Goal: Task Accomplishment & Management: Use online tool/utility

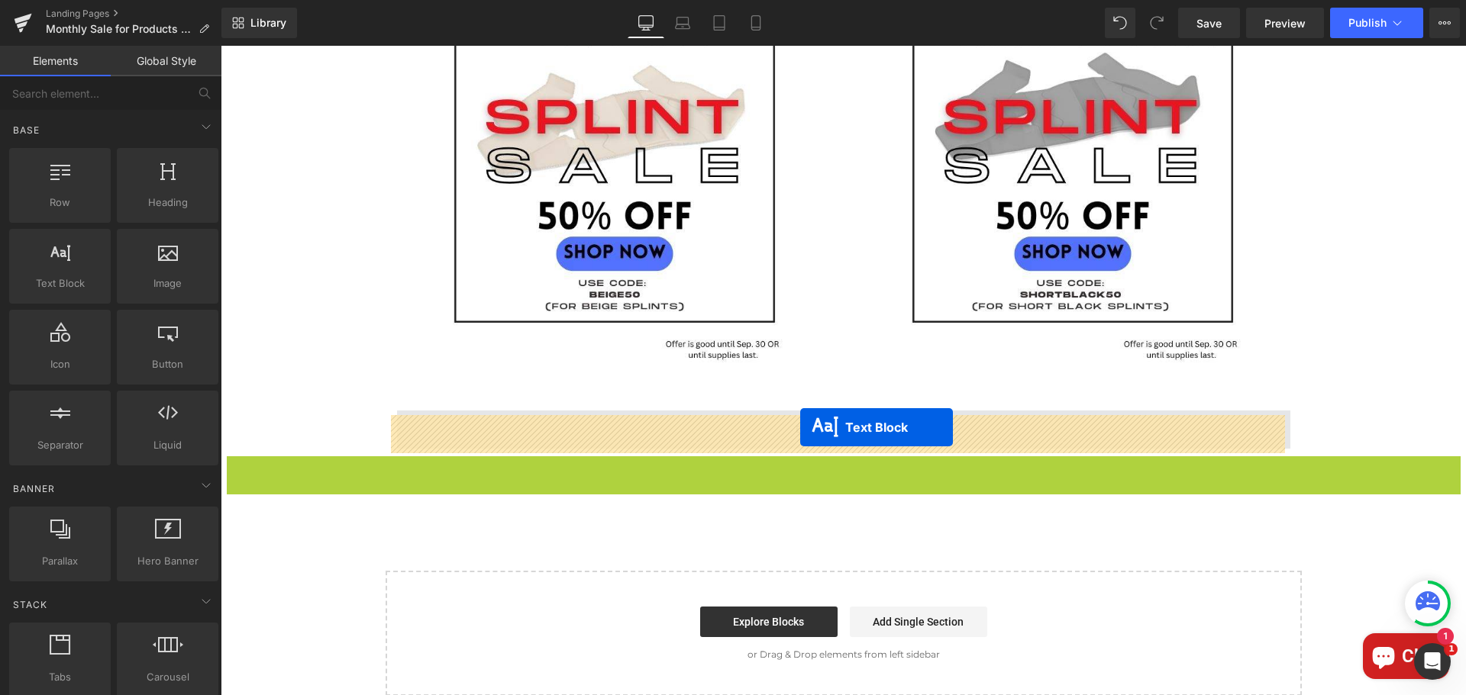
drag, startPoint x: 793, startPoint y: 481, endPoint x: 800, endPoint y: 427, distance: 53.9
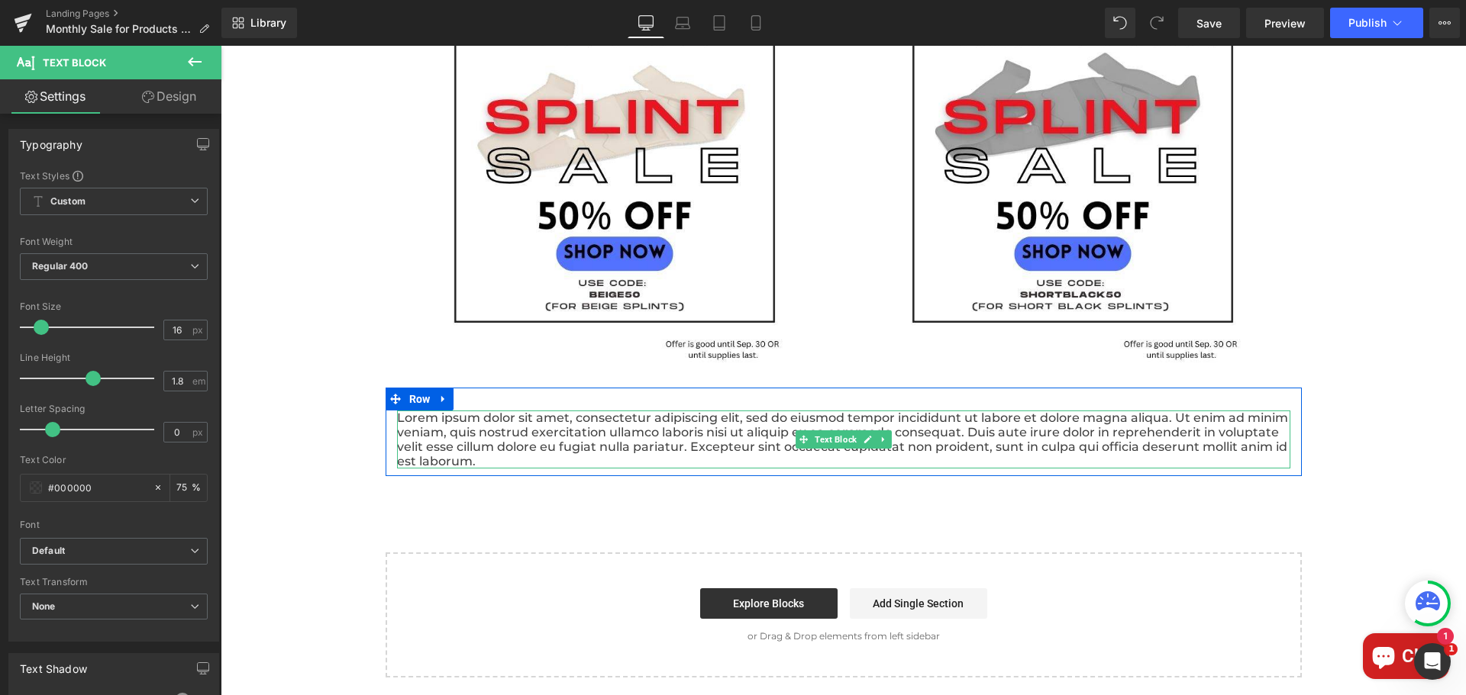
click at [960, 454] on p "Lorem ipsum dolor sit amet, consectetur adipiscing elit, sed do eiusmod tempor …" at bounding box center [843, 440] width 893 height 58
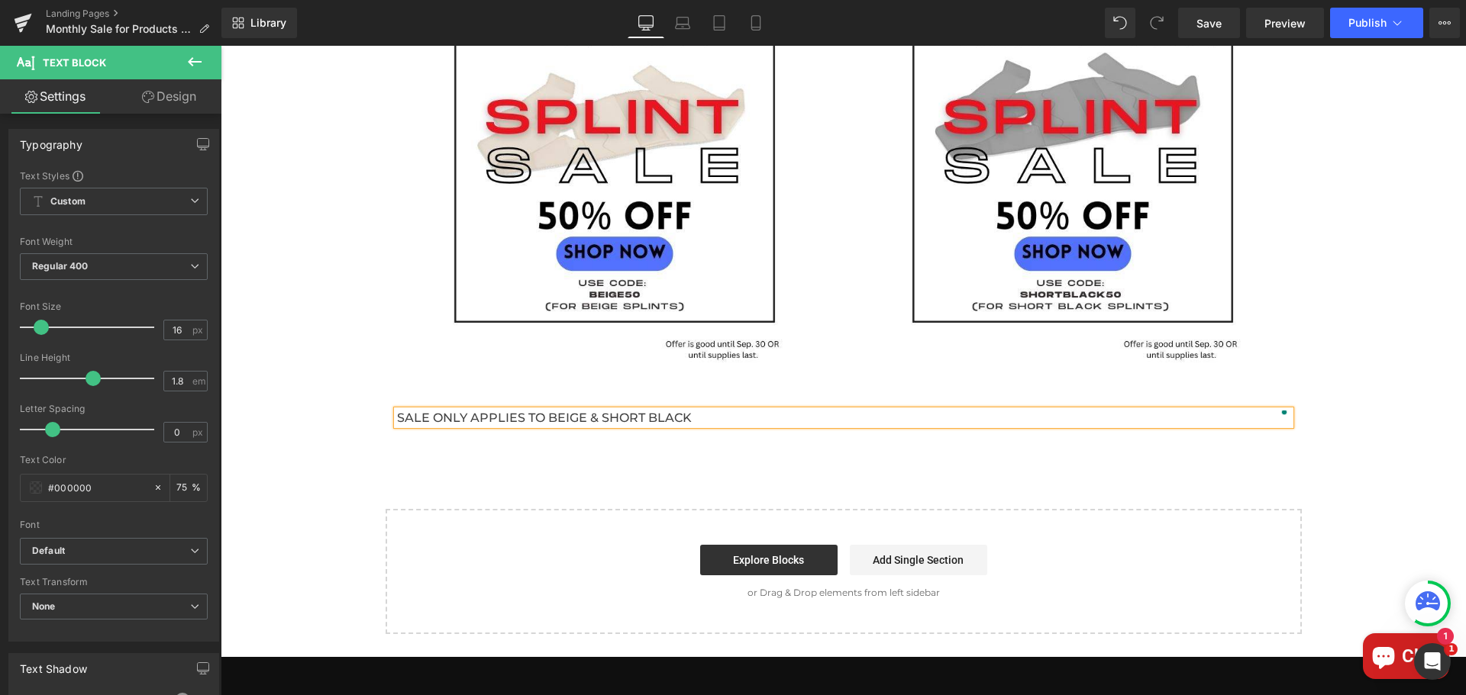
click at [641, 425] on p "SALE ONLY APPLIES TO BEIGE & SHORT BLACK" at bounding box center [843, 418] width 893 height 15
click at [762, 421] on p "SALE ONLY APPLIES TO BEIGE & SHORT TORSO BLACK" at bounding box center [843, 418] width 893 height 15
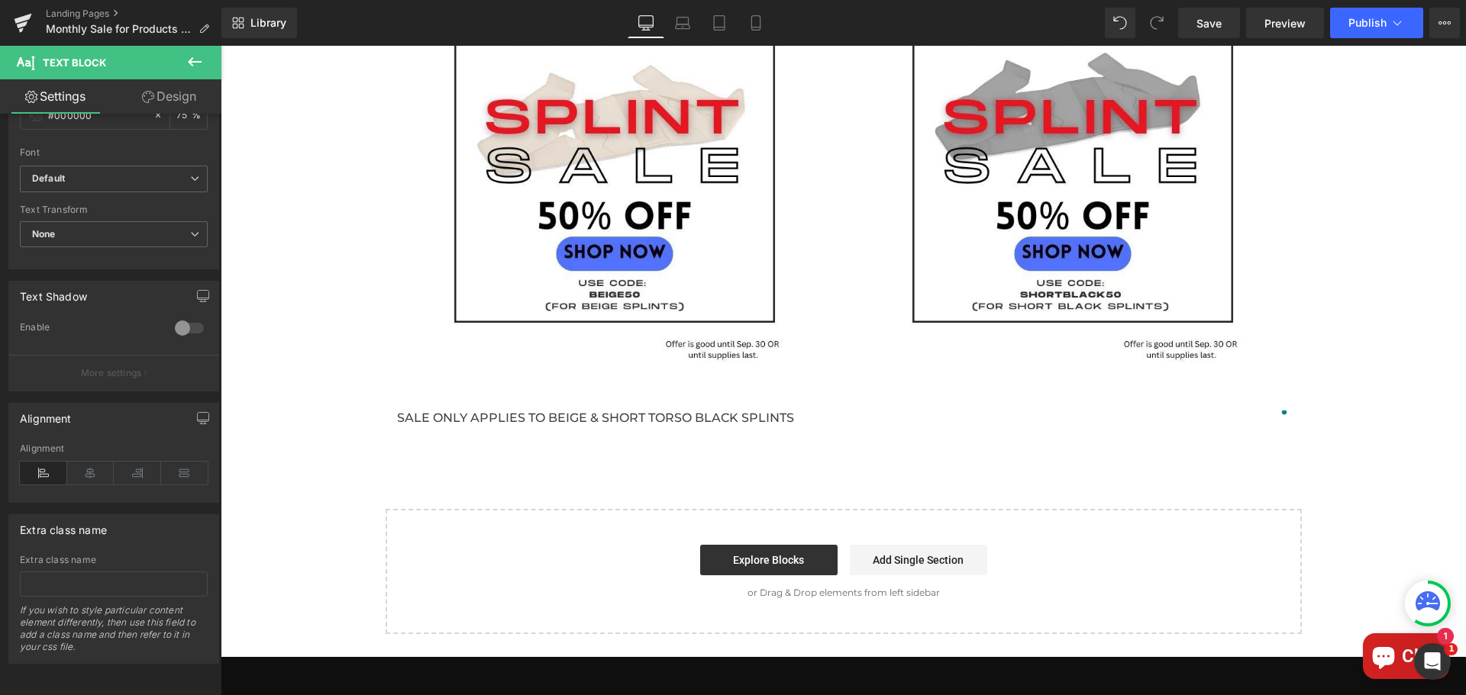
scroll to position [382, 0]
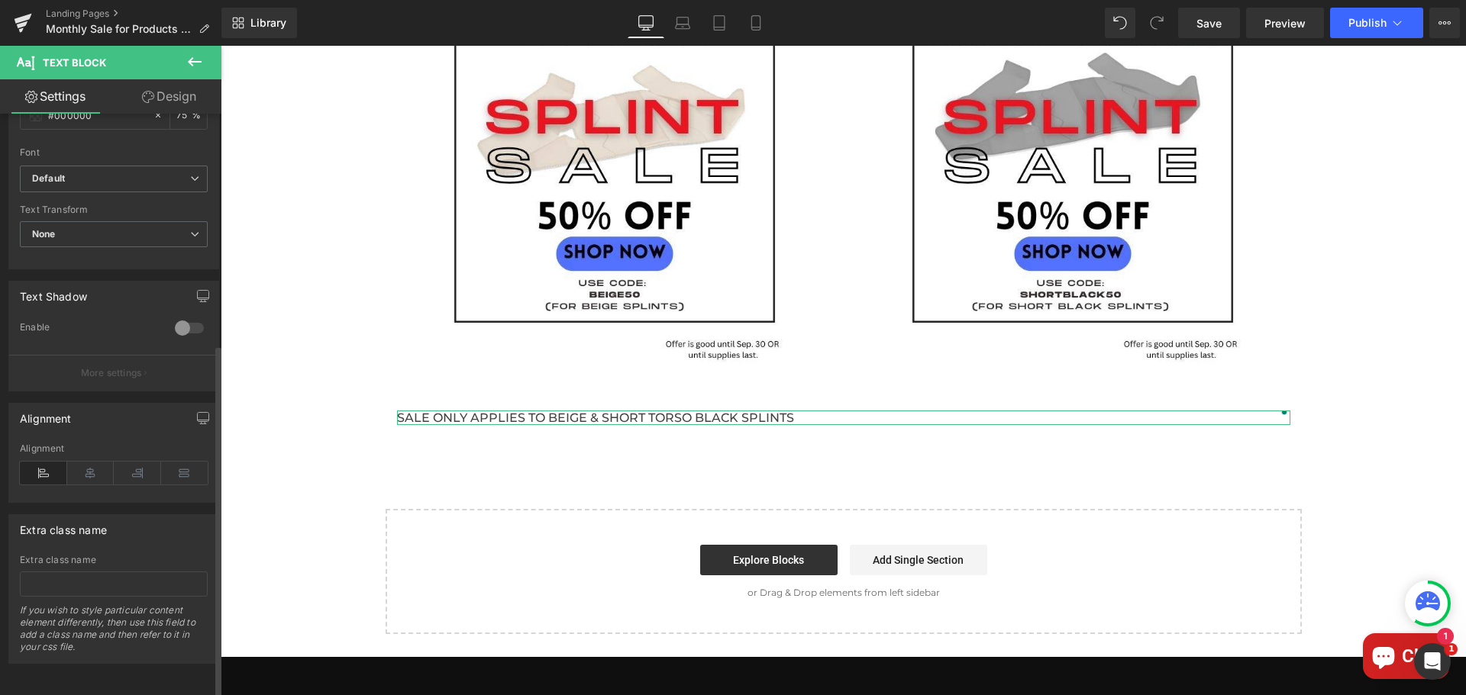
drag, startPoint x: 77, startPoint y: 465, endPoint x: 204, endPoint y: 492, distance: 129.7
click at [79, 465] on icon at bounding box center [90, 473] width 47 height 23
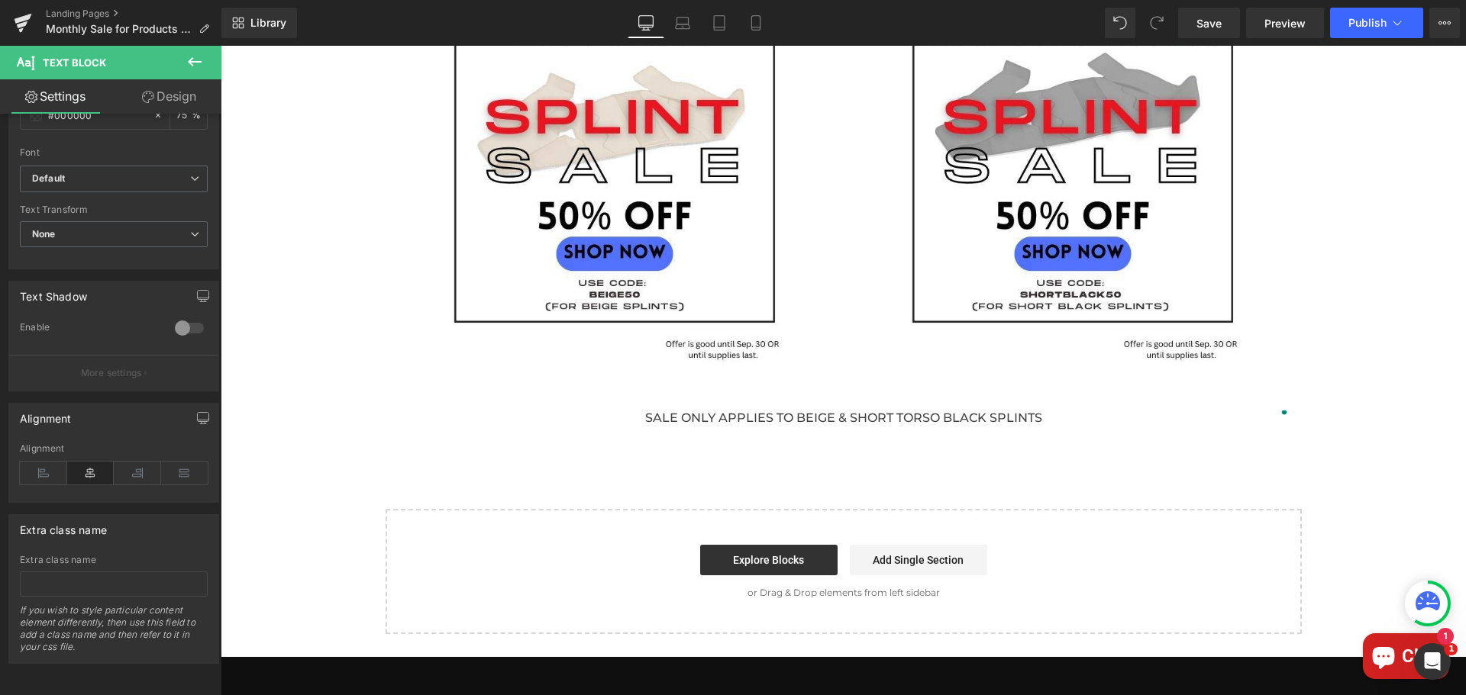
click at [825, 424] on div at bounding box center [843, 371] width 1245 height 650
click at [1214, 31] on span "Save" at bounding box center [1208, 23] width 25 height 16
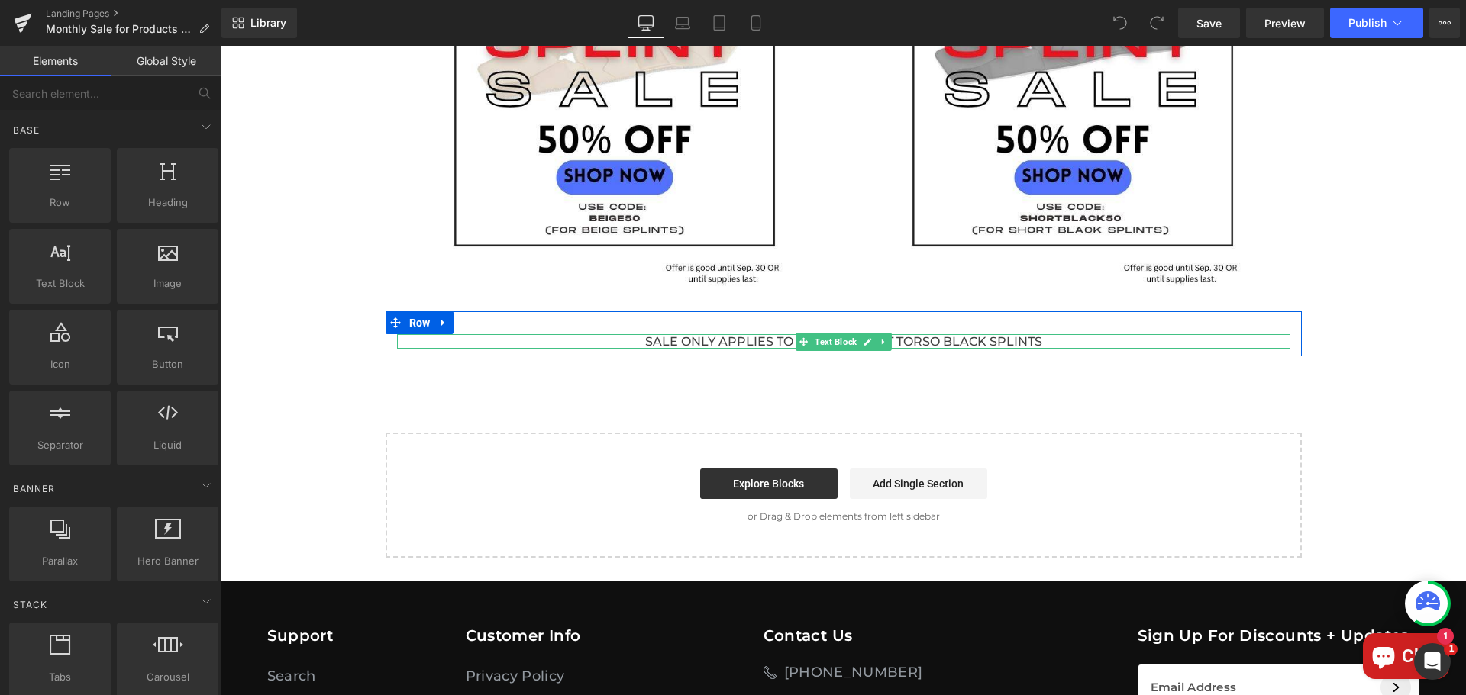
click at [1038, 346] on p "SALE ONLY APPLIES TO BEIGE & SHORT TORSO BLACK SPLINTS" at bounding box center [843, 341] width 893 height 15
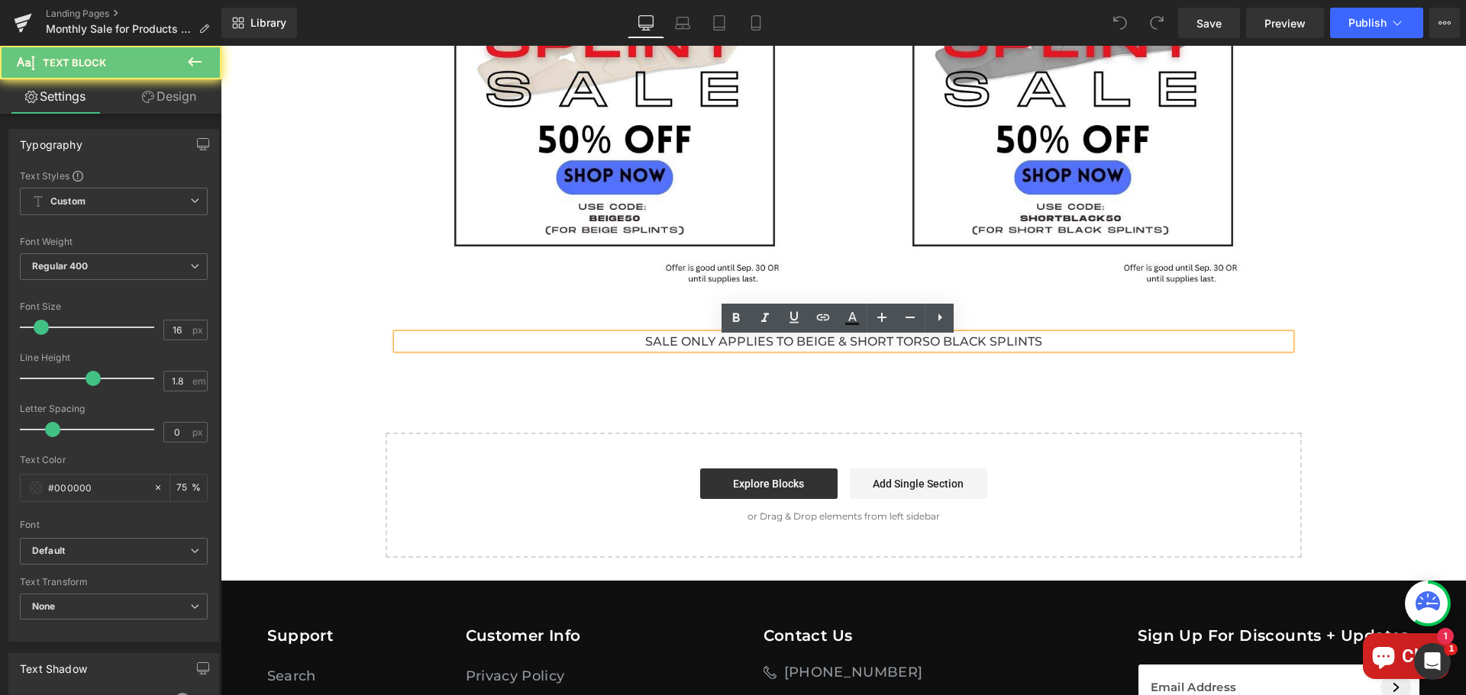
click at [1038, 346] on p "SALE ONLY APPLIES TO BEIGE & SHORT TORSO BLACK SPLINTS" at bounding box center [843, 341] width 893 height 15
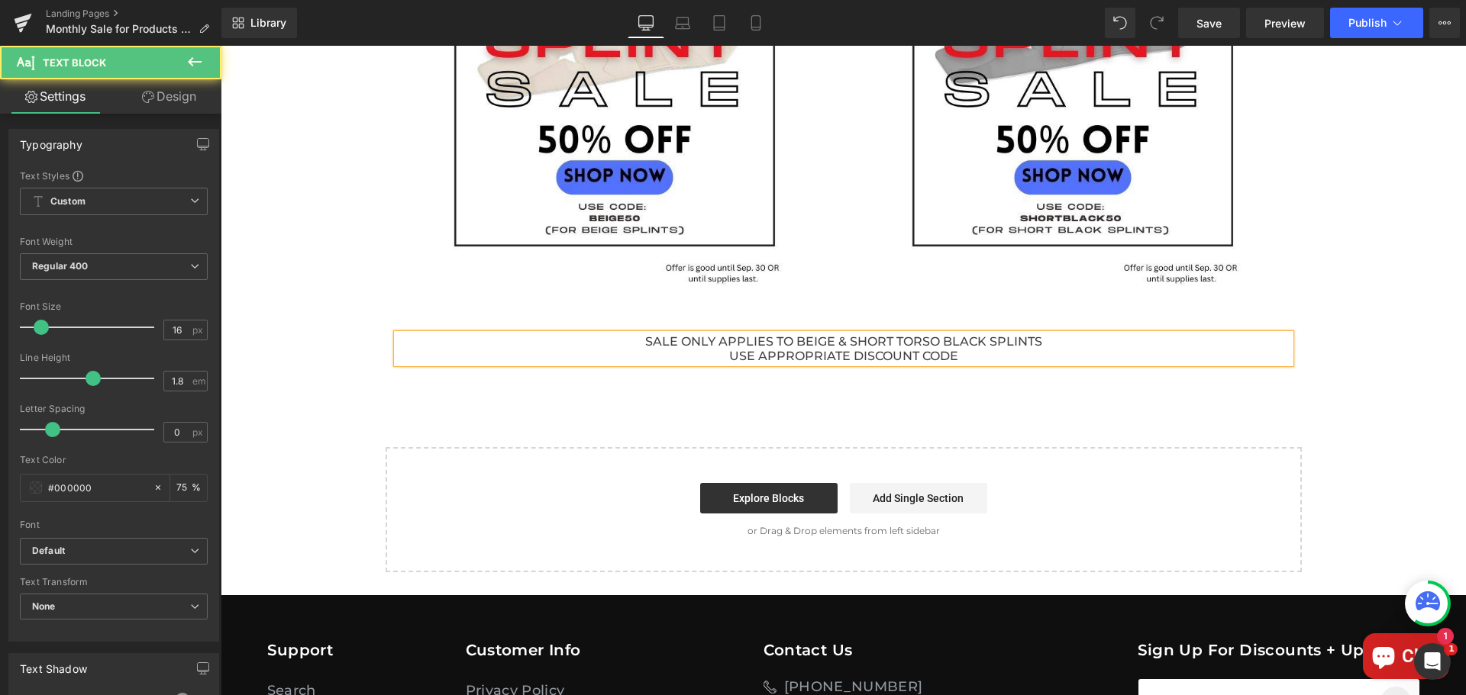
click at [966, 363] on p "USE APPROPRIATE DISCOUNT CODE" at bounding box center [843, 356] width 893 height 15
drag, startPoint x: 960, startPoint y: 363, endPoint x: 932, endPoint y: 363, distance: 27.5
click at [932, 363] on p "USE APPROPRIATE DISCOUNT CODE TO GET THE DISCOUNT" at bounding box center [843, 356] width 893 height 15
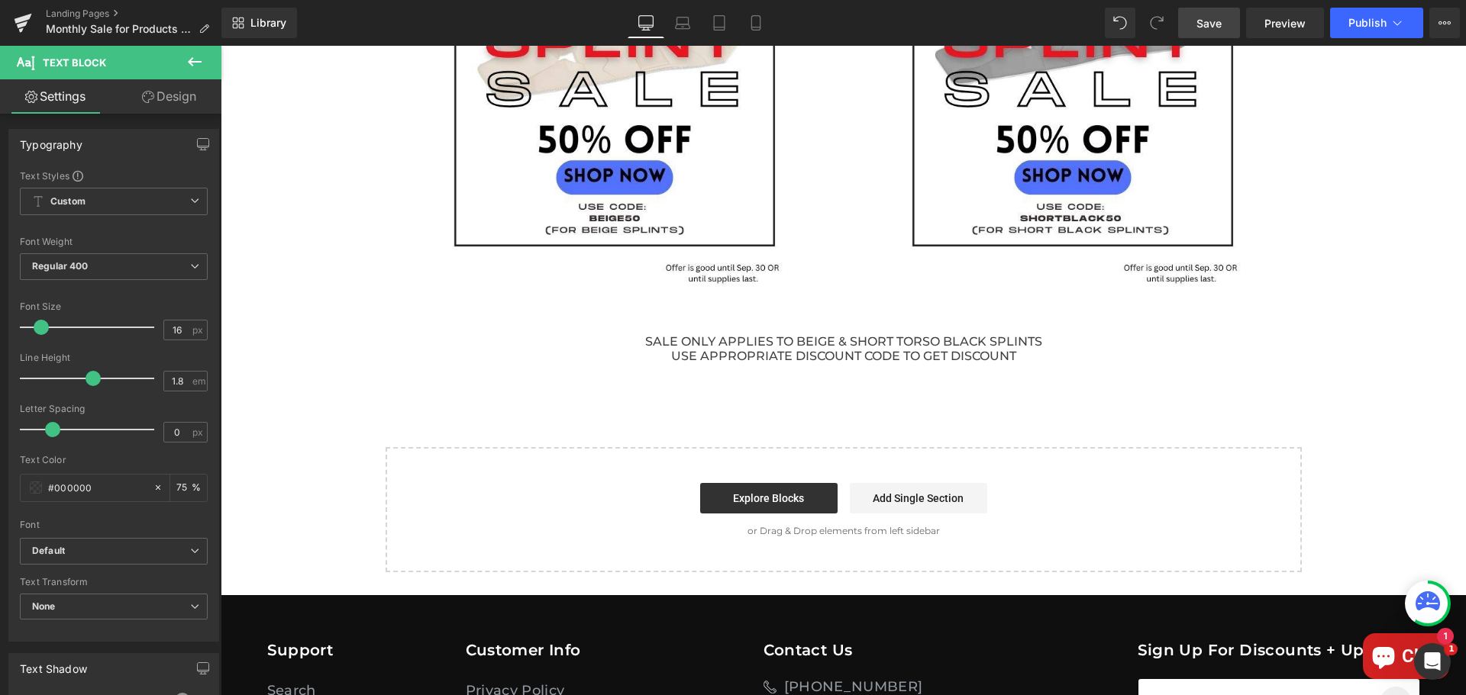
click at [1209, 20] on span "Save" at bounding box center [1208, 23] width 25 height 16
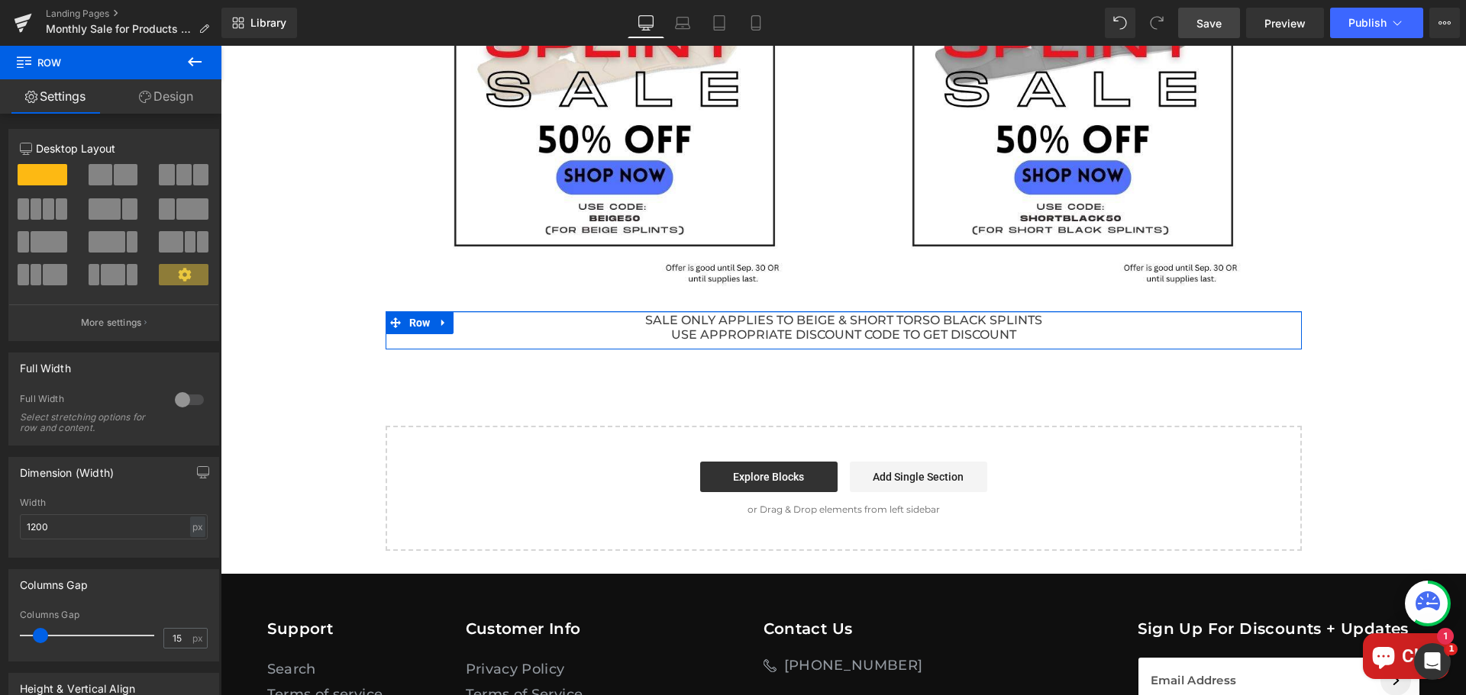
drag, startPoint x: 842, startPoint y: 331, endPoint x: 842, endPoint y: 310, distance: 21.4
click at [842, 310] on div "september SALE Heading Monthly Sale Heading Row Image Image Row SALE ONLY APPLI…" at bounding box center [843, 136] width 1245 height 830
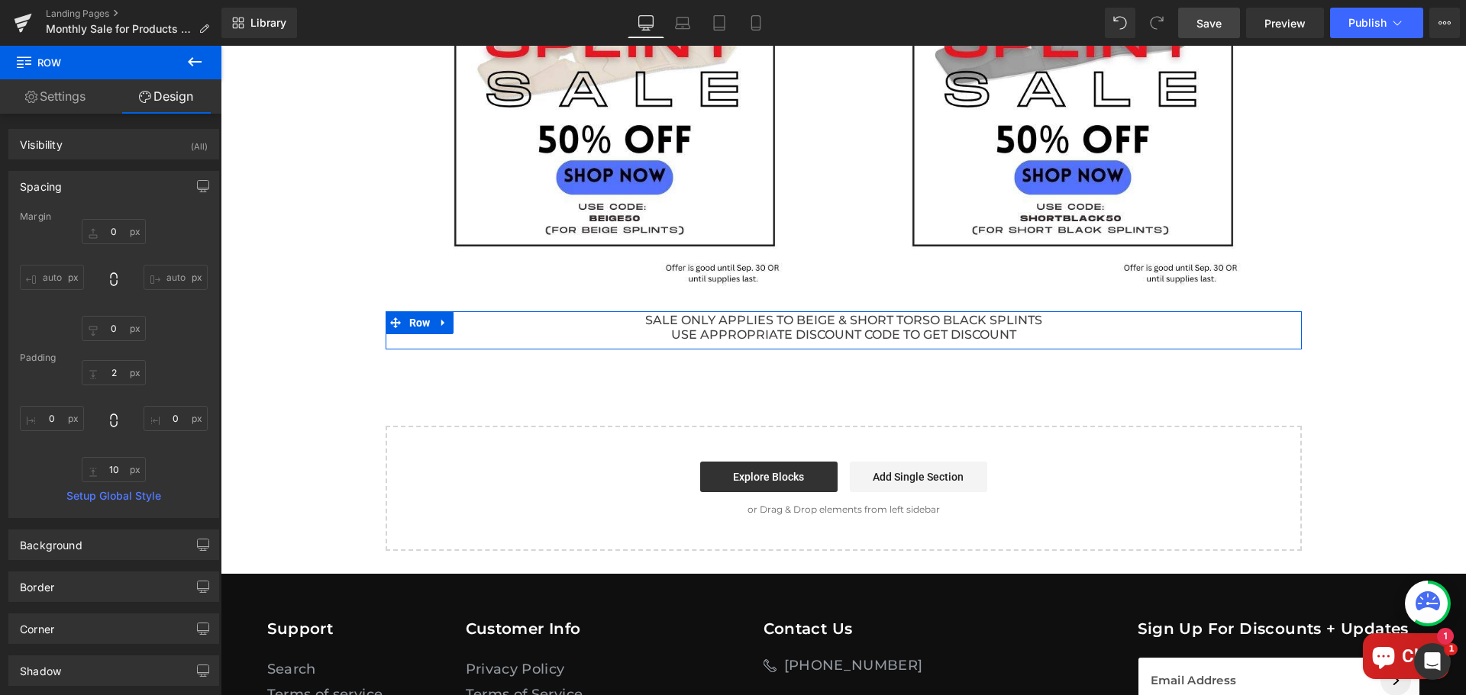
click at [1327, 284] on div "september SALE Heading Monthly Sale Heading Row Image Image Row SALE ONLY APPLI…" at bounding box center [843, 136] width 1245 height 830
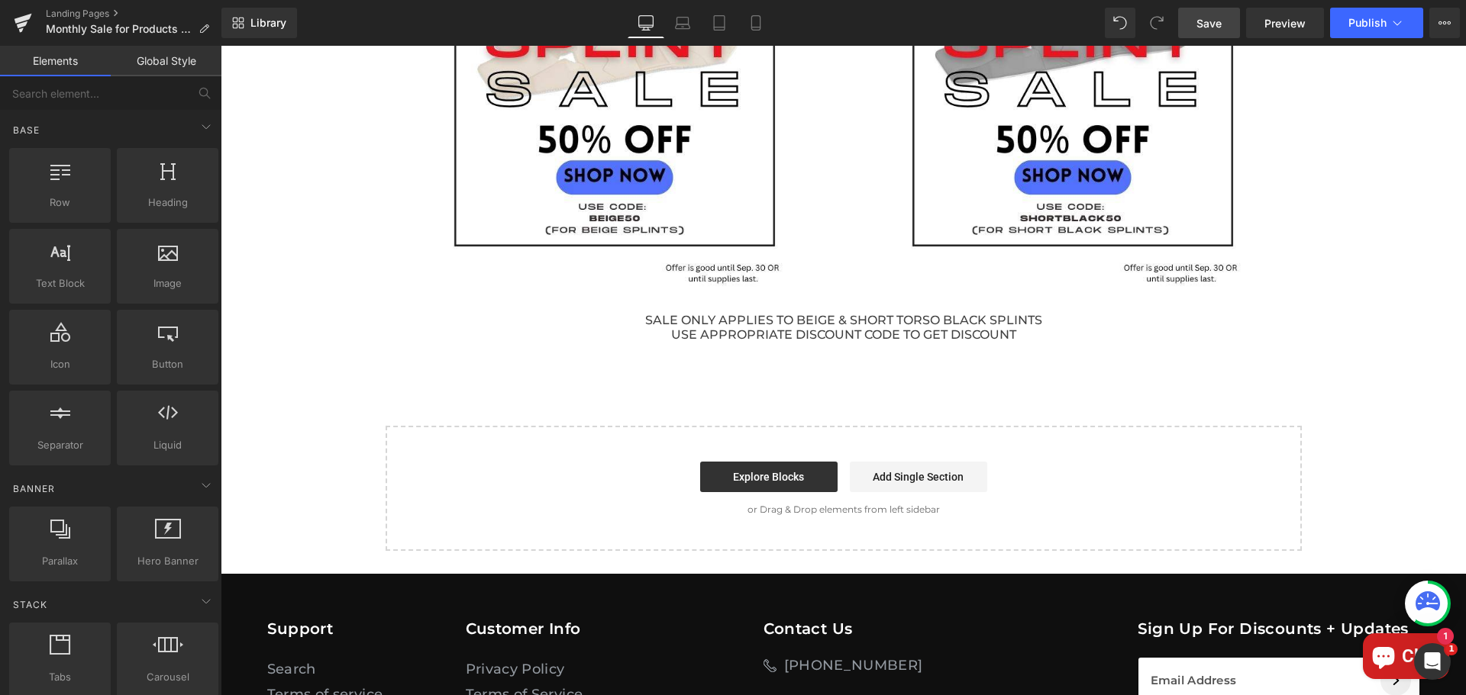
click at [1131, 392] on div "september SALE Heading Monthly Sale Heading Row Image Image Row SALE ONLY APPLI…" at bounding box center [843, 136] width 1245 height 830
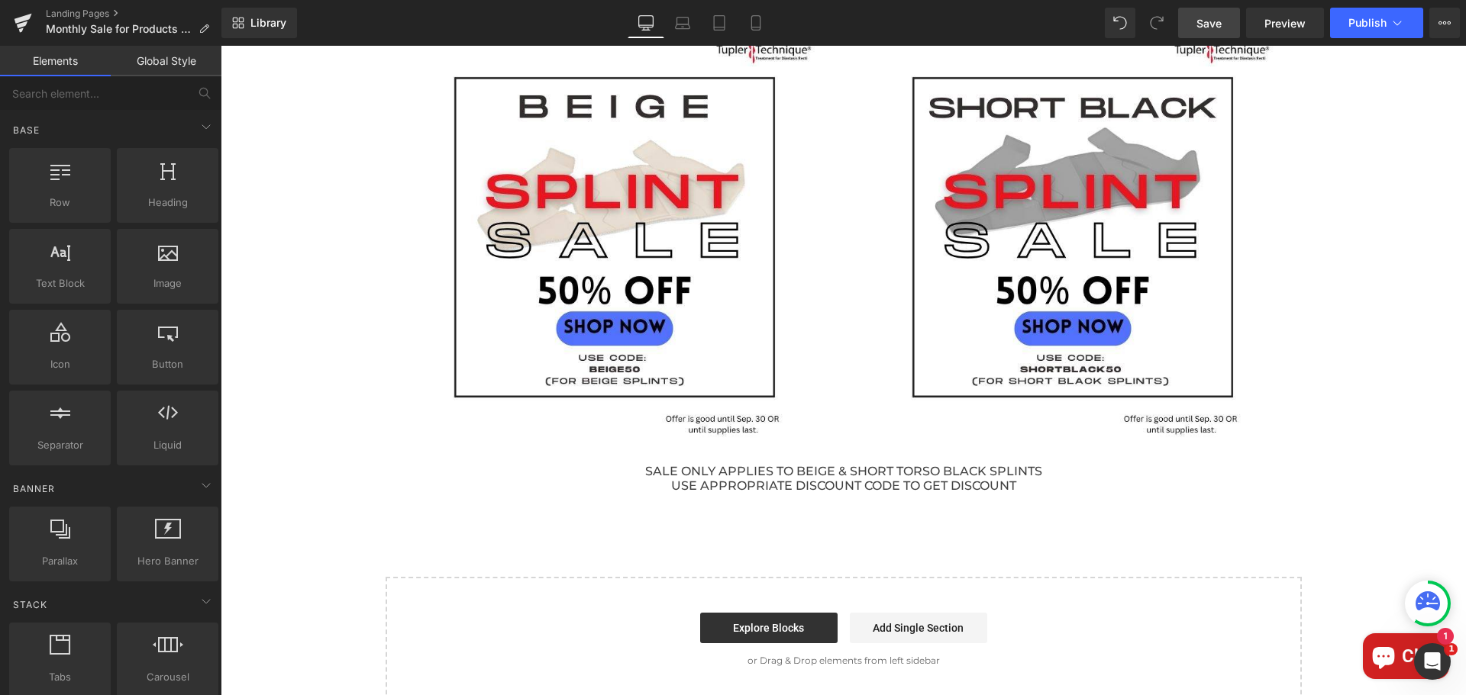
scroll to position [305, 0]
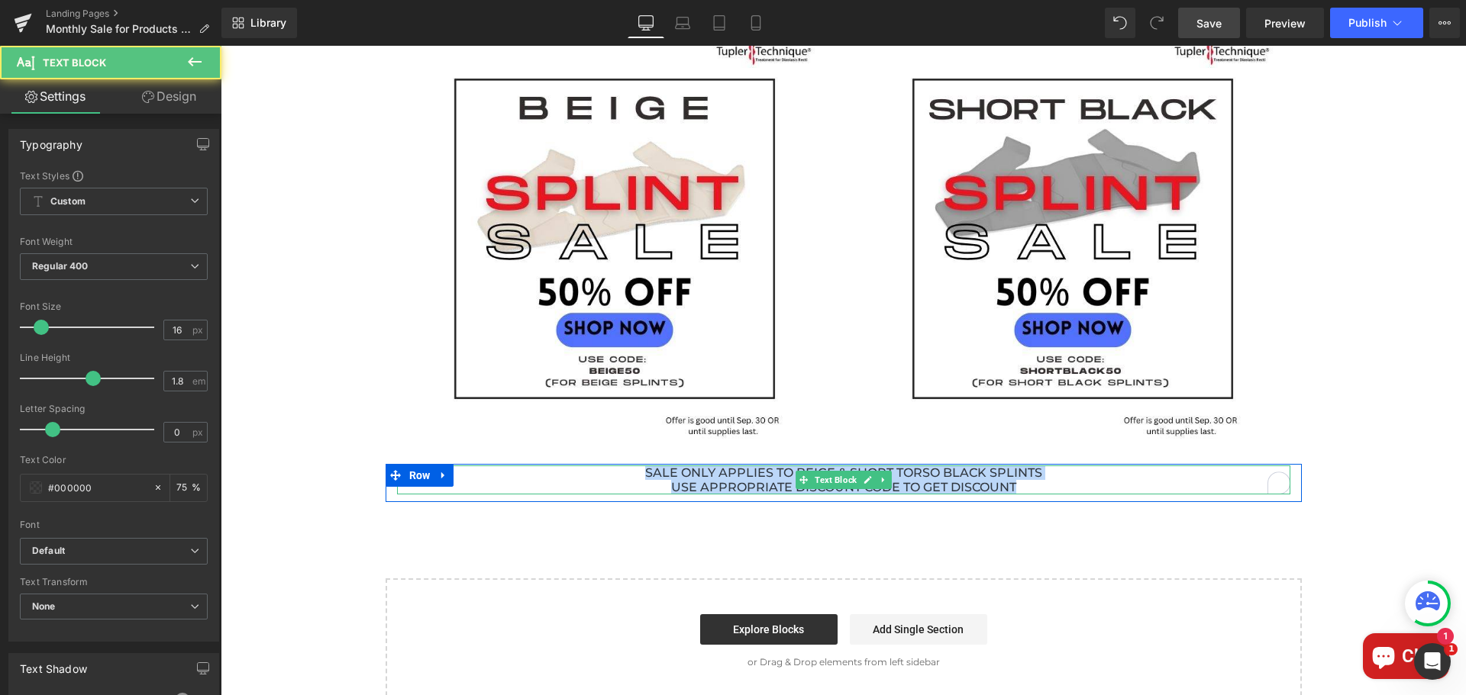
drag, startPoint x: 788, startPoint y: 492, endPoint x: 589, endPoint y: 480, distance: 198.8
click at [589, 480] on div "SALE ONLY APPLIES TO BEIGE & SHORT TORSO BLACK SPLINTS USE APPROPRIATE DISCOUNT…" at bounding box center [843, 480] width 893 height 29
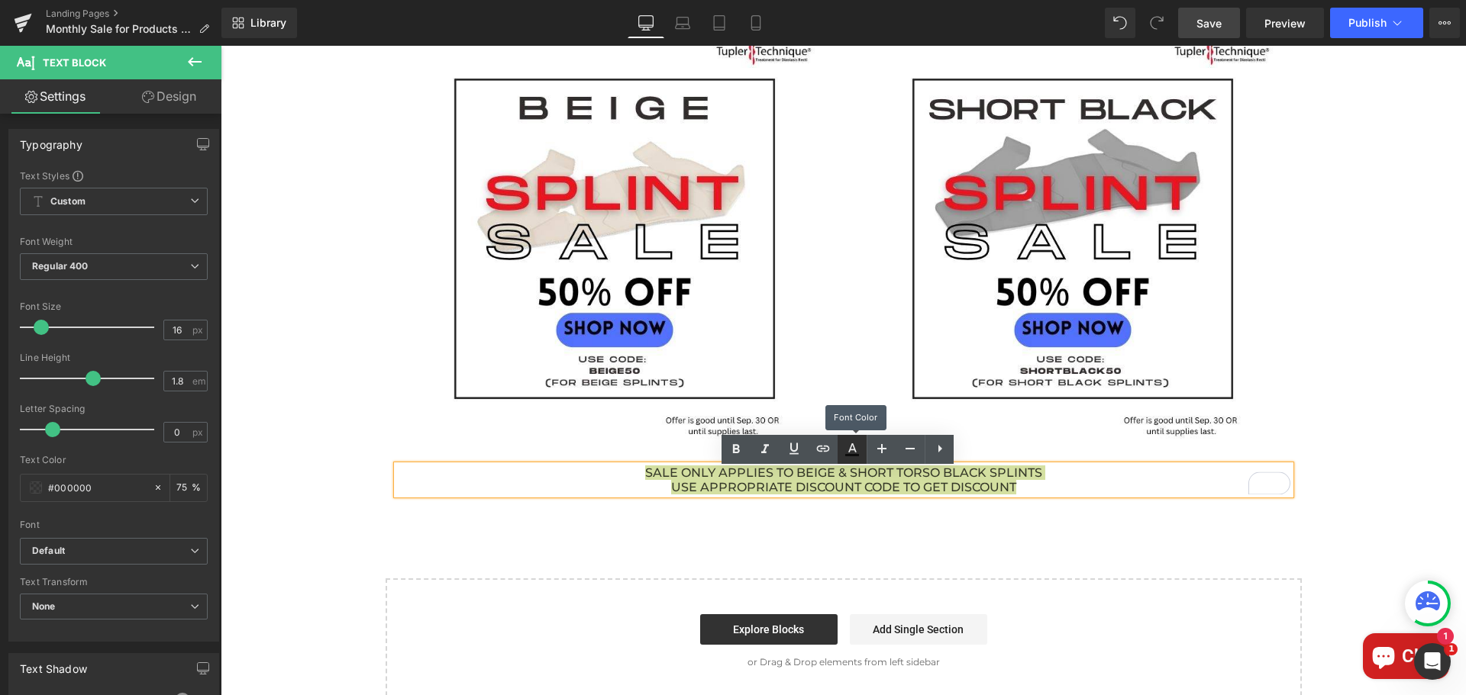
click at [860, 448] on icon at bounding box center [852, 449] width 18 height 18
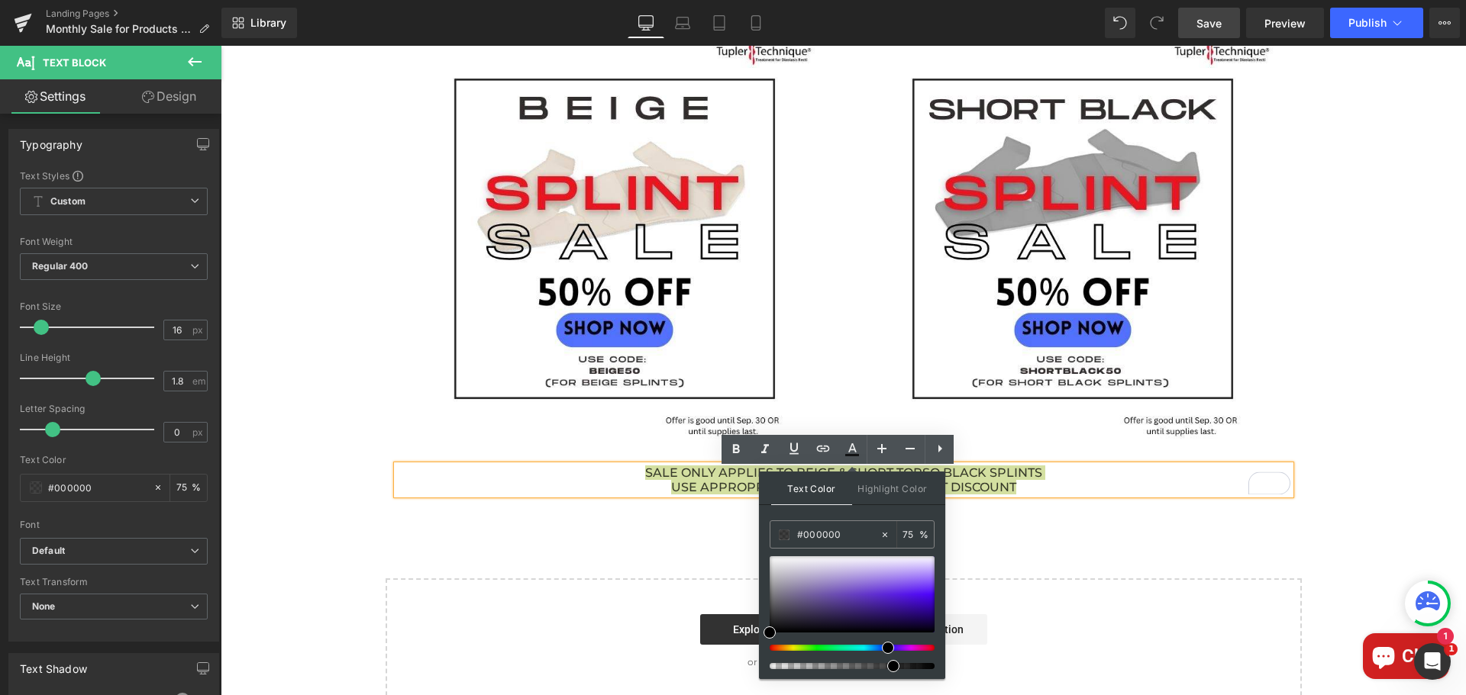
click at [882, 649] on div at bounding box center [845, 648] width 165 height 6
drag, startPoint x: 882, startPoint y: 649, endPoint x: 869, endPoint y: 647, distance: 13.1
click at [869, 647] on div at bounding box center [845, 648] width 165 height 6
type input "#211ed6"
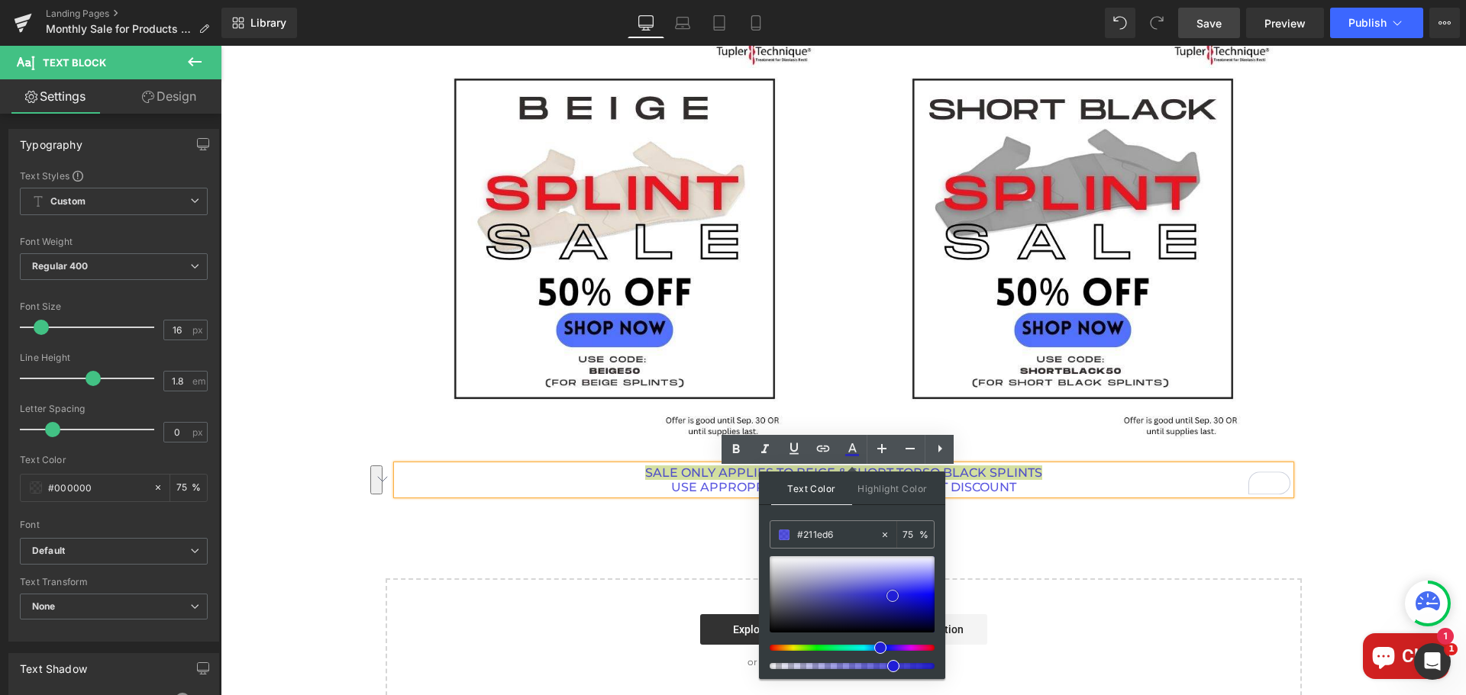
click at [892, 596] on div at bounding box center [851, 594] width 165 height 76
click at [1331, 531] on div "september SALE Heading Monthly Sale Heading Row Image Image Row SALE ONLY APPLI…" at bounding box center [843, 289] width 1245 height 830
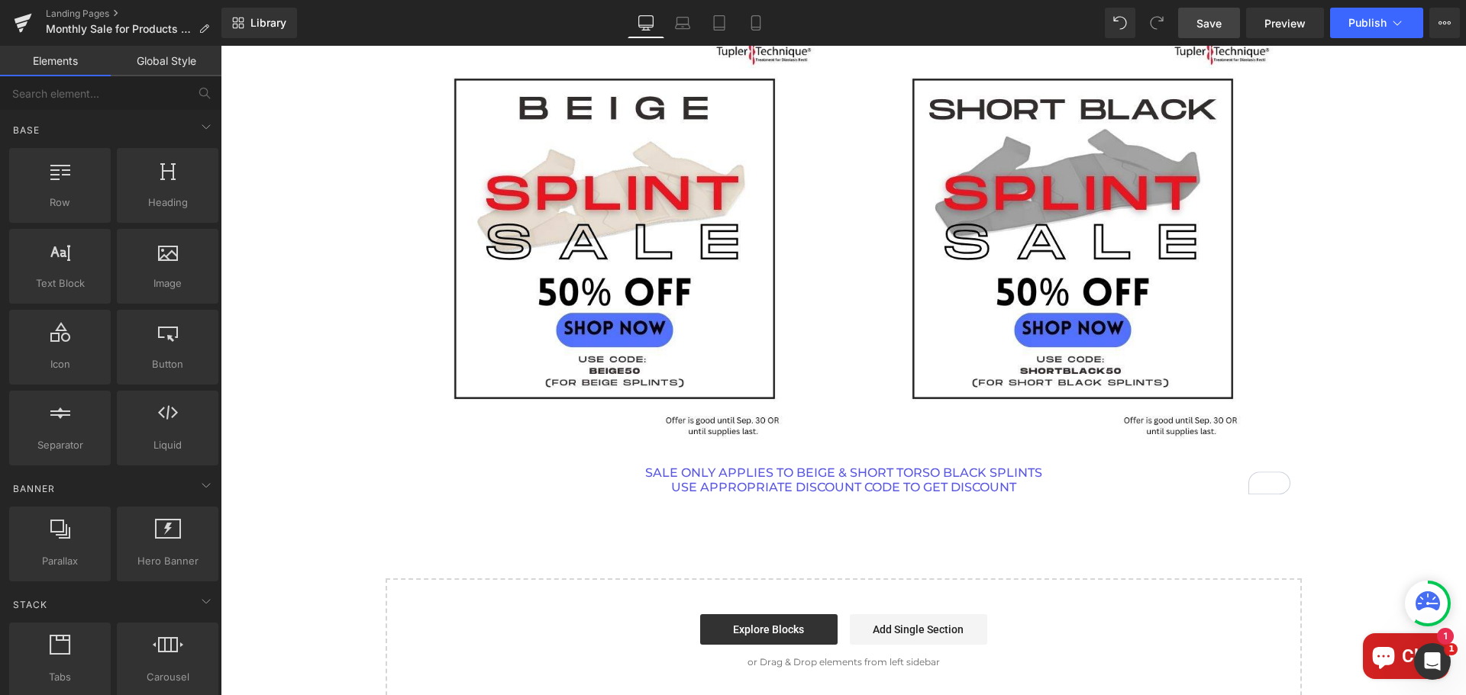
click at [1201, 20] on span "Save" at bounding box center [1208, 23] width 25 height 16
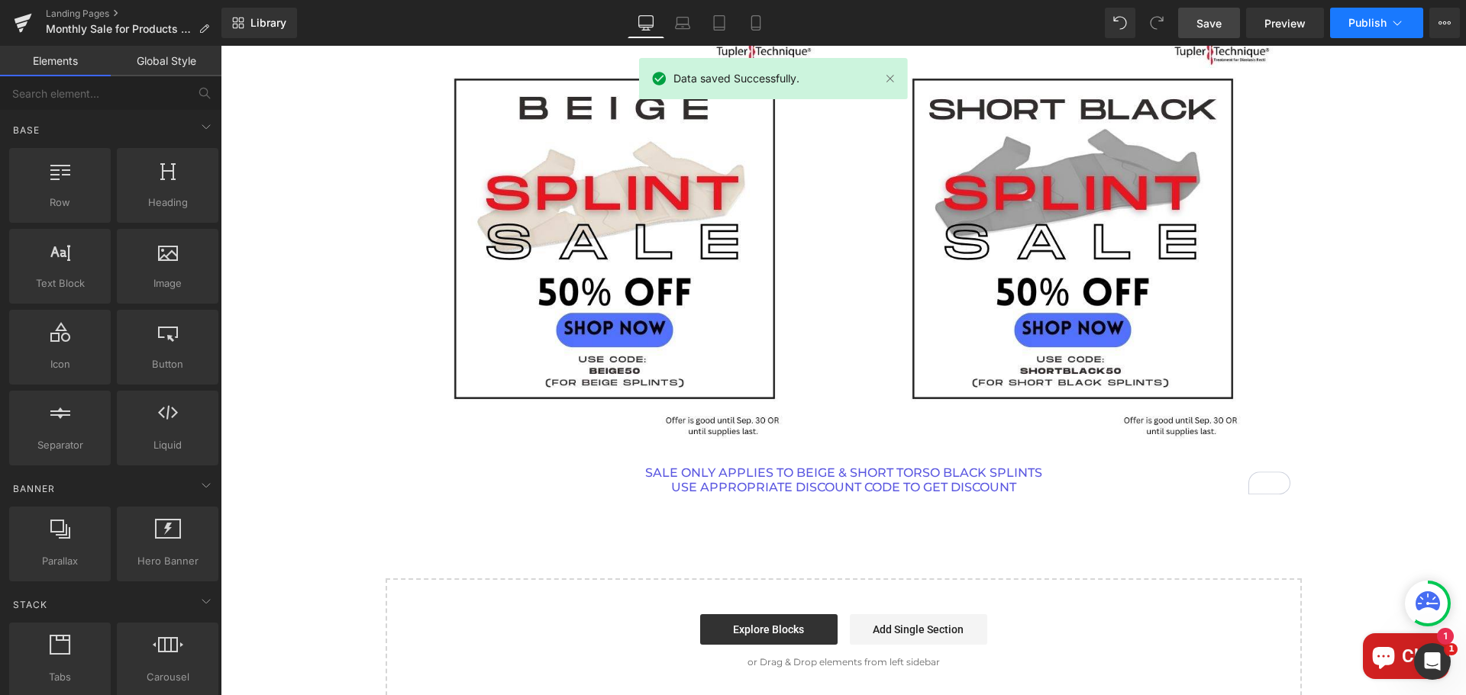
click at [1361, 28] on span "Publish" at bounding box center [1367, 23] width 38 height 12
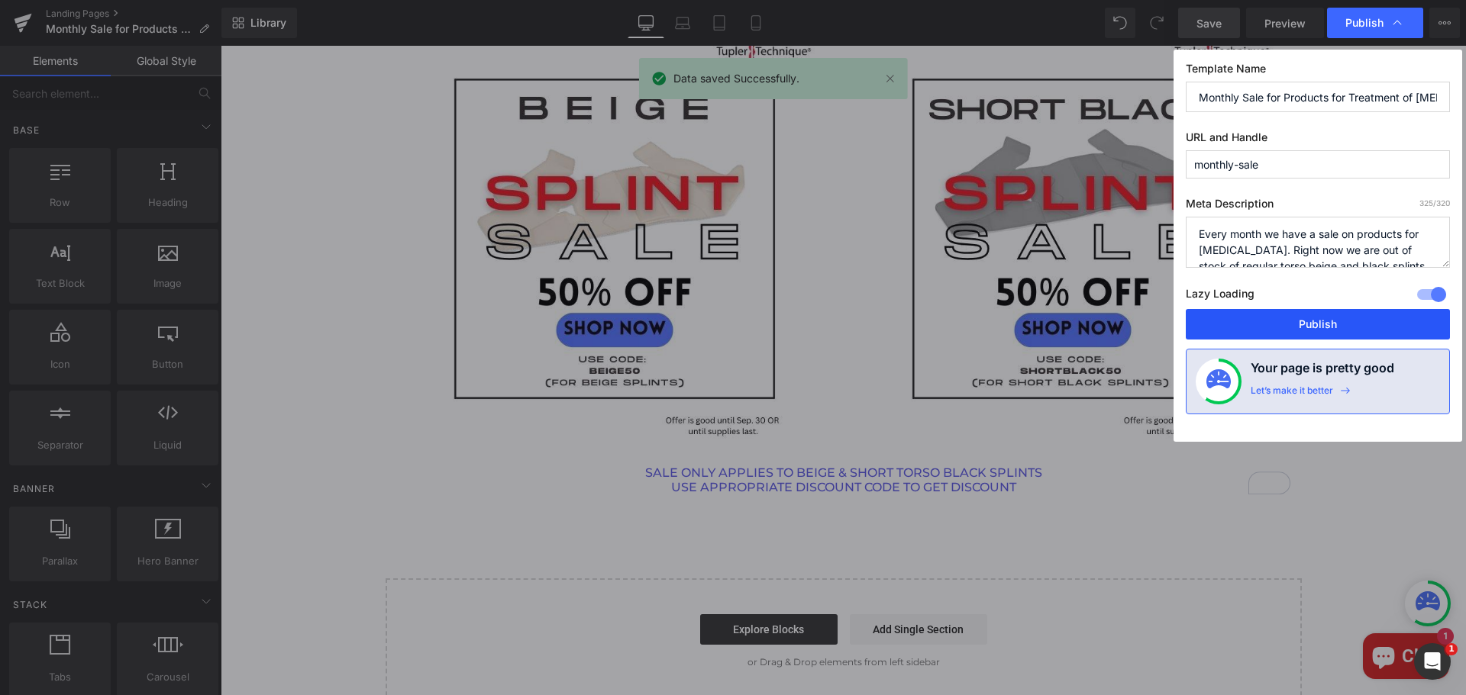
click at [1363, 321] on button "Publish" at bounding box center [1317, 324] width 264 height 31
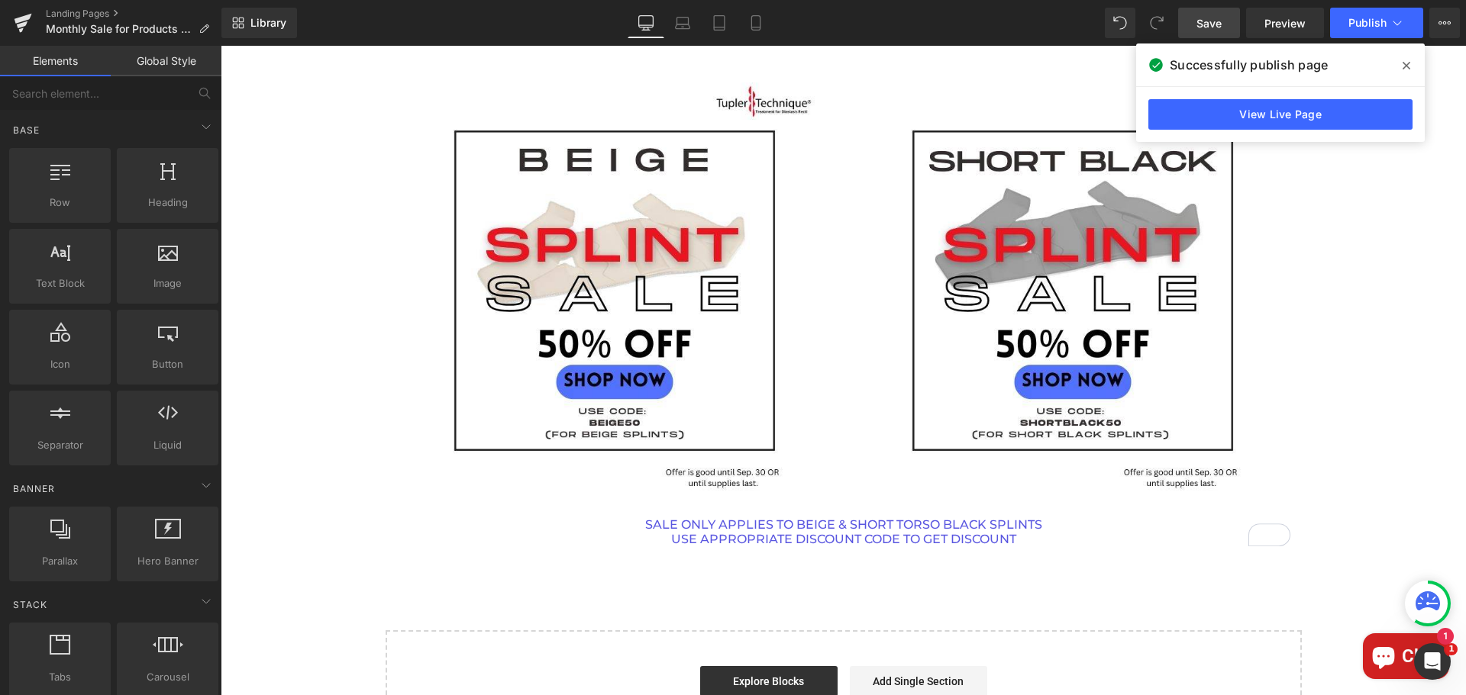
scroll to position [229, 0]
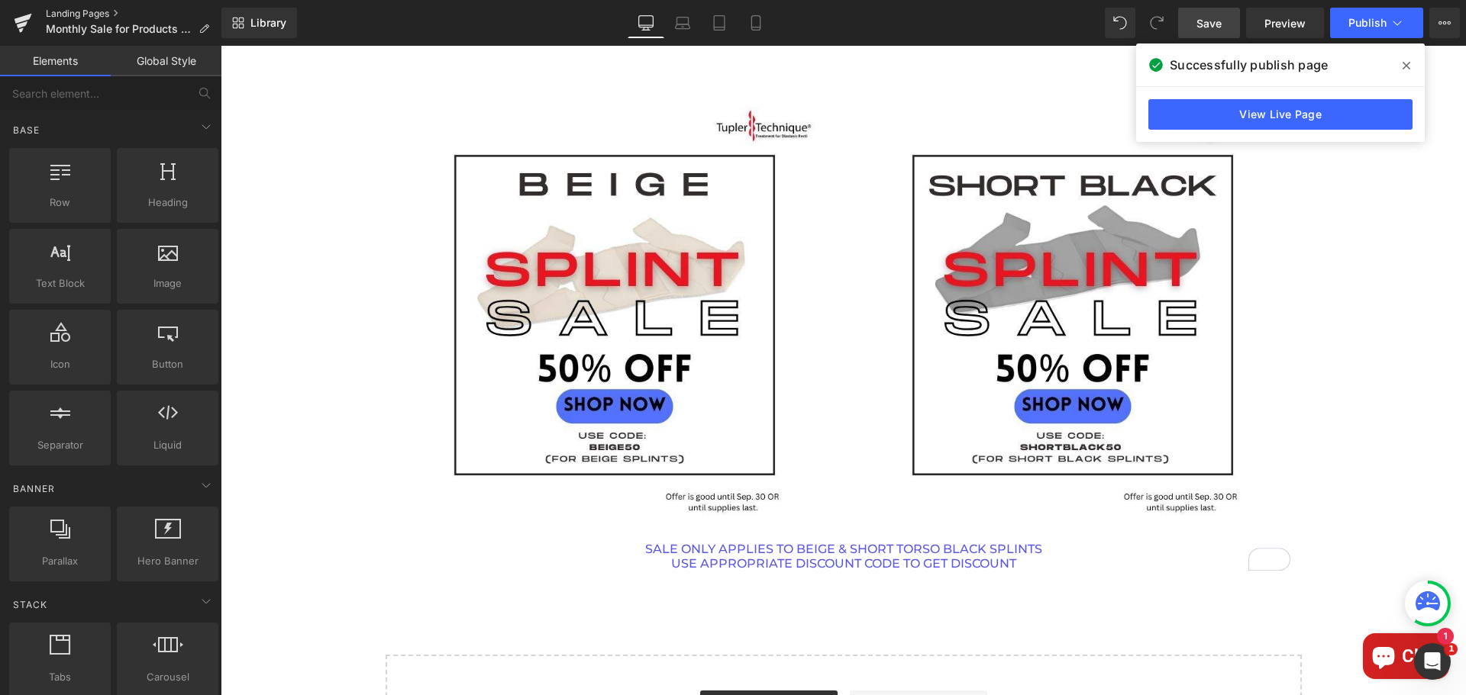
click at [102, 10] on link "Landing Pages" at bounding box center [134, 14] width 176 height 12
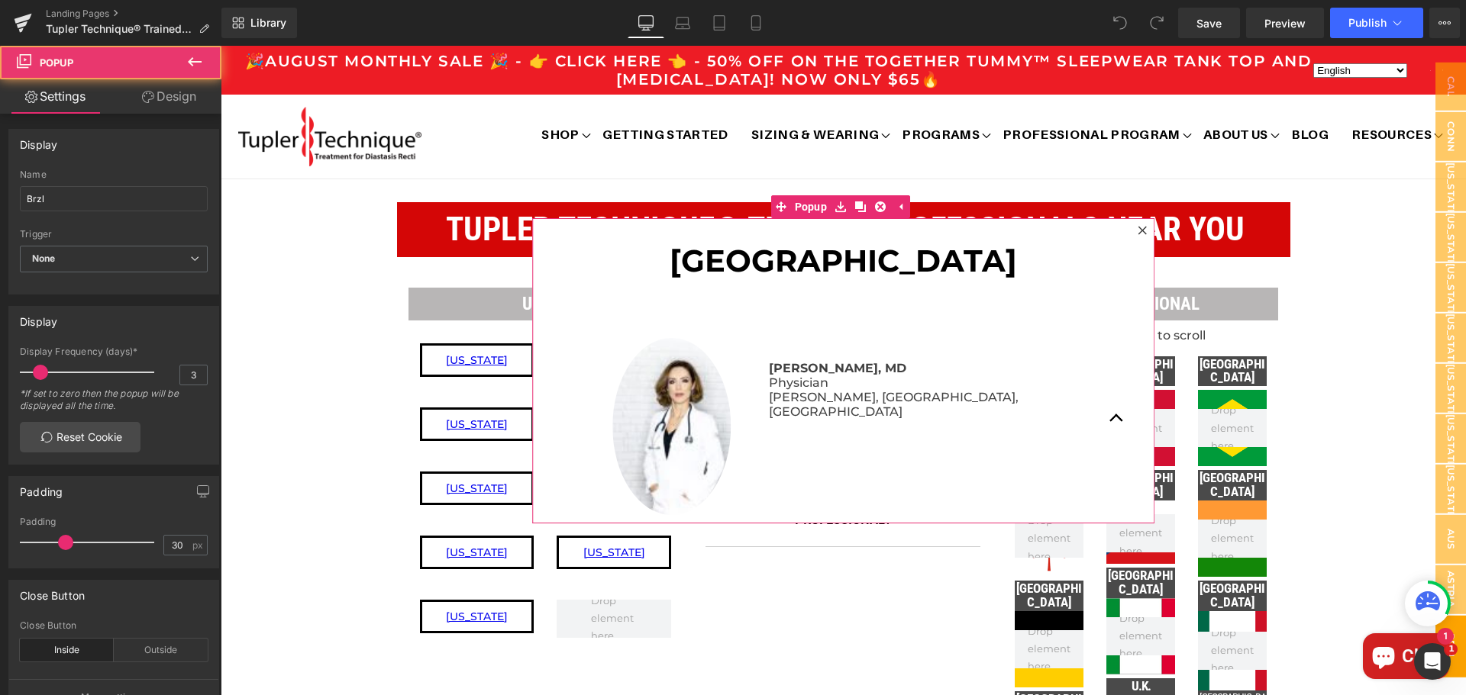
click at [1138, 231] on icon at bounding box center [1142, 230] width 8 height 8
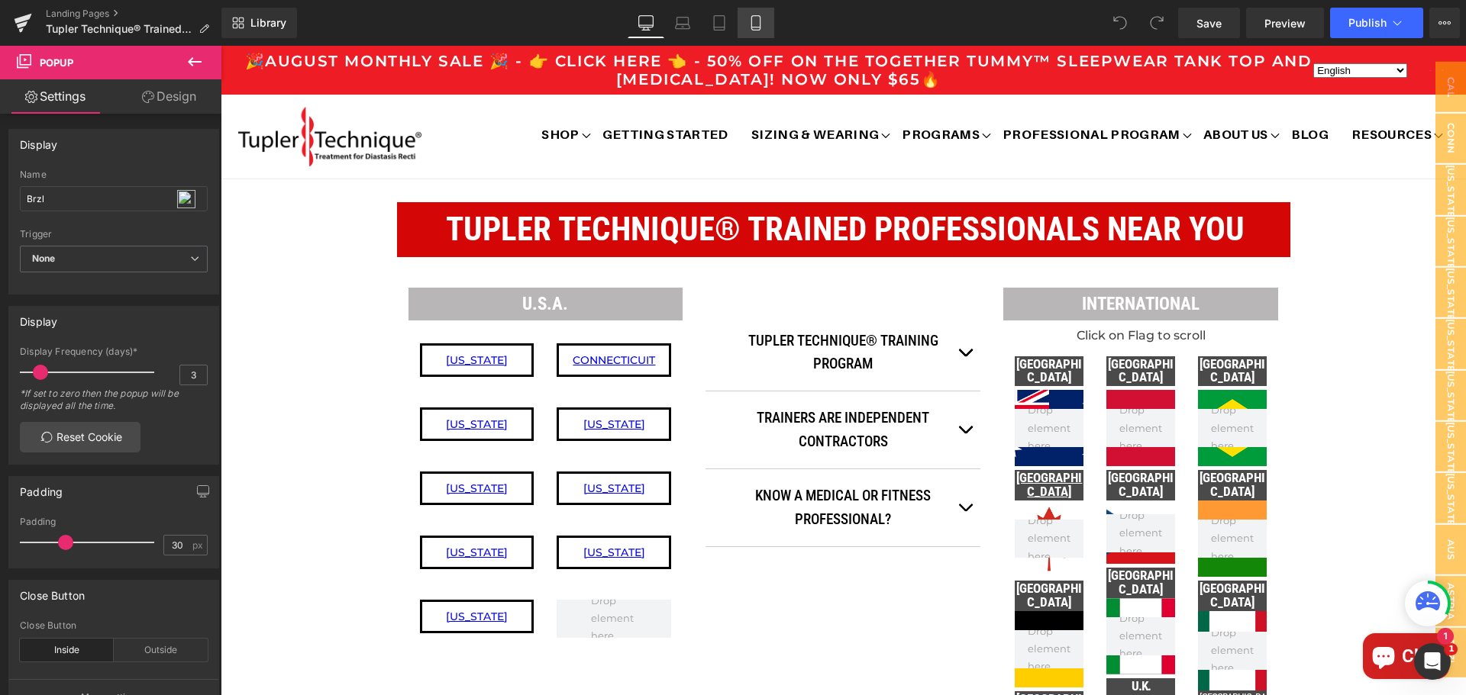
click at [760, 25] on icon at bounding box center [755, 23] width 8 height 15
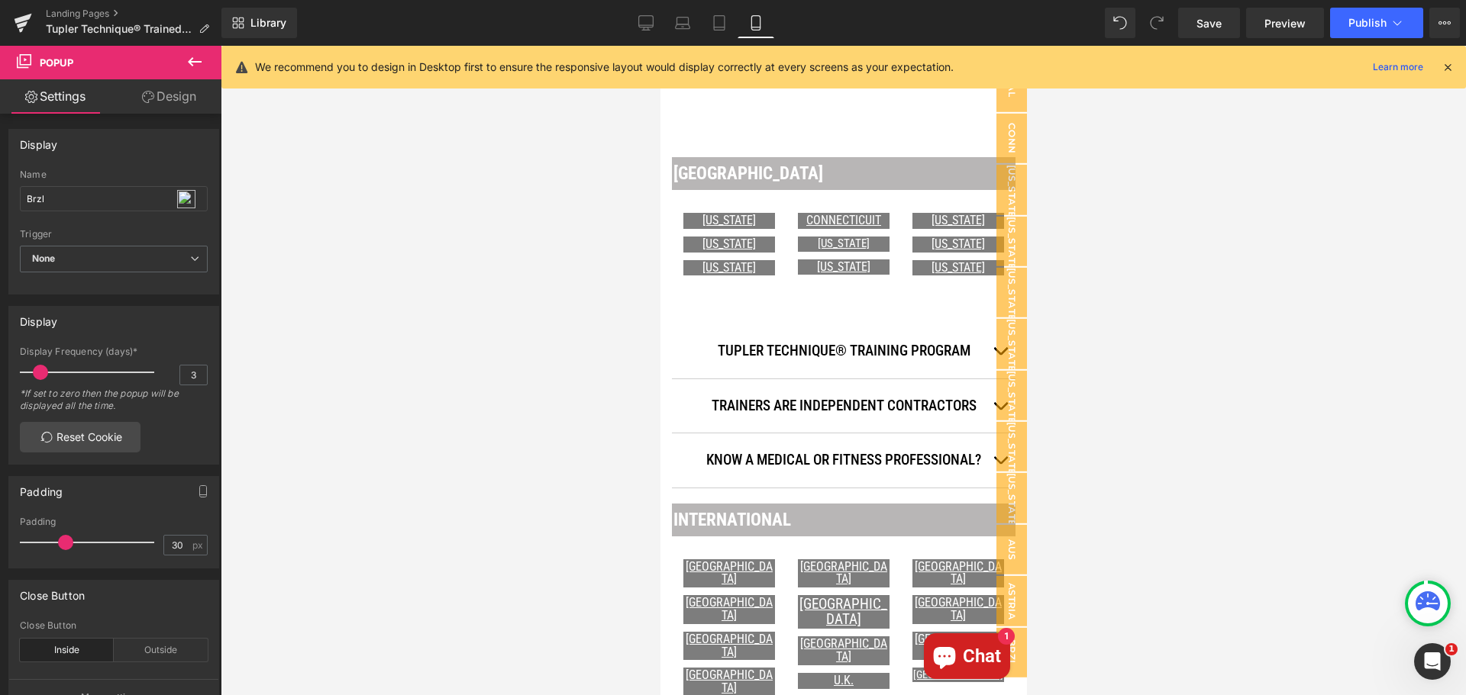
scroll to position [868, 0]
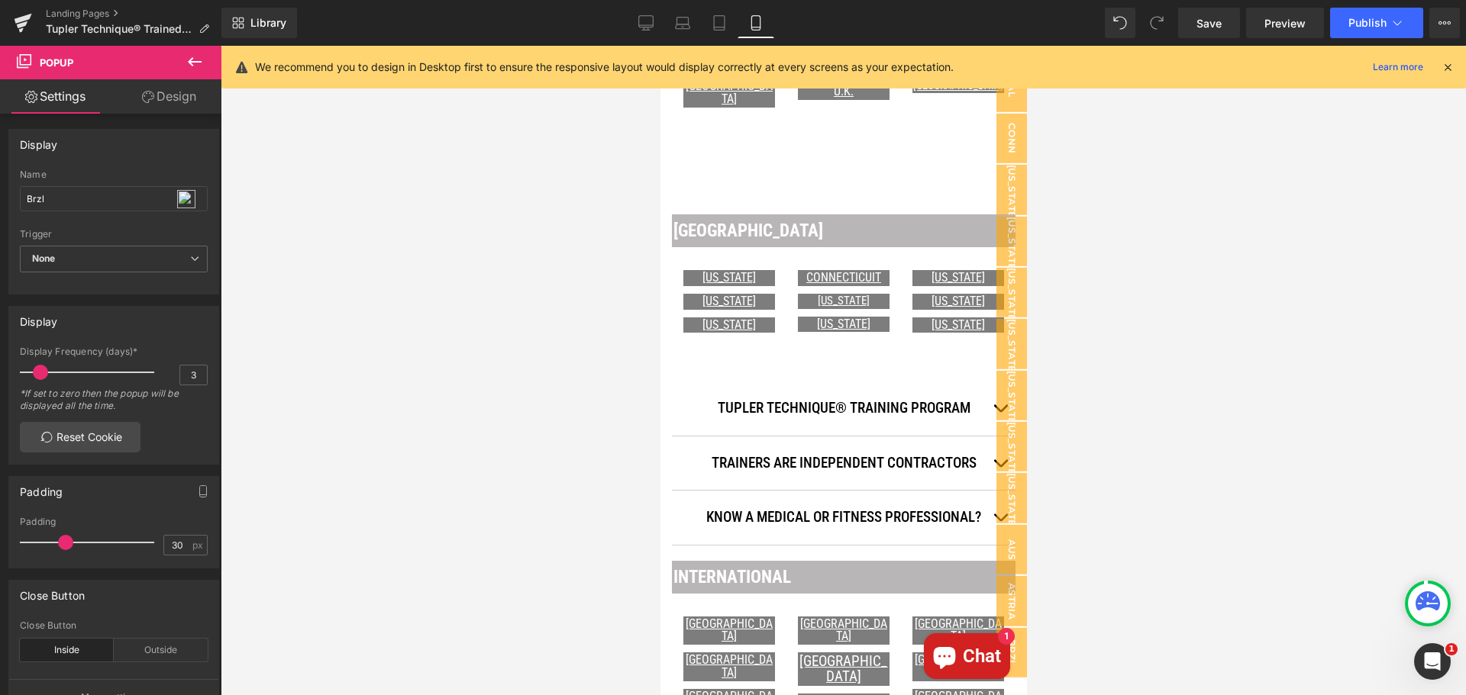
drag, startPoint x: 200, startPoint y: 69, endPoint x: 232, endPoint y: 105, distance: 48.7
click at [202, 70] on icon at bounding box center [194, 62] width 18 height 18
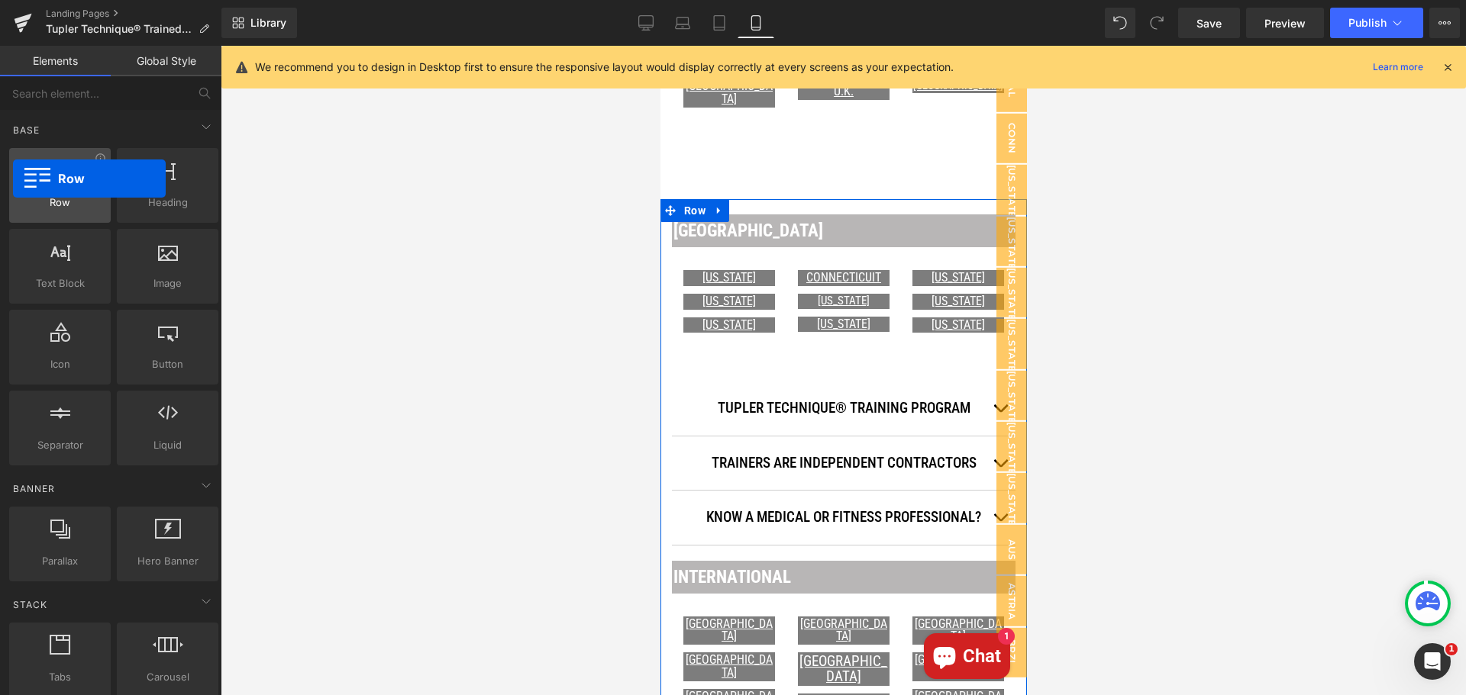
drag, startPoint x: 53, startPoint y: 203, endPoint x: 13, endPoint y: 179, distance: 47.3
click at [13, 179] on div "Row rows, columns, layouts, div" at bounding box center [60, 185] width 102 height 75
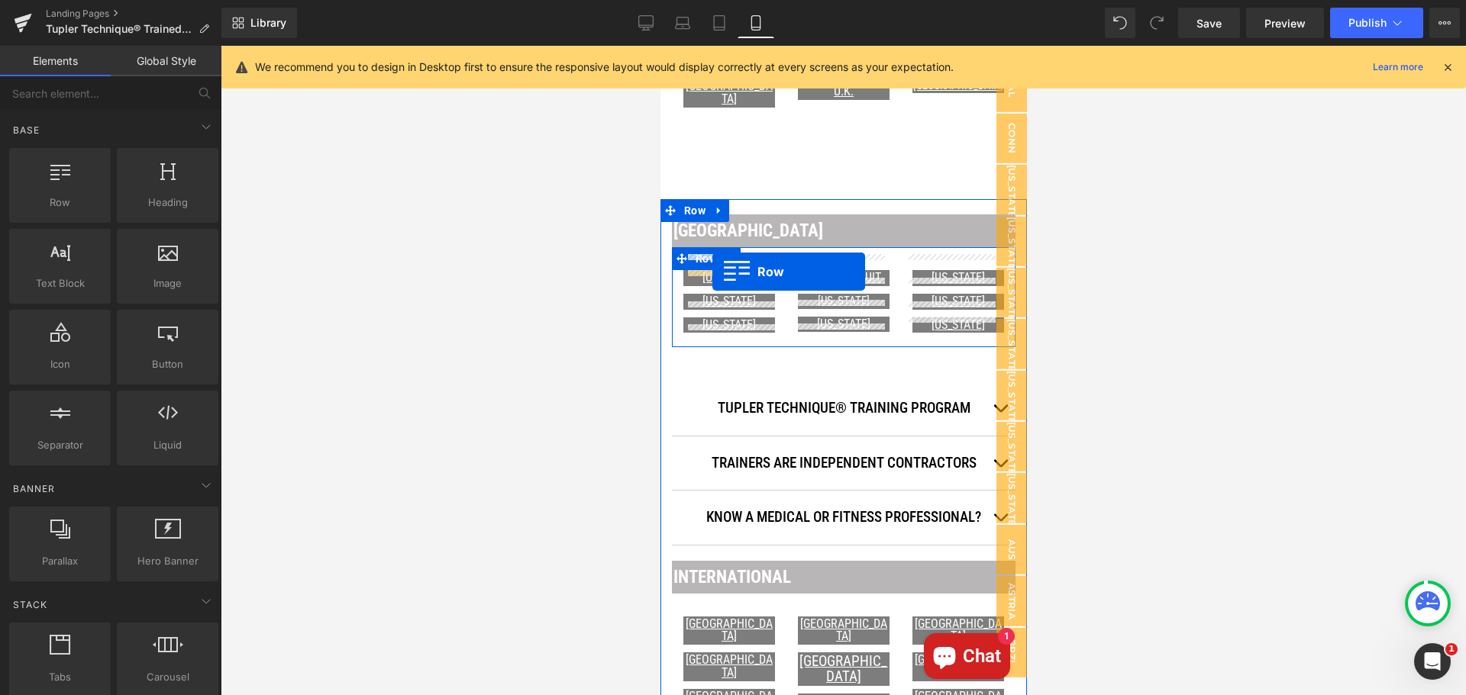
drag, startPoint x: 731, startPoint y: 255, endPoint x: 711, endPoint y: 272, distance: 25.4
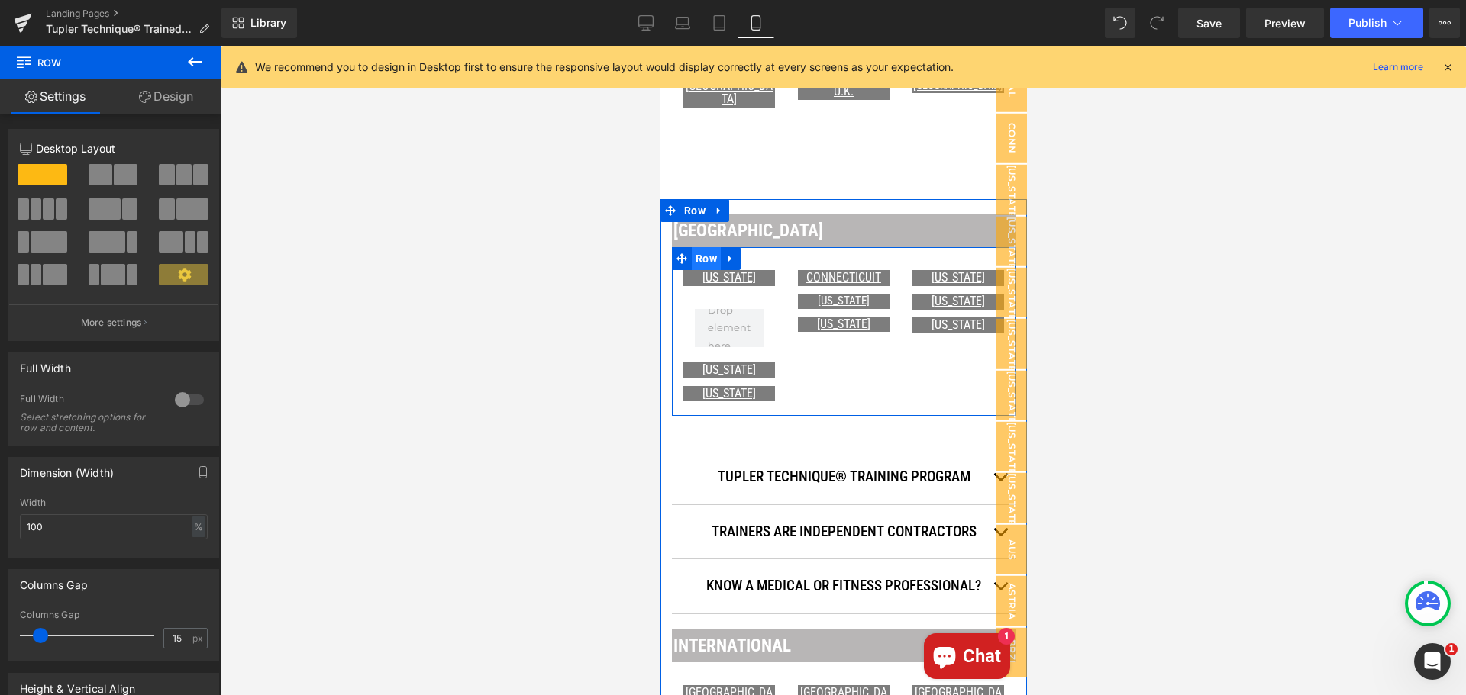
click at [697, 247] on span "Row" at bounding box center [705, 258] width 29 height 23
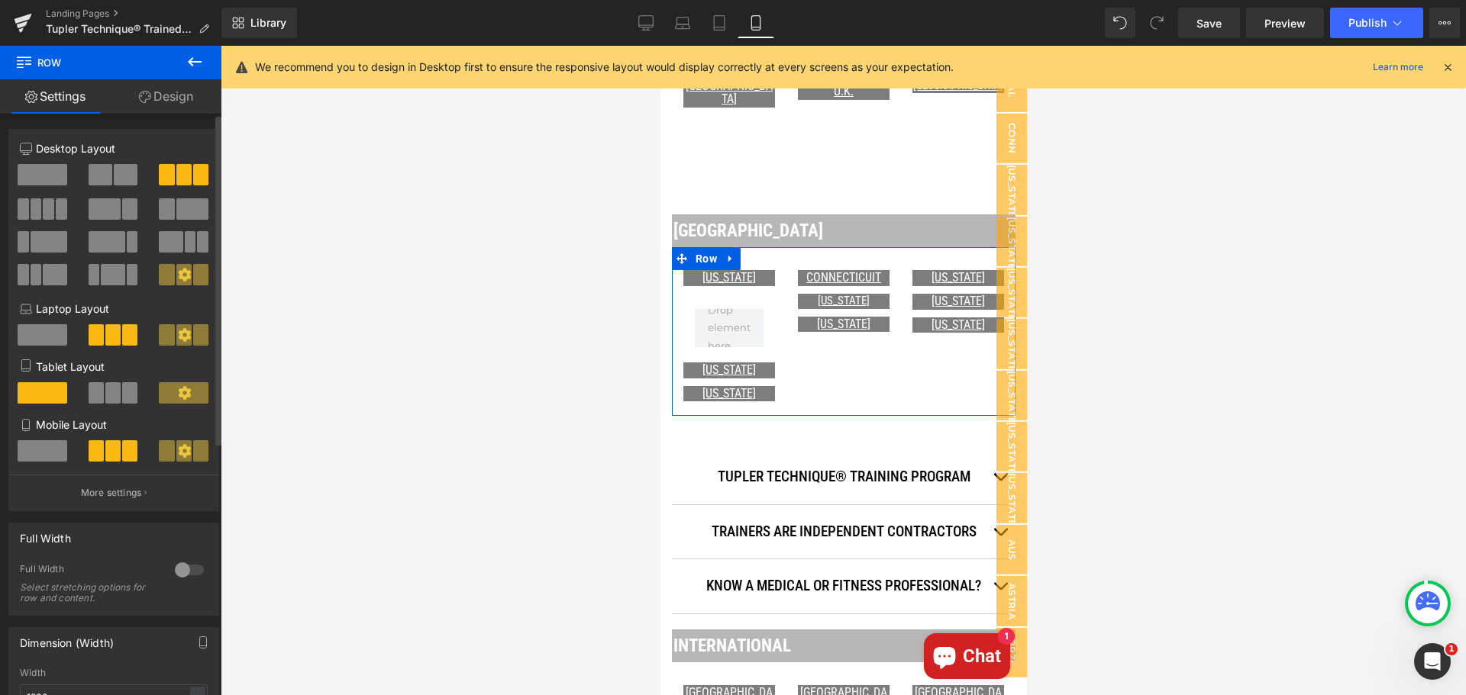
click at [48, 172] on span at bounding box center [43, 174] width 50 height 21
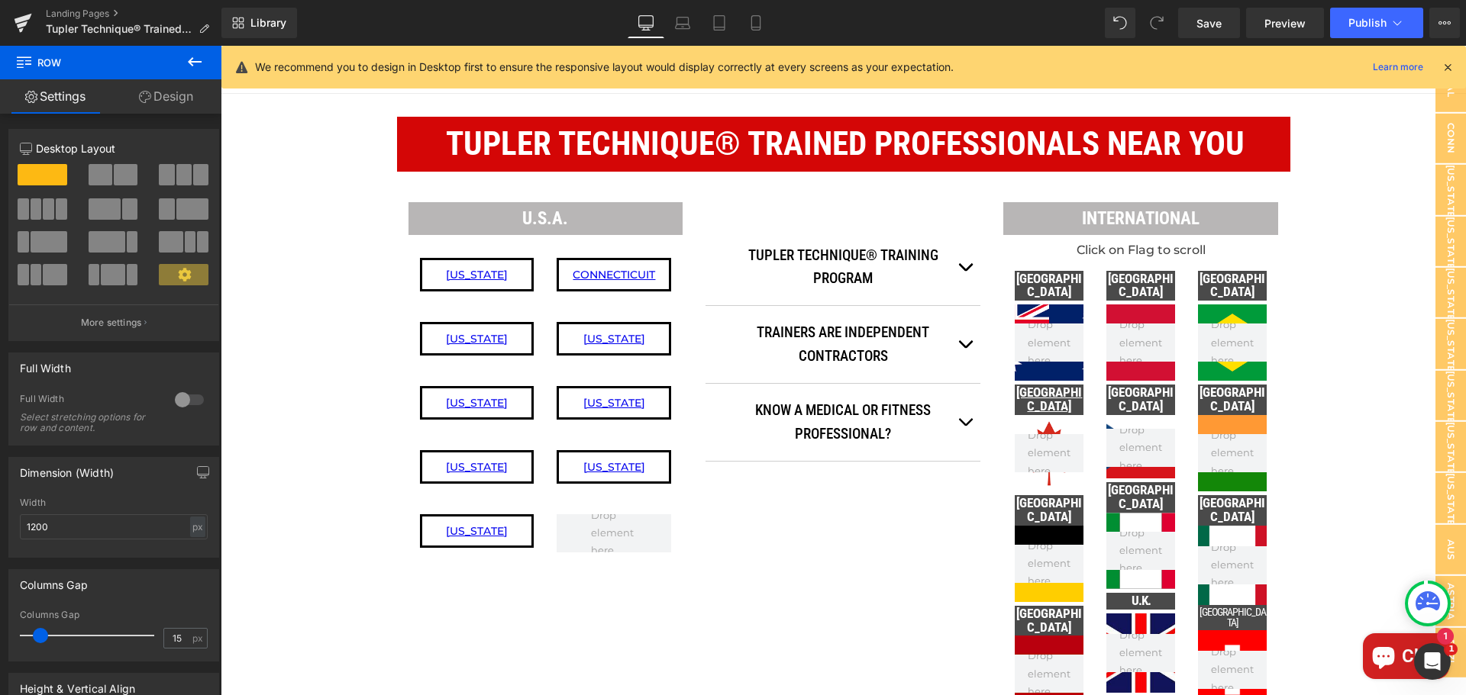
scroll to position [76, 0]
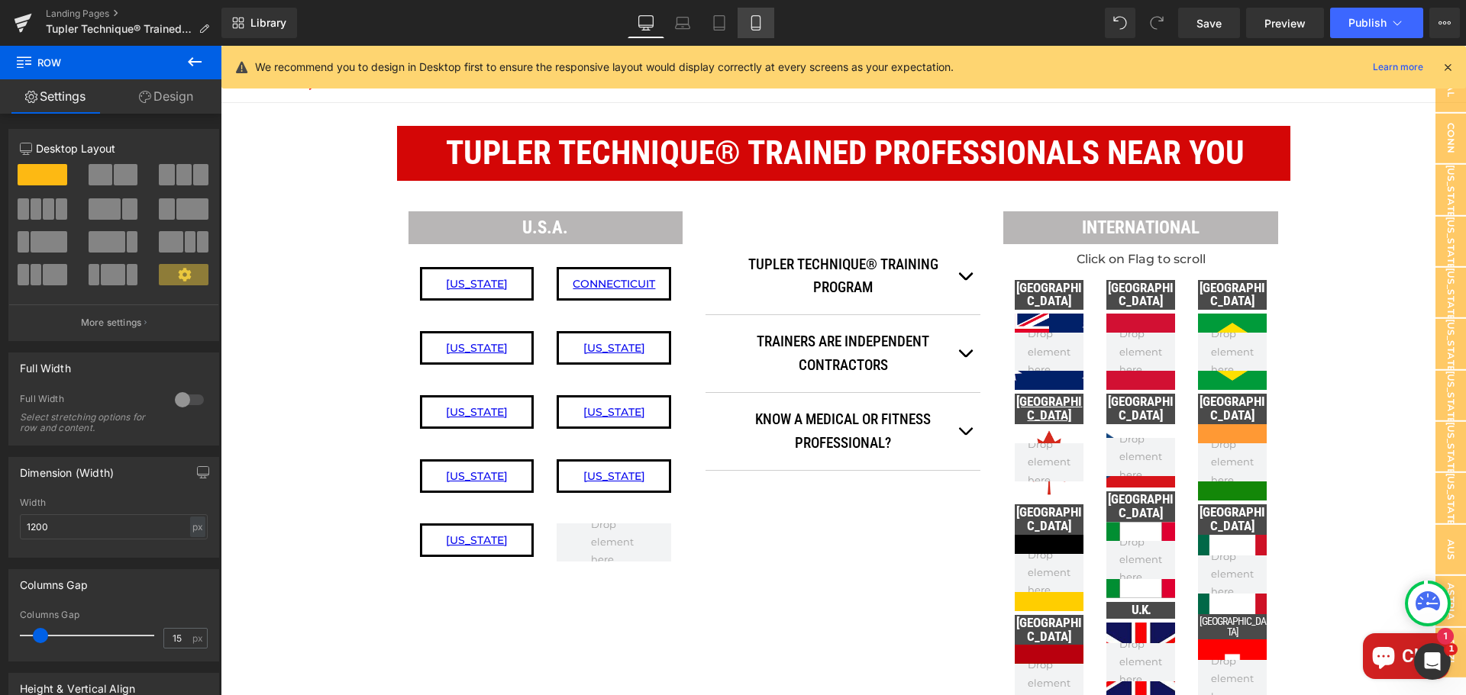
click at [757, 23] on icon at bounding box center [755, 22] width 15 height 15
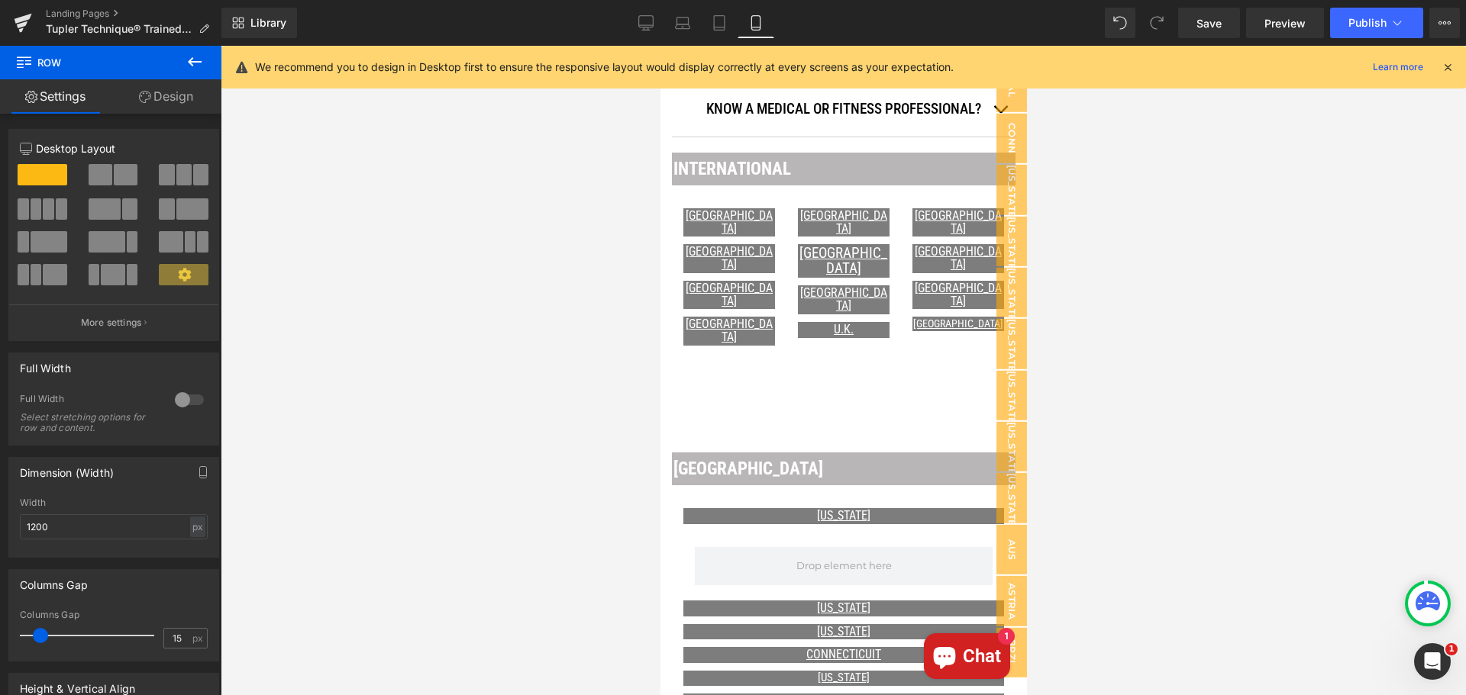
scroll to position [758, 0]
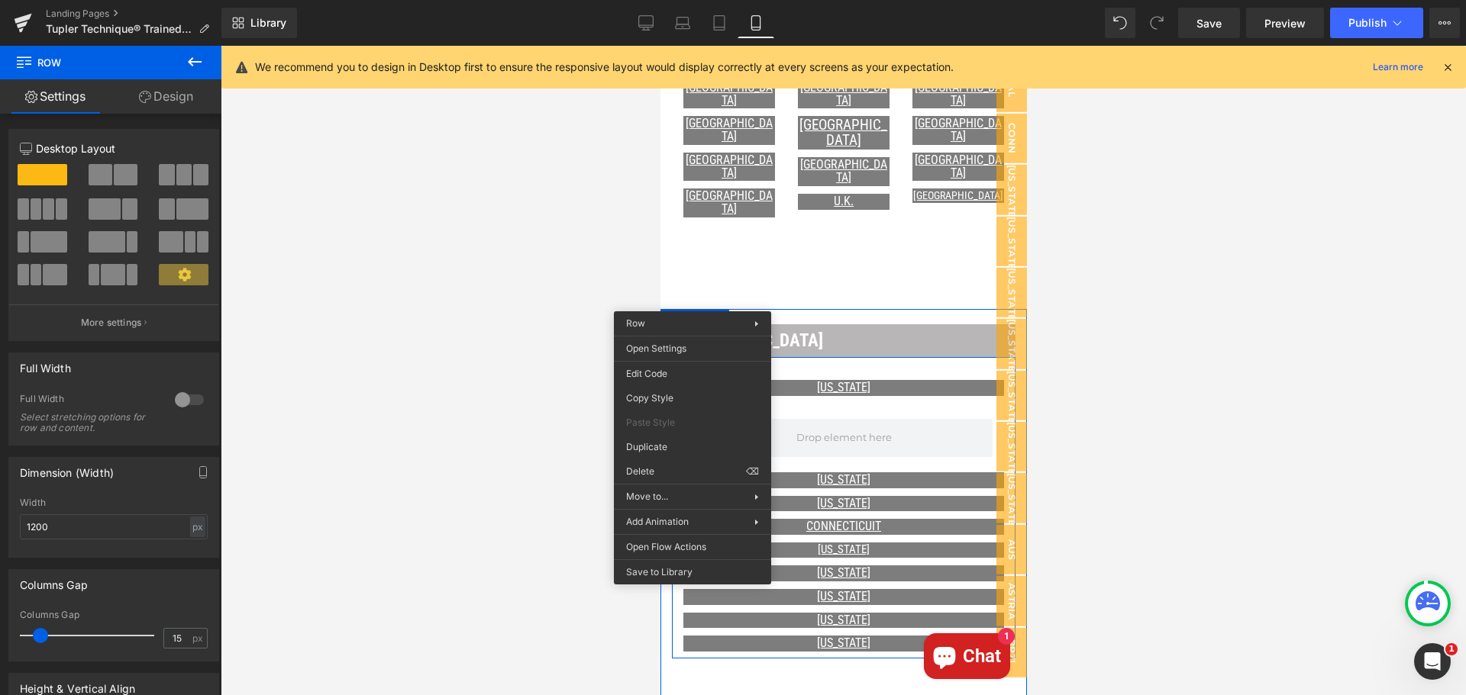
click at [173, 98] on link "Design" at bounding box center [166, 96] width 111 height 34
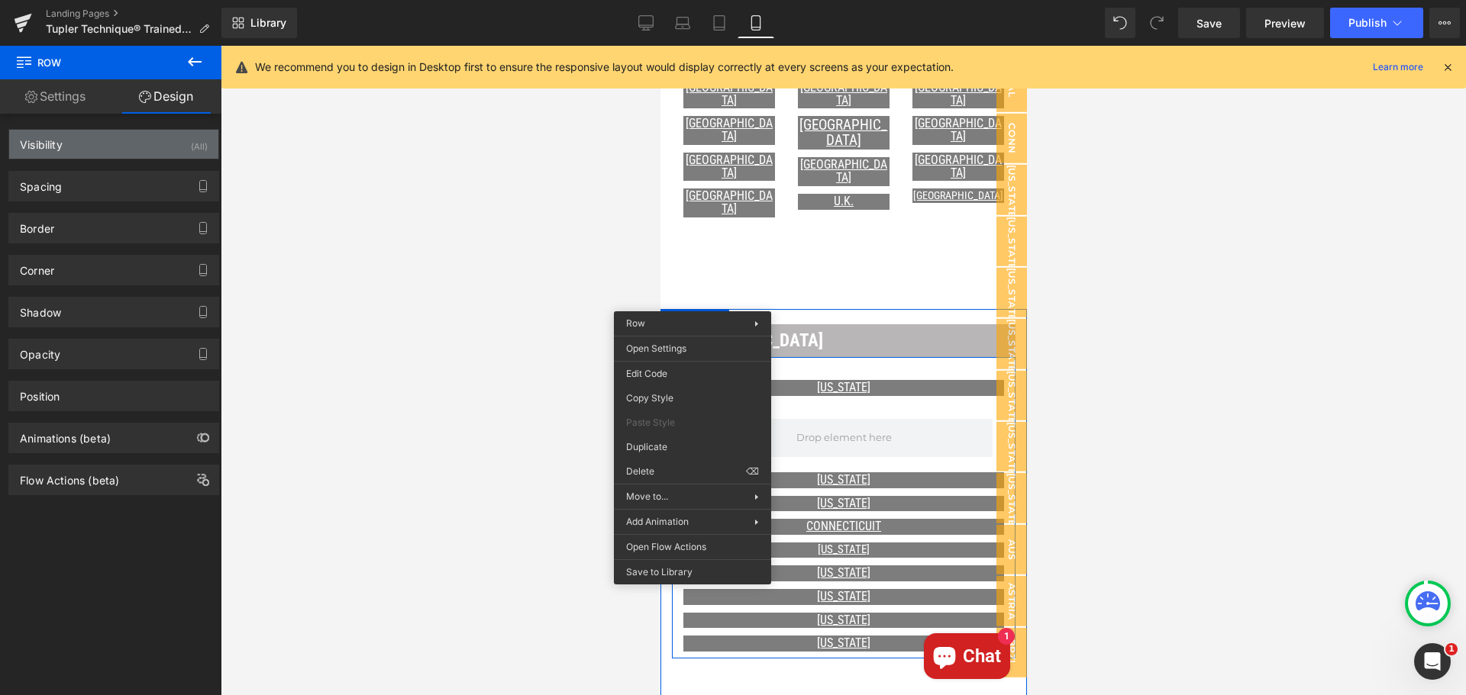
click at [157, 150] on div "Visibility (All)" at bounding box center [113, 144] width 209 height 29
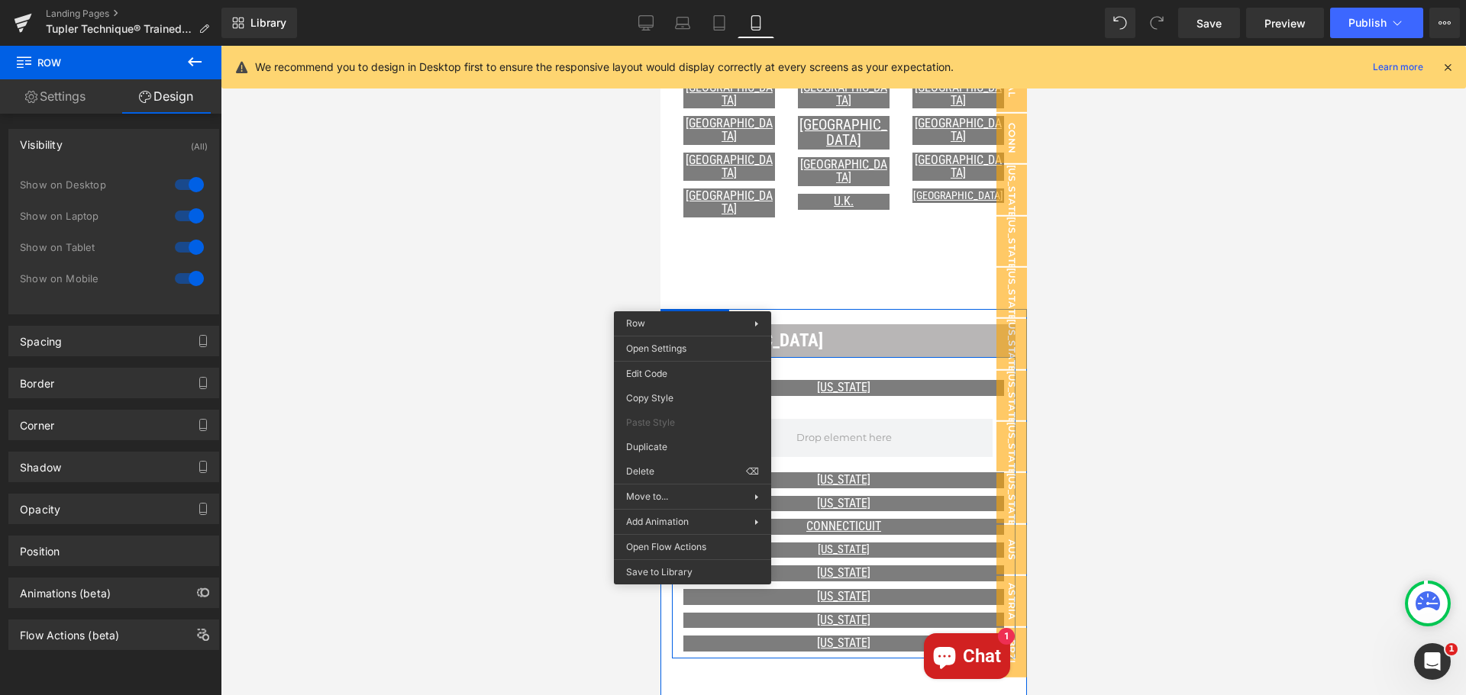
click at [176, 186] on div at bounding box center [189, 185] width 37 height 24
click at [176, 219] on div at bounding box center [189, 216] width 37 height 24
click at [458, 295] on div at bounding box center [843, 371] width 1245 height 650
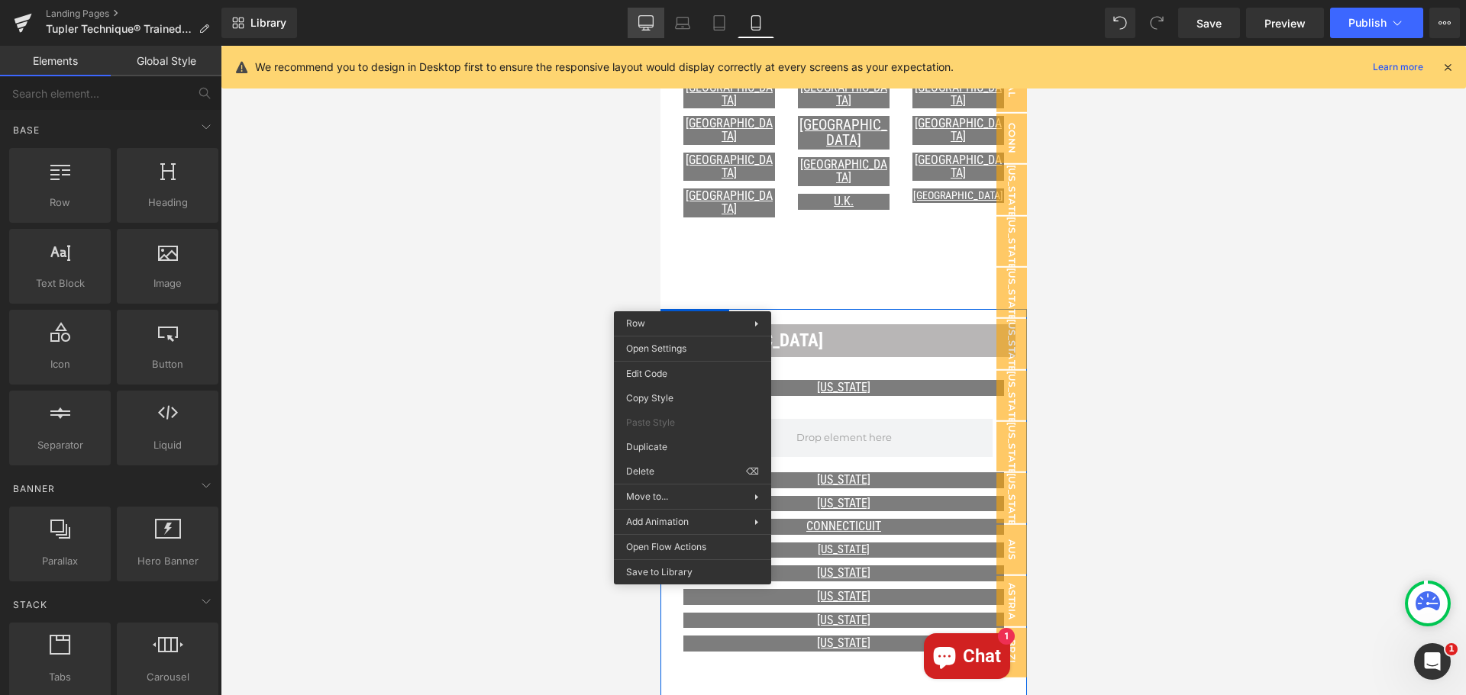
click at [649, 21] on icon at bounding box center [645, 22] width 15 height 15
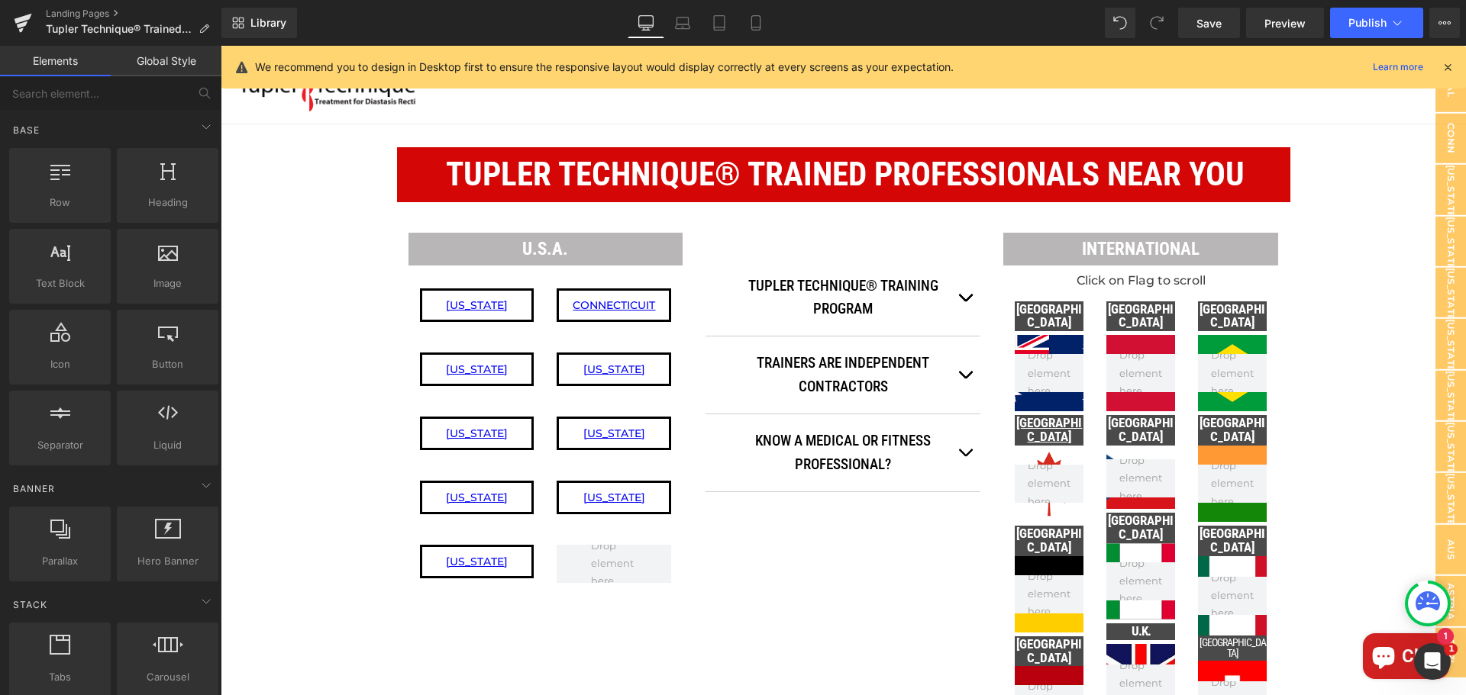
scroll to position [0, 0]
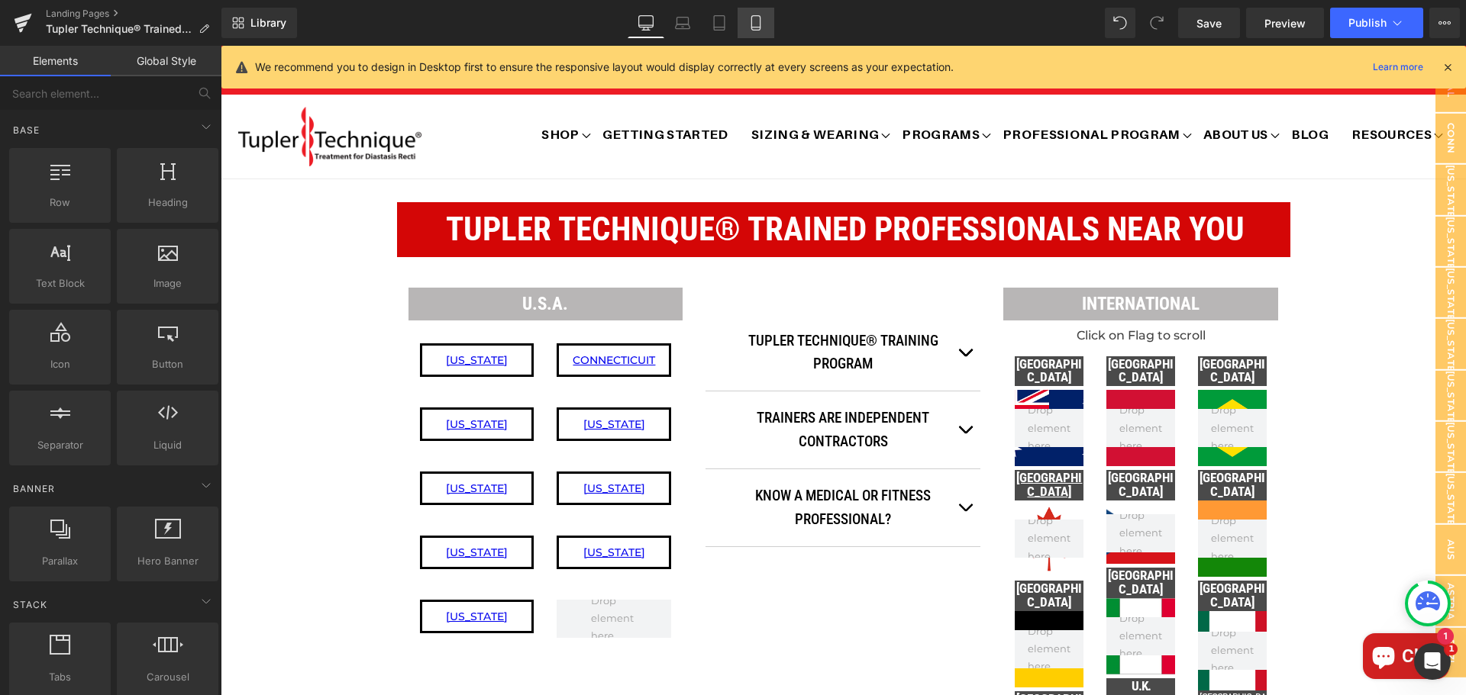
click at [756, 24] on icon at bounding box center [755, 22] width 15 height 15
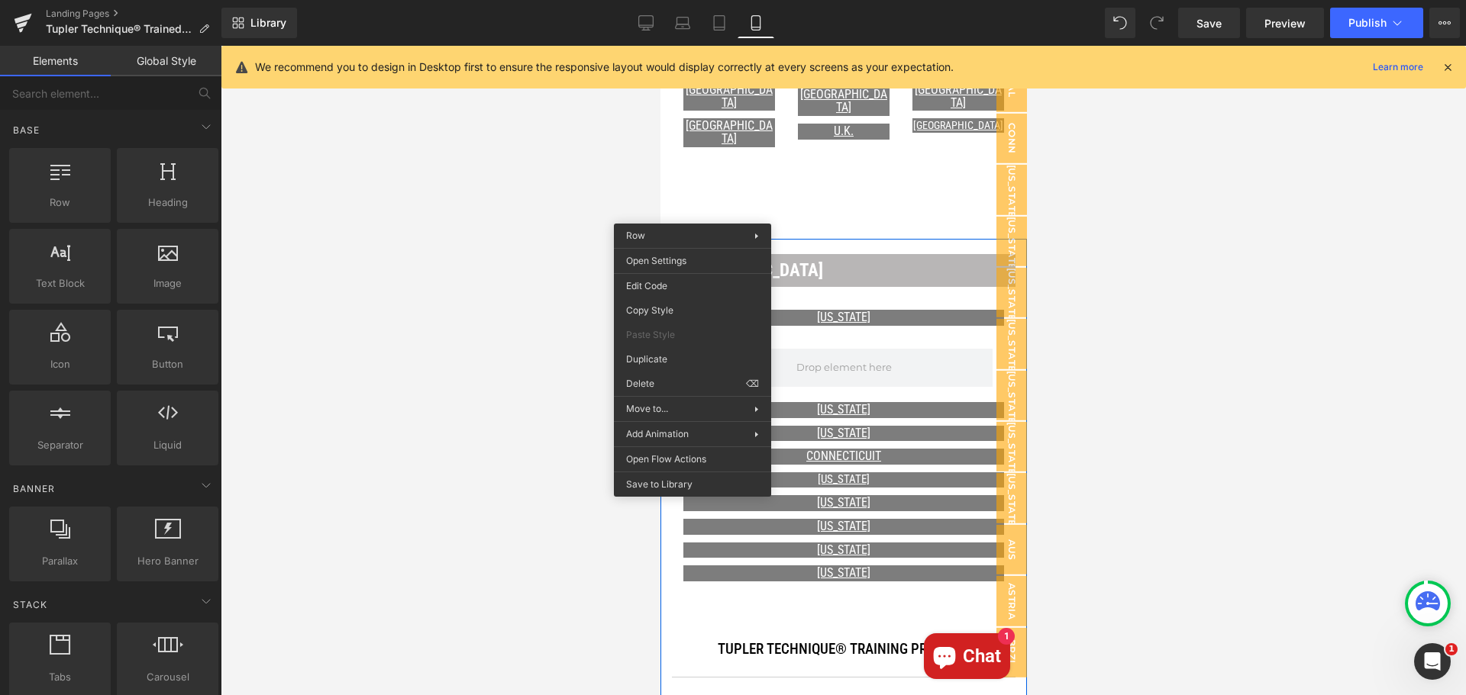
scroll to position [846, 0]
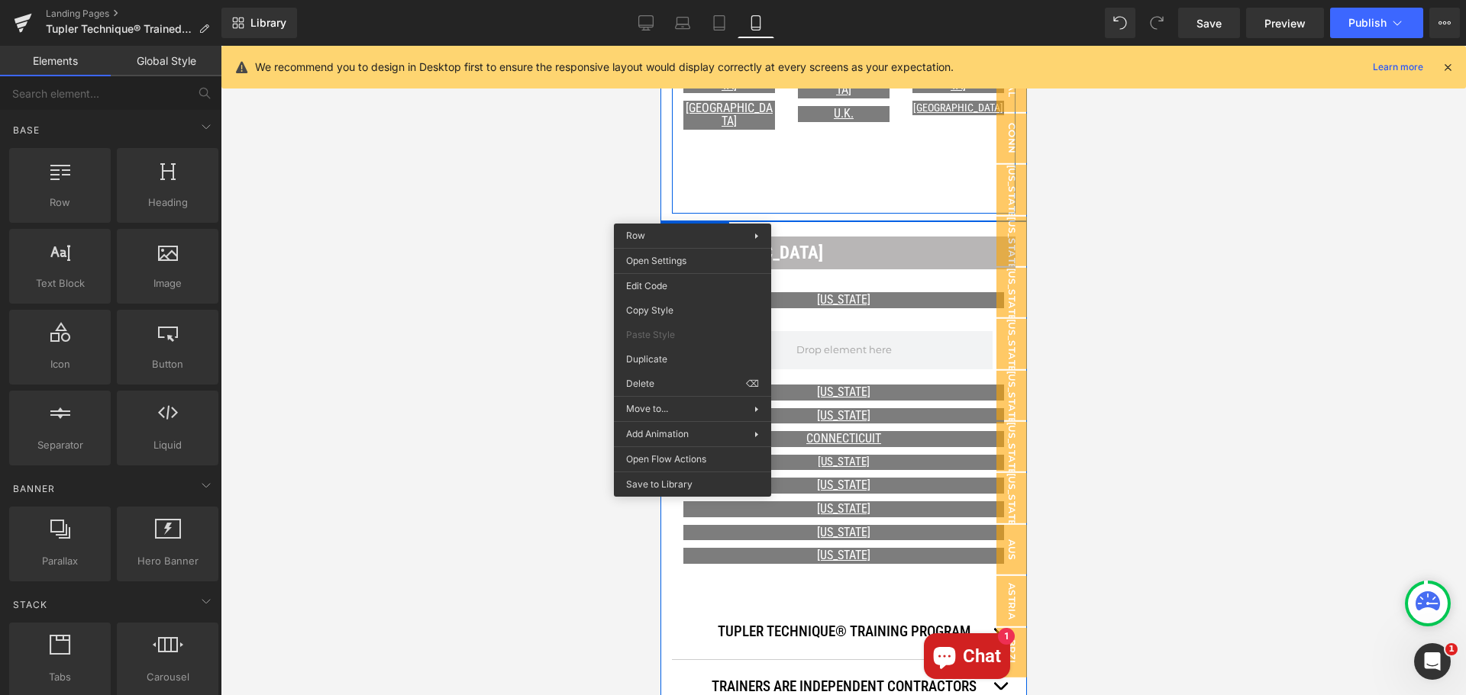
click at [872, 163] on div "100px" at bounding box center [843, 175] width 344 height 76
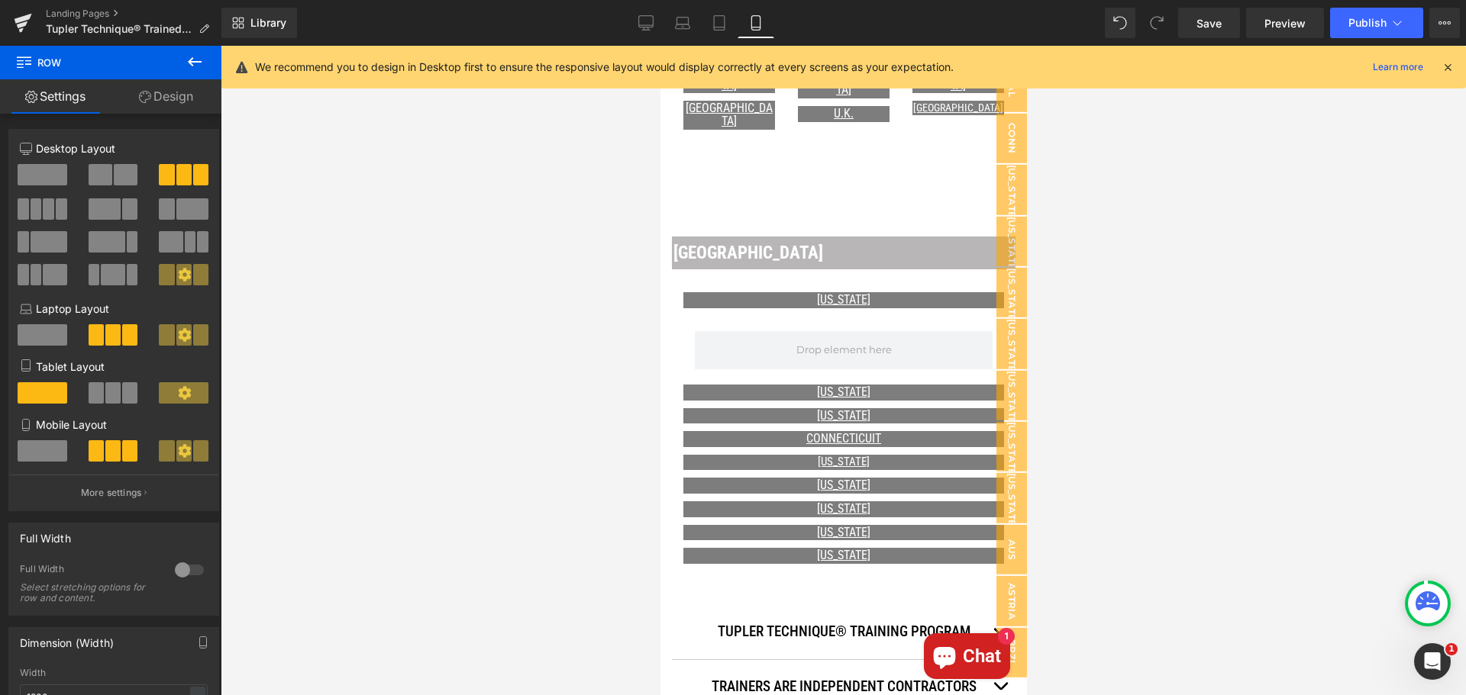
click at [200, 64] on icon at bounding box center [194, 62] width 18 height 18
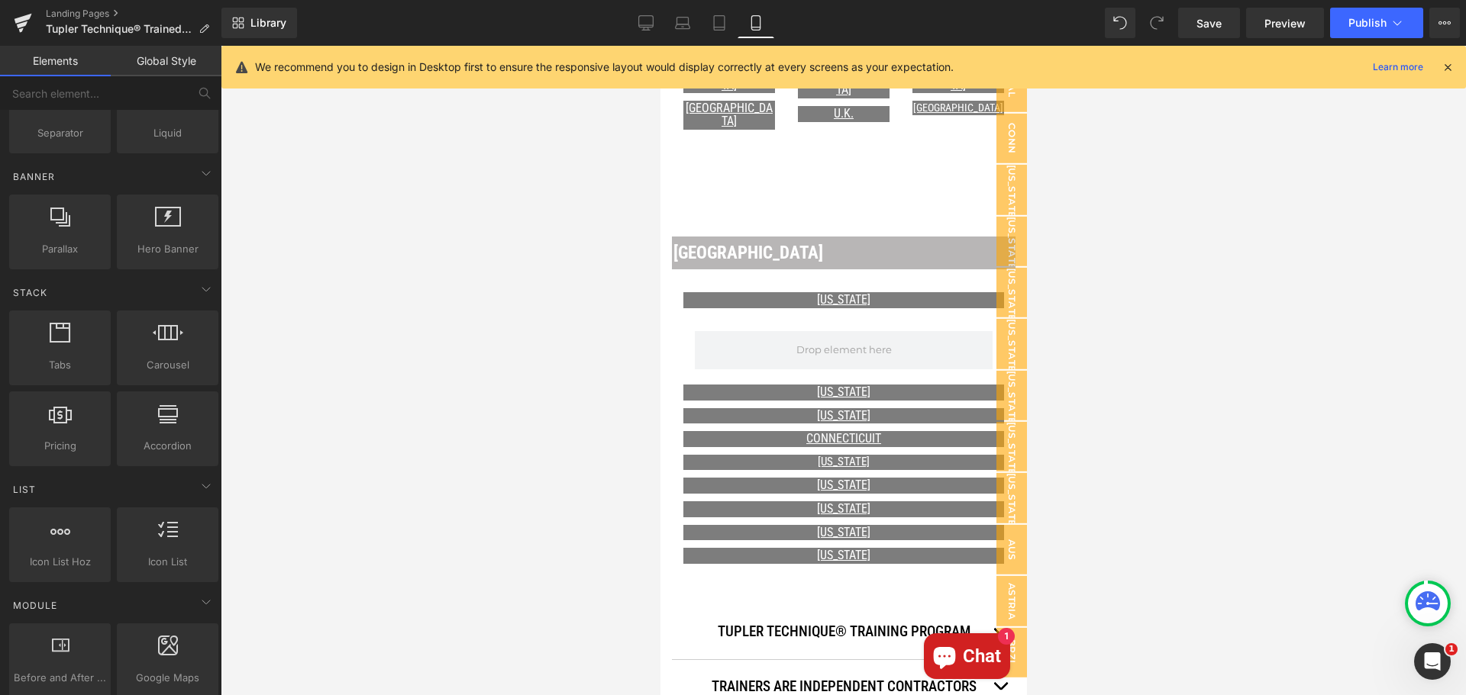
scroll to position [382, 0]
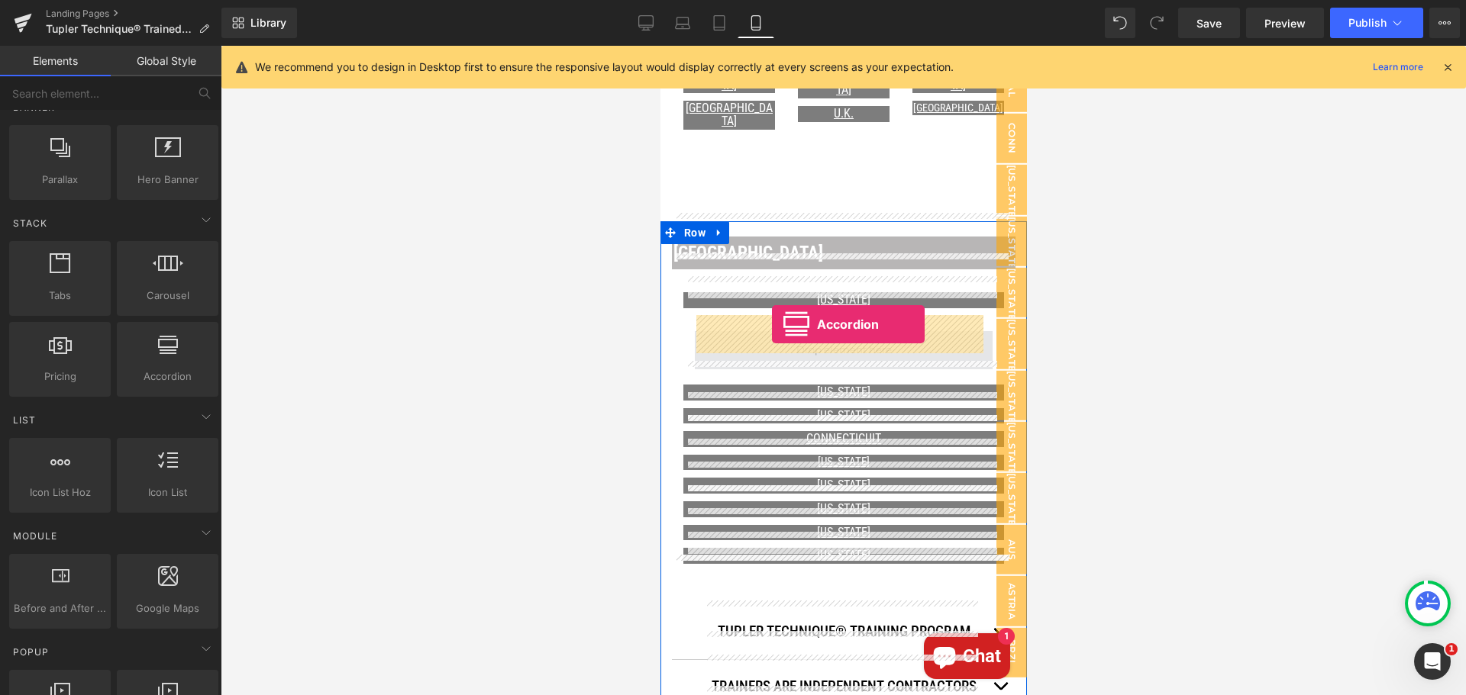
drag, startPoint x: 837, startPoint y: 412, endPoint x: 771, endPoint y: 324, distance: 110.1
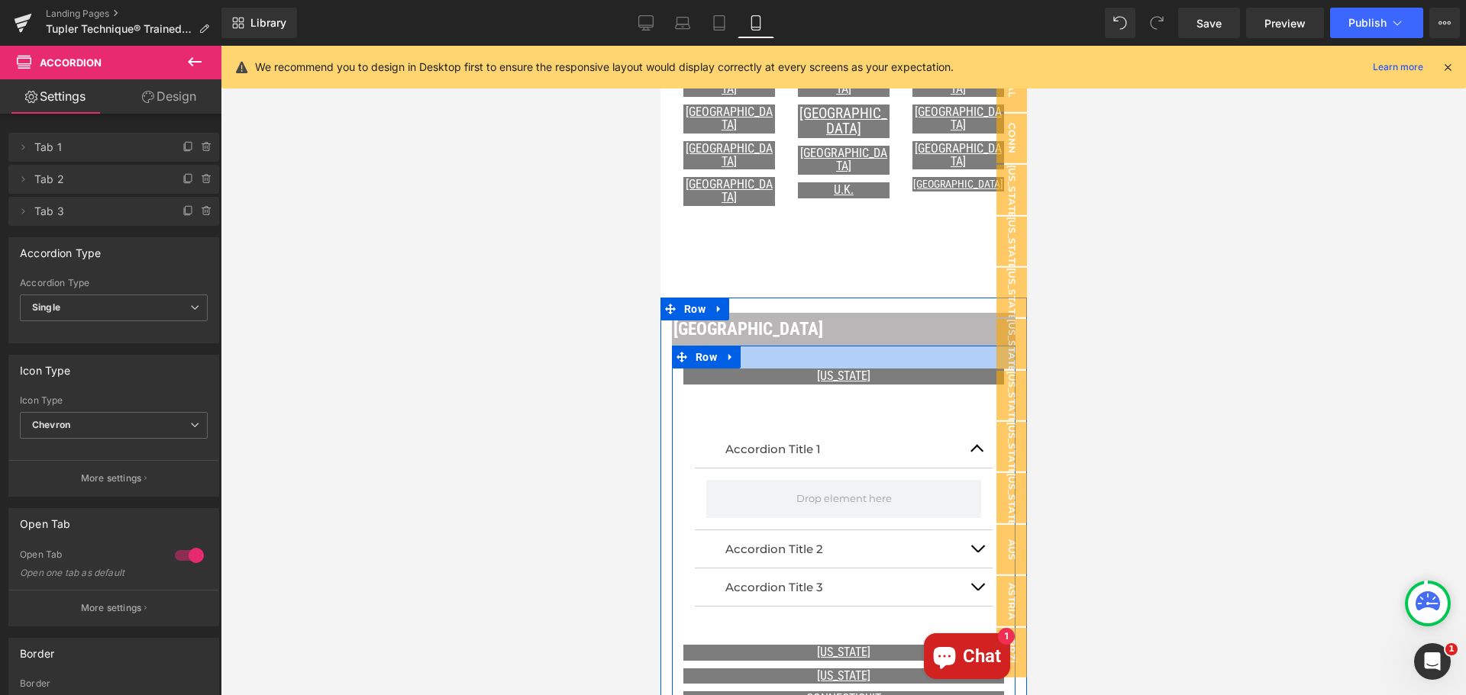
scroll to position [617, 0]
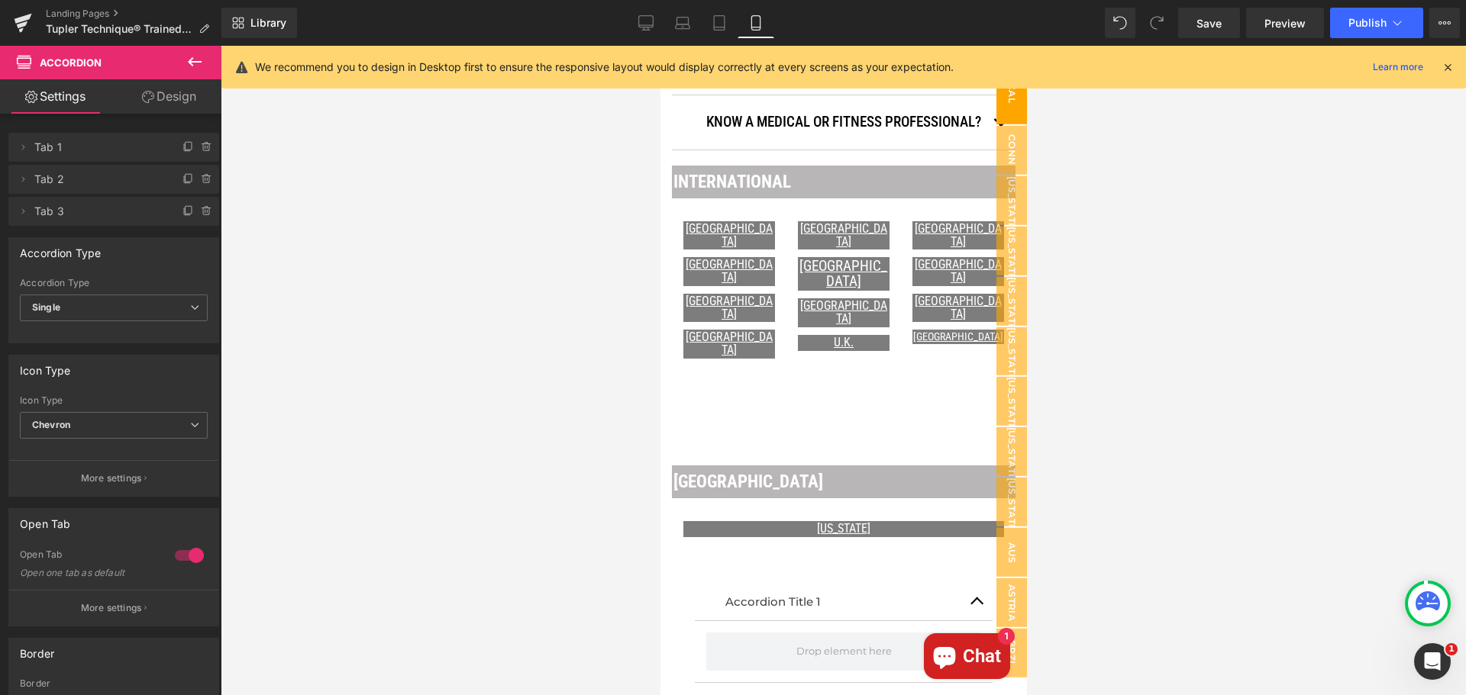
click at [1004, 108] on span "Cal" at bounding box center [1010, 93] width 31 height 62
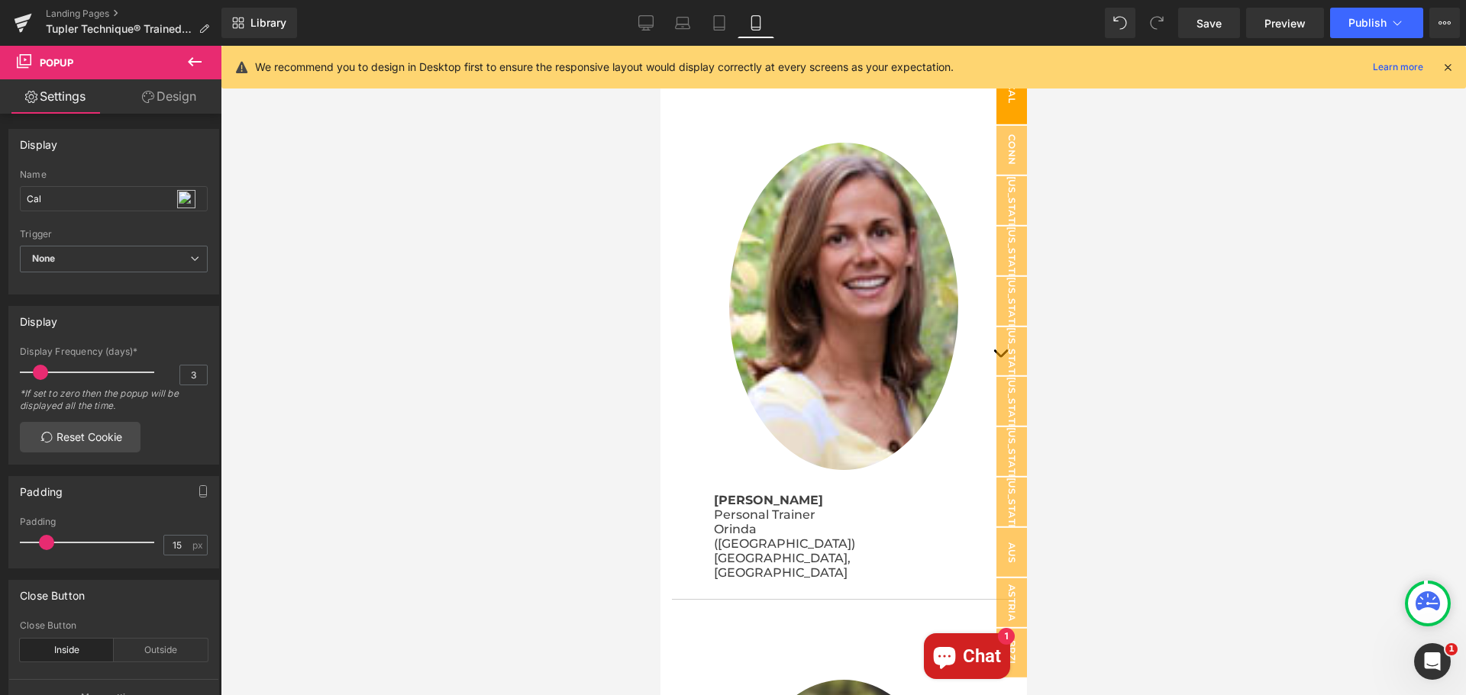
scroll to position [0, 0]
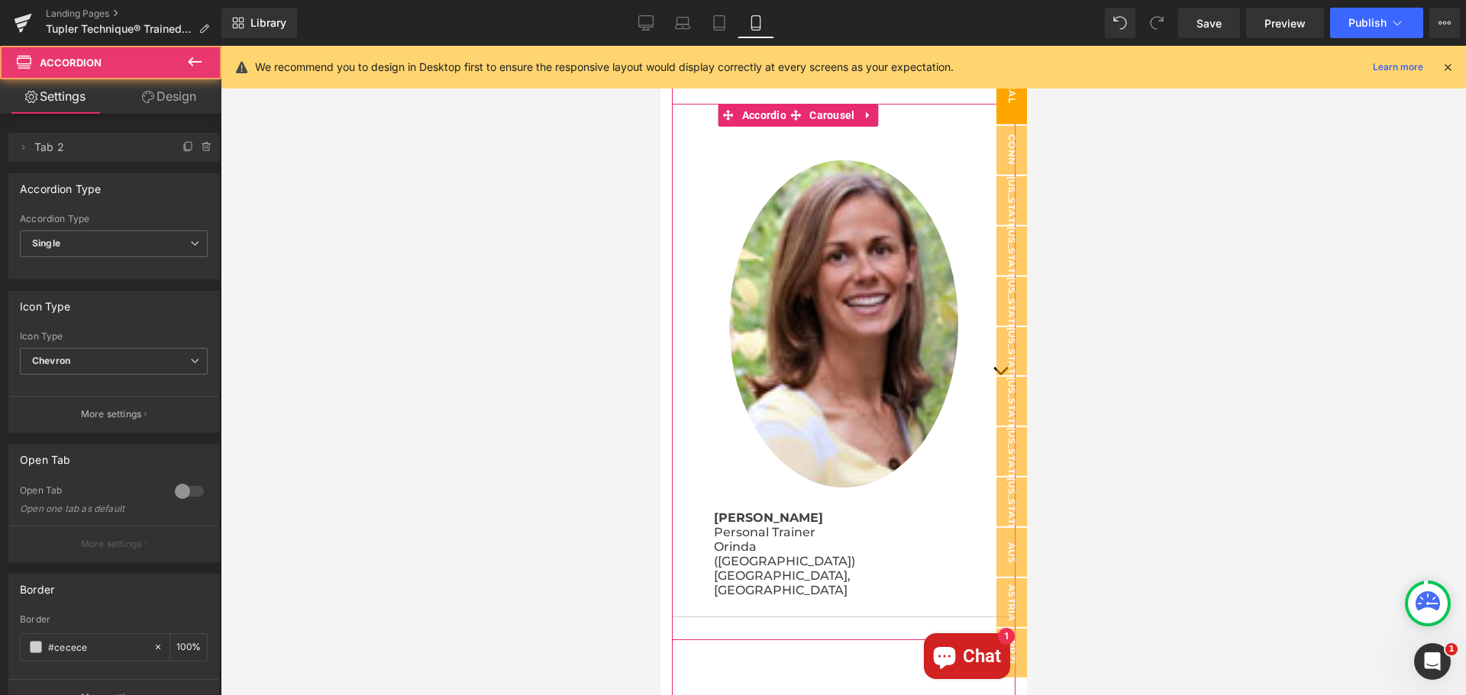
click at [999, 375] on span "button" at bounding box center [999, 375] width 0 height 0
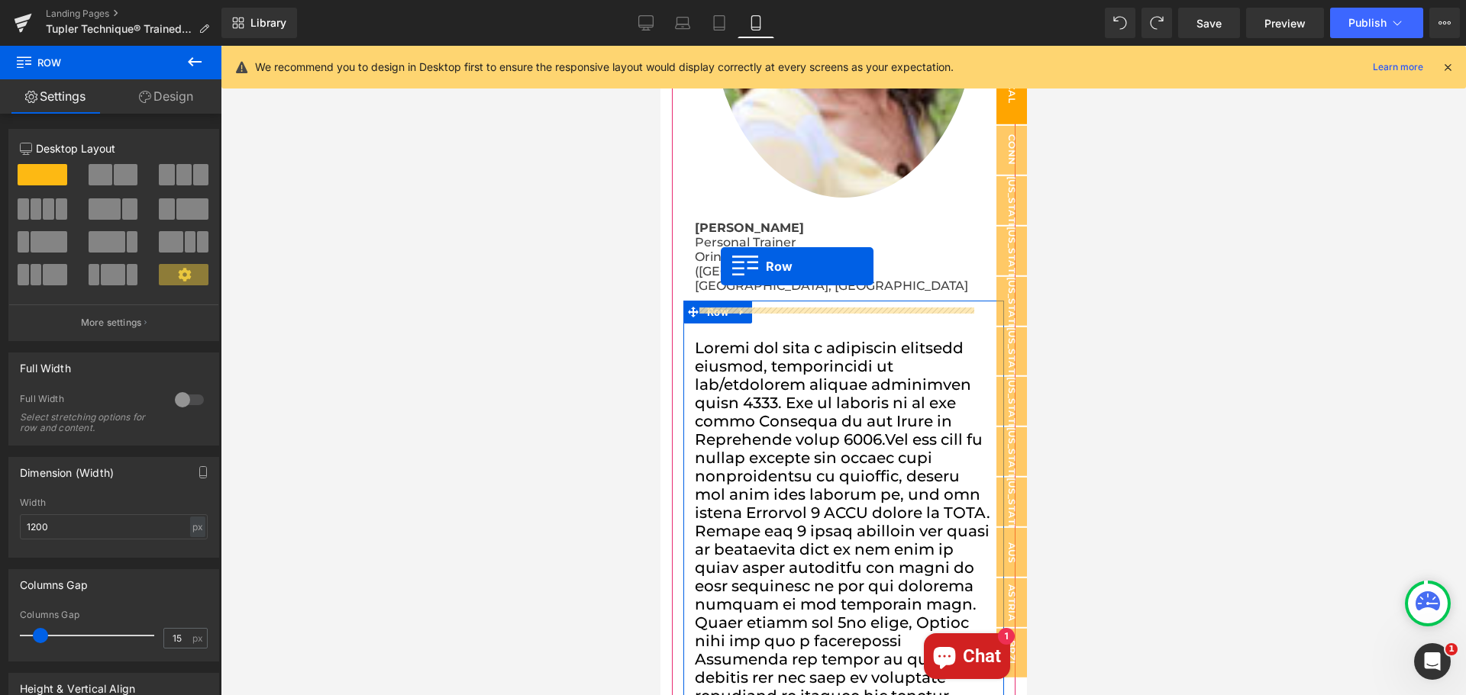
scroll to position [334, 0]
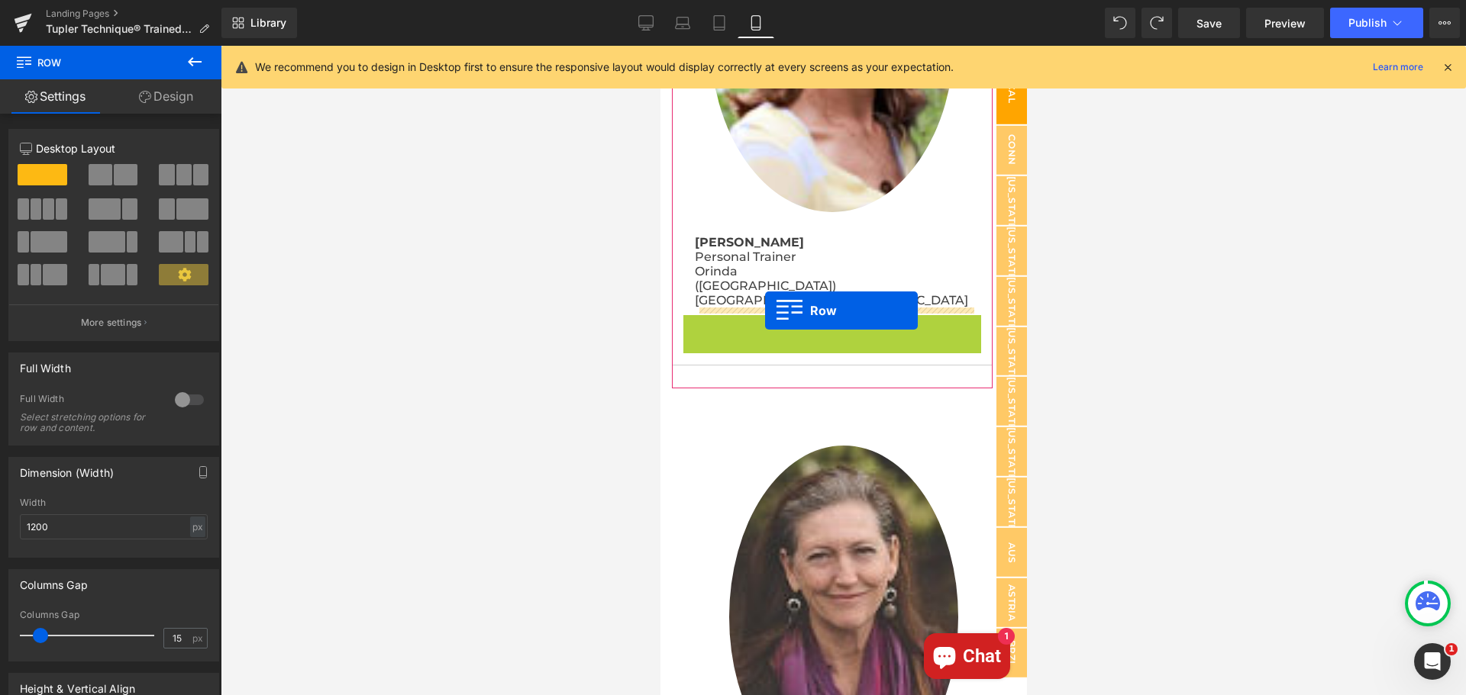
drag, startPoint x: 695, startPoint y: 282, endPoint x: 764, endPoint y: 311, distance: 75.3
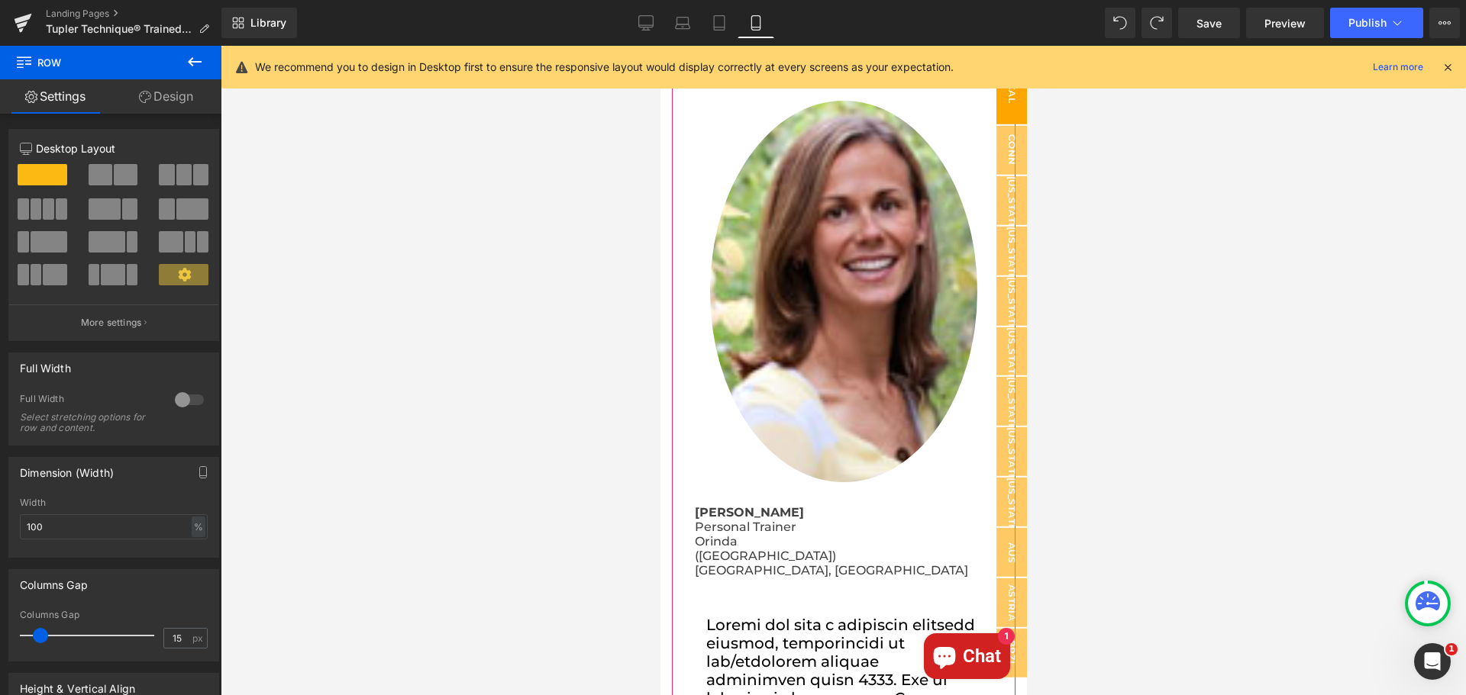
scroll to position [76, 0]
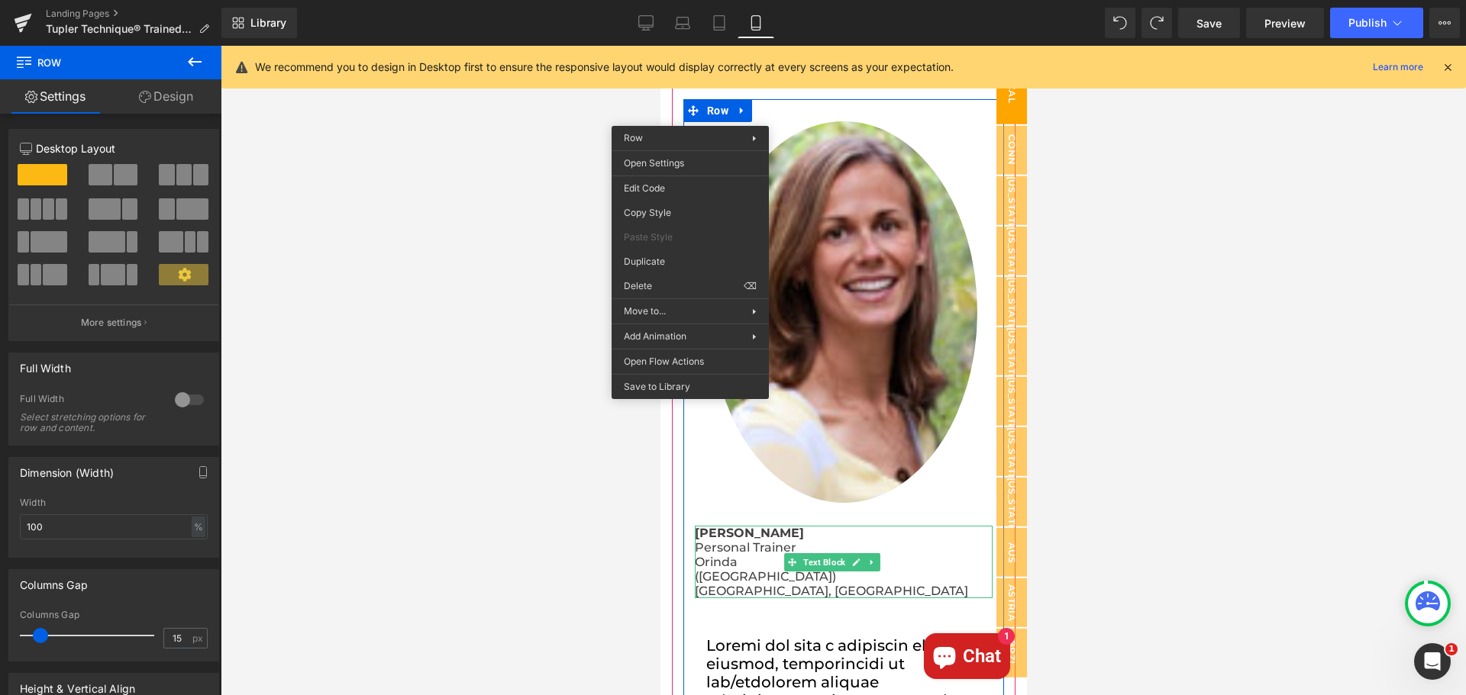
click at [818, 527] on p "[PERSON_NAME]" at bounding box center [843, 534] width 298 height 15
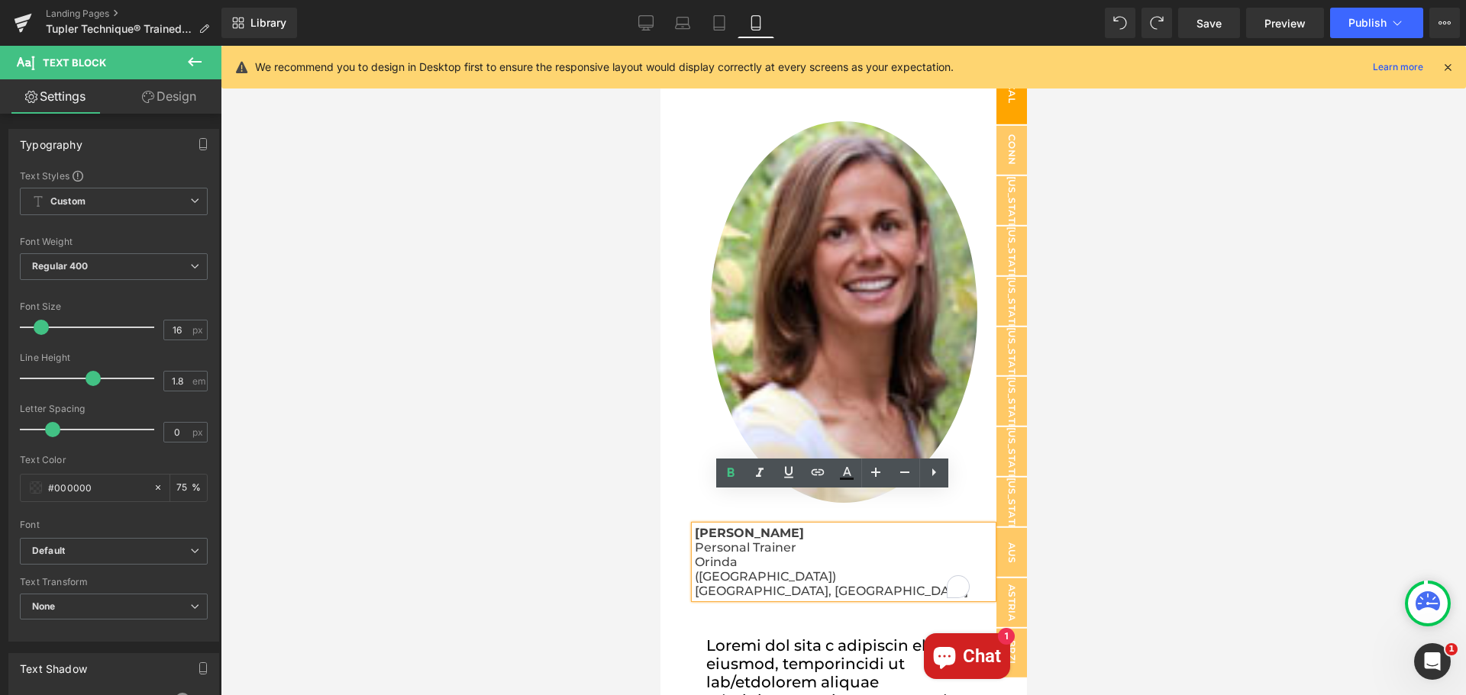
drag, startPoint x: 766, startPoint y: 503, endPoint x: 695, endPoint y: 502, distance: 71.0
click at [695, 527] on p "[PERSON_NAME]" at bounding box center [843, 534] width 298 height 15
copy strong "[PERSON_NAME]"
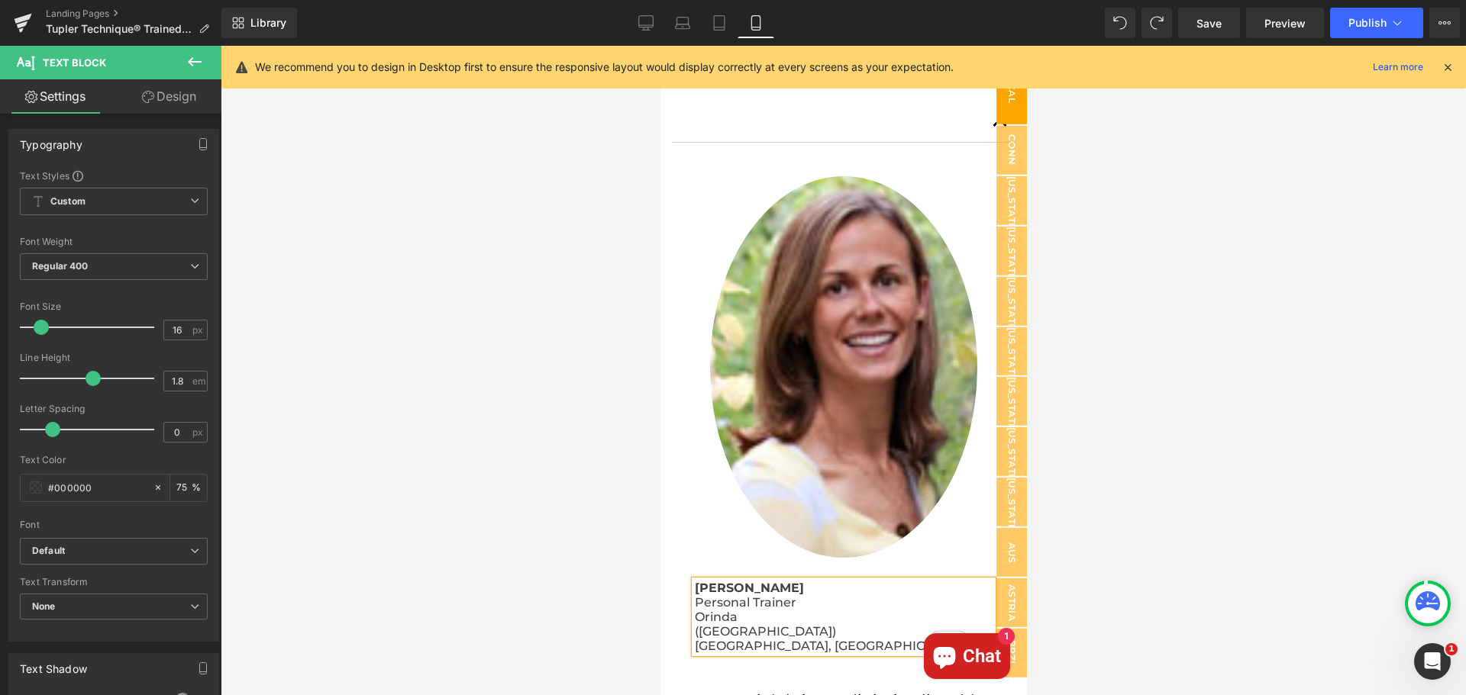
scroll to position [0, 0]
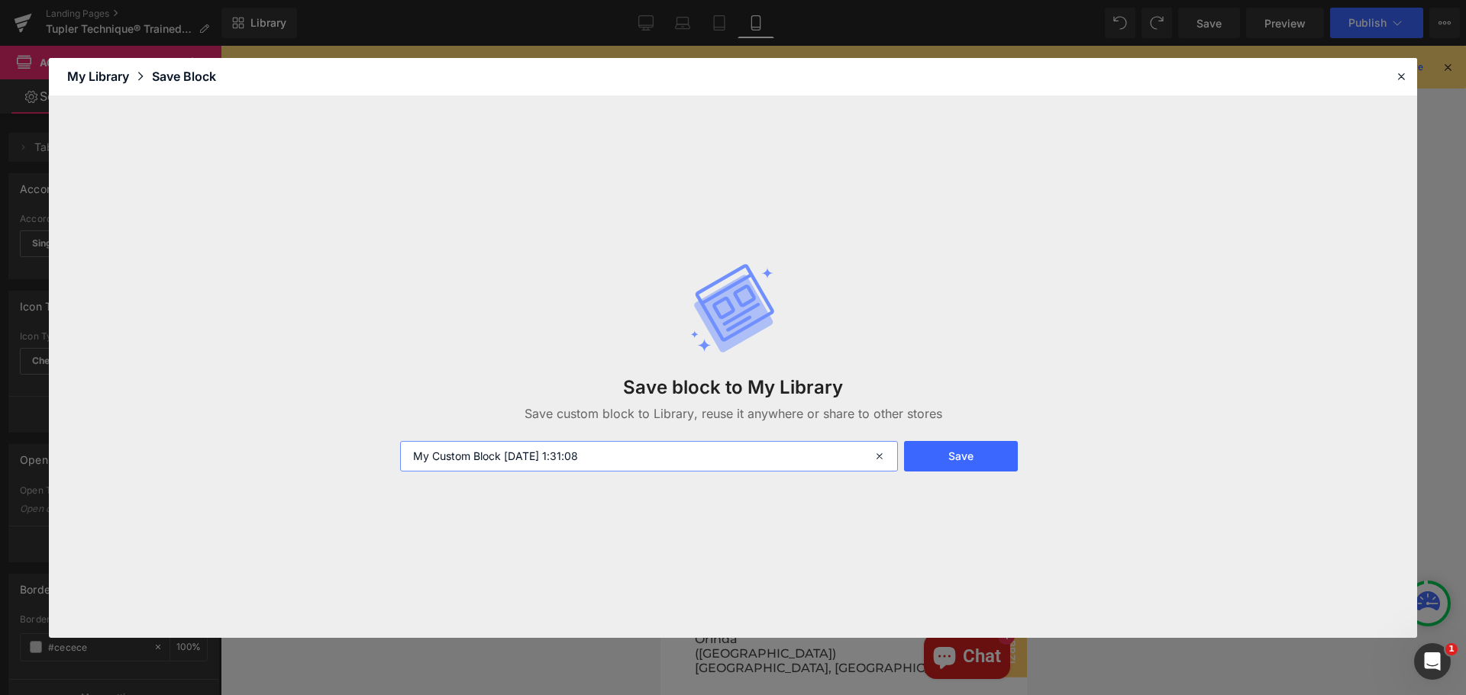
drag, startPoint x: 644, startPoint y: 454, endPoint x: 401, endPoint y: 453, distance: 243.5
click at [401, 453] on input "My Custom Block 2025-09-03 1:31:08" at bounding box center [649, 456] width 498 height 31
paste input "[PERSON_NAME]"
type input "[PERSON_NAME]"
click at [978, 458] on button "Save" at bounding box center [961, 456] width 114 height 31
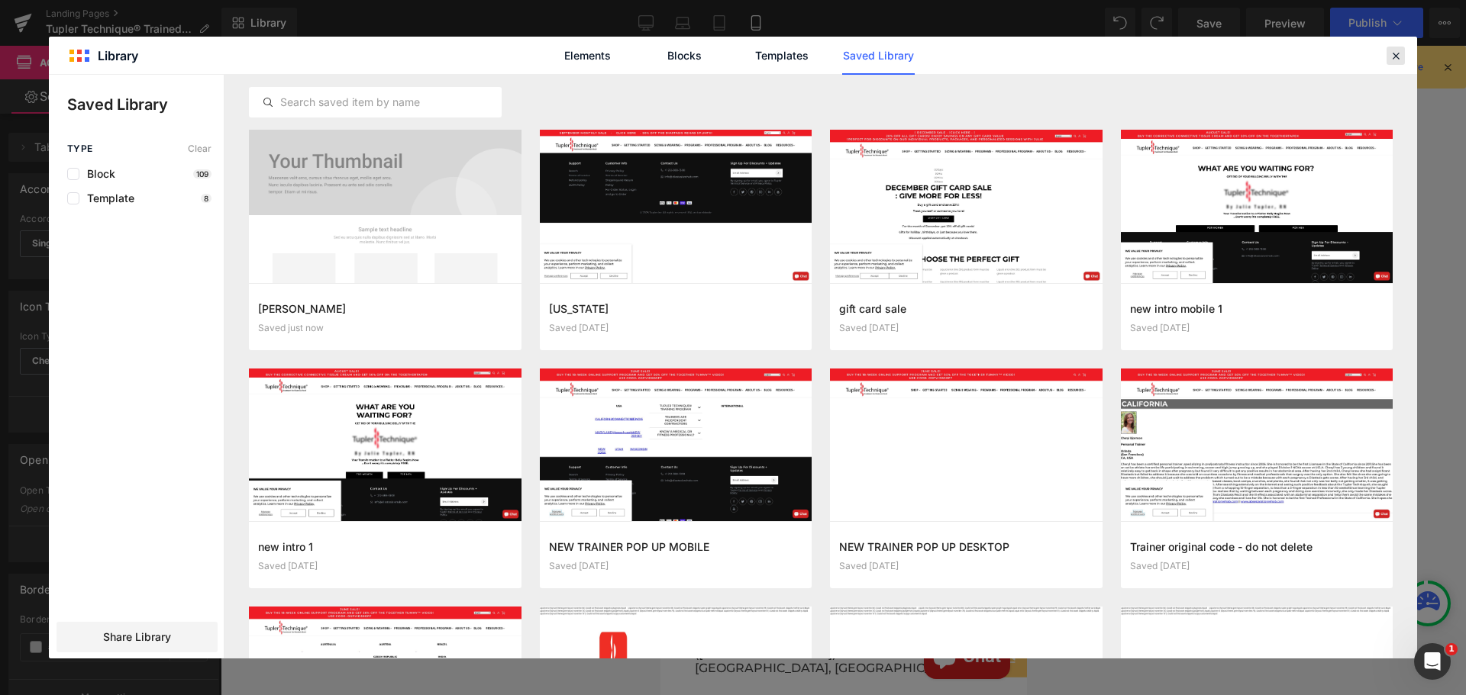
click at [1398, 58] on icon at bounding box center [1396, 56] width 14 height 14
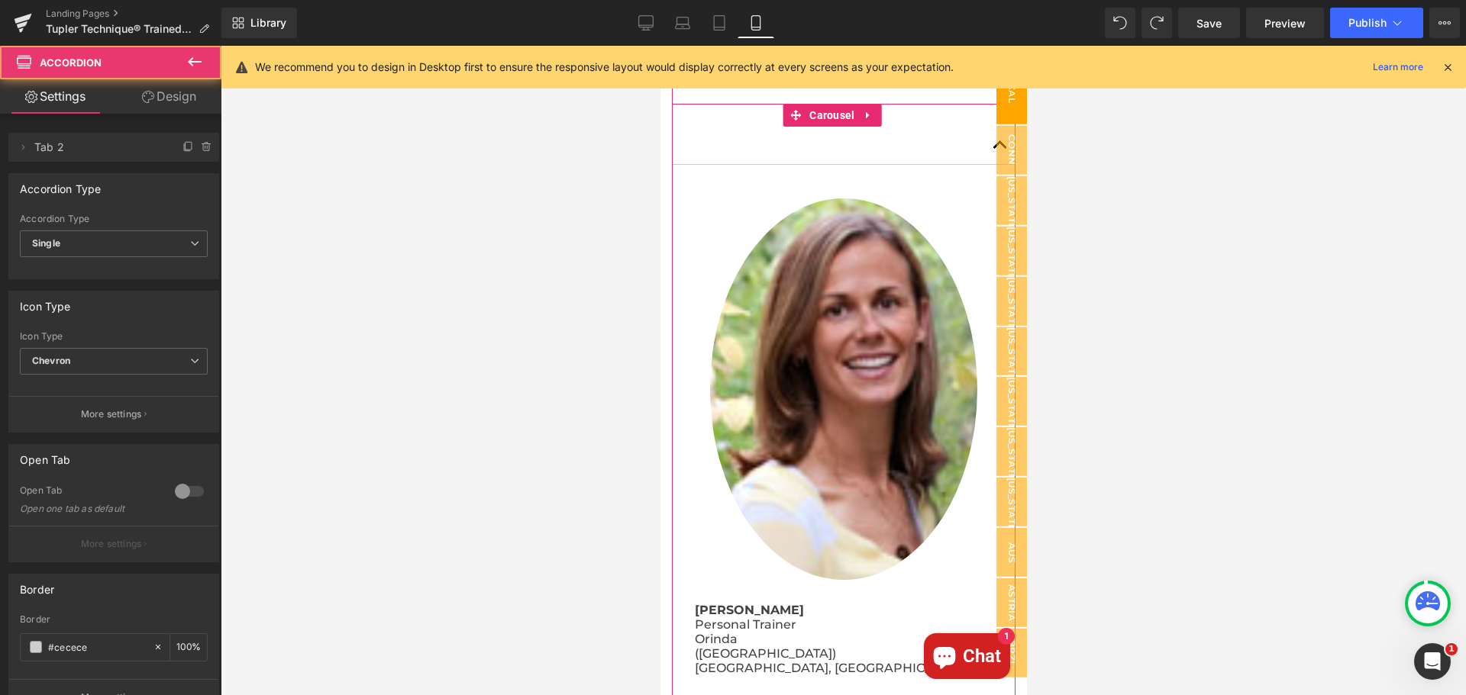
click at [984, 149] on button "button" at bounding box center [999, 144] width 31 height 37
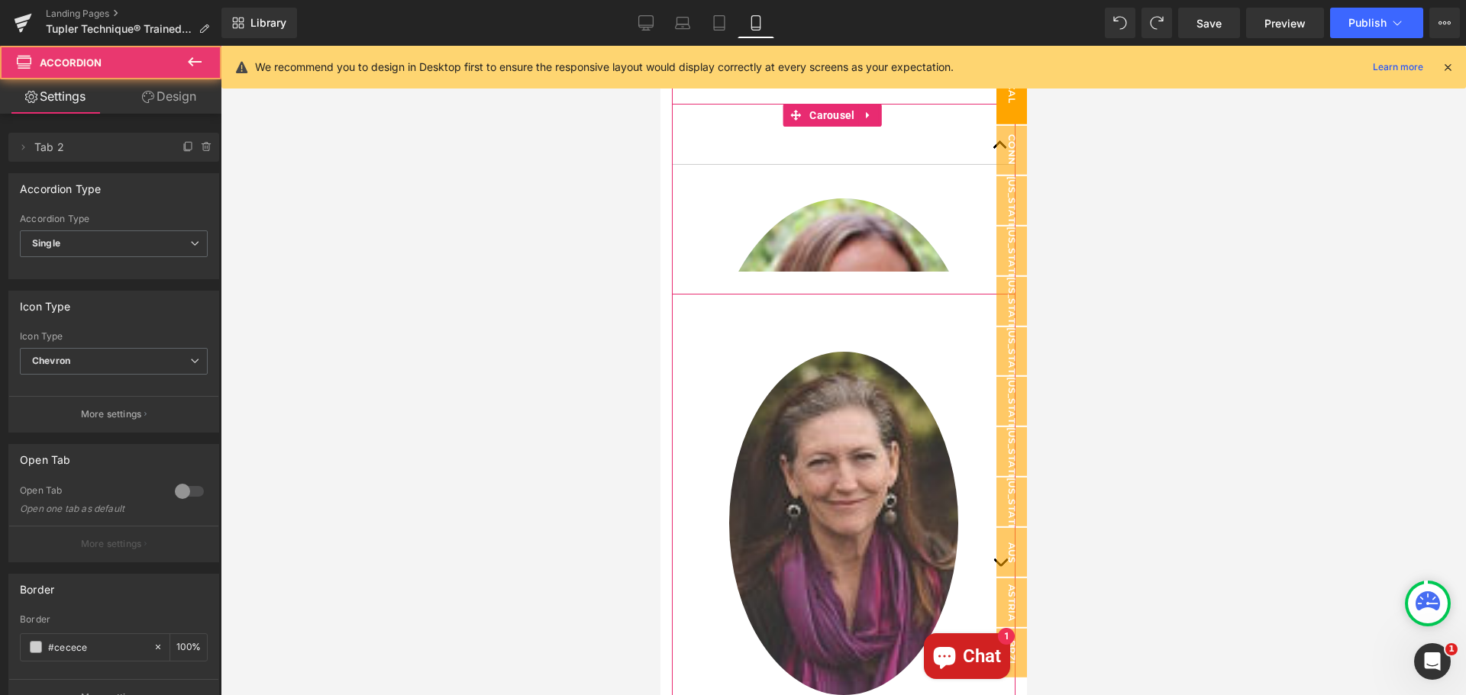
click at [976, 144] on div "Image Cheryl Bjornson Personal Trainer Orinda (San Francisco) CA, USA Text Bloc…" at bounding box center [843, 467] width 344 height 729
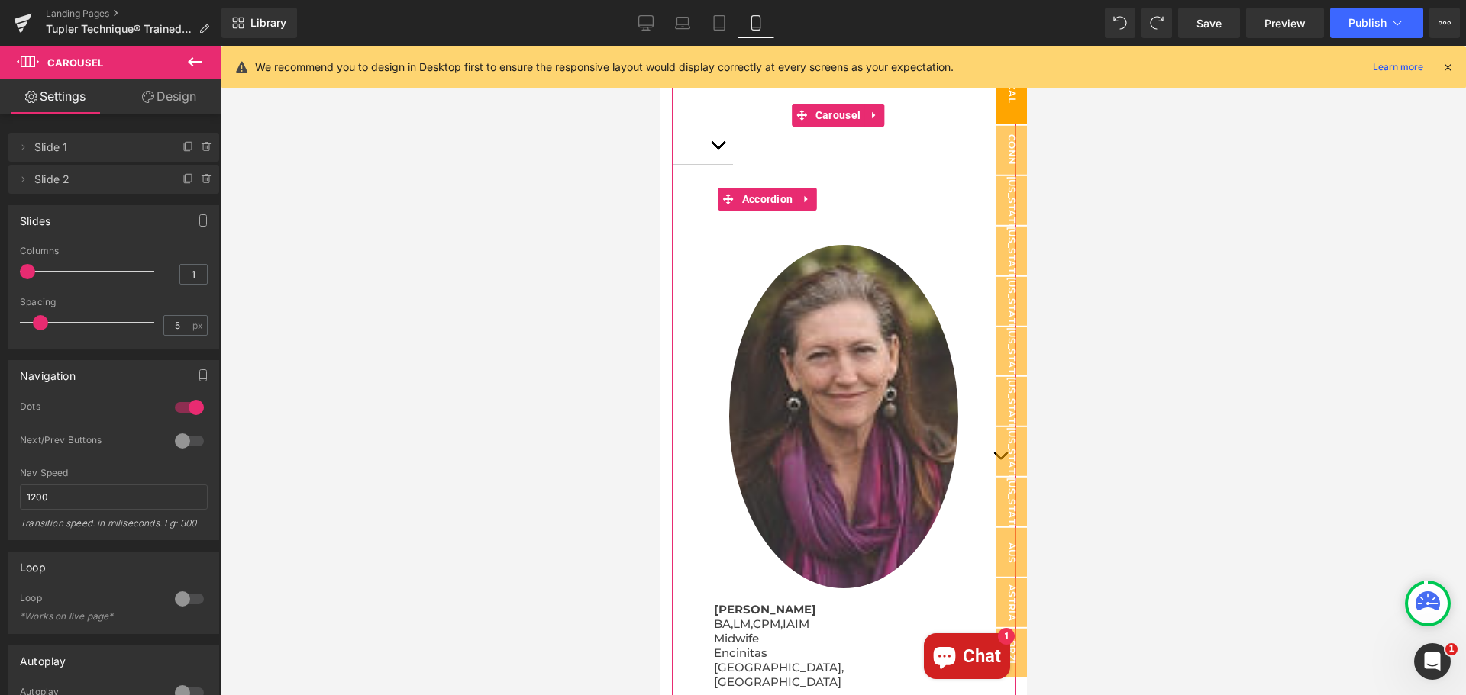
click at [984, 253] on button "button" at bounding box center [999, 456] width 31 height 492
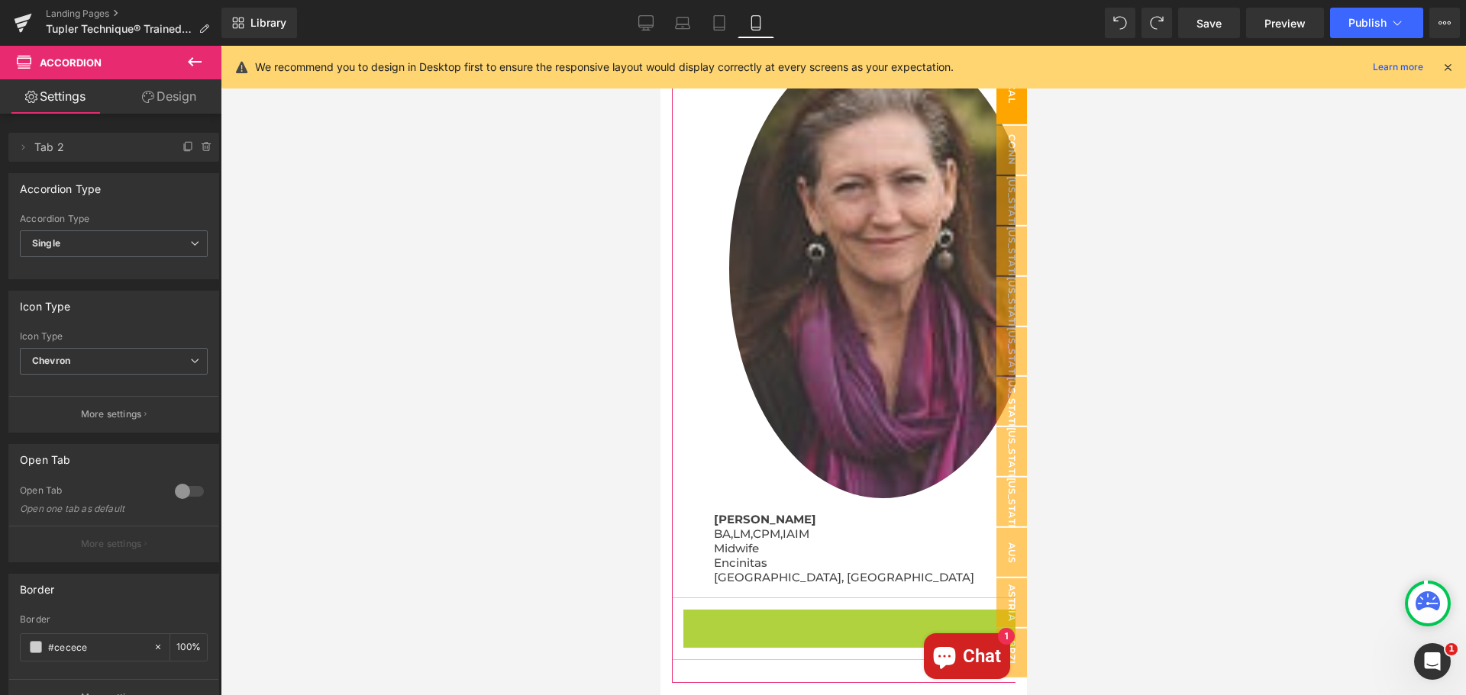
scroll to position [205, 0]
drag, startPoint x: 694, startPoint y: 445, endPoint x: 769, endPoint y: 587, distance: 160.5
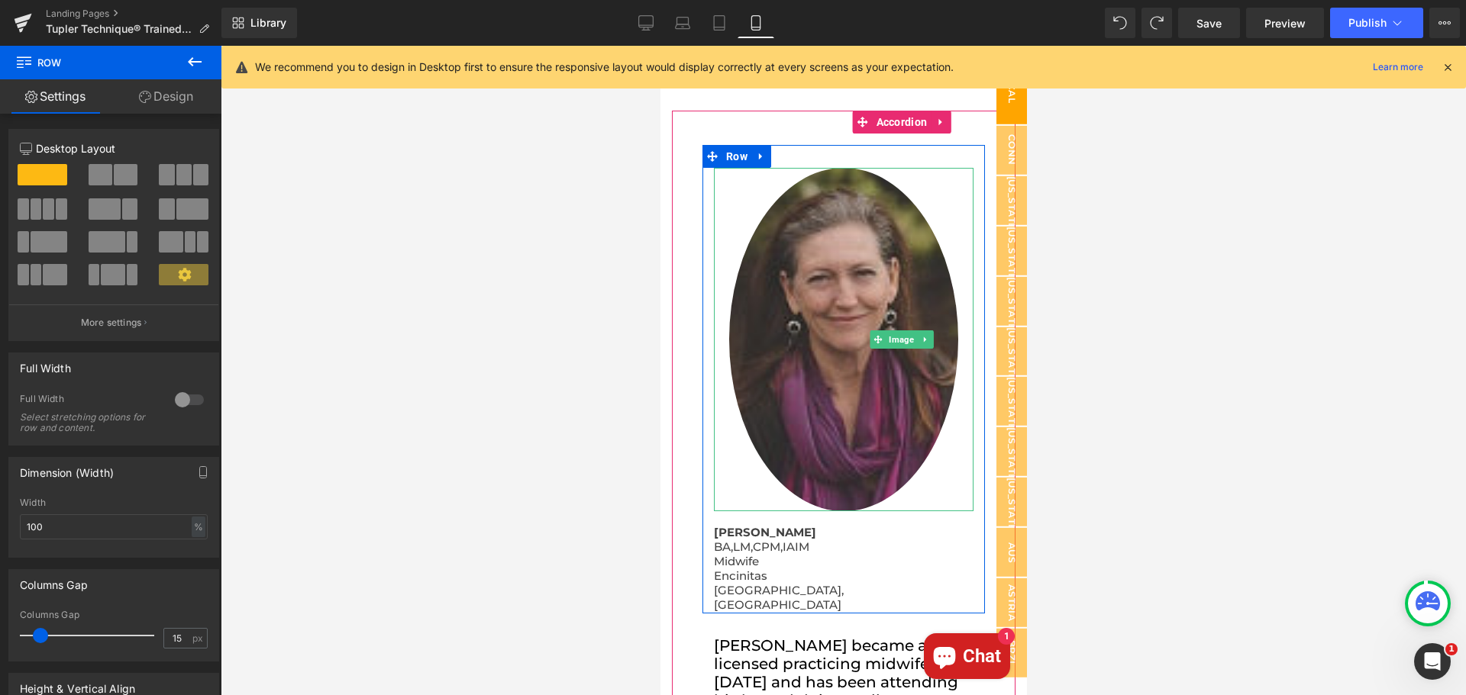
scroll to position [0, 0]
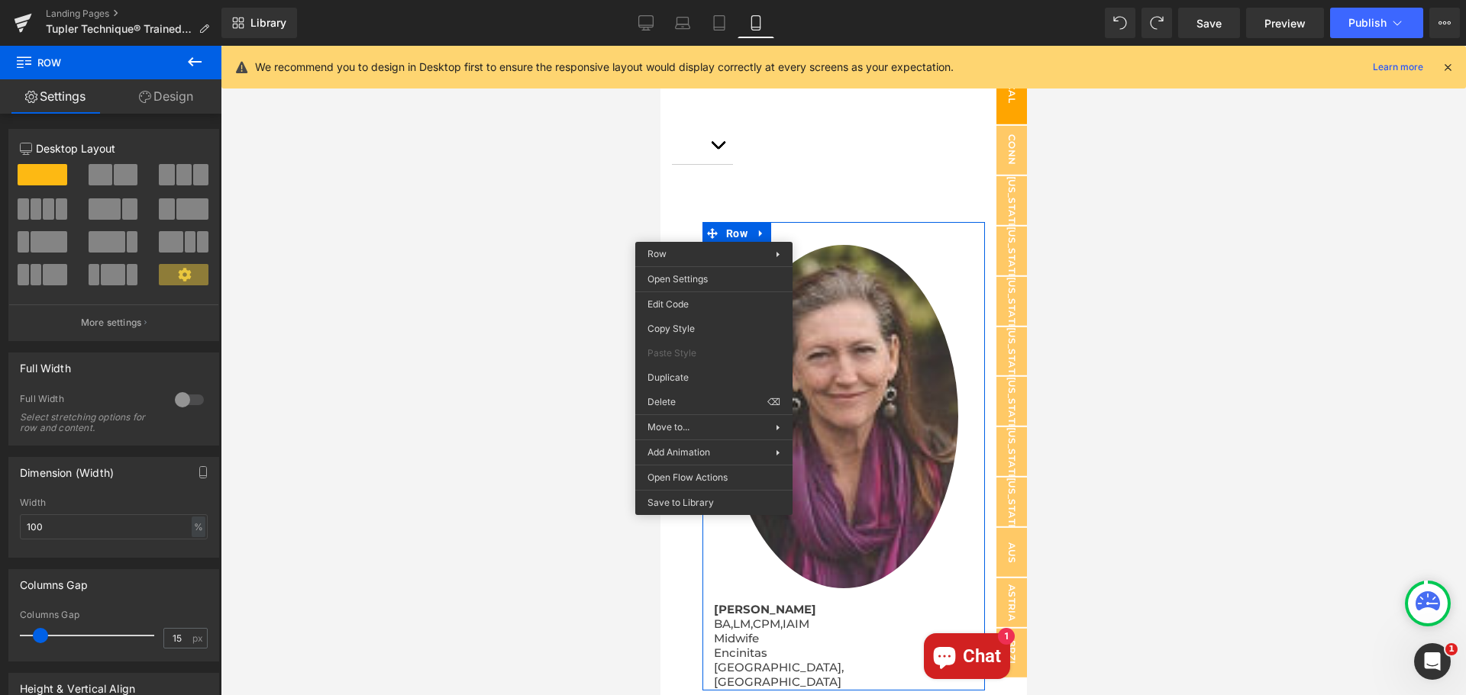
click at [692, 629] on div "Rendering Content" at bounding box center [733, 635] width 94 height 17
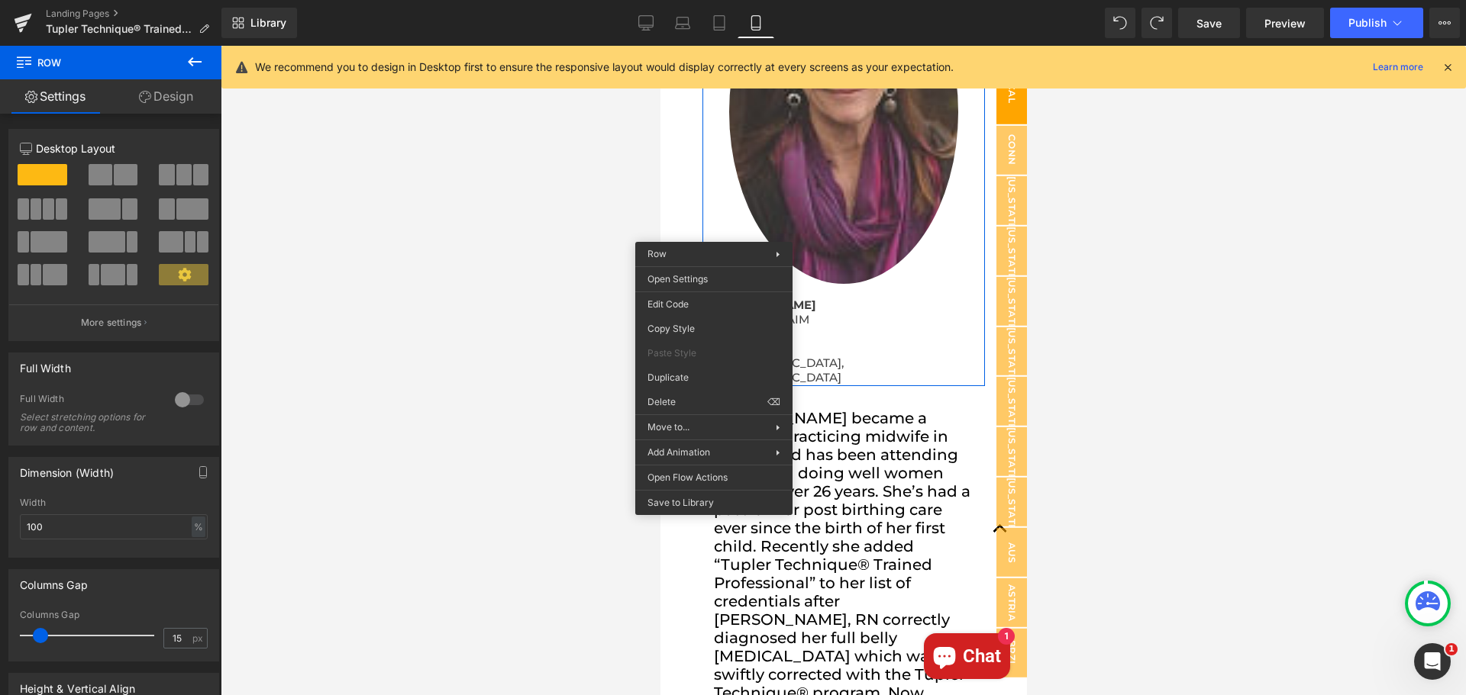
scroll to position [305, 0]
click at [816, 383] on p "[GEOGRAPHIC_DATA], [GEOGRAPHIC_DATA]" at bounding box center [843, 368] width 260 height 29
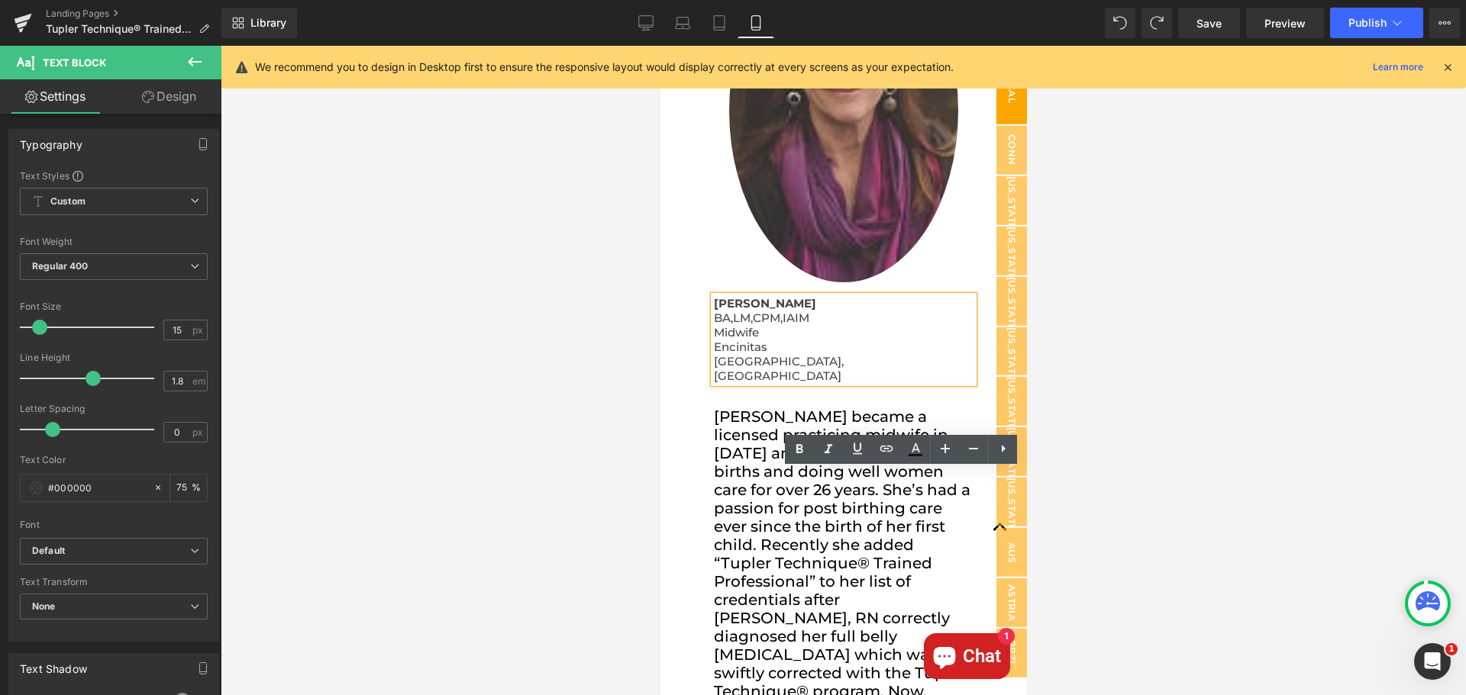
drag, startPoint x: 763, startPoint y: 484, endPoint x: 715, endPoint y: 476, distance: 48.7
click at [715, 311] on p "[PERSON_NAME]" at bounding box center [843, 303] width 260 height 15
copy strong "[PERSON_NAME]"
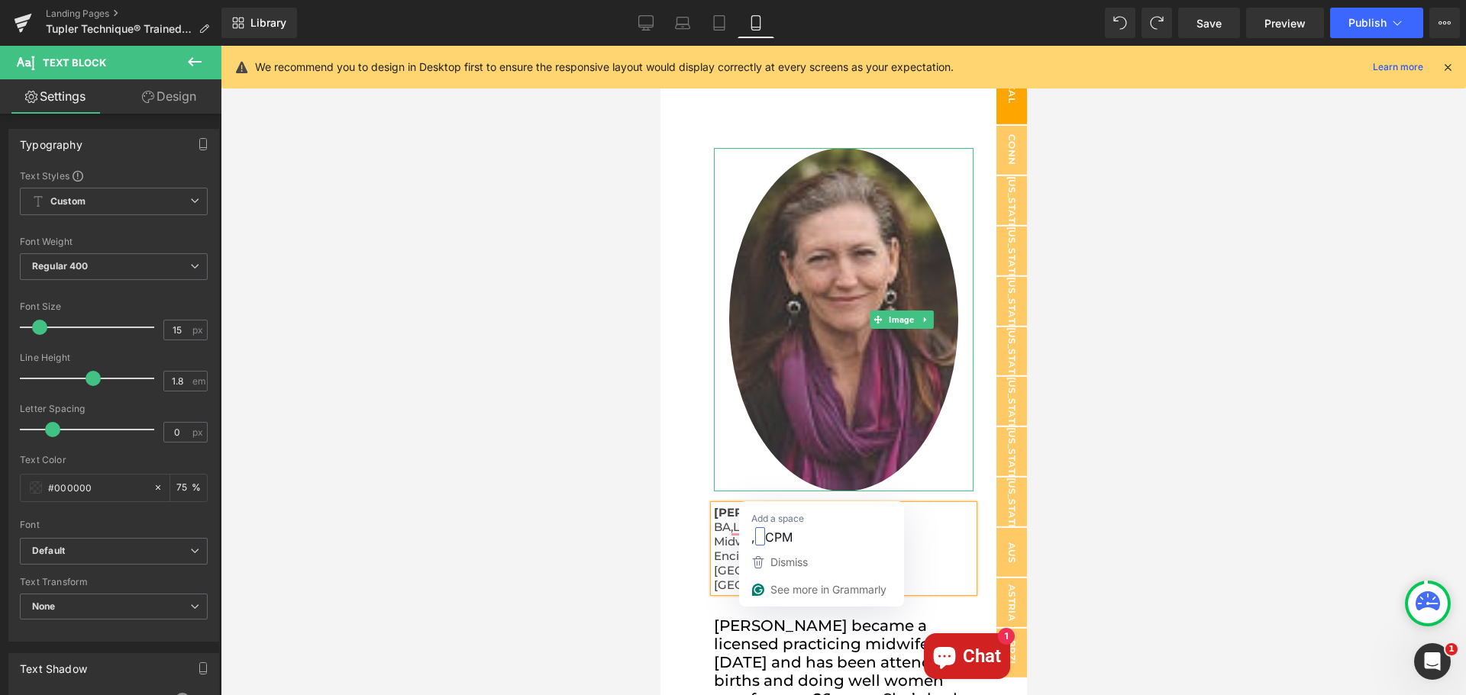
scroll to position [0, 0]
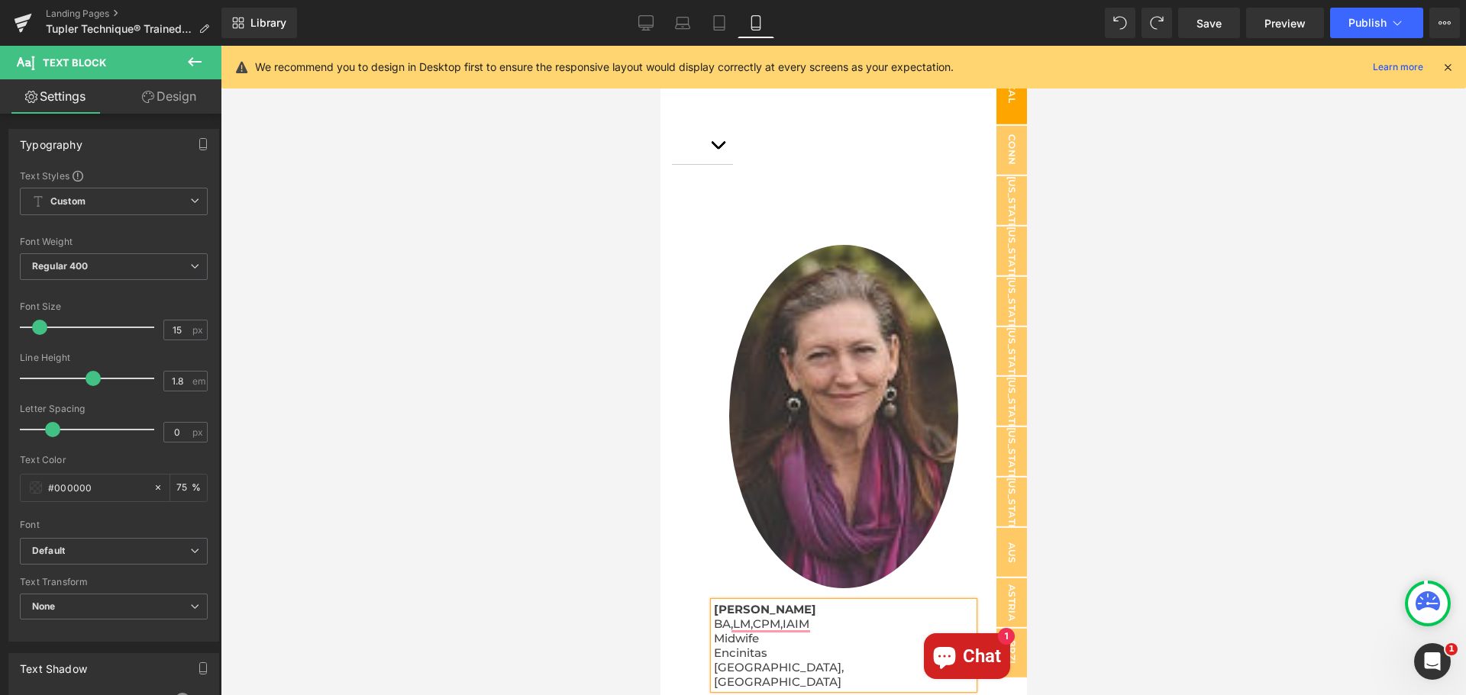
drag, startPoint x: 702, startPoint y: 242, endPoint x: 714, endPoint y: 258, distance: 20.6
click at [702, 242] on div "Image Andrea S. Meyer BA,LM,CPM,IAIM Midwife Encinitas CA, USA Text Block Row" at bounding box center [843, 455] width 282 height 469
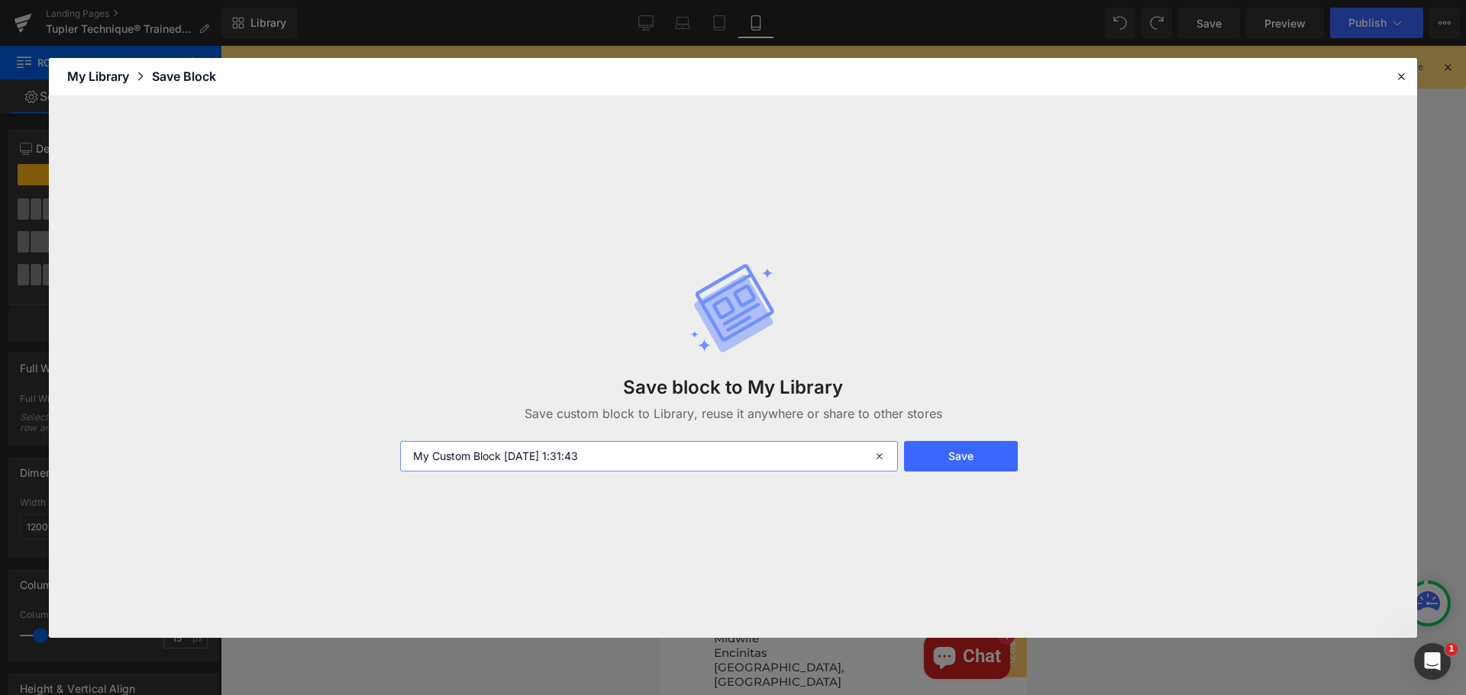
click at [660, 458] on input "My Custom Block 2025-09-03 1:31:43" at bounding box center [649, 456] width 498 height 31
paste input "[PERSON_NAME]"
type input "[PERSON_NAME]"
click at [984, 457] on button "Save" at bounding box center [961, 456] width 114 height 31
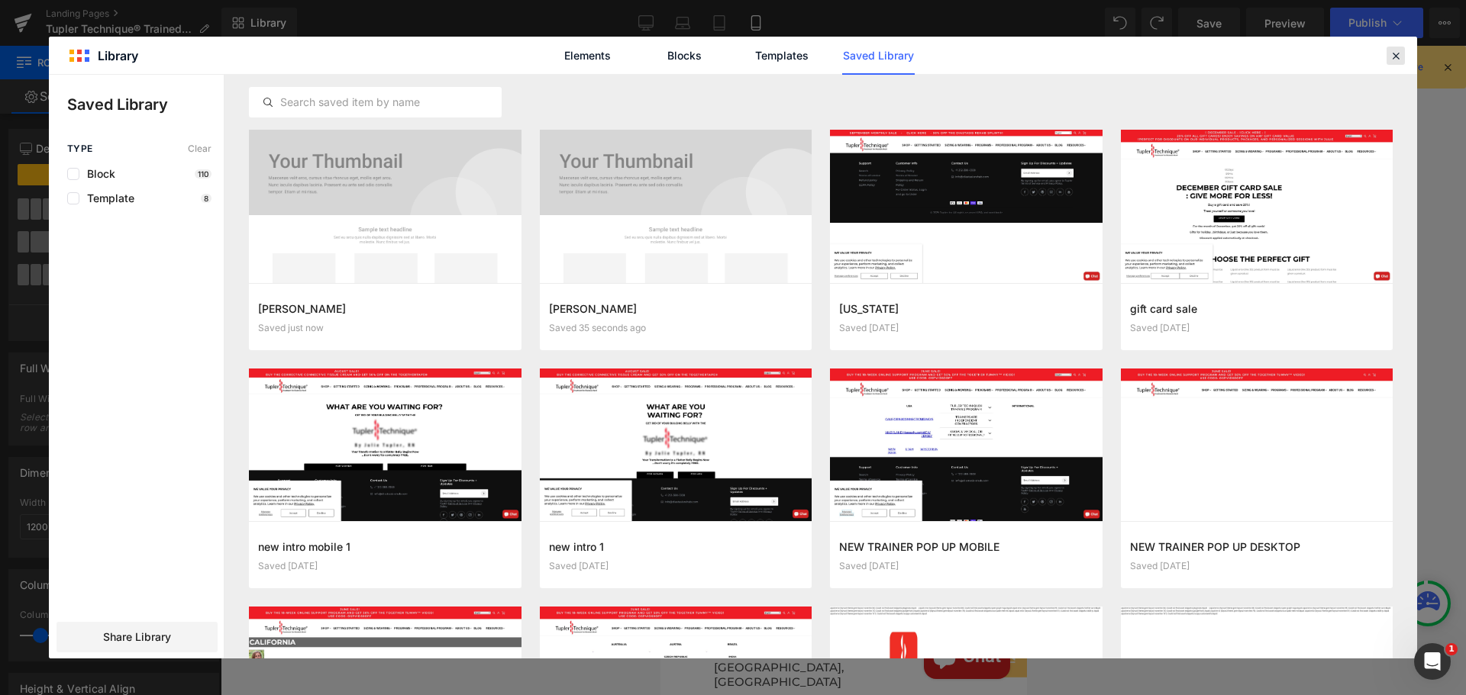
click at [1394, 56] on icon at bounding box center [1396, 56] width 14 height 14
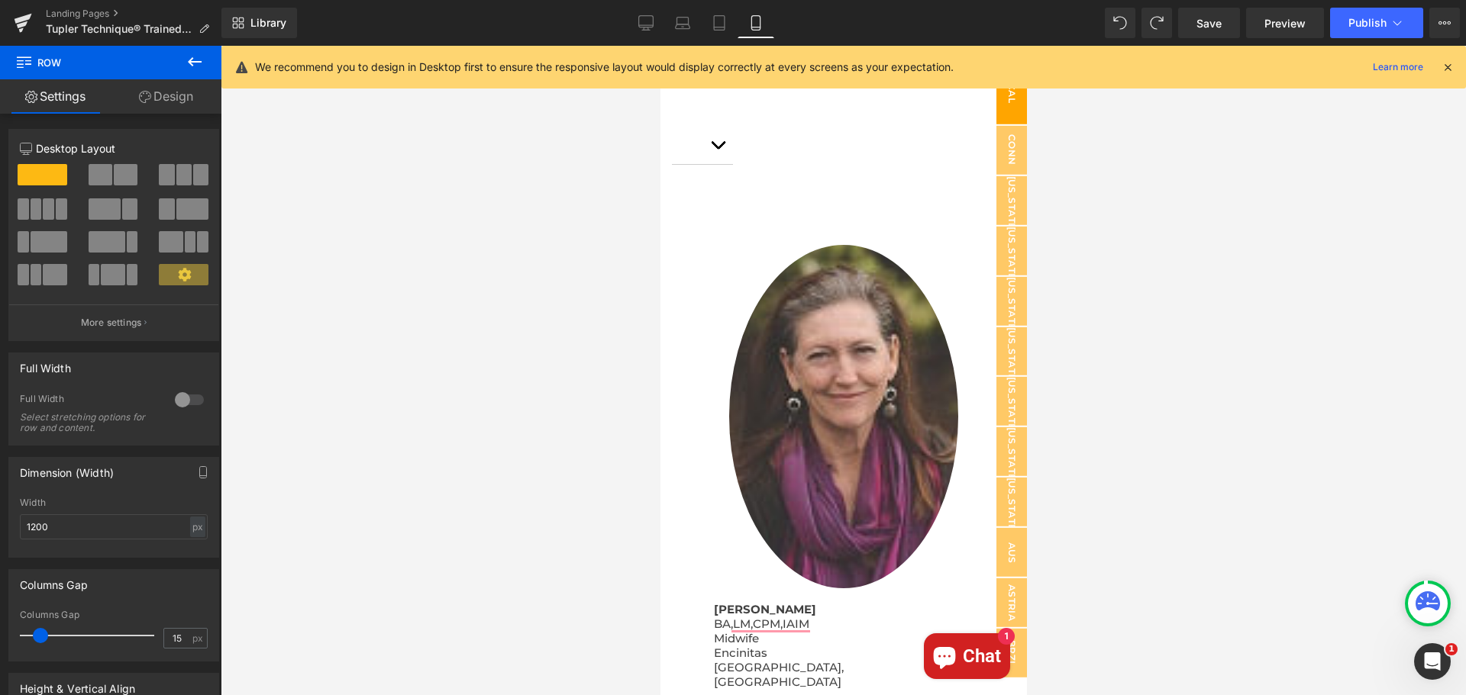
click at [1444, 69] on icon at bounding box center [1447, 67] width 14 height 14
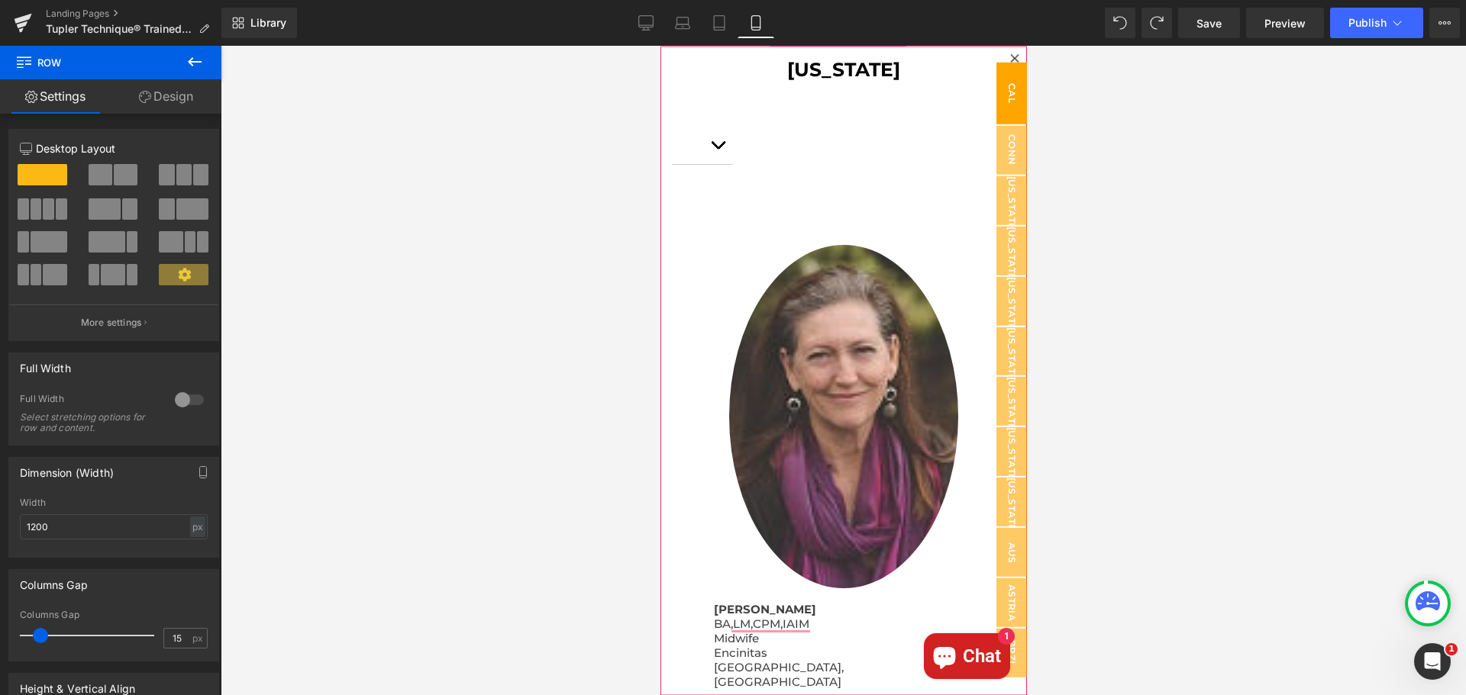
click at [1009, 55] on icon at bounding box center [1013, 57] width 9 height 9
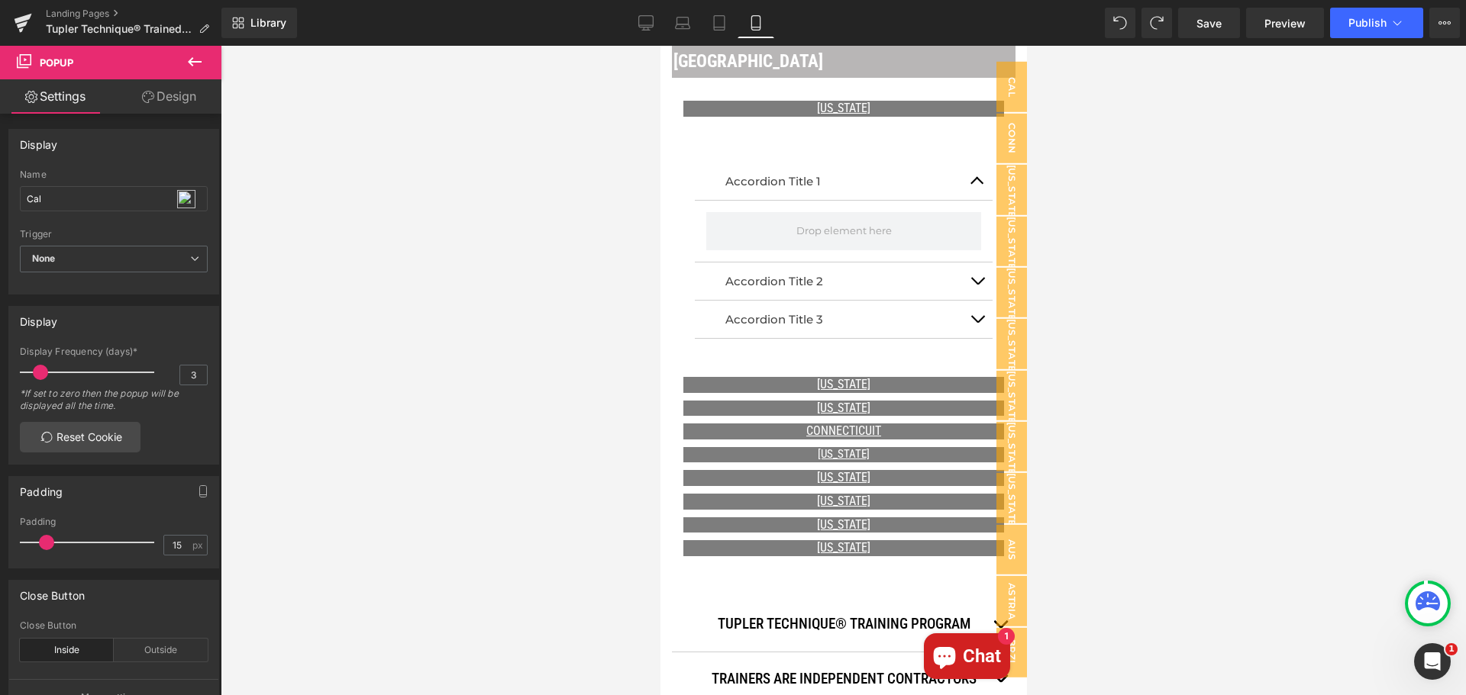
scroll to position [961, 0]
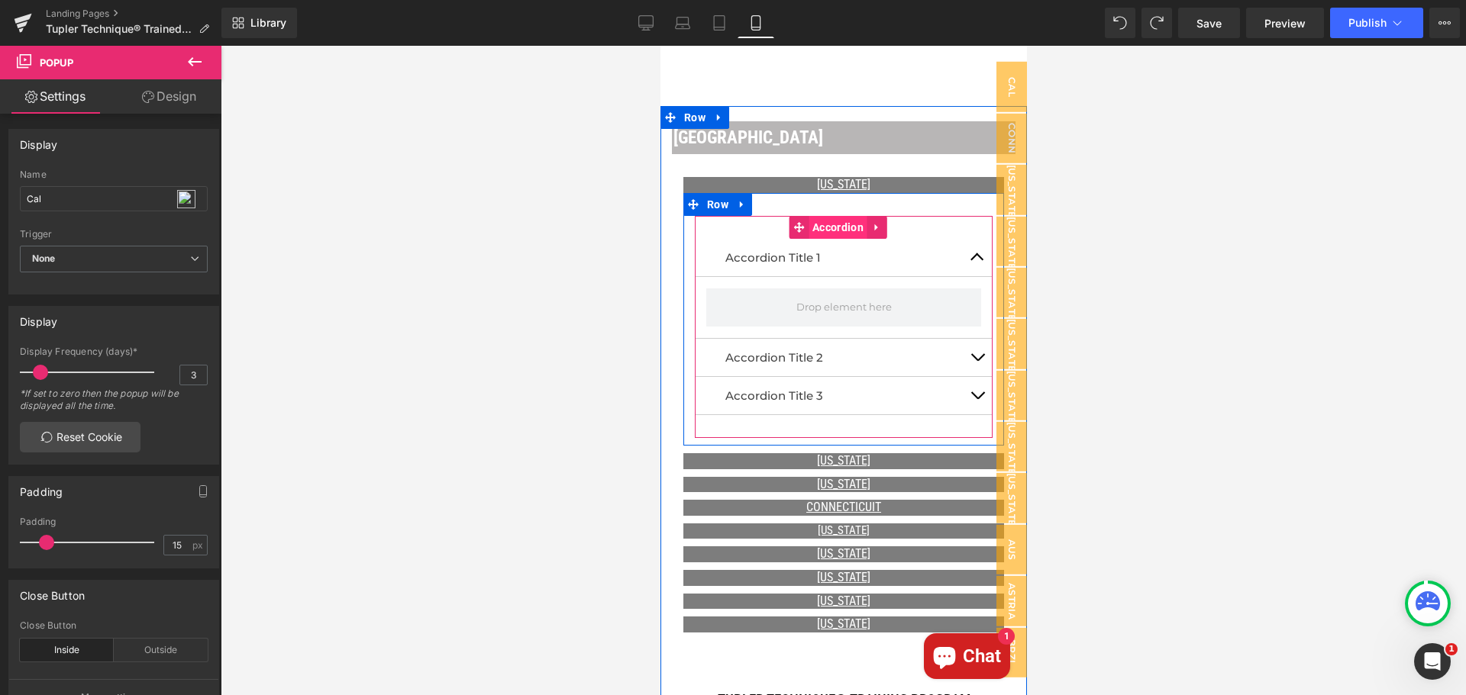
click at [836, 216] on span "Accordion" at bounding box center [837, 227] width 59 height 23
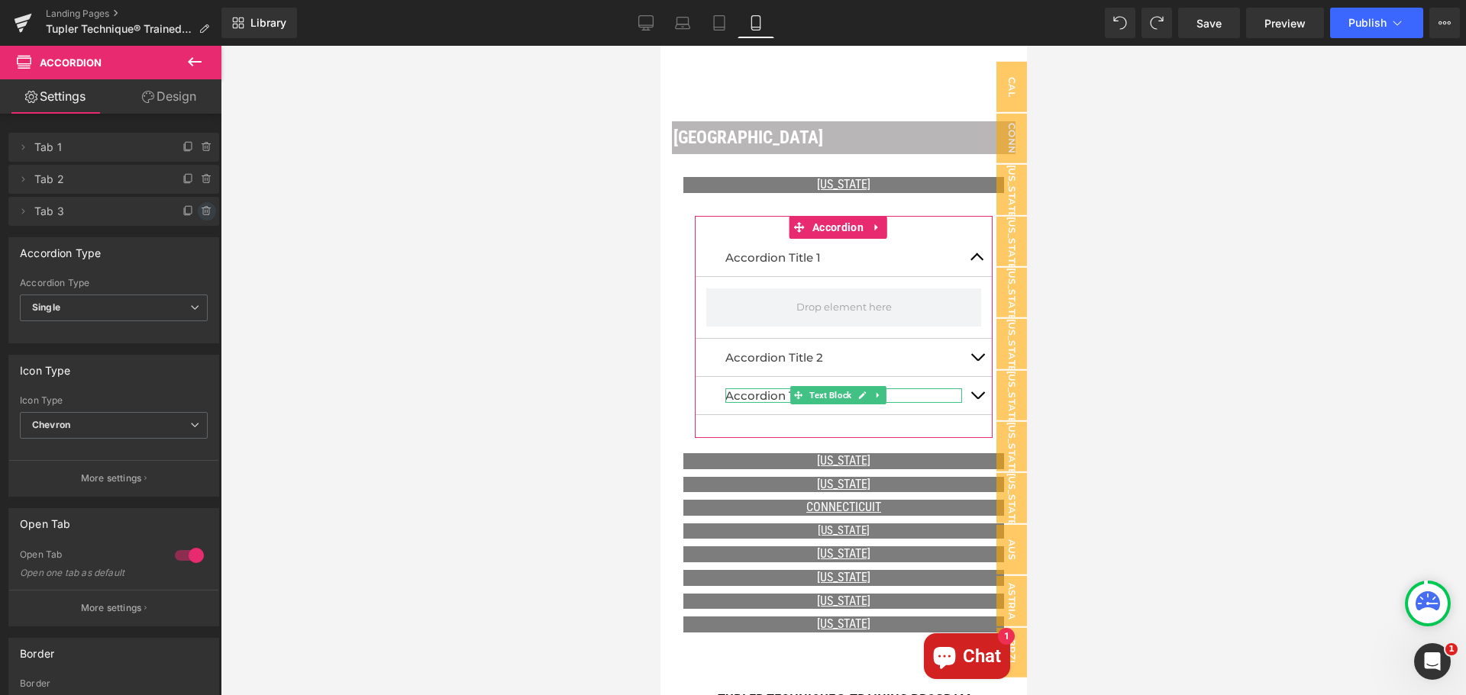
click at [204, 213] on icon at bounding box center [207, 211] width 12 height 12
click at [194, 211] on button "Delete" at bounding box center [190, 212] width 48 height 20
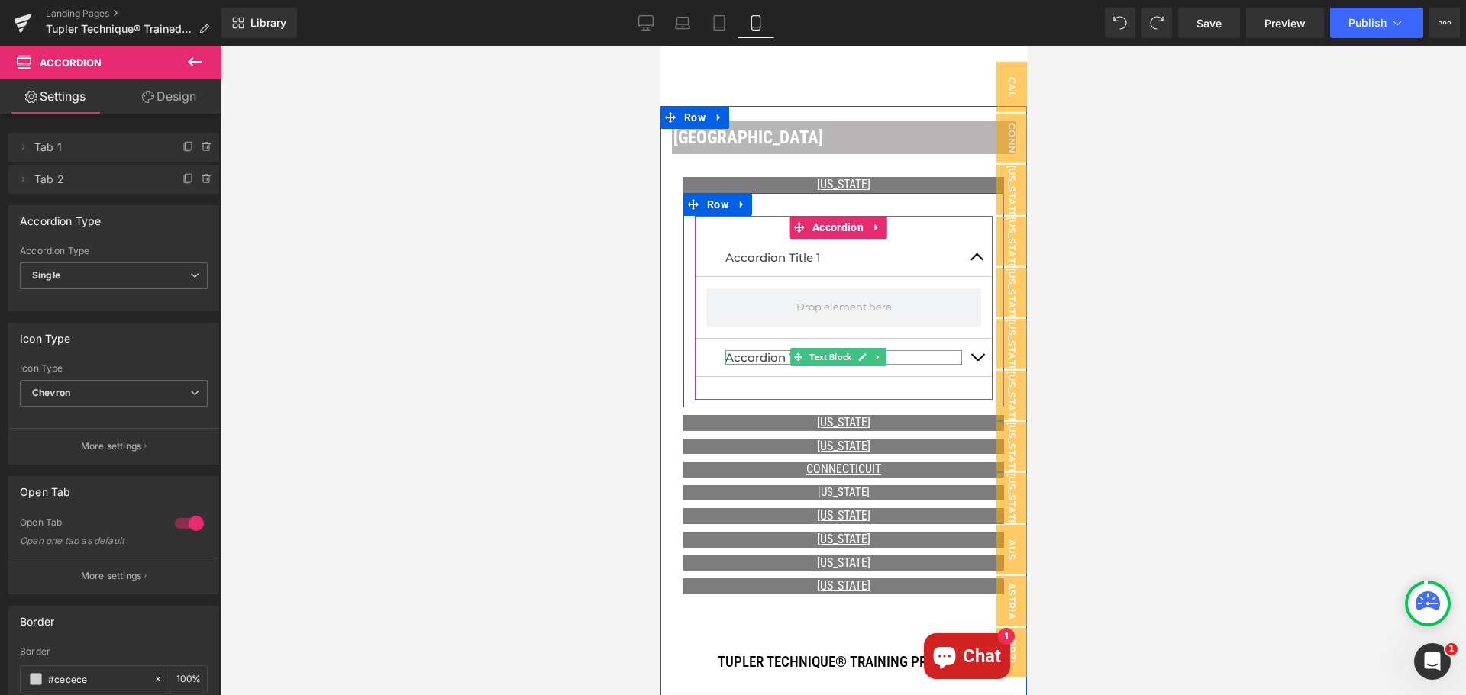
click at [907, 350] on p "Accordion Title 2" at bounding box center [842, 357] width 237 height 15
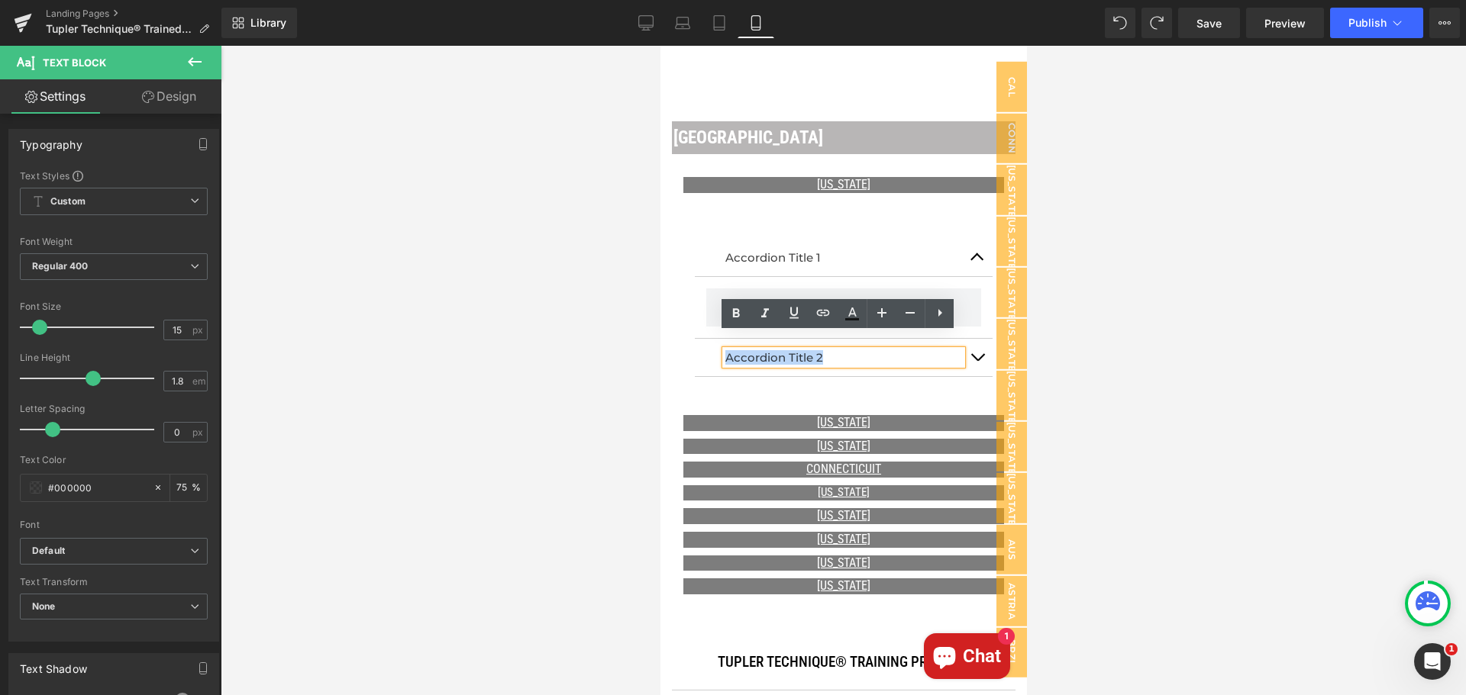
drag, startPoint x: 907, startPoint y: 341, endPoint x: 725, endPoint y: 342, distance: 181.7
click at [725, 350] on p "Accordion Title 2" at bounding box center [842, 357] width 237 height 15
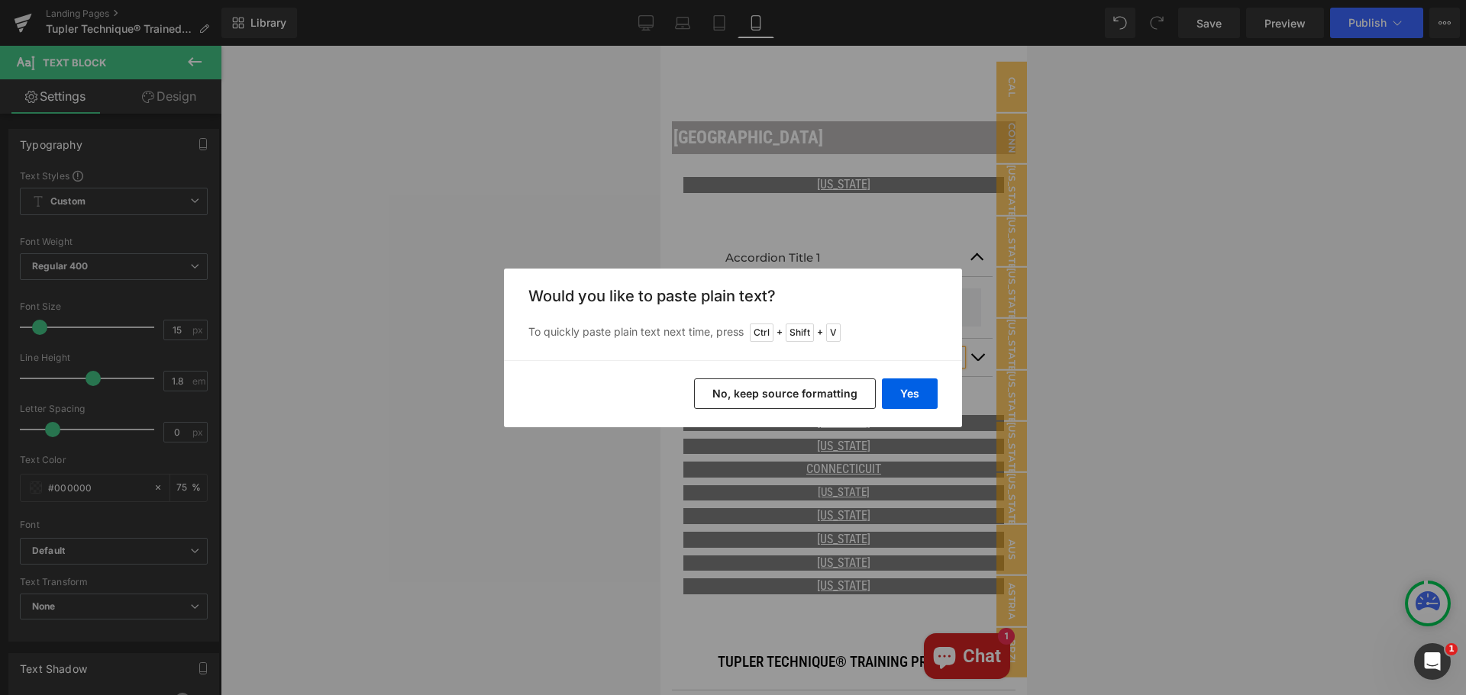
click at [834, 393] on button "No, keep source formatting" at bounding box center [785, 394] width 182 height 31
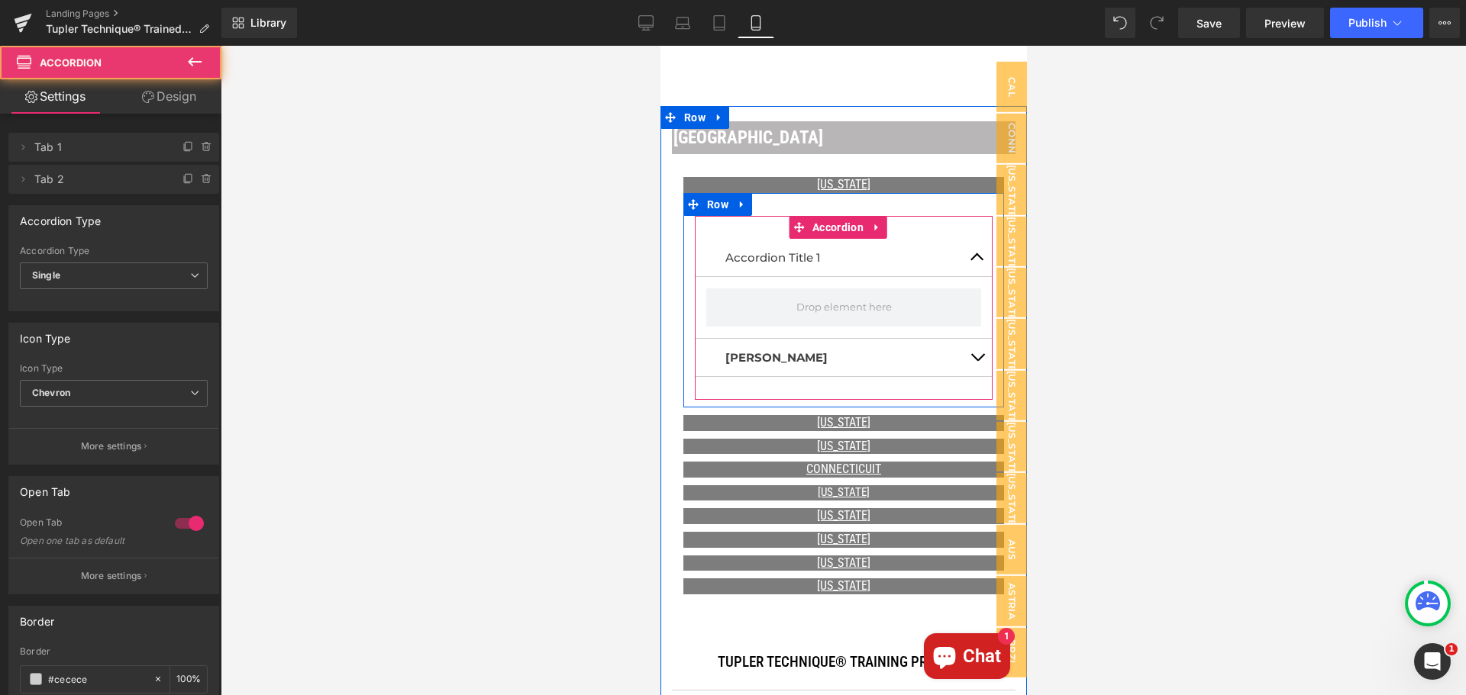
click at [976, 361] on span "button" at bounding box center [976, 361] width 0 height 0
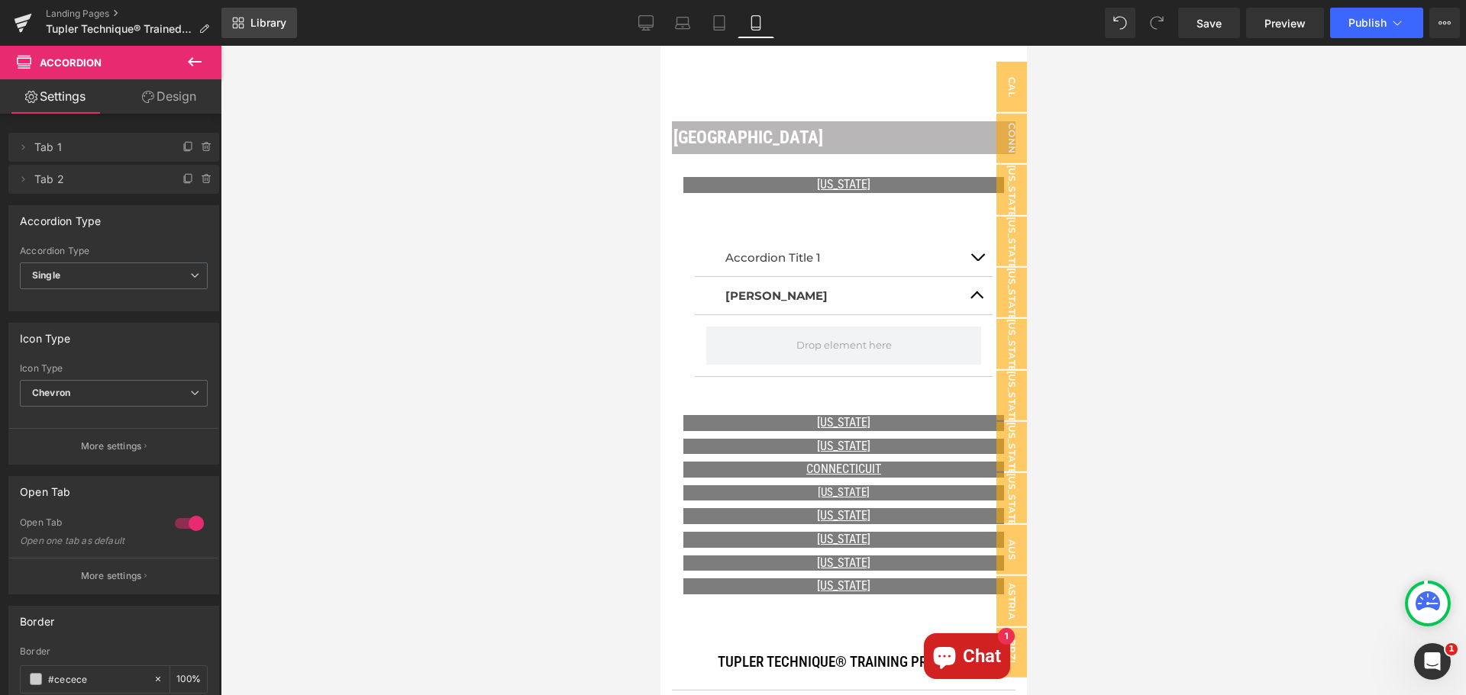
click at [261, 26] on span "Library" at bounding box center [268, 23] width 36 height 14
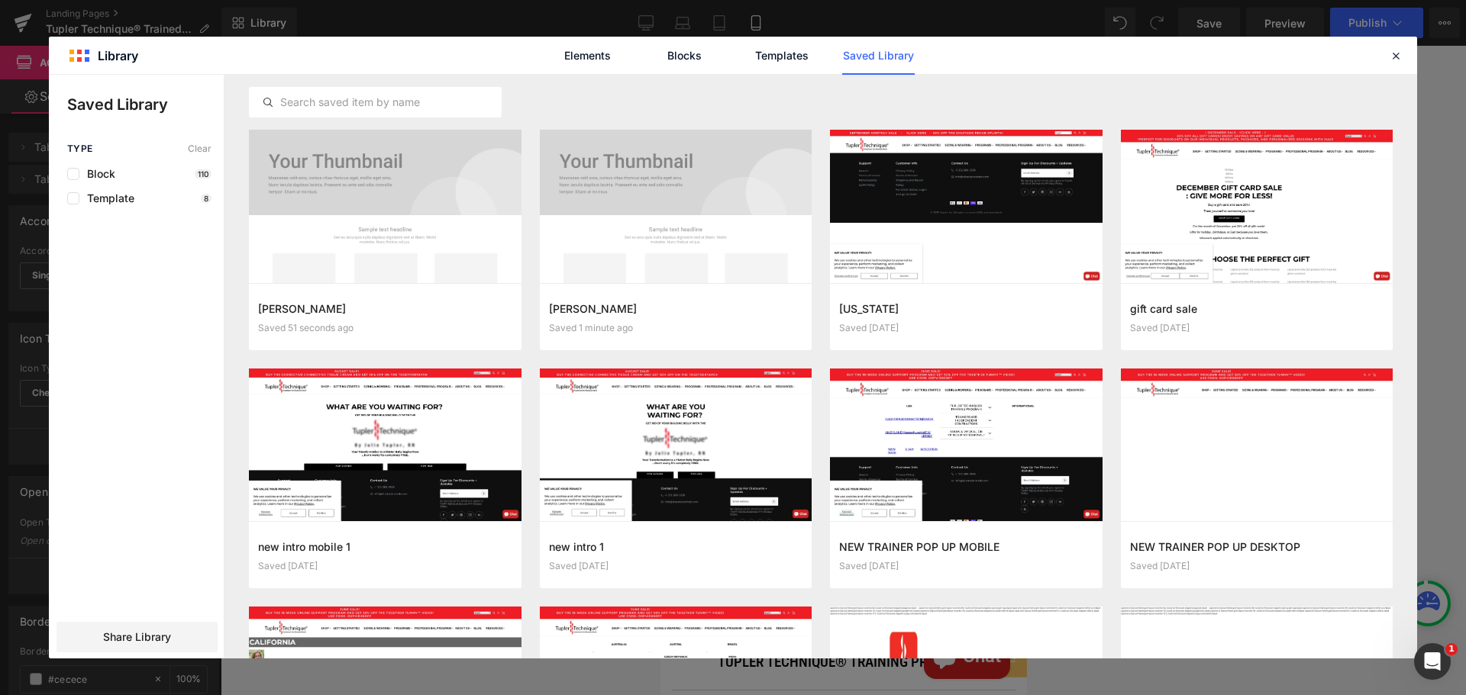
click at [0, 0] on button "Add to page" at bounding box center [0, 0] width 0 height 0
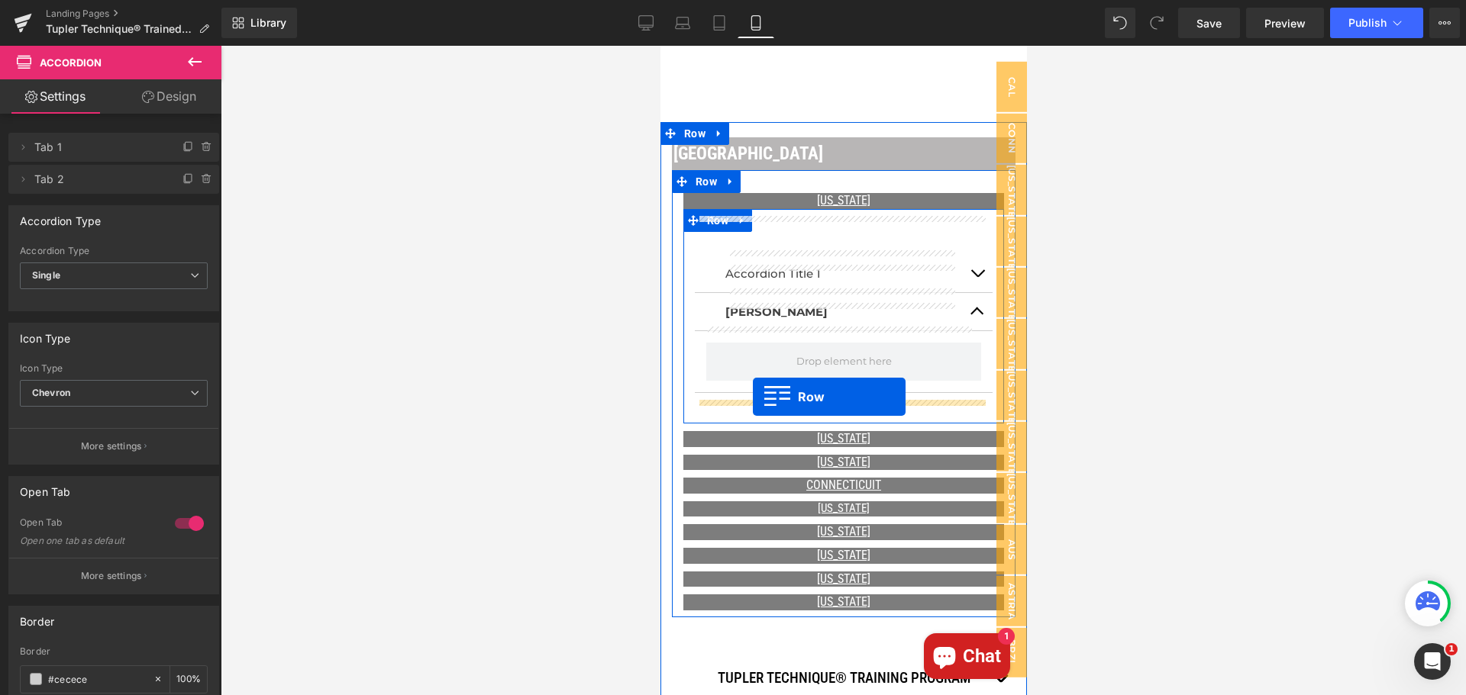
scroll to position [927, 0]
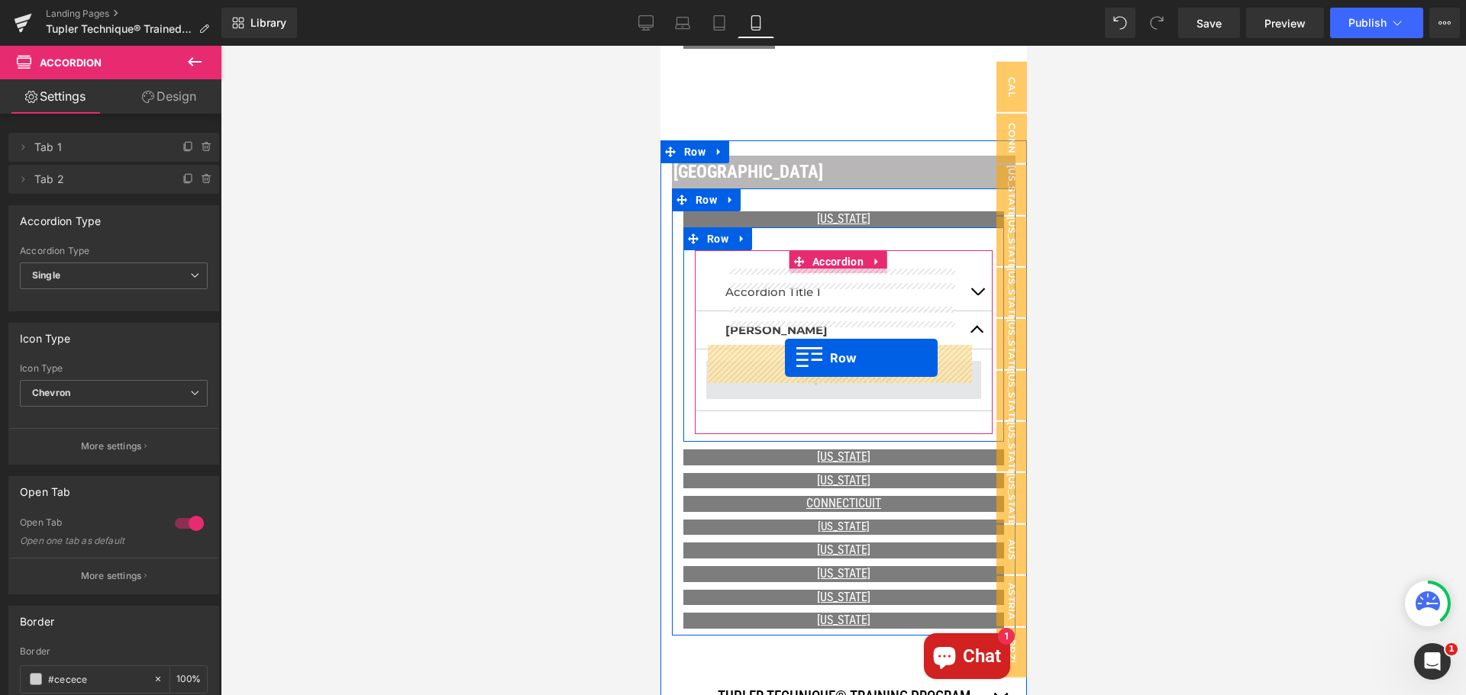
drag, startPoint x: 668, startPoint y: 138, endPoint x: 784, endPoint y: 358, distance: 248.6
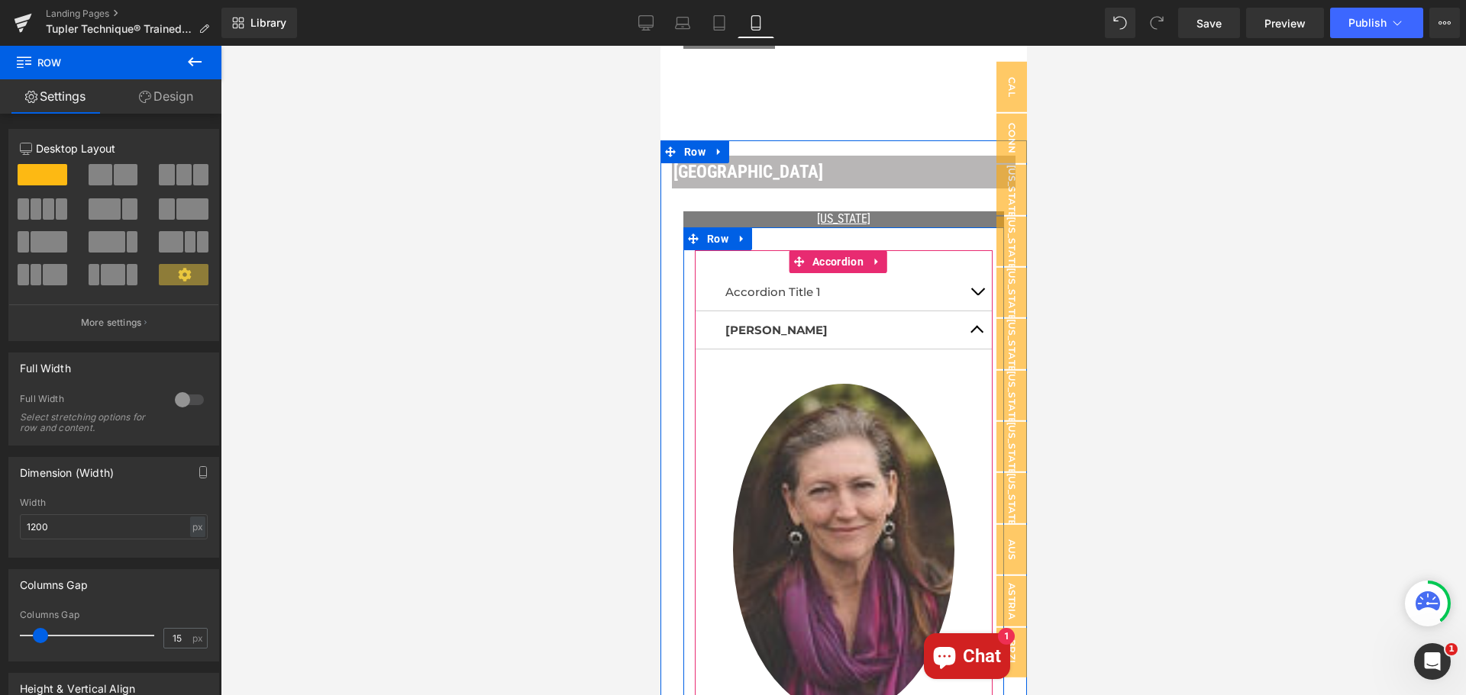
click at [976, 334] on span "button" at bounding box center [976, 334] width 0 height 0
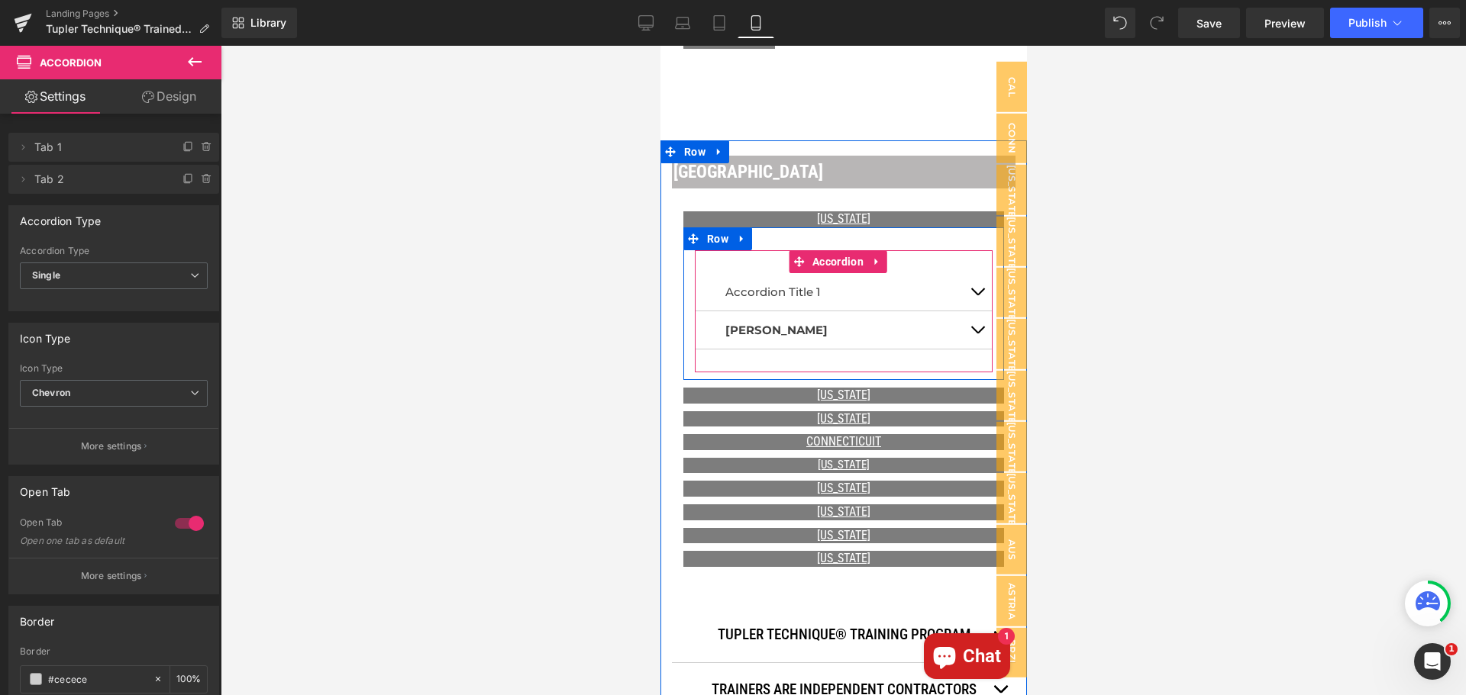
click at [966, 322] on button "button" at bounding box center [976, 329] width 31 height 37
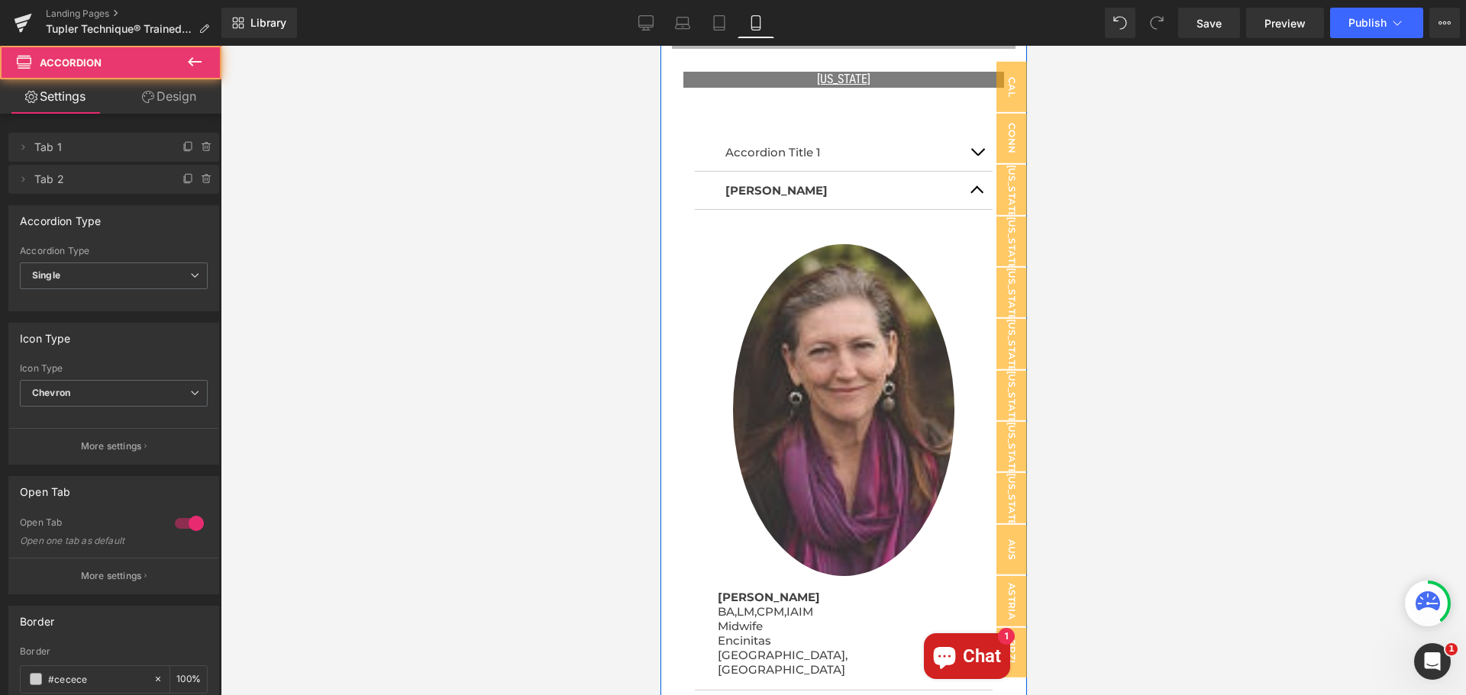
scroll to position [1308, 0]
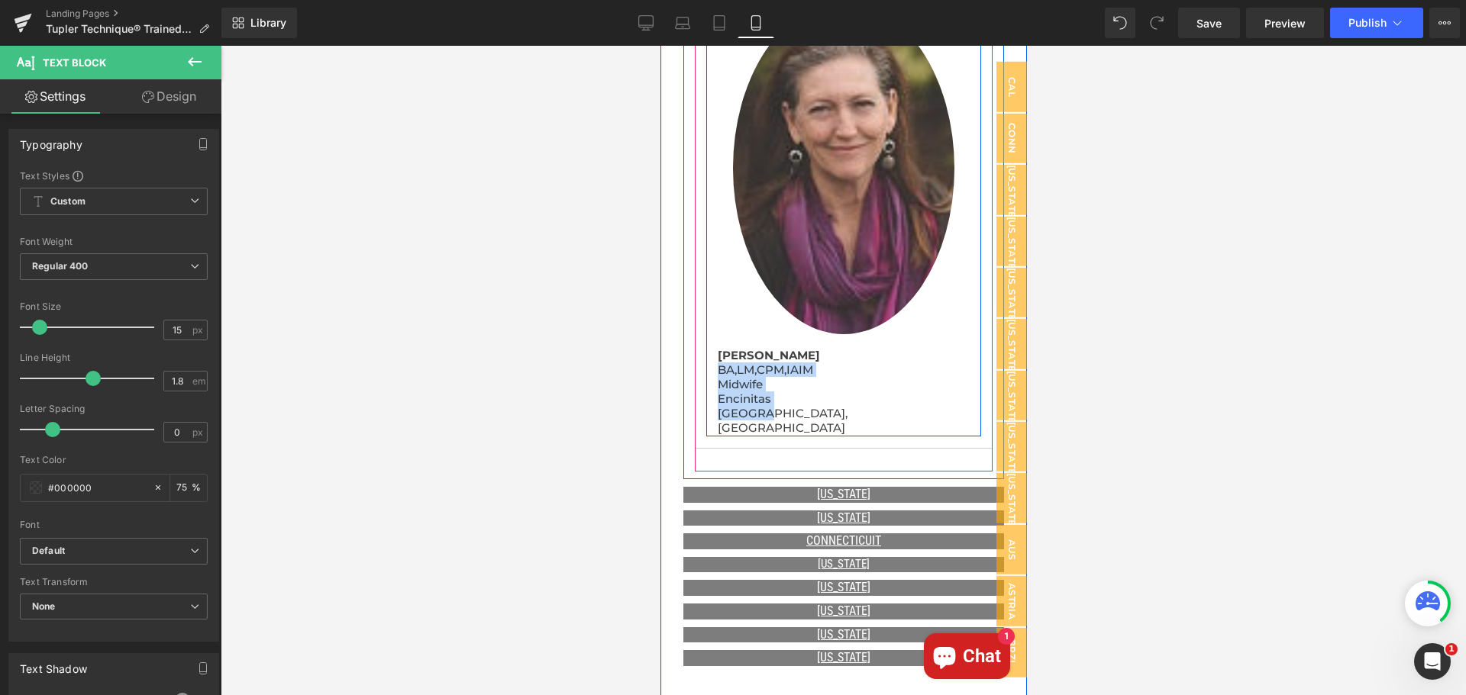
drag, startPoint x: 763, startPoint y: 380, endPoint x: 727, endPoint y: 349, distance: 48.2
click at [717, 348] on div "Andrea S. Meyer BA,LM,CPM,IAIM Midwife Encinitas CA, USA" at bounding box center [843, 391] width 252 height 87
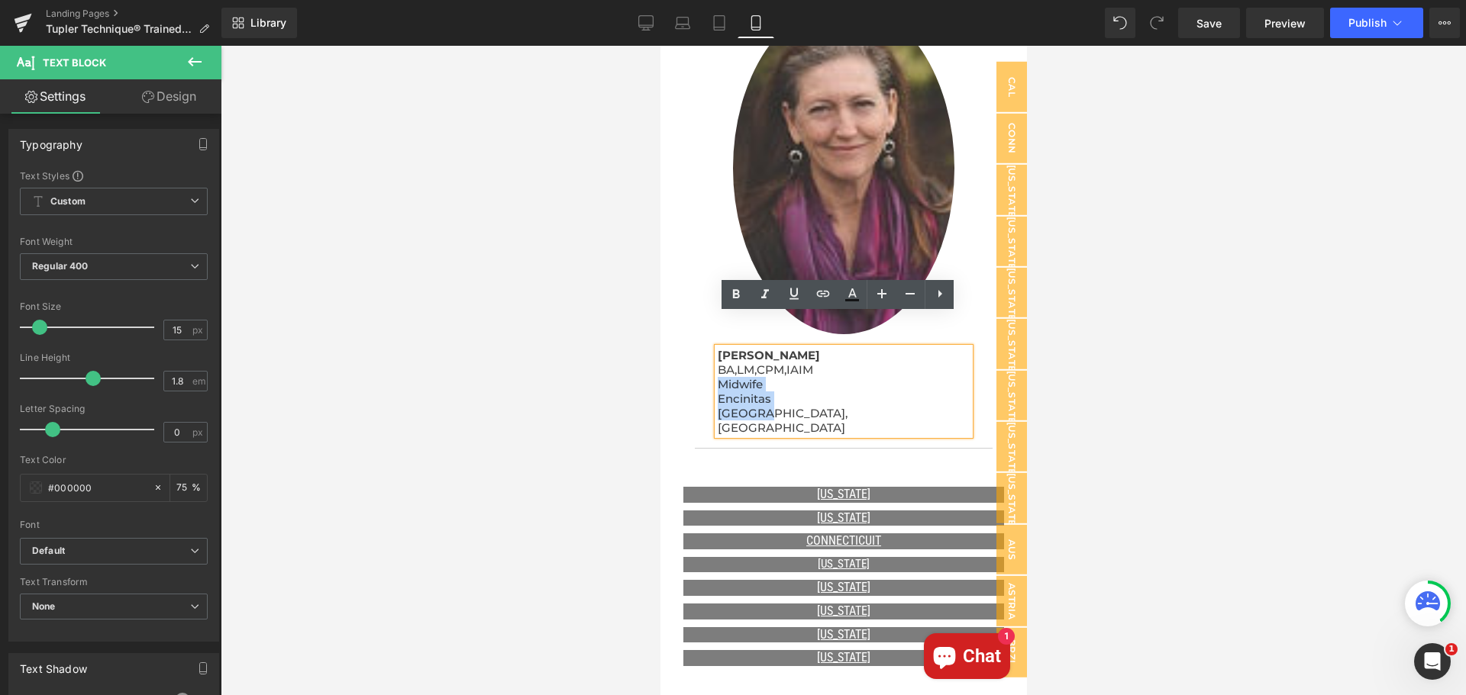
click at [781, 406] on p "[GEOGRAPHIC_DATA], [GEOGRAPHIC_DATA]" at bounding box center [843, 420] width 252 height 29
drag, startPoint x: 780, startPoint y: 378, endPoint x: 730, endPoint y: 344, distance: 61.0
click at [722, 348] on div "Andrea S. Meyer BA,LM,CPM,IAIM Midwife Encinitas CA, USA" at bounding box center [843, 391] width 252 height 87
click at [769, 406] on p "[GEOGRAPHIC_DATA], [GEOGRAPHIC_DATA]" at bounding box center [843, 420] width 252 height 29
drag, startPoint x: 769, startPoint y: 379, endPoint x: 719, endPoint y: 339, distance: 64.0
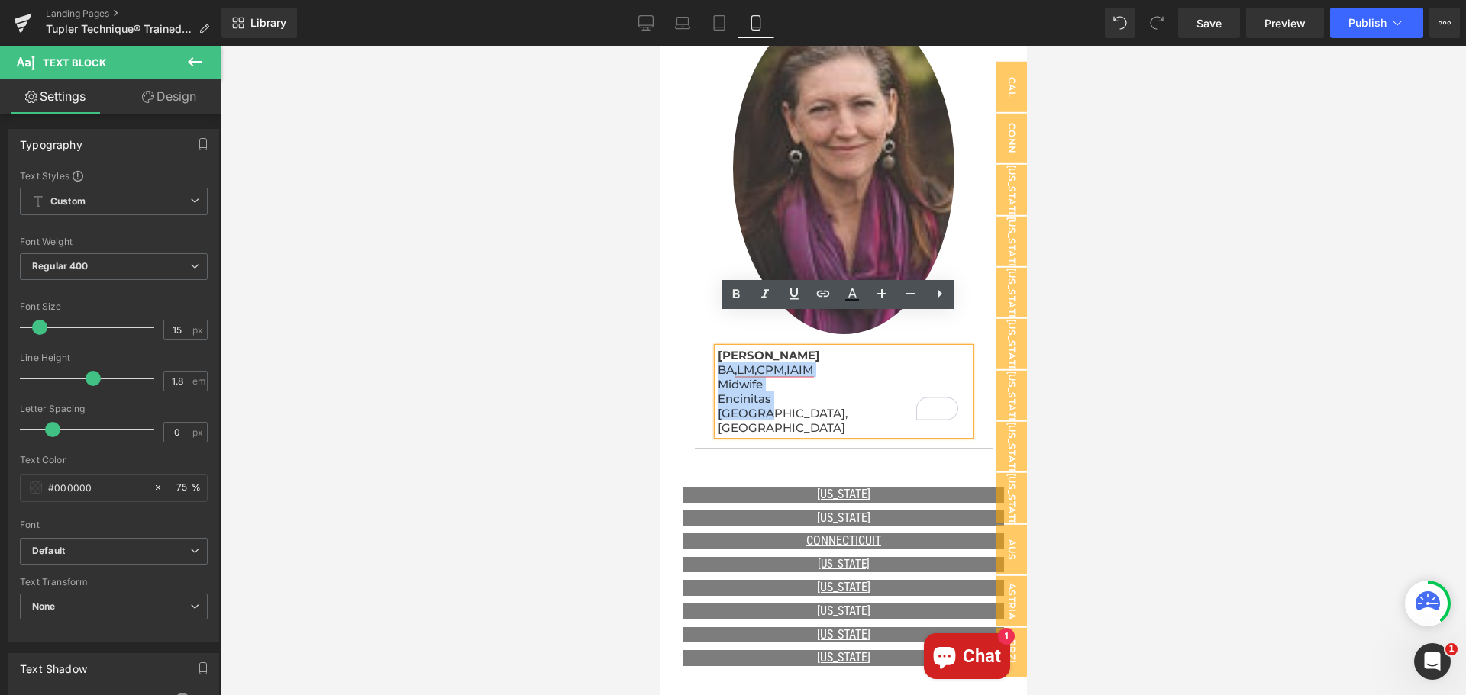
click at [719, 348] on div "Andrea S. Meyer BA,LM,CPM,IAIM Midwife Encinitas CA, USA" at bounding box center [843, 391] width 252 height 87
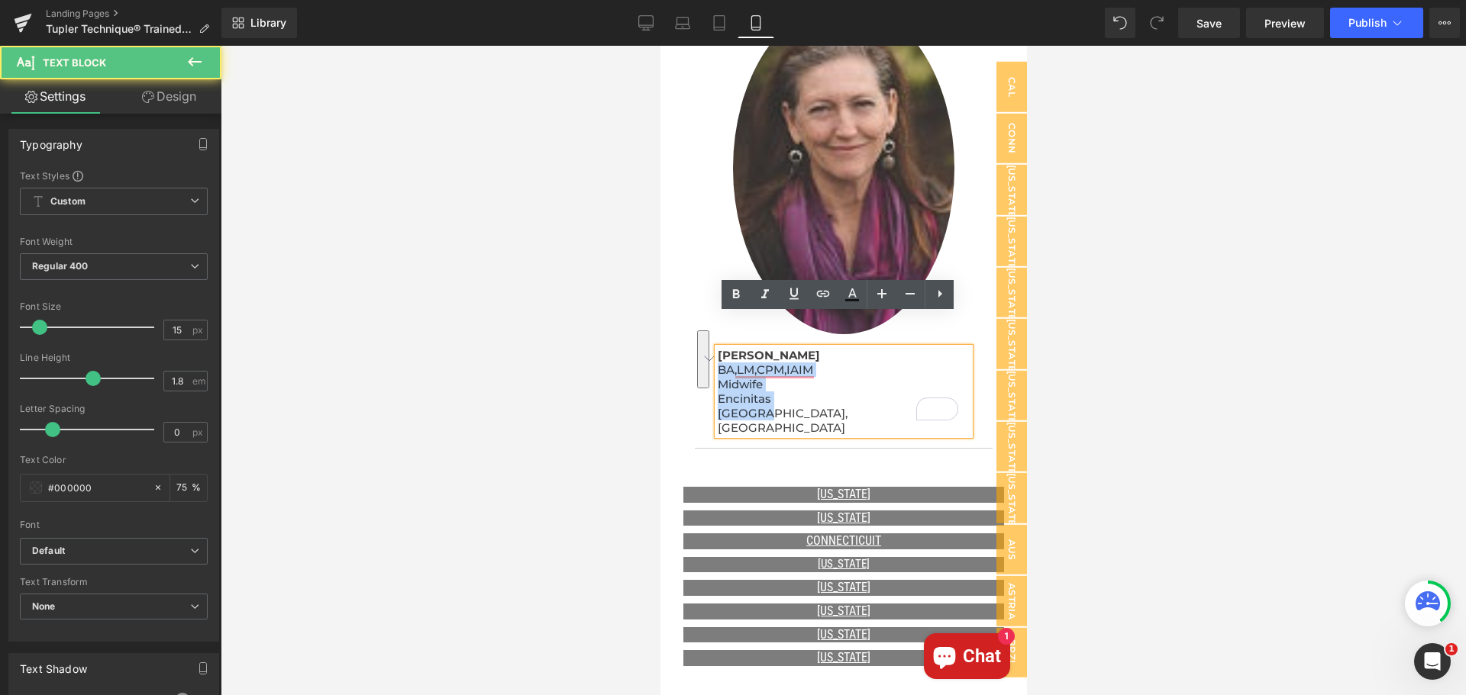
click at [823, 406] on p "[GEOGRAPHIC_DATA], [GEOGRAPHIC_DATA]" at bounding box center [843, 420] width 252 height 29
drag, startPoint x: 796, startPoint y: 384, endPoint x: 720, endPoint y: 340, distance: 88.2
click at [720, 348] on div "Andrea S. Meyer BA,LM,CPM,IAIM Midwife Encinitas CA, USA" at bounding box center [843, 391] width 252 height 87
copy div "BA,LM,CPM,IAIM Midwife Encinitas CA, USA"
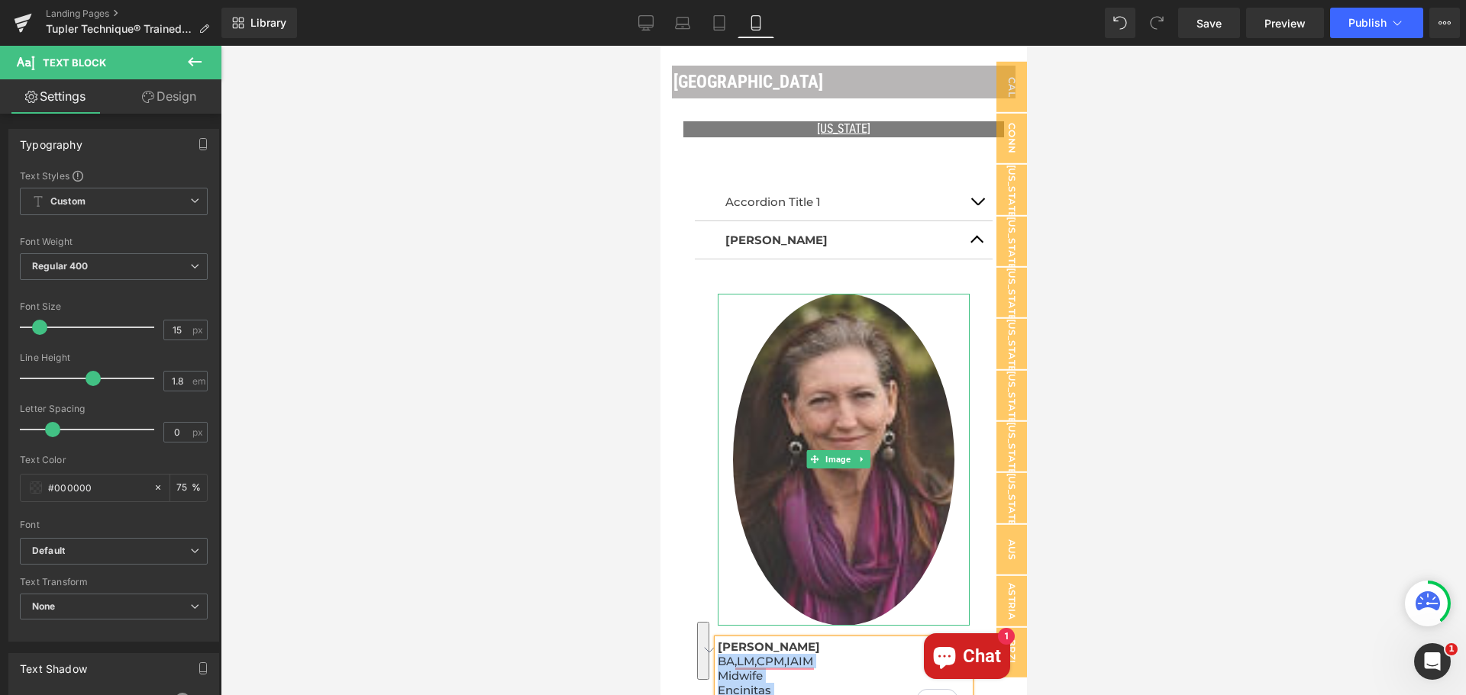
scroll to position [1003, 0]
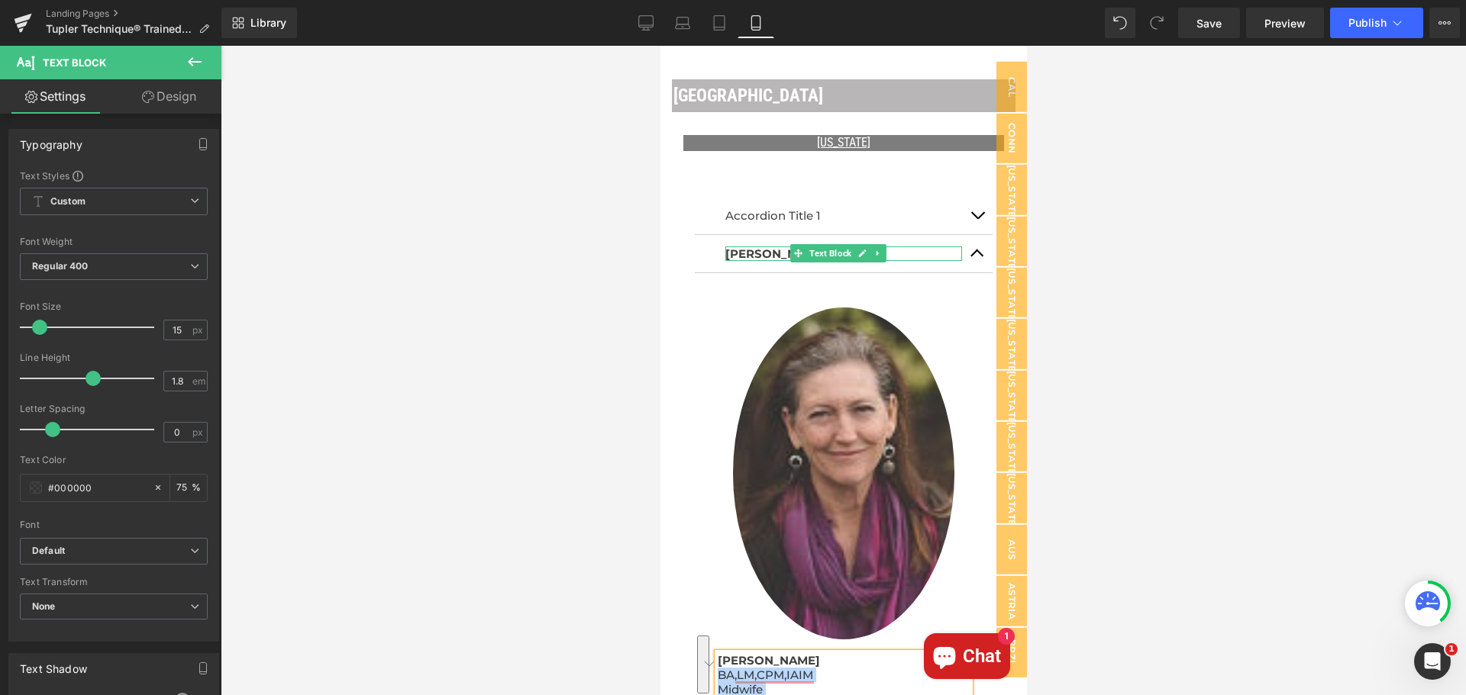
click at [912, 247] on p "[PERSON_NAME]" at bounding box center [842, 254] width 237 height 15
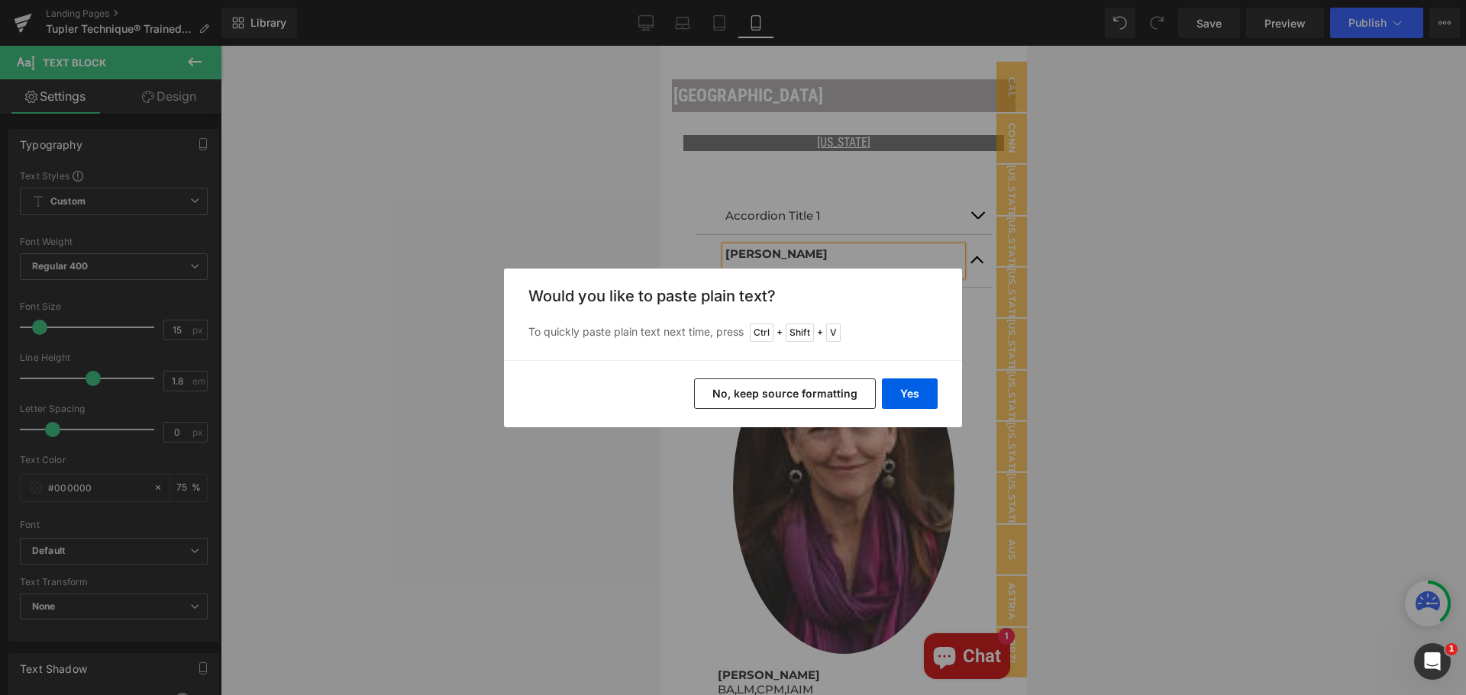
click at [824, 394] on button "No, keep source formatting" at bounding box center [785, 394] width 182 height 31
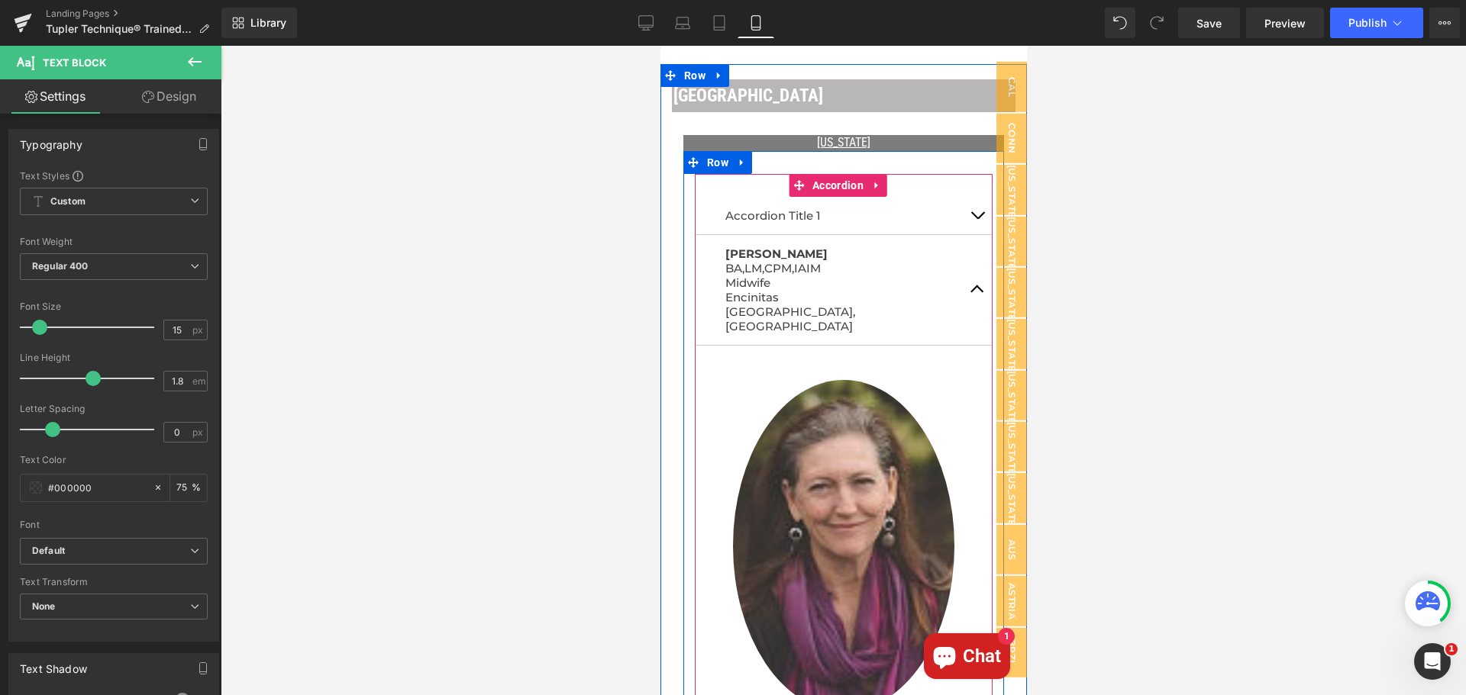
click at [963, 266] on button "button" at bounding box center [976, 290] width 31 height 110
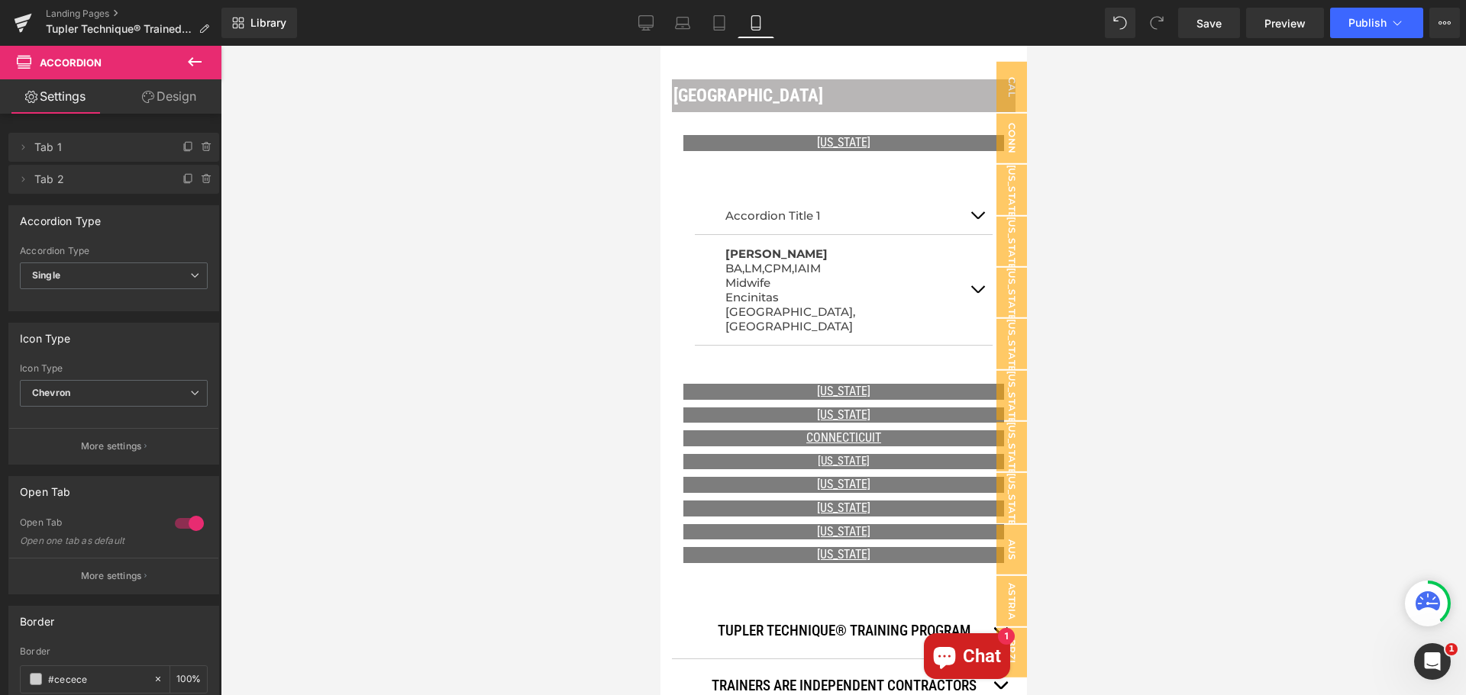
click at [204, 58] on button at bounding box center [194, 63] width 53 height 34
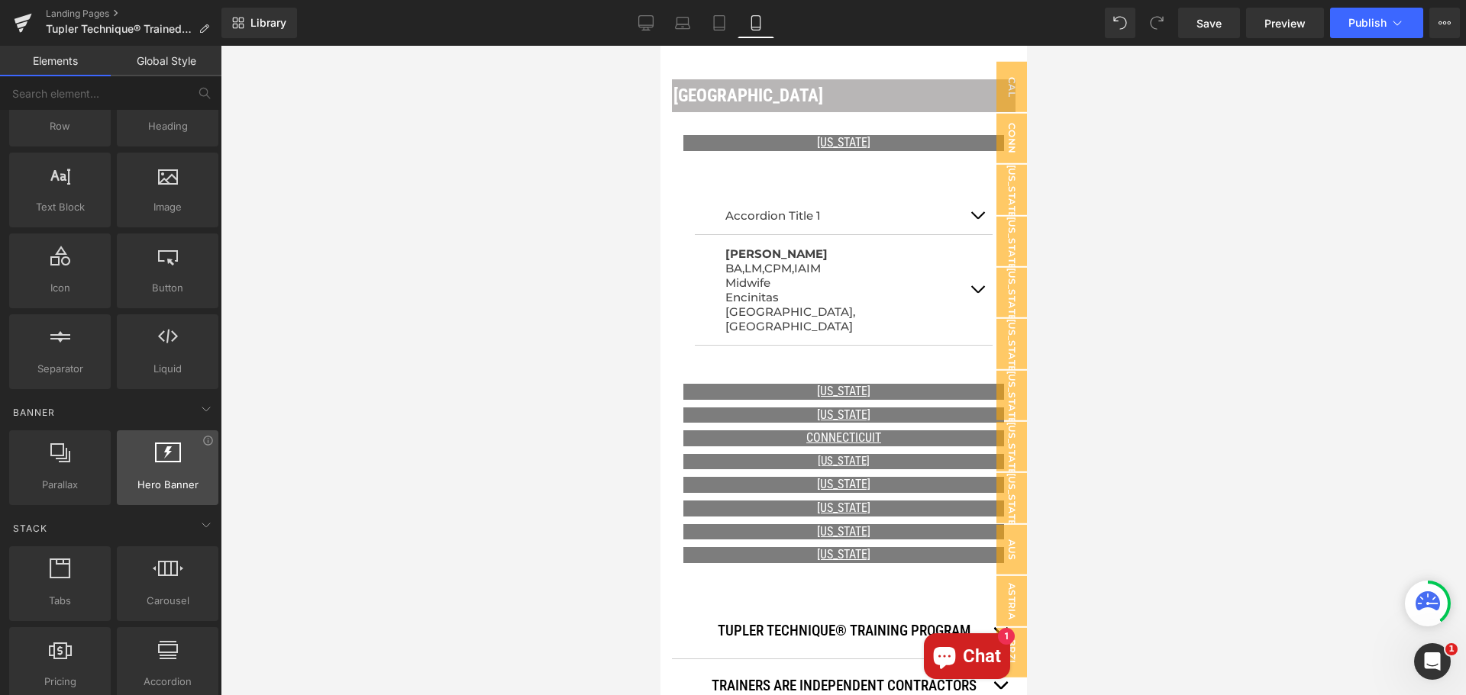
scroll to position [0, 0]
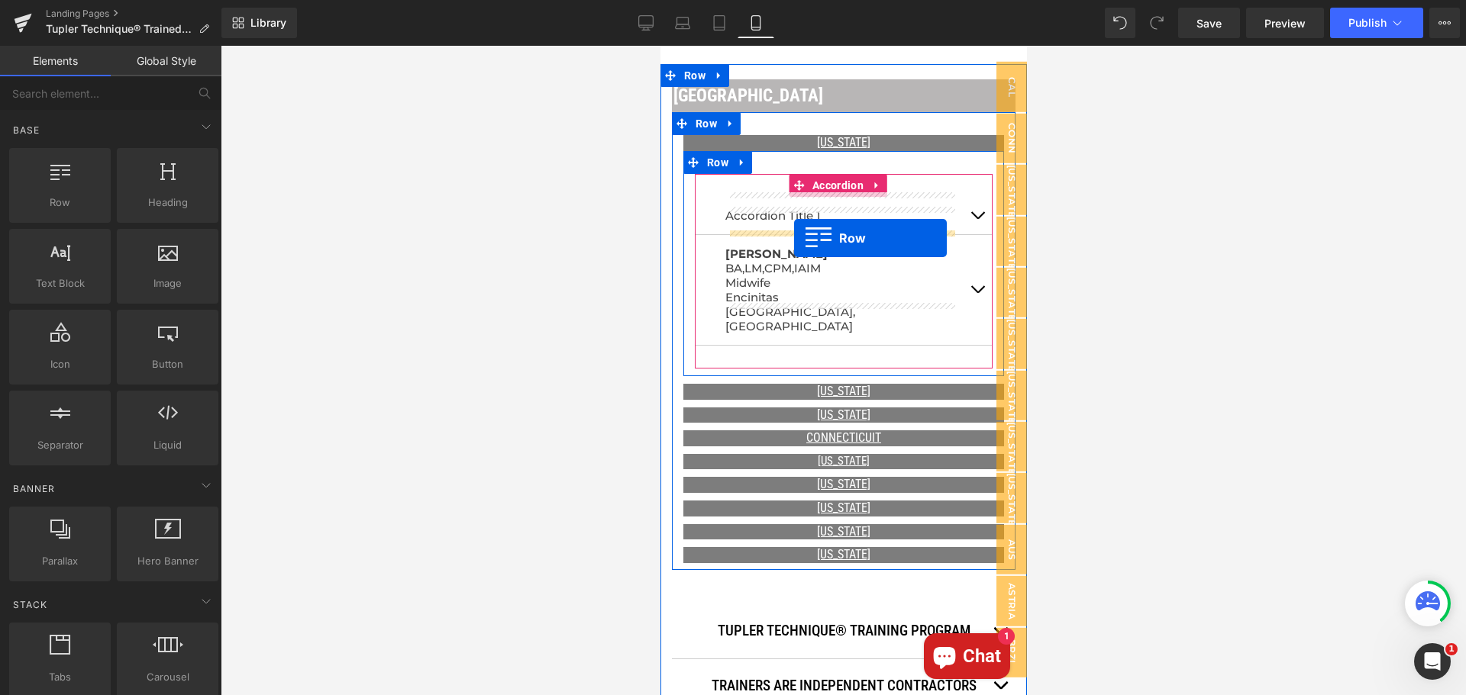
drag, startPoint x: 737, startPoint y: 238, endPoint x: 793, endPoint y: 238, distance: 55.7
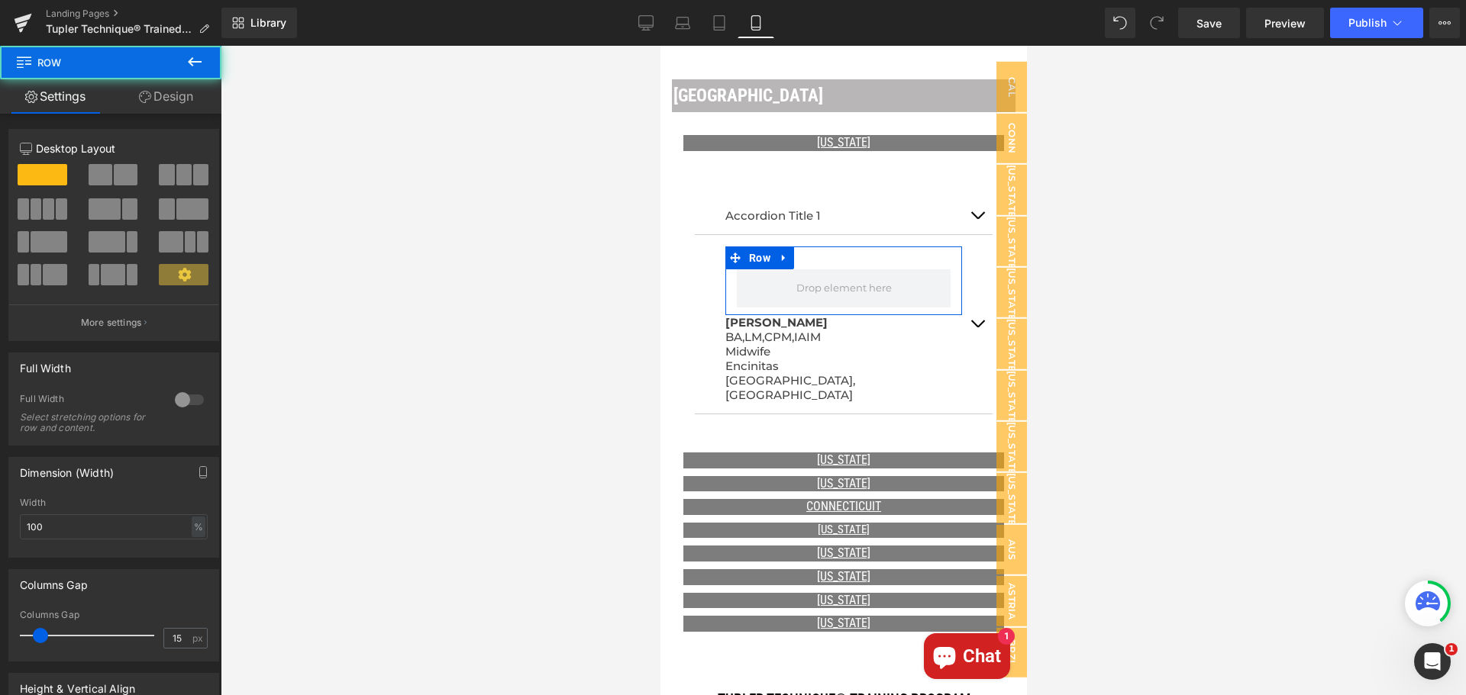
click at [104, 170] on span at bounding box center [101, 174] width 24 height 21
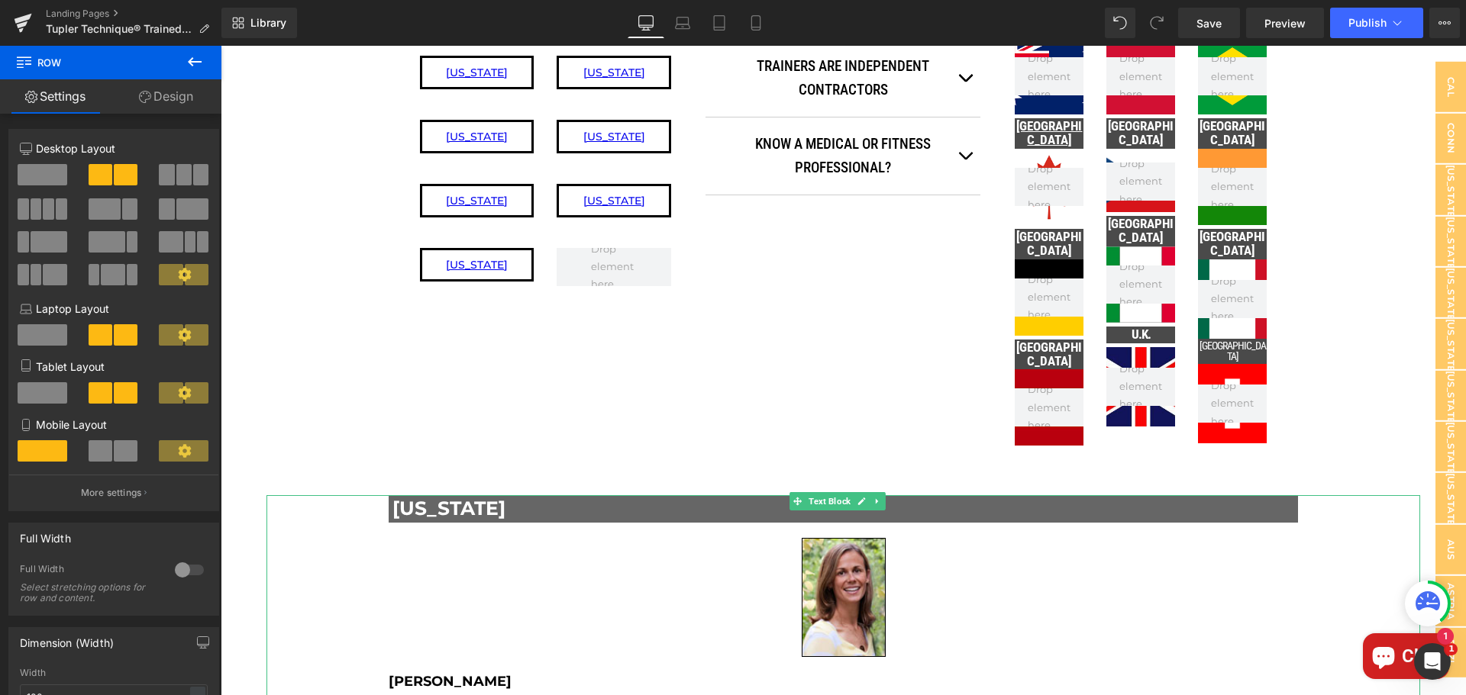
scroll to position [76, 0]
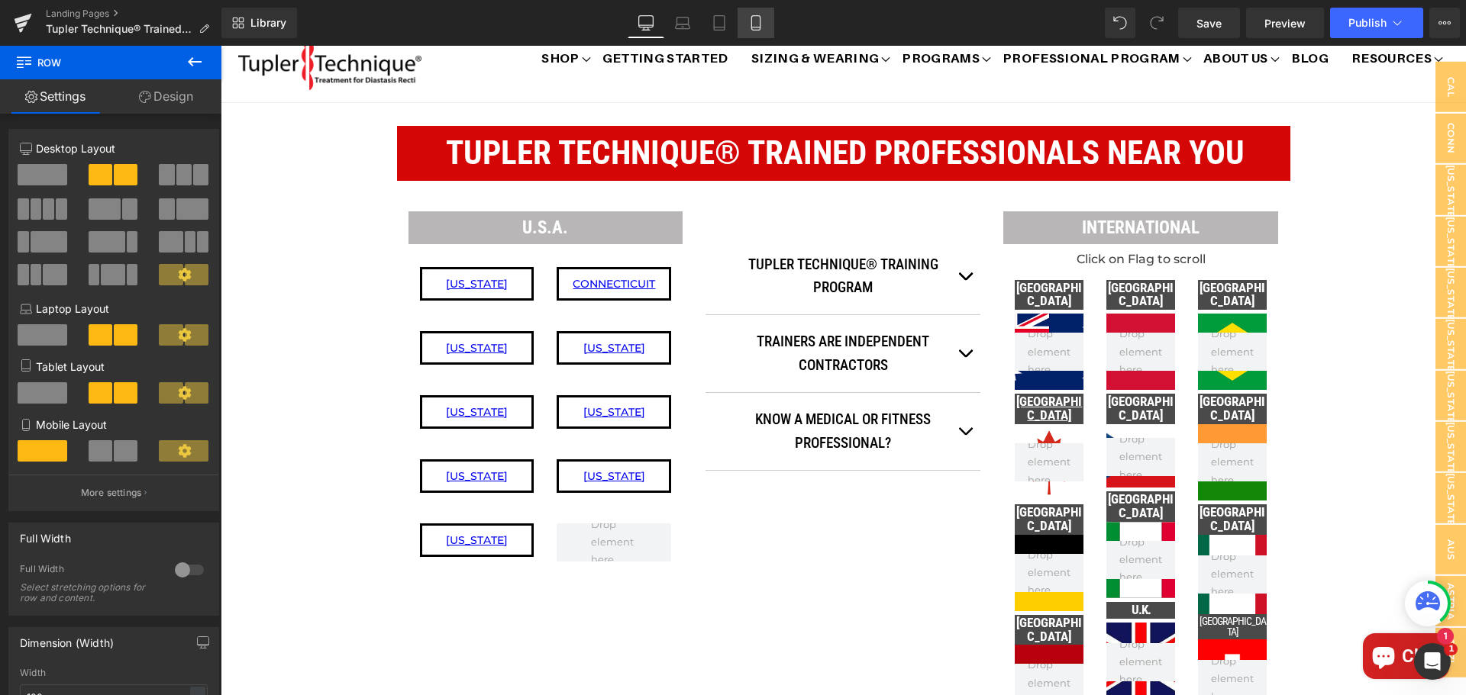
drag, startPoint x: 756, startPoint y: 16, endPoint x: 129, endPoint y: 18, distance: 626.7
click at [756, 16] on icon at bounding box center [755, 23] width 8 height 15
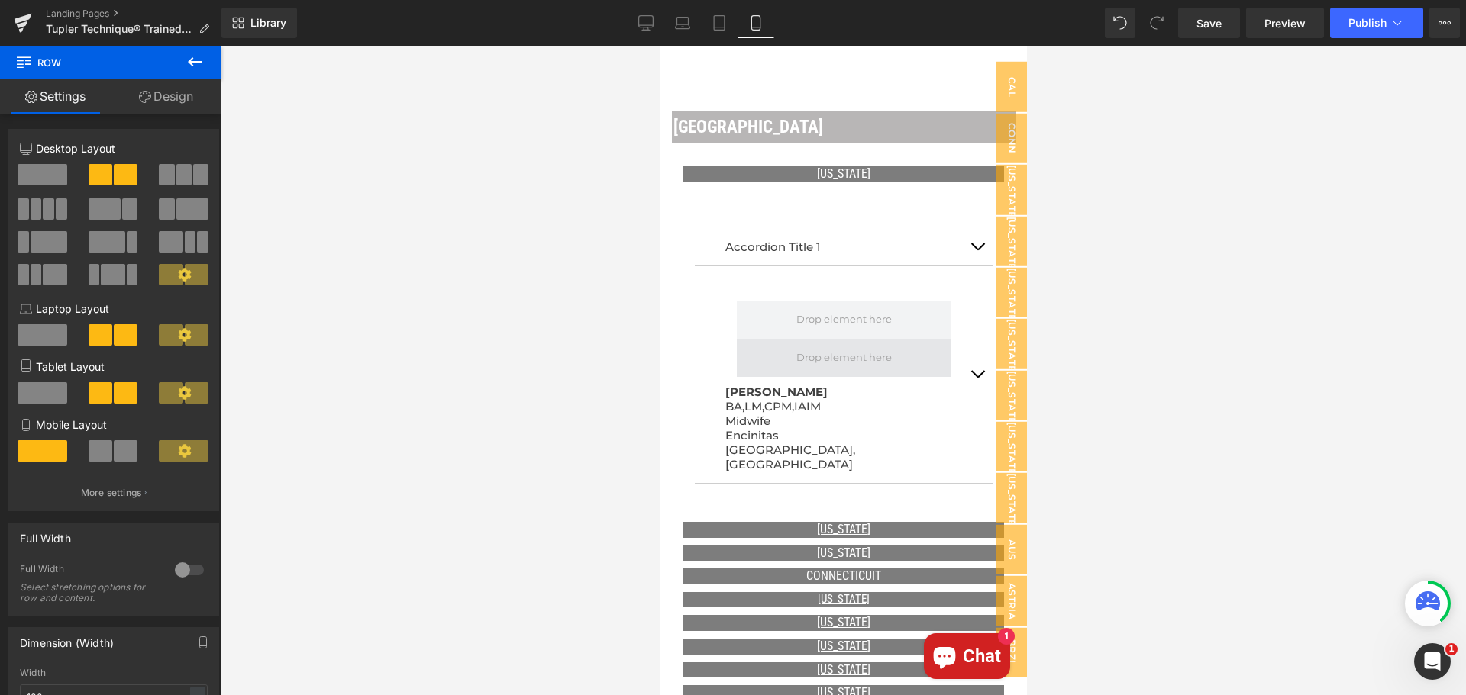
scroll to position [969, 0]
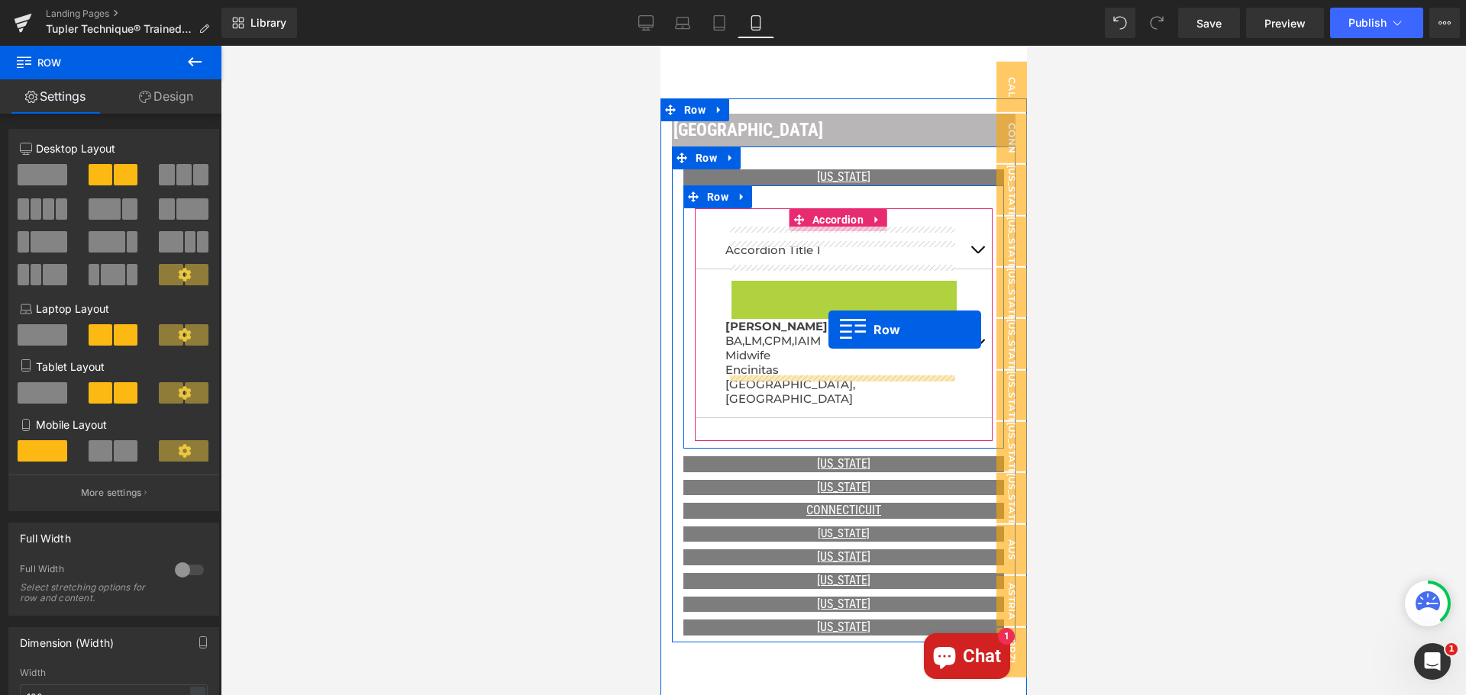
drag, startPoint x: 737, startPoint y: 279, endPoint x: 827, endPoint y: 330, distance: 103.9
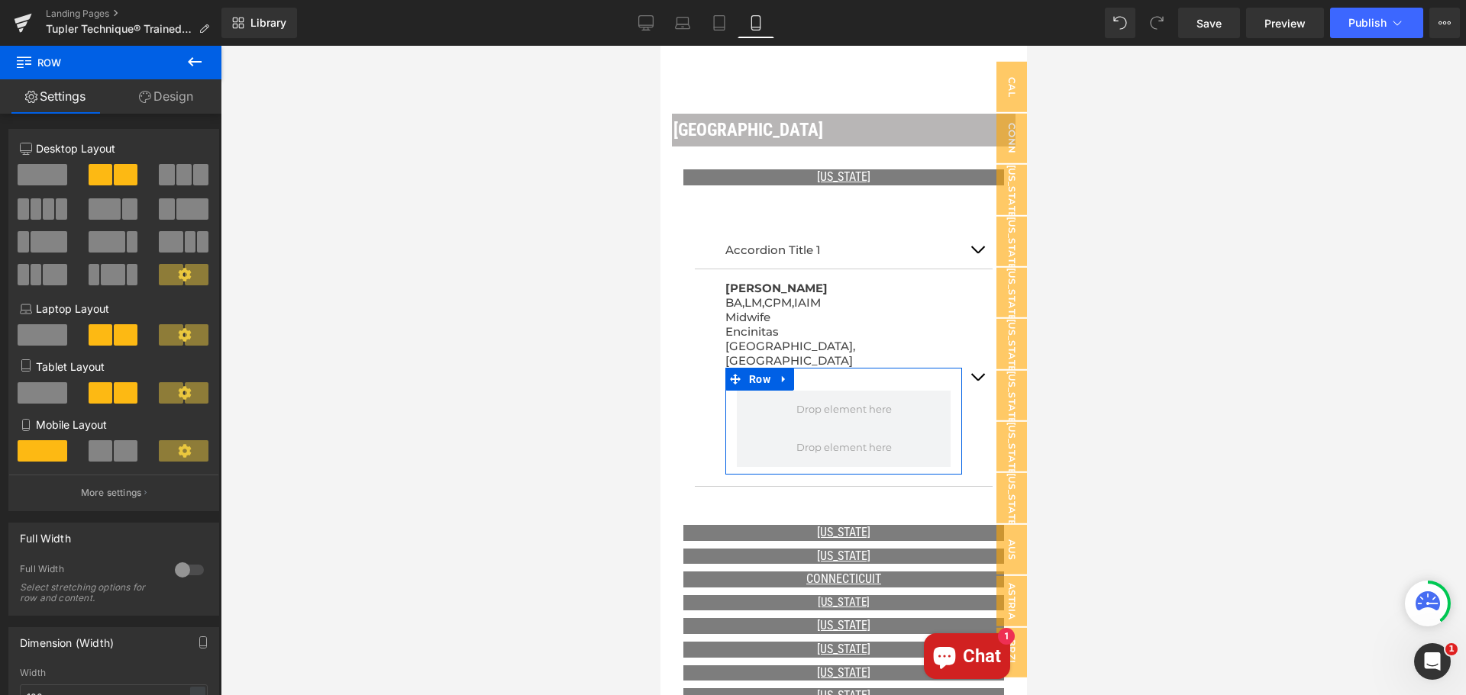
click at [106, 456] on span at bounding box center [101, 450] width 24 height 21
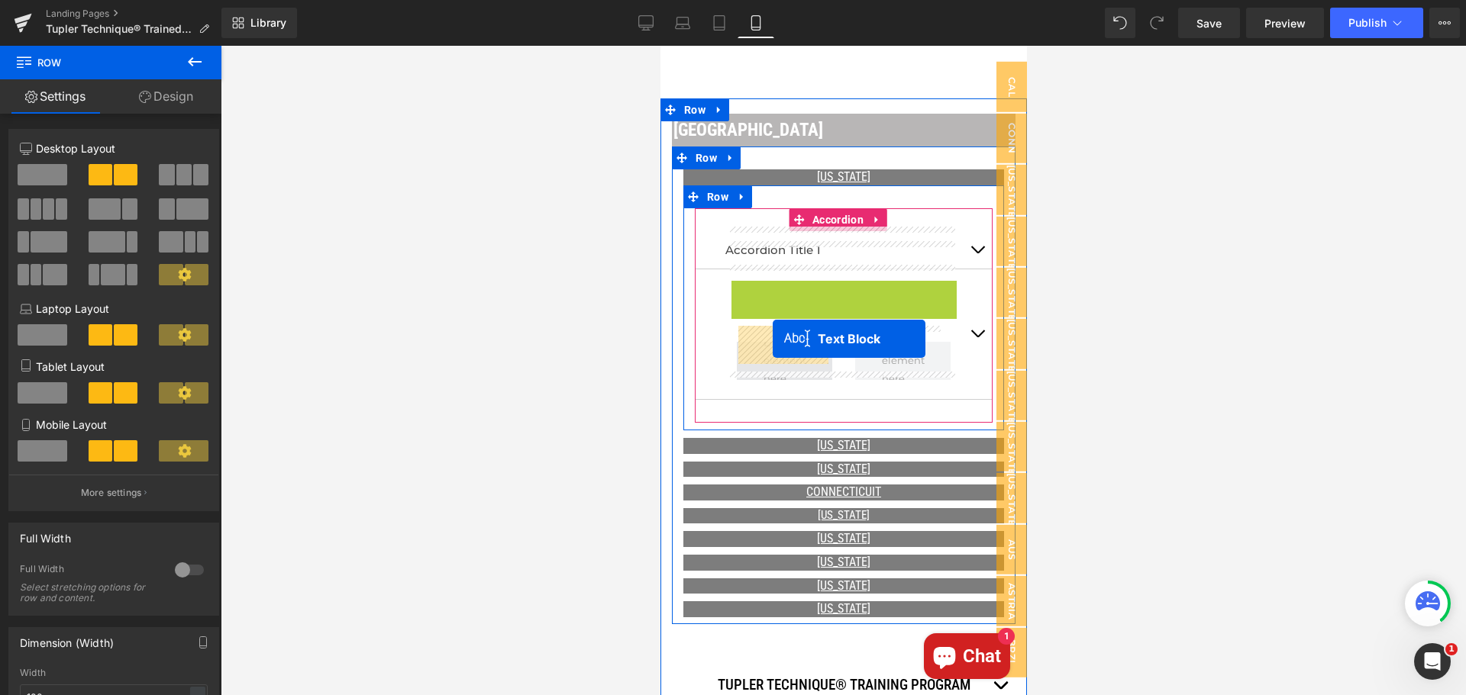
drag, startPoint x: 795, startPoint y: 295, endPoint x: 772, endPoint y: 339, distance: 49.8
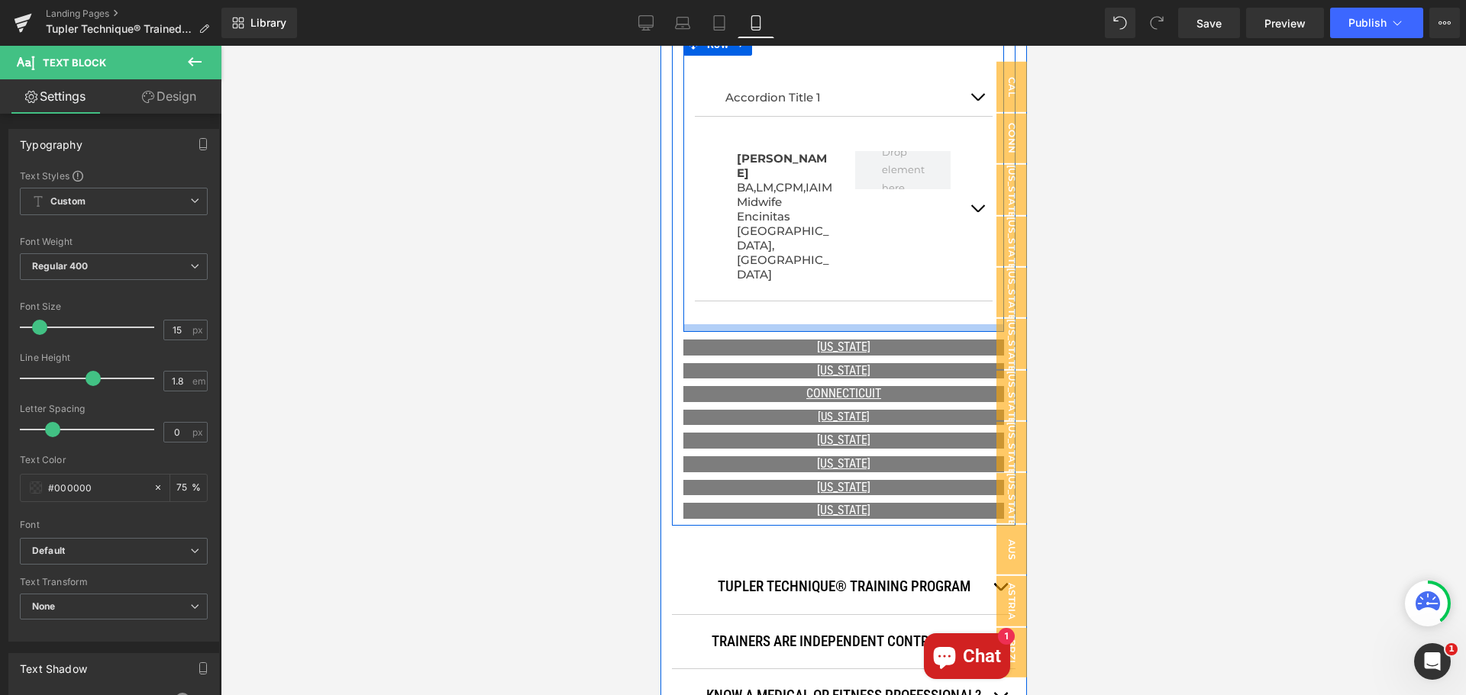
scroll to position [1045, 0]
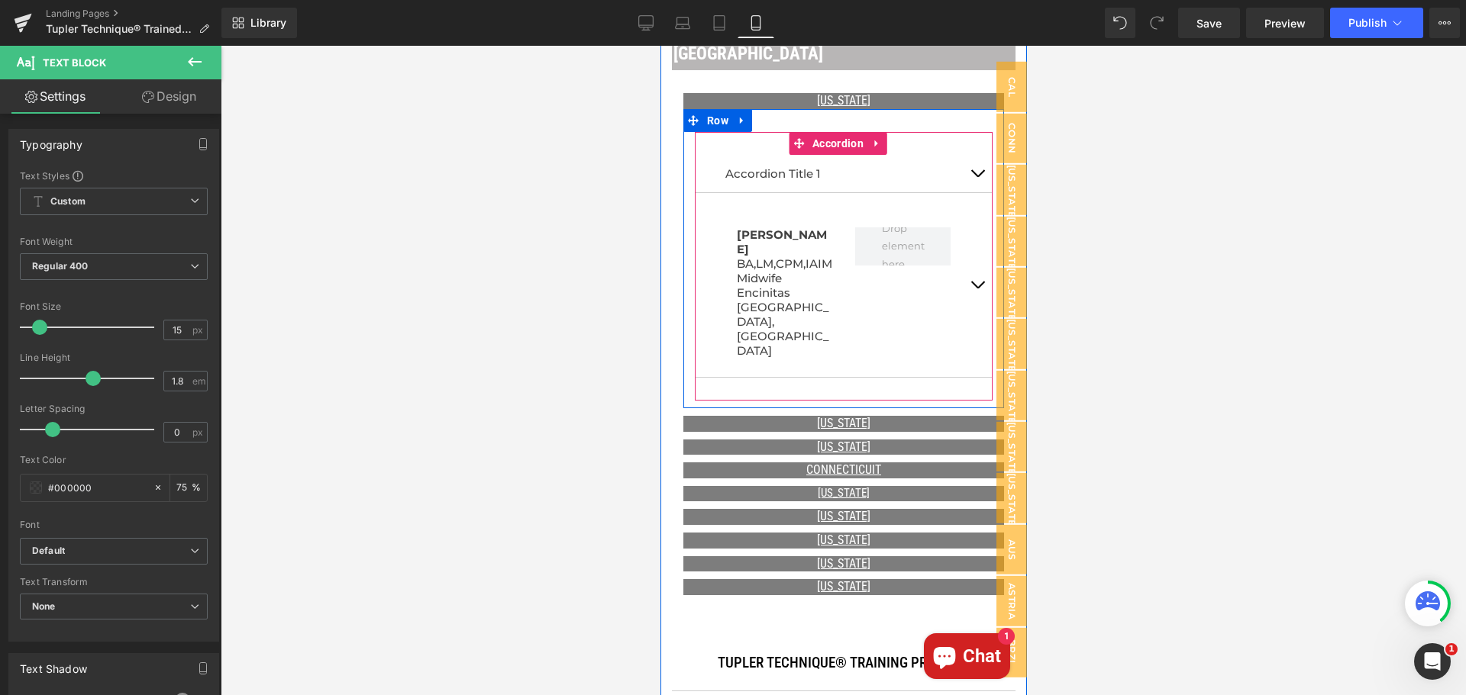
click at [966, 252] on button "button" at bounding box center [976, 285] width 31 height 184
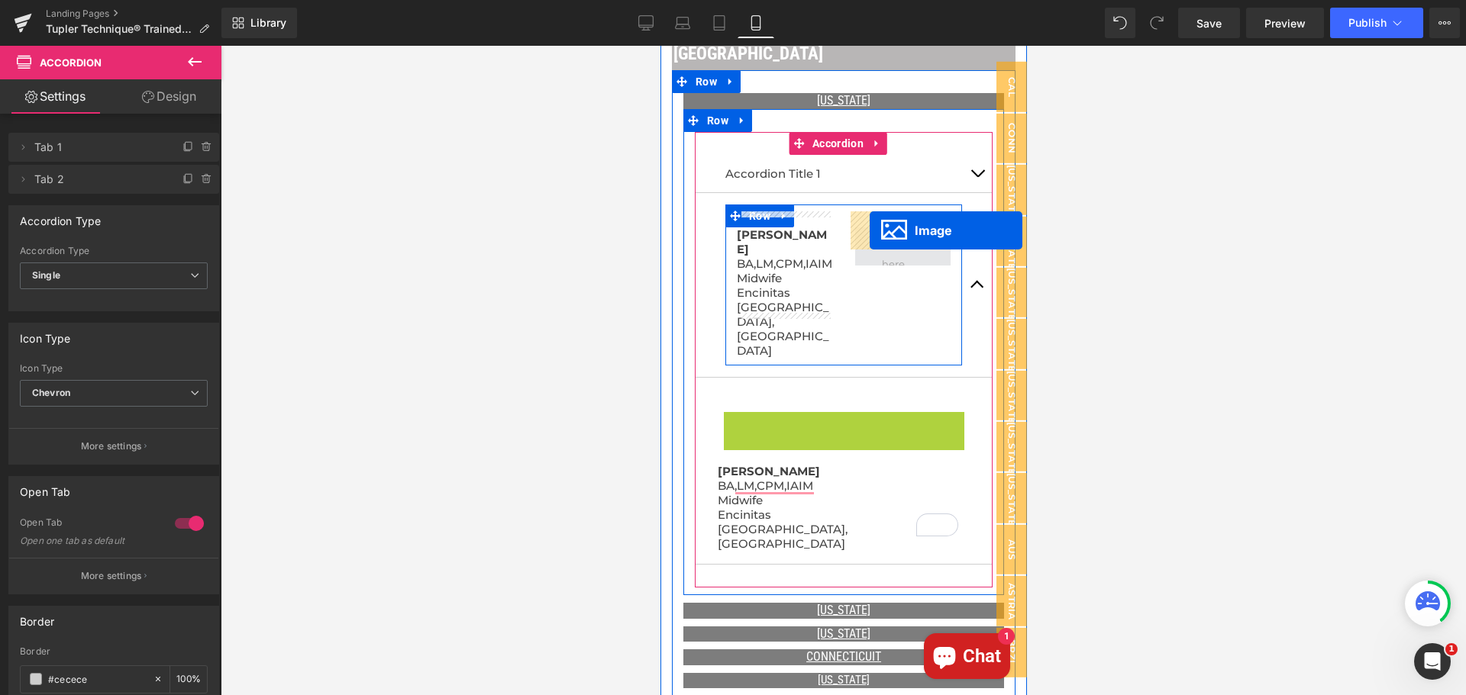
drag, startPoint x: 815, startPoint y: 529, endPoint x: 869, endPoint y: 231, distance: 303.2
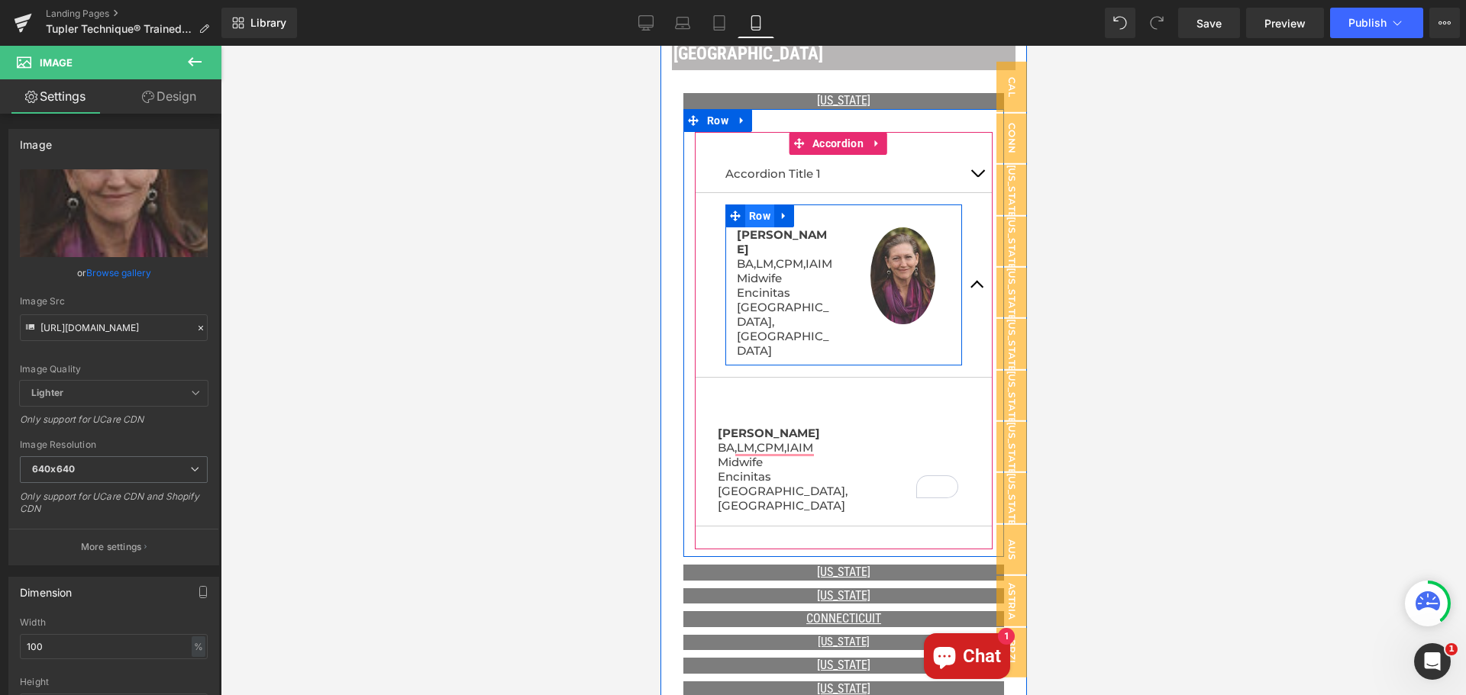
click at [756, 205] on span "Row" at bounding box center [758, 216] width 29 height 23
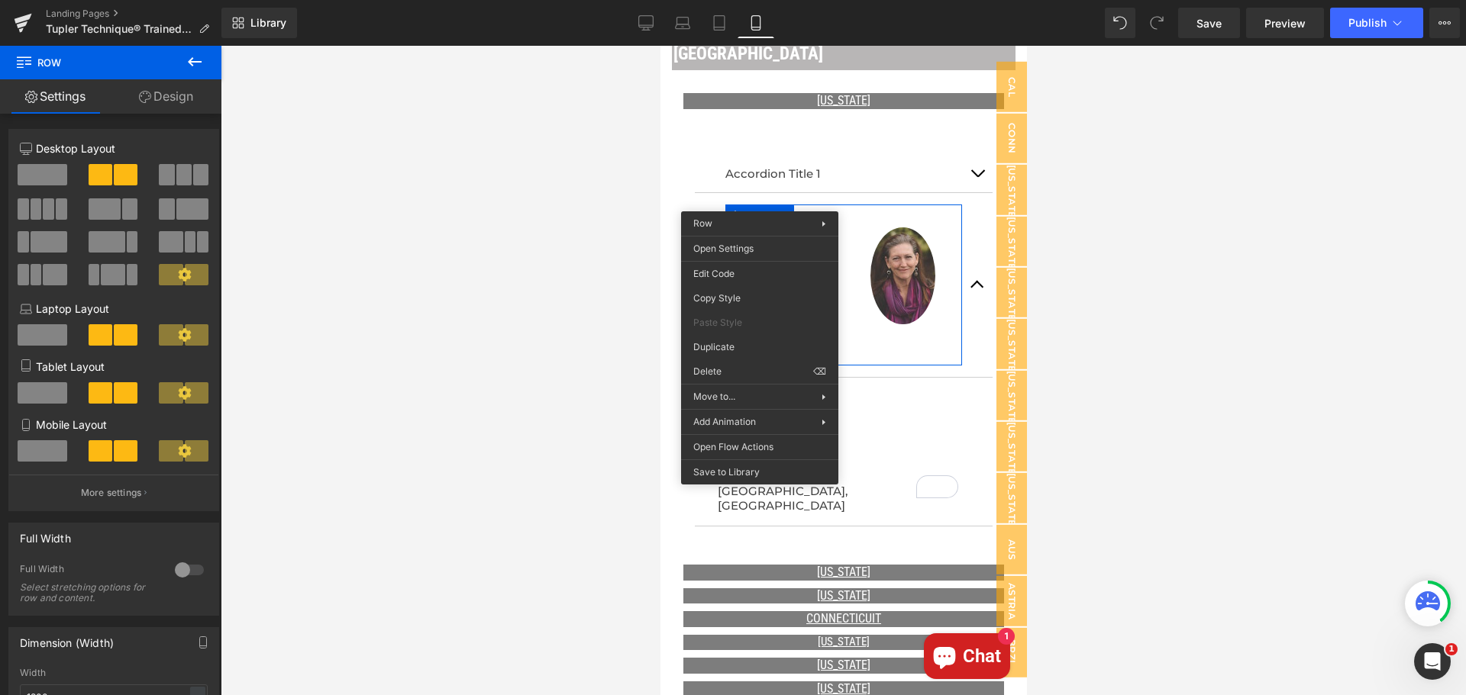
click at [169, 93] on link "Design" at bounding box center [166, 96] width 111 height 34
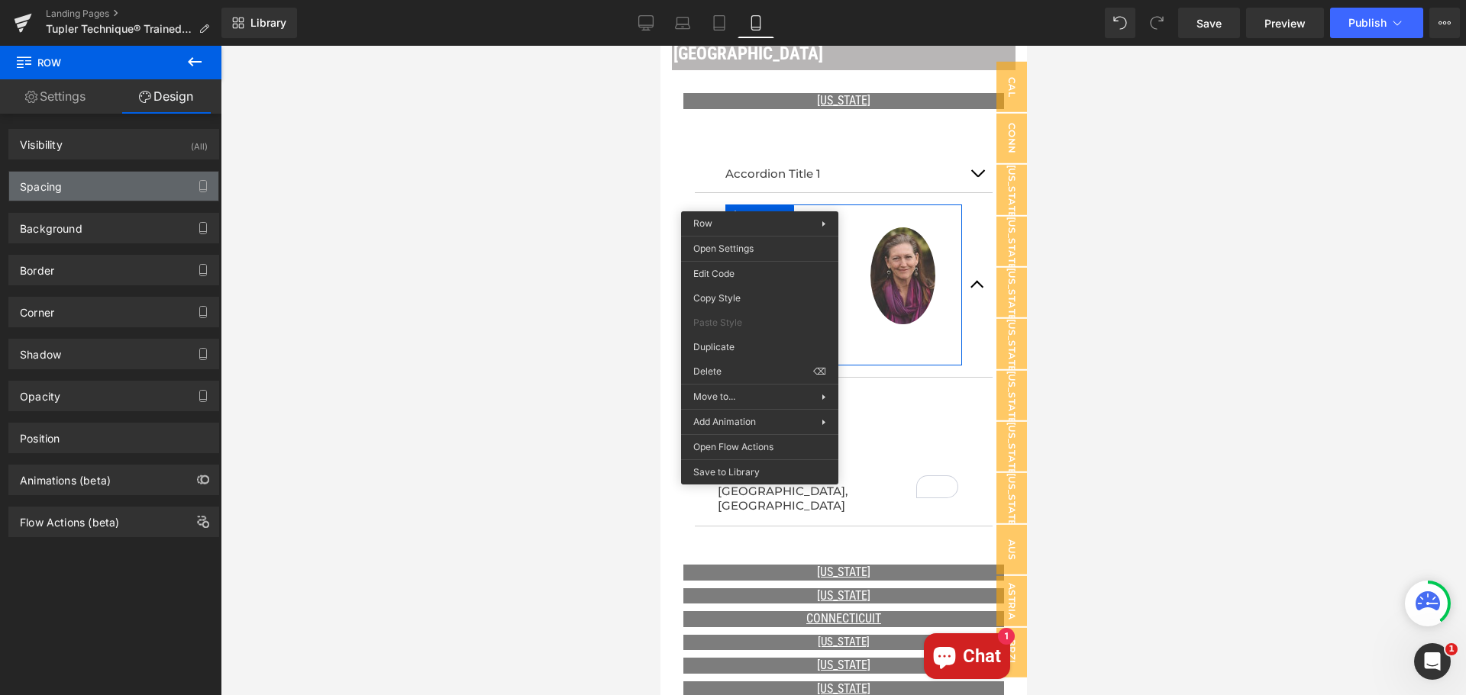
click at [140, 178] on div "Spacing" at bounding box center [113, 186] width 209 height 29
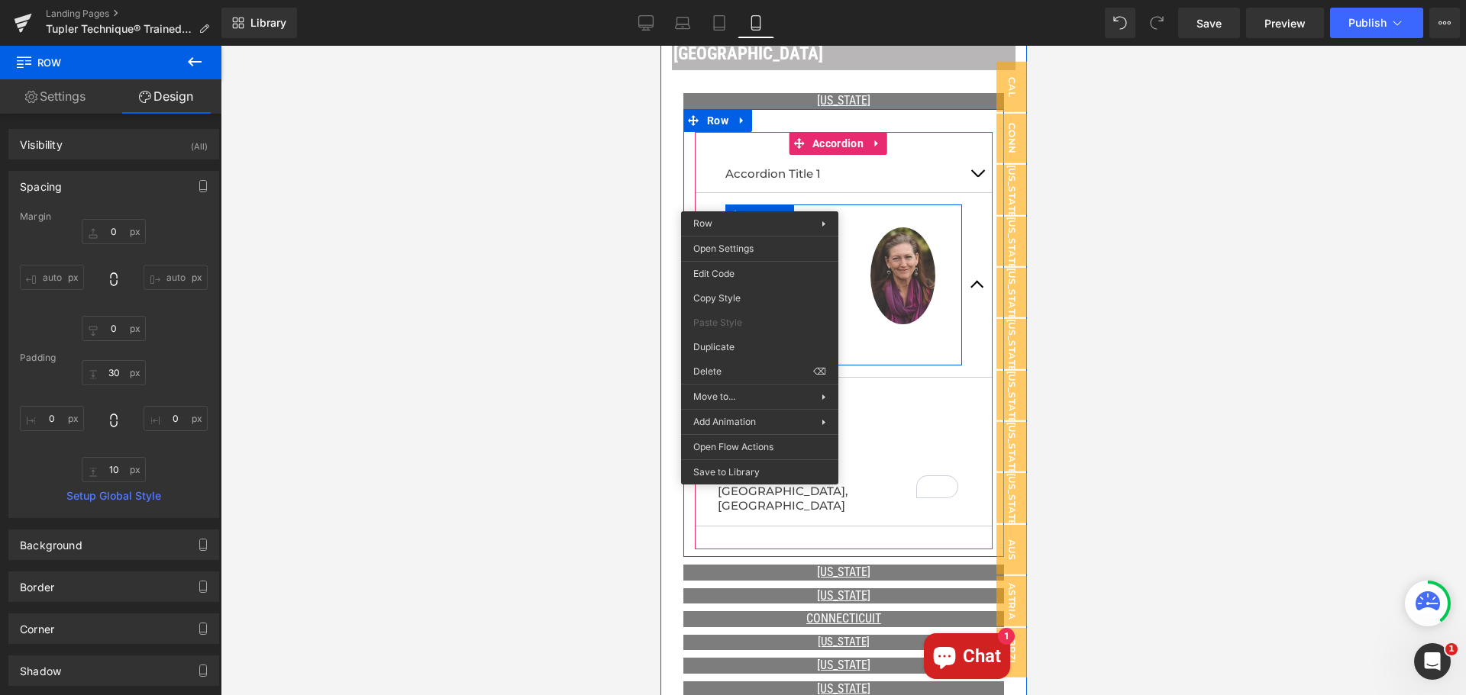
click at [928, 155] on div "Accordion Title 1 Text Block" at bounding box center [843, 174] width 298 height 38
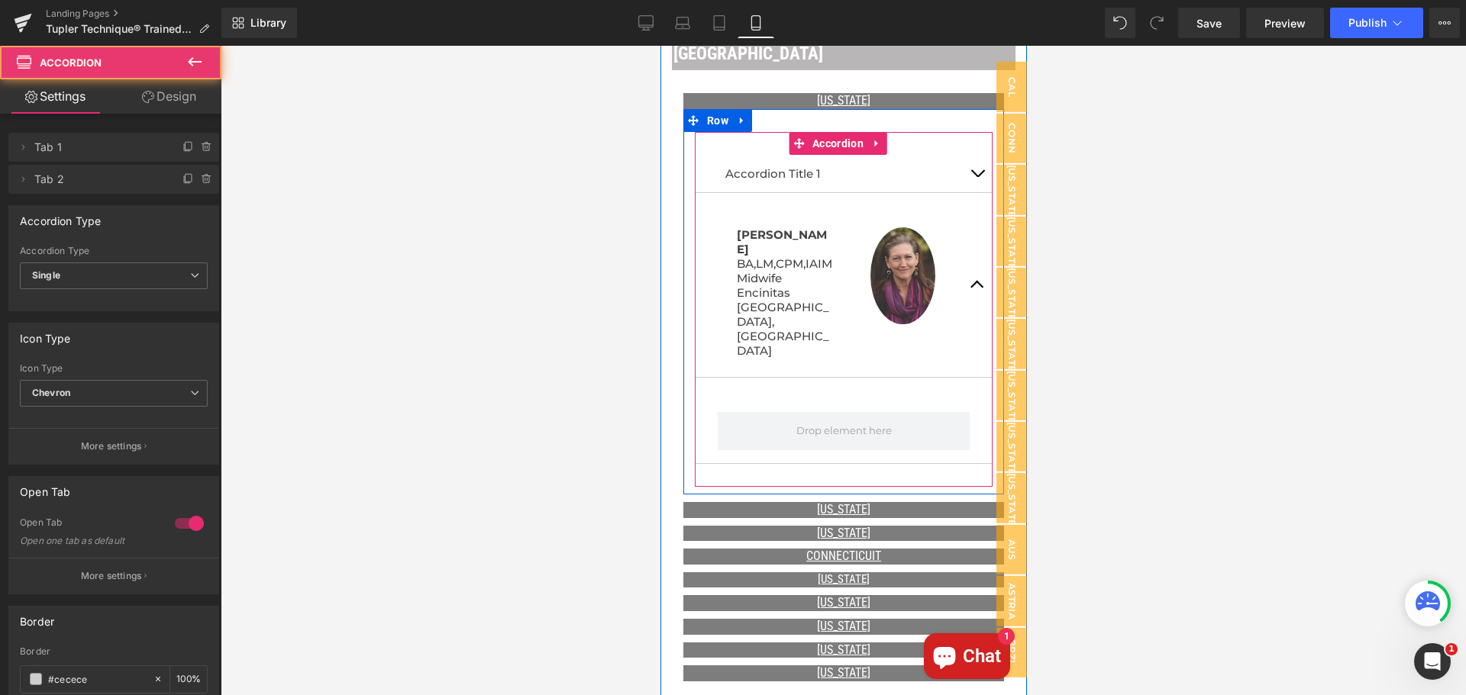
click at [976, 289] on span "button" at bounding box center [976, 289] width 0 height 0
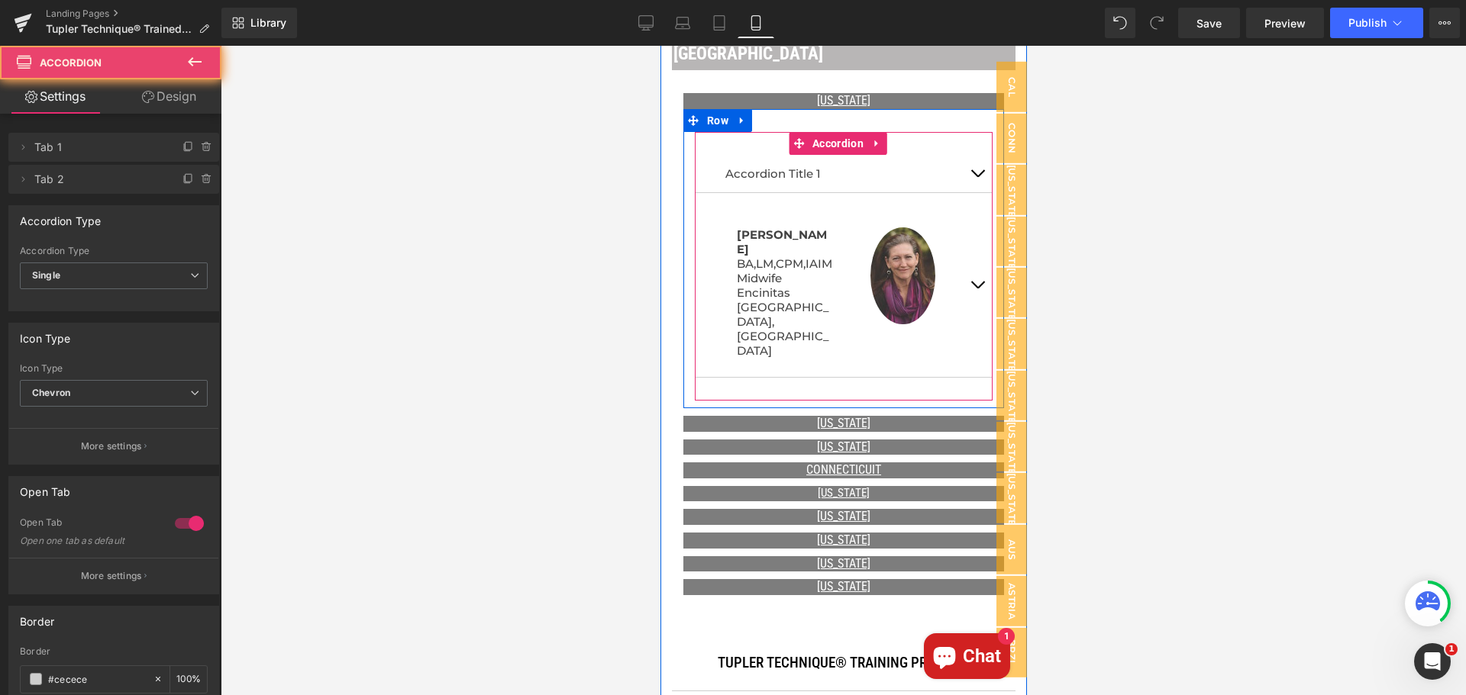
click at [976, 289] on span "button" at bounding box center [976, 289] width 0 height 0
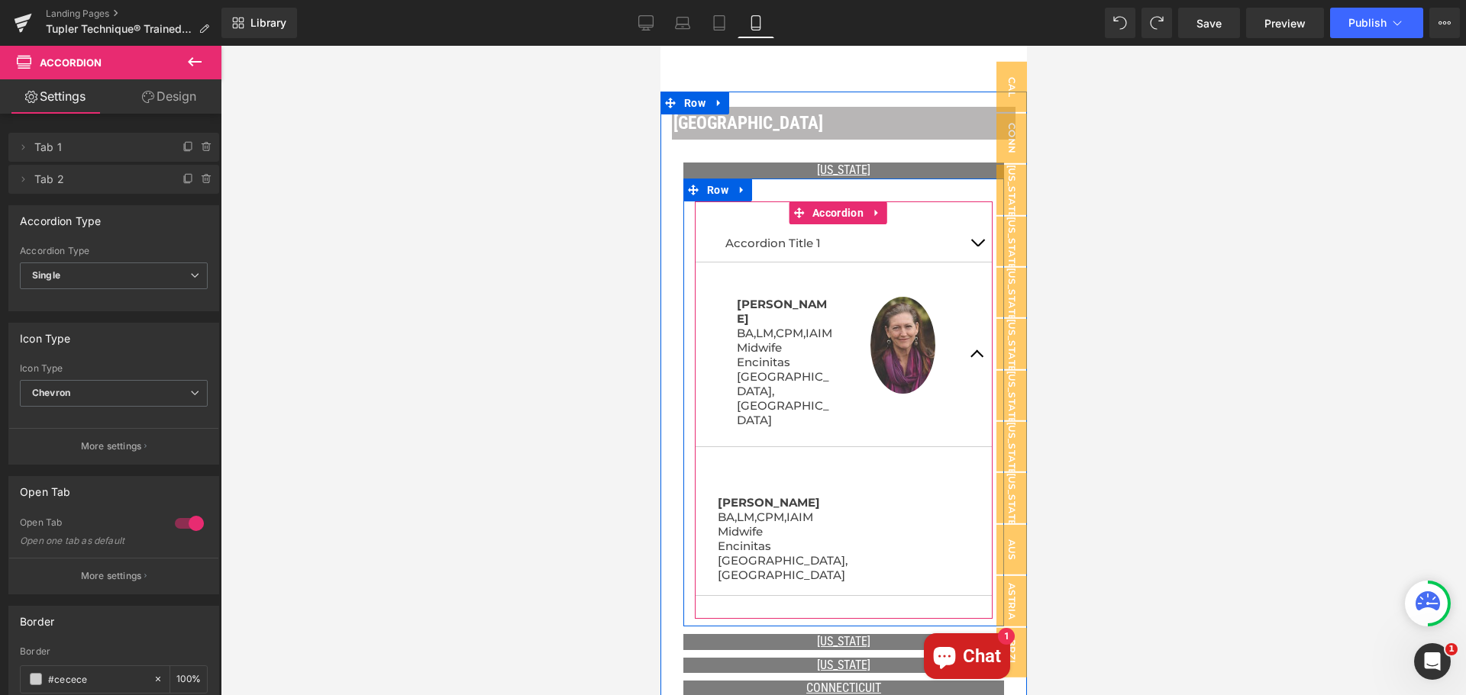
scroll to position [969, 0]
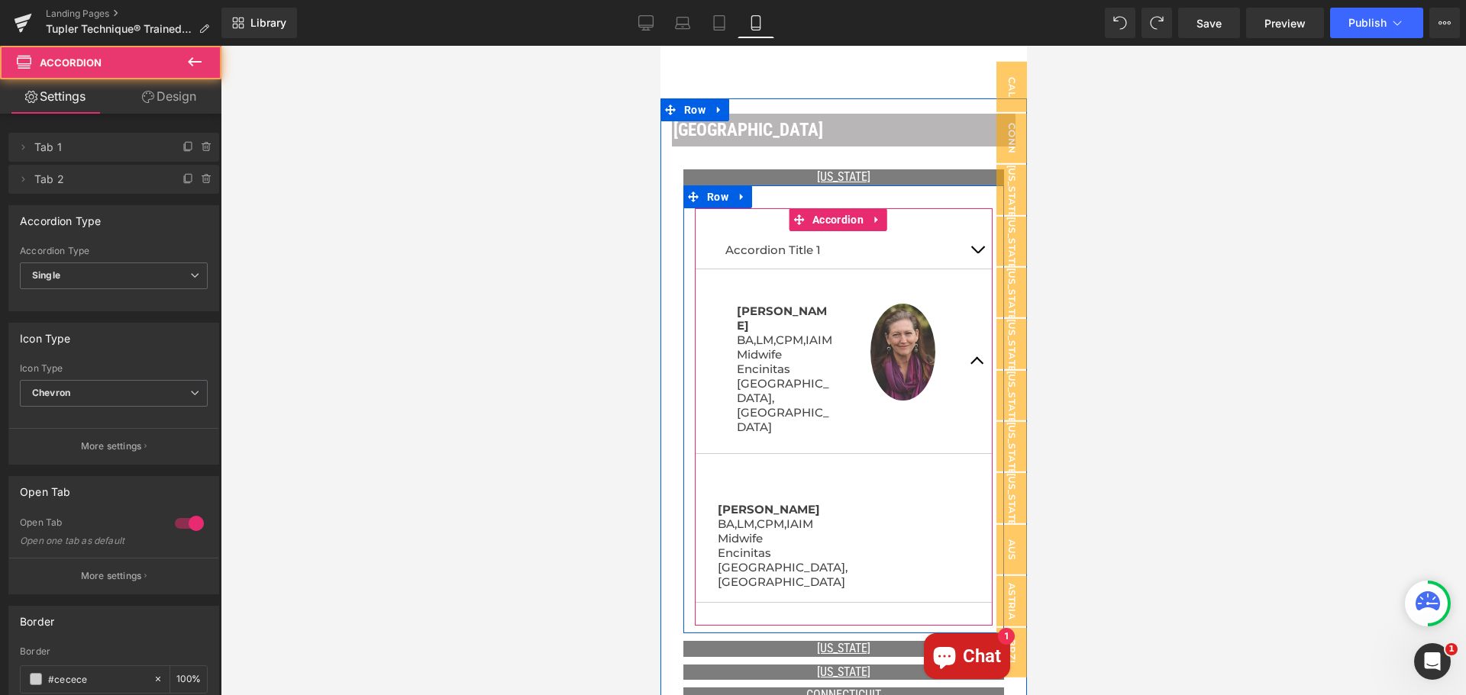
click at [961, 237] on button "button" at bounding box center [976, 249] width 31 height 37
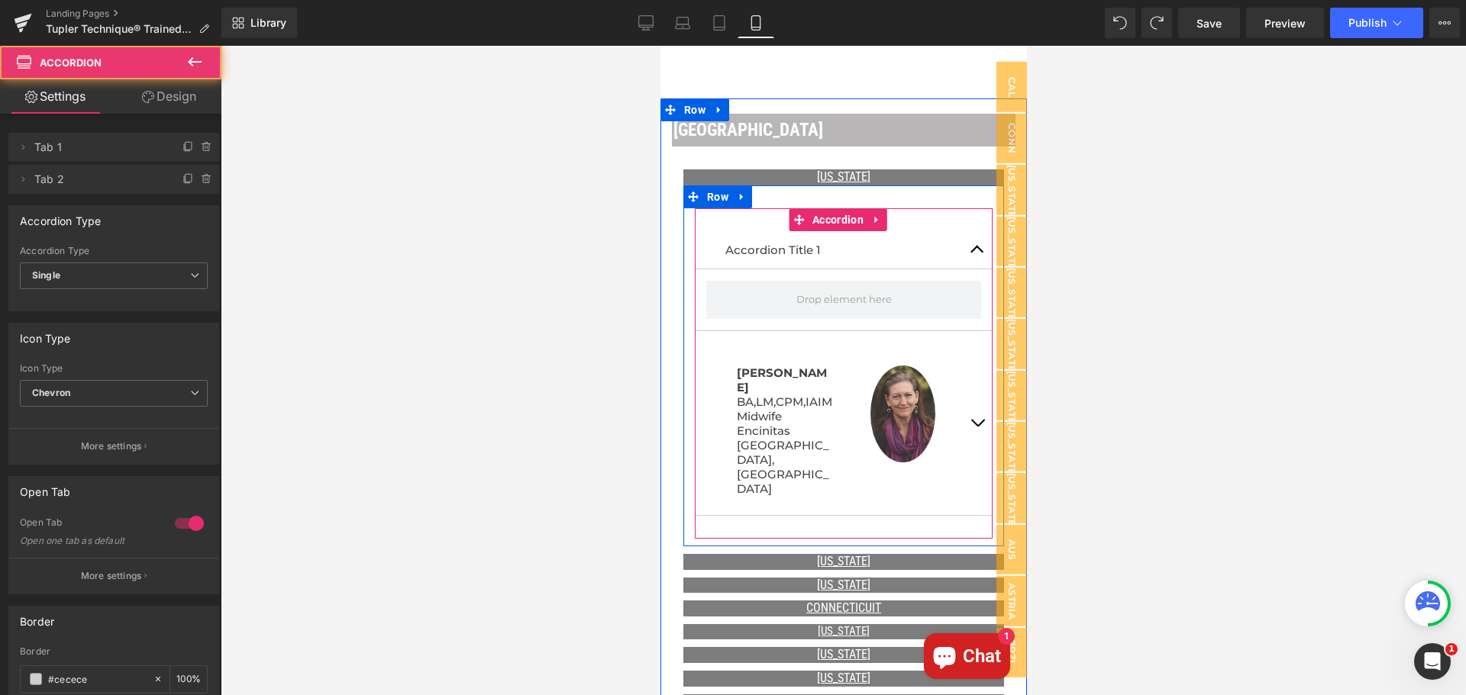
click at [961, 235] on button "button" at bounding box center [976, 249] width 31 height 37
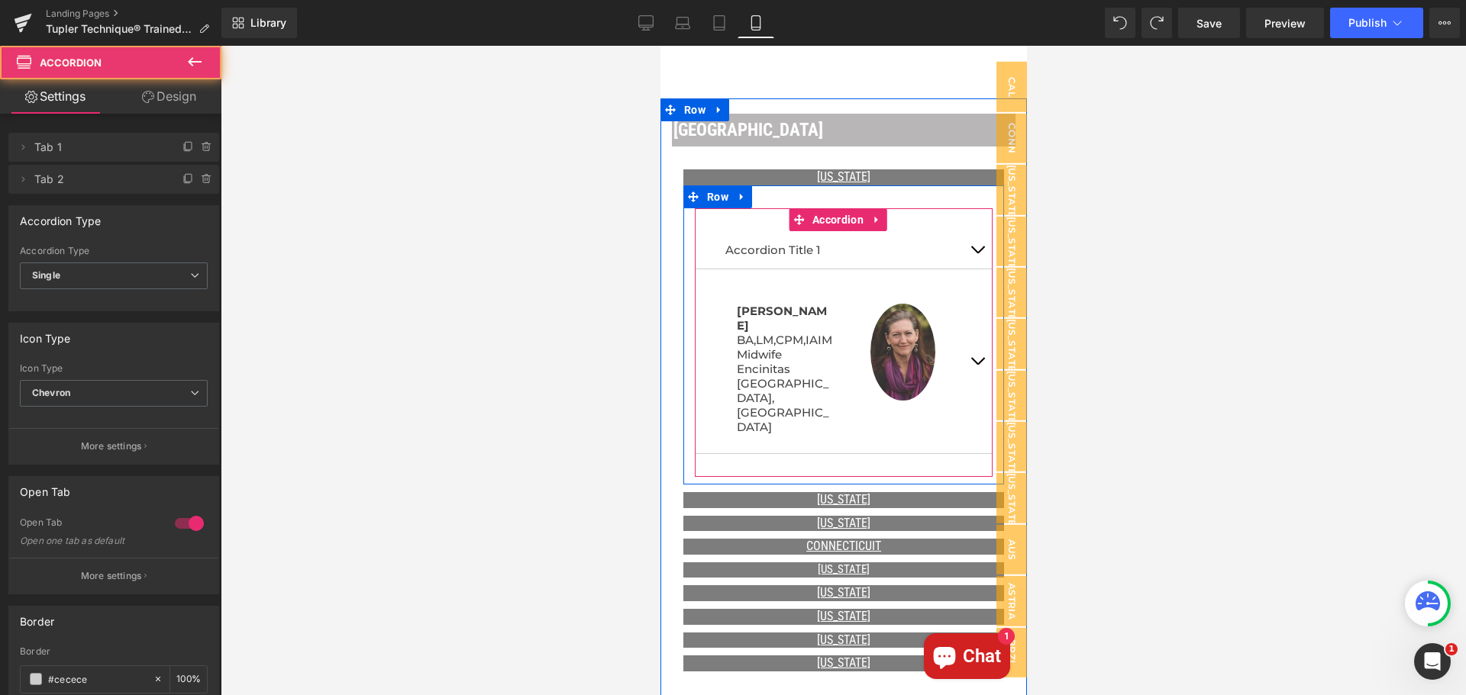
click at [976, 365] on span "button" at bounding box center [976, 365] width 0 height 0
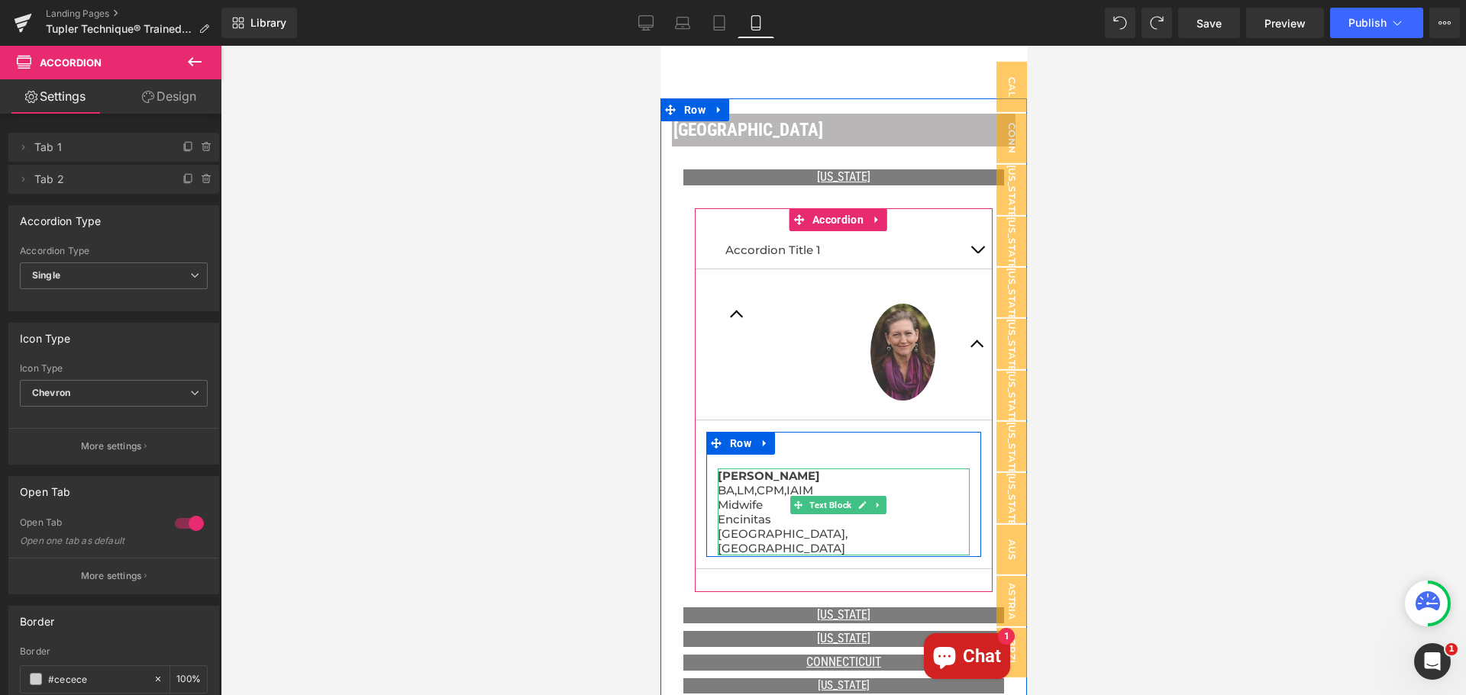
scroll to position [1045, 0]
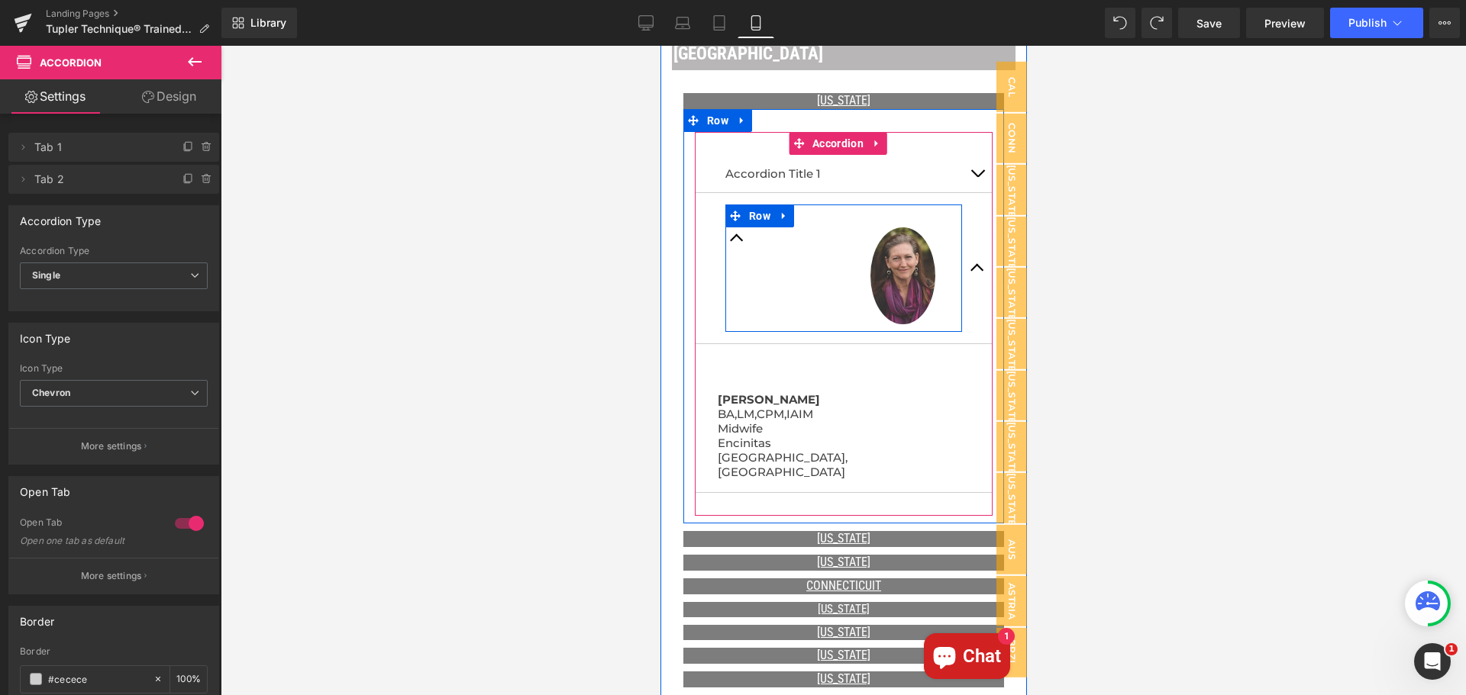
click at [733, 231] on div "Text Block" at bounding box center [783, 237] width 118 height 21
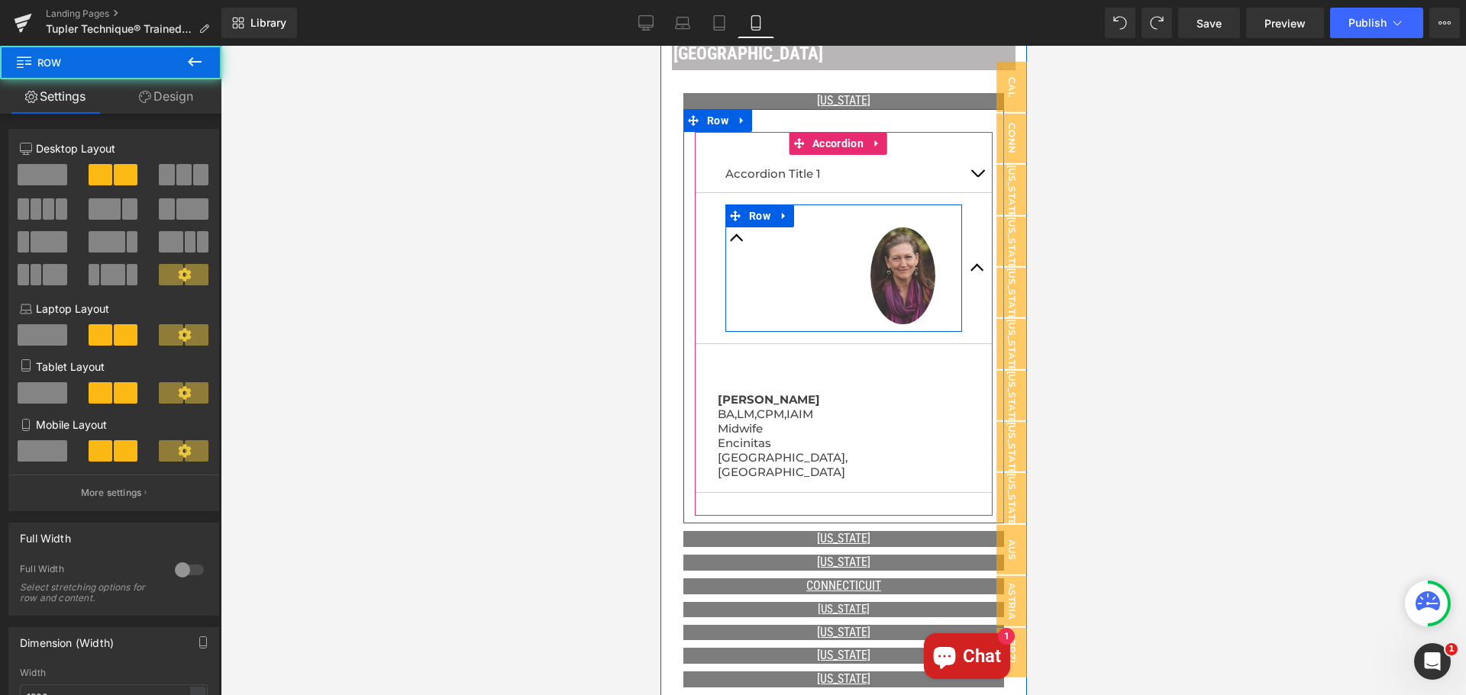
click at [729, 227] on div "Text Block" at bounding box center [783, 237] width 118 height 21
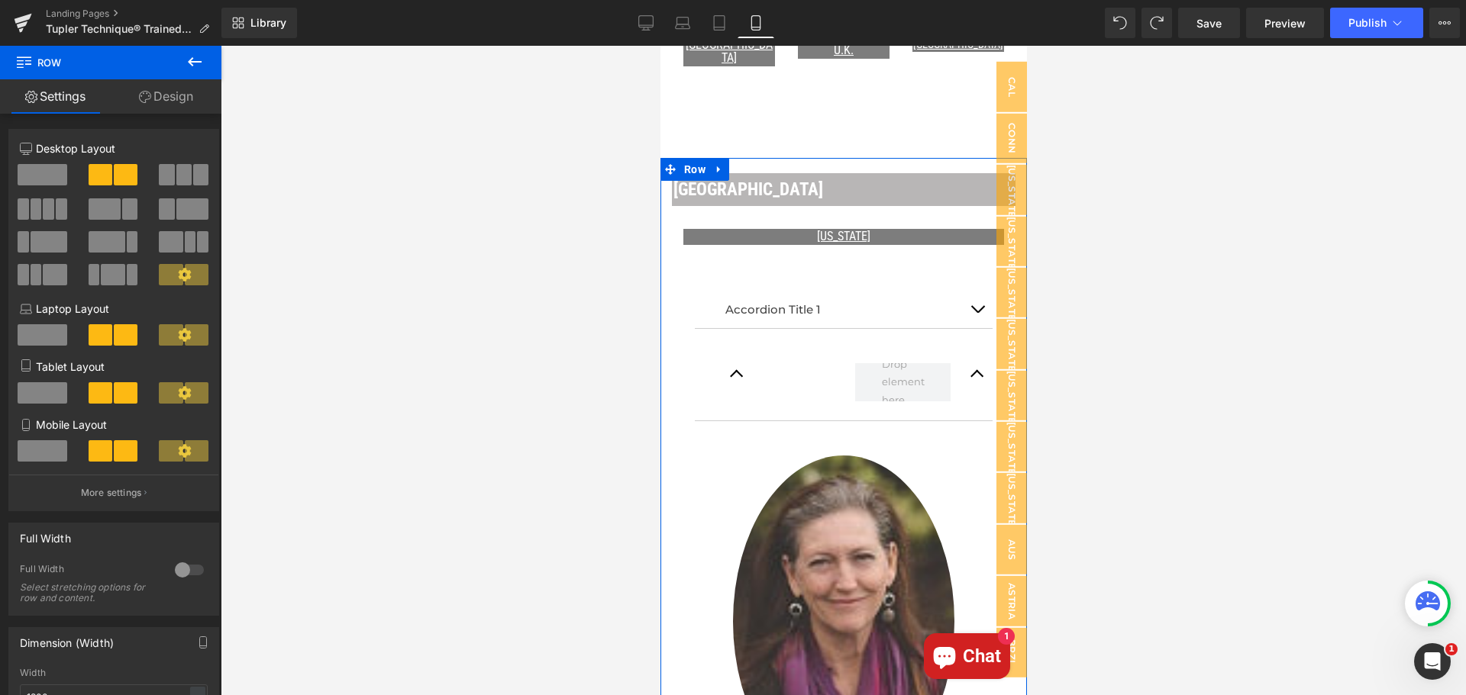
scroll to position [892, 0]
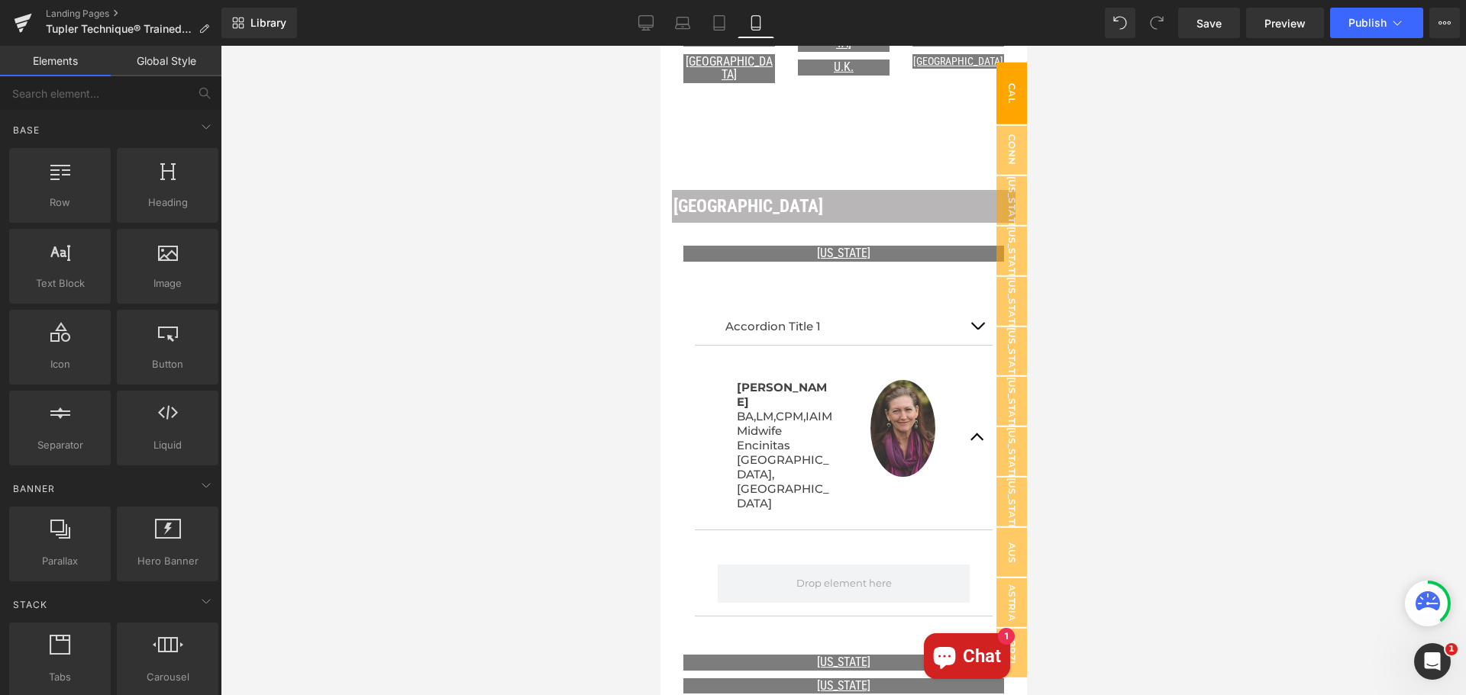
click at [999, 95] on span "Cal" at bounding box center [1010, 93] width 31 height 62
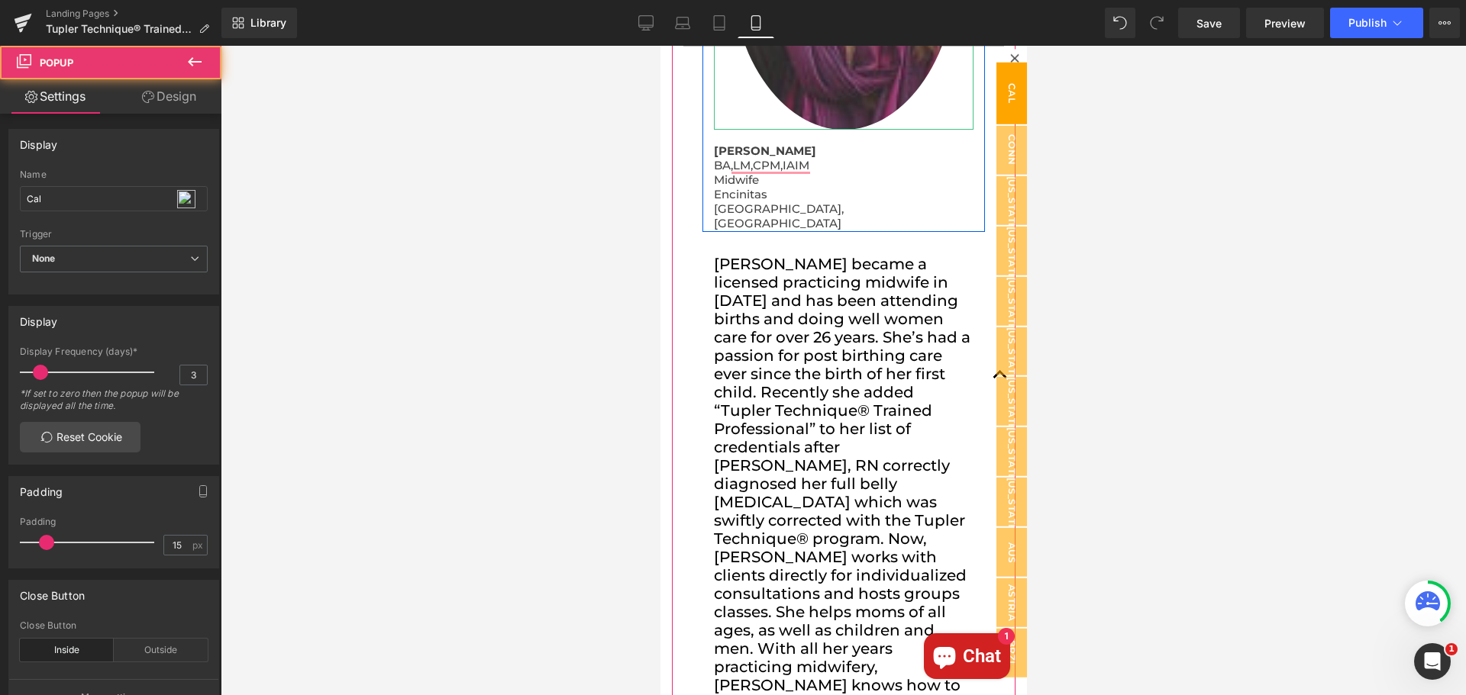
scroll to position [0, 0]
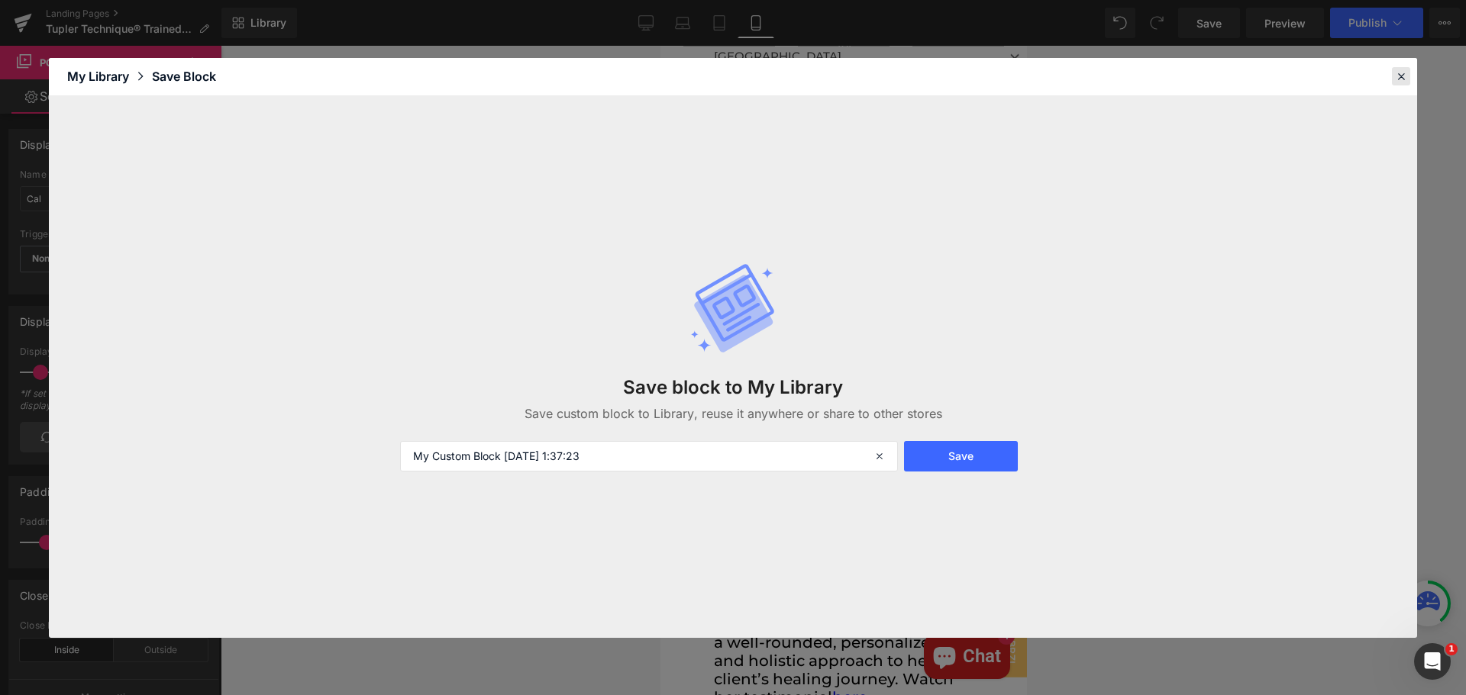
click at [1398, 83] on header "Library Elements Blocks Templates Saved Library My Library Save Block" at bounding box center [733, 77] width 1368 height 38
click at [1398, 82] on icon at bounding box center [1401, 76] width 14 height 14
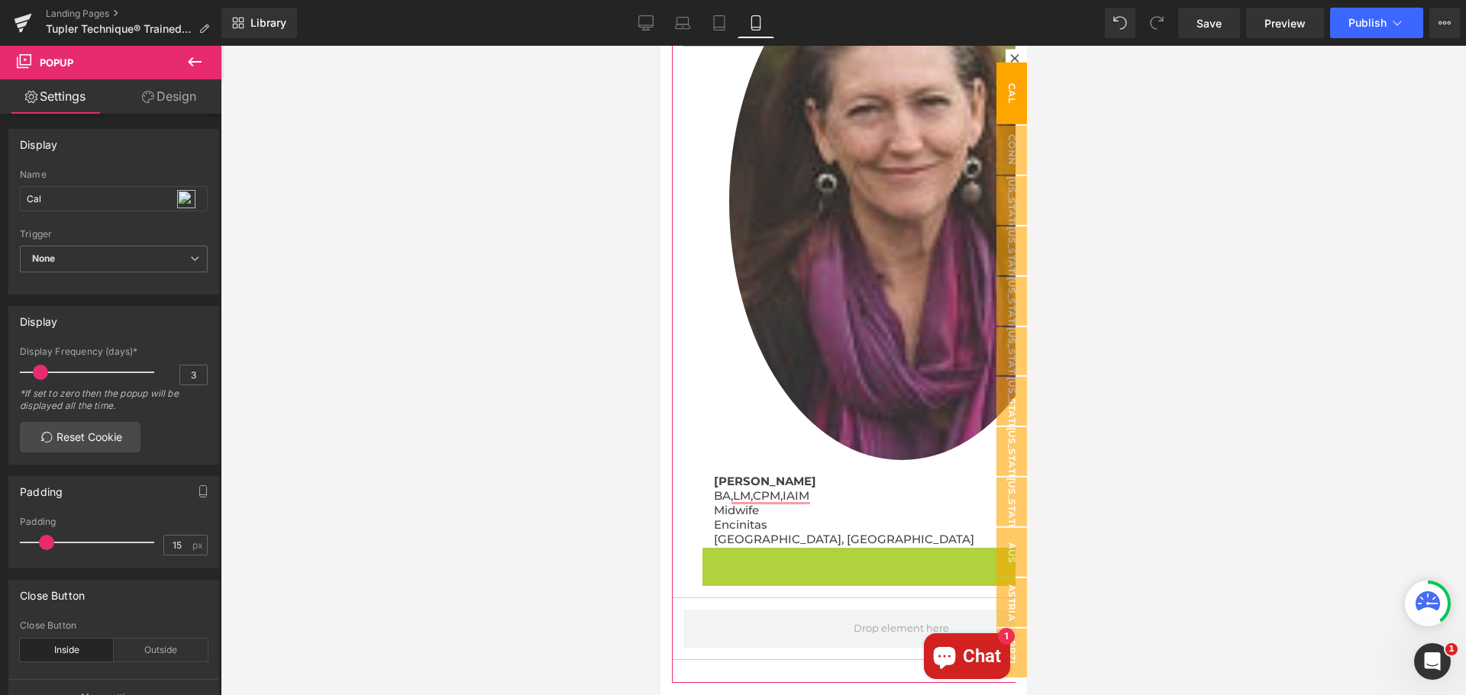
scroll to position [312, 0]
drag, startPoint x: 708, startPoint y: 405, endPoint x: 792, endPoint y: 560, distance: 176.2
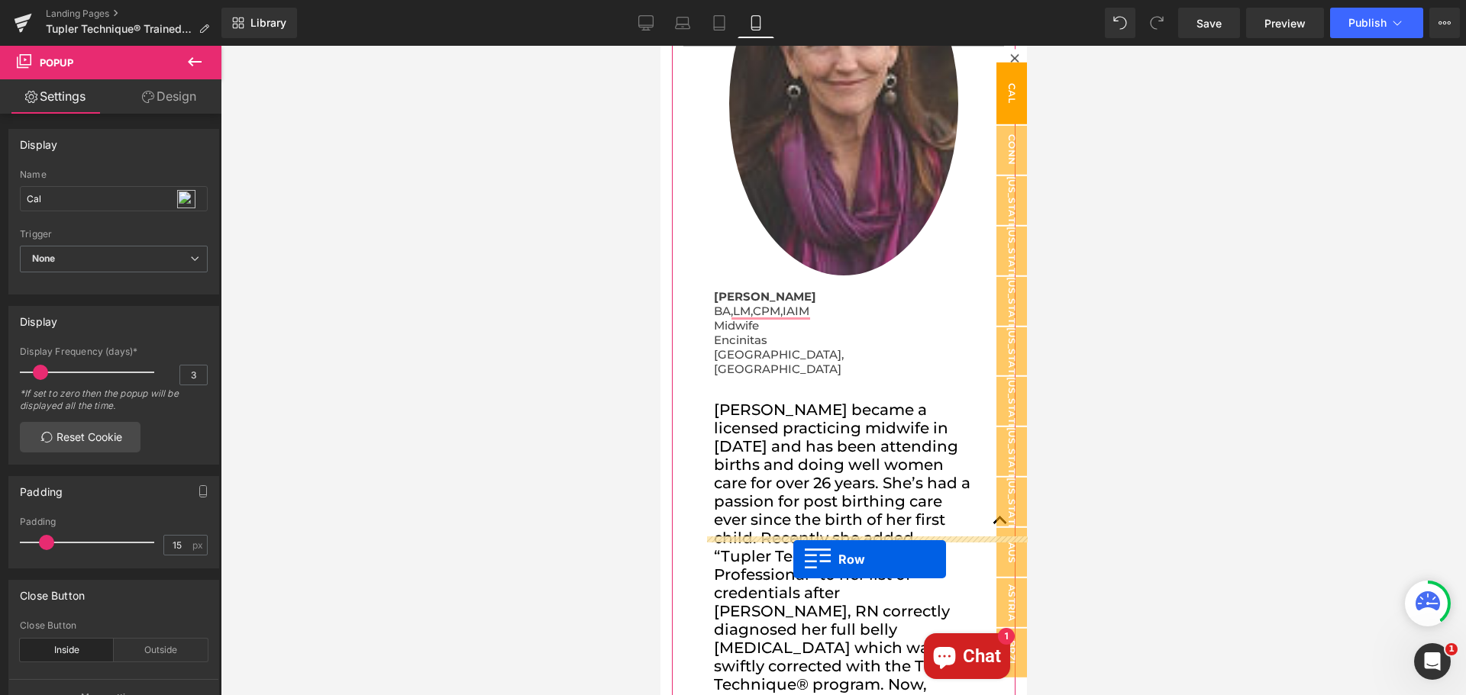
scroll to position [458, 0]
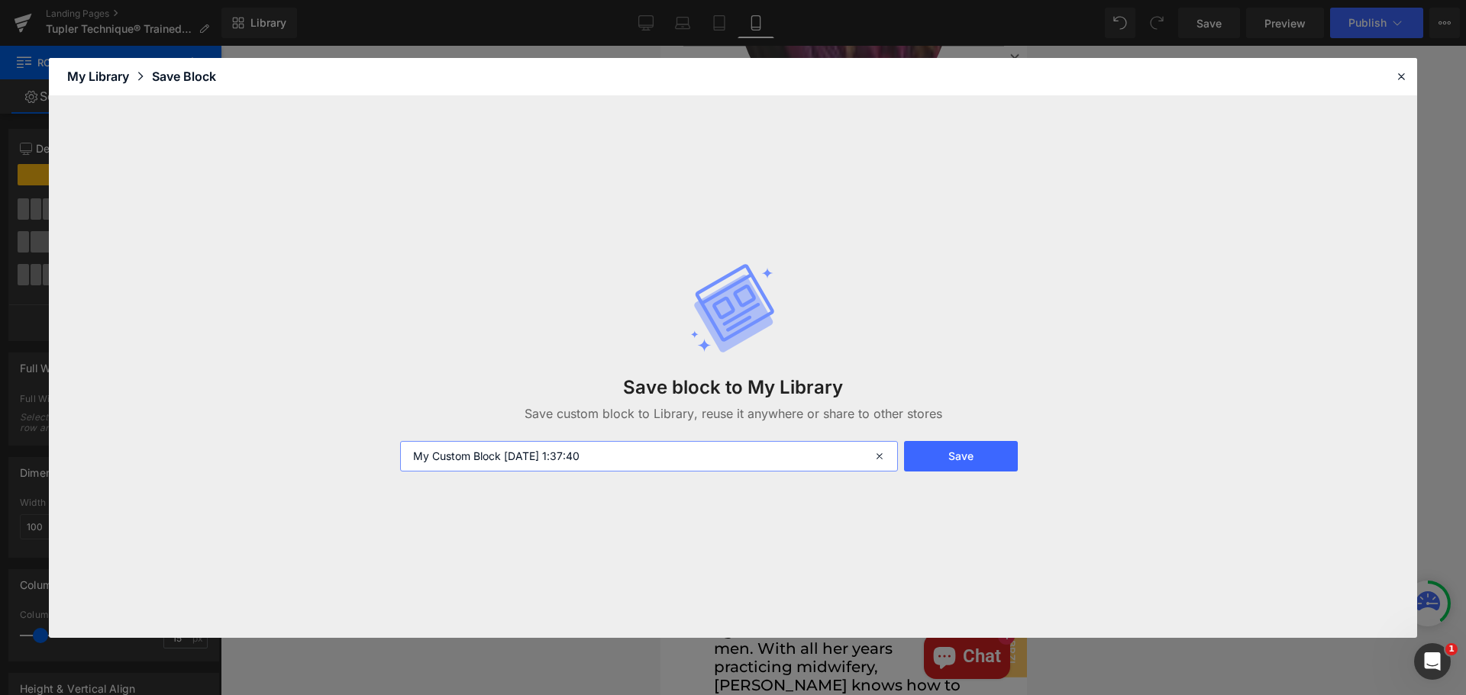
drag, startPoint x: 621, startPoint y: 448, endPoint x: 380, endPoint y: 467, distance: 241.2
click at [380, 467] on div "Save block to My Library Save custom block to Library, reuse it anywhere or sha…" at bounding box center [733, 367] width 1368 height 542
type input "aNDREA BIO"
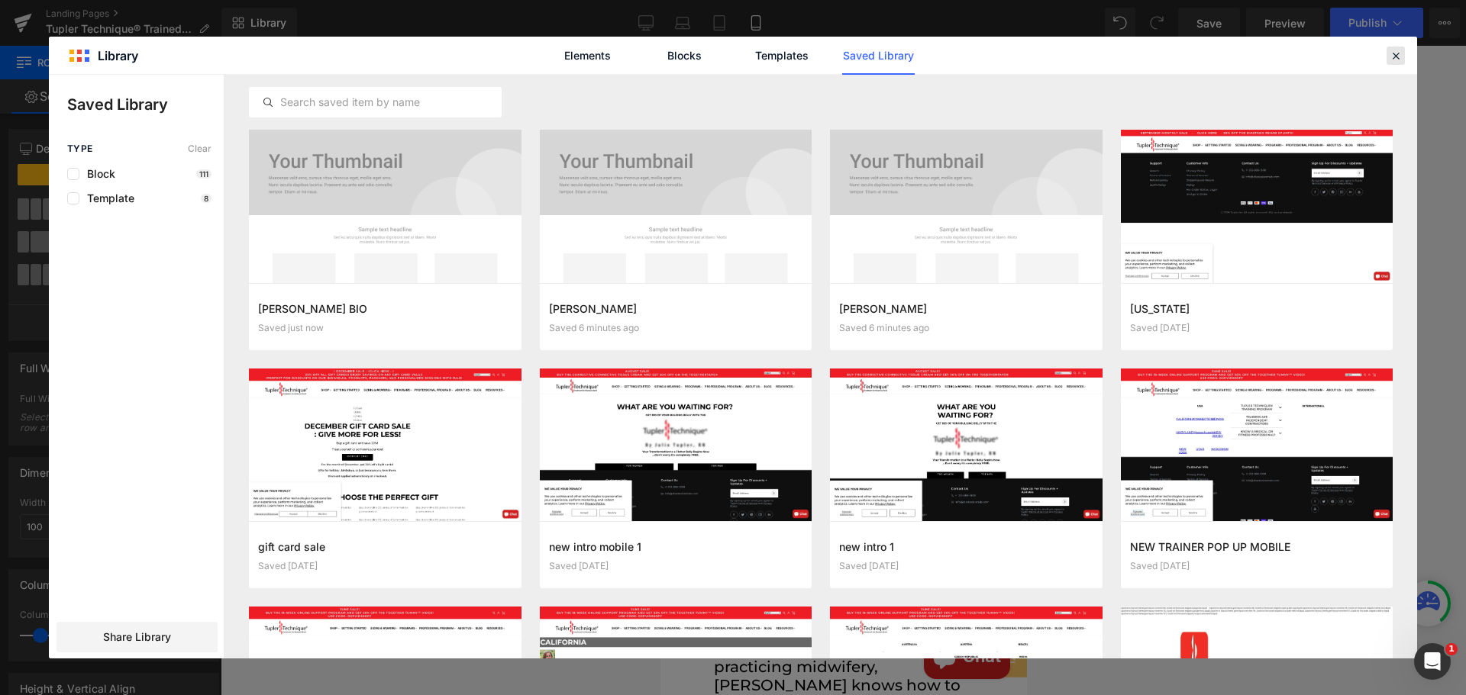
click at [1395, 55] on icon at bounding box center [1396, 56] width 14 height 14
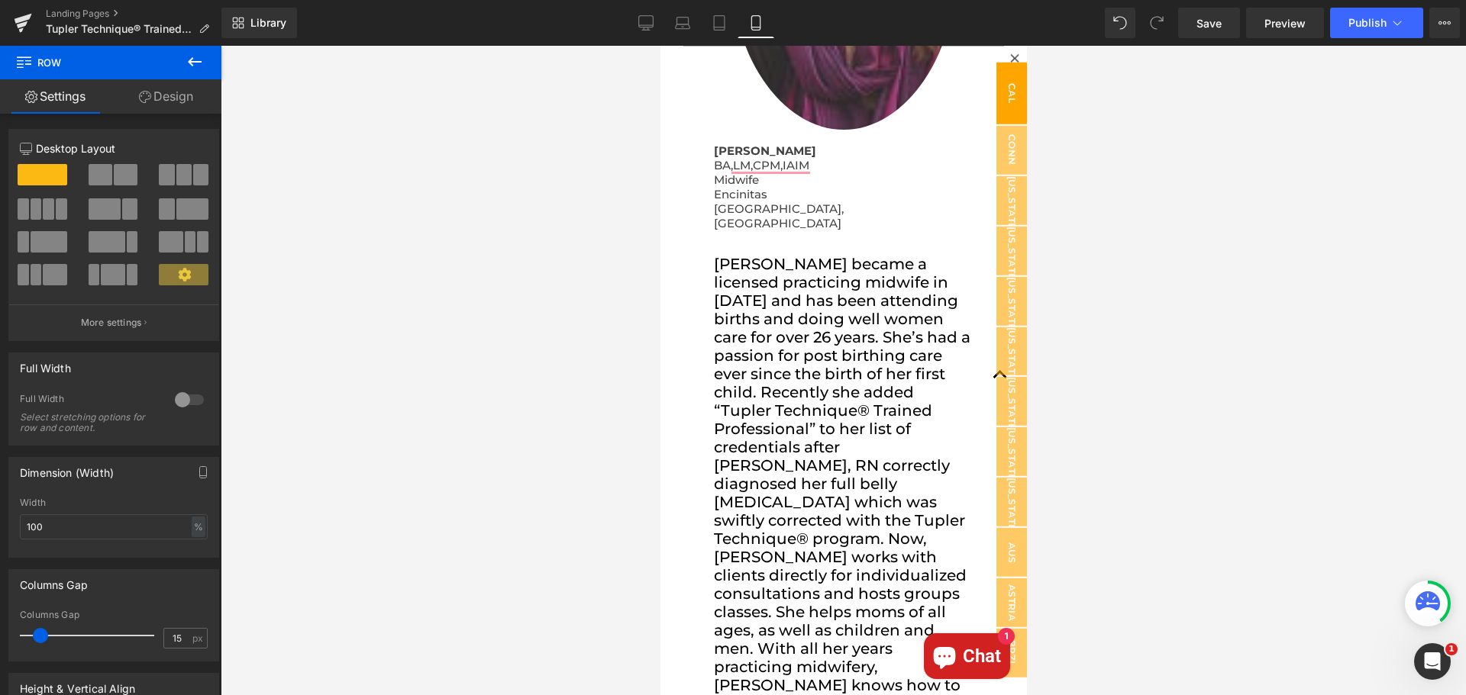
scroll to position [376, 0]
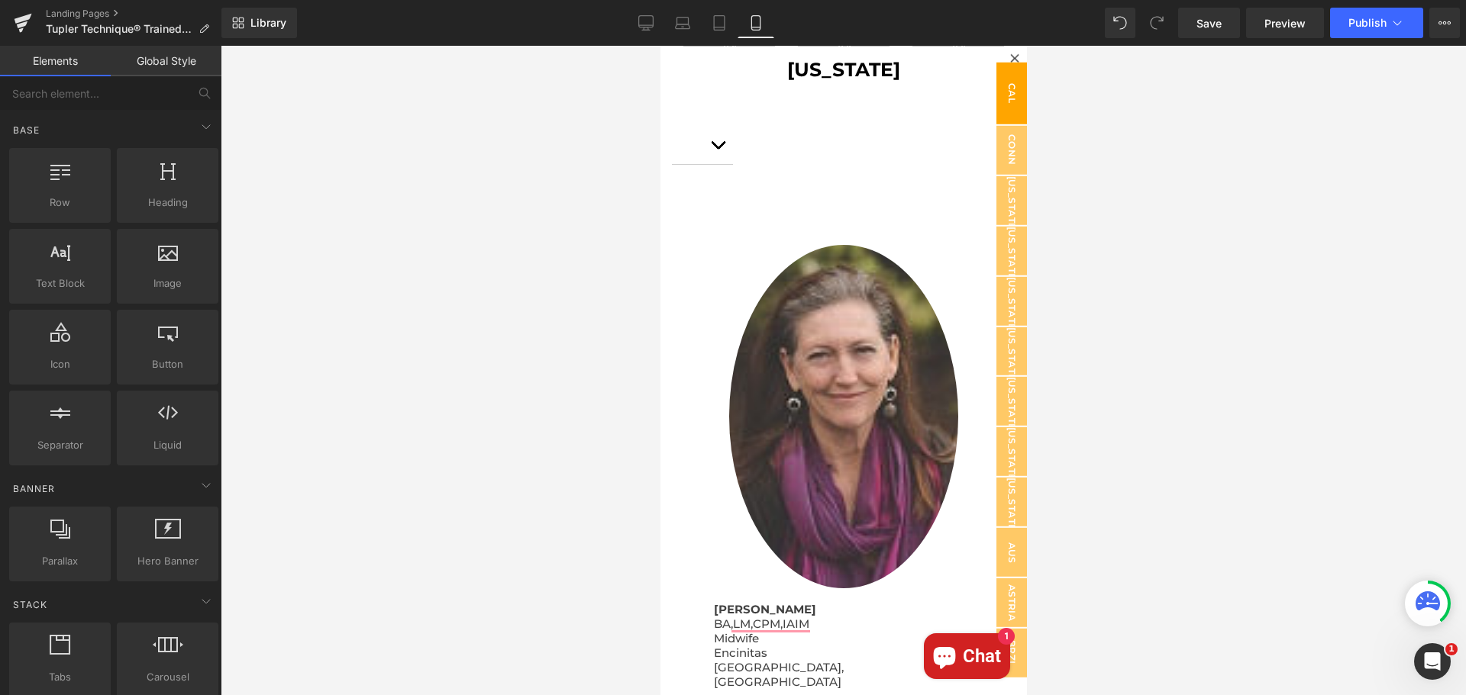
drag, startPoint x: 1120, startPoint y: 152, endPoint x: 1103, endPoint y: 165, distance: 21.2
click at [1119, 153] on div at bounding box center [843, 371] width 1245 height 650
click at [1009, 56] on icon at bounding box center [1013, 57] width 8 height 8
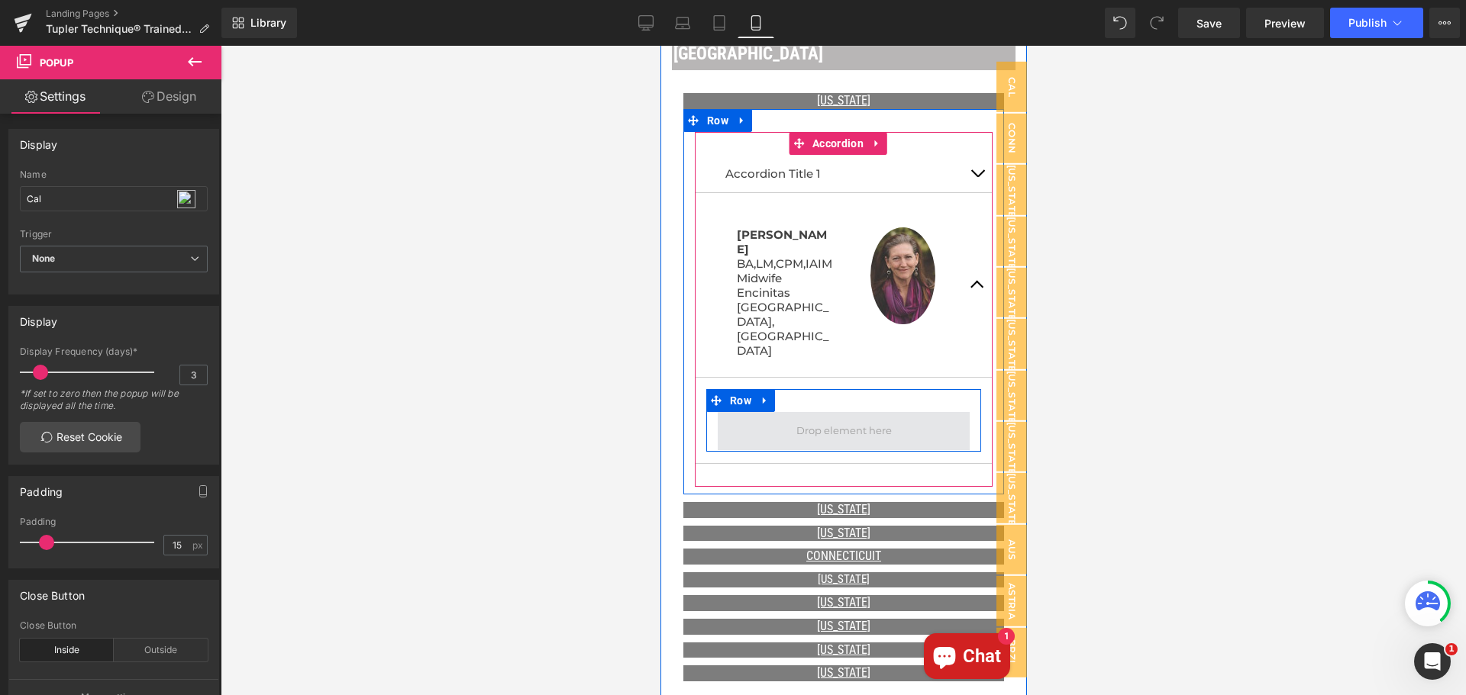
click at [841, 418] on span at bounding box center [843, 430] width 106 height 25
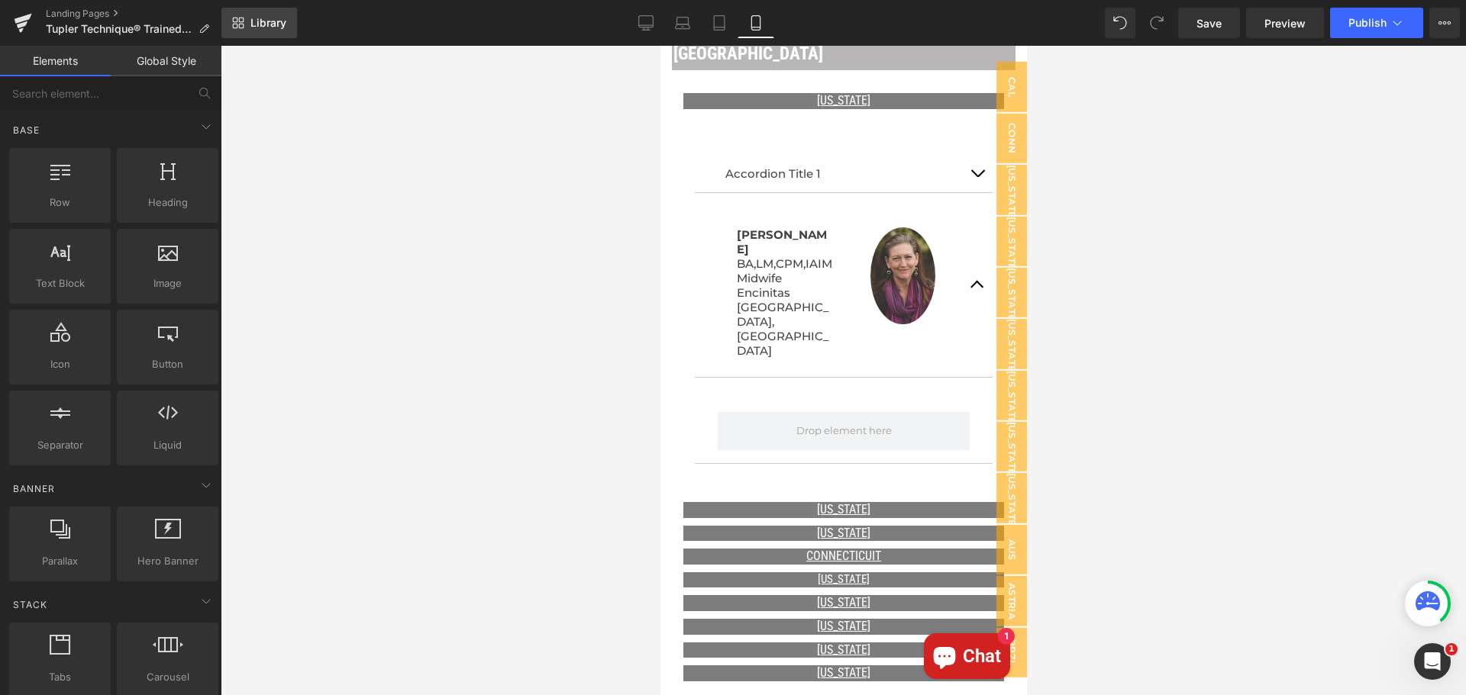
click at [243, 15] on link "Library" at bounding box center [259, 23] width 76 height 31
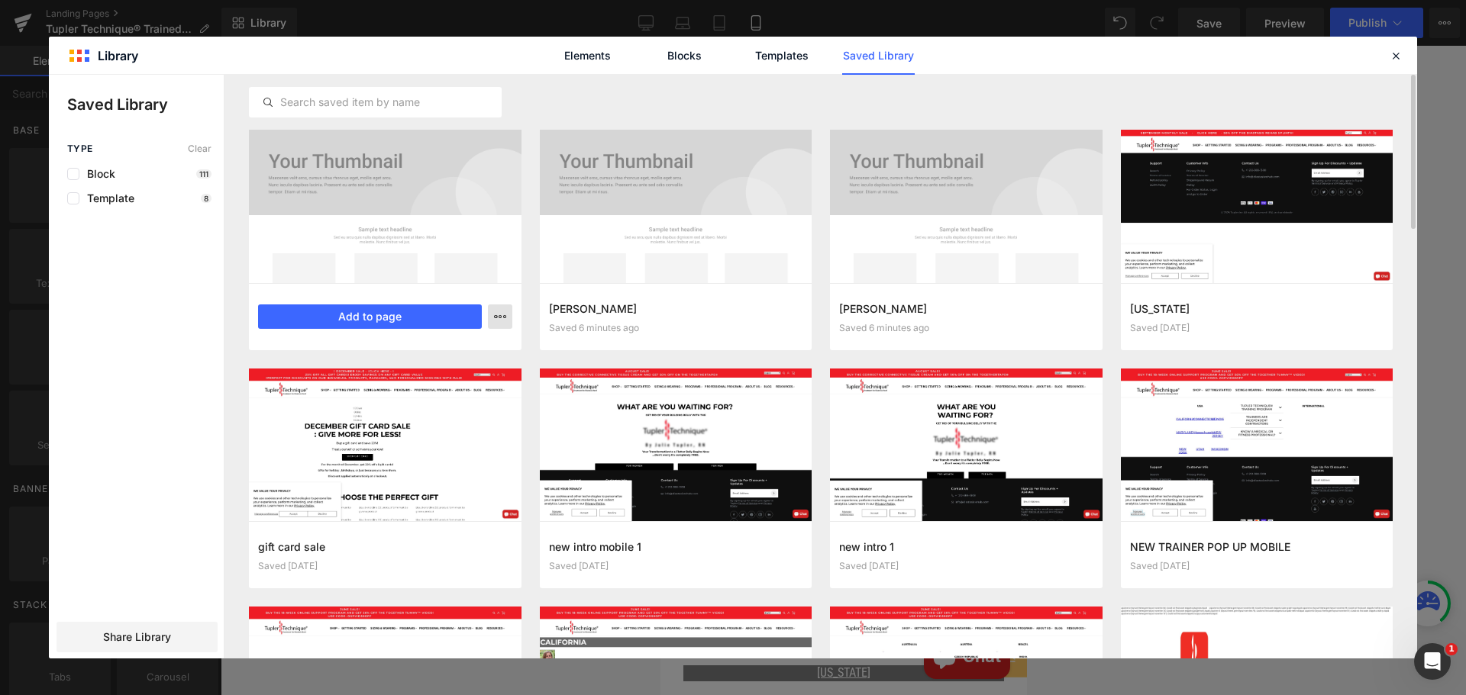
click at [495, 319] on icon "button" at bounding box center [500, 317] width 12 height 12
click at [442, 315] on div at bounding box center [733, 367] width 1368 height 584
click at [398, 319] on button "Add to page" at bounding box center [370, 317] width 224 height 24
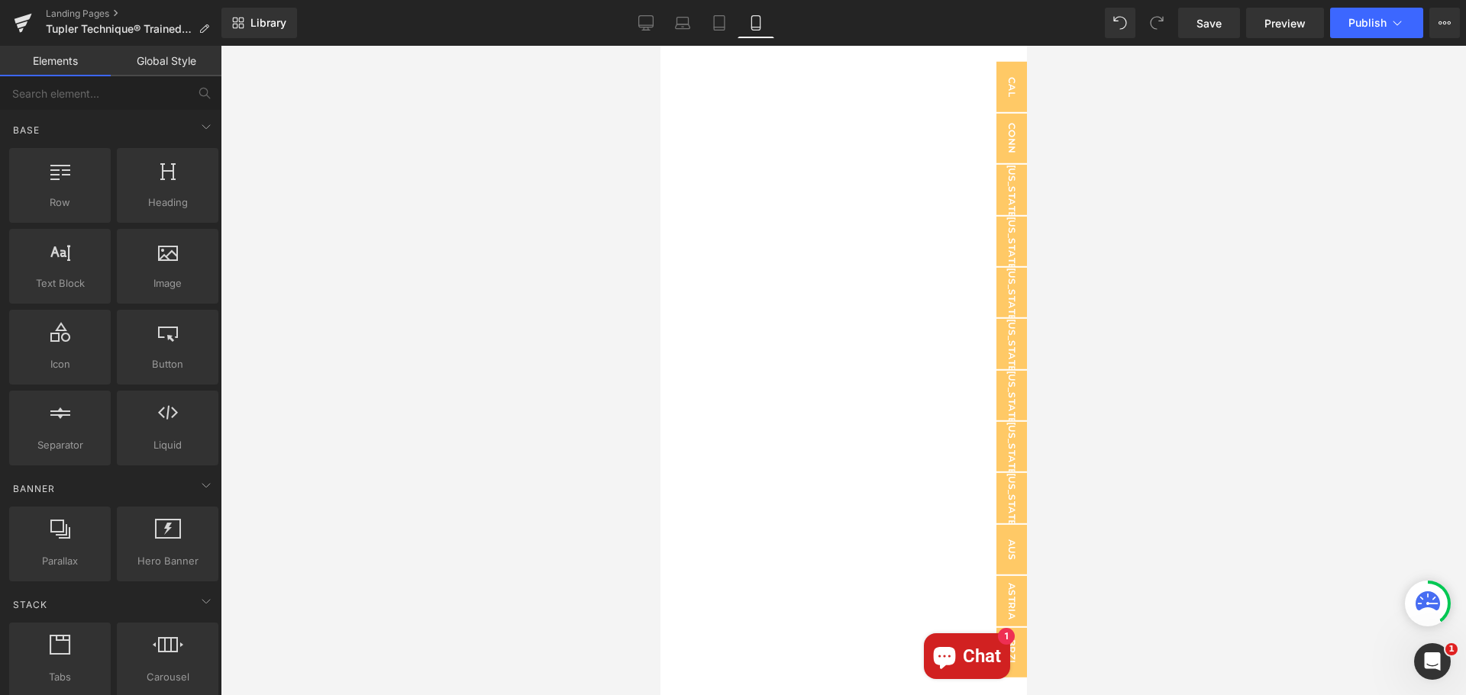
scroll to position [44371, 0]
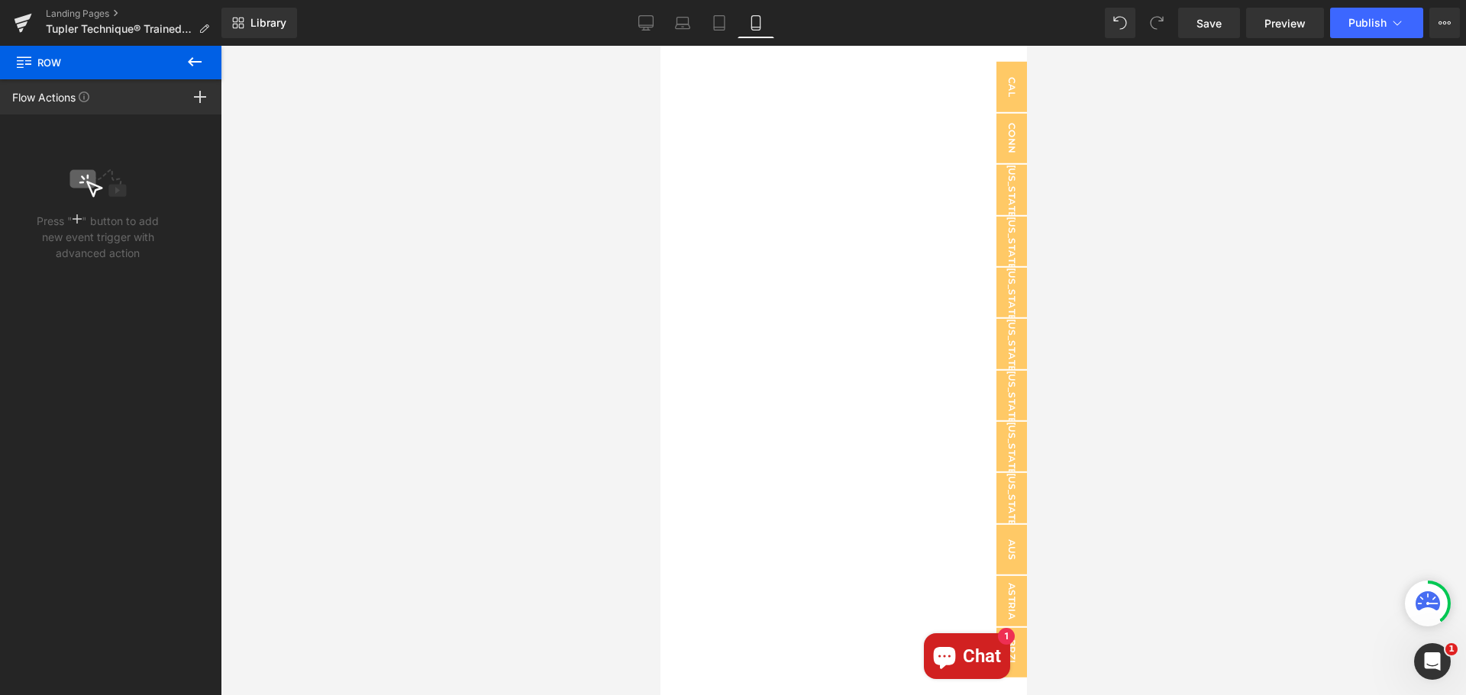
click at [575, 345] on div at bounding box center [843, 371] width 1245 height 650
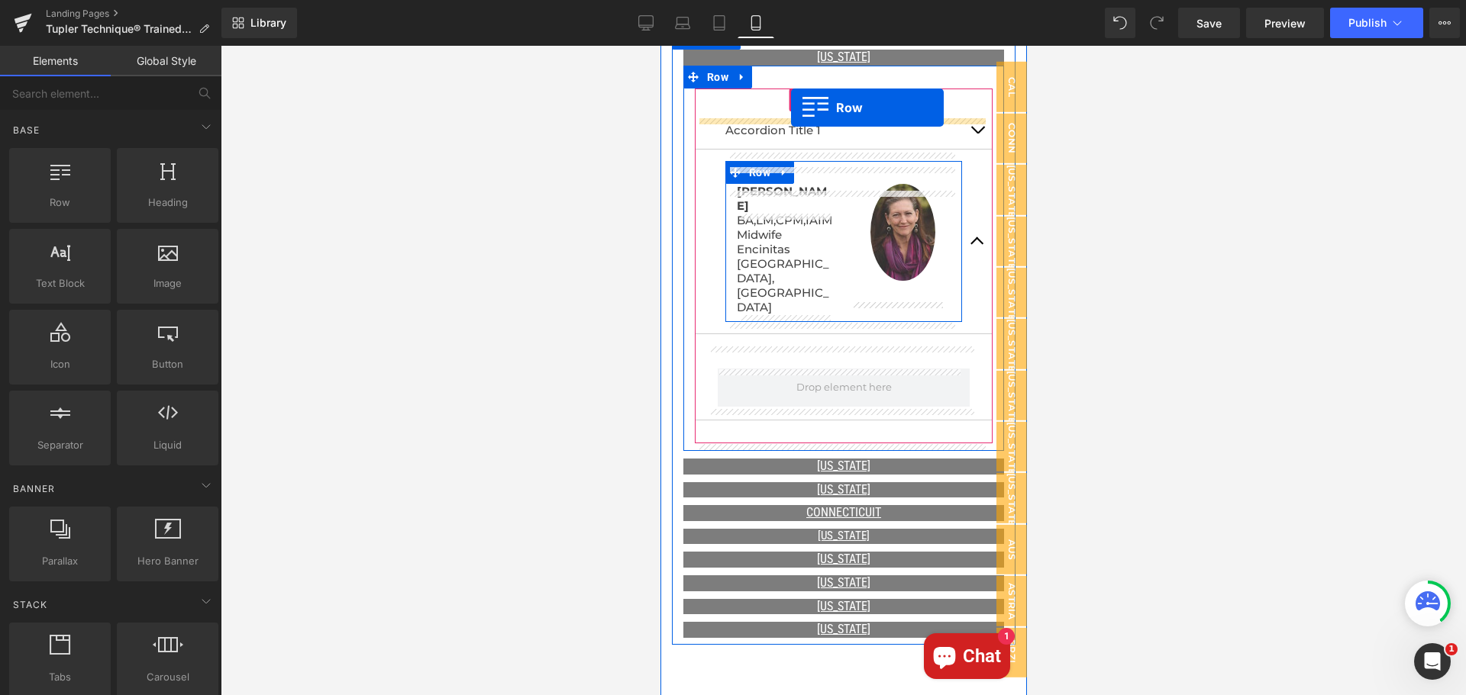
scroll to position [1043, 0]
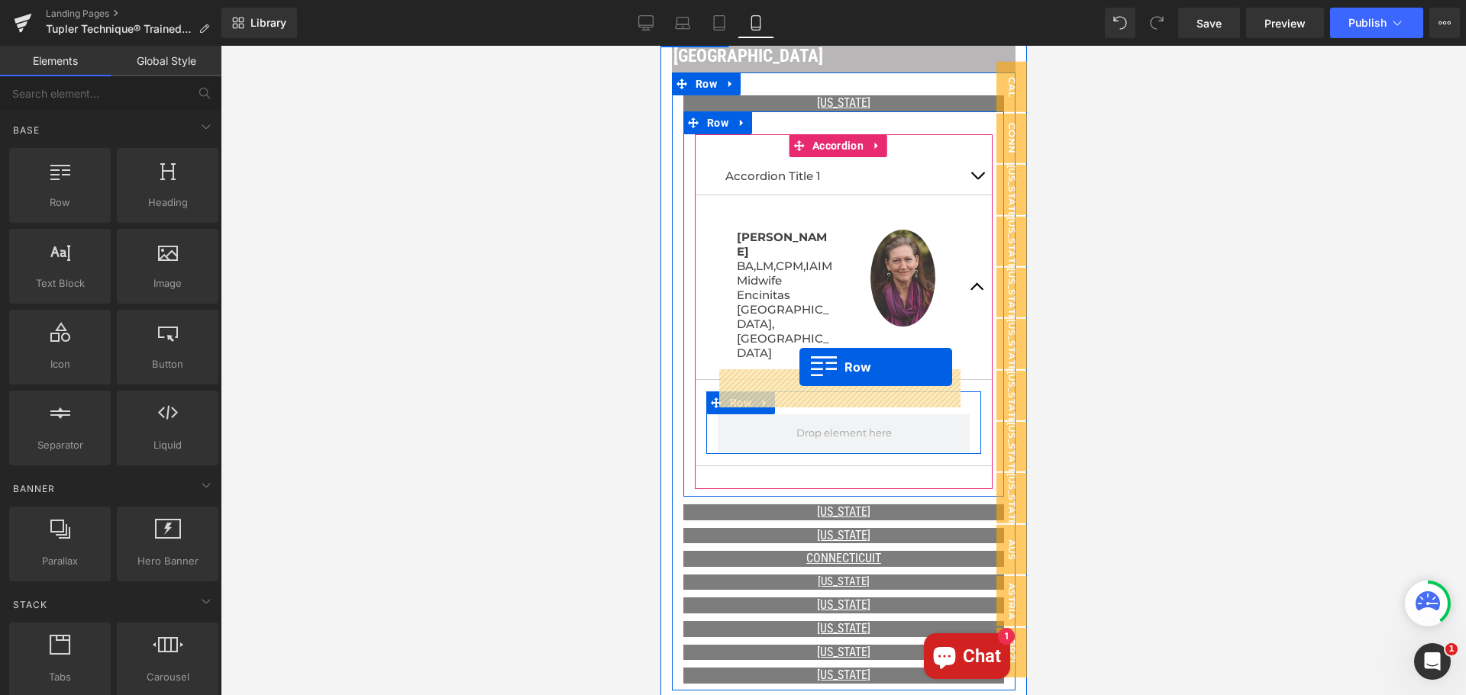
drag, startPoint x: 670, startPoint y: 271, endPoint x: 798, endPoint y: 367, distance: 160.3
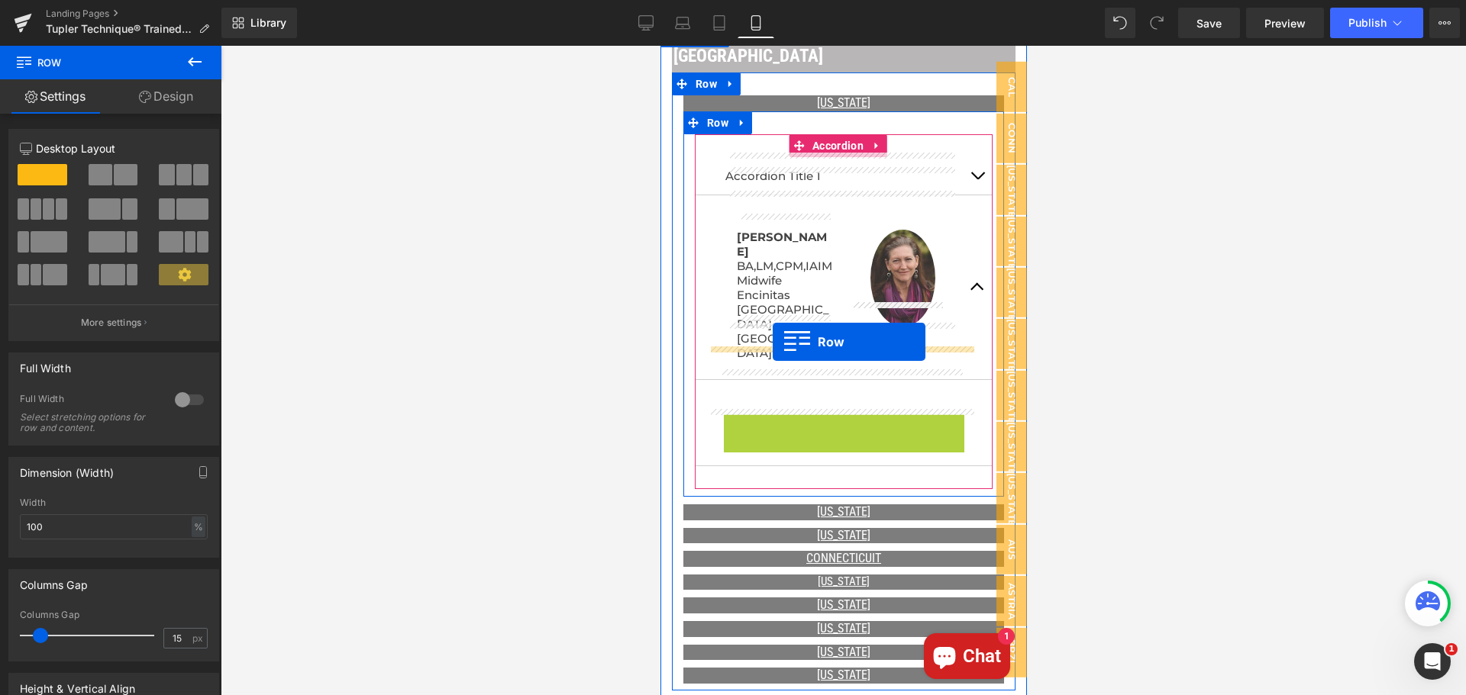
drag, startPoint x: 732, startPoint y: 381, endPoint x: 772, endPoint y: 342, distance: 55.6
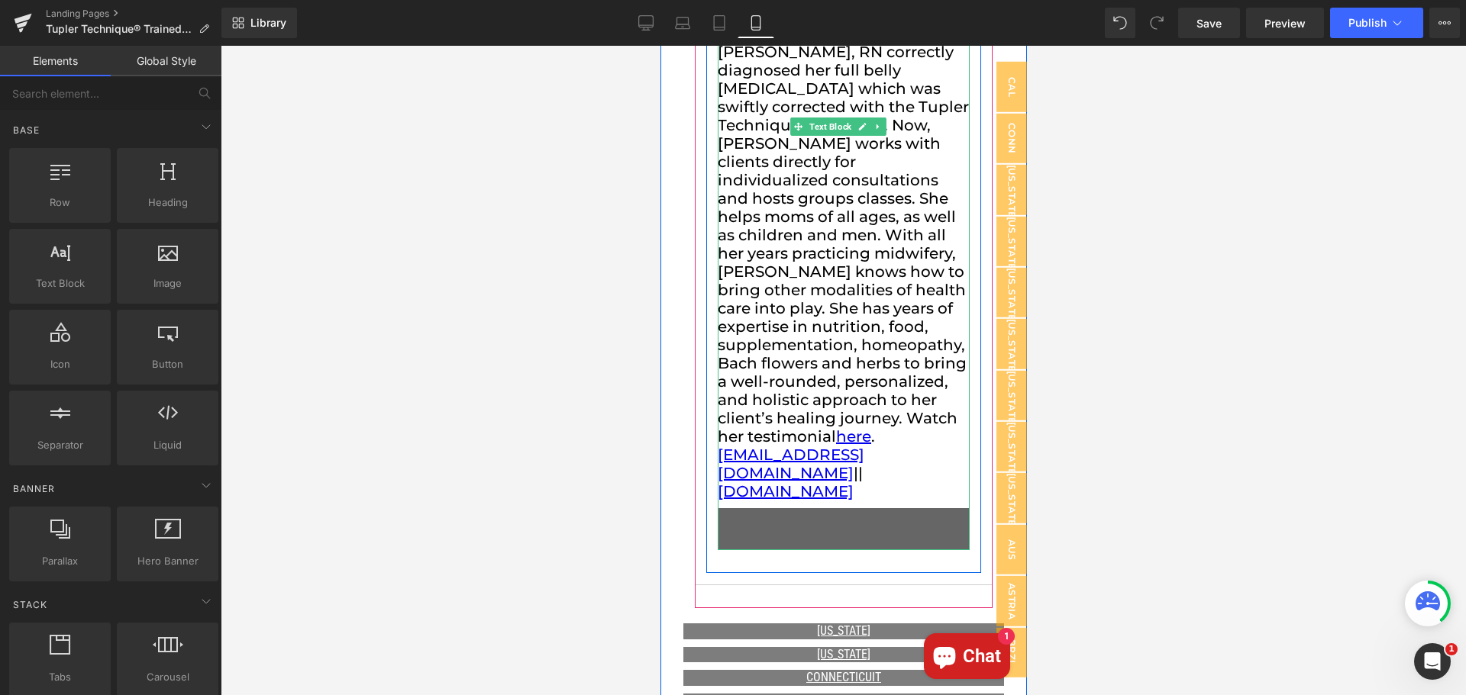
scroll to position [1653, 0]
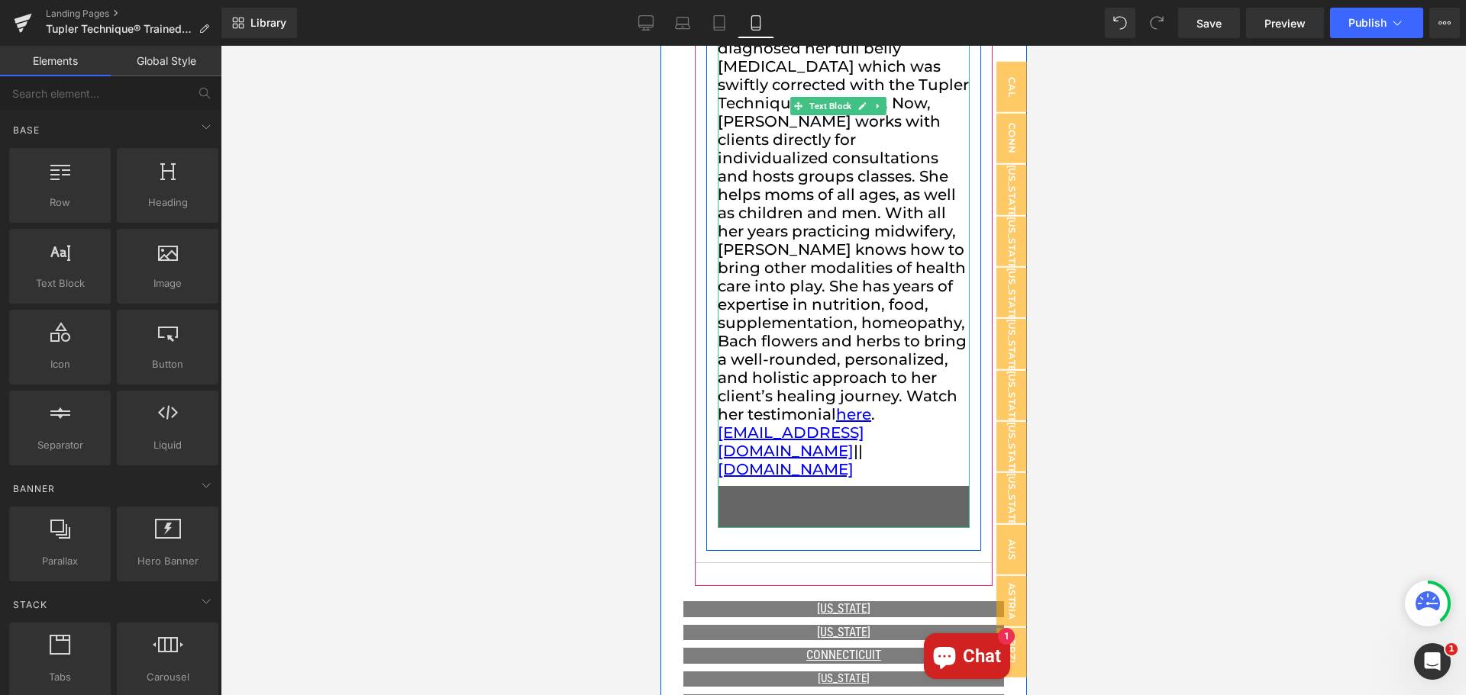
click at [849, 391] on p "Andrea became a licensed practicing midwife in 1998 and has been attending birt…" at bounding box center [843, 149] width 252 height 660
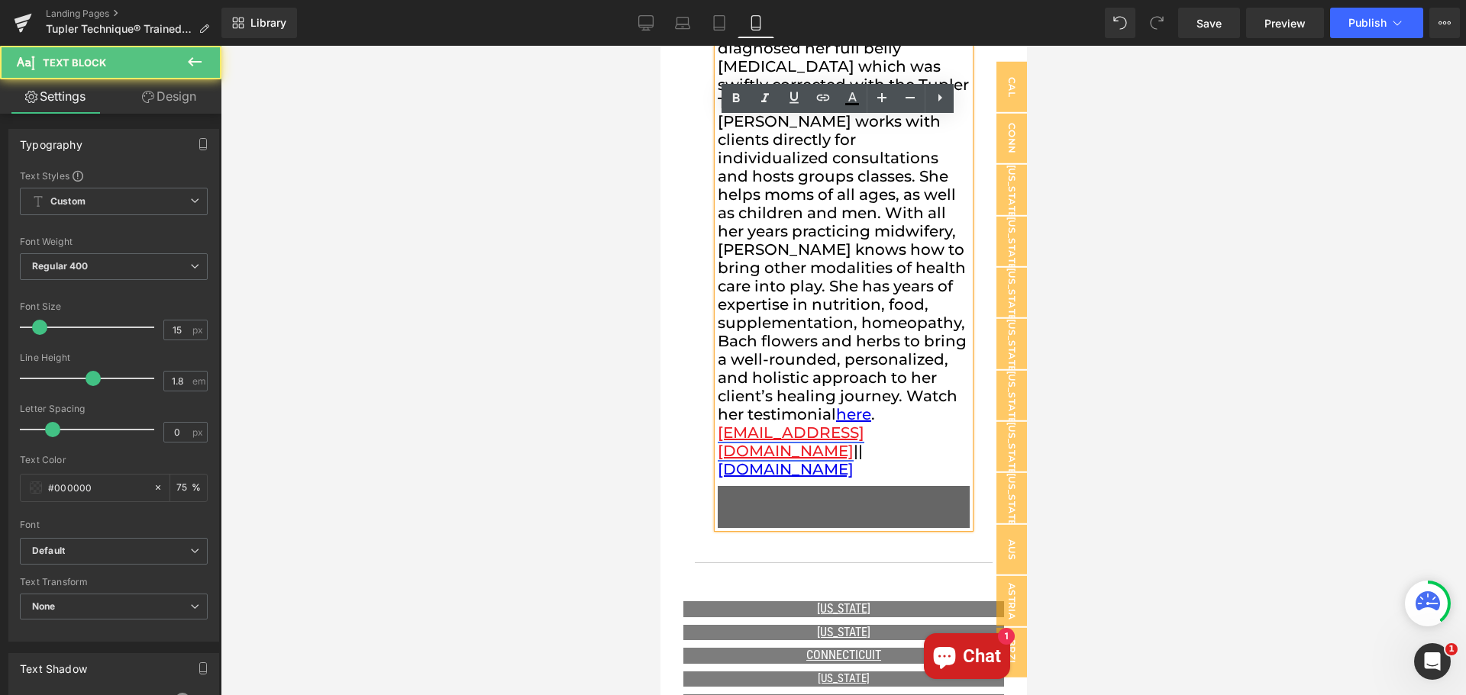
click at [851, 424] on link "[EMAIL_ADDRESS][DOMAIN_NAME]" at bounding box center [790, 442] width 147 height 37
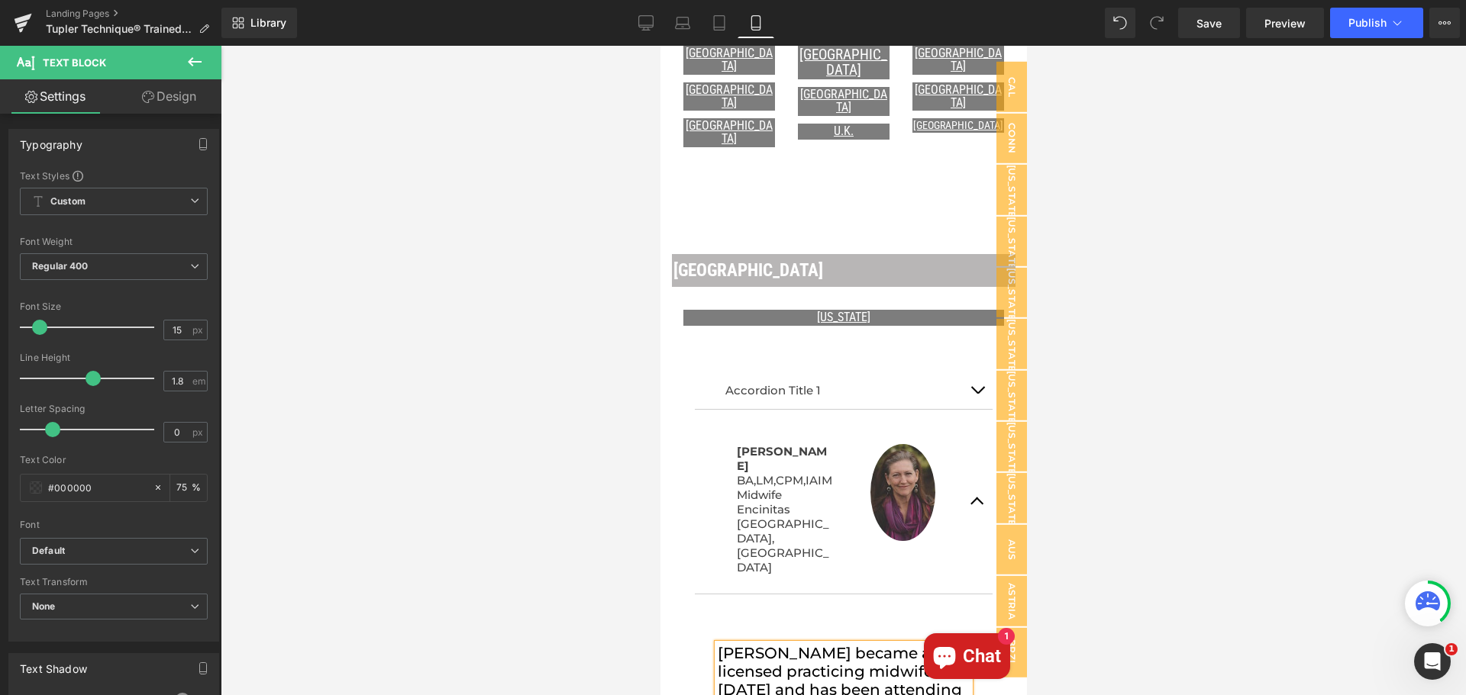
scroll to position [814, 0]
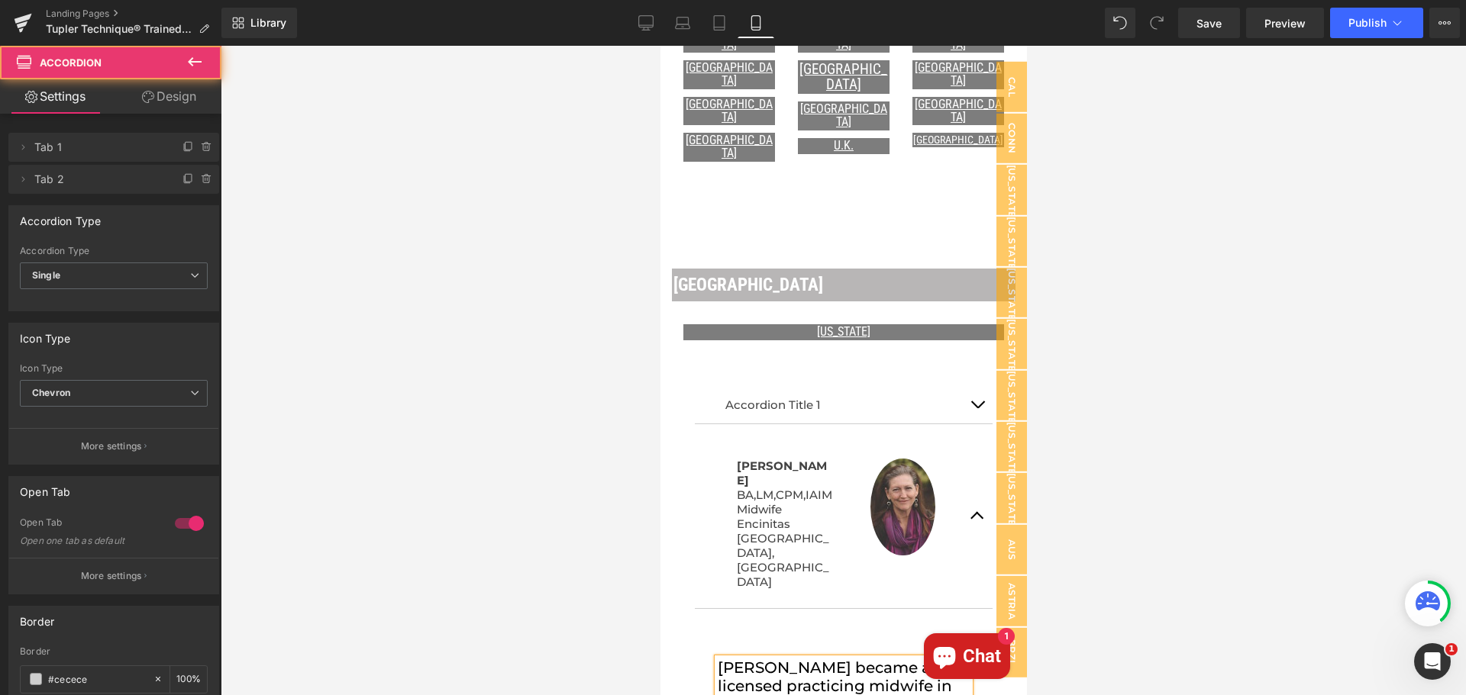
click at [976, 520] on span "button" at bounding box center [976, 520] width 0 height 0
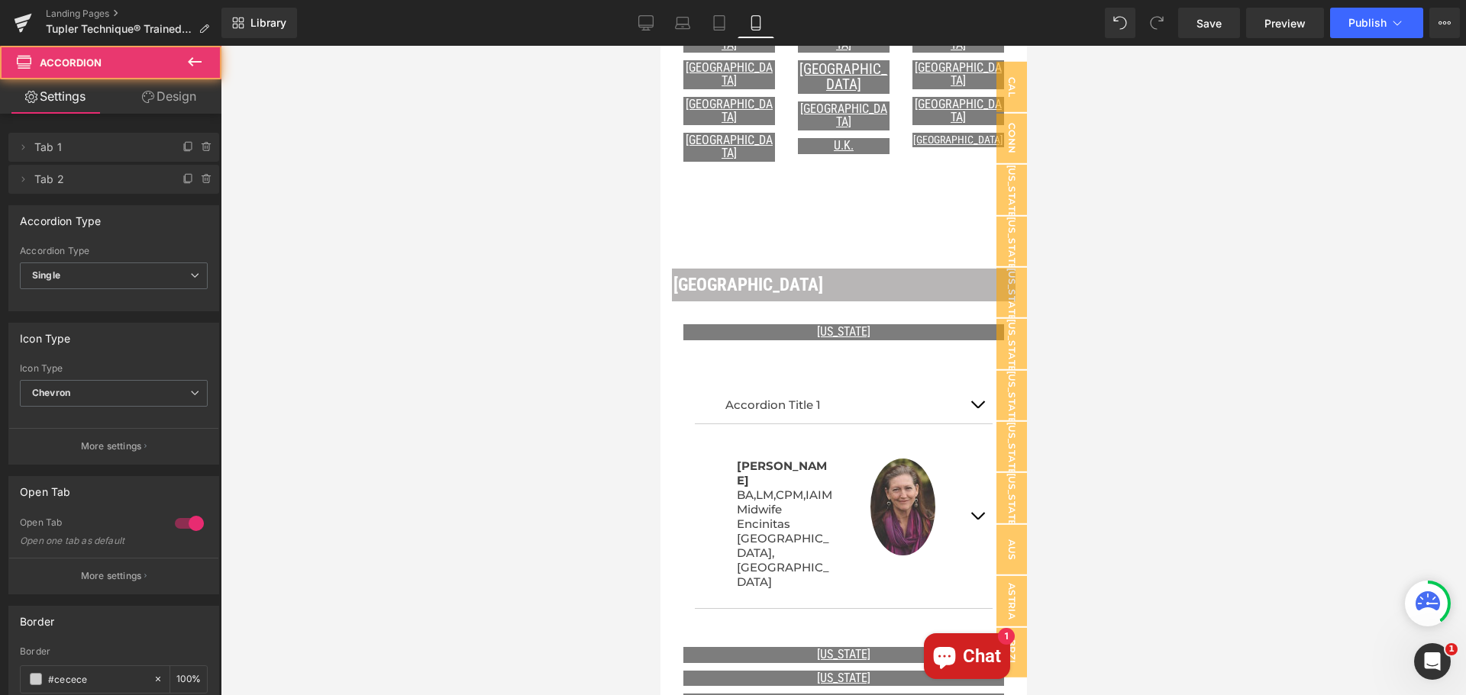
click at [965, 389] on button "button" at bounding box center [976, 404] width 31 height 37
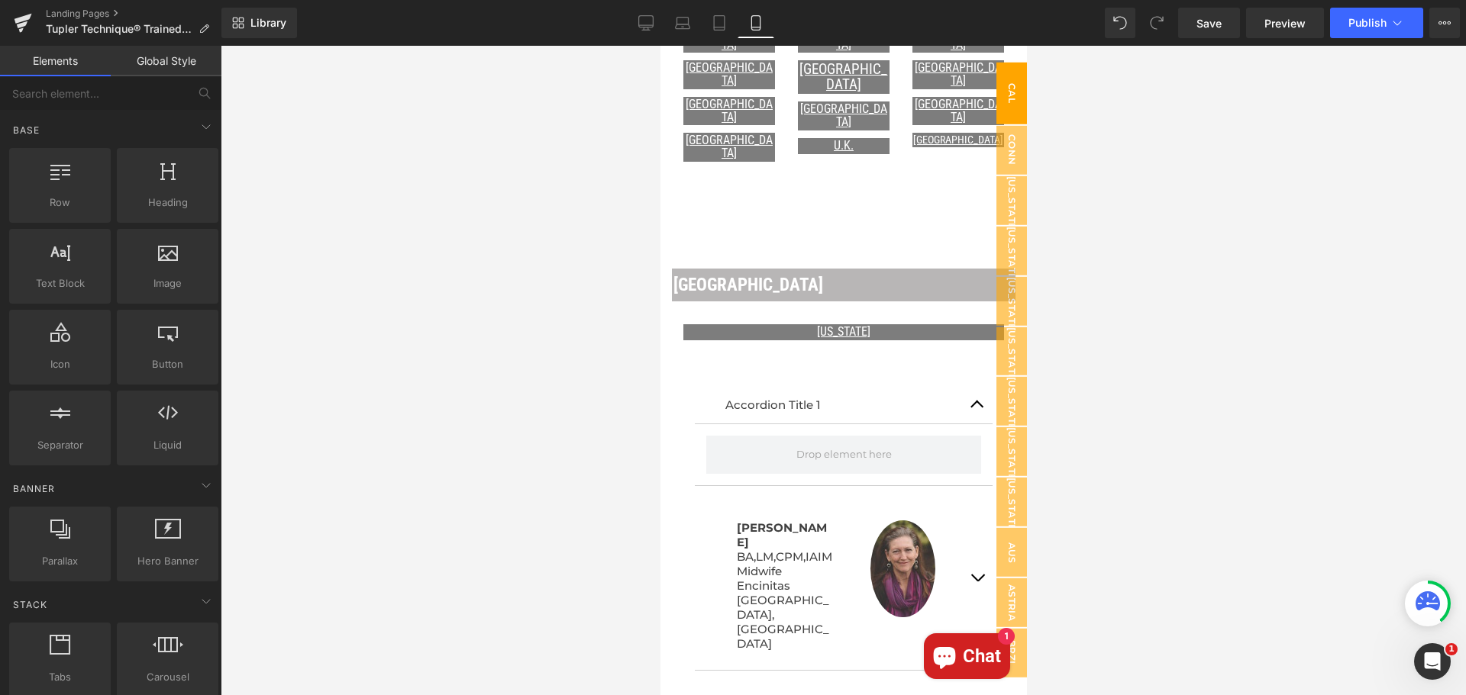
click at [1002, 96] on span "Cal" at bounding box center [1010, 93] width 31 height 62
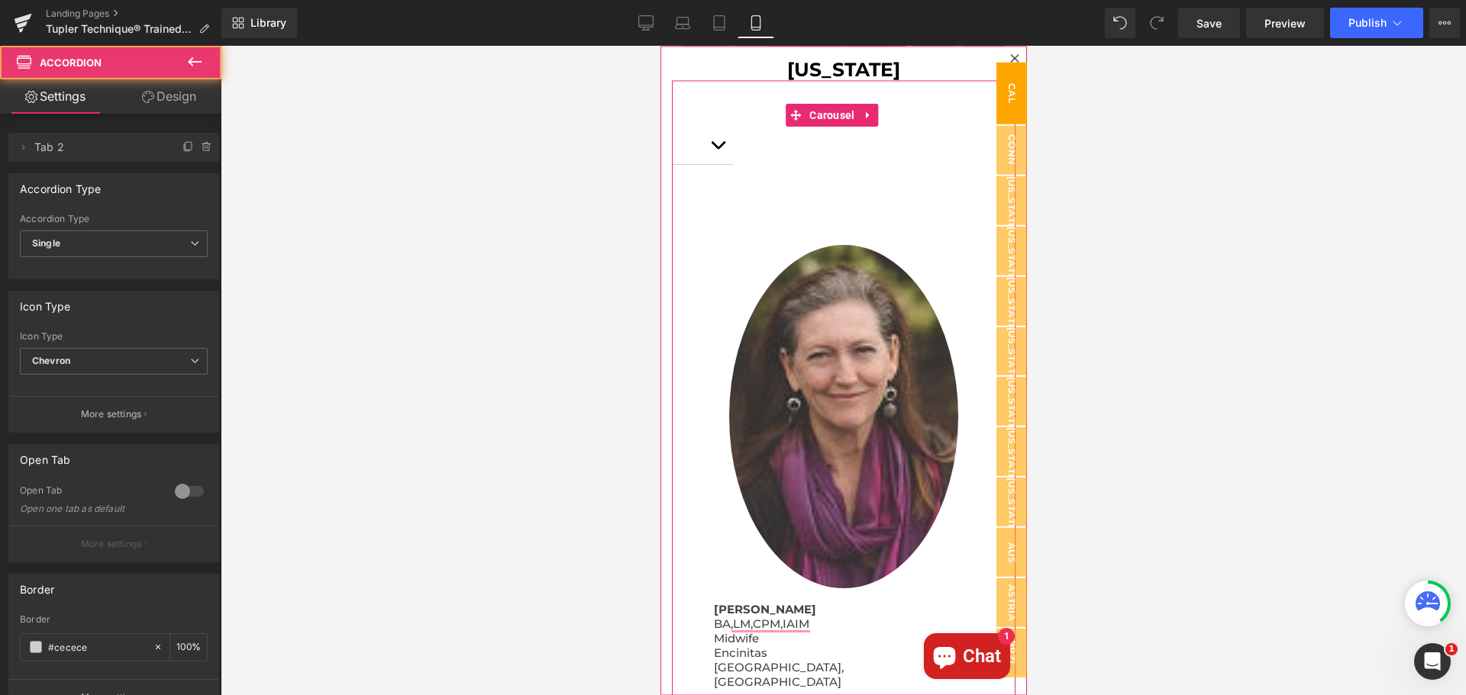
click at [710, 145] on button "button" at bounding box center [717, 144] width 31 height 37
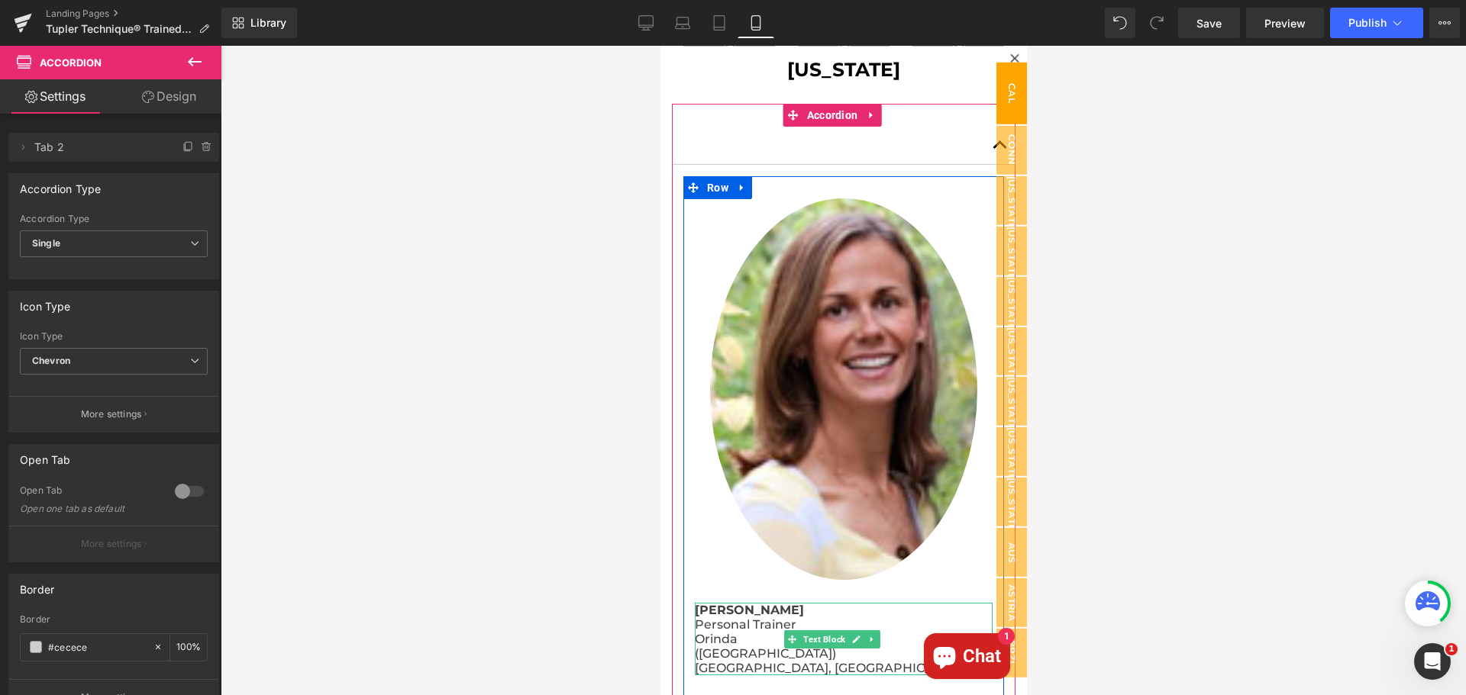
drag, startPoint x: 1420, startPoint y: 680, endPoint x: 743, endPoint y: 624, distance: 679.4
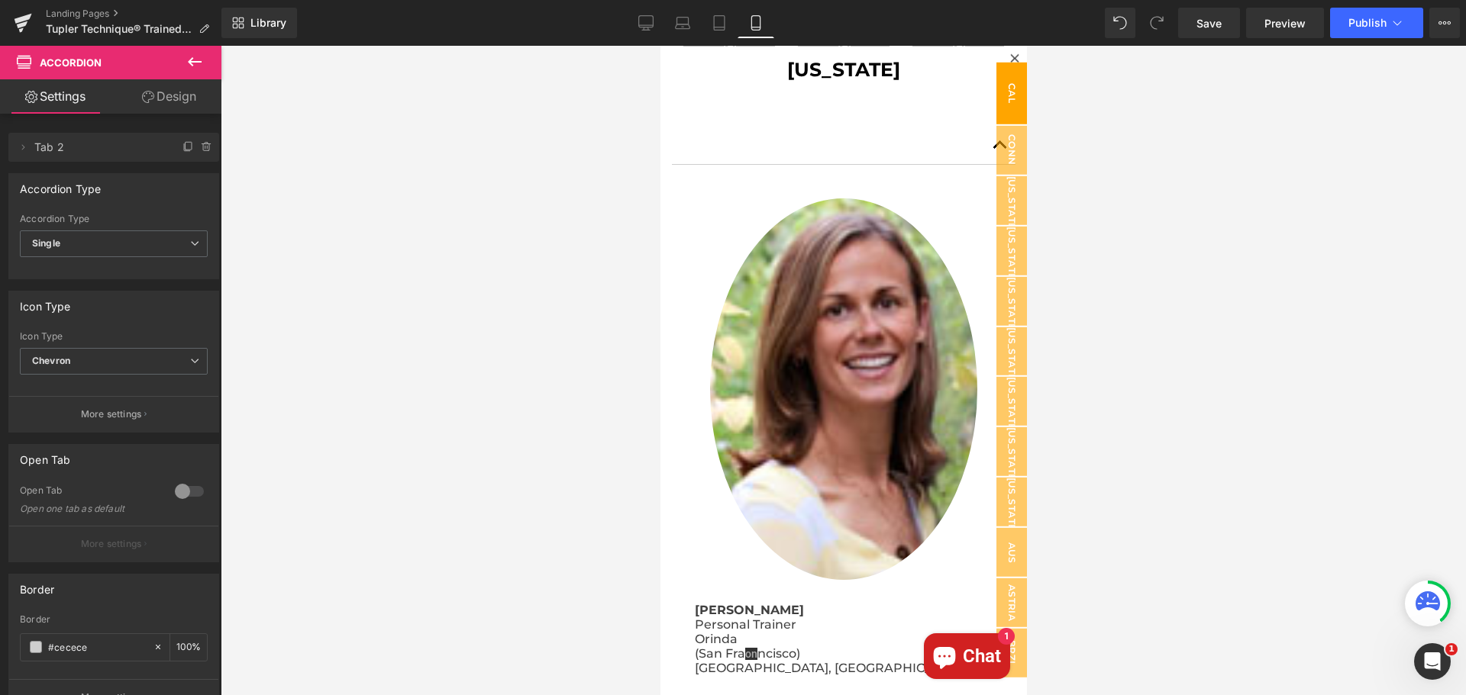
click at [769, 629] on div "Rendering Content" at bounding box center [733, 635] width 94 height 17
click at [771, 639] on div "Rendering Content" at bounding box center [733, 635] width 94 height 17
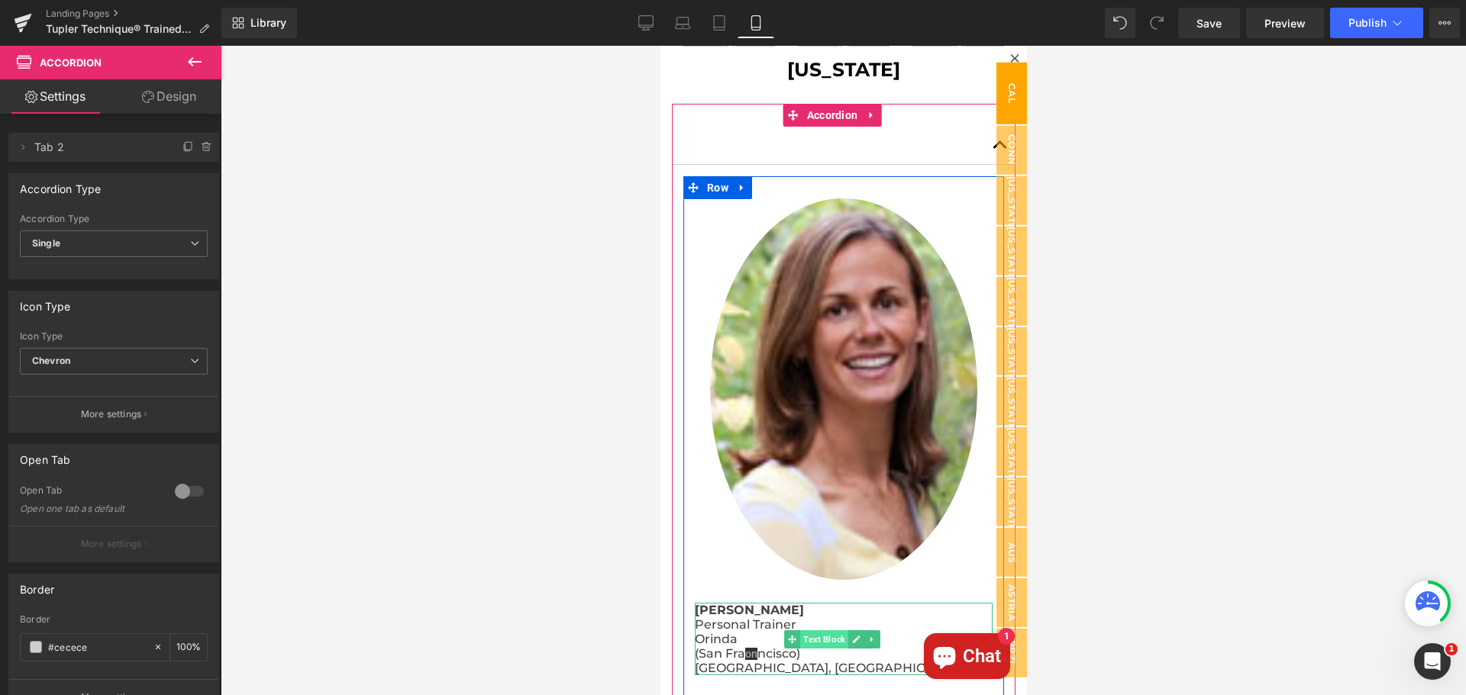
click at [834, 630] on span "Text Block" at bounding box center [823, 639] width 48 height 18
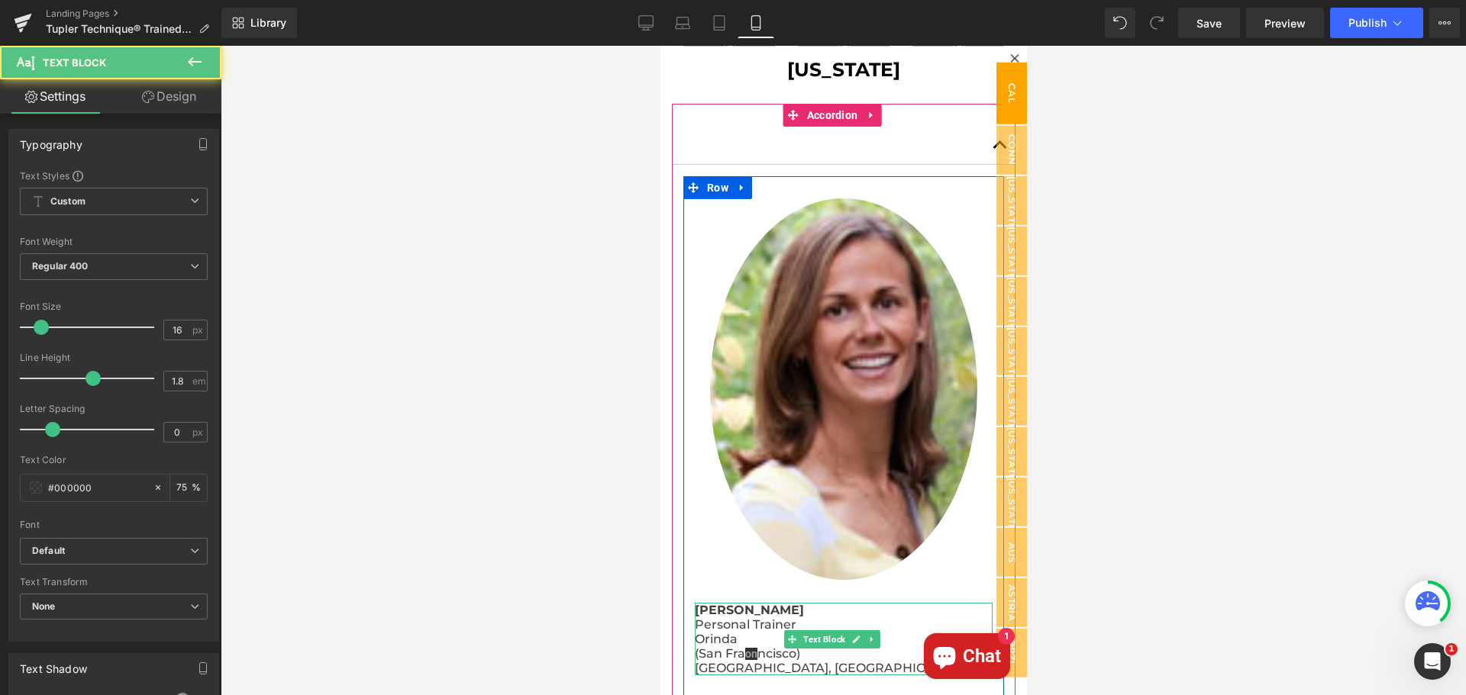
click at [818, 661] on p "[GEOGRAPHIC_DATA], [GEOGRAPHIC_DATA]" at bounding box center [843, 668] width 298 height 15
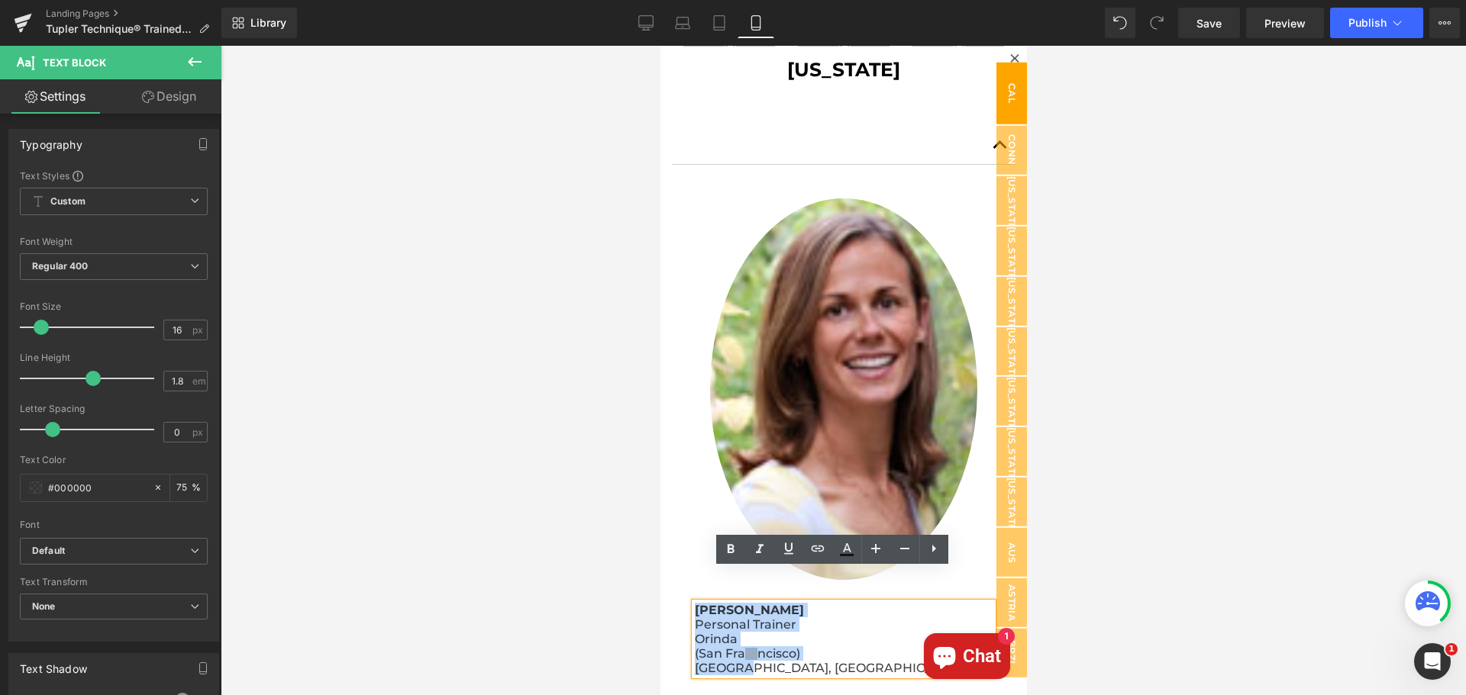
drag, startPoint x: 795, startPoint y: 631, endPoint x: 695, endPoint y: 571, distance: 116.8
click at [695, 603] on div "Cheryl Bjornson Personal Trainer Orinda (San Fra on ncisco) CA, USA" at bounding box center [843, 639] width 298 height 73
copy div "Cheryl Bjornson Personal Trainer Orinda (San Fra on ncisco) CA, USA"
click at [1009, 55] on icon at bounding box center [1013, 57] width 8 height 8
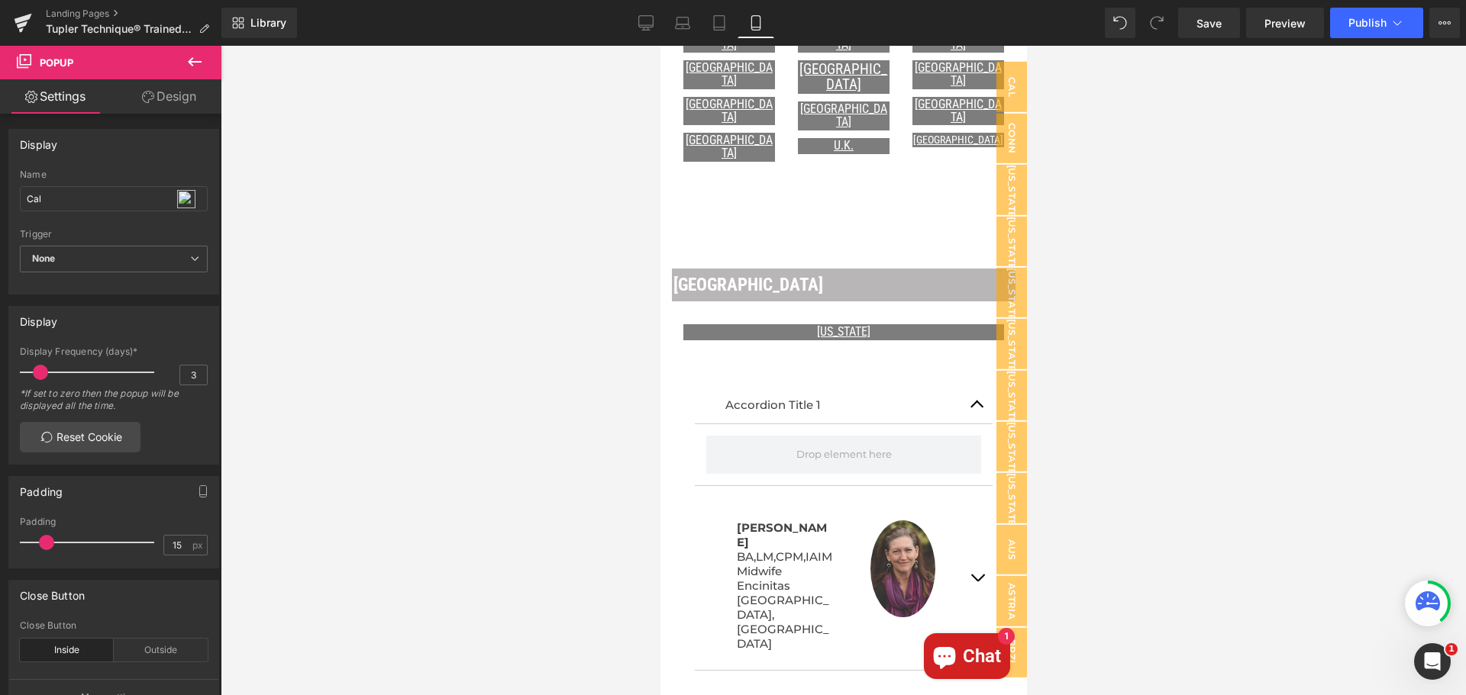
click at [190, 61] on icon at bounding box center [195, 61] width 14 height 9
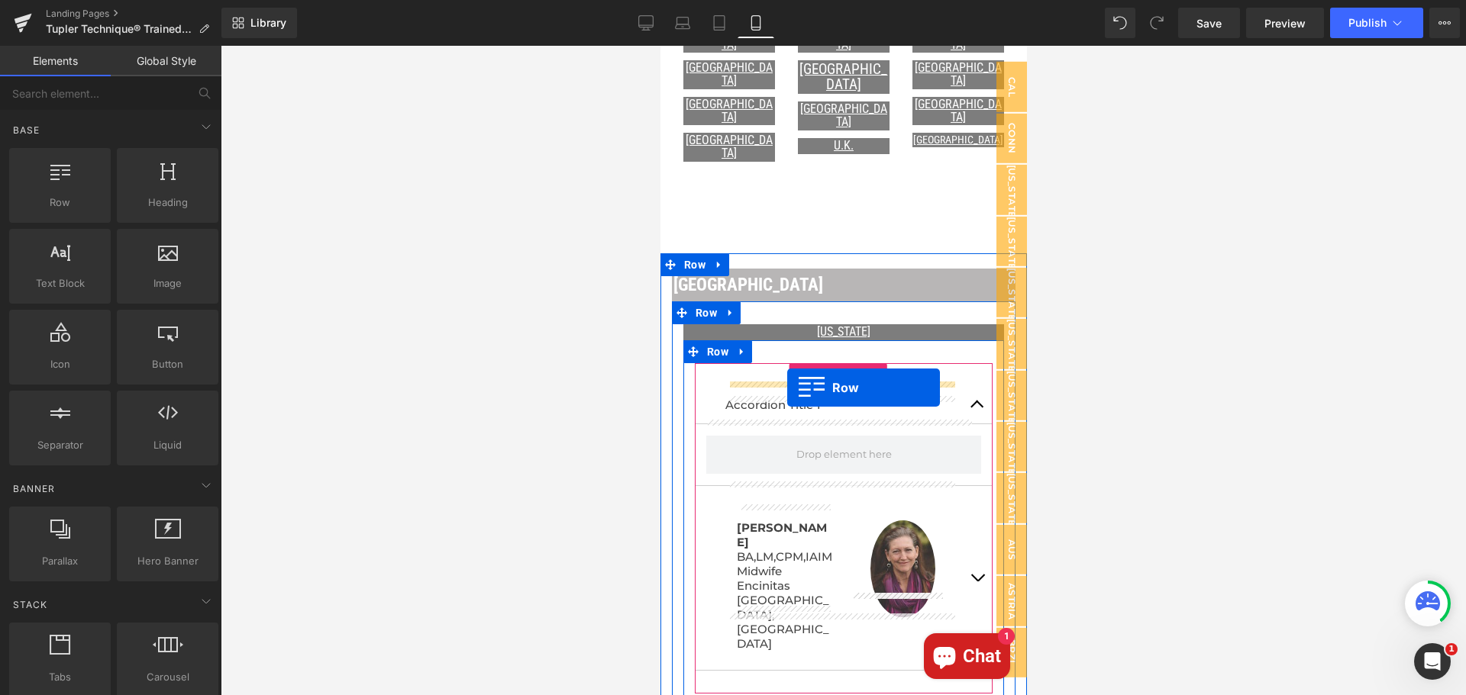
drag, startPoint x: 722, startPoint y: 248, endPoint x: 786, endPoint y: 388, distance: 153.7
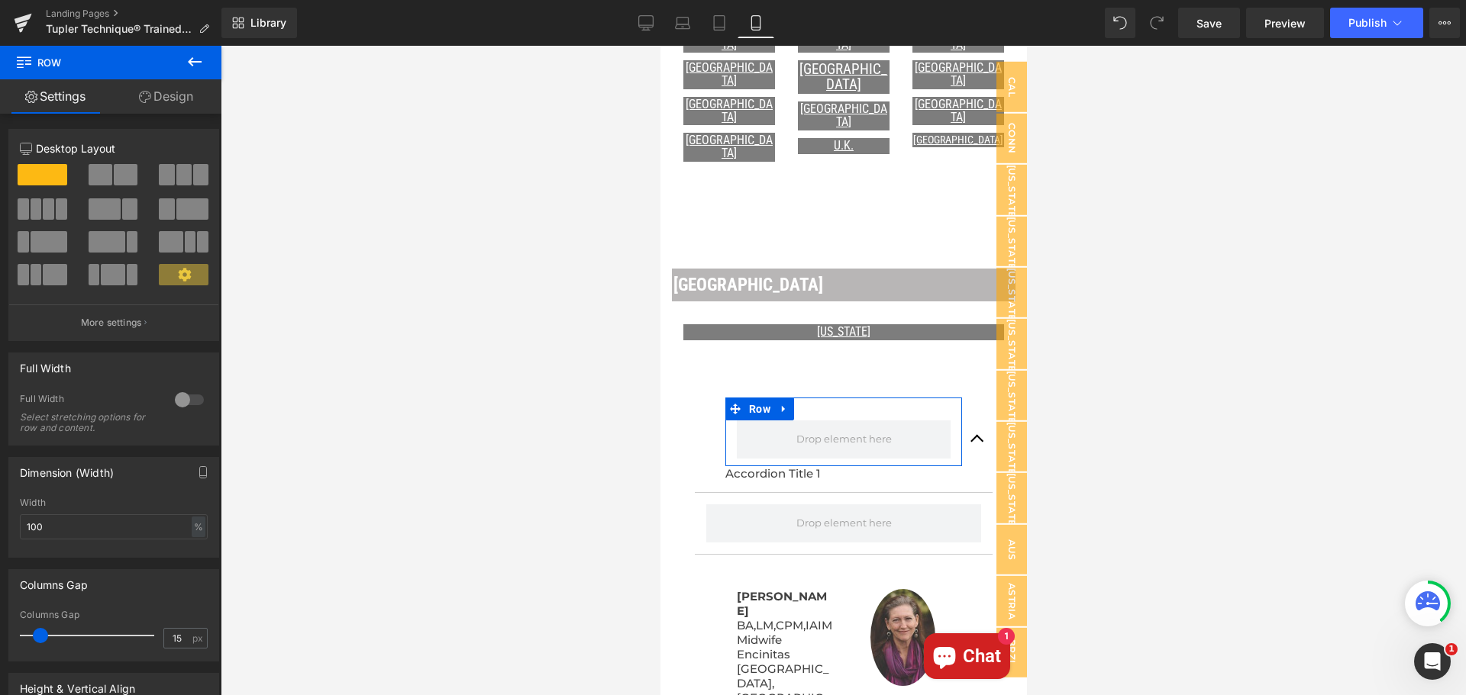
click at [104, 175] on span at bounding box center [101, 174] width 24 height 21
type input "1200"
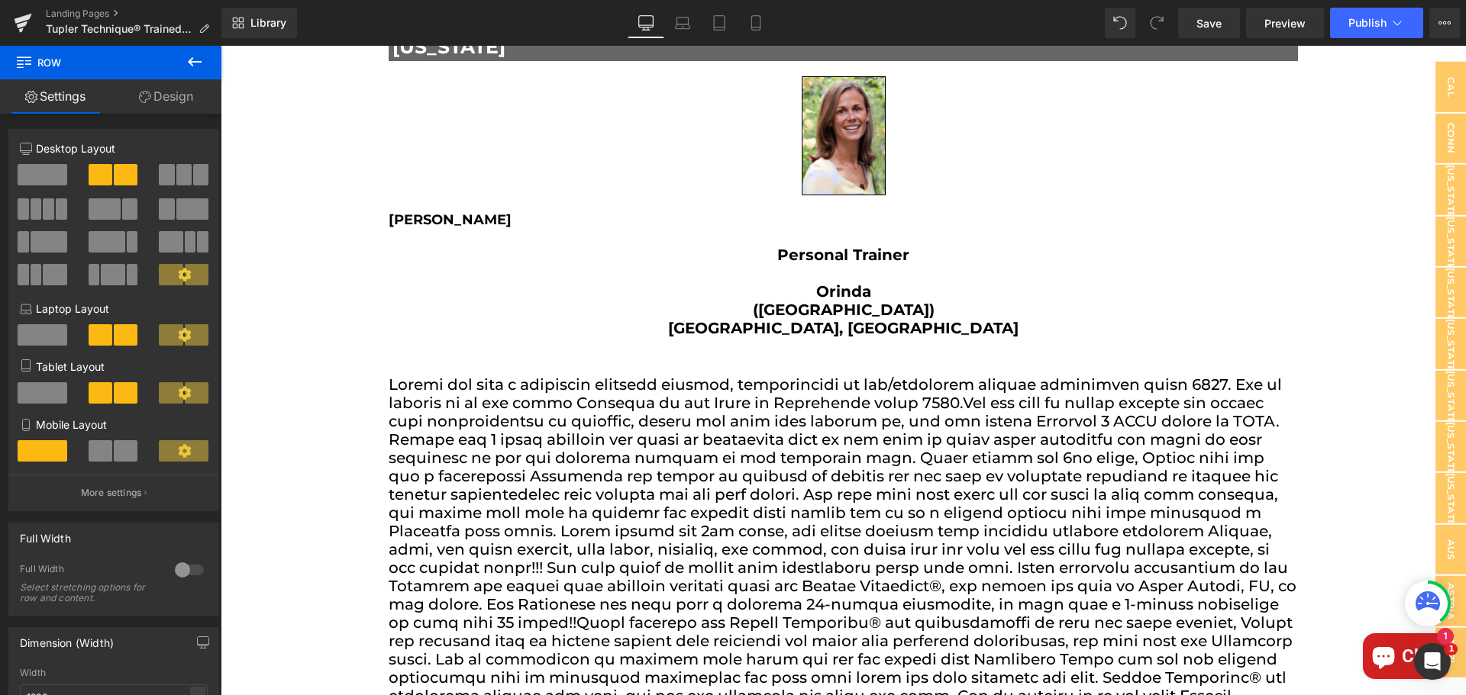
scroll to position [0, 0]
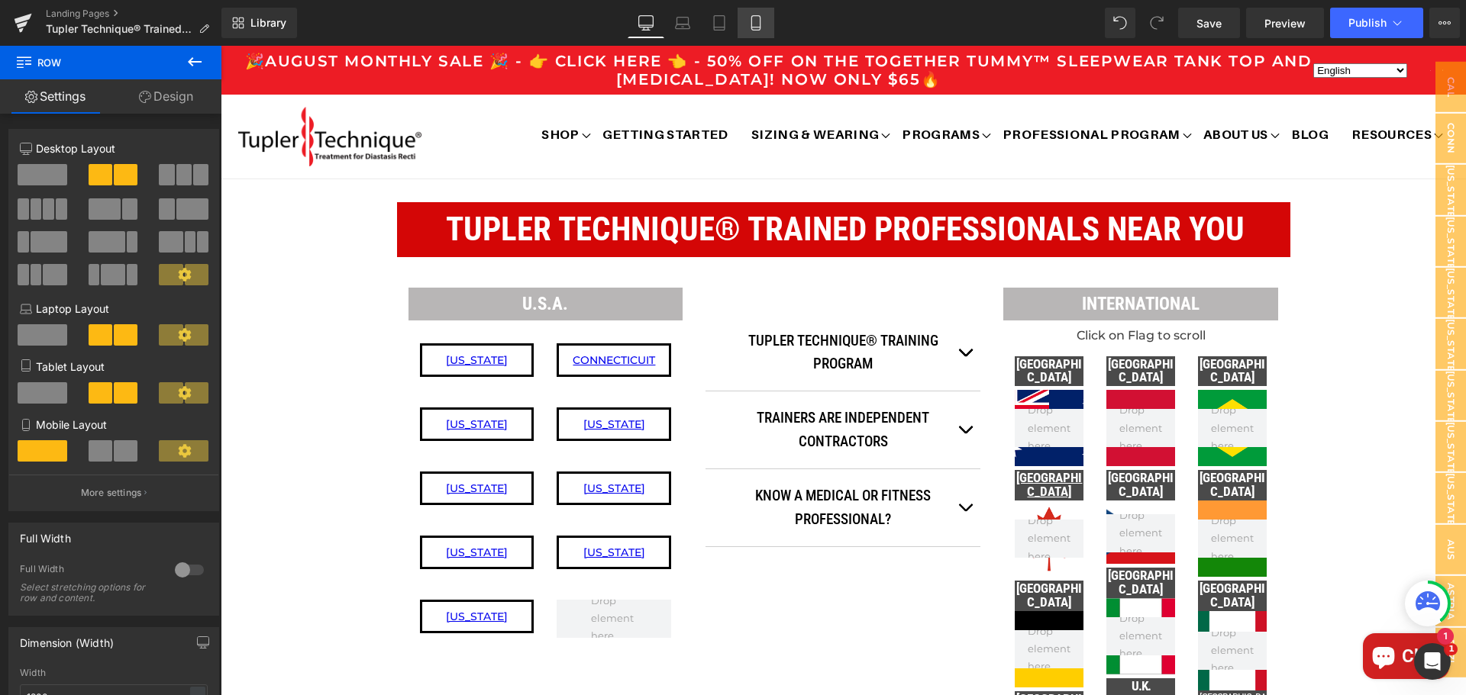
click at [756, 24] on icon at bounding box center [755, 22] width 15 height 15
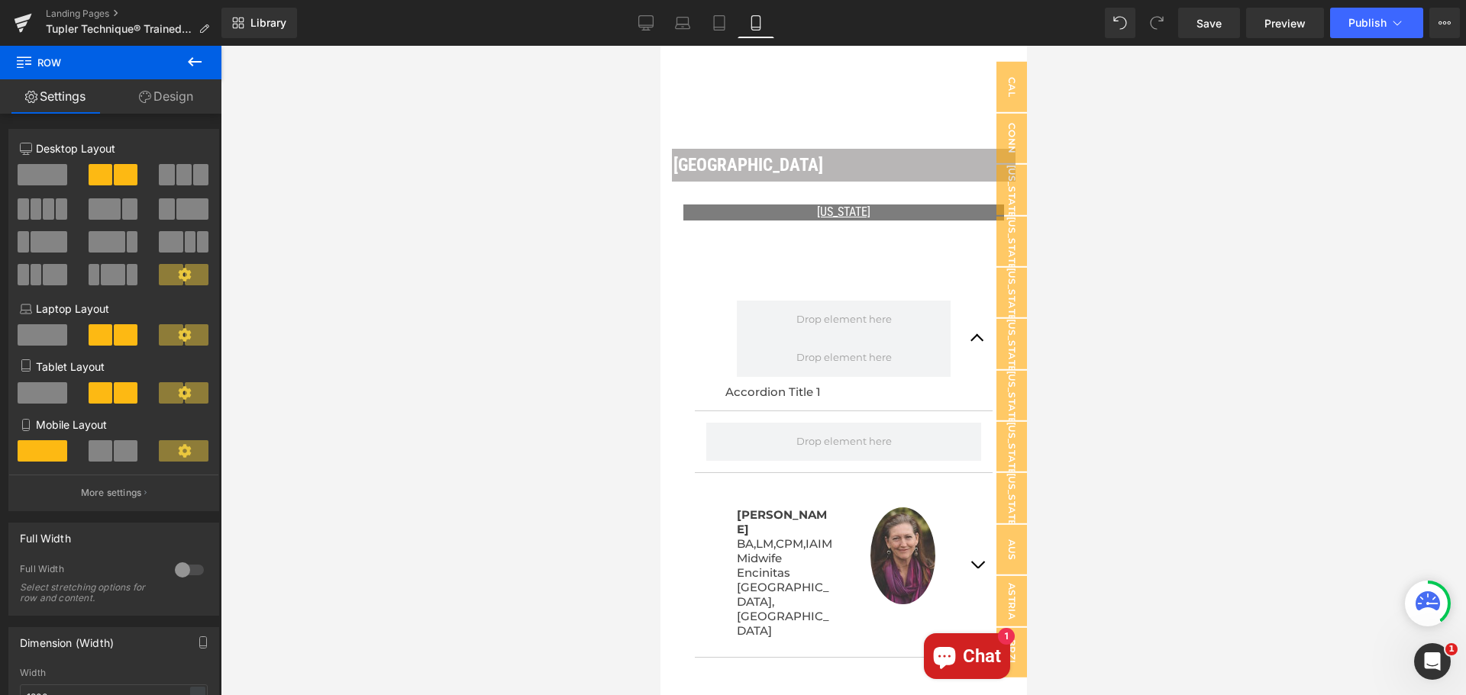
scroll to position [931, 0]
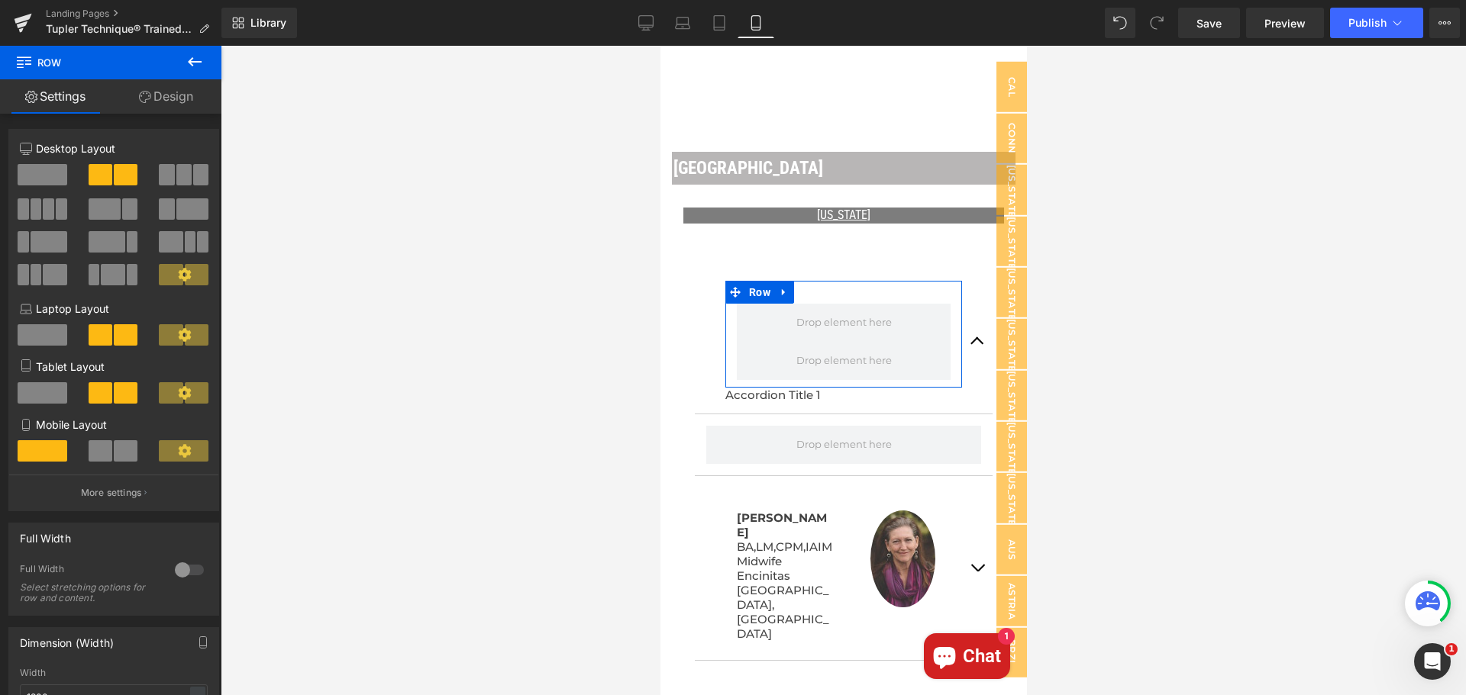
drag, startPoint x: 105, startPoint y: 453, endPoint x: 129, endPoint y: 450, distance: 23.8
click at [107, 453] on span at bounding box center [101, 450] width 24 height 21
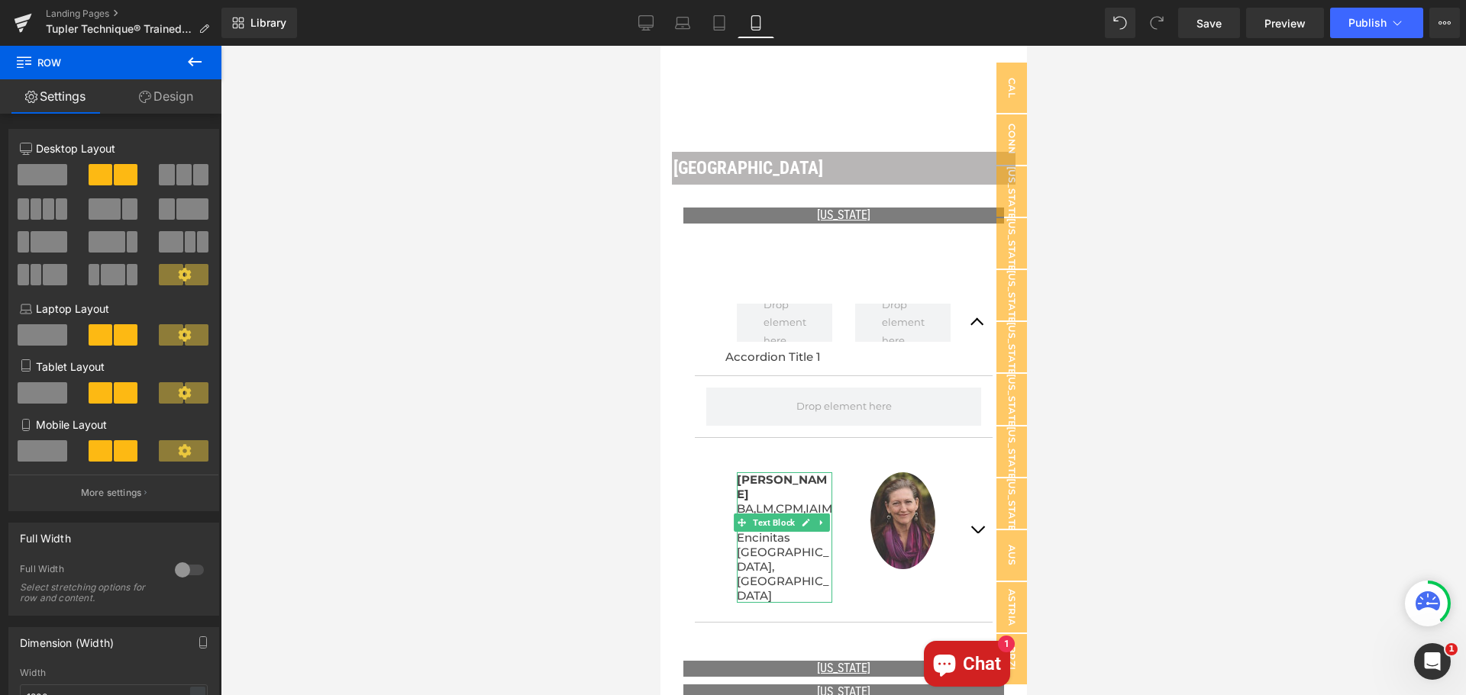
drag, startPoint x: 1394, startPoint y: 608, endPoint x: 734, endPoint y: 563, distance: 661.1
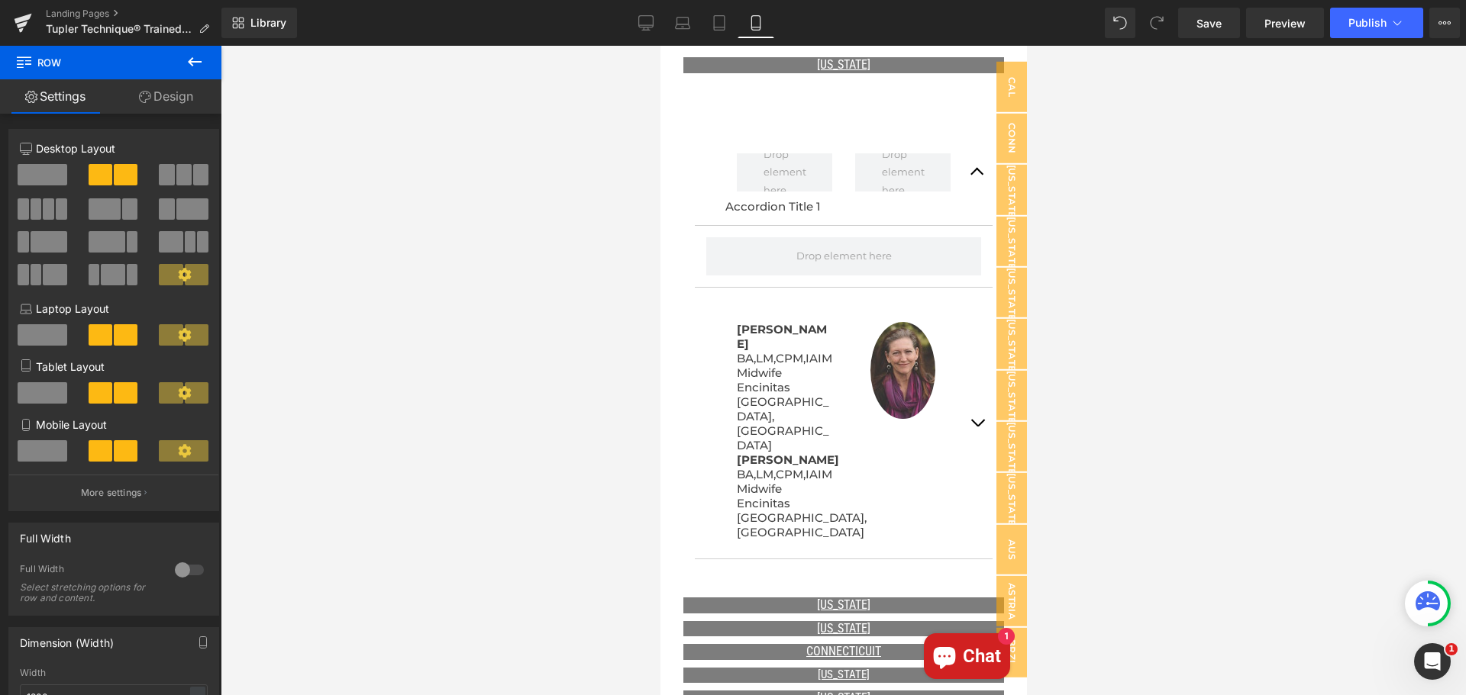
scroll to position [1076, 0]
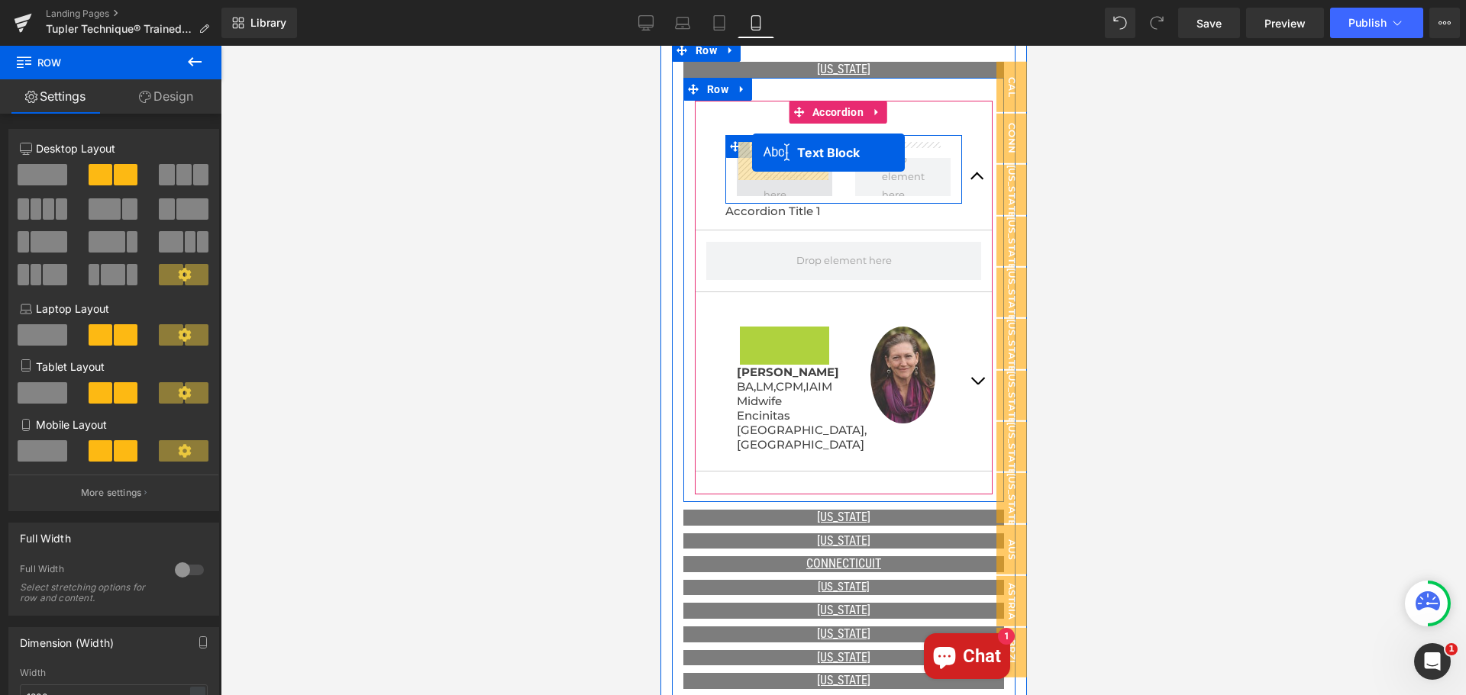
drag, startPoint x: 737, startPoint y: 362, endPoint x: 751, endPoint y: 153, distance: 209.6
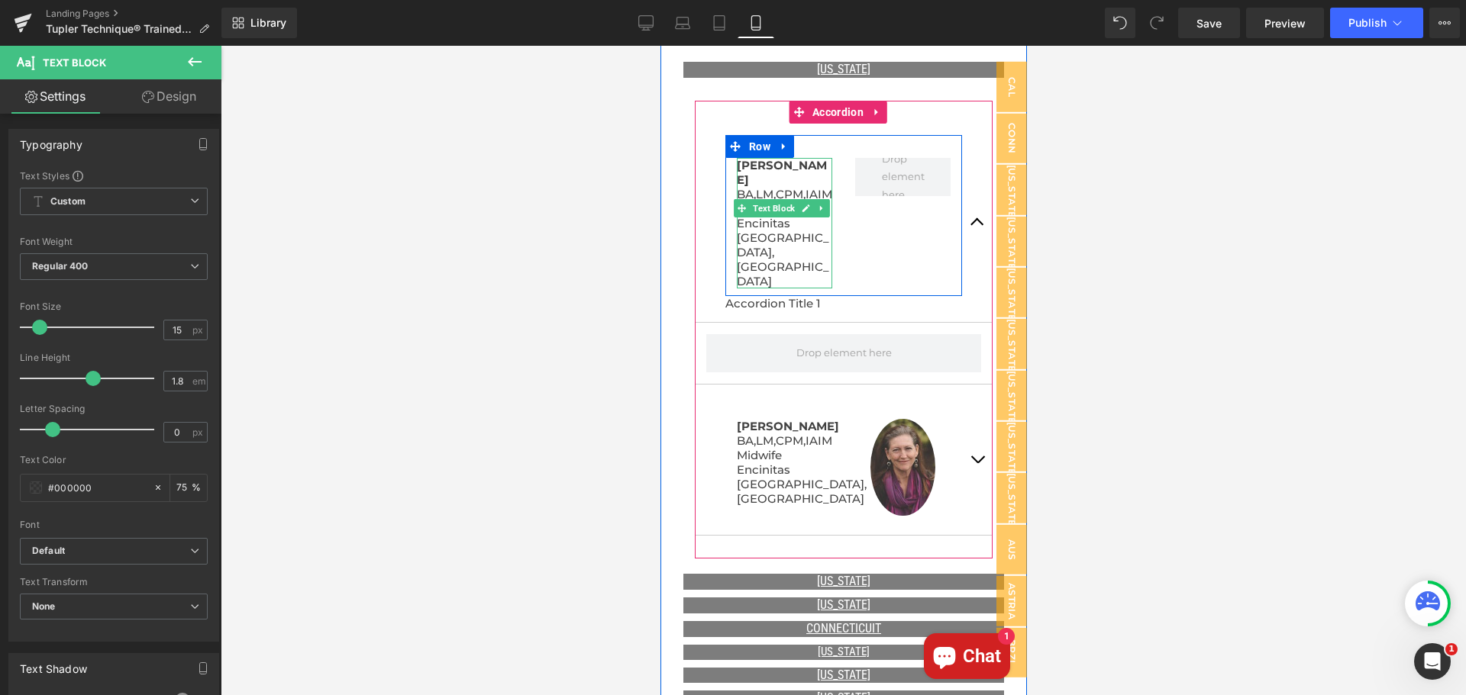
click at [766, 231] on p "[GEOGRAPHIC_DATA], [GEOGRAPHIC_DATA]" at bounding box center [783, 260] width 95 height 58
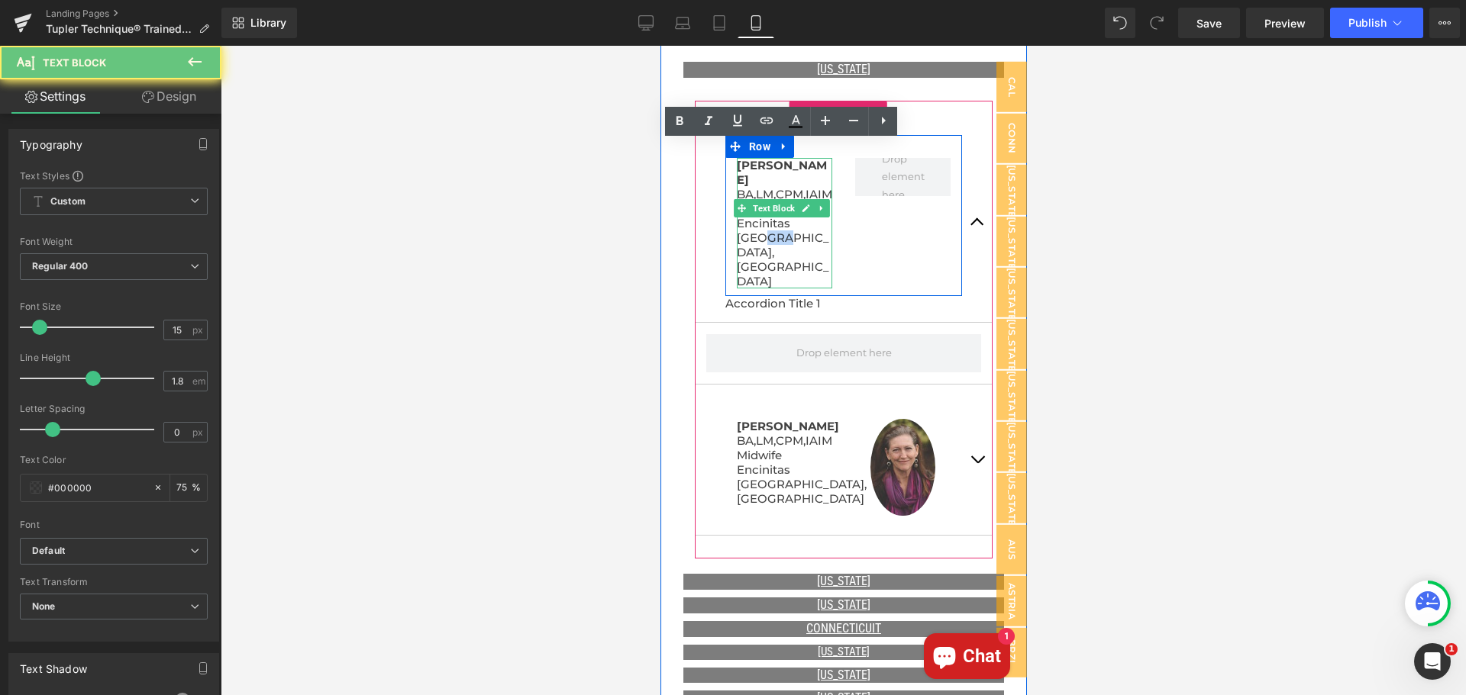
click at [766, 231] on p "[GEOGRAPHIC_DATA], [GEOGRAPHIC_DATA]" at bounding box center [783, 260] width 95 height 58
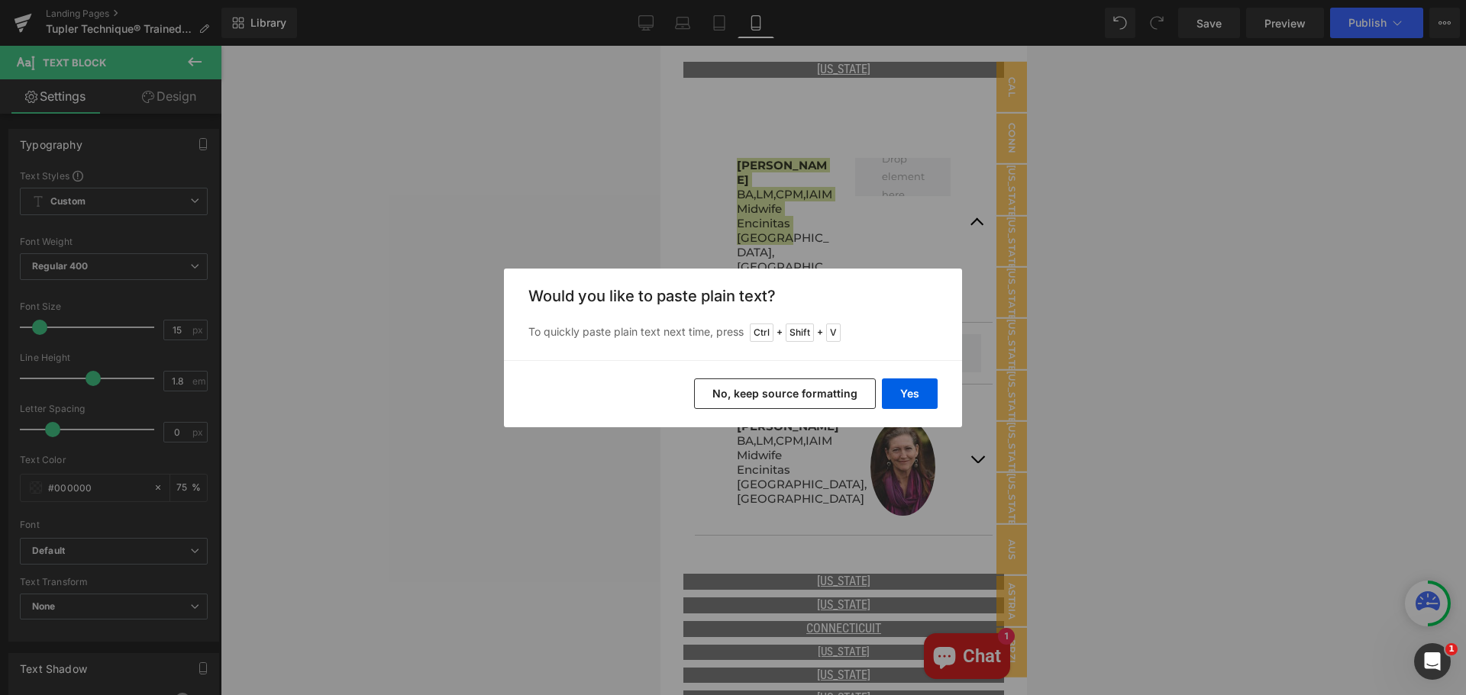
click at [783, 390] on button "No, keep source formatting" at bounding box center [785, 394] width 182 height 31
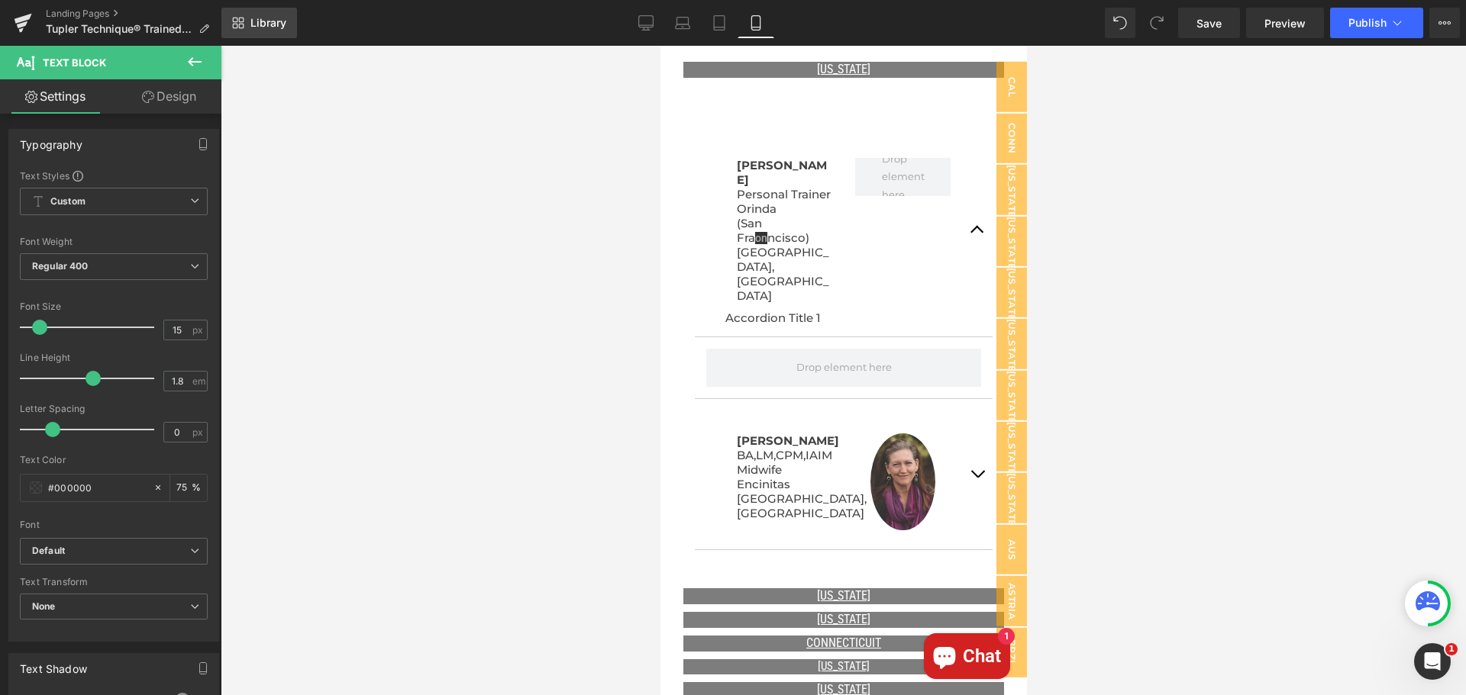
click at [249, 27] on link "Library" at bounding box center [259, 23] width 76 height 31
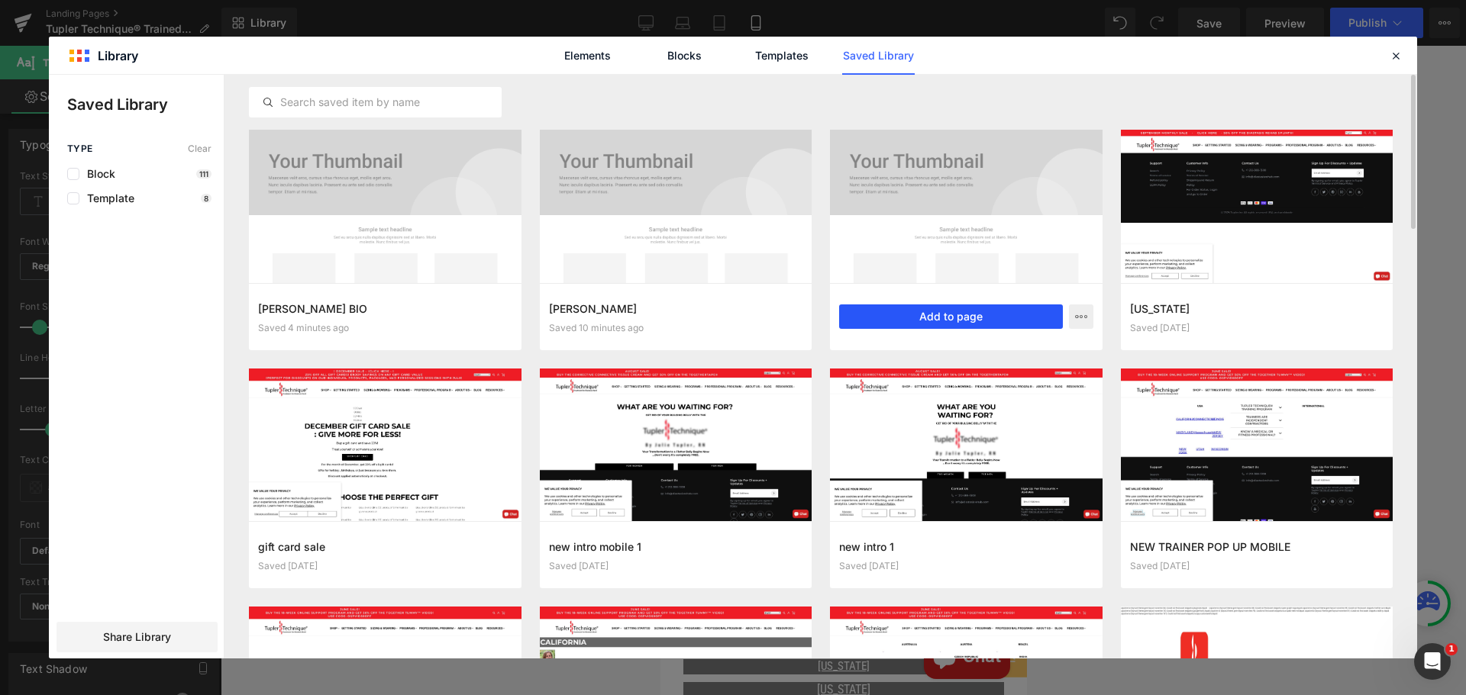
click at [933, 321] on button "Add to page" at bounding box center [951, 317] width 224 height 24
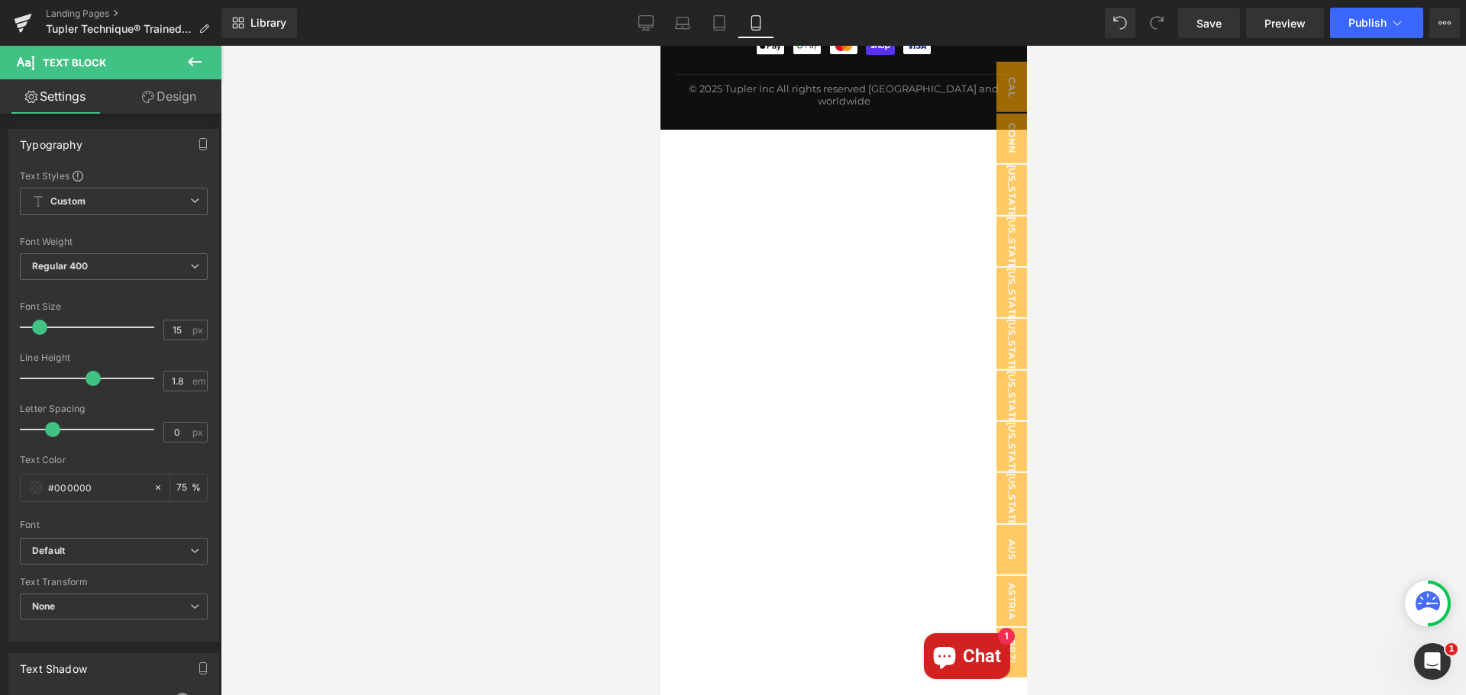
scroll to position [44704, 0]
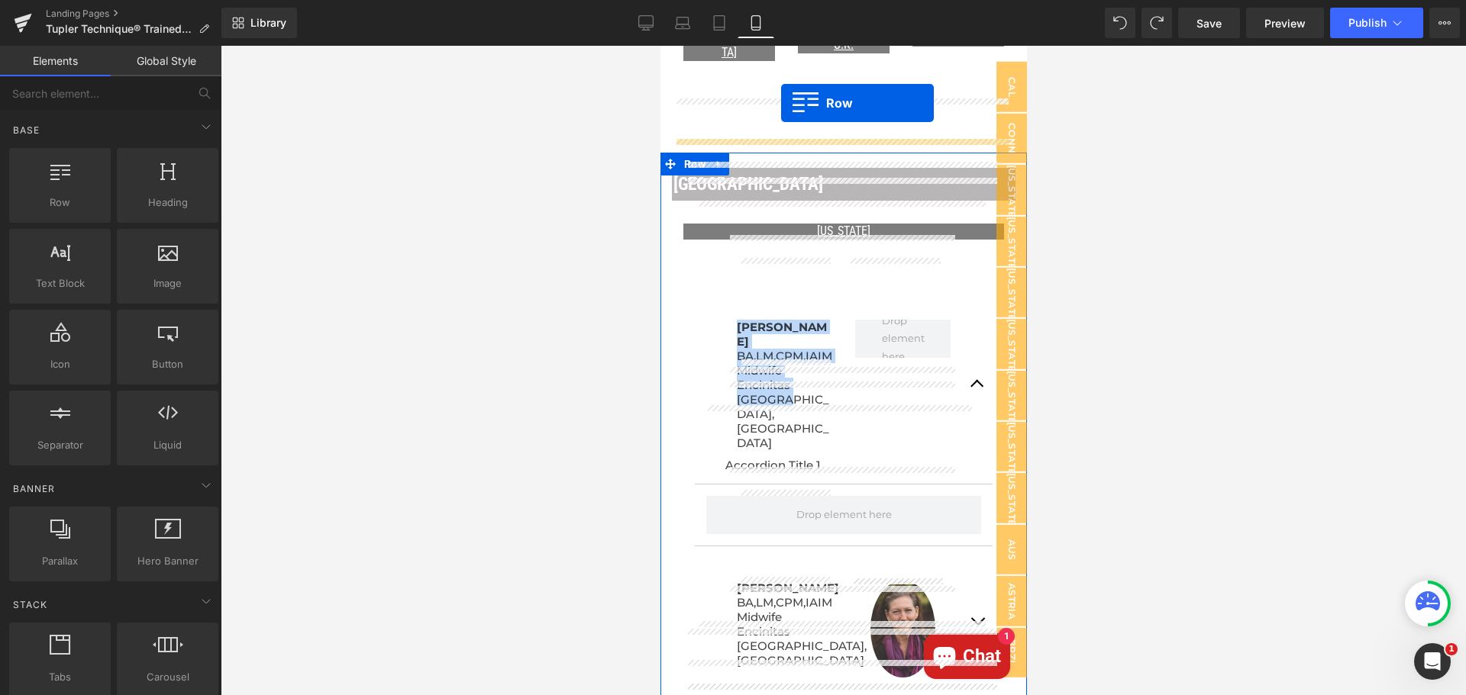
scroll to position [884, 0]
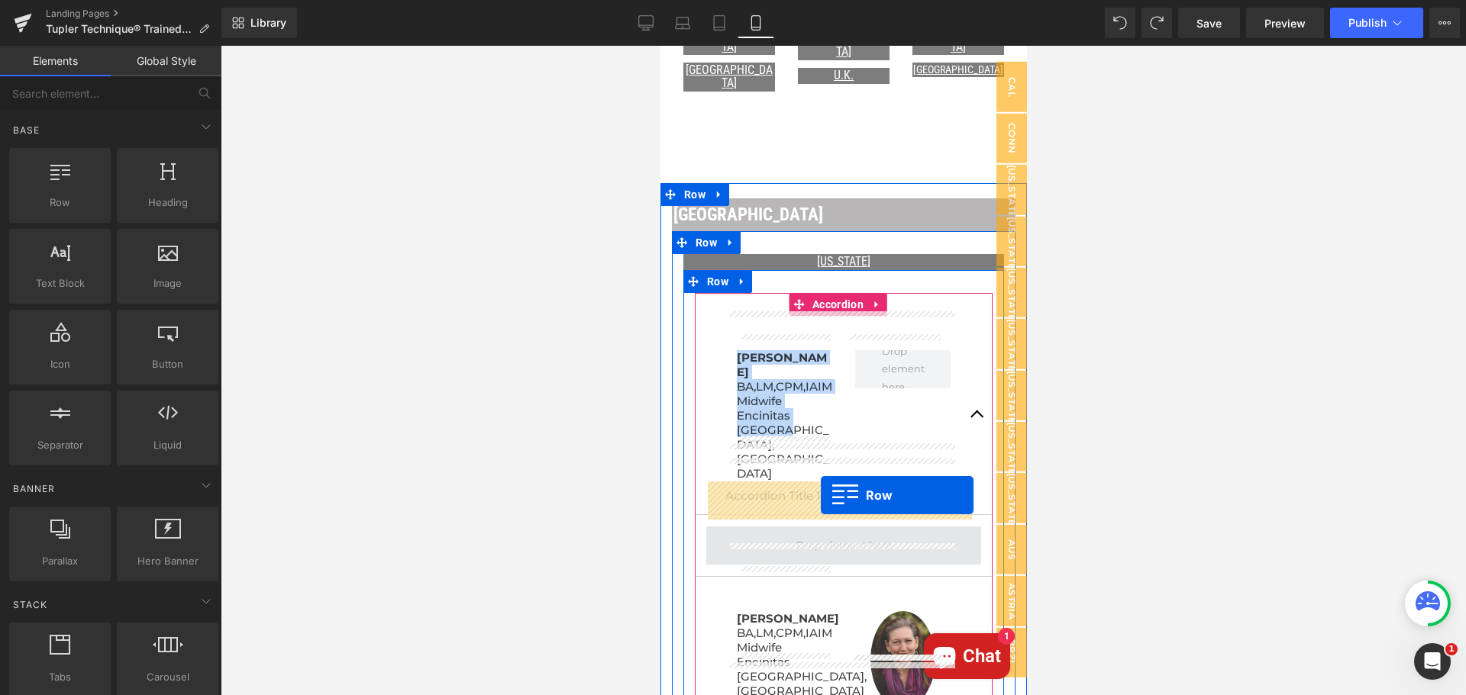
drag, startPoint x: 670, startPoint y: 337, endPoint x: 823, endPoint y: 495, distance: 220.3
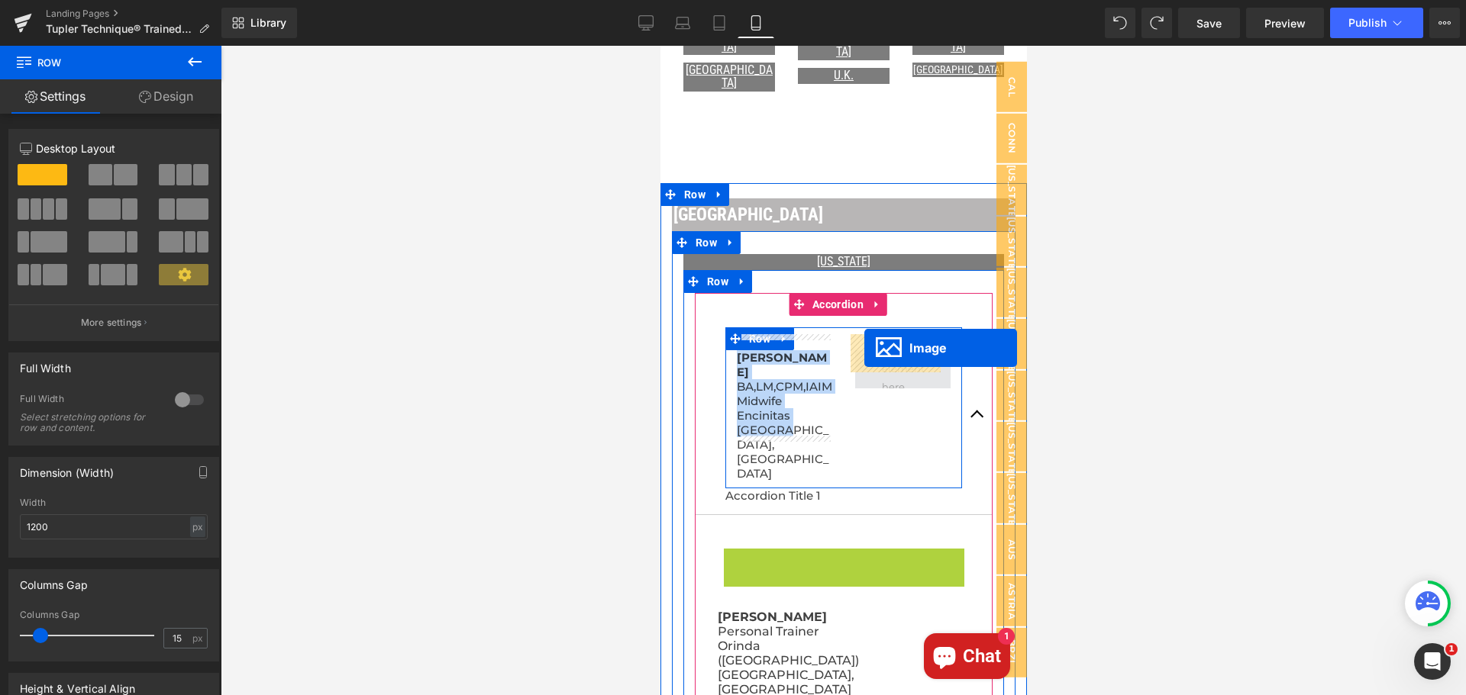
drag, startPoint x: 812, startPoint y: 656, endPoint x: 863, endPoint y: 348, distance: 312.6
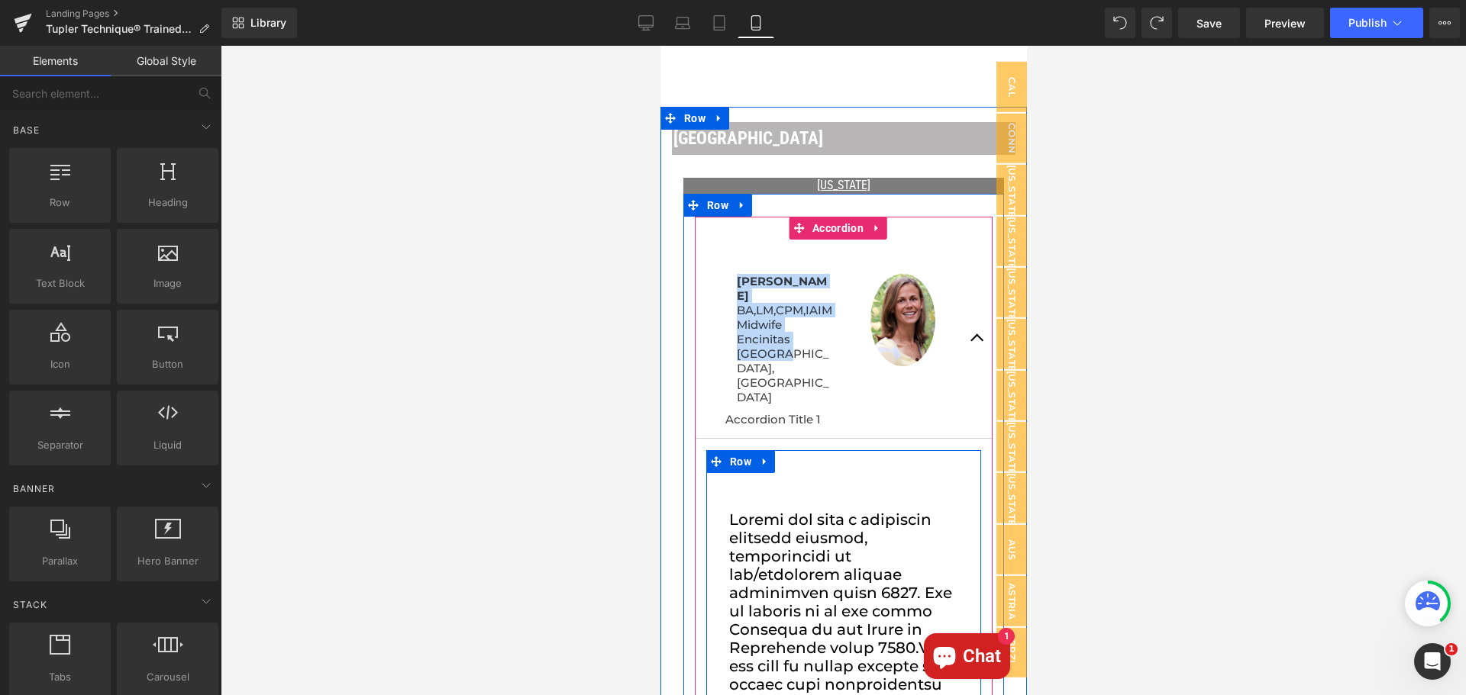
scroll to position [1037, 0]
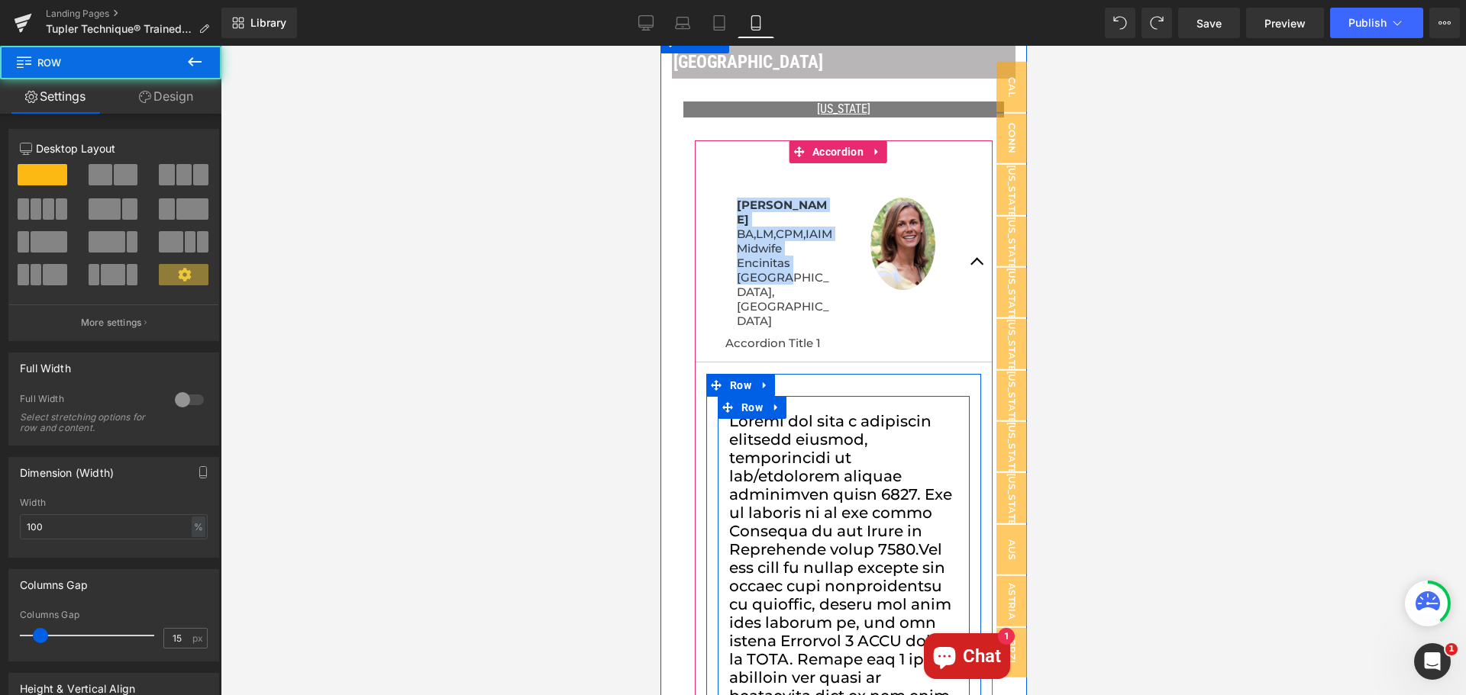
drag, startPoint x: 822, startPoint y: 365, endPoint x: 822, endPoint y: 343, distance: 22.1
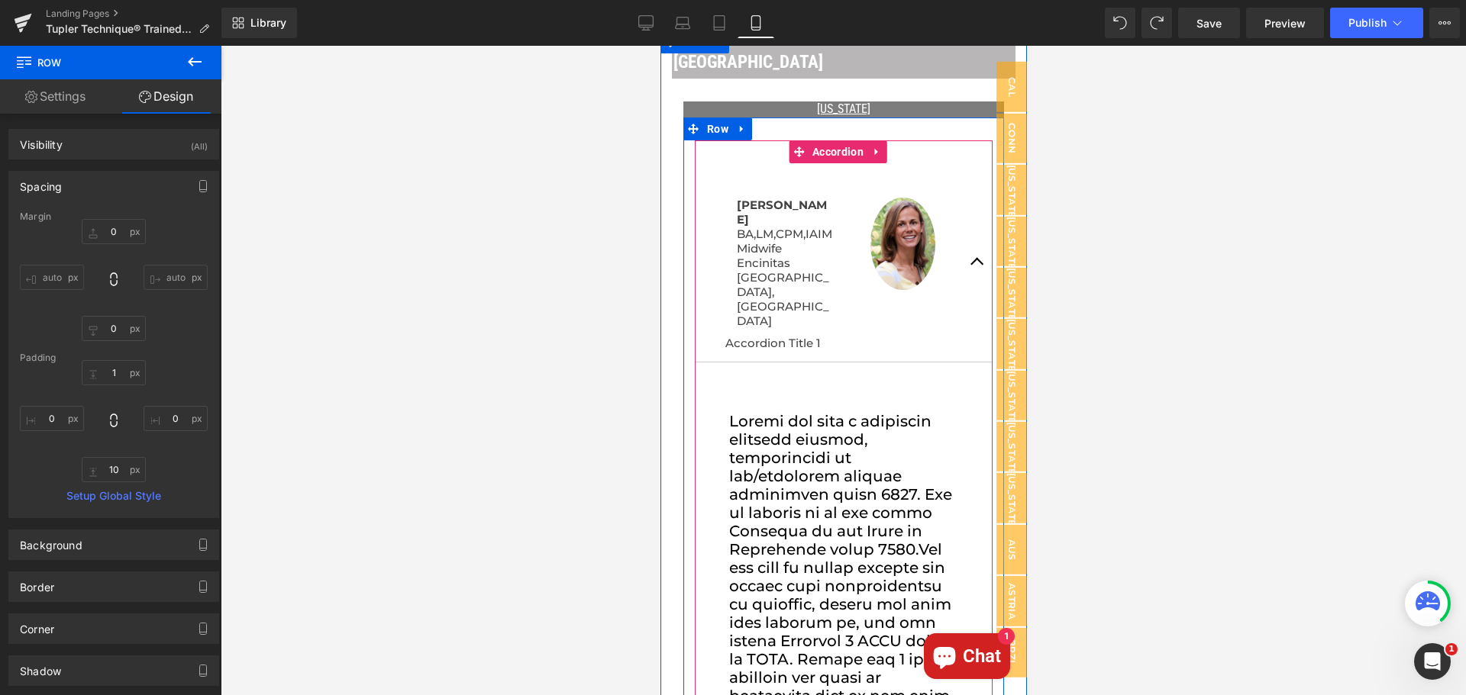
type input "0"
type input "1"
type input "0"
type input "10"
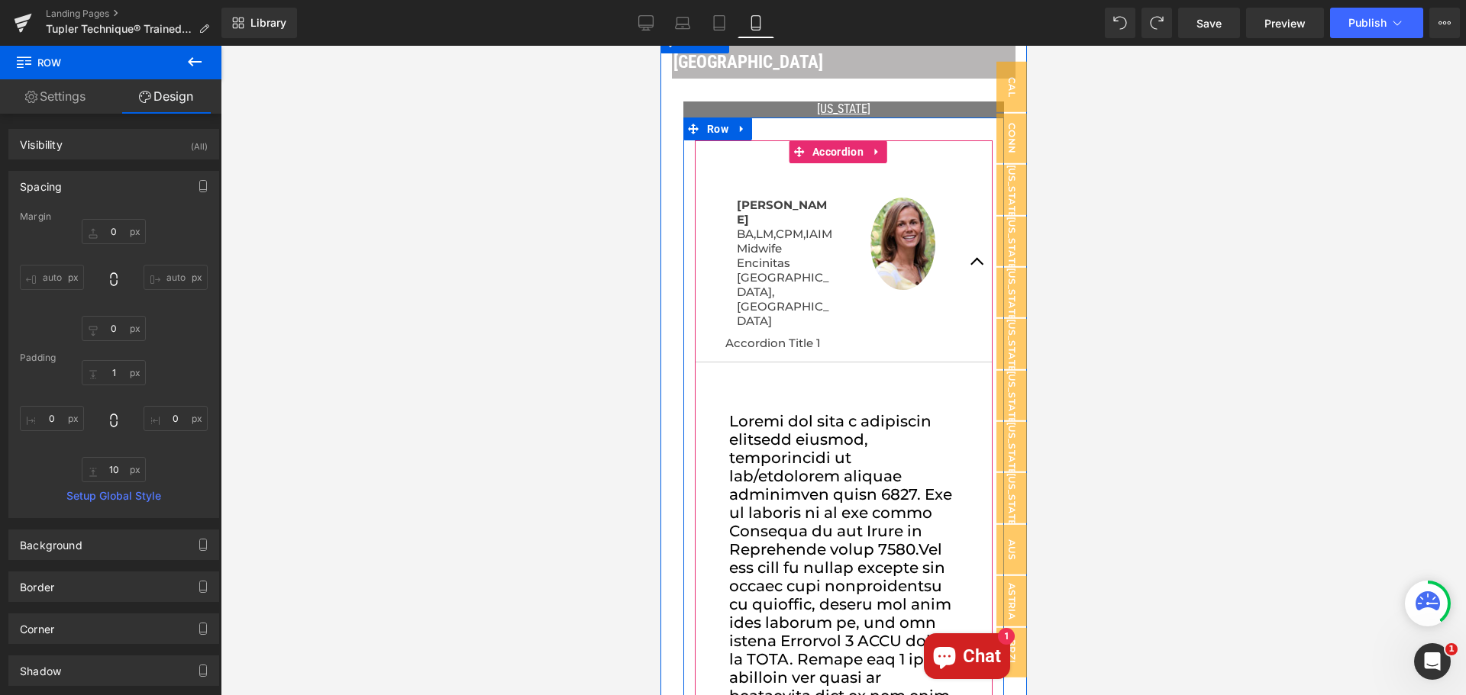
type input "0"
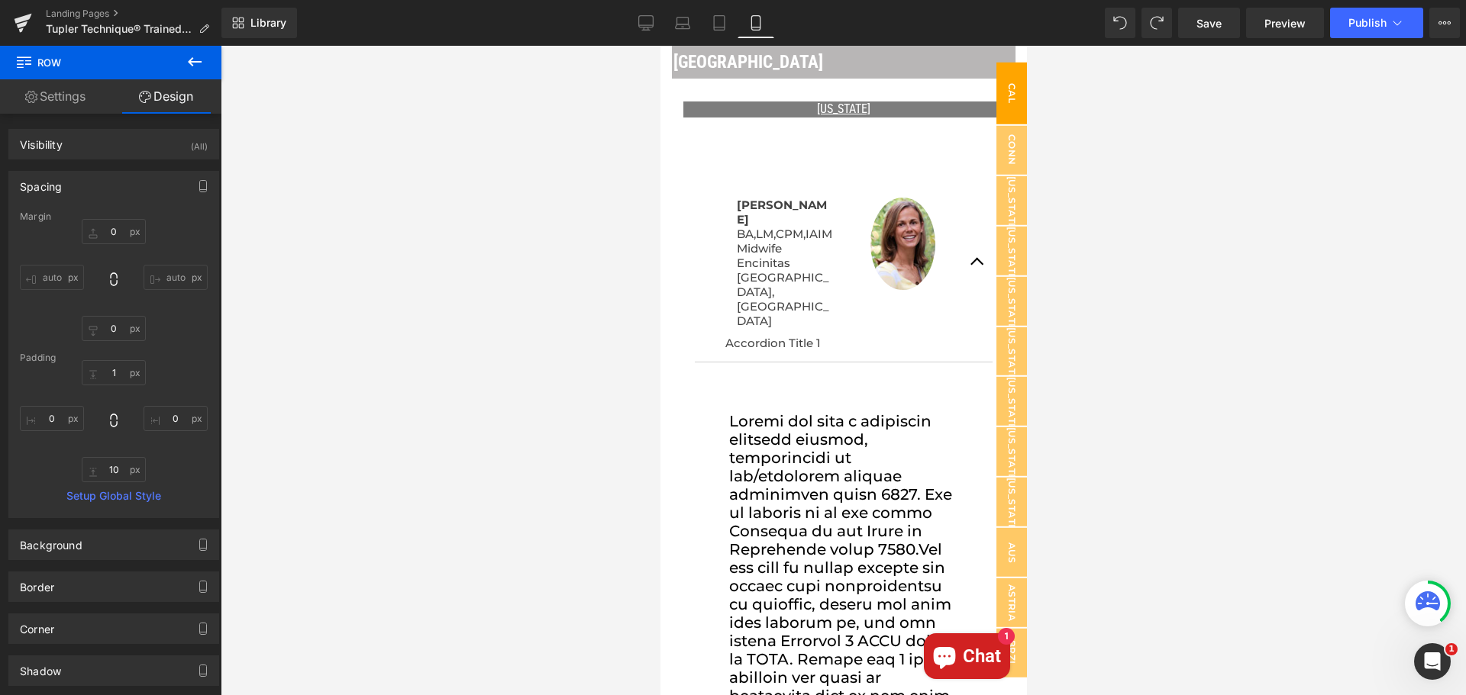
click at [1005, 85] on span "Cal" at bounding box center [1010, 93] width 31 height 62
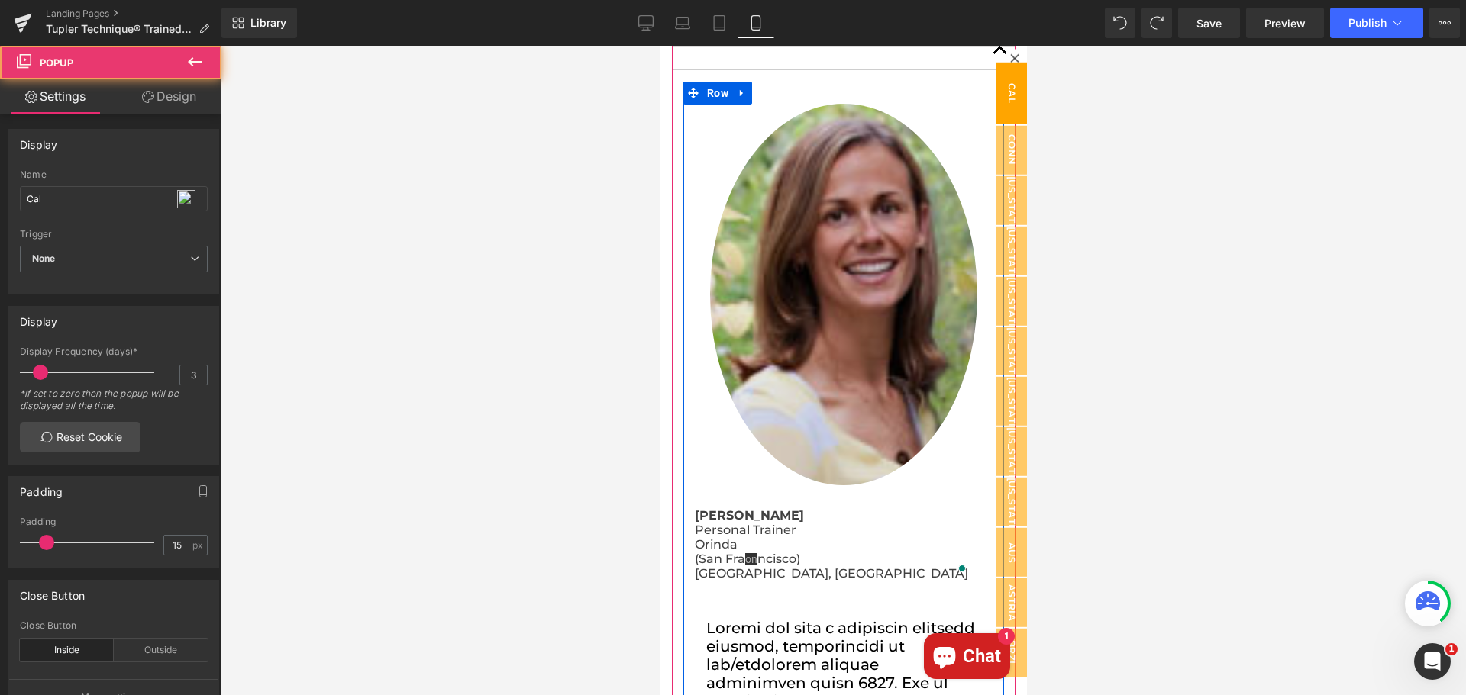
scroll to position [305, 0]
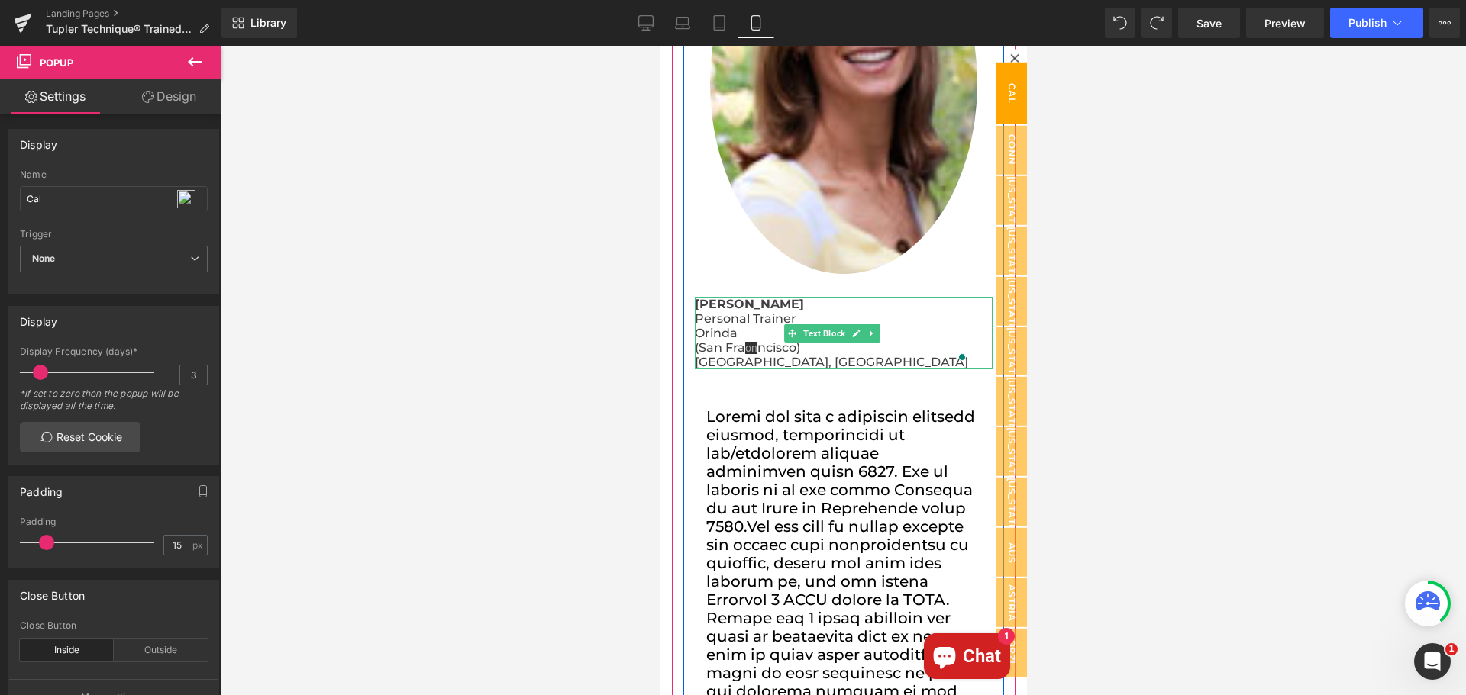
click at [837, 356] on p "[GEOGRAPHIC_DATA], [GEOGRAPHIC_DATA]" at bounding box center [843, 363] width 298 height 15
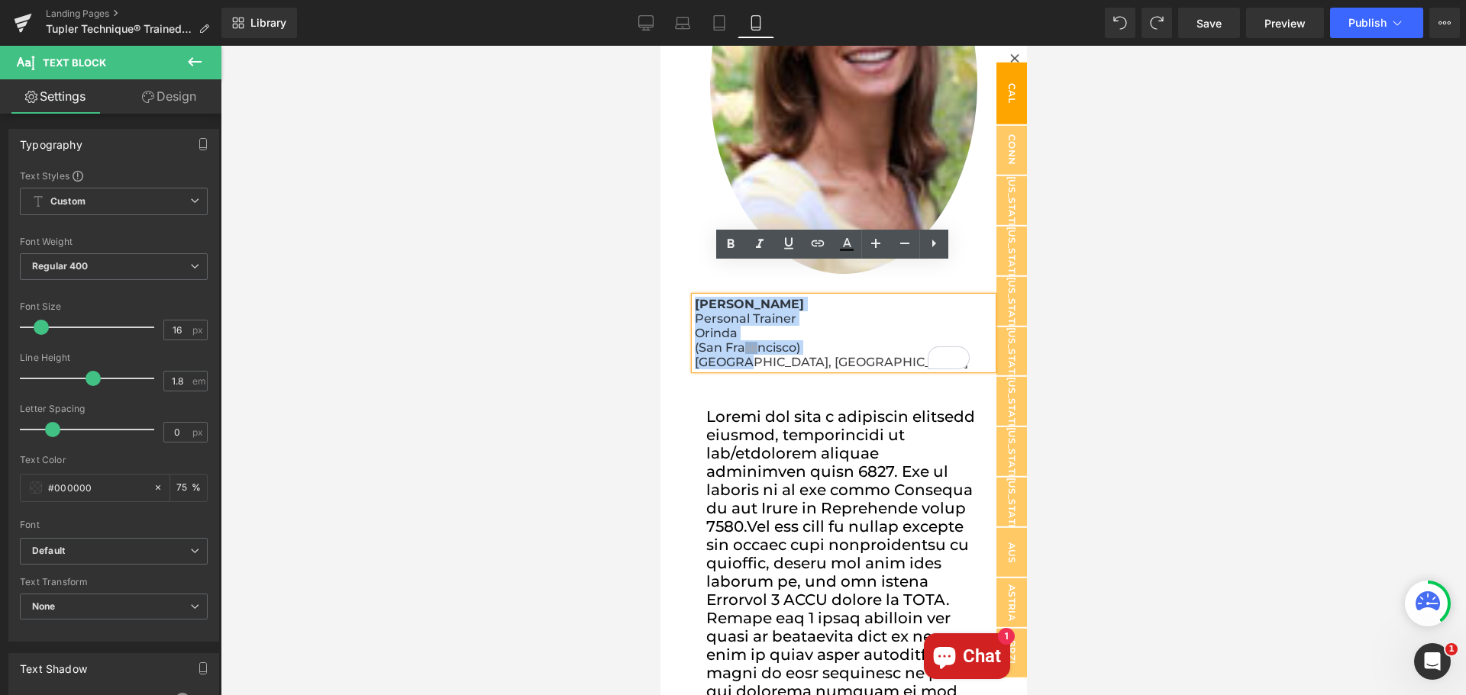
drag, startPoint x: 758, startPoint y: 332, endPoint x: 695, endPoint y: 271, distance: 88.0
click at [695, 298] on div "Cheryl Bjornson Personal Trainer Orinda (San Fra on ncisco) CA, USA" at bounding box center [843, 334] width 298 height 73
copy div "Cheryl Bjornson Personal Trainer Orinda (San Fra on ncisco) CA, USA"
click at [1009, 56] on icon at bounding box center [1013, 57] width 9 height 9
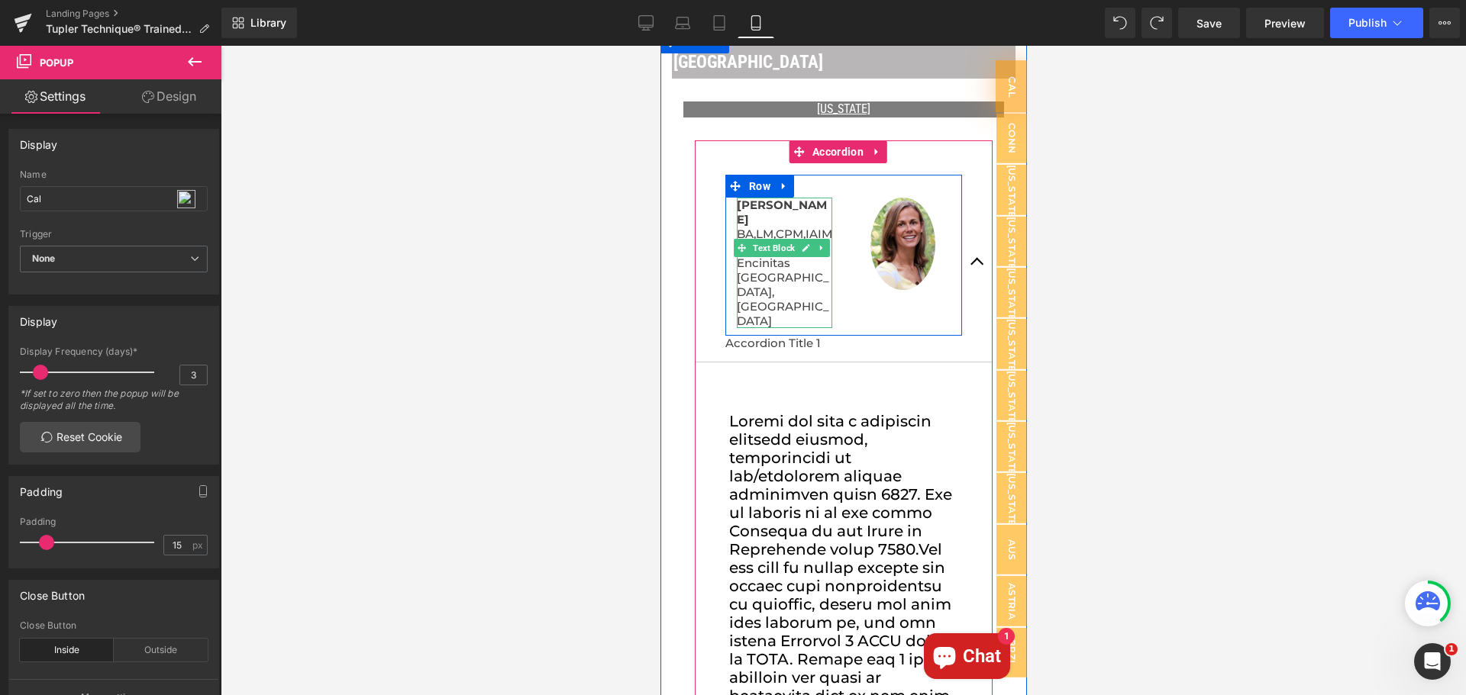
click at [793, 263] on p "Encinitas" at bounding box center [783, 263] width 95 height 15
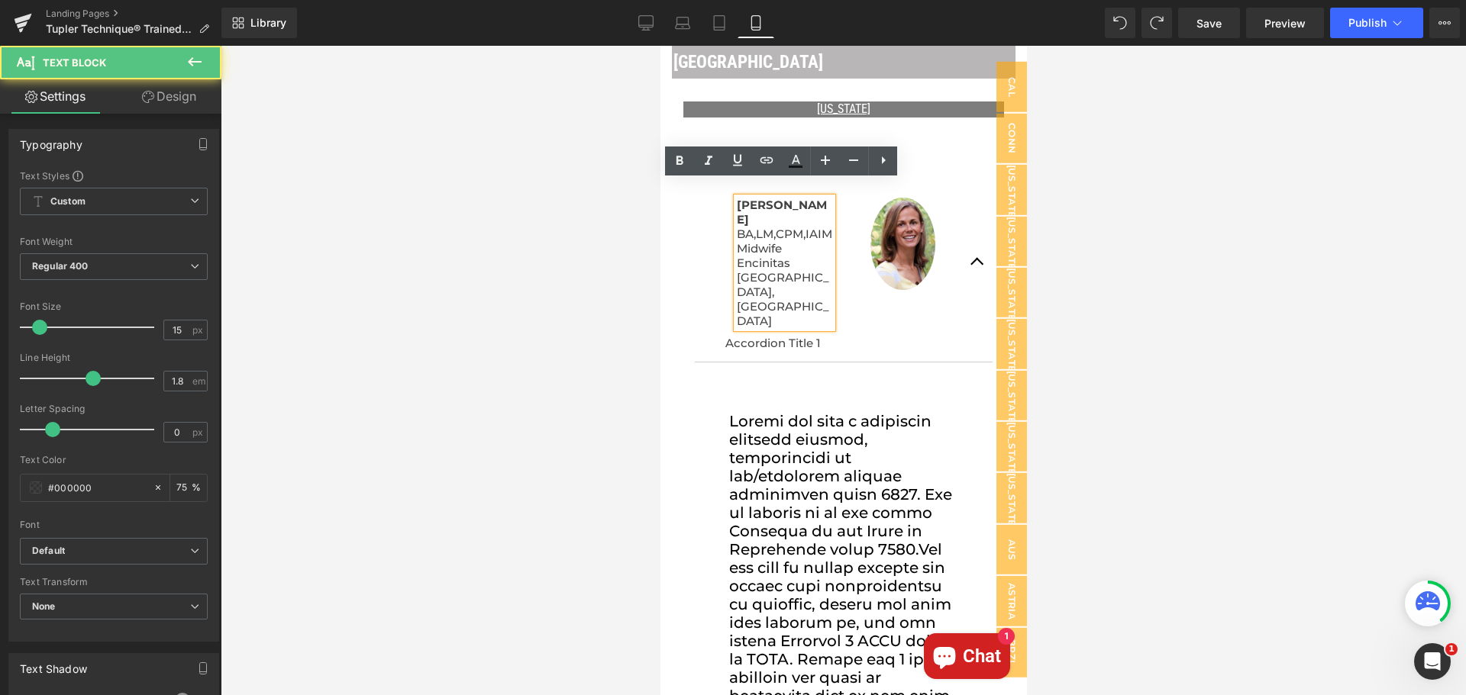
click at [796, 273] on p "[GEOGRAPHIC_DATA], [GEOGRAPHIC_DATA]" at bounding box center [783, 299] width 95 height 58
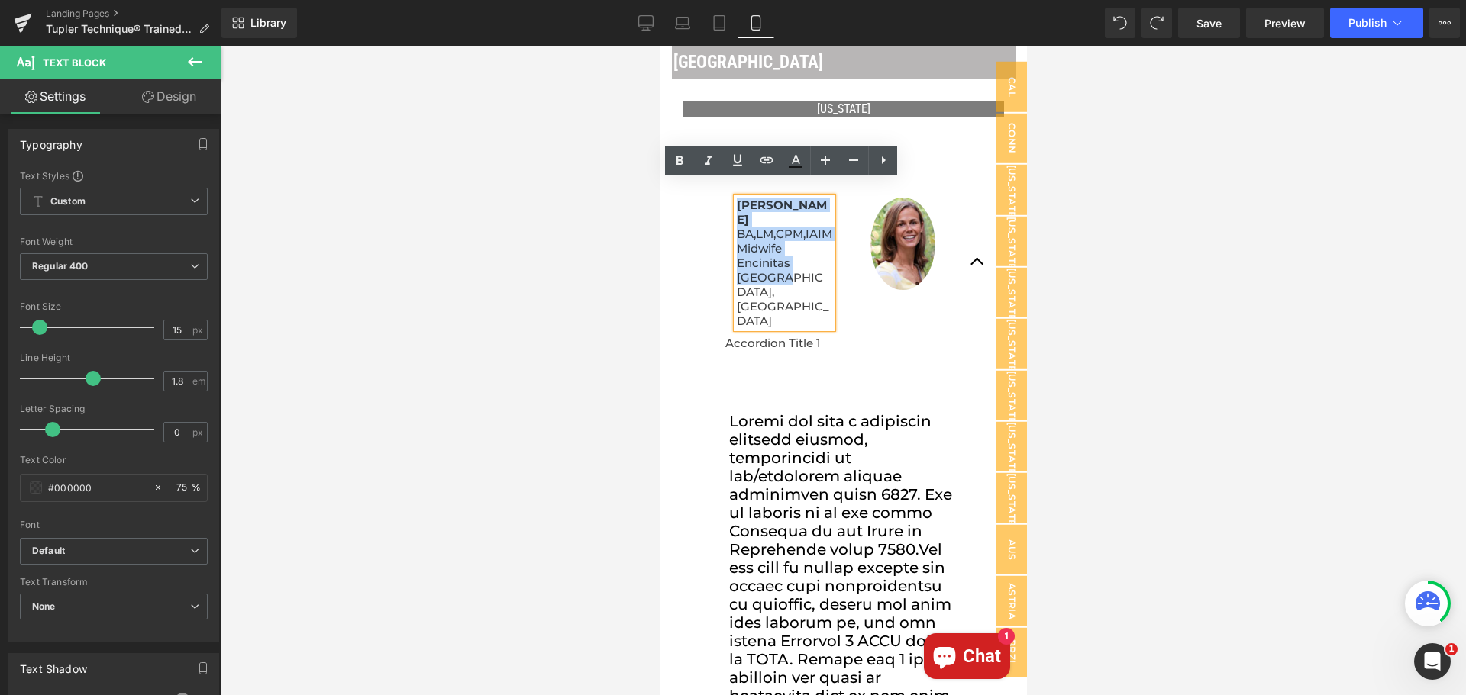
drag, startPoint x: 766, startPoint y: 259, endPoint x: 739, endPoint y: 188, distance: 75.9
click at [739, 198] on div "Andrea S. Meyer BA,LM,CPM,IAIM Midwife Encinitas CA, USA" at bounding box center [783, 263] width 95 height 131
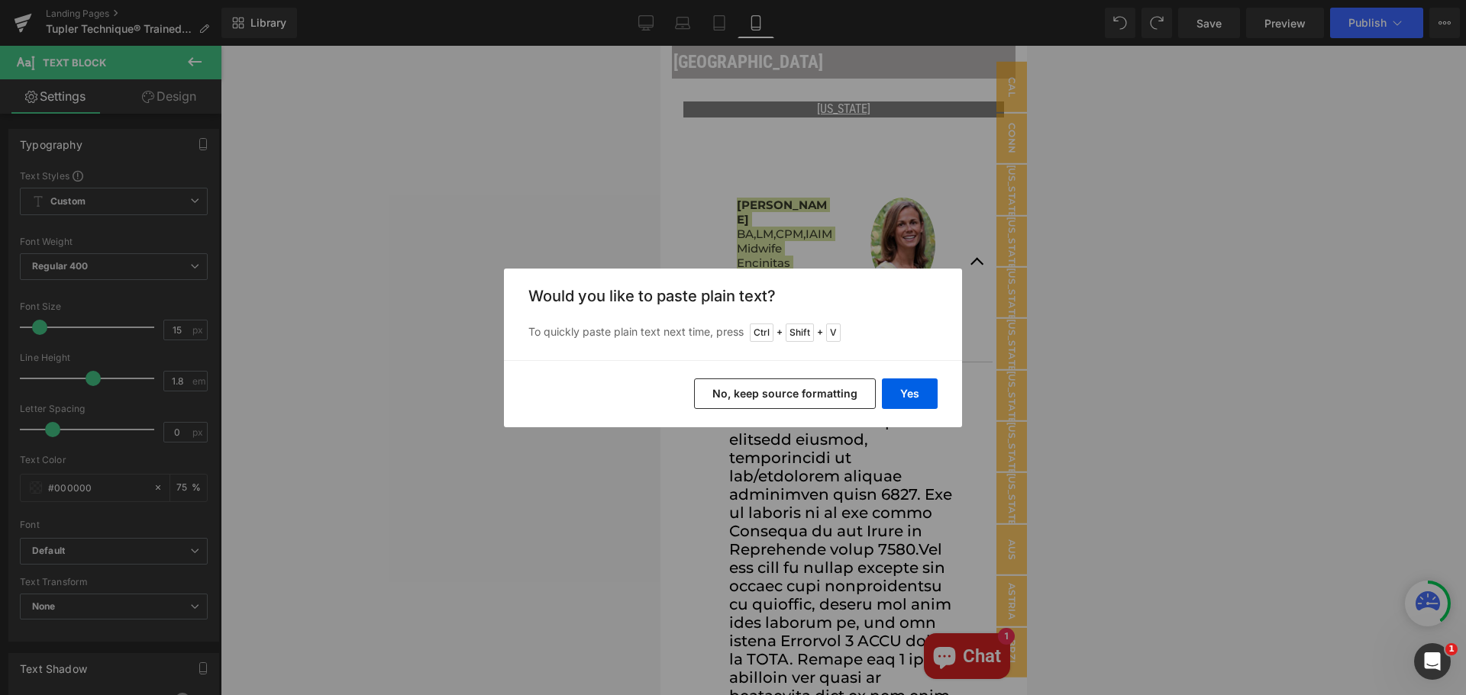
click at [798, 396] on button "No, keep source formatting" at bounding box center [785, 394] width 182 height 31
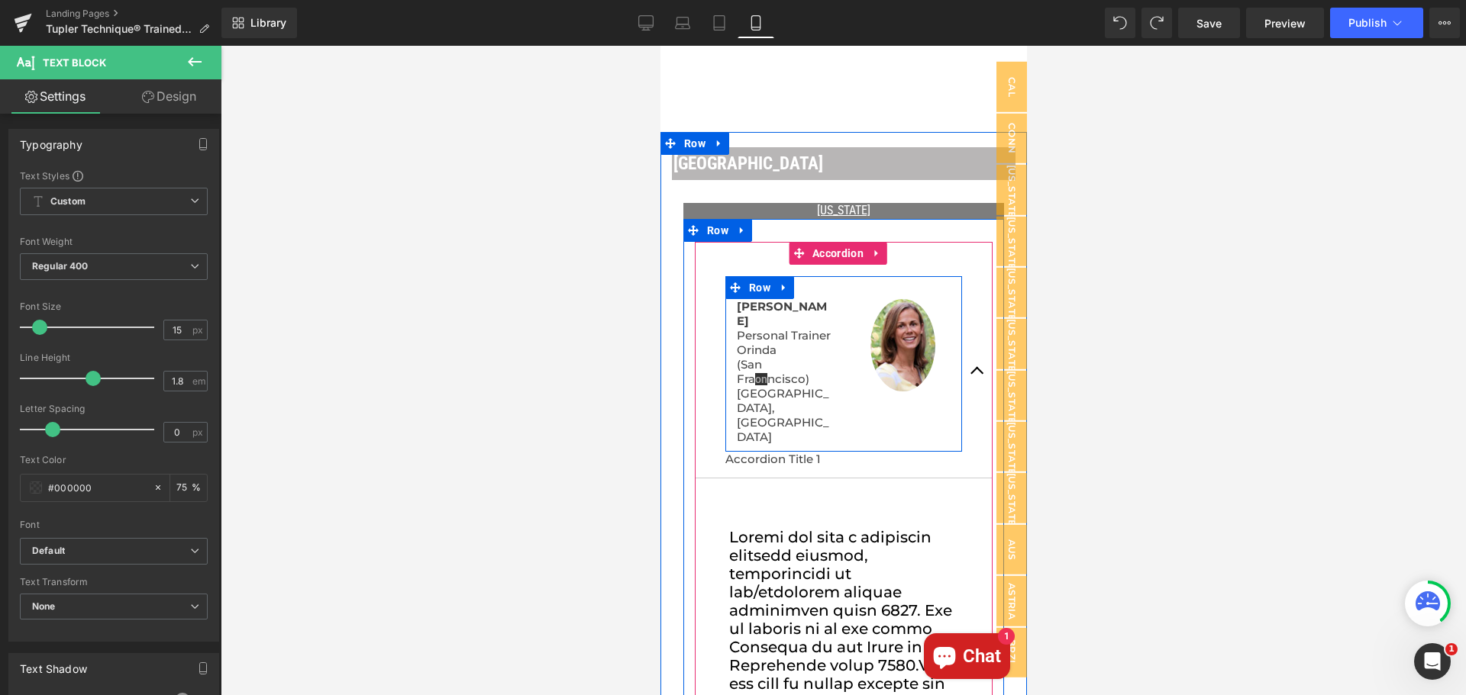
scroll to position [960, 0]
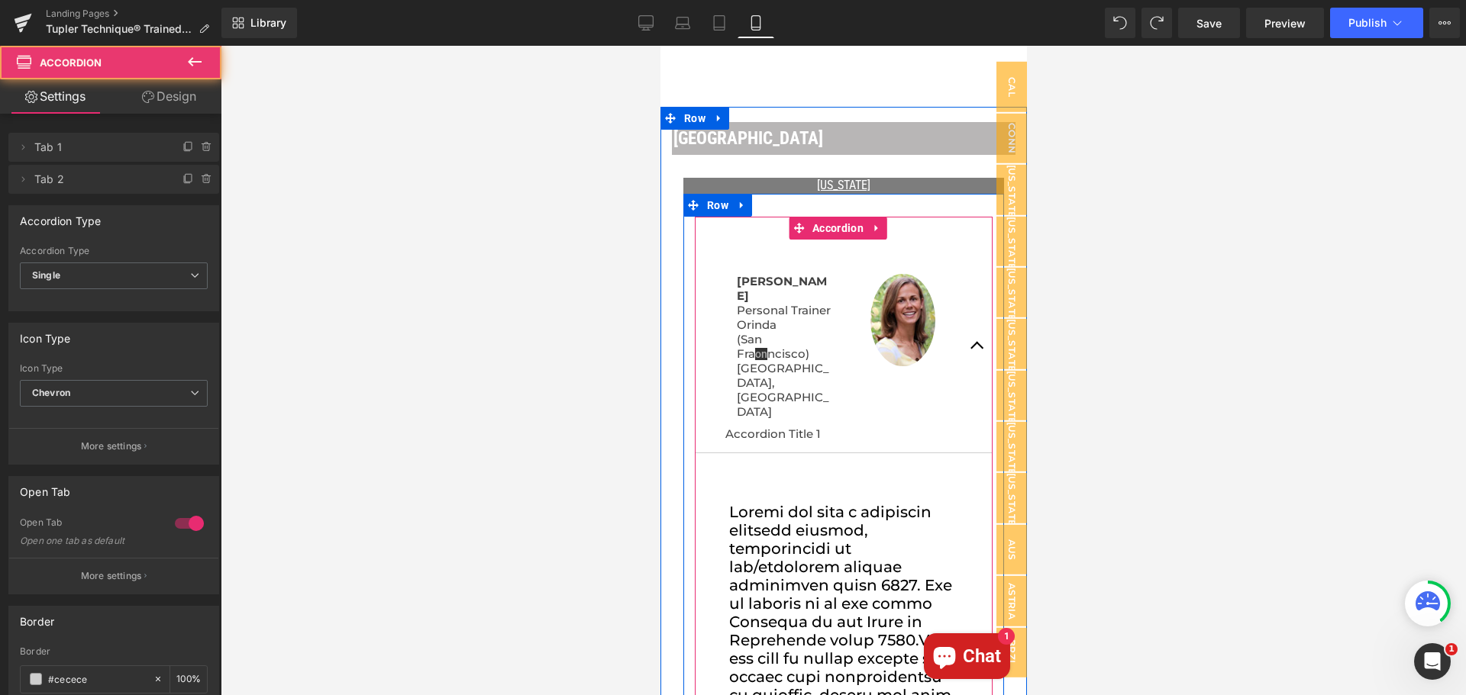
click at [976, 350] on span "button" at bounding box center [976, 350] width 0 height 0
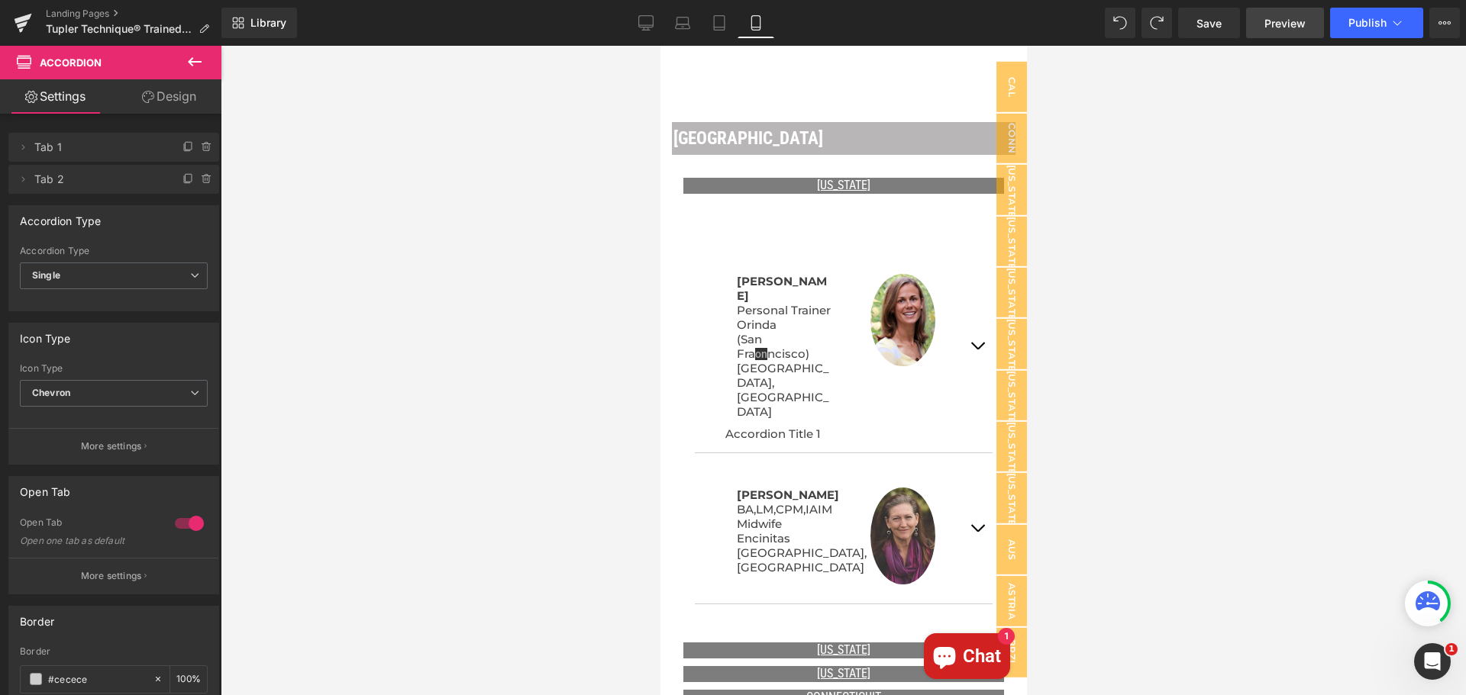
click at [1285, 21] on span "Preview" at bounding box center [1284, 23] width 41 height 16
click at [1210, 16] on span "Save" at bounding box center [1208, 23] width 25 height 16
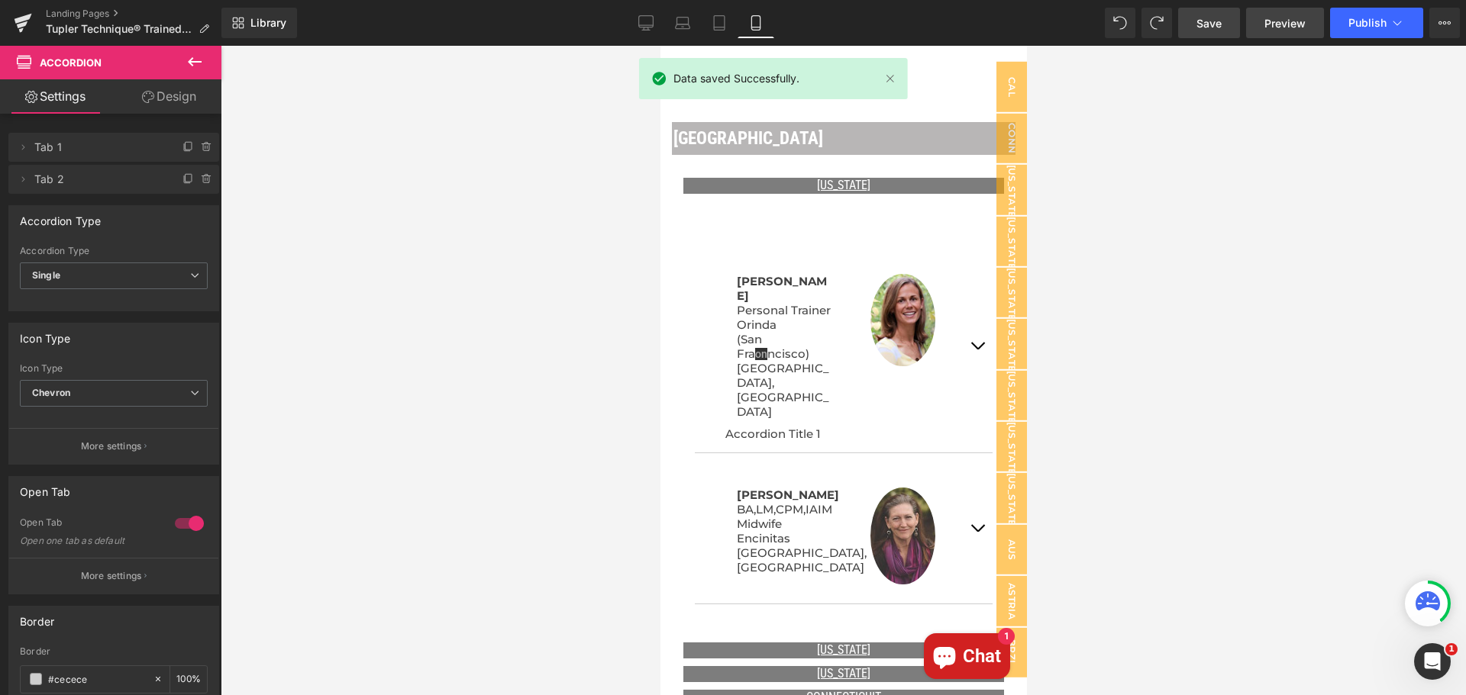
click at [1287, 23] on span "Preview" at bounding box center [1284, 23] width 41 height 16
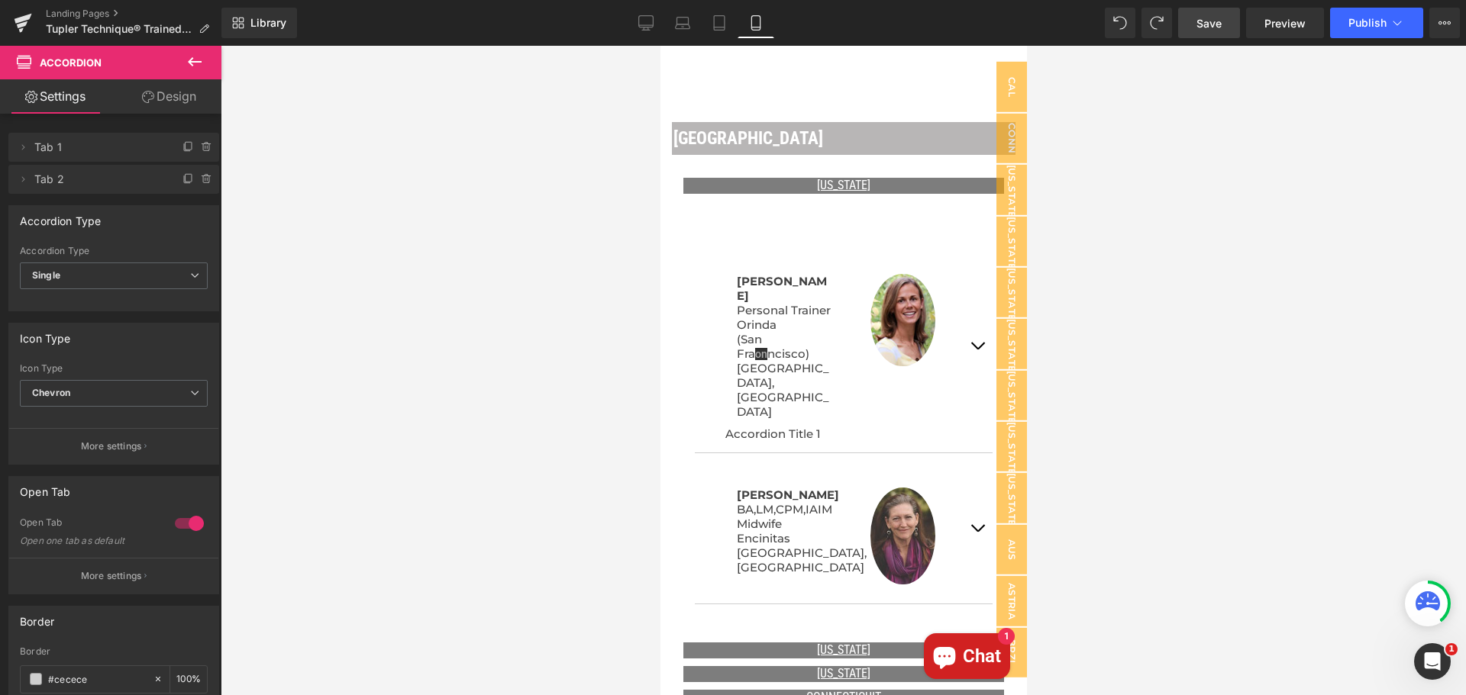
click at [202, 59] on icon at bounding box center [194, 62] width 18 height 18
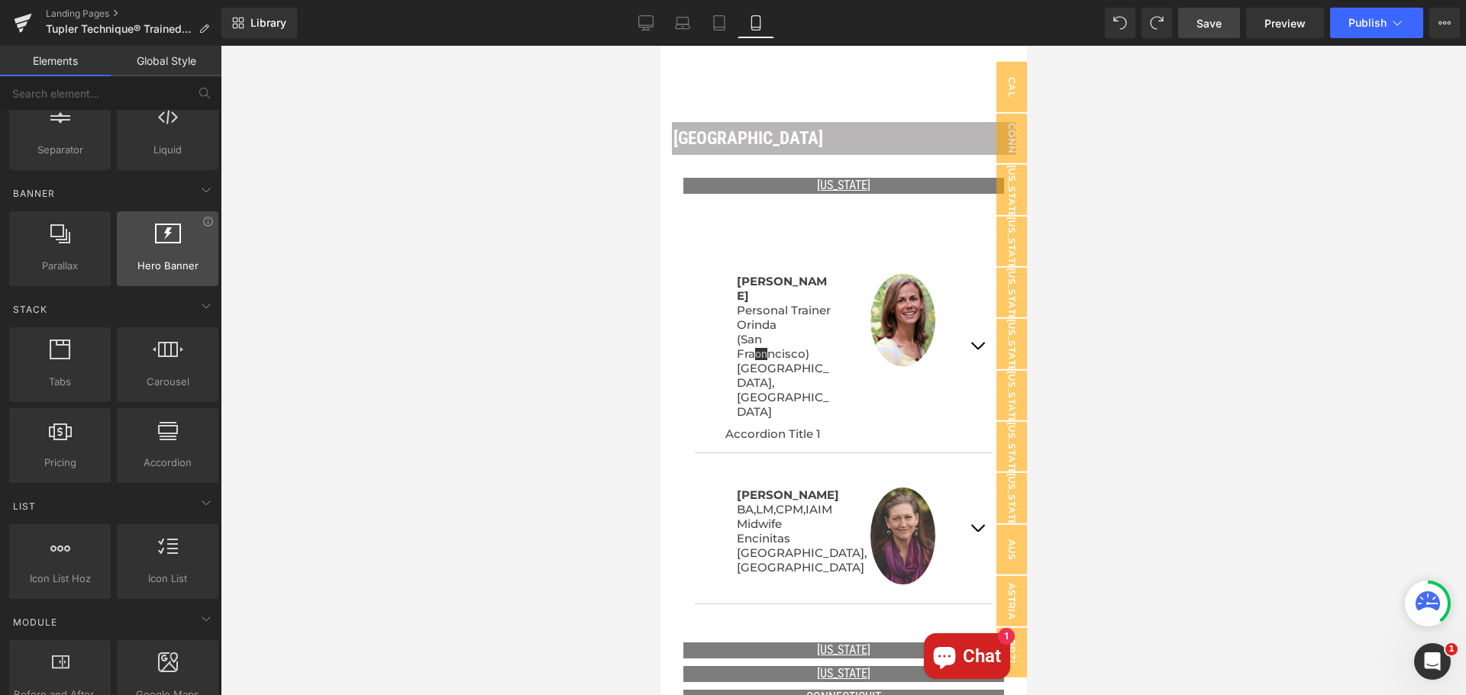
scroll to position [305, 0]
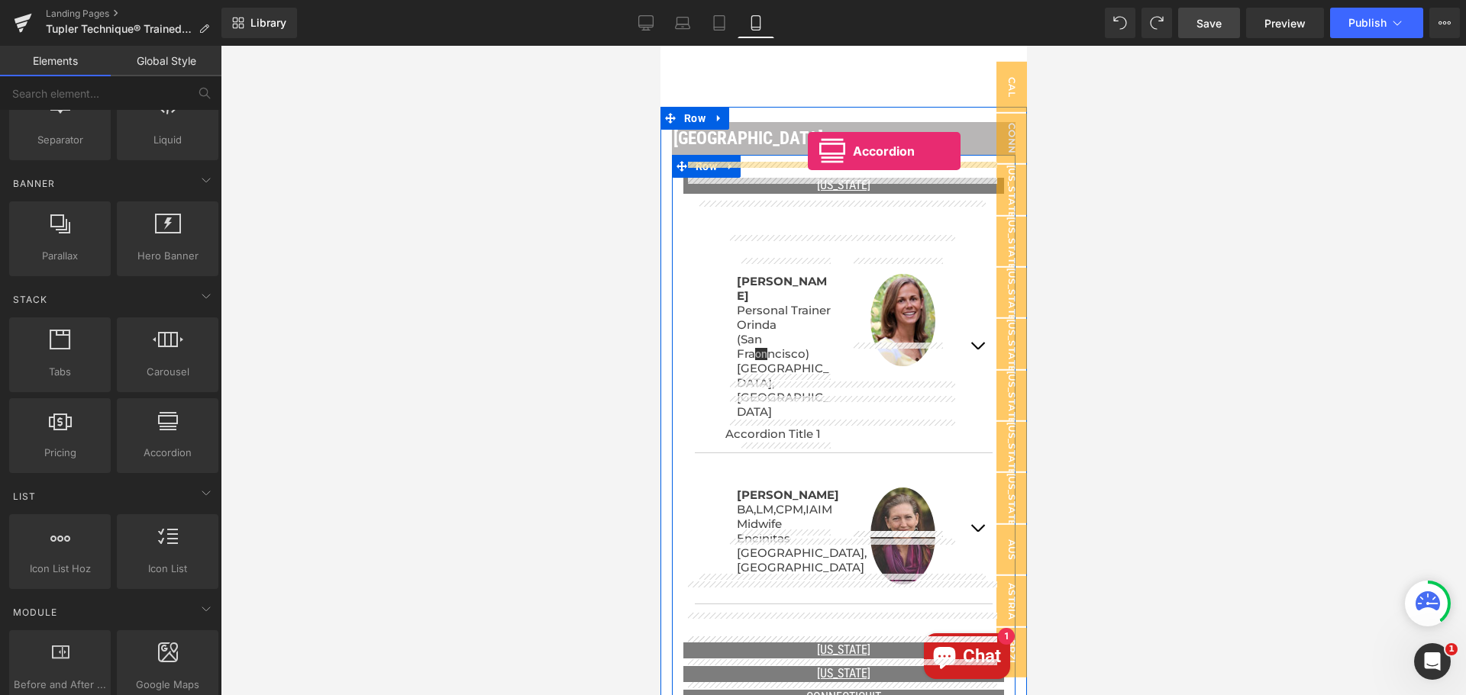
drag, startPoint x: 834, startPoint y: 485, endPoint x: 807, endPoint y: 151, distance: 334.7
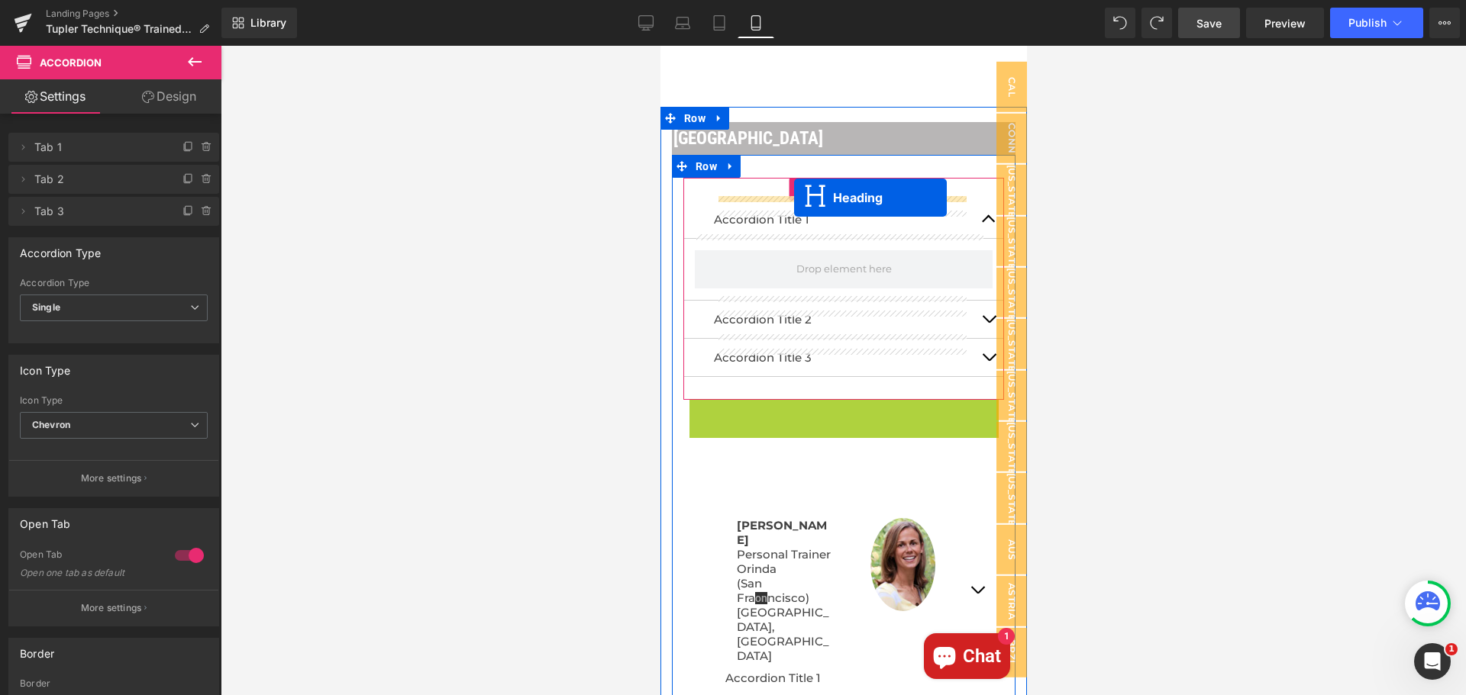
drag, startPoint x: 801, startPoint y: 392, endPoint x: 793, endPoint y: 198, distance: 194.8
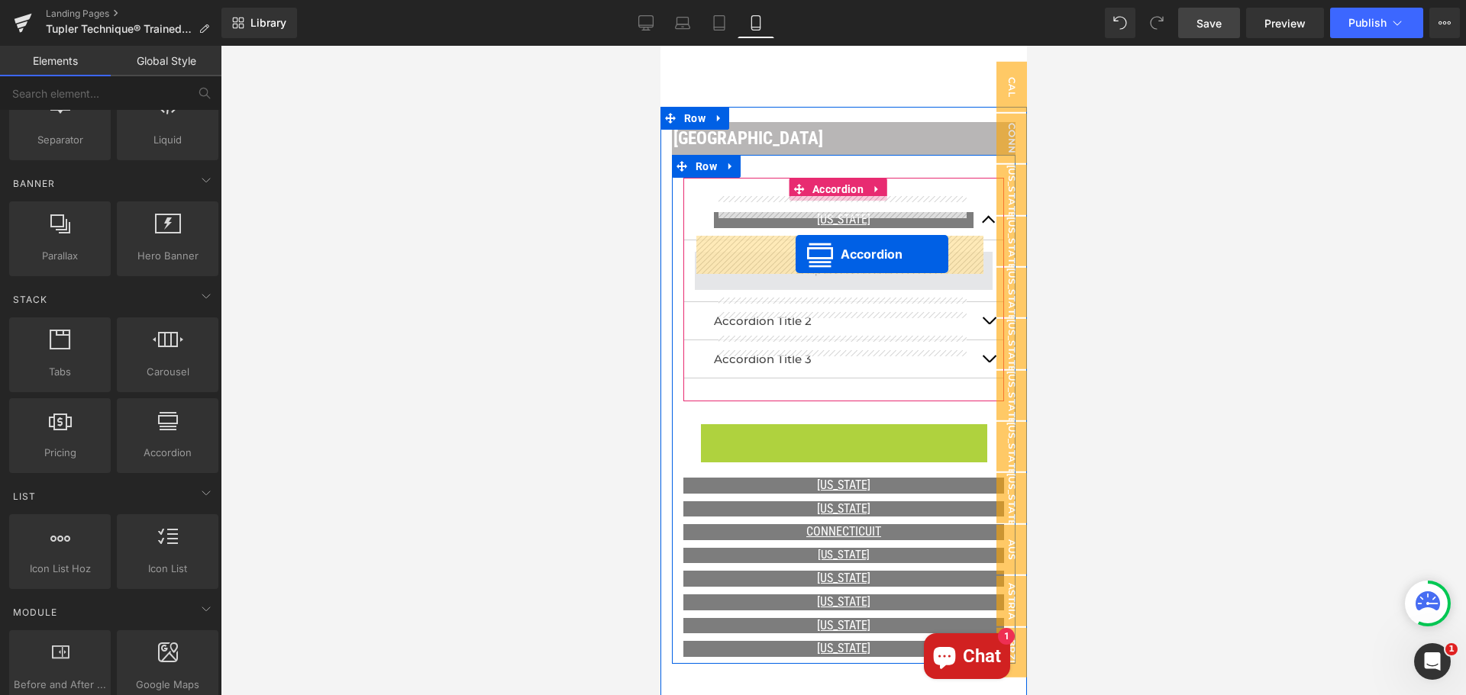
drag, startPoint x: 795, startPoint y: 423, endPoint x: 795, endPoint y: 254, distance: 168.7
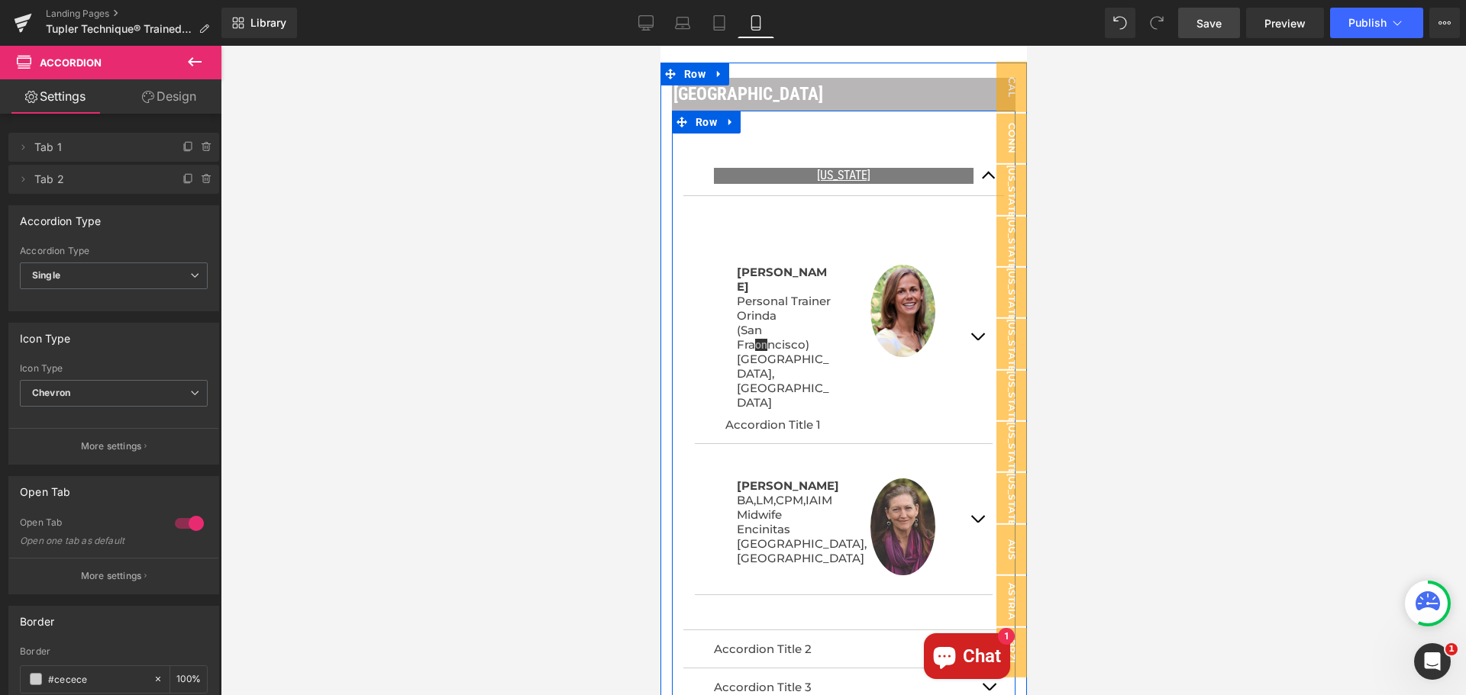
scroll to position [960, 0]
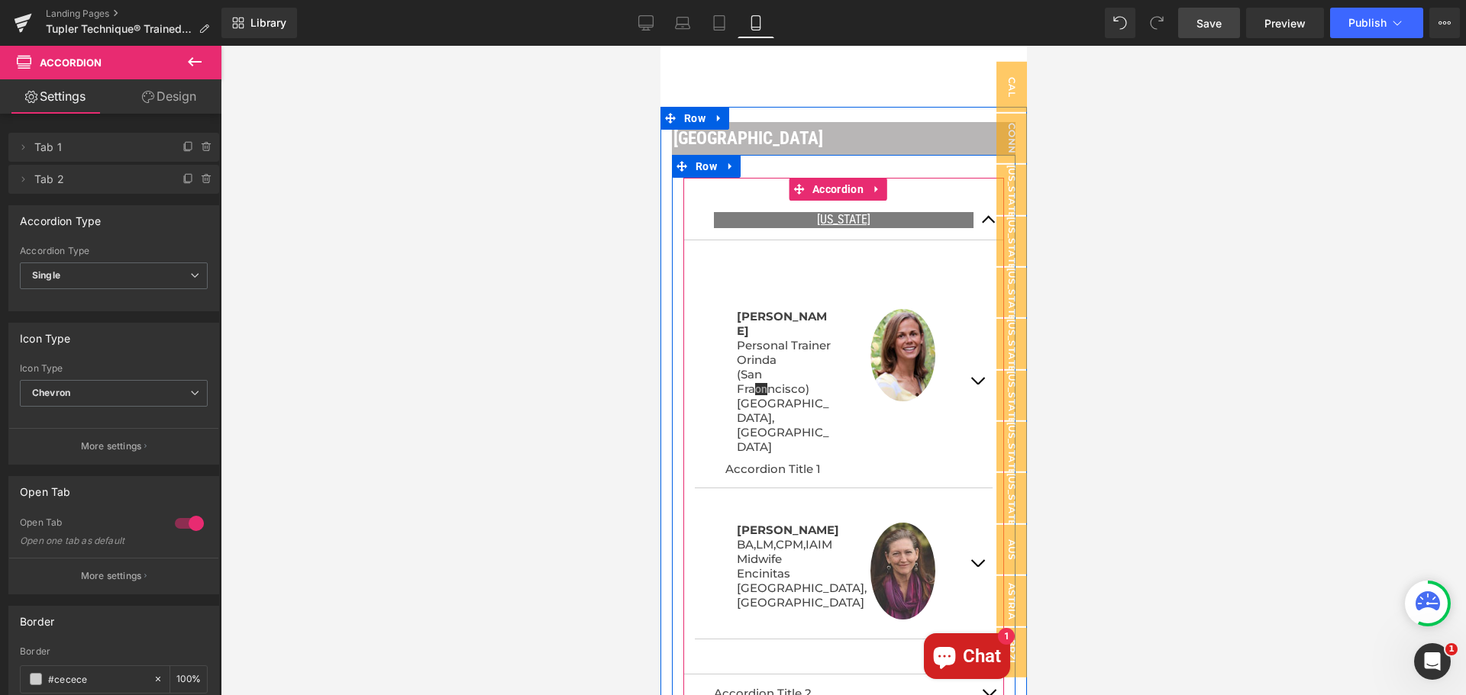
click at [988, 224] on span "button" at bounding box center [988, 224] width 0 height 0
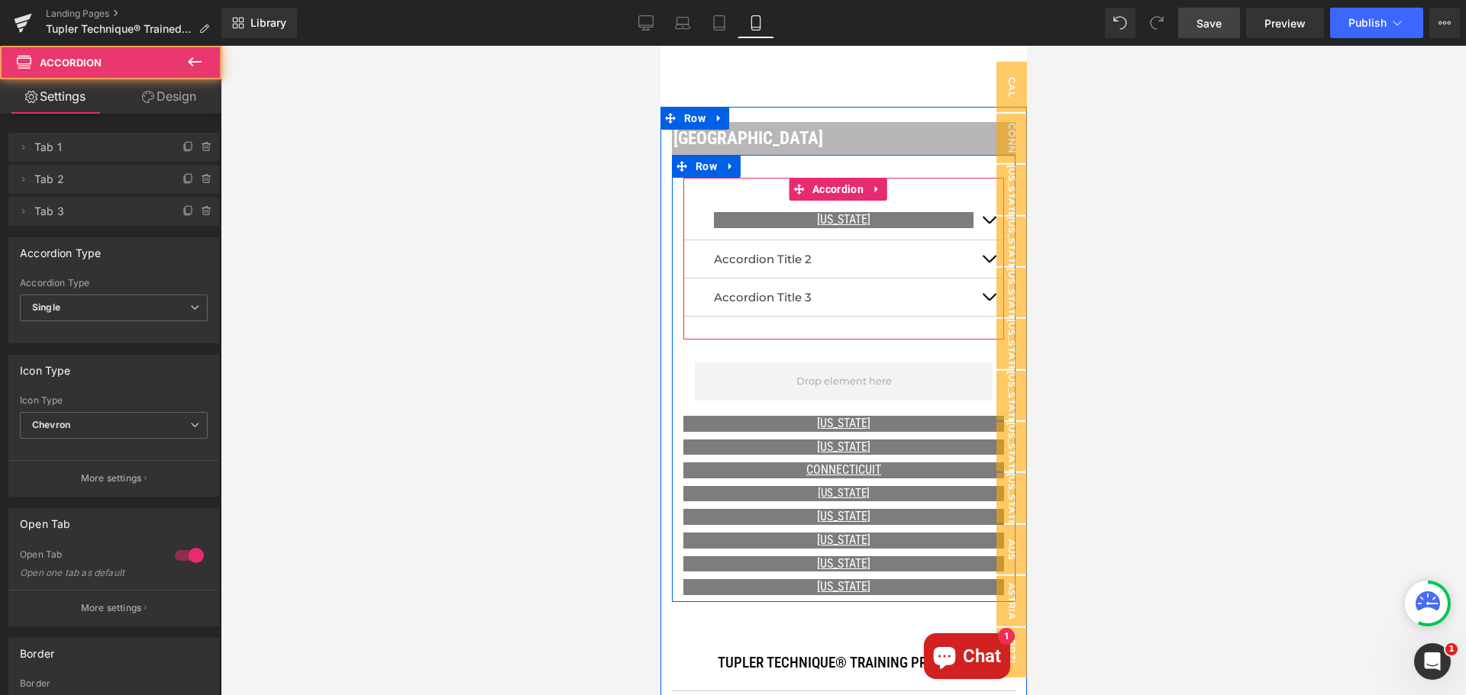
click at [976, 201] on button "button" at bounding box center [988, 220] width 31 height 39
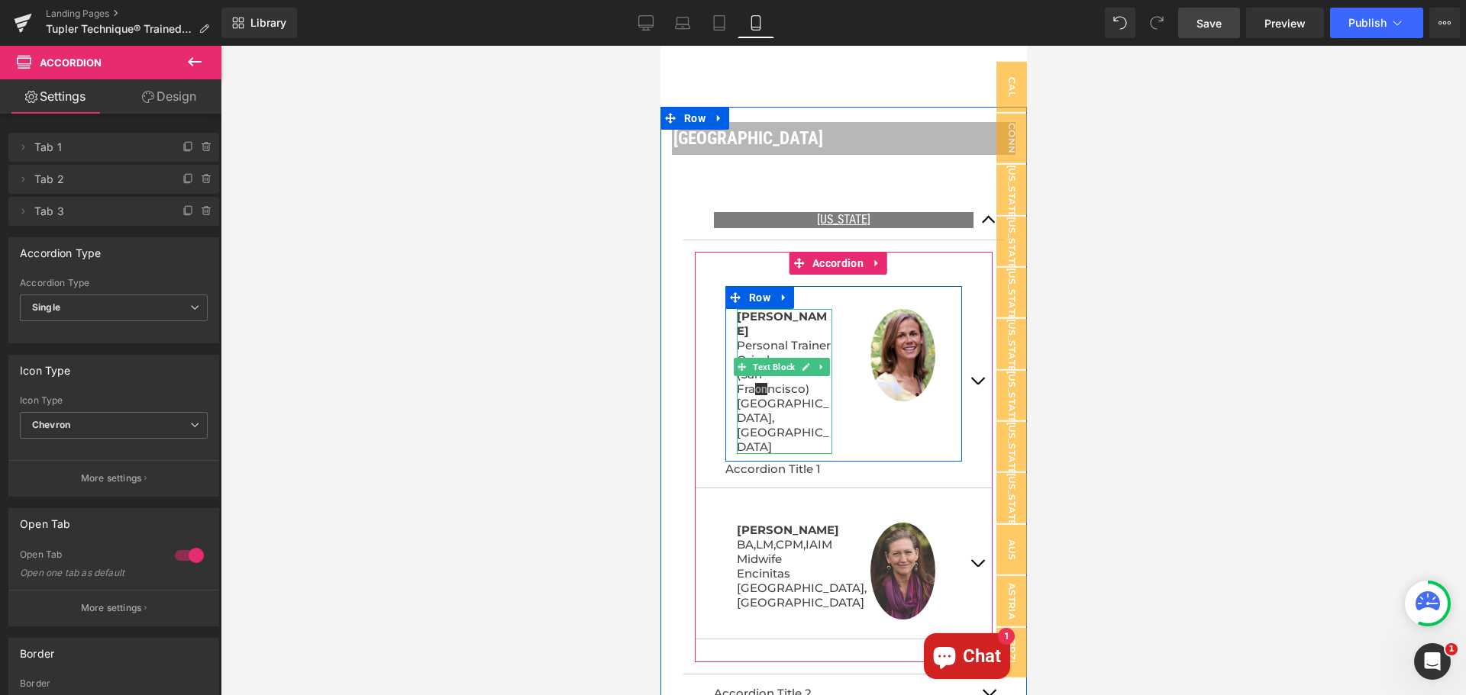
click at [790, 389] on span "ncisco)" at bounding box center [787, 389] width 42 height 15
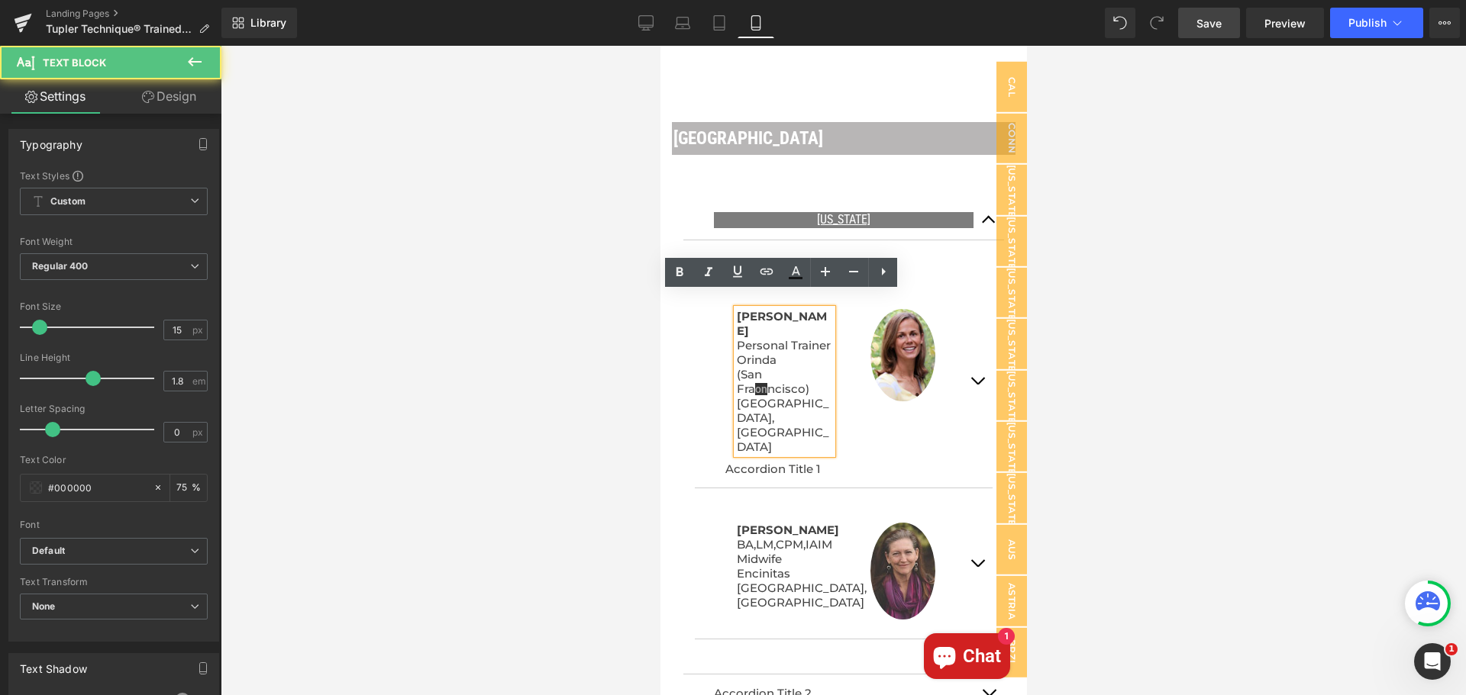
click at [766, 387] on span "on" at bounding box center [760, 389] width 12 height 12
click at [773, 389] on span "ncisco)" at bounding box center [787, 389] width 42 height 15
click at [773, 390] on span "ncisco)" at bounding box center [787, 389] width 42 height 15
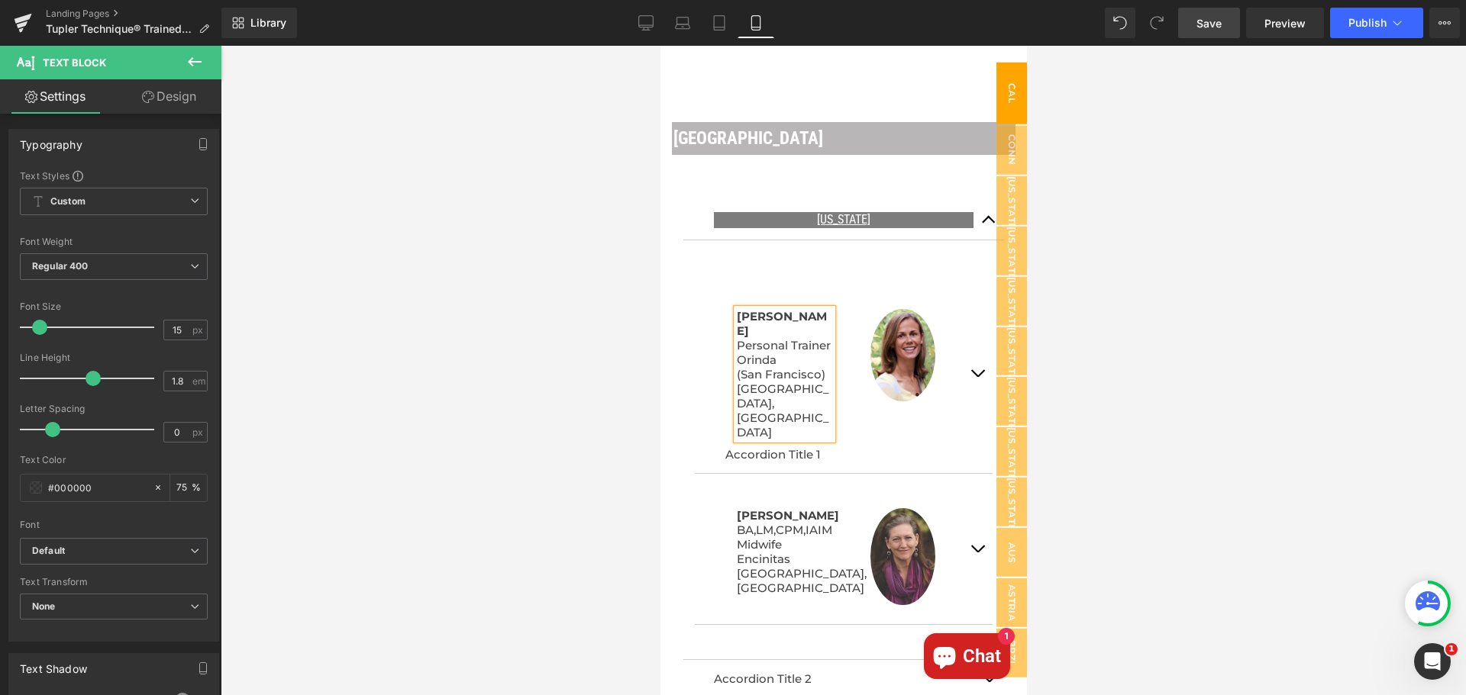
click at [1000, 86] on span "Cal" at bounding box center [1010, 93] width 31 height 62
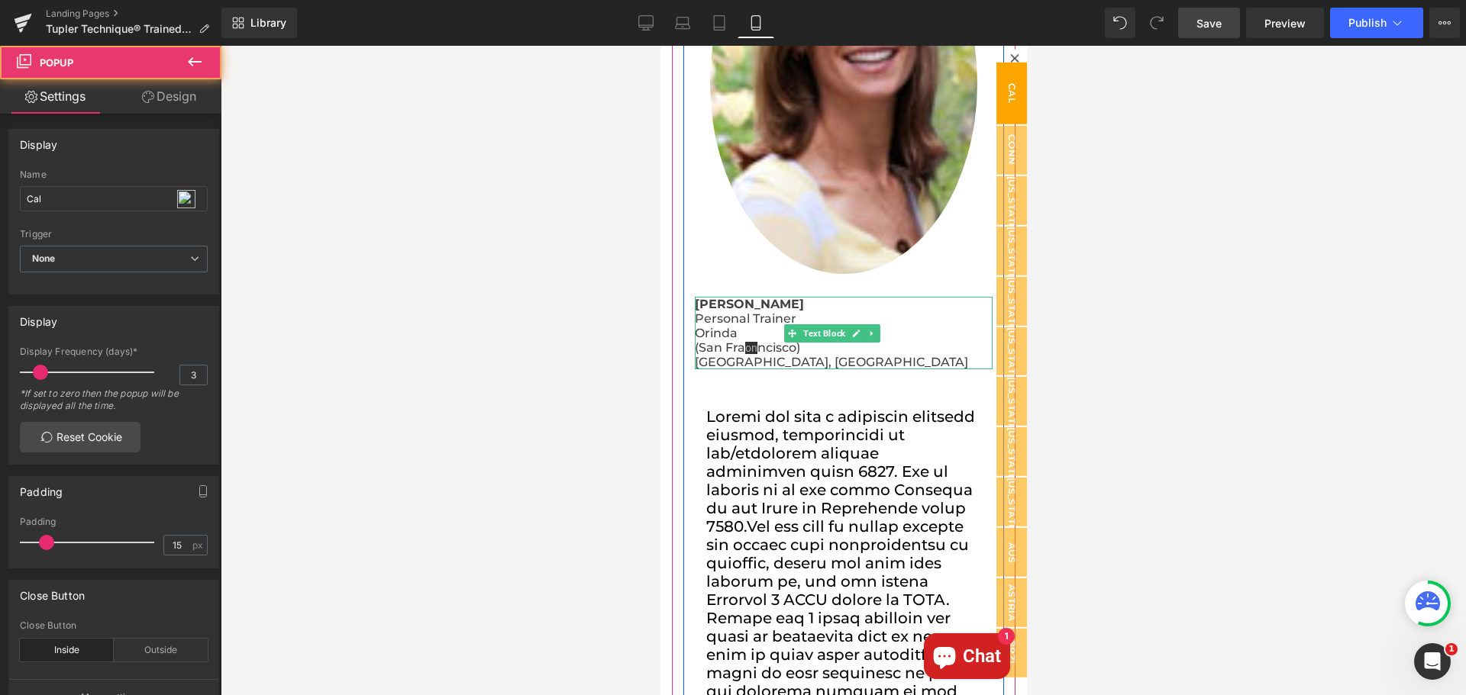
scroll to position [221, 0]
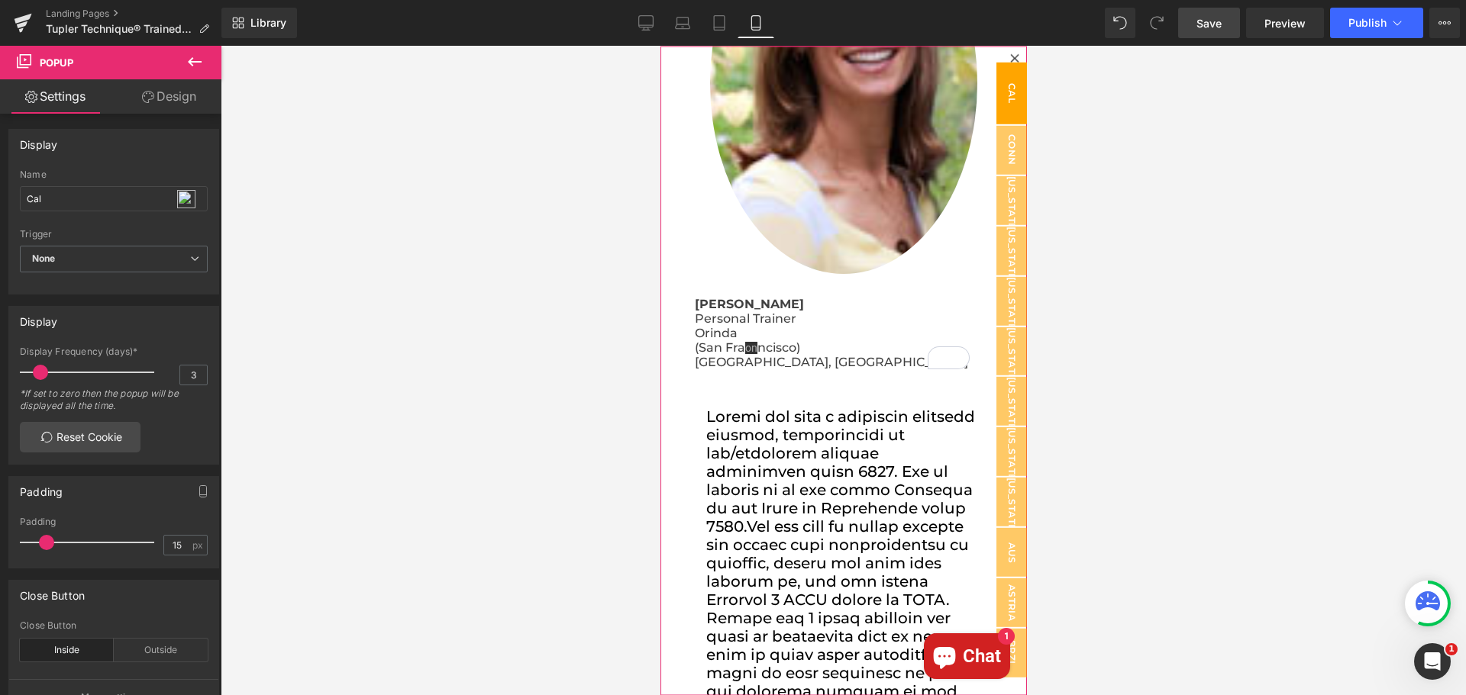
click at [1009, 55] on icon at bounding box center [1013, 57] width 9 height 9
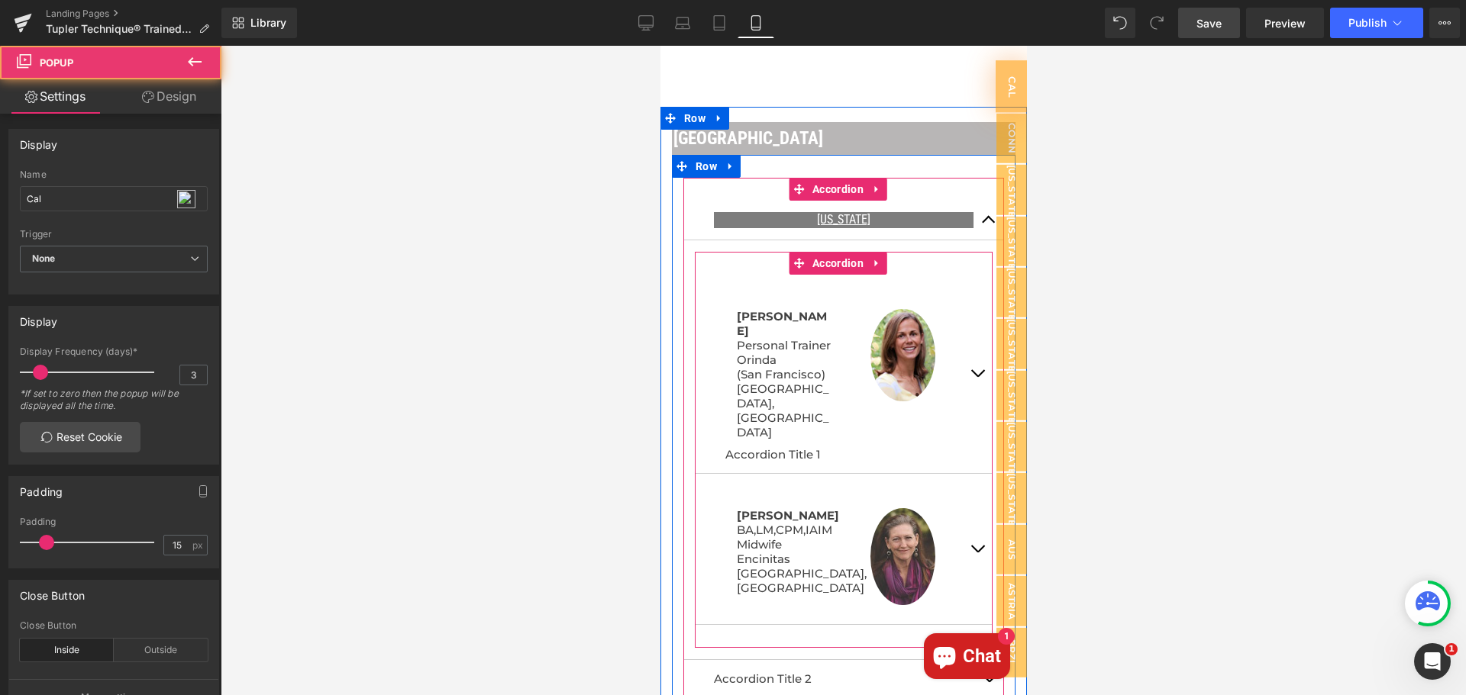
scroll to position [148, 0]
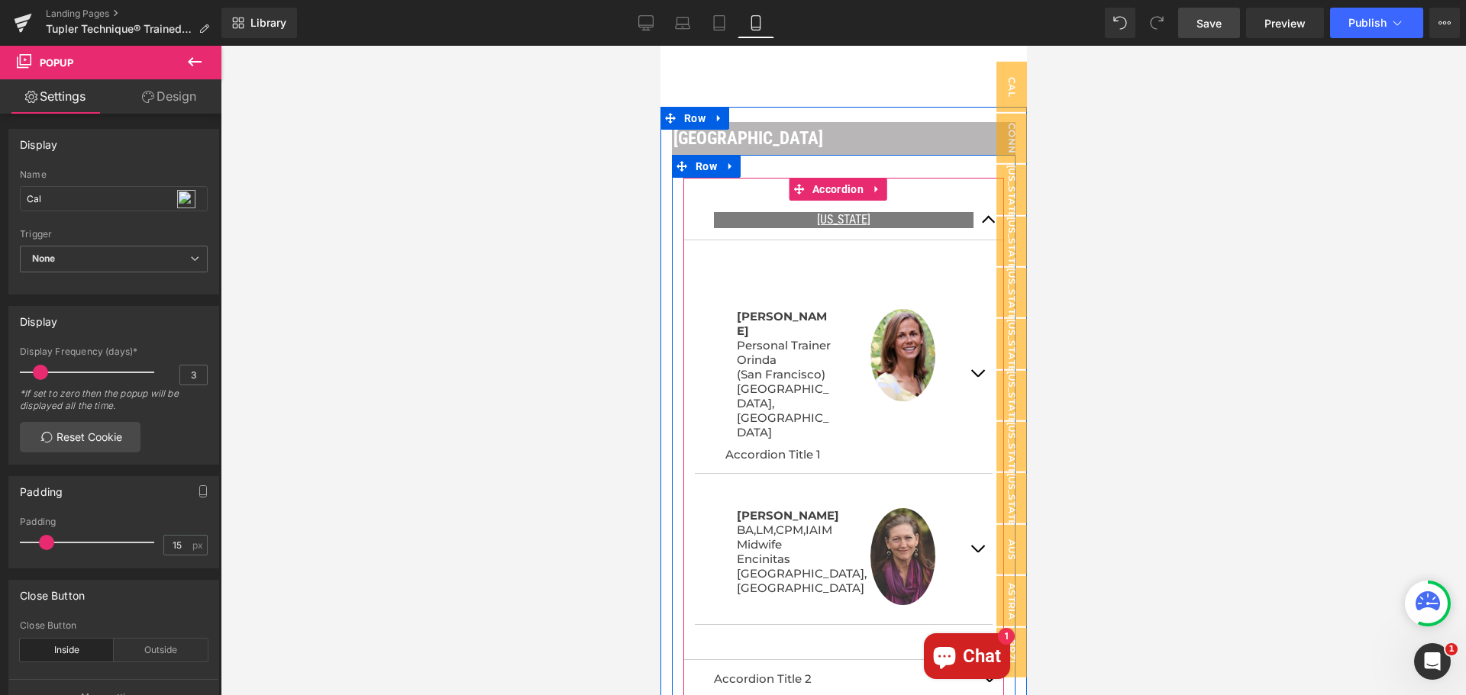
click at [988, 224] on span "button" at bounding box center [988, 224] width 0 height 0
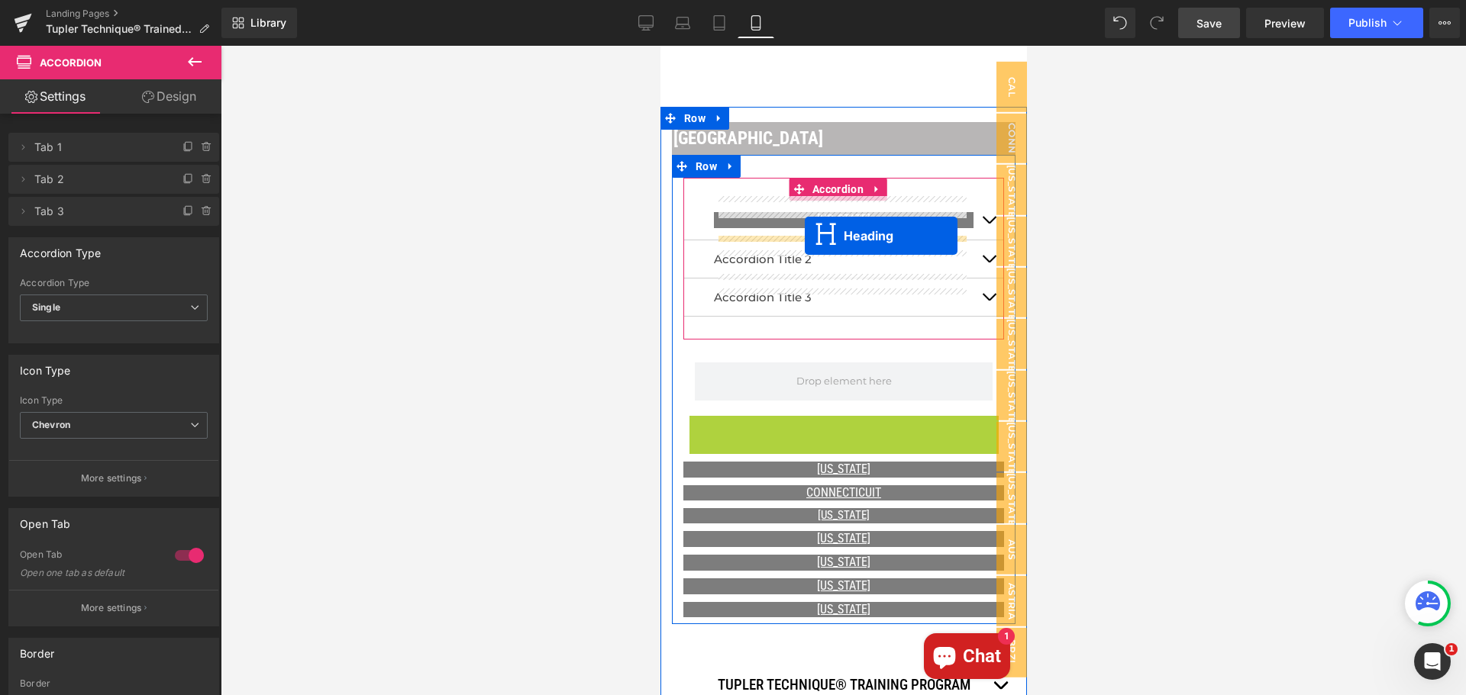
drag, startPoint x: 805, startPoint y: 409, endPoint x: 804, endPoint y: 236, distance: 173.3
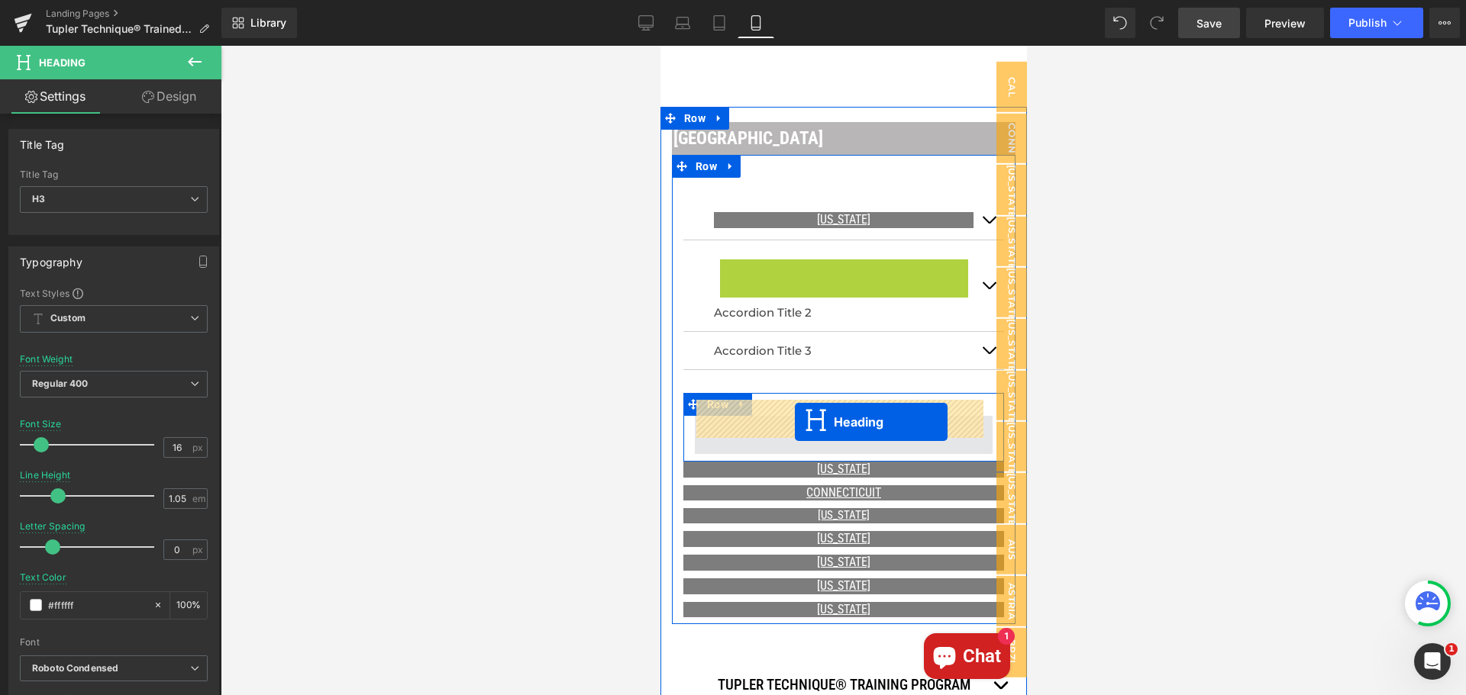
drag, startPoint x: 798, startPoint y: 250, endPoint x: 794, endPoint y: 422, distance: 172.6
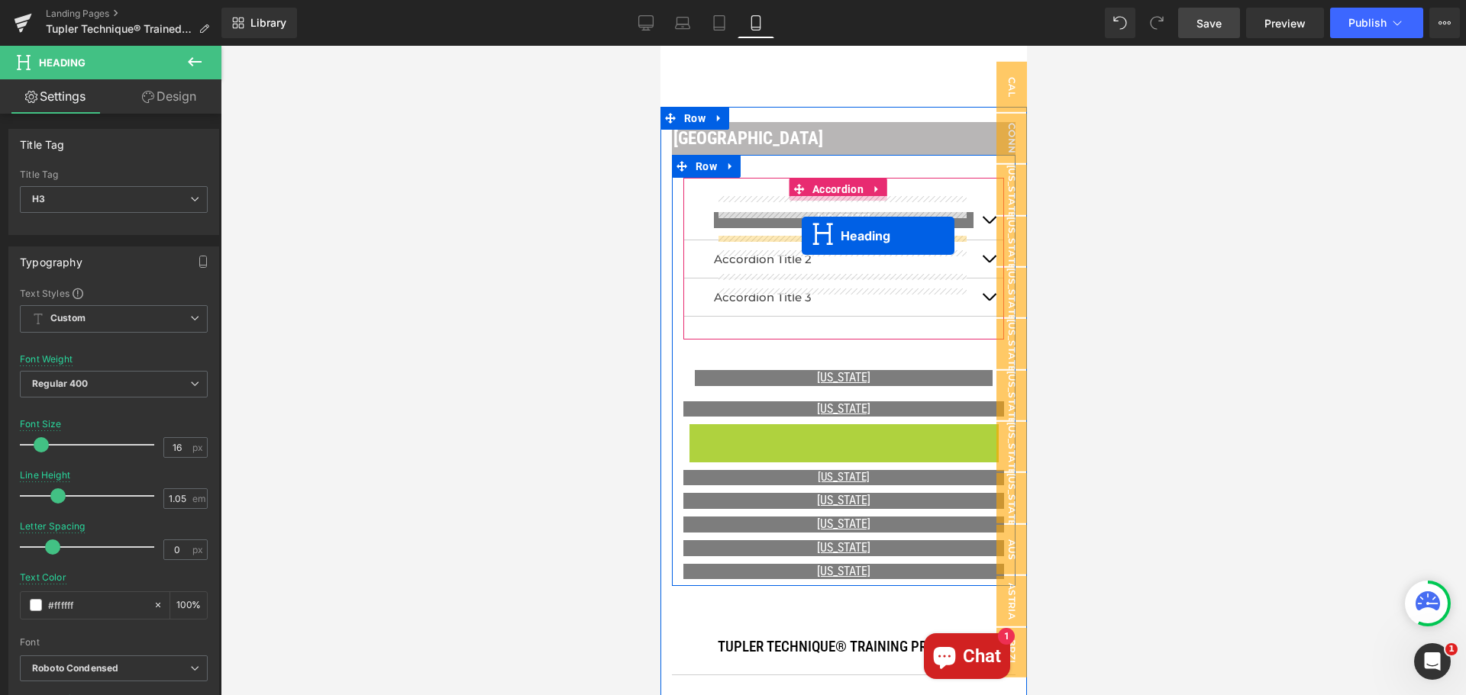
drag, startPoint x: 795, startPoint y: 418, endPoint x: 801, endPoint y: 236, distance: 181.8
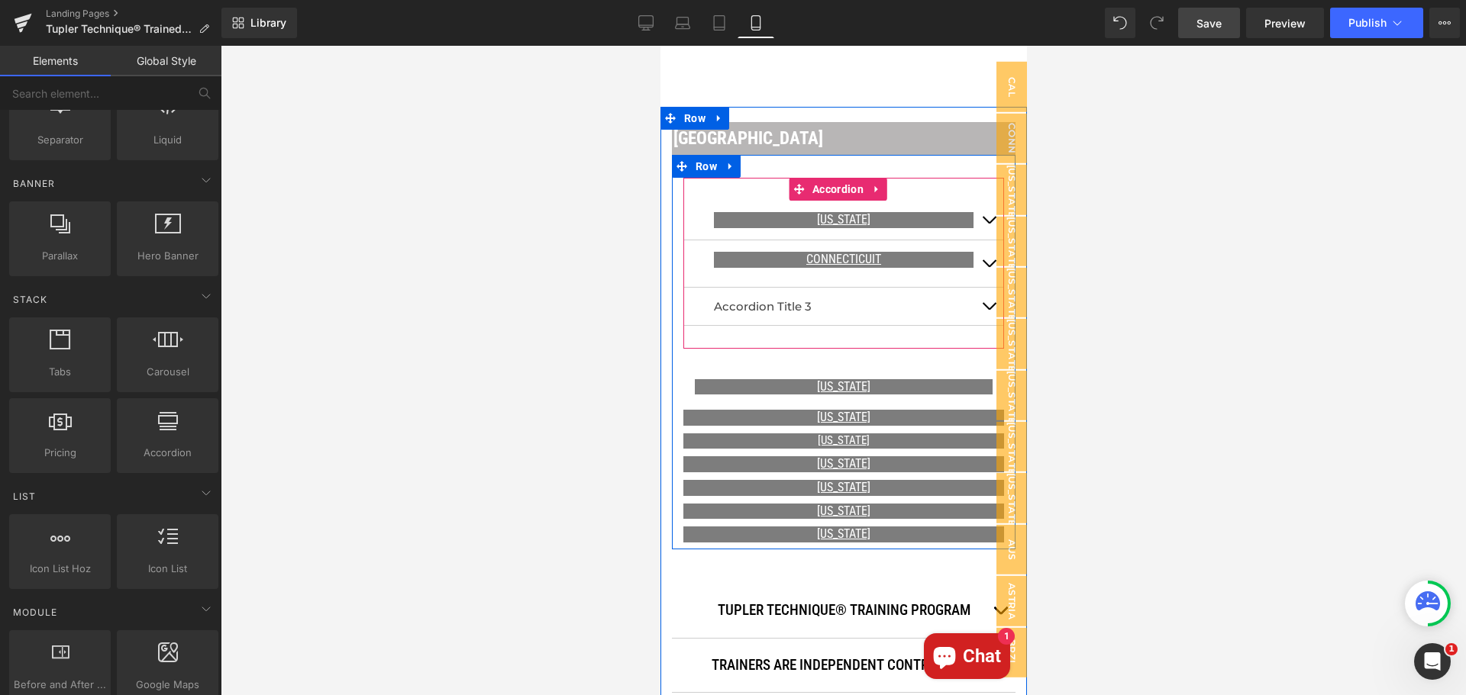
click at [988, 224] on span "button" at bounding box center [988, 224] width 0 height 0
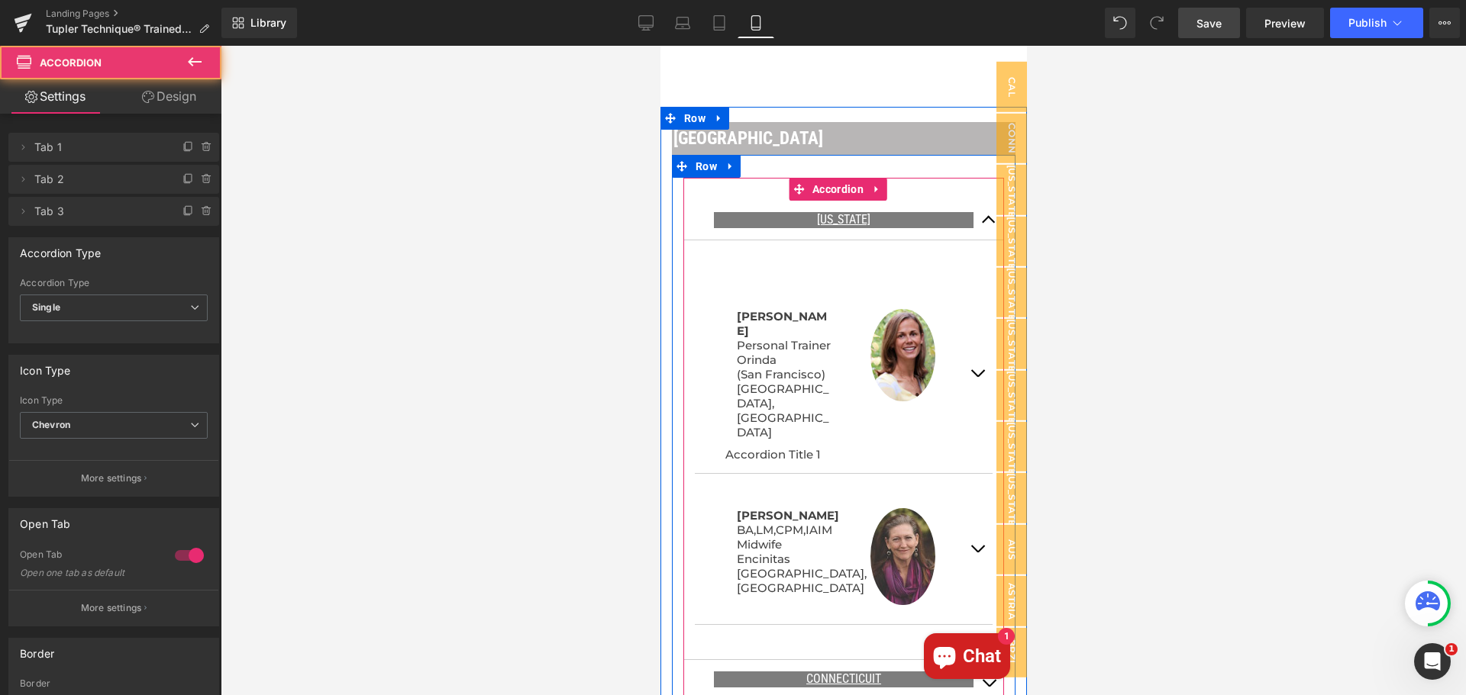
click at [988, 224] on span "button" at bounding box center [988, 224] width 0 height 0
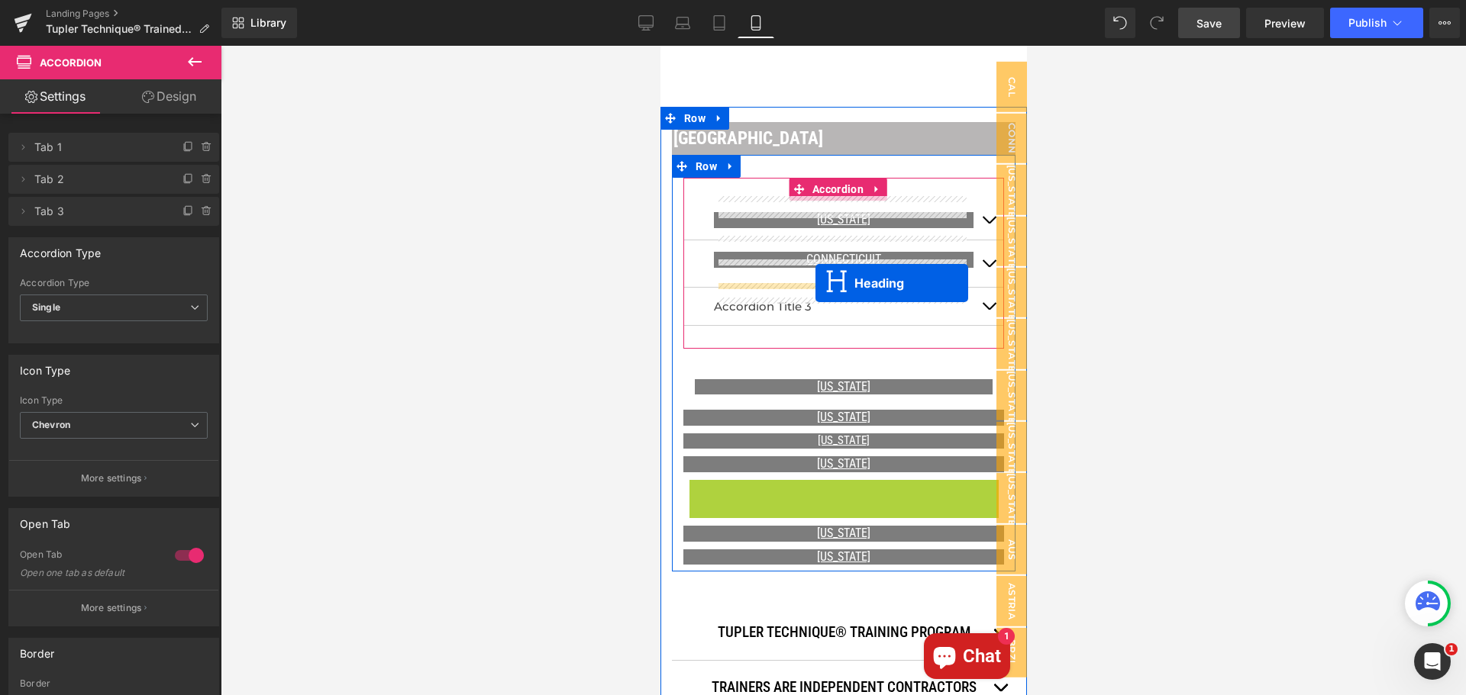
drag, startPoint x: 802, startPoint y: 475, endPoint x: 814, endPoint y: 283, distance: 192.0
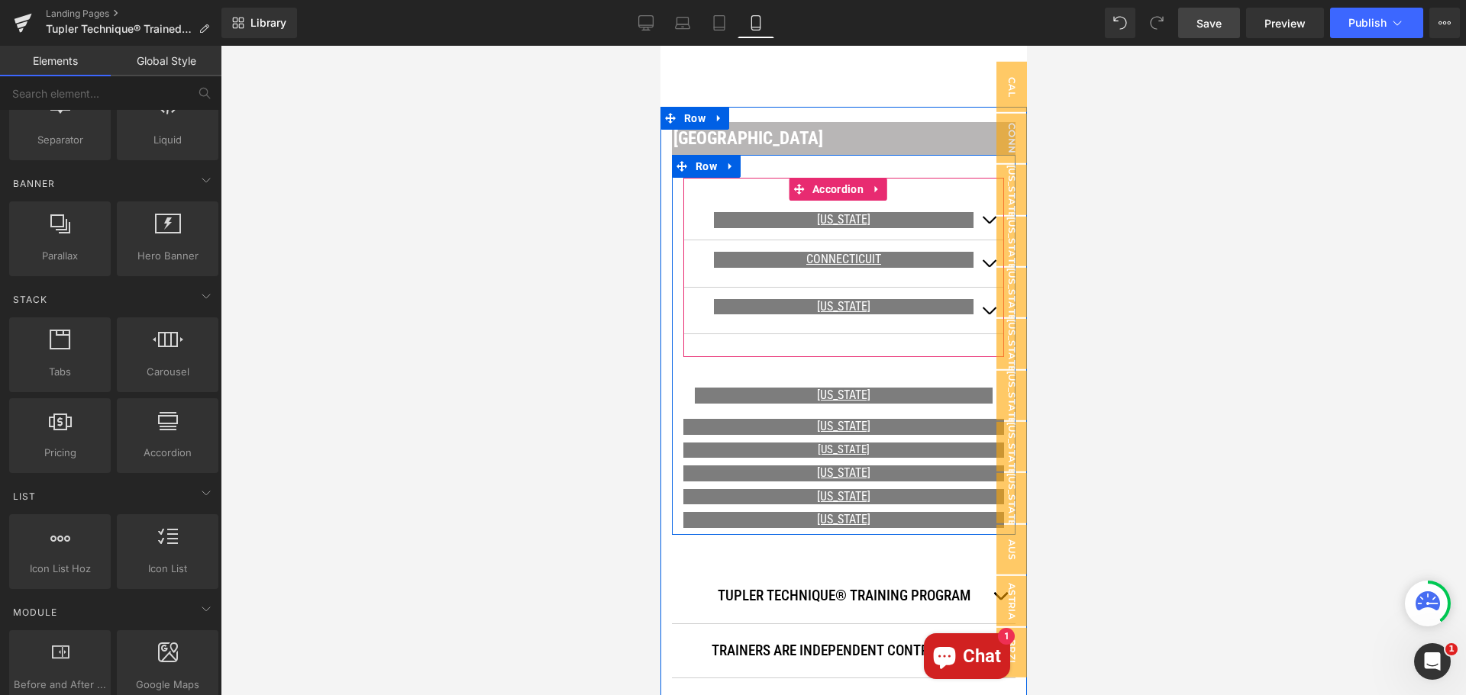
click at [988, 315] on span "button" at bounding box center [988, 315] width 0 height 0
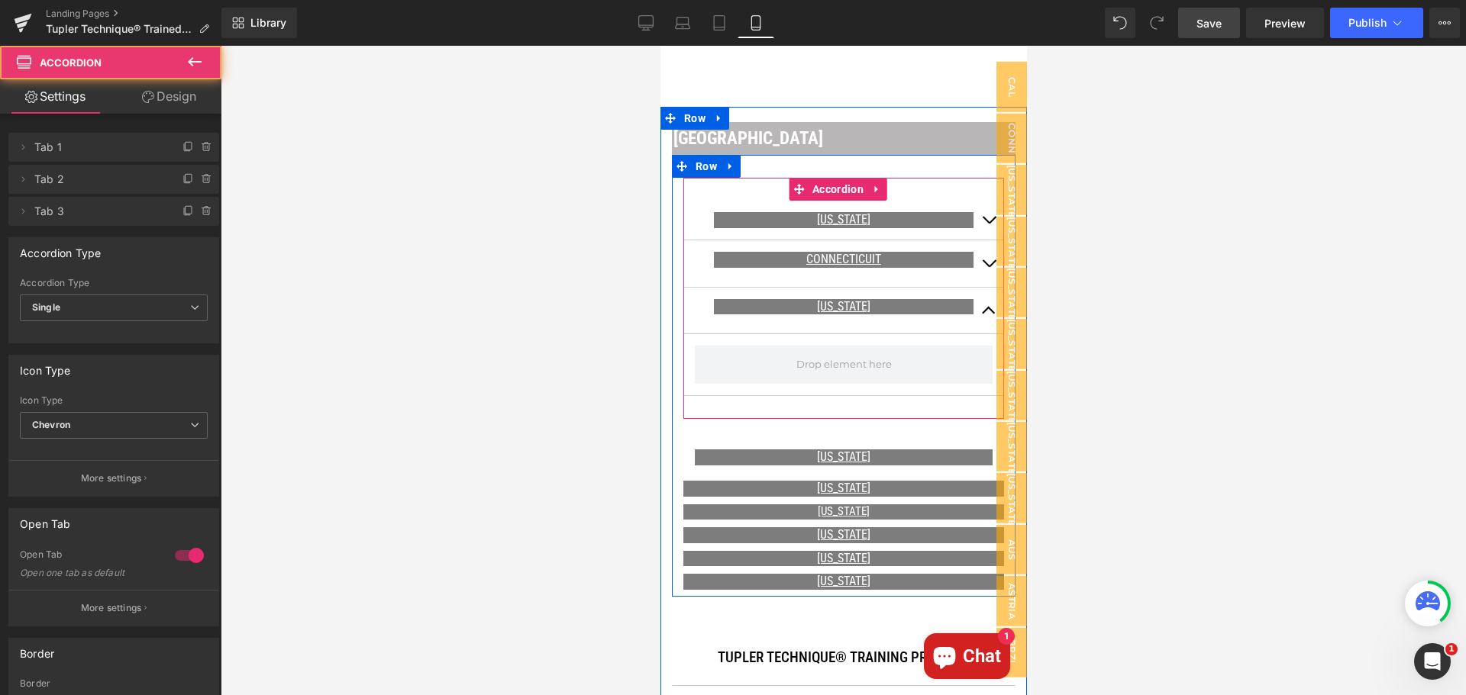
click at [988, 315] on span "button" at bounding box center [988, 315] width 0 height 0
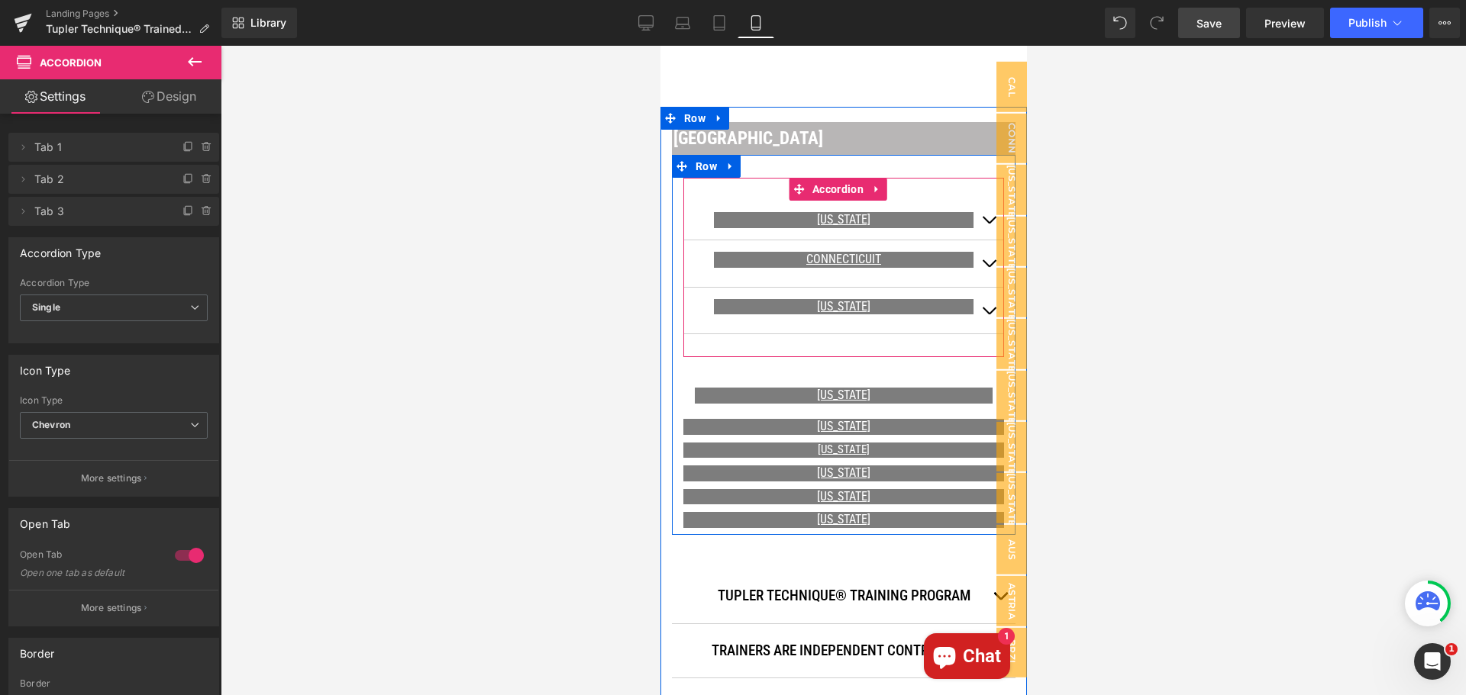
click at [975, 253] on button "button" at bounding box center [988, 263] width 31 height 47
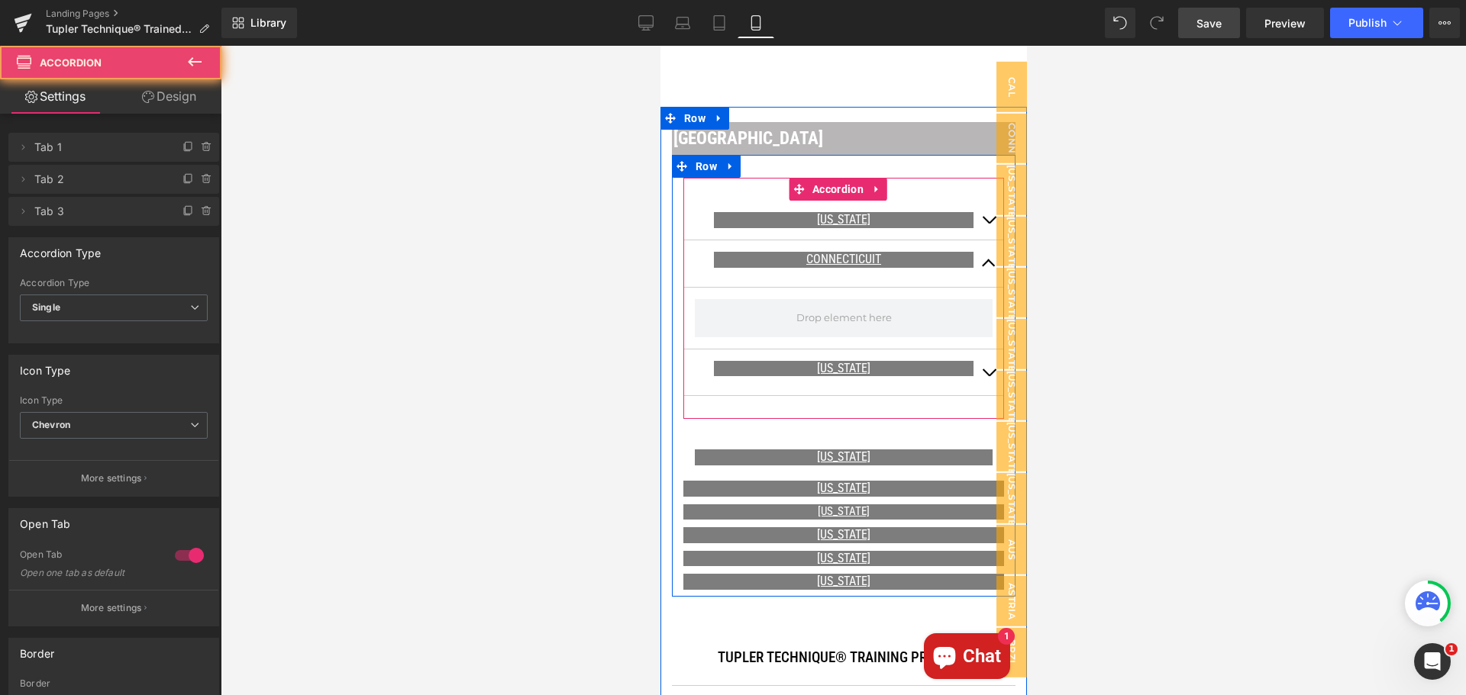
click at [975, 253] on button "button" at bounding box center [988, 263] width 31 height 47
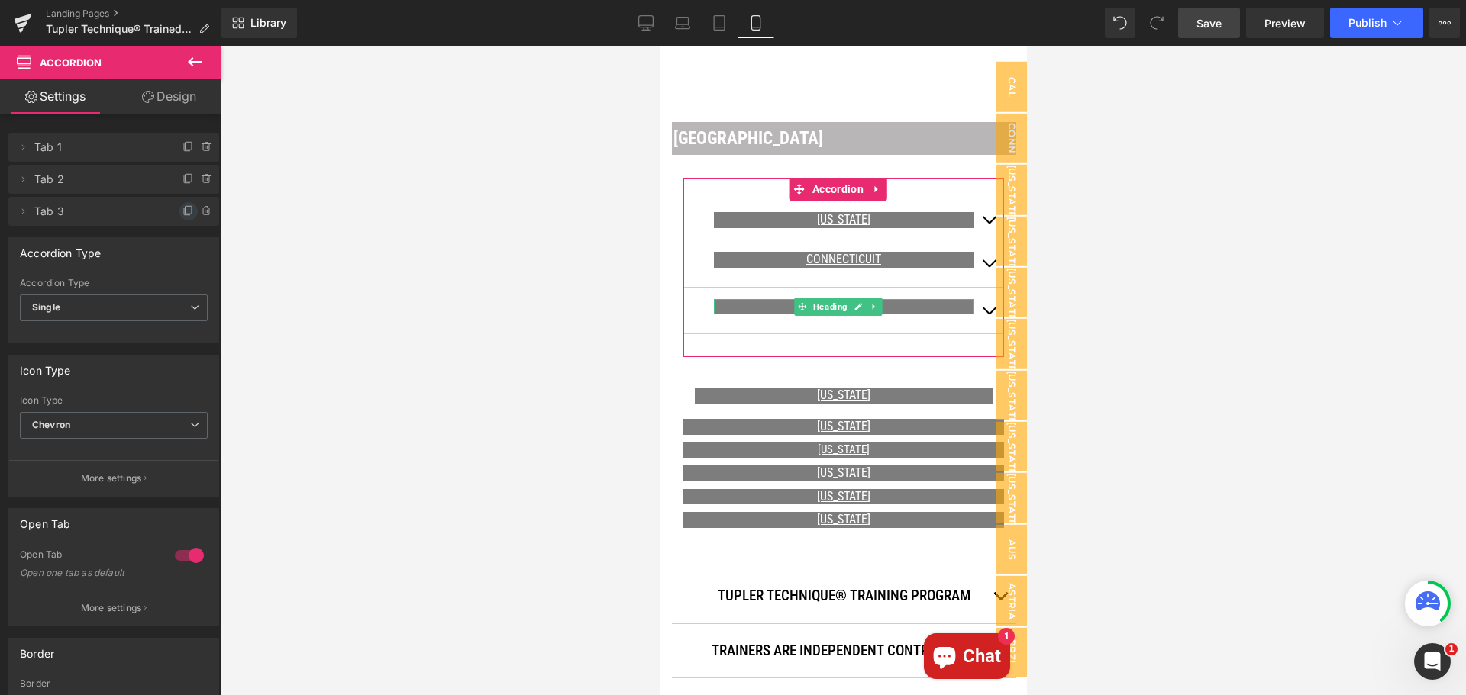
click at [182, 217] on icon at bounding box center [188, 211] width 12 height 12
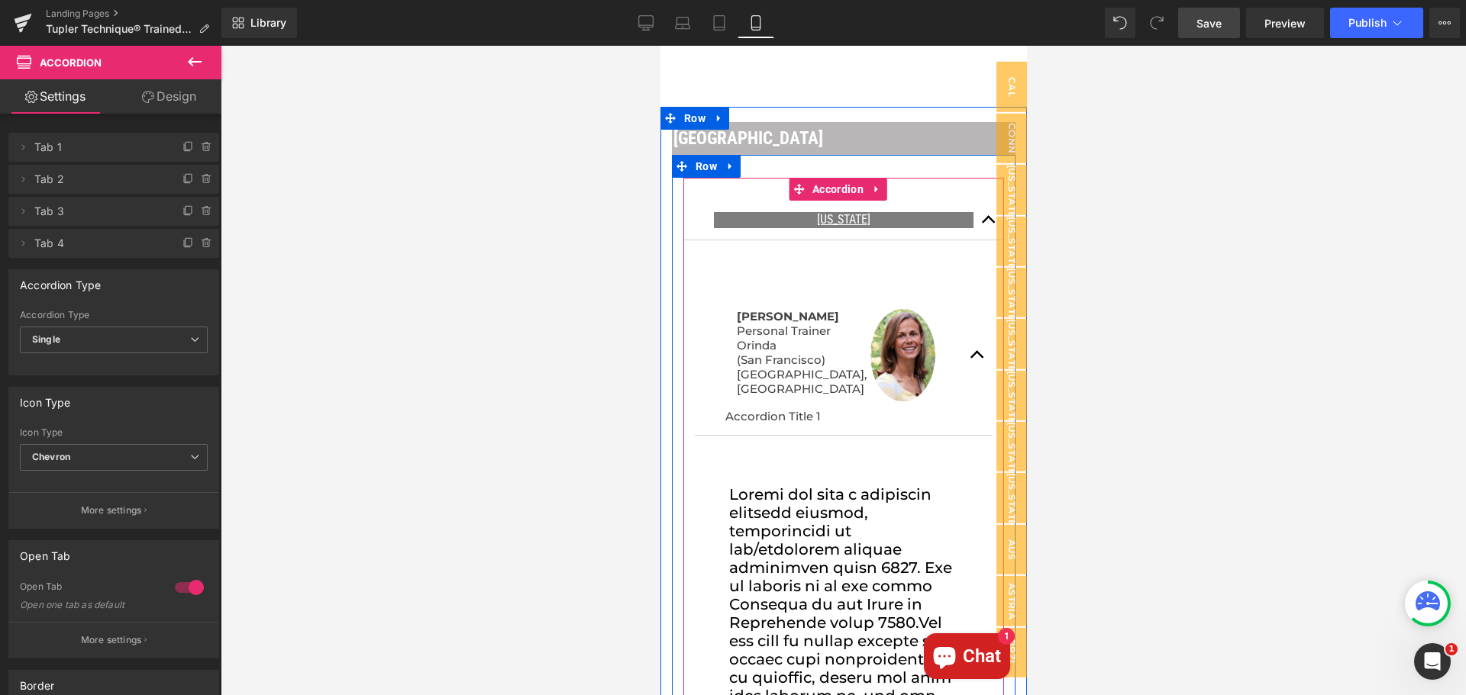
click at [974, 205] on button "button" at bounding box center [988, 220] width 31 height 39
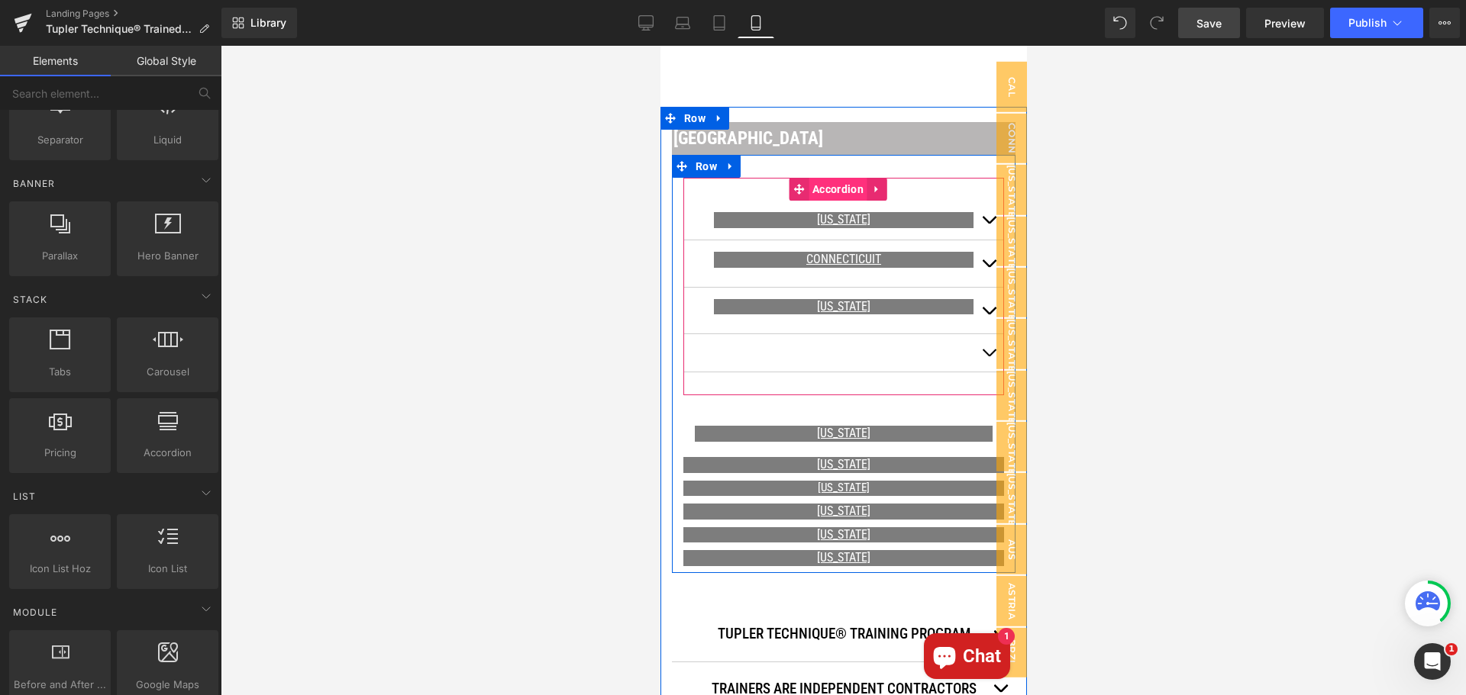
click at [823, 178] on span "Accordion" at bounding box center [837, 189] width 59 height 23
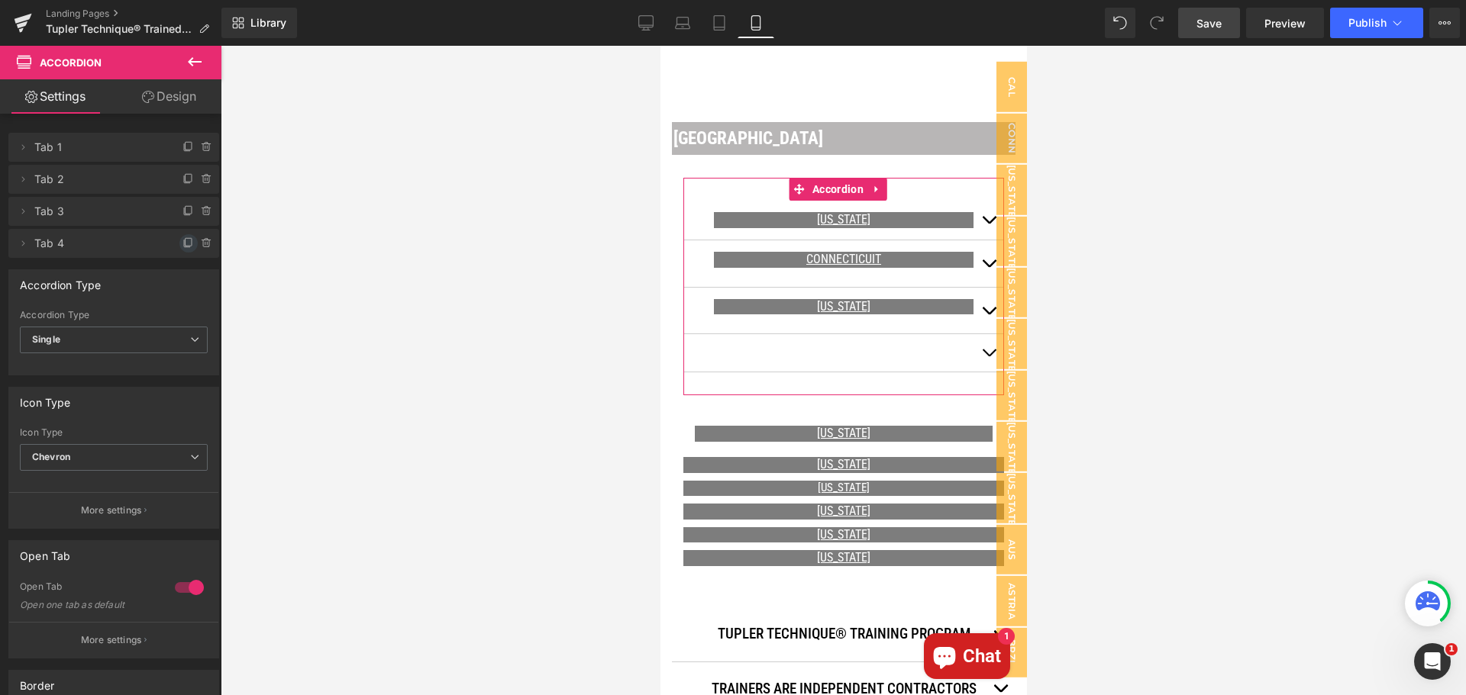
click at [183, 244] on icon at bounding box center [188, 243] width 12 height 12
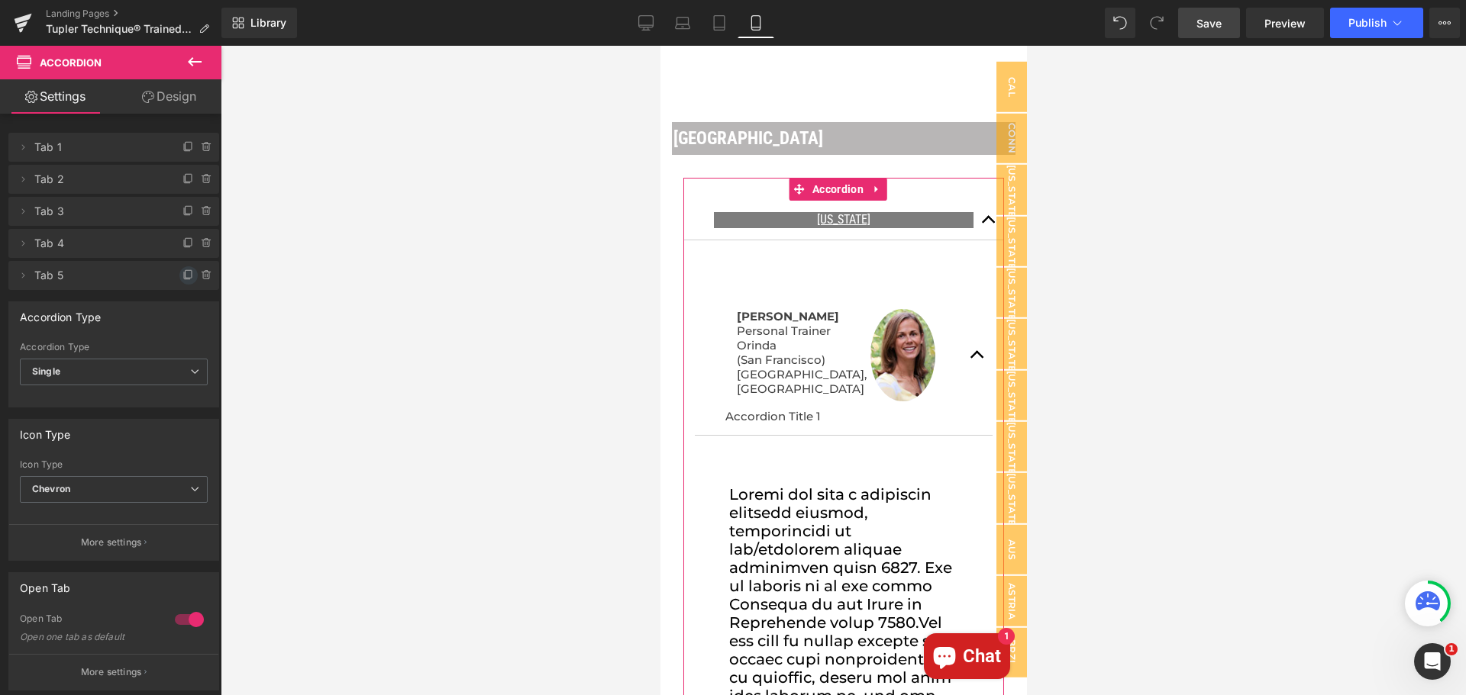
click at [184, 279] on icon at bounding box center [188, 275] width 12 height 12
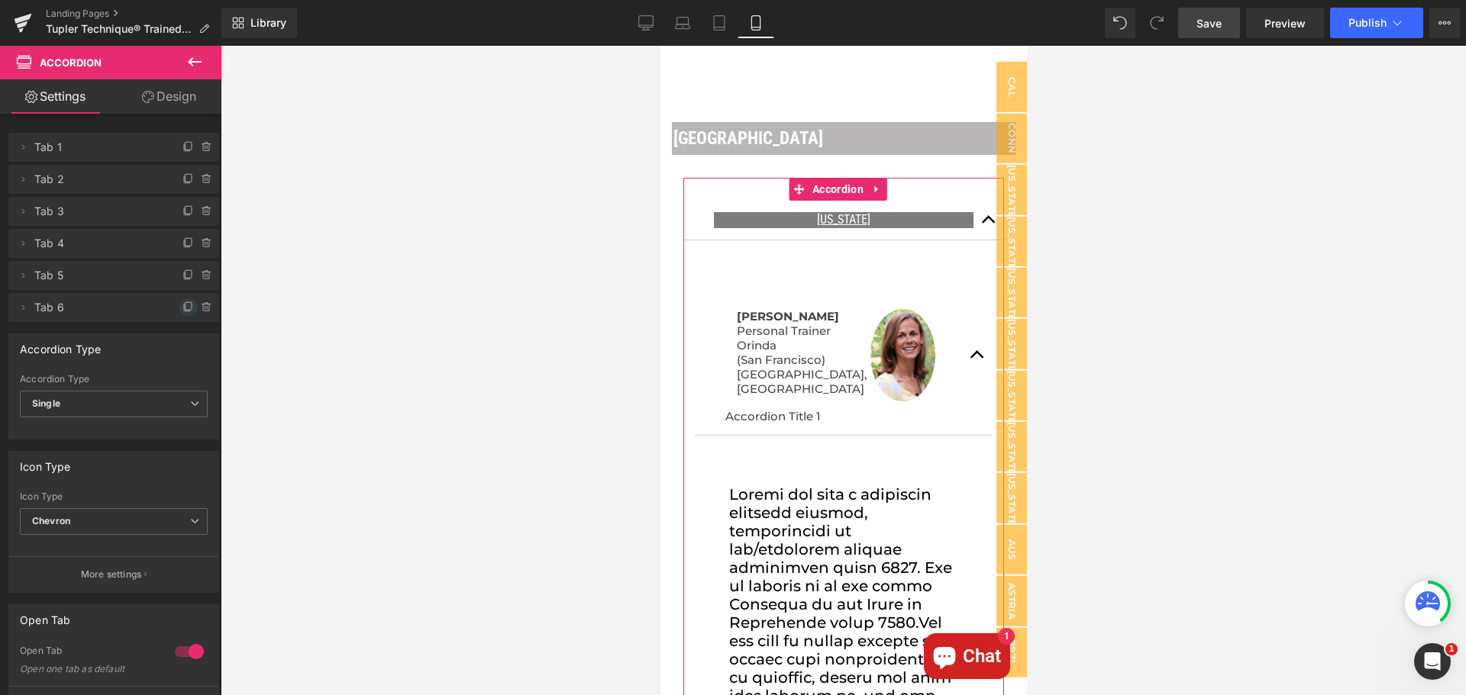
click at [182, 308] on icon at bounding box center [188, 308] width 12 height 12
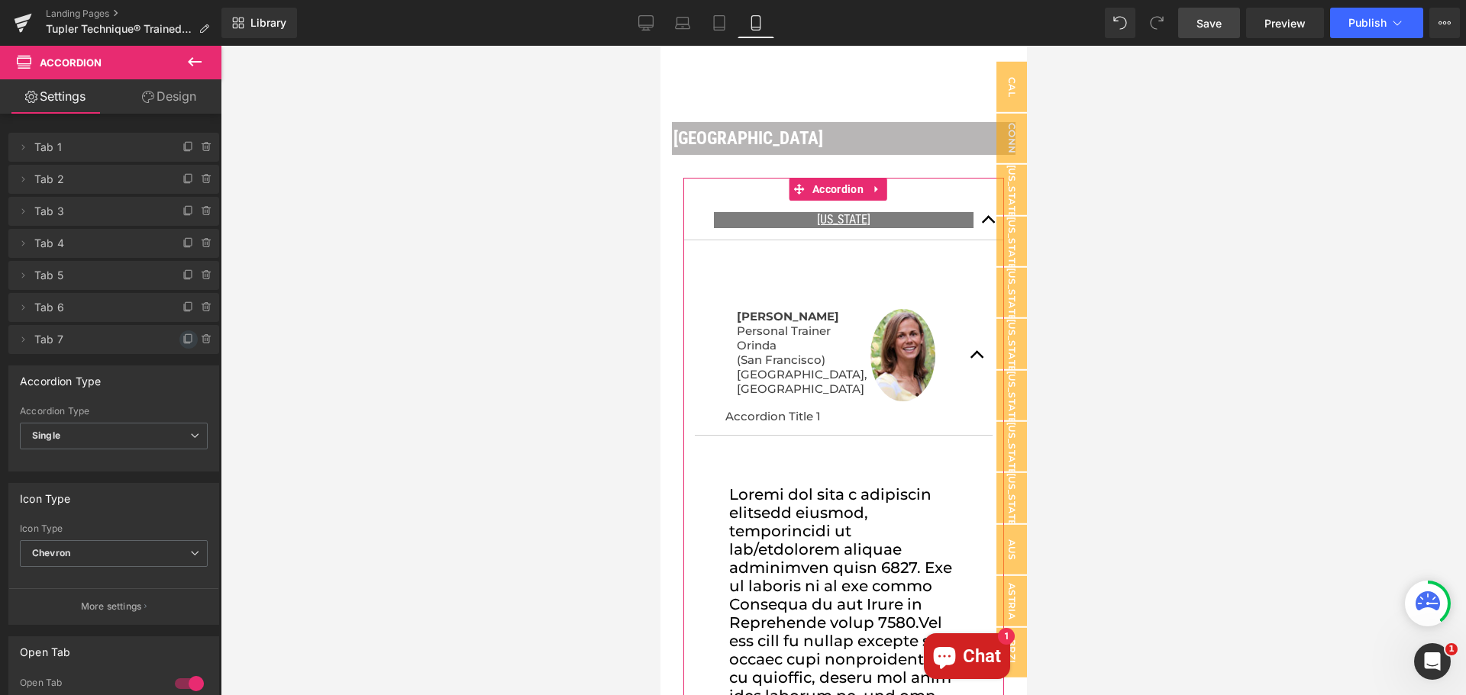
click at [182, 343] on icon at bounding box center [188, 340] width 12 height 12
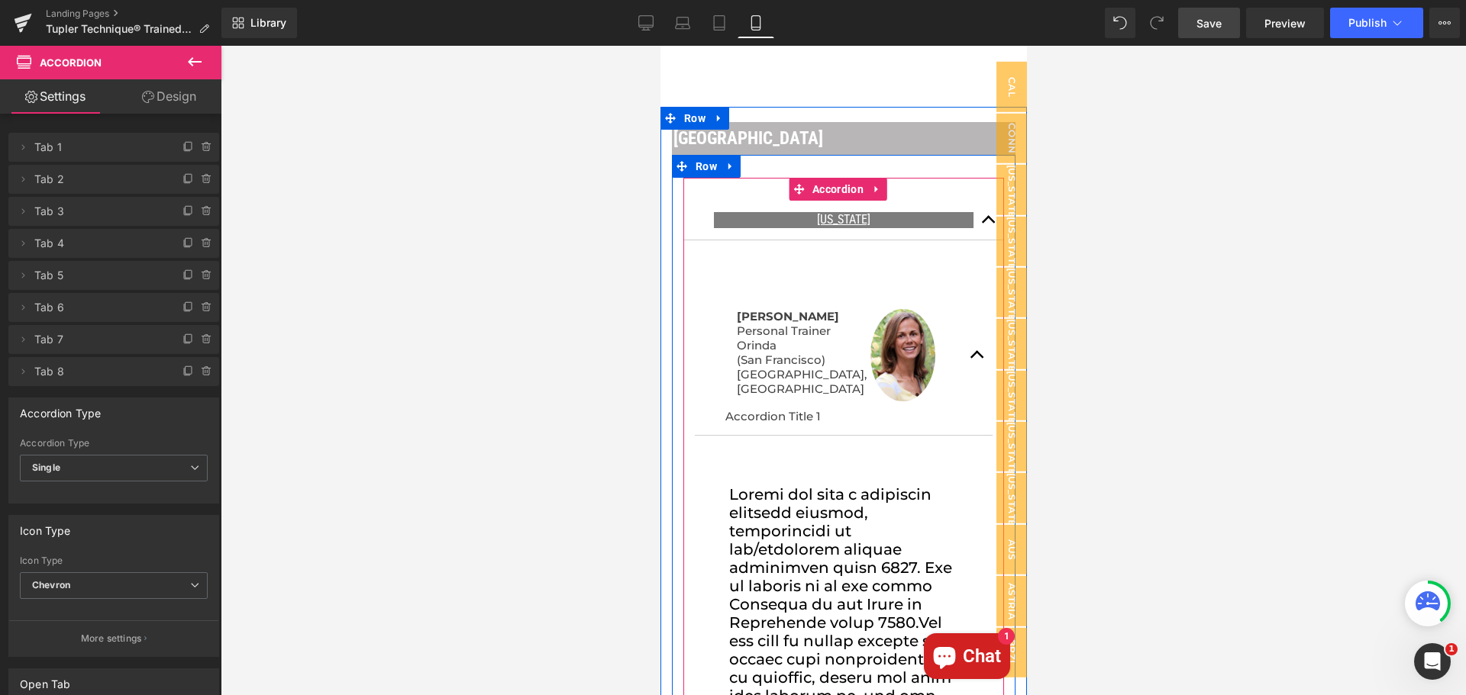
click at [988, 224] on span "button" at bounding box center [988, 224] width 0 height 0
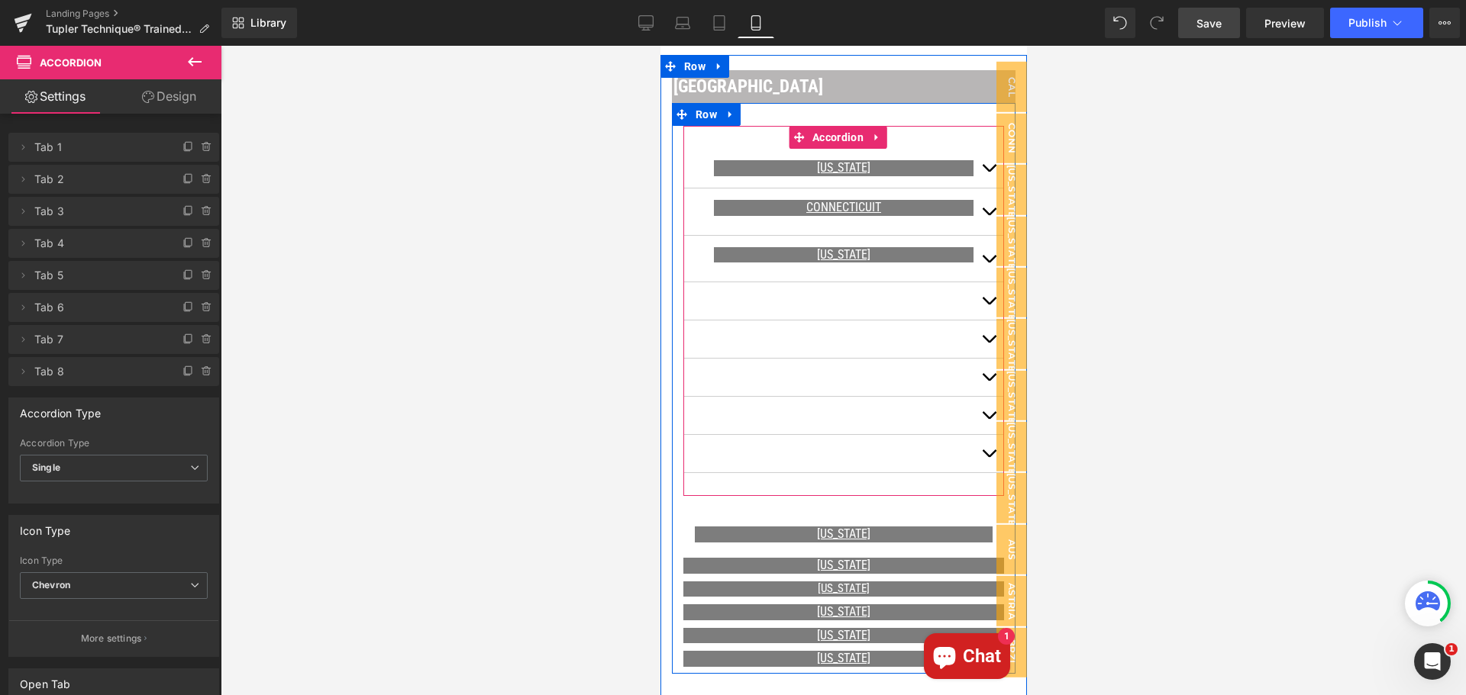
scroll to position [1113, 0]
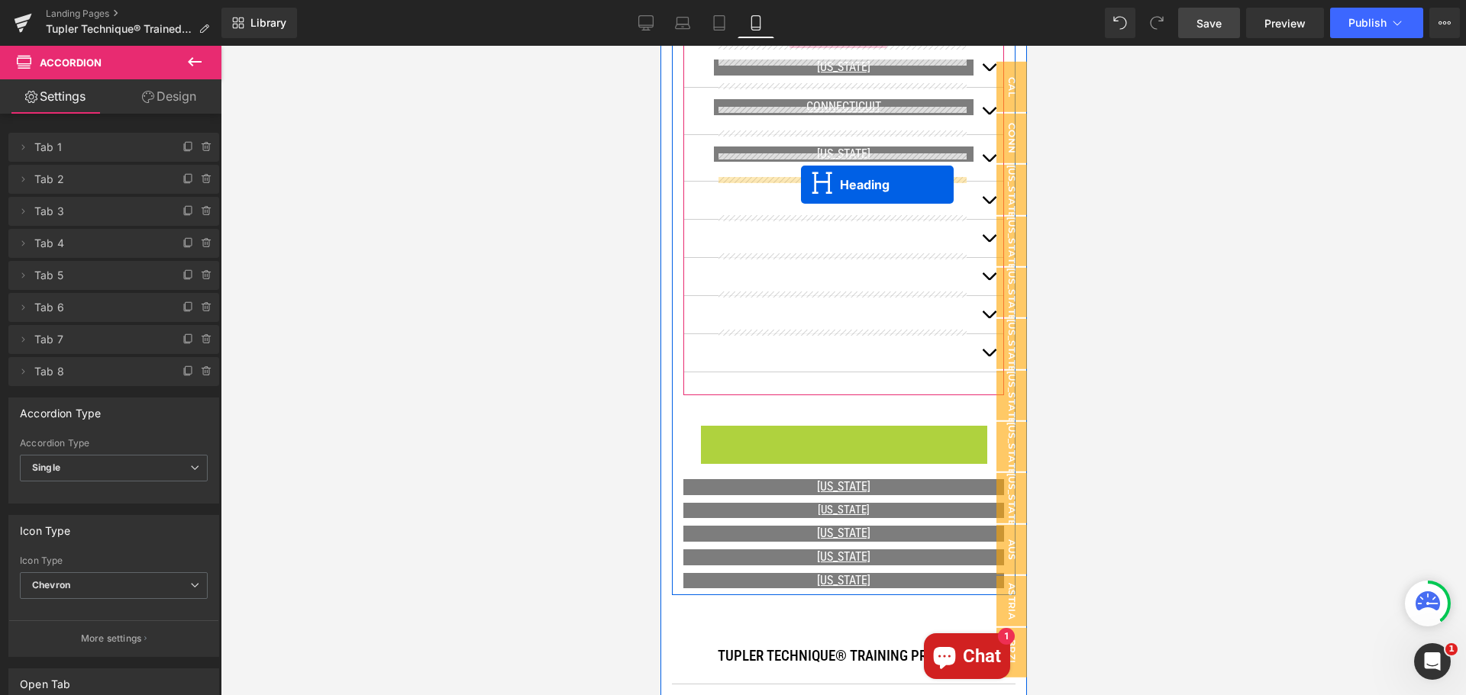
drag, startPoint x: 802, startPoint y: 417, endPoint x: 800, endPoint y: 185, distance: 232.1
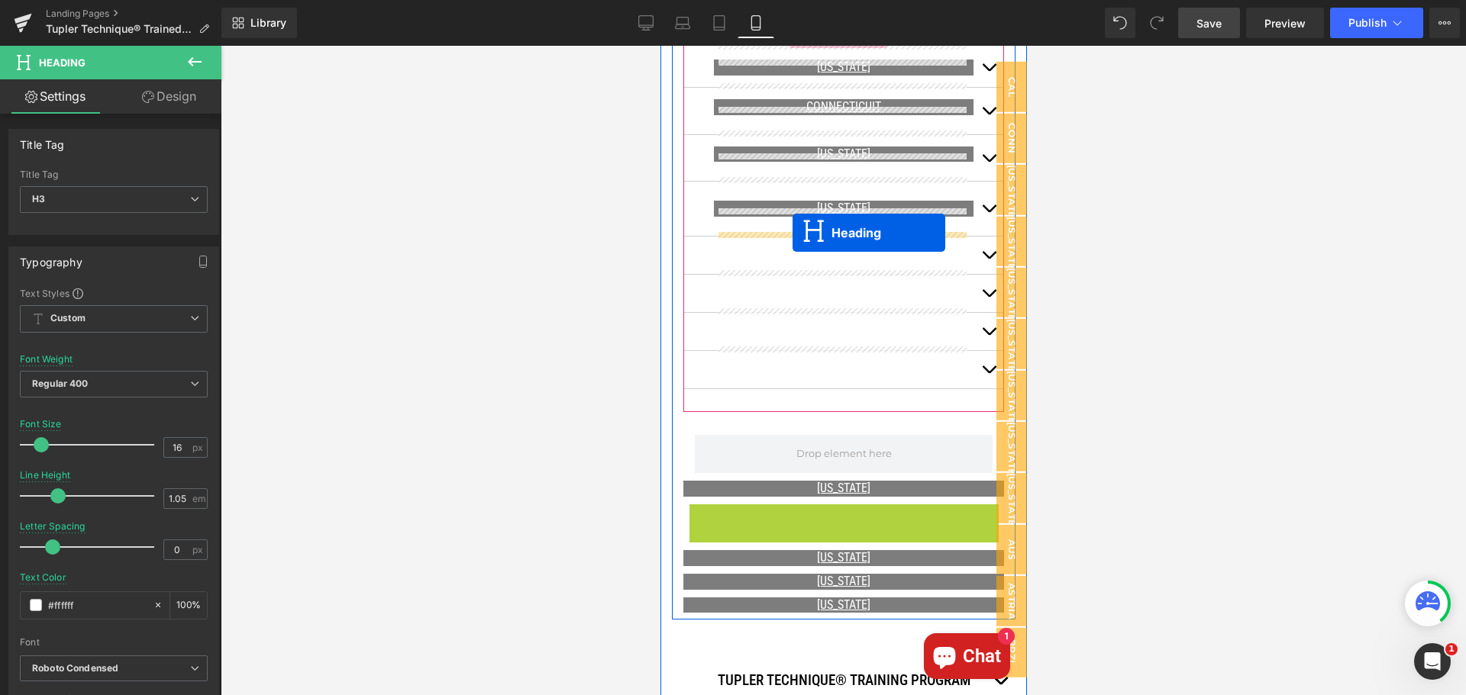
drag, startPoint x: 798, startPoint y: 496, endPoint x: 792, endPoint y: 233, distance: 263.4
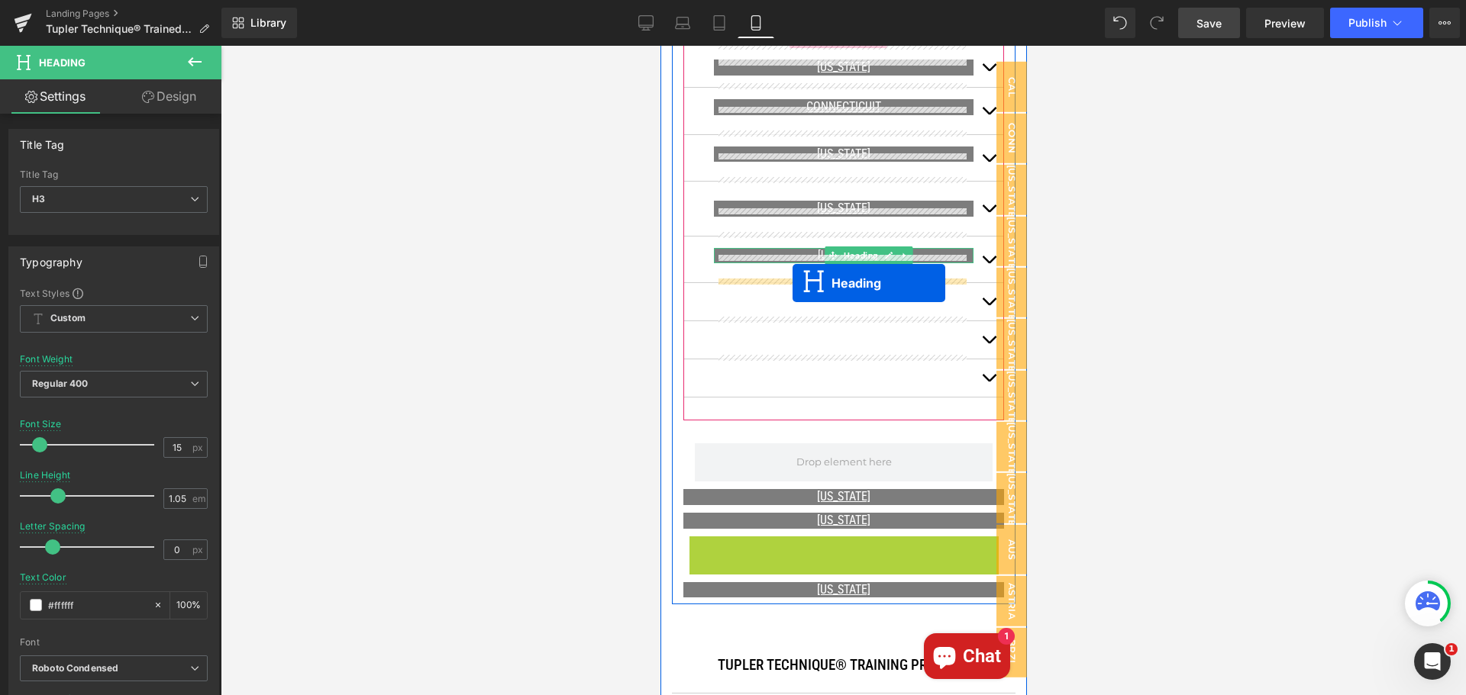
drag, startPoint x: 795, startPoint y: 528, endPoint x: 792, endPoint y: 283, distance: 245.1
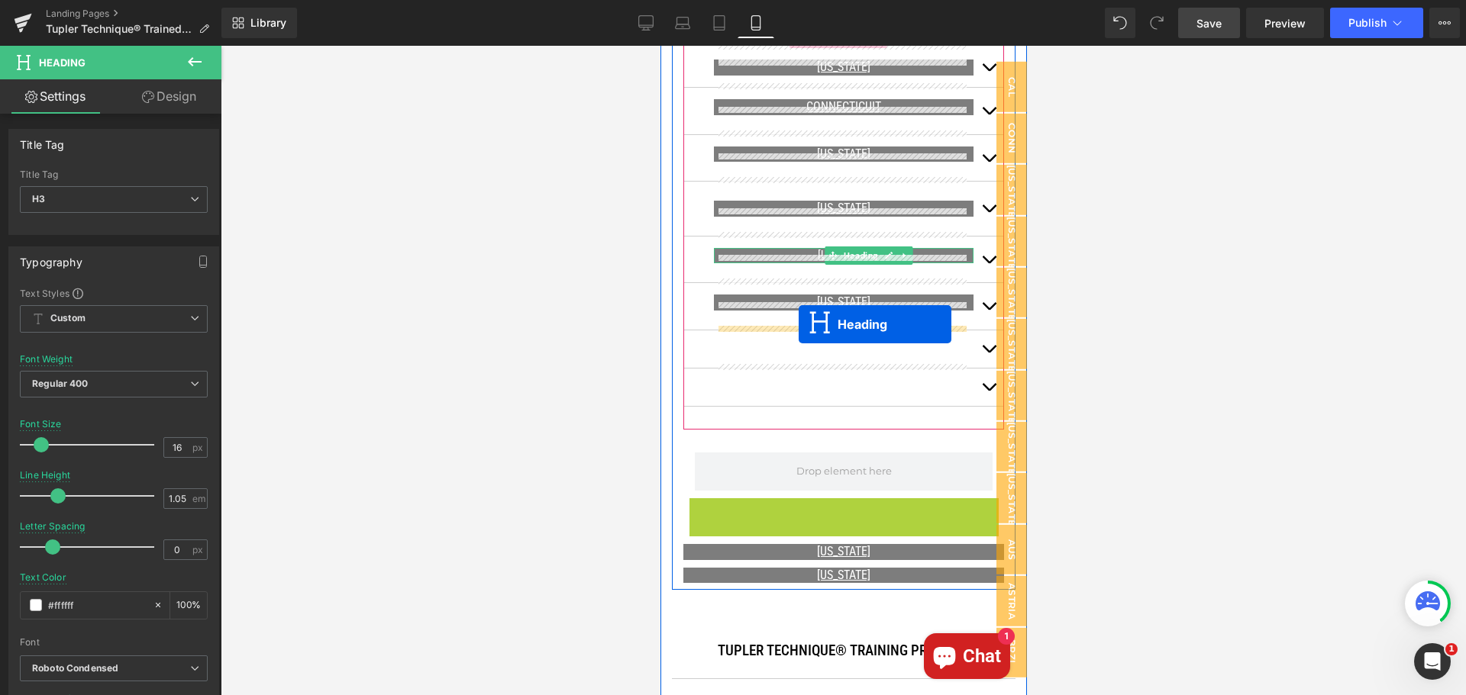
drag, startPoint x: 798, startPoint y: 491, endPoint x: 798, endPoint y: 324, distance: 166.4
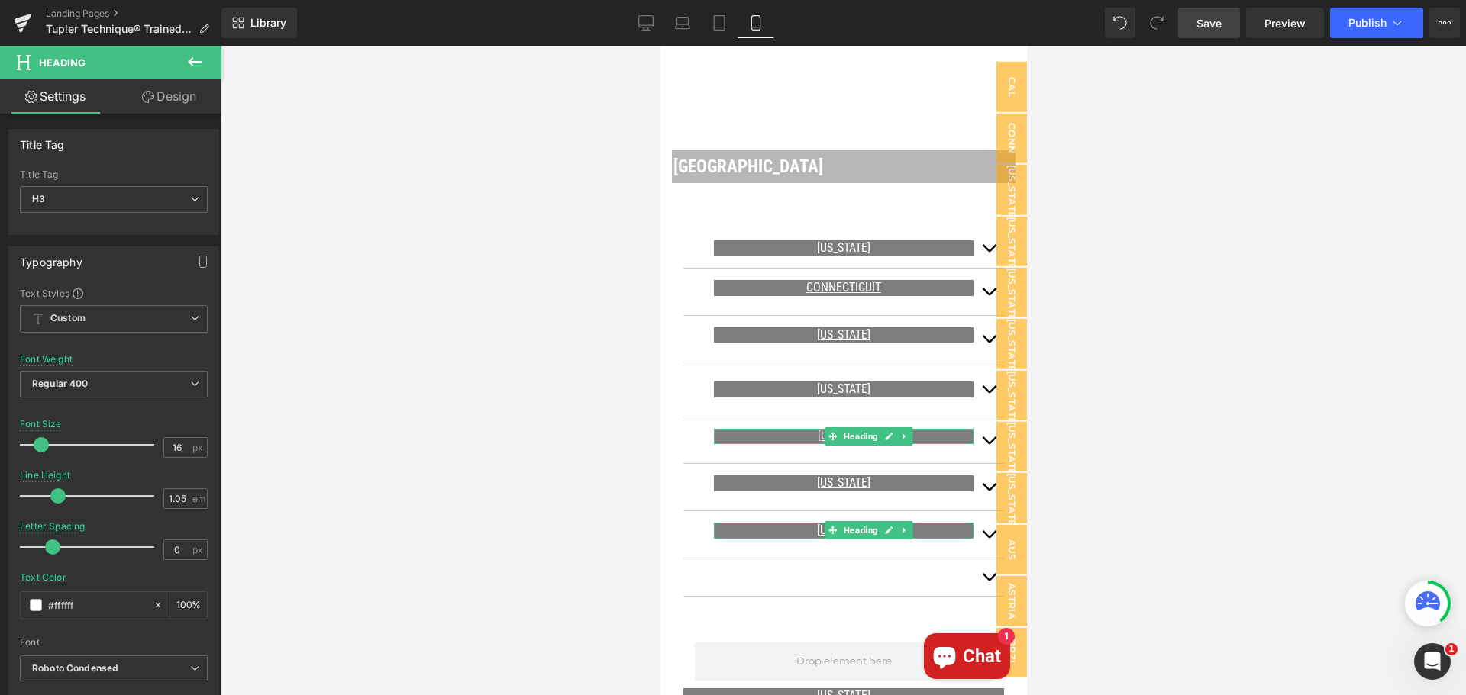
scroll to position [808, 0]
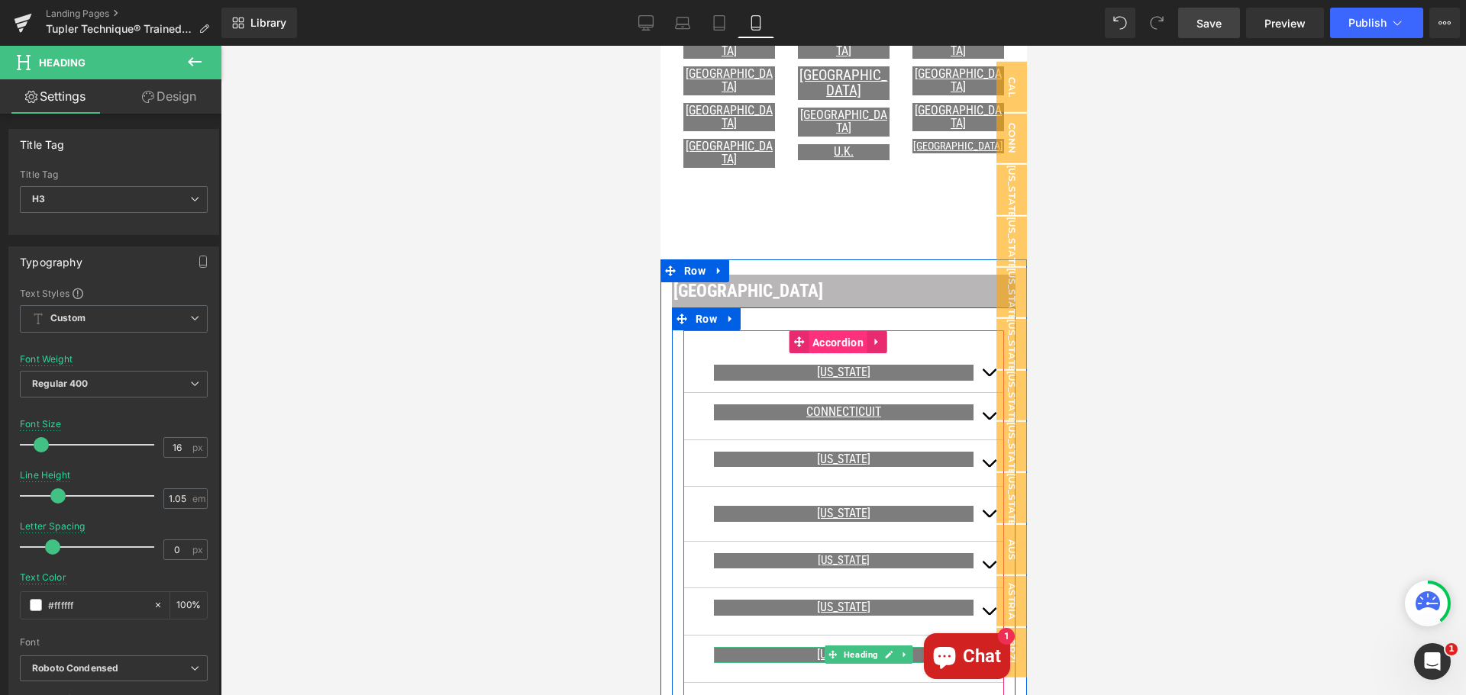
click at [836, 331] on span "Accordion" at bounding box center [837, 342] width 59 height 23
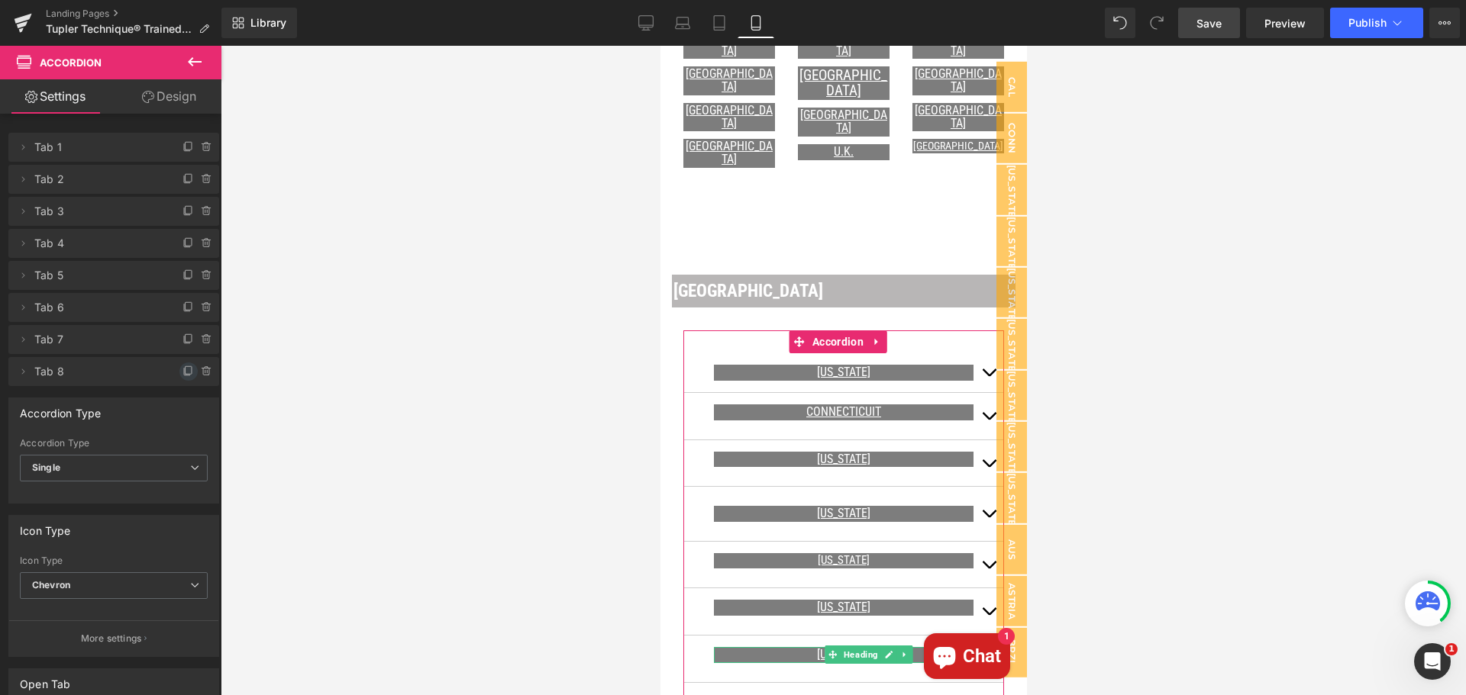
click at [182, 373] on icon at bounding box center [188, 372] width 12 height 12
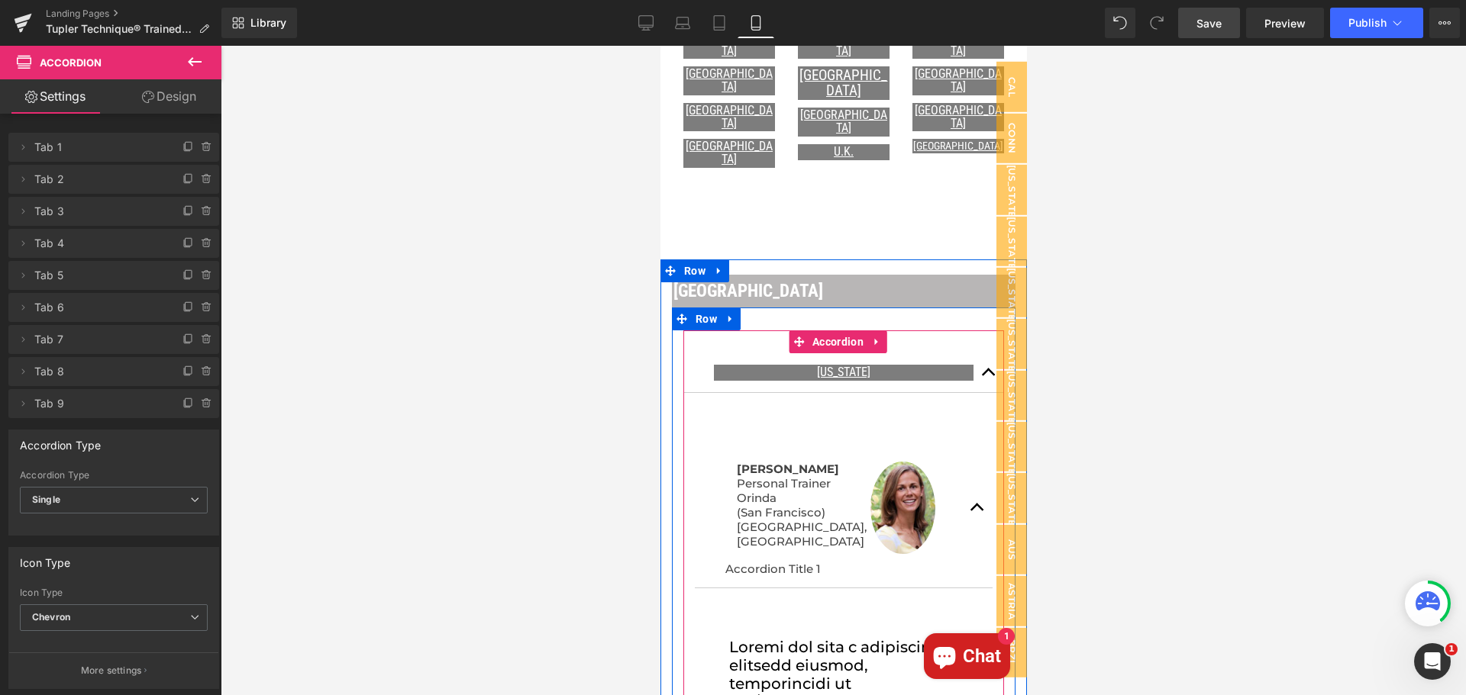
click at [973, 359] on button "button" at bounding box center [988, 372] width 31 height 39
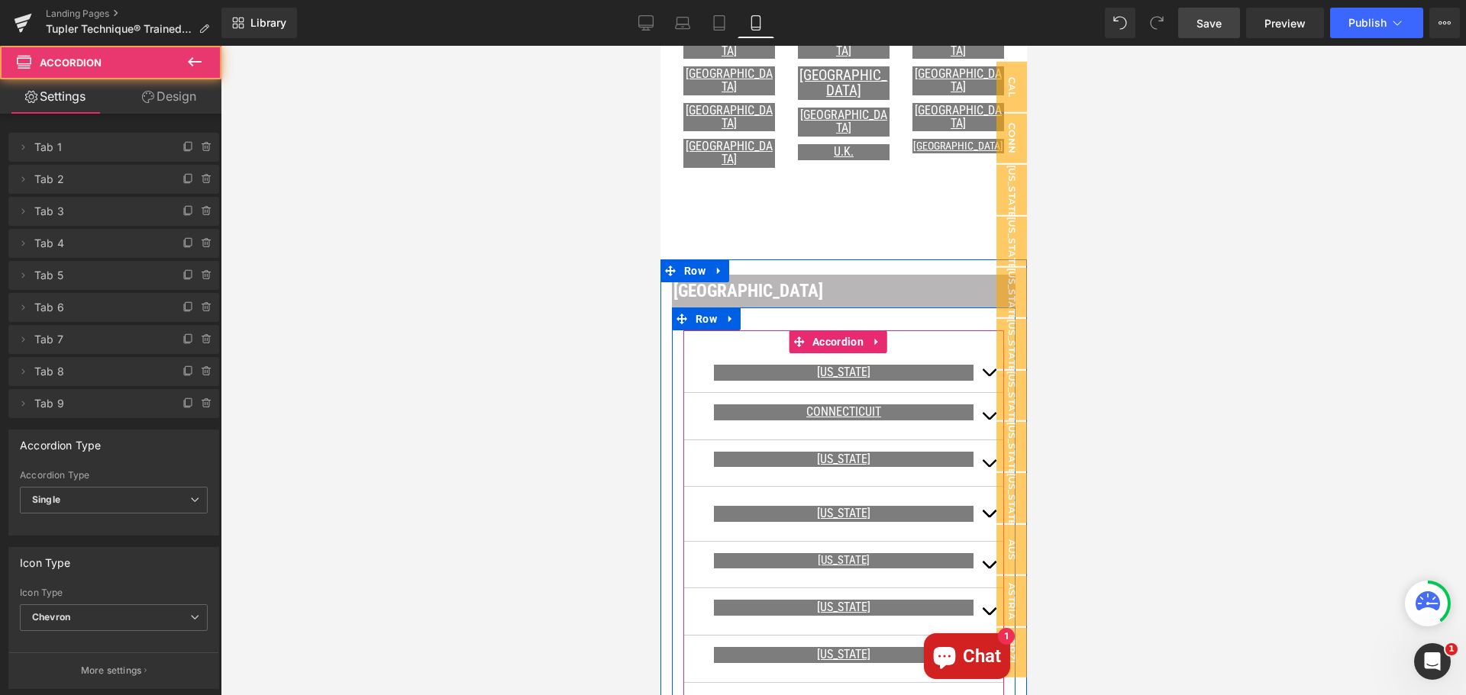
click at [973, 354] on button "button" at bounding box center [988, 372] width 31 height 39
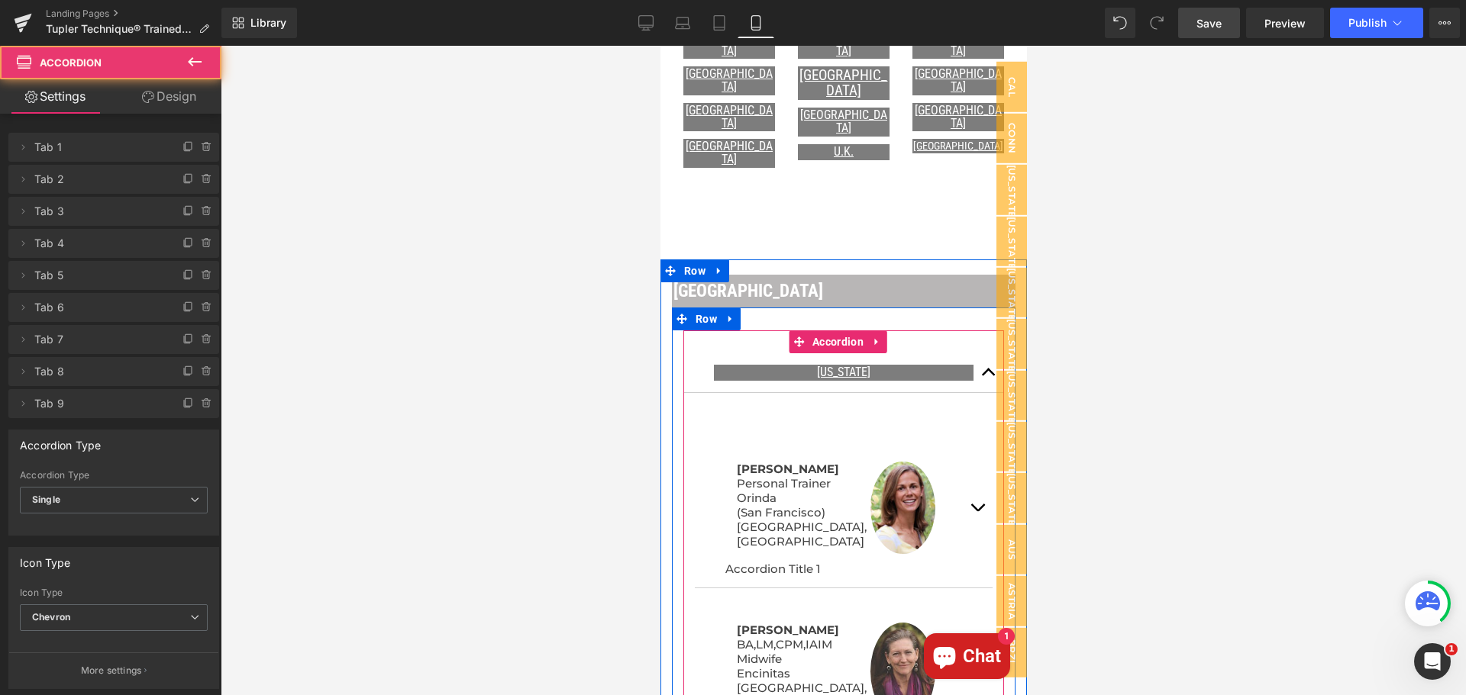
click at [988, 376] on span "button" at bounding box center [988, 376] width 0 height 0
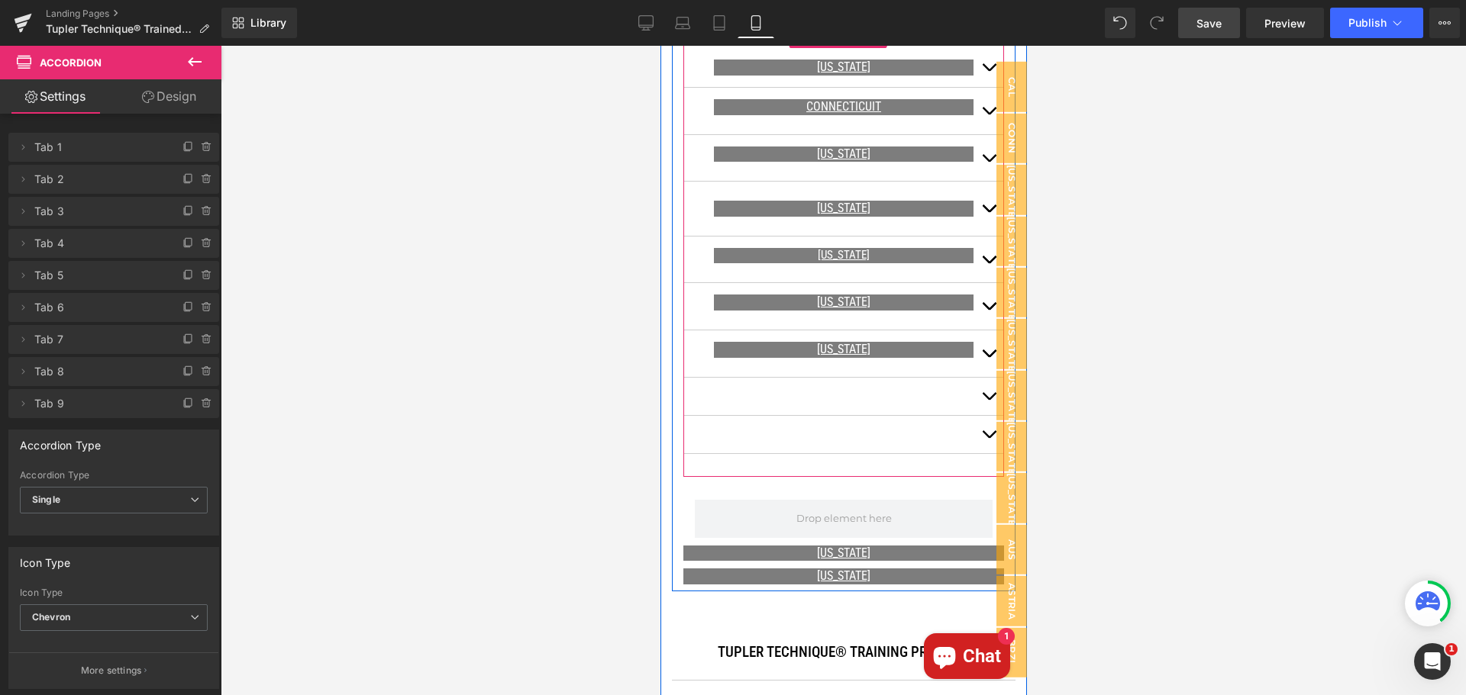
scroll to position [1189, 0]
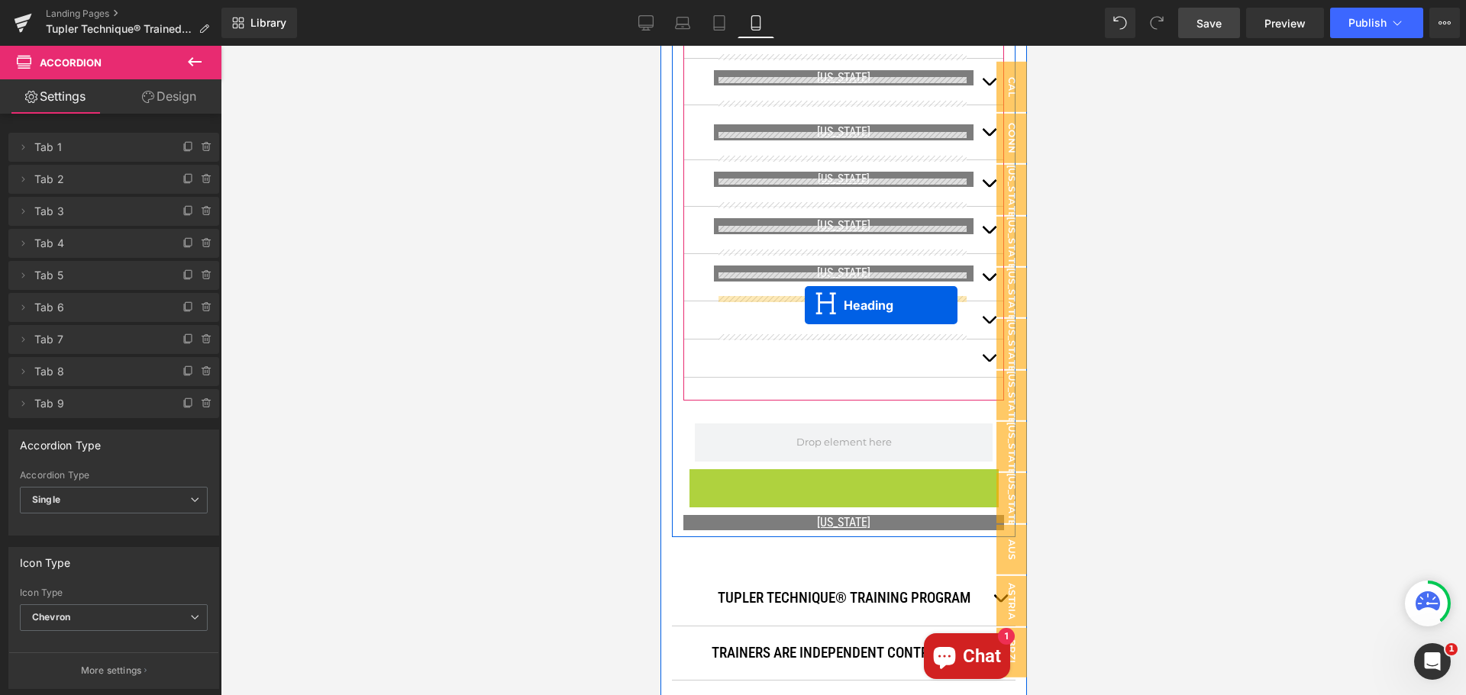
drag, startPoint x: 802, startPoint y: 460, endPoint x: 804, endPoint y: 305, distance: 155.0
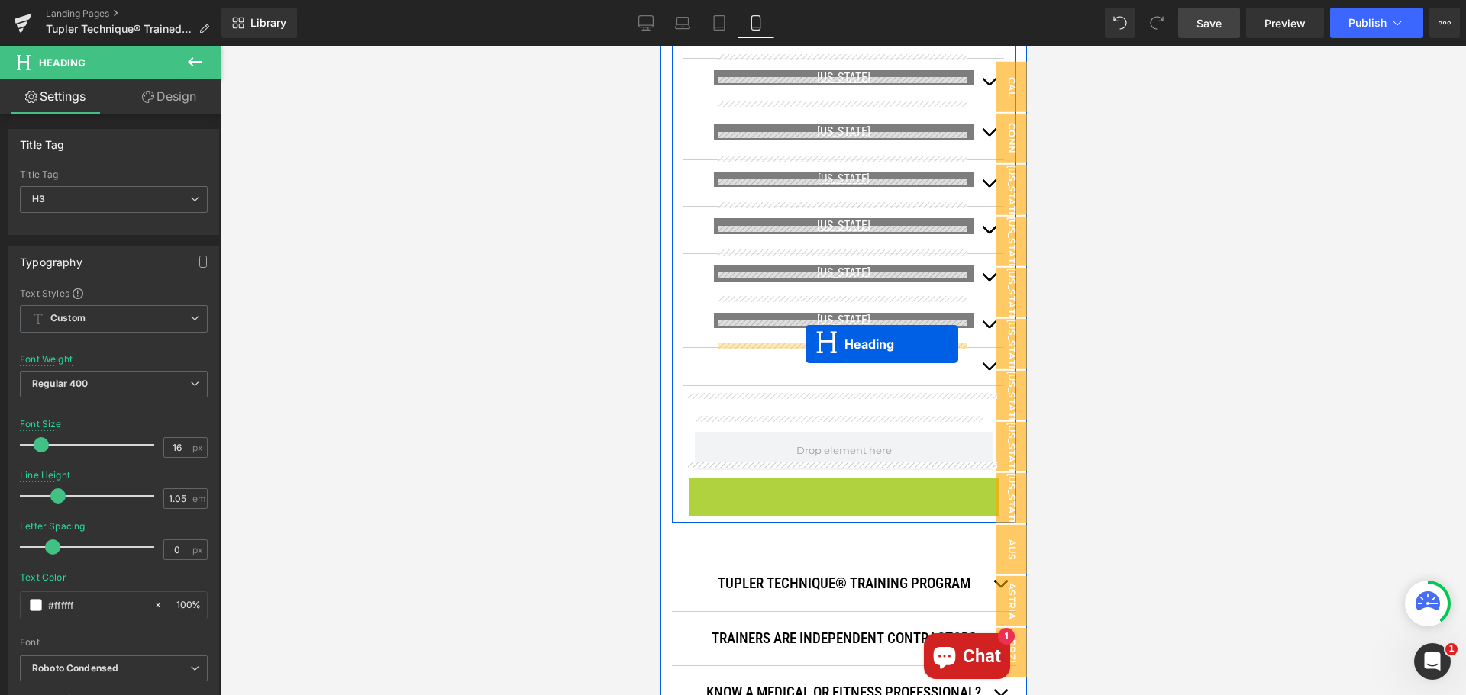
drag, startPoint x: 802, startPoint y: 473, endPoint x: 805, endPoint y: 344, distance: 129.0
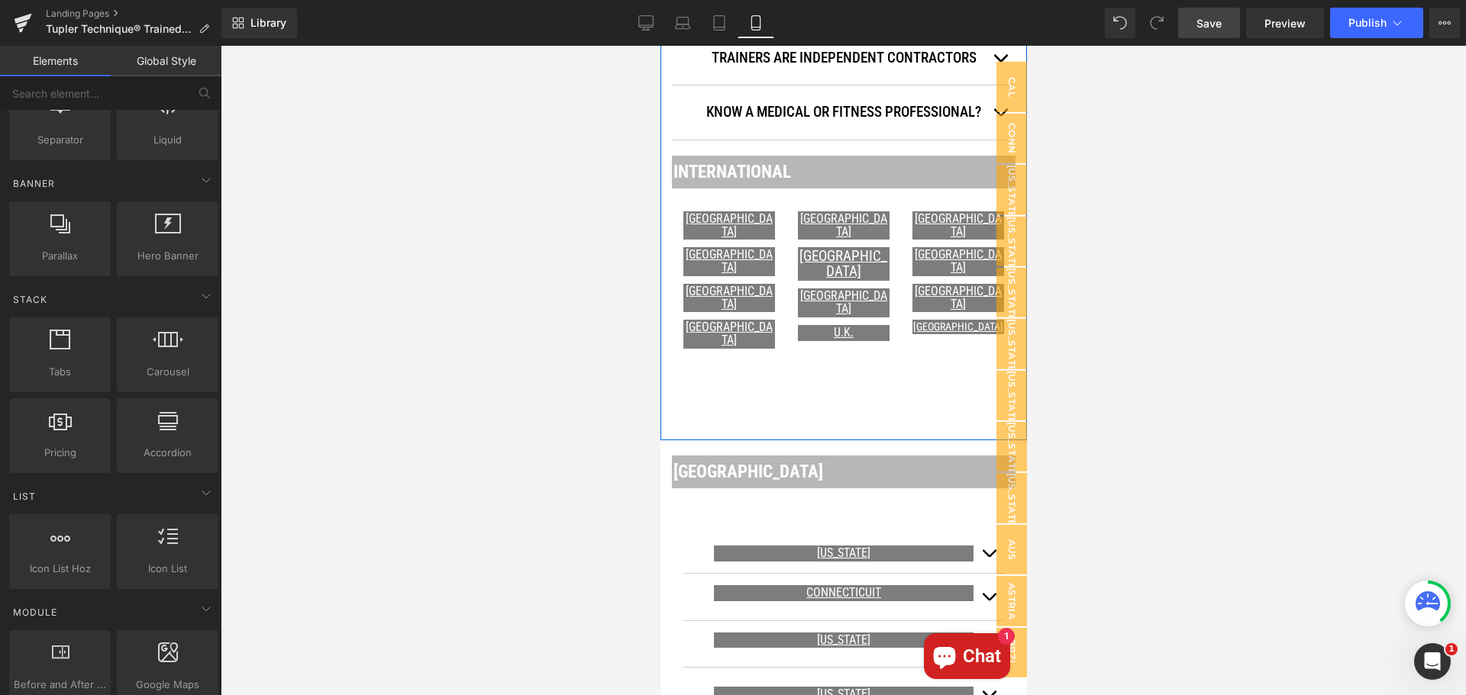
scroll to position [960, 0]
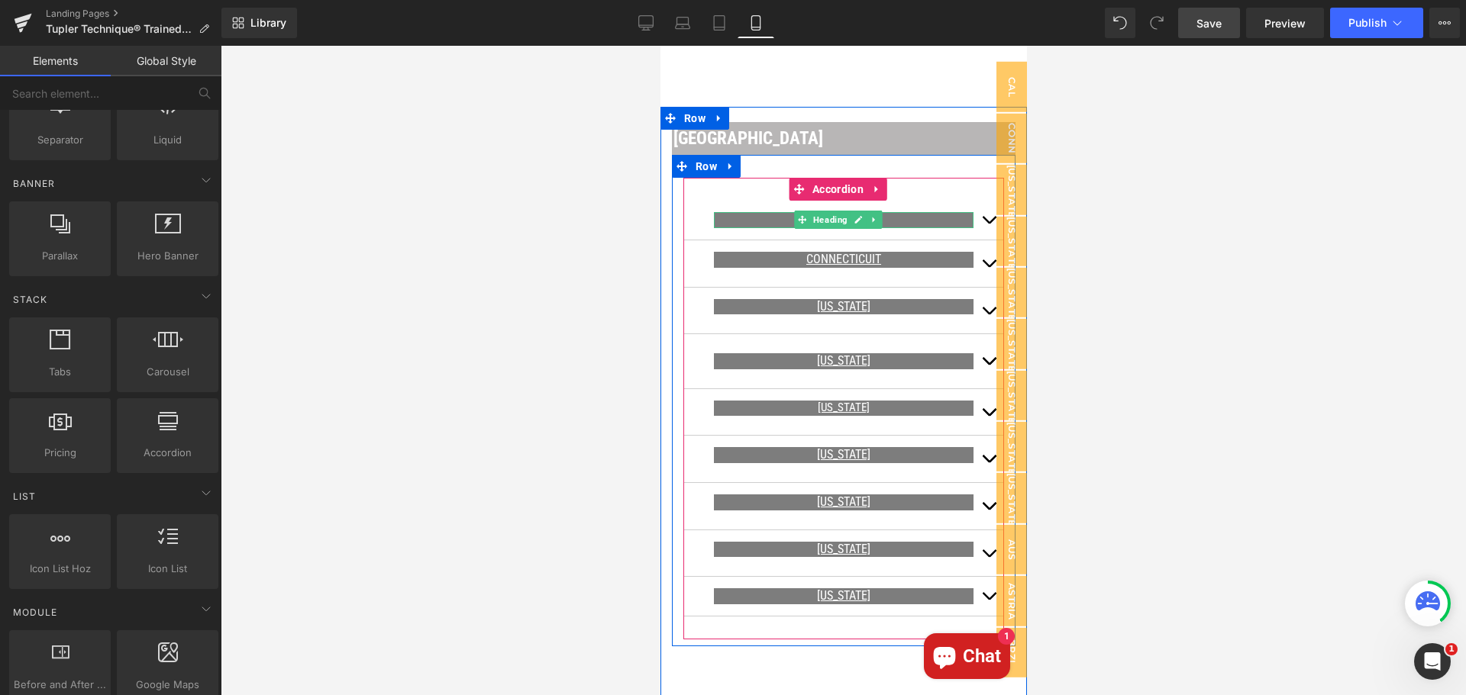
click at [900, 214] on h3 "[US_STATE]" at bounding box center [843, 220] width 260 height 13
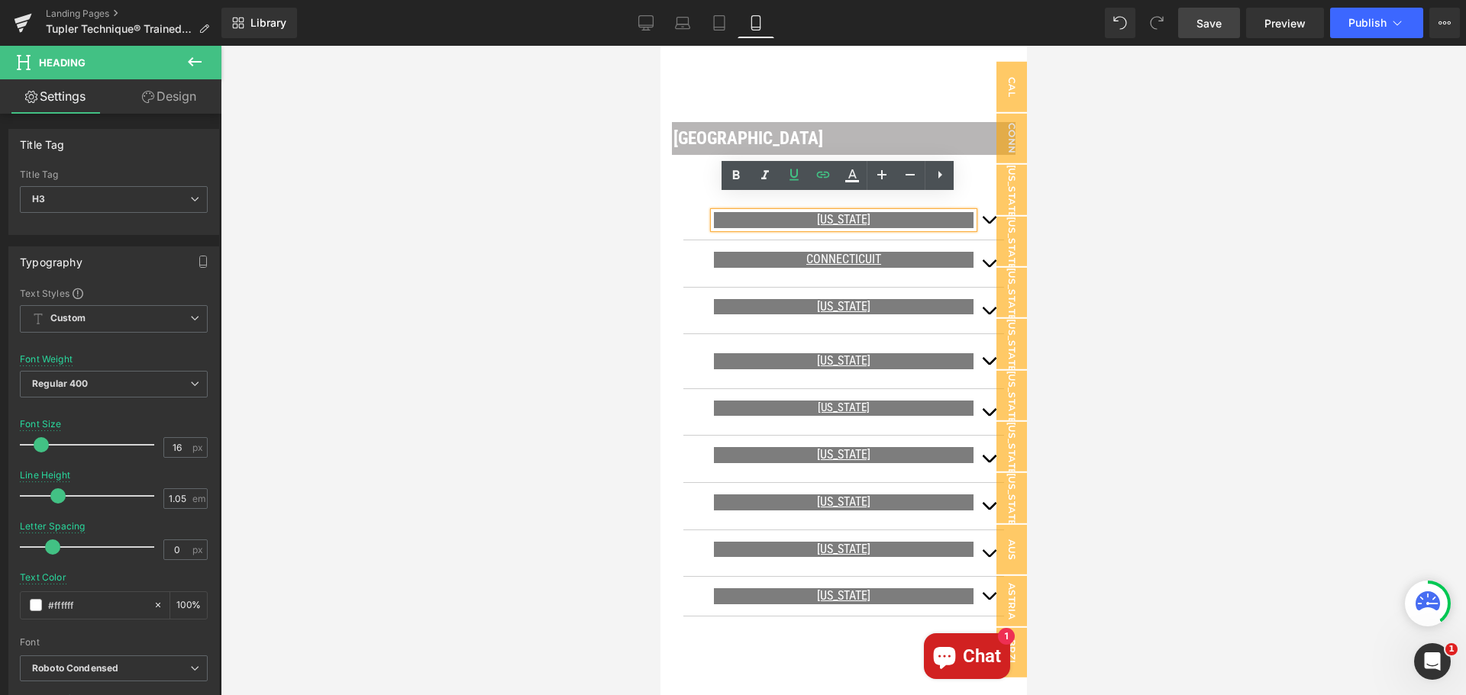
click at [1197, 23] on span "Save" at bounding box center [1208, 23] width 25 height 16
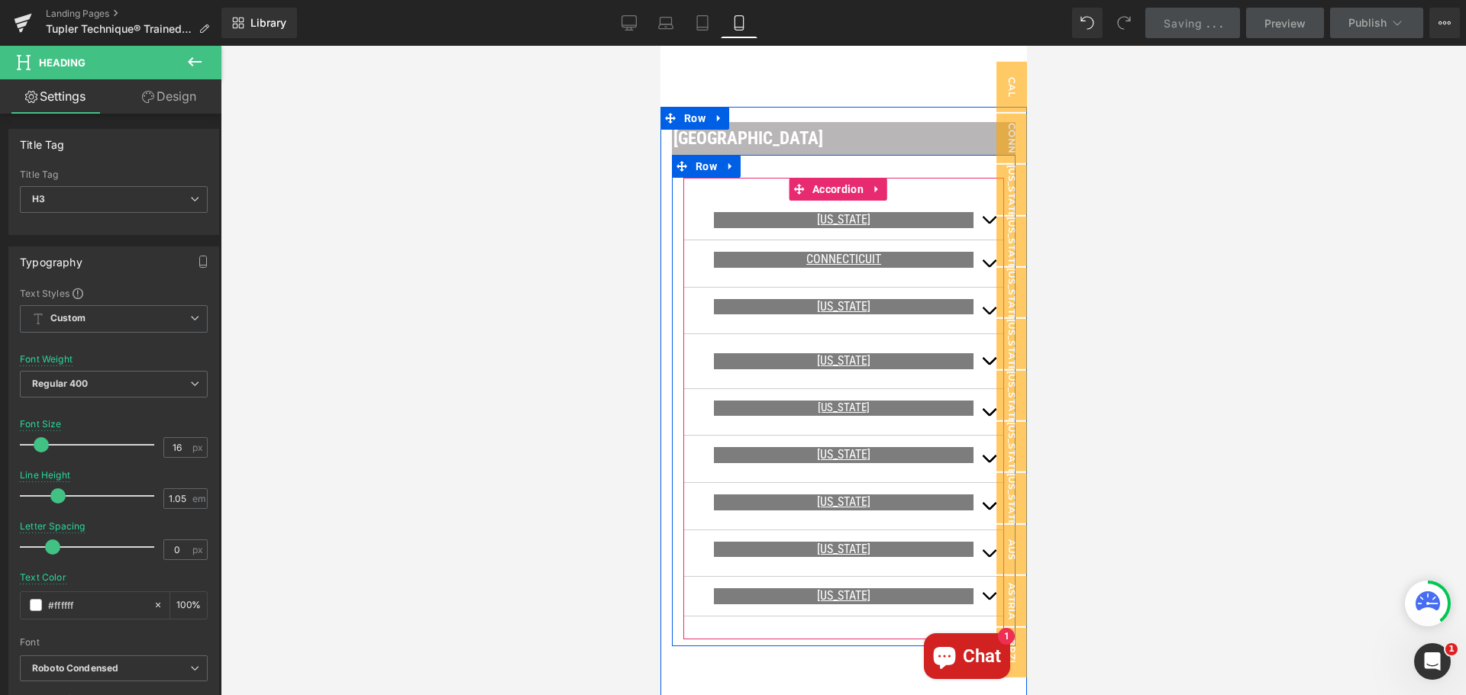
click at [988, 224] on span "button" at bounding box center [988, 224] width 0 height 0
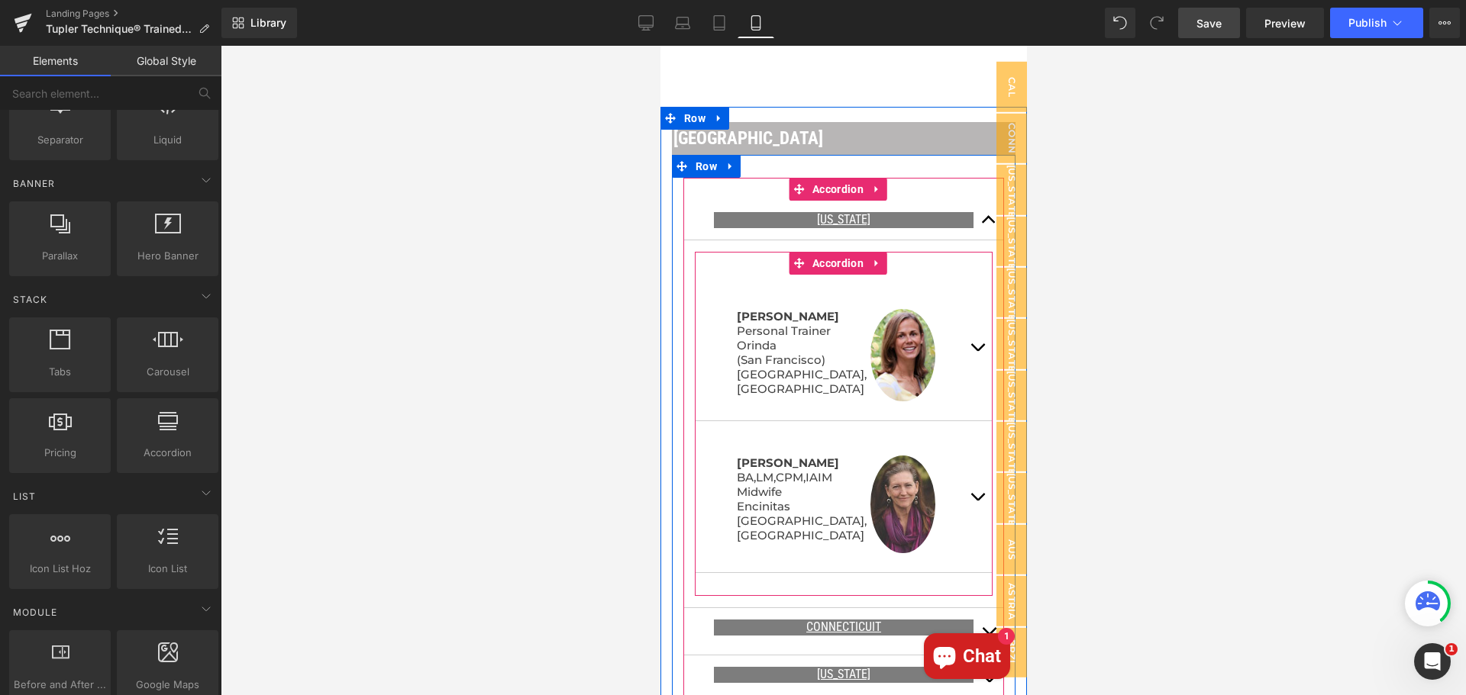
click at [976, 351] on span "button" at bounding box center [976, 351] width 0 height 0
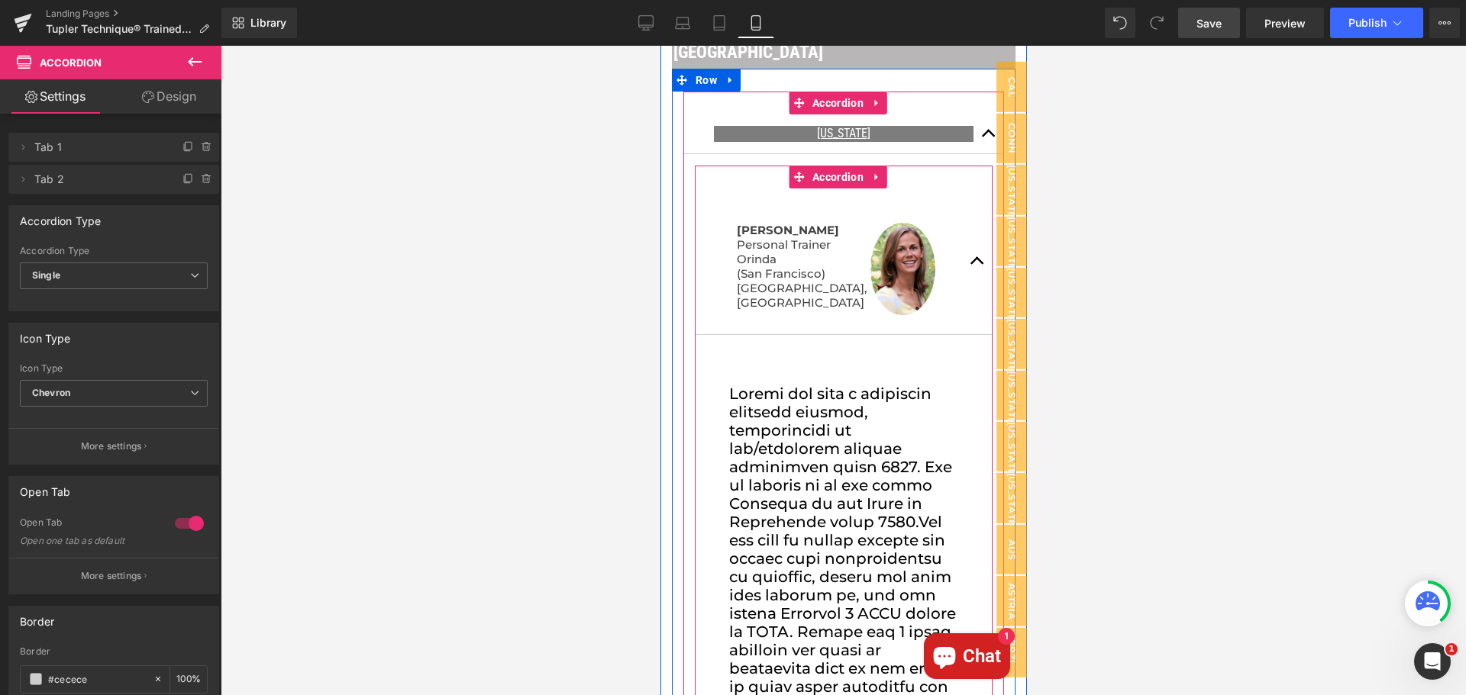
scroll to position [1037, 0]
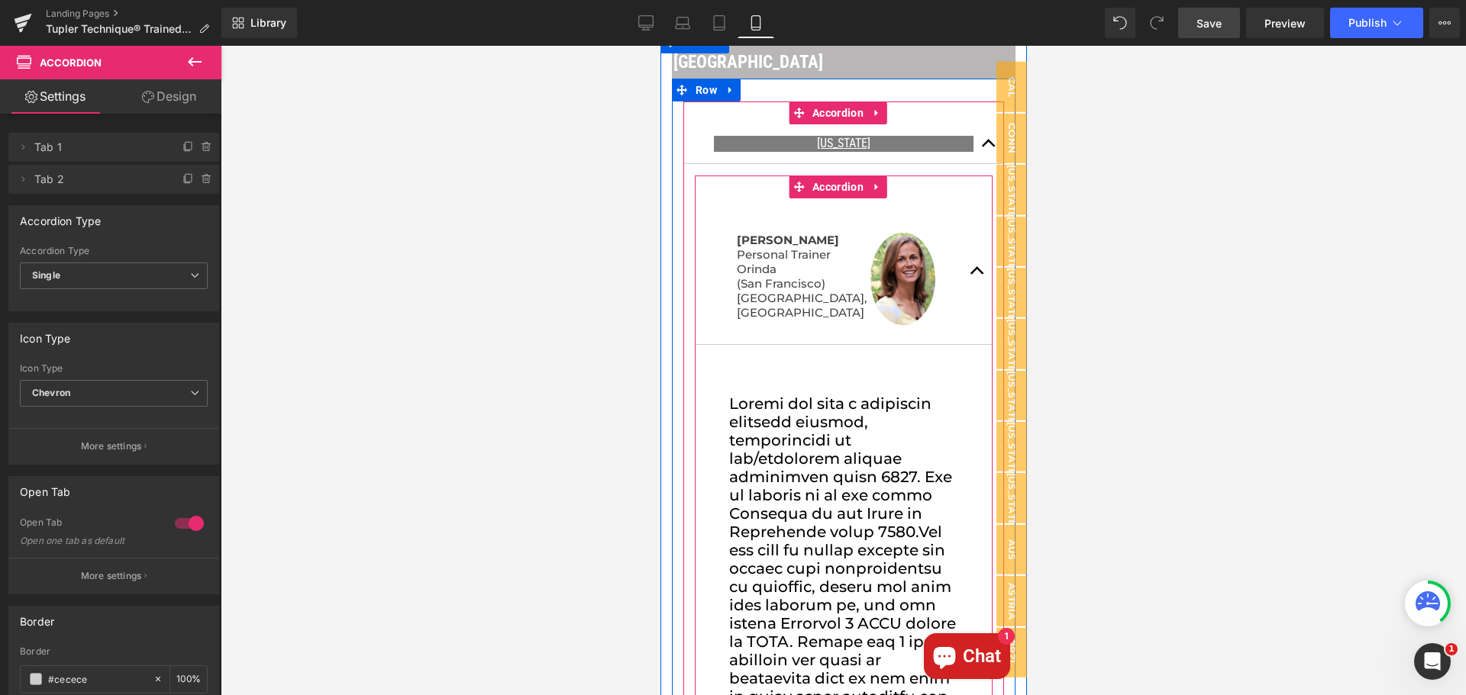
click at [963, 260] on button "button" at bounding box center [976, 271] width 31 height 147
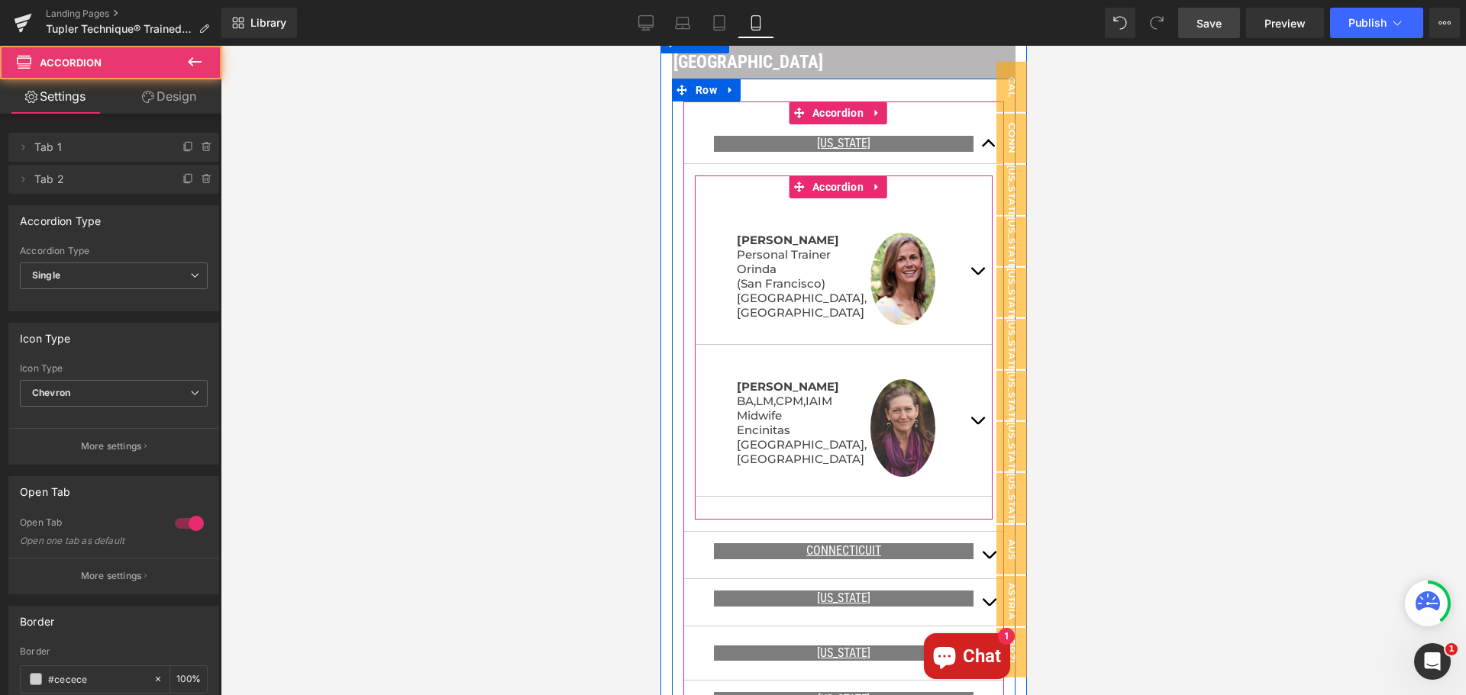
click at [963, 408] on button "button" at bounding box center [976, 420] width 31 height 151
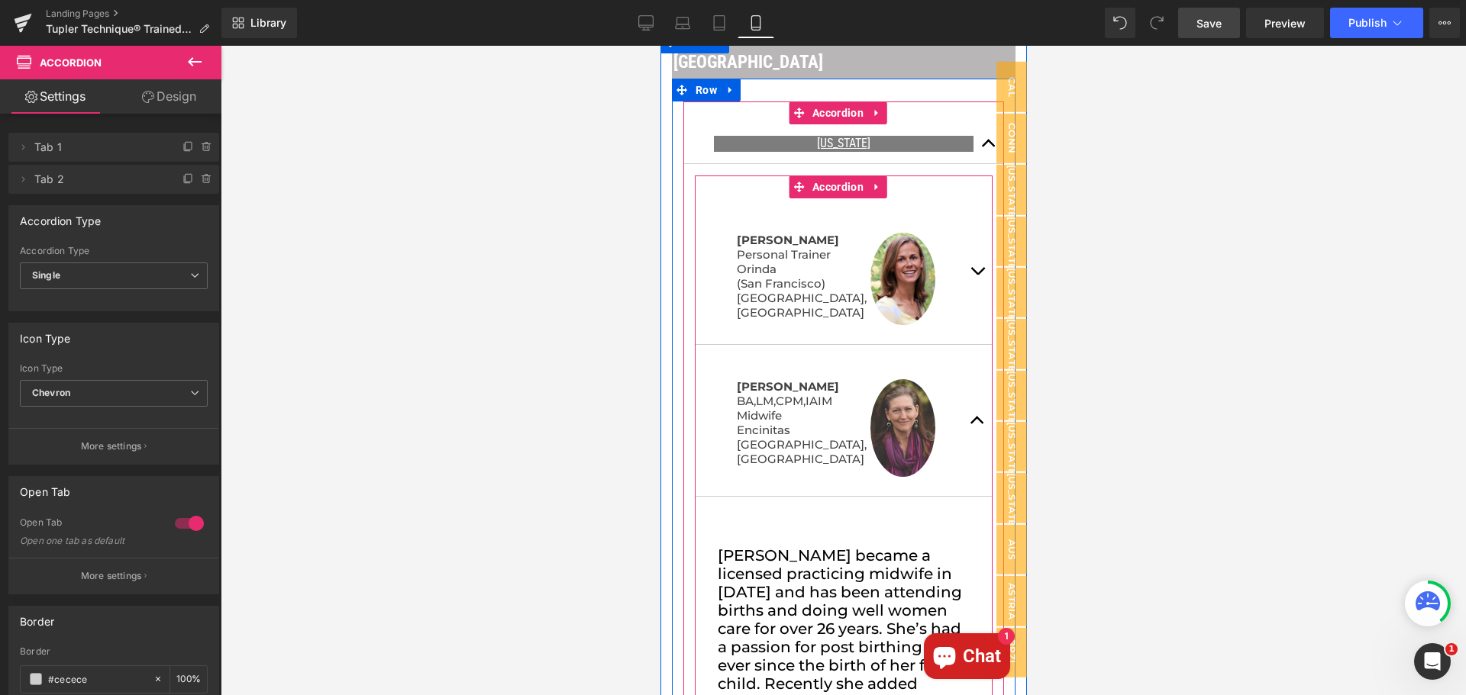
click at [976, 424] on span "button" at bounding box center [976, 424] width 0 height 0
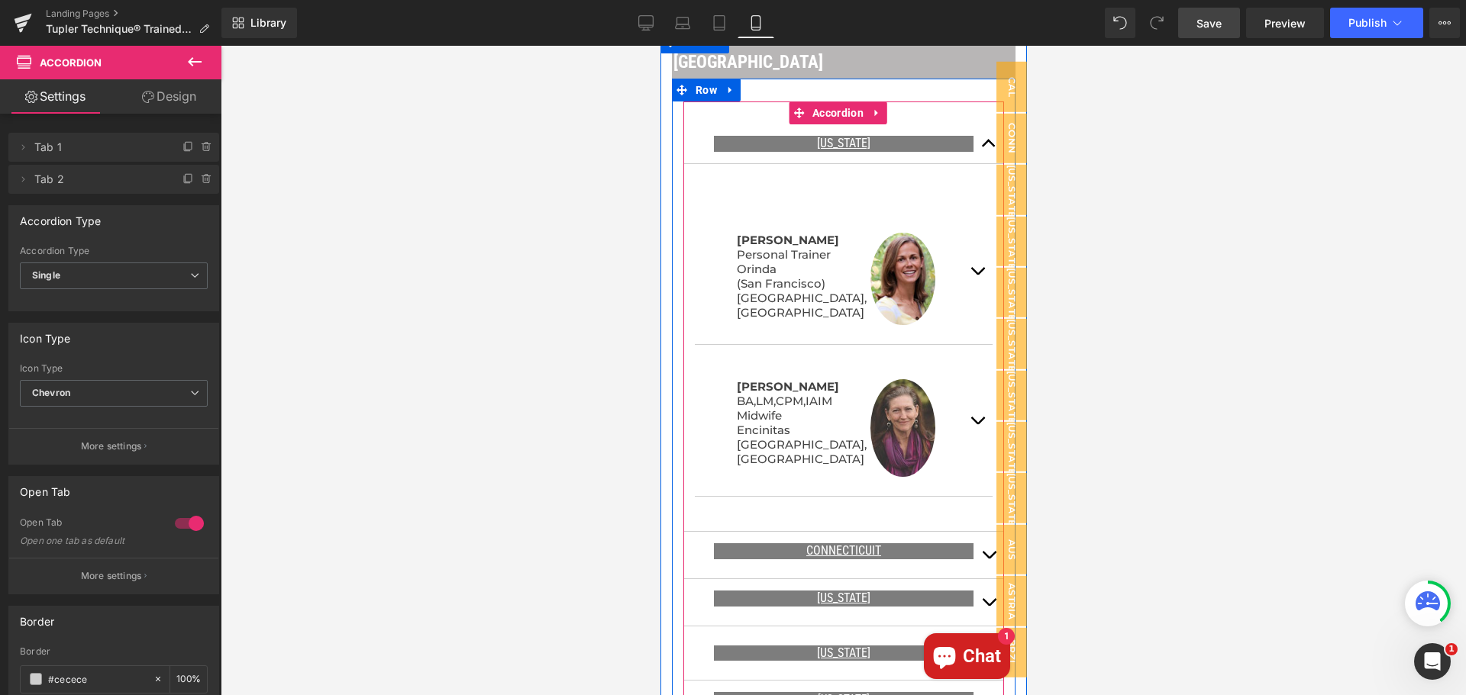
click at [988, 147] on span "button" at bounding box center [988, 147] width 0 height 0
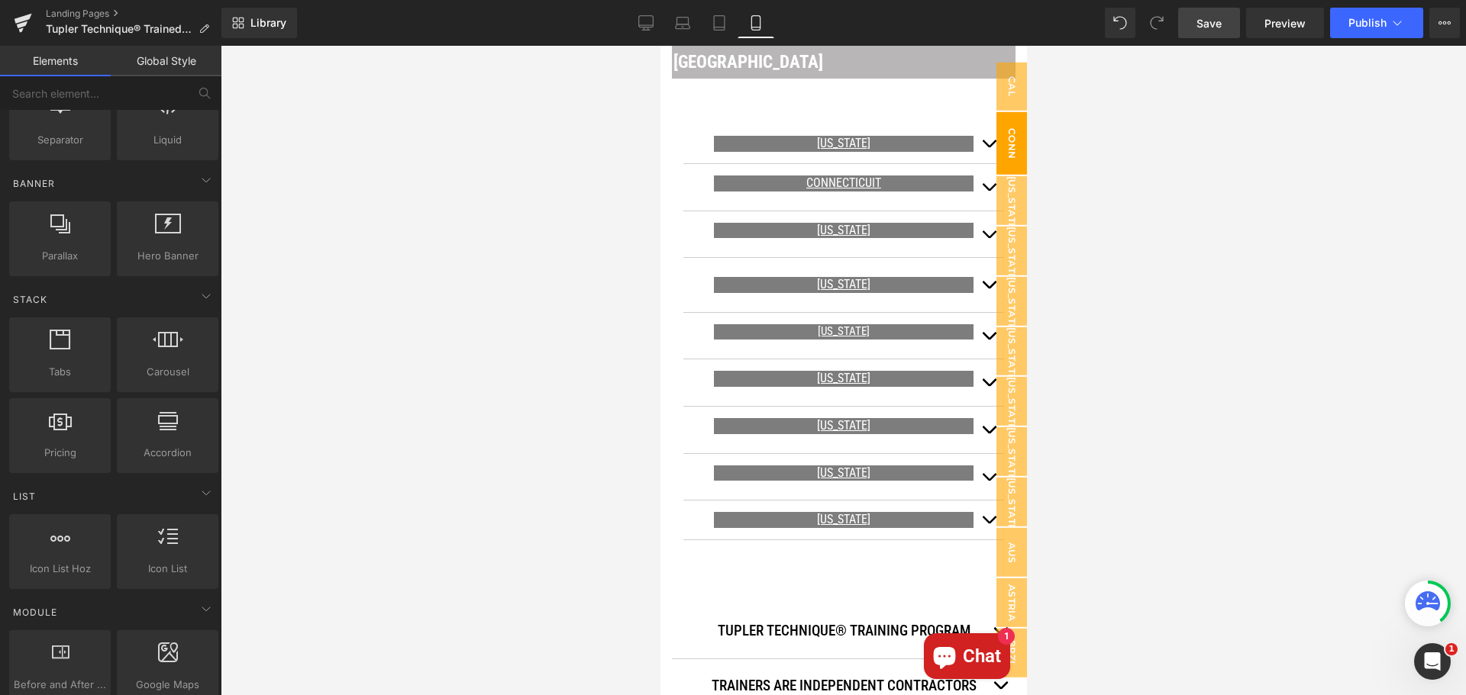
click at [1002, 142] on span "Conn" at bounding box center [1010, 143] width 31 height 62
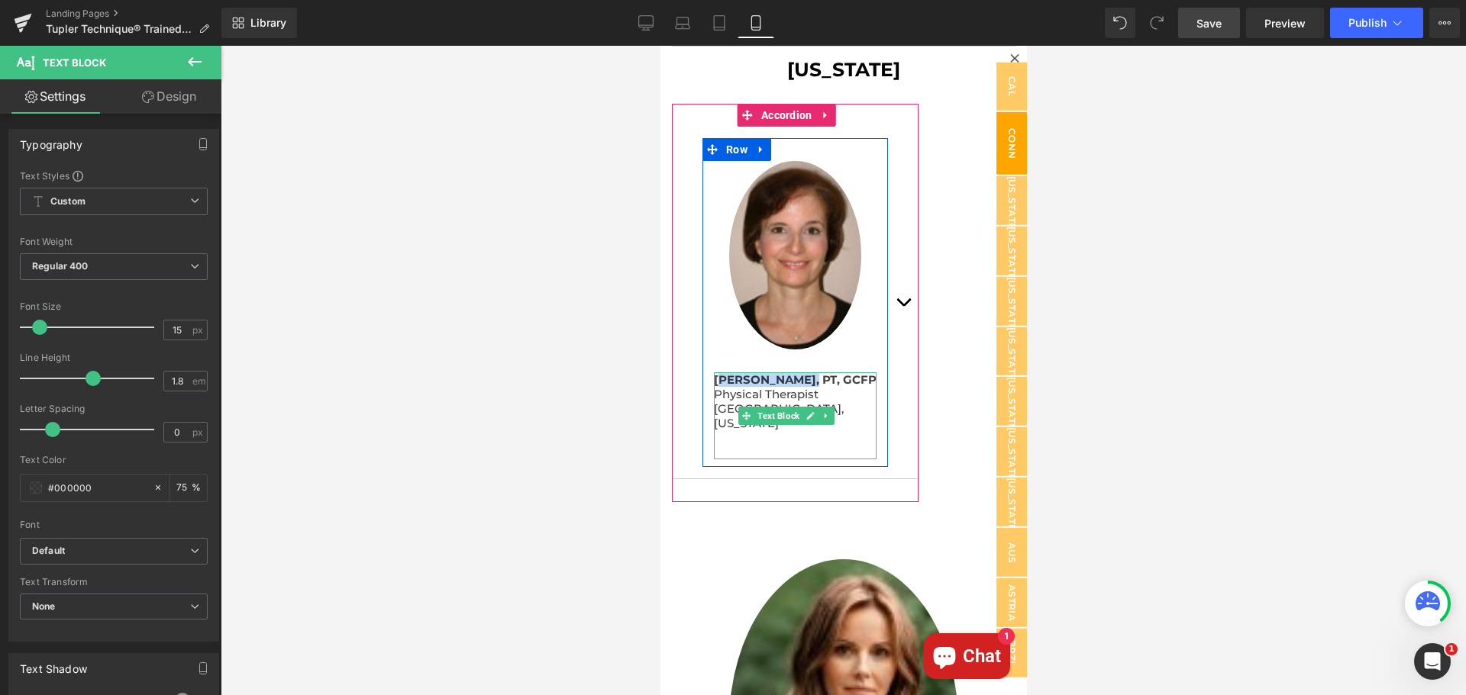
drag, startPoint x: 800, startPoint y: 352, endPoint x: 719, endPoint y: 356, distance: 81.0
click at [718, 372] on strong "[PERSON_NAME], PT, GCFP" at bounding box center [794, 379] width 163 height 15
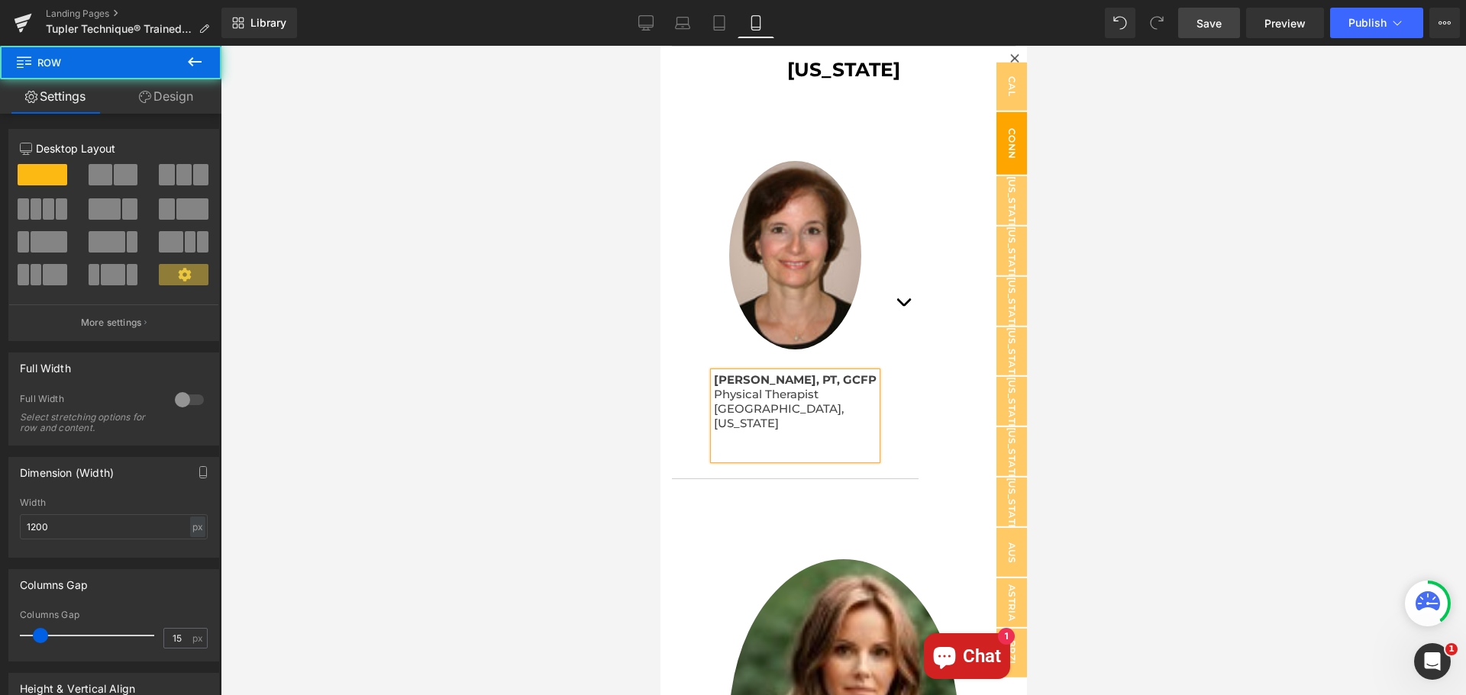
click at [740, 339] on div "Image Luanne Sforza, PT, GCFP Physical Therapist Danbury, Connecticut Text Block" at bounding box center [794, 309] width 185 height 298
click at [769, 415] on p "[US_STATE]" at bounding box center [794, 422] width 163 height 15
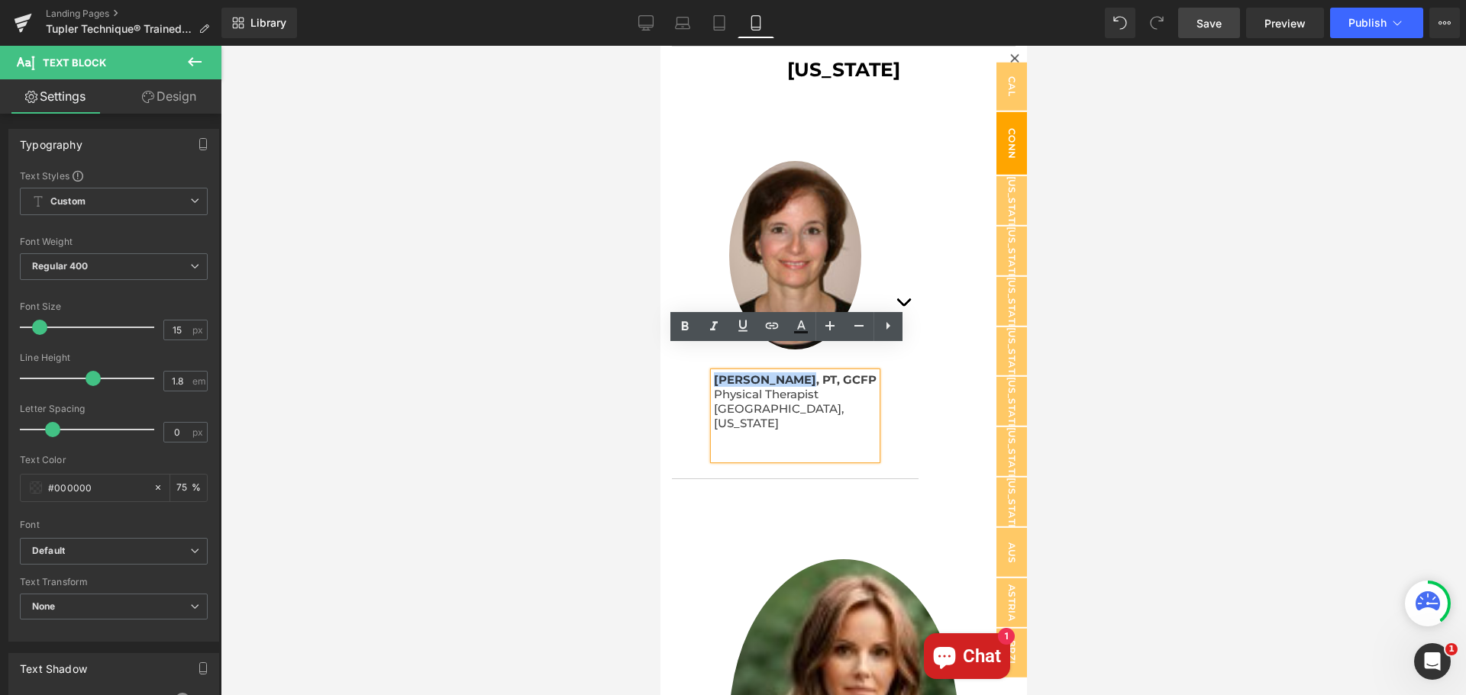
drag, startPoint x: 798, startPoint y: 356, endPoint x: 713, endPoint y: 357, distance: 84.7
click at [713, 372] on strong "[PERSON_NAME], PT, GCFP" at bounding box center [794, 379] width 163 height 15
copy strong "Luanne Sforza"
click at [888, 288] on button "button" at bounding box center [902, 302] width 31 height 352
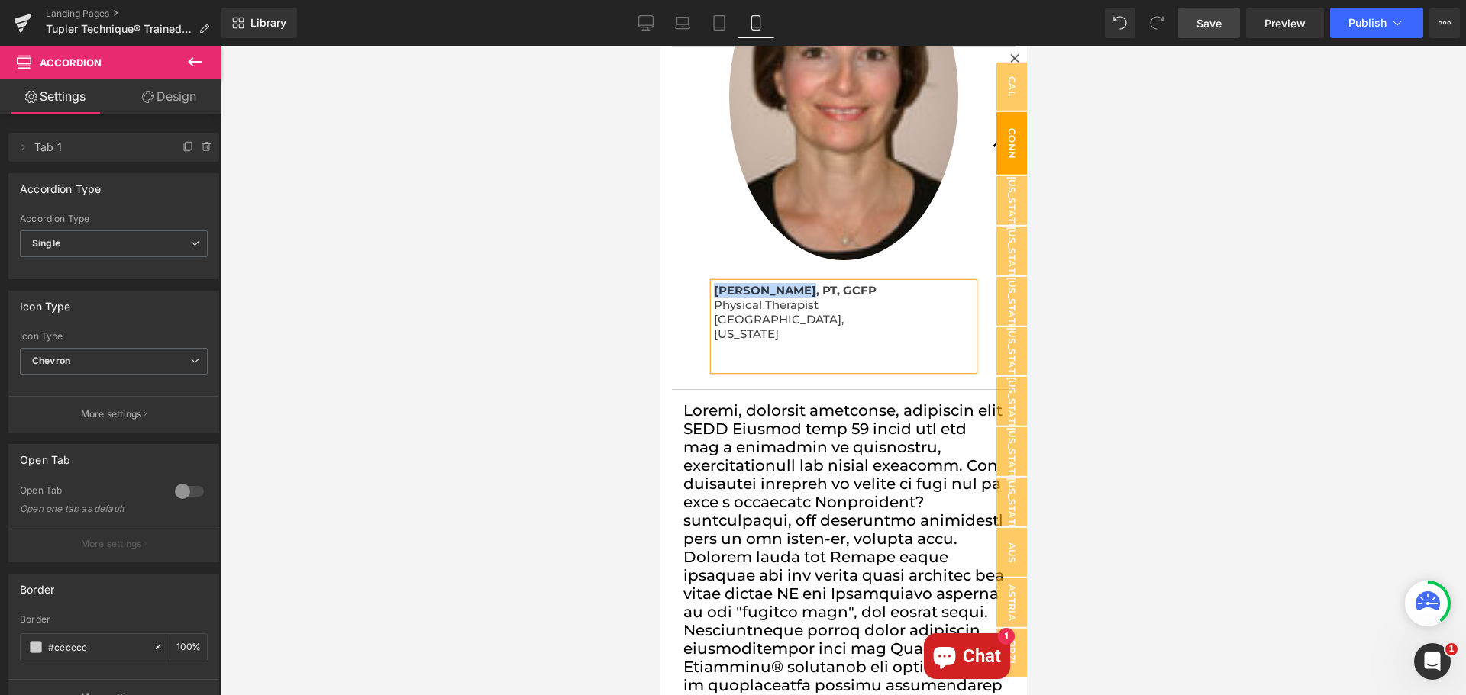
scroll to position [229, 0]
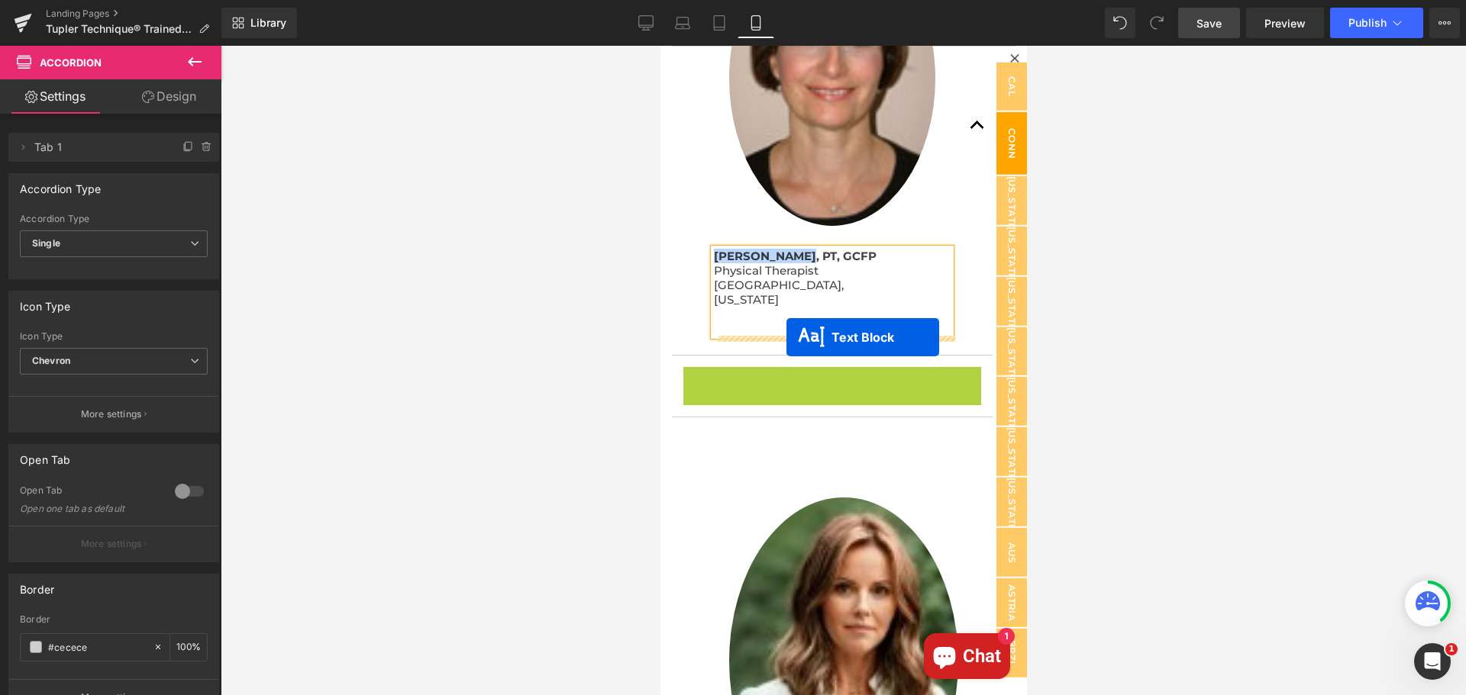
drag, startPoint x: 788, startPoint y: 378, endPoint x: 785, endPoint y: 337, distance: 40.5
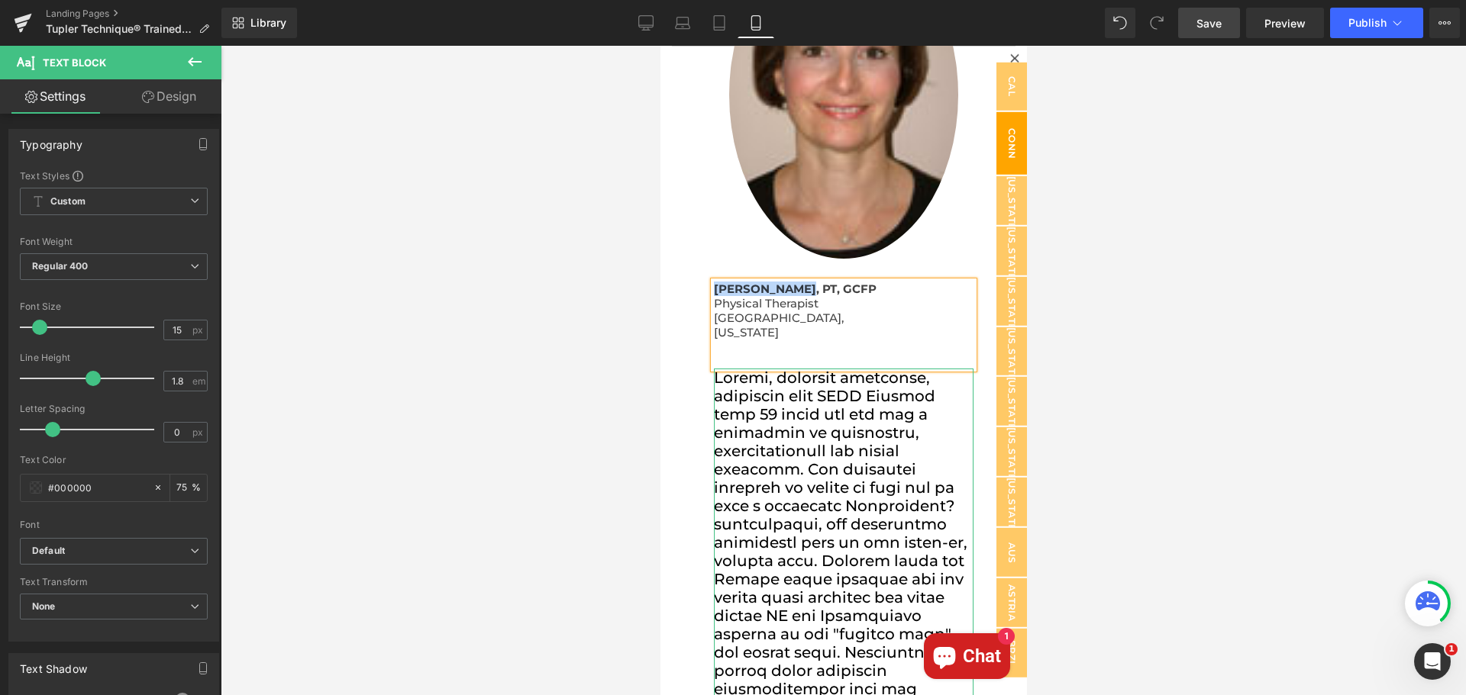
scroll to position [0, 0]
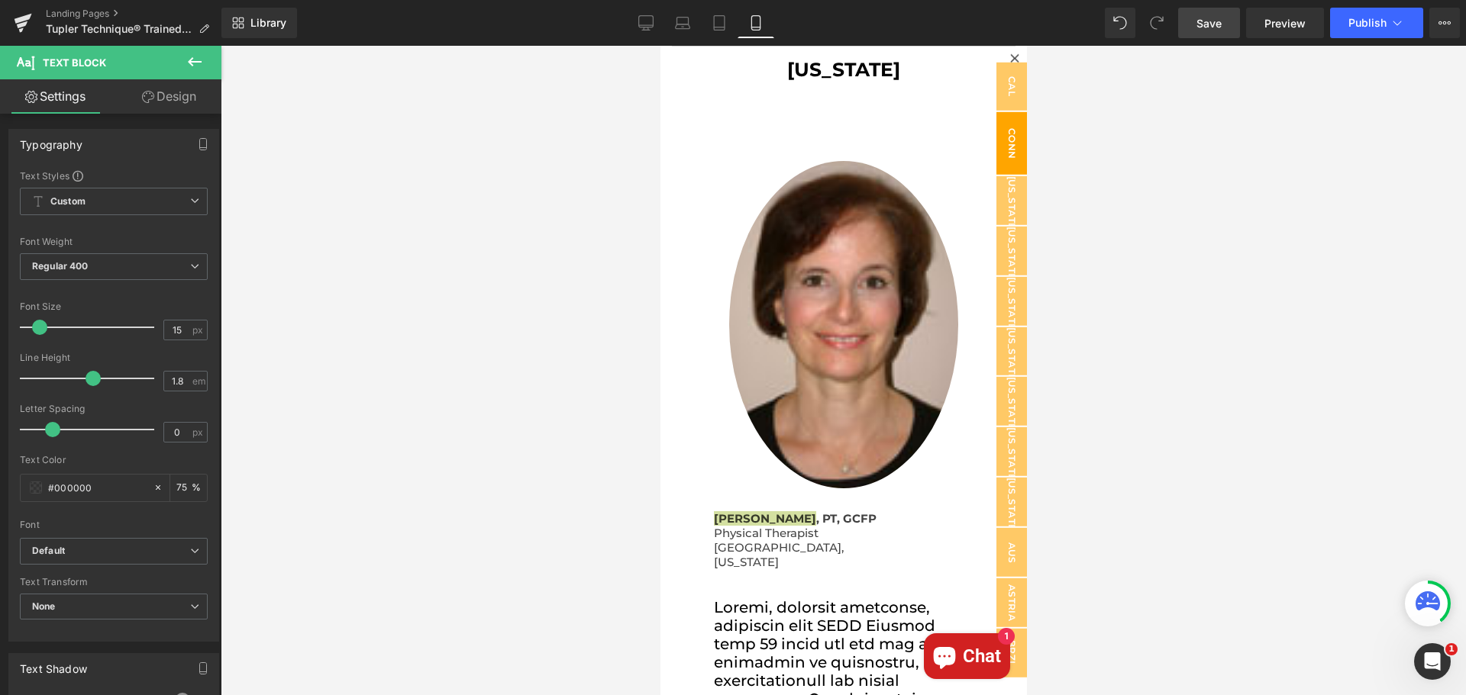
click at [193, 57] on icon at bounding box center [194, 62] width 18 height 18
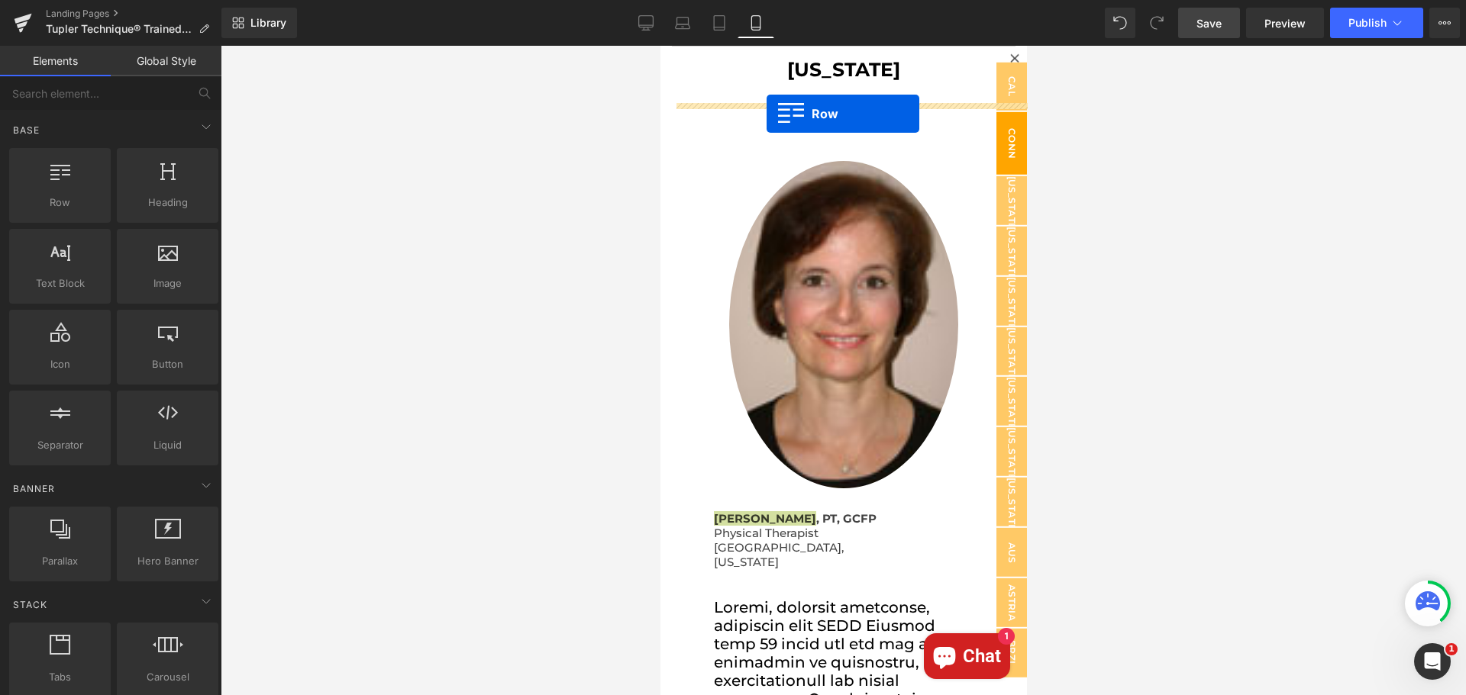
drag, startPoint x: 747, startPoint y: 247, endPoint x: 766, endPoint y: 114, distance: 134.9
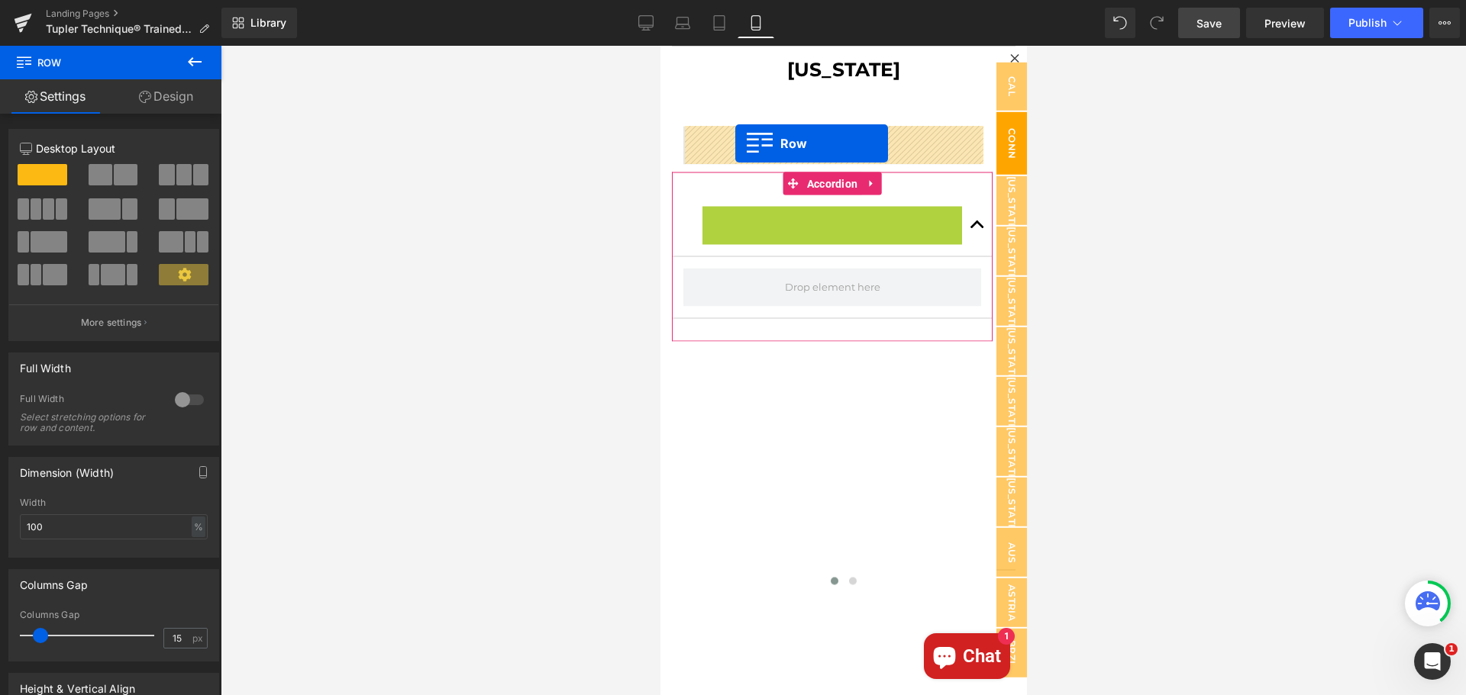
drag, startPoint x: 712, startPoint y: 217, endPoint x: 734, endPoint y: 144, distance: 76.6
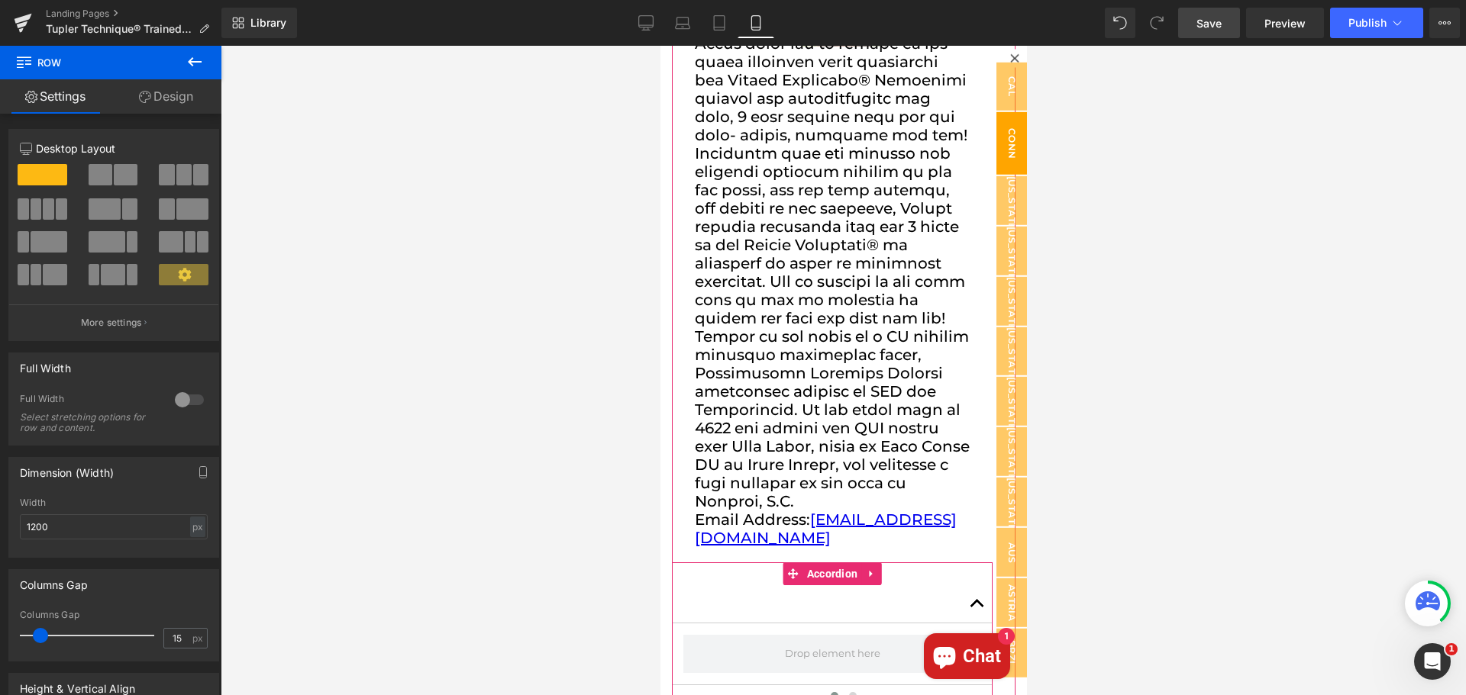
scroll to position [2182, 0]
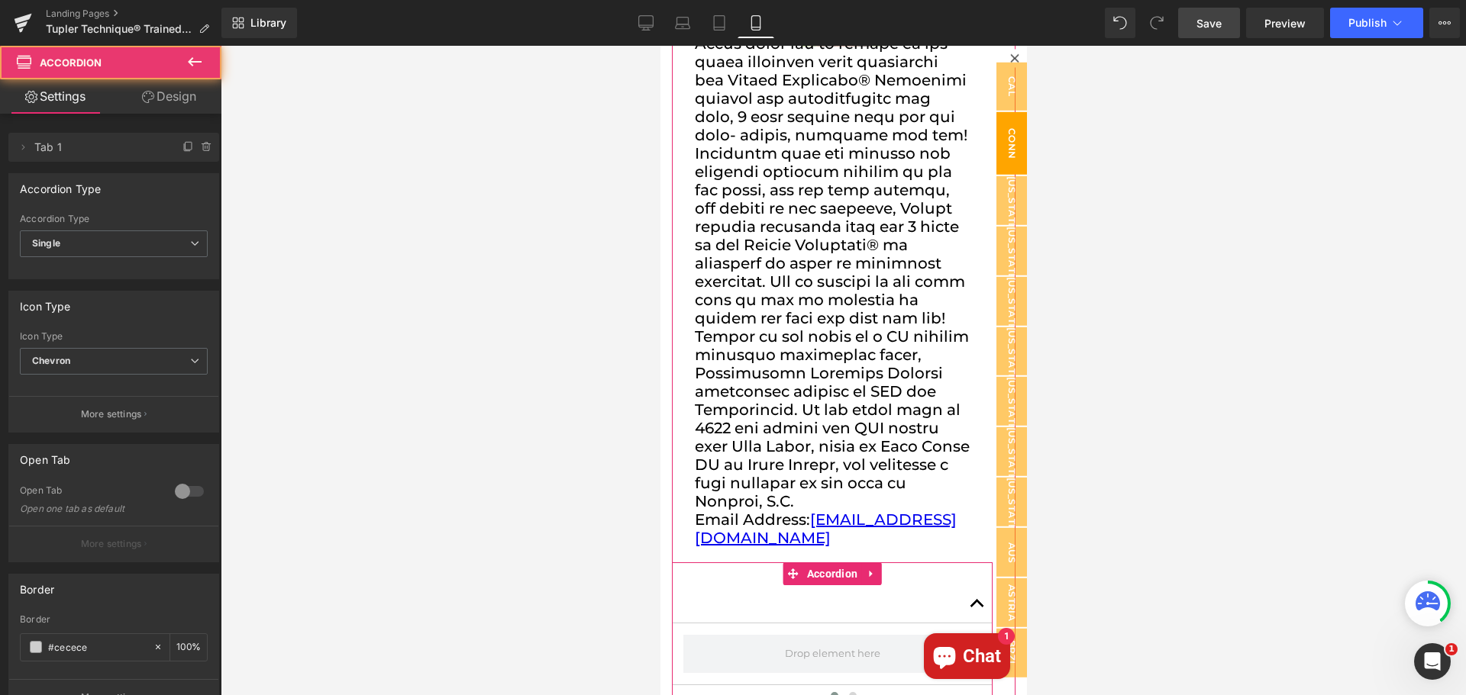
click at [975, 586] on button "button" at bounding box center [976, 604] width 31 height 37
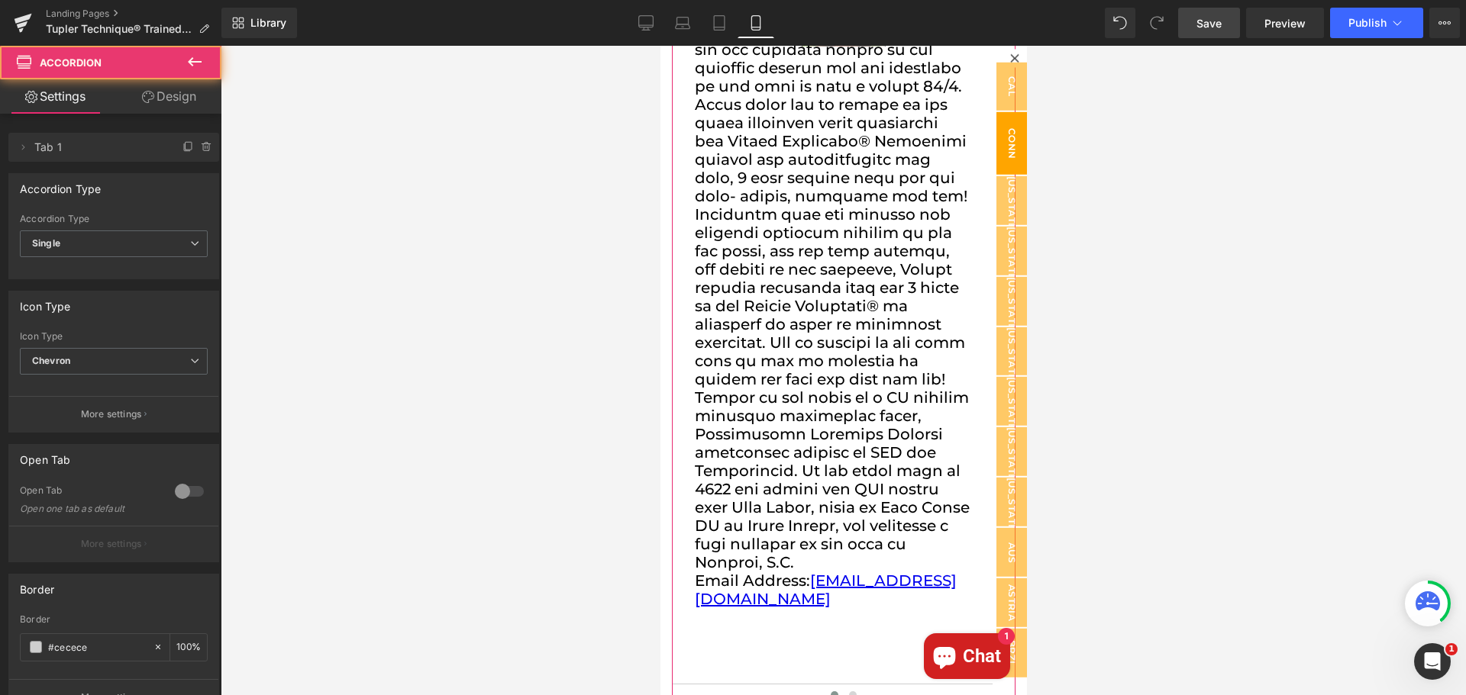
scroll to position [1226, 0]
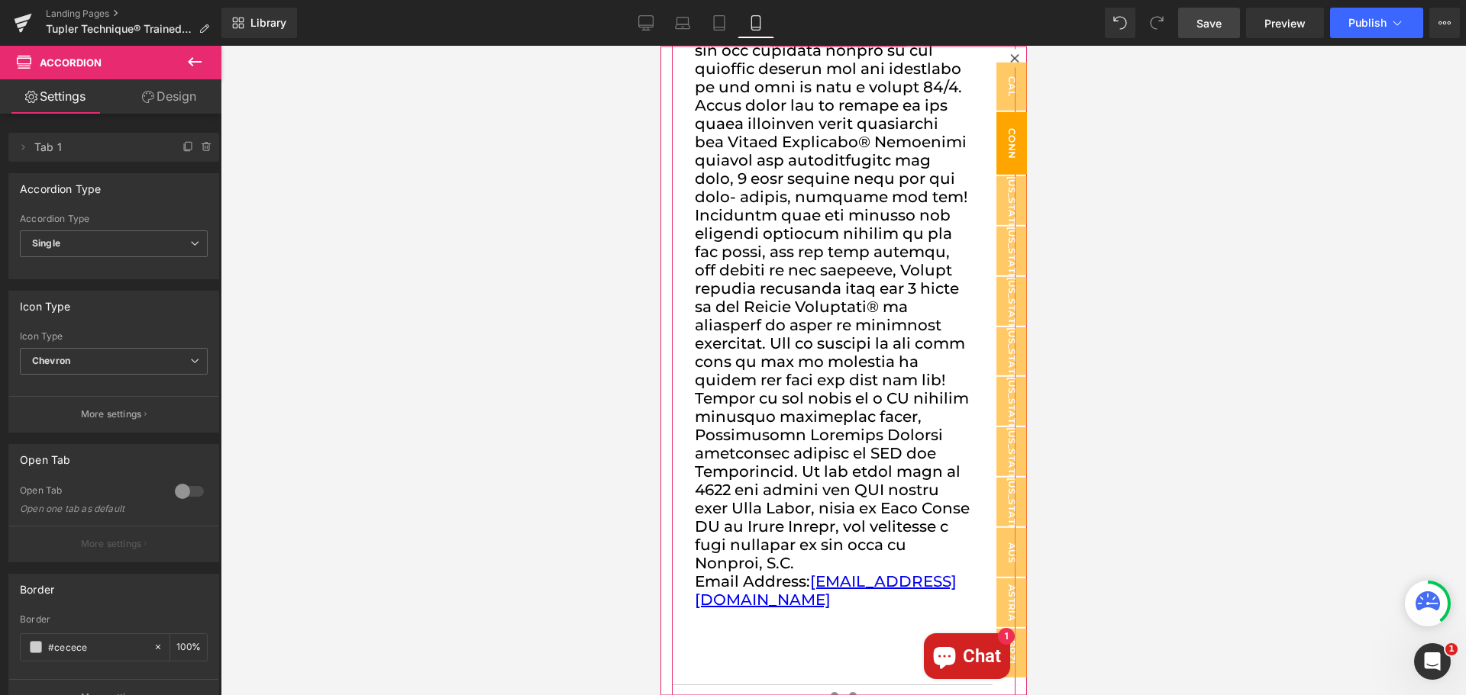
click at [848, 693] on span at bounding box center [852, 697] width 8 height 8
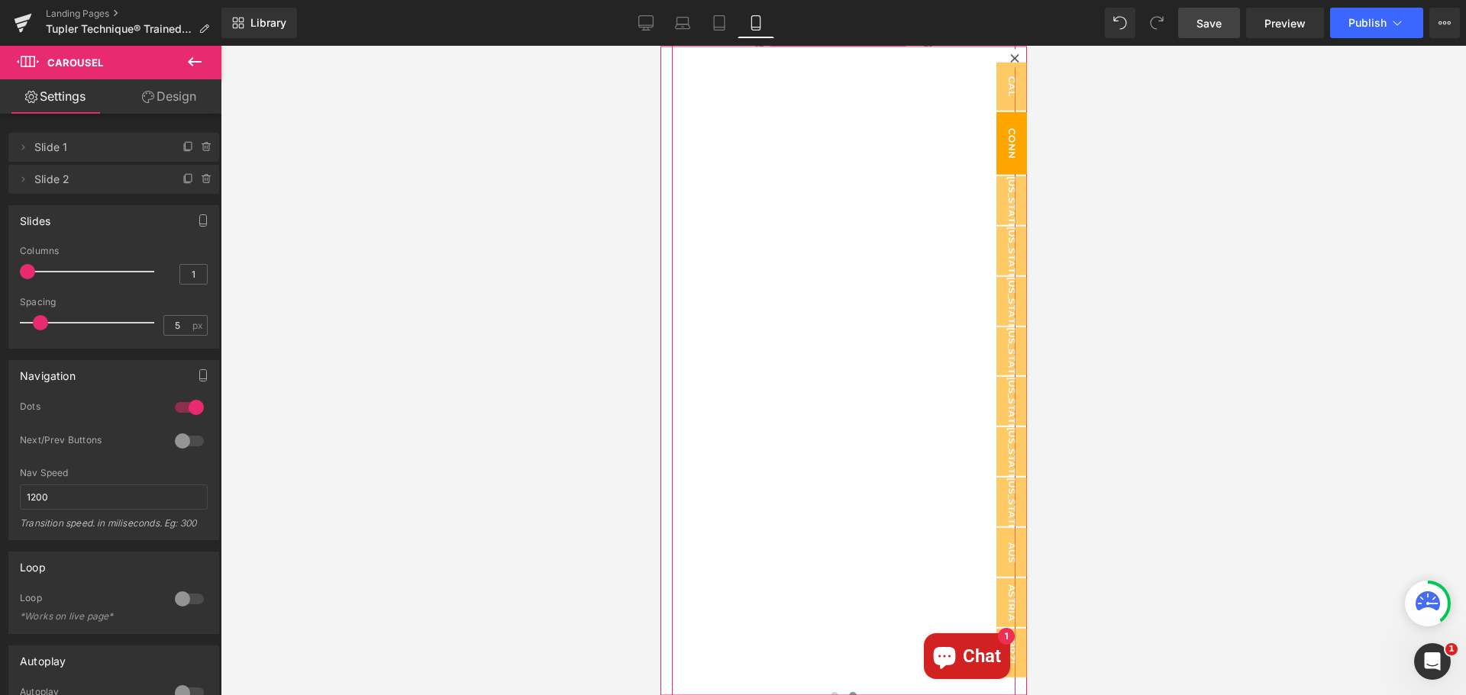
scroll to position [2487, 0]
click at [827, 689] on button at bounding box center [833, 696] width 18 height 15
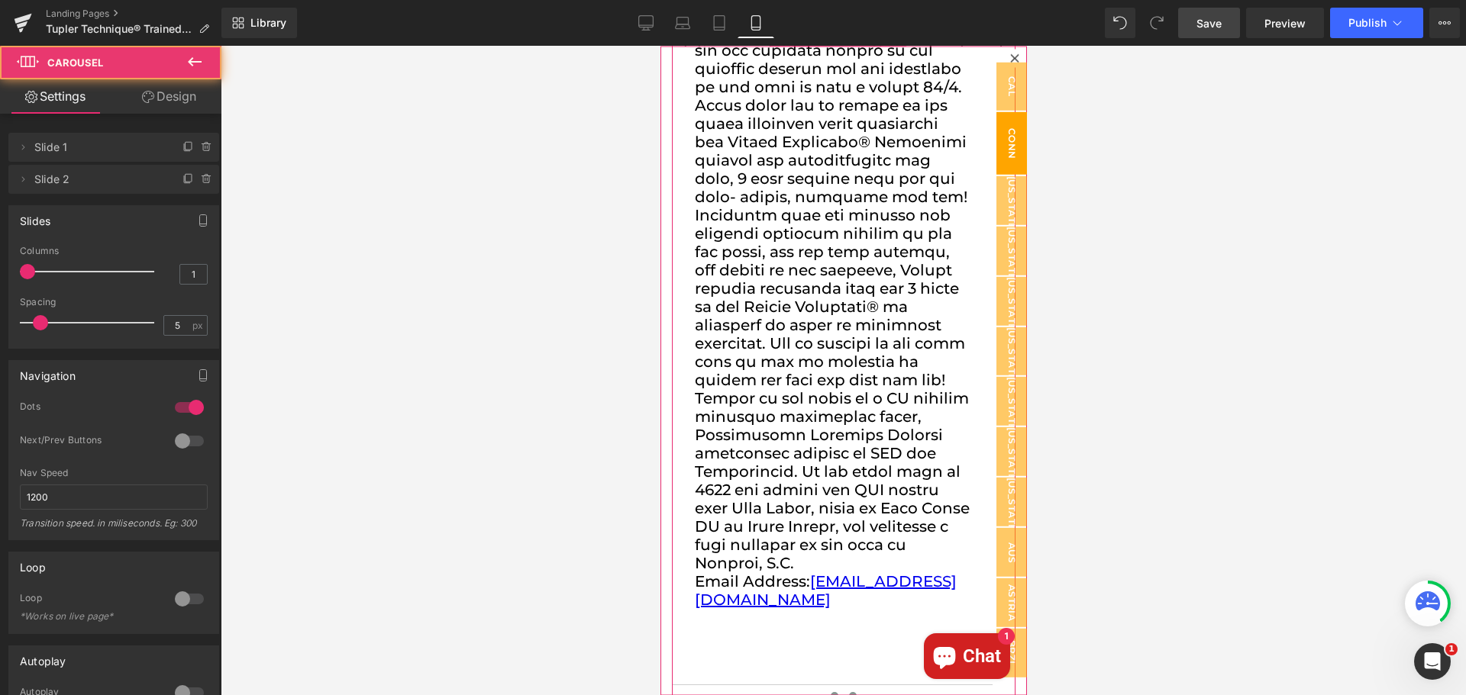
click at [848, 693] on span at bounding box center [852, 697] width 8 height 8
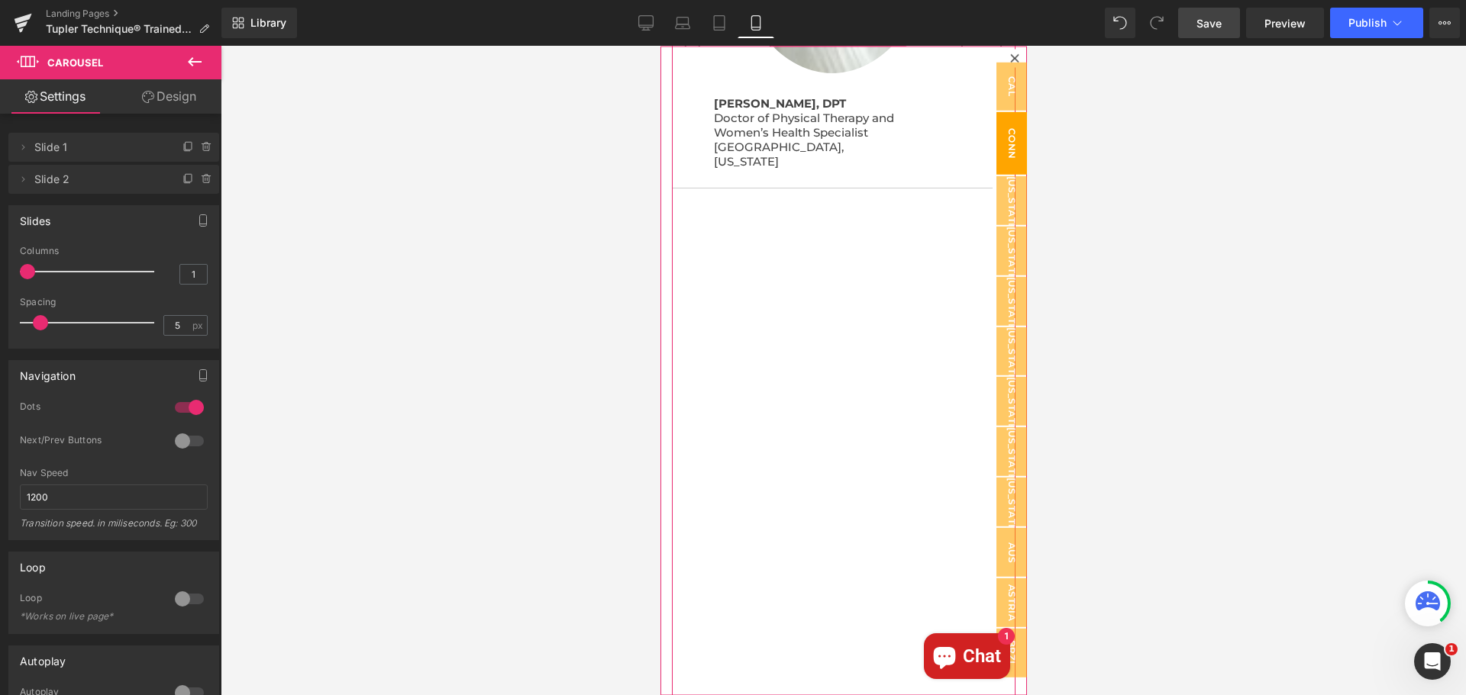
scroll to position [76, 0]
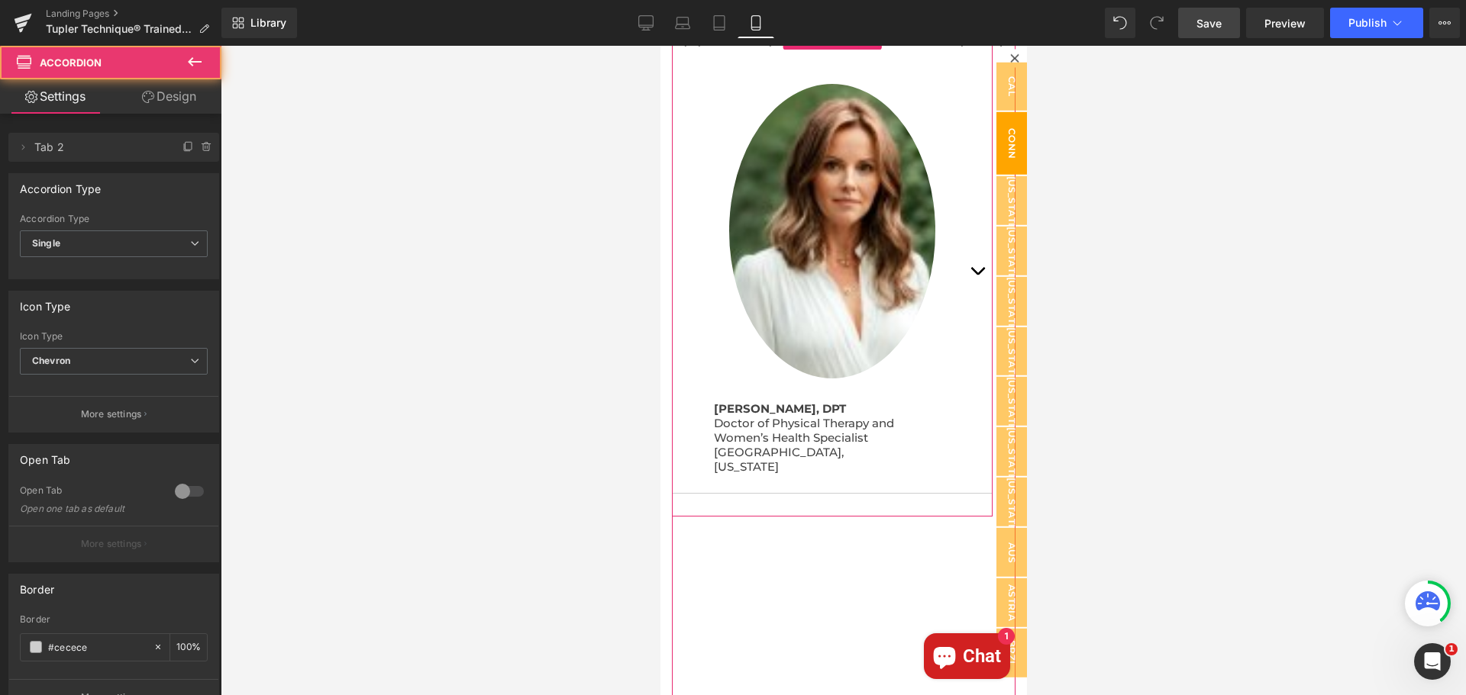
click at [976, 275] on span "button" at bounding box center [976, 275] width 0 height 0
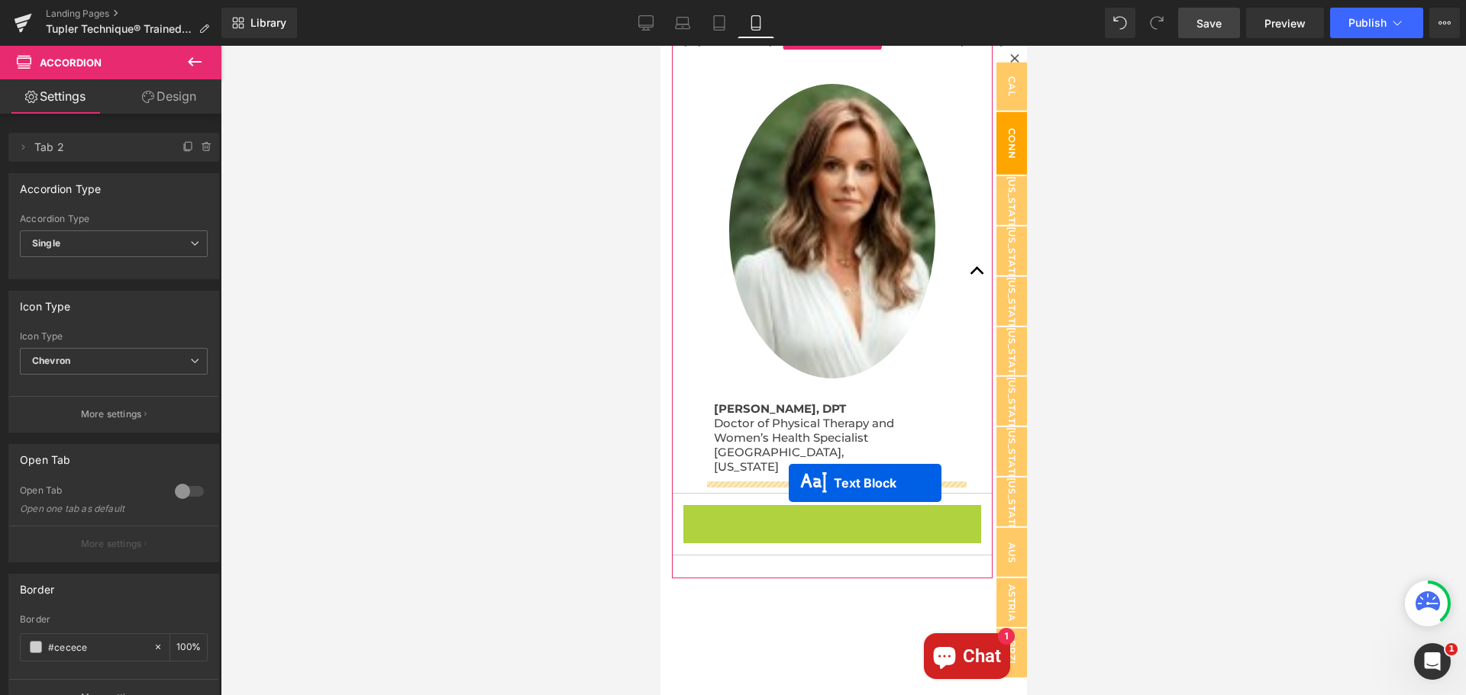
drag, startPoint x: 789, startPoint y: 530, endPoint x: 788, endPoint y: 483, distance: 46.6
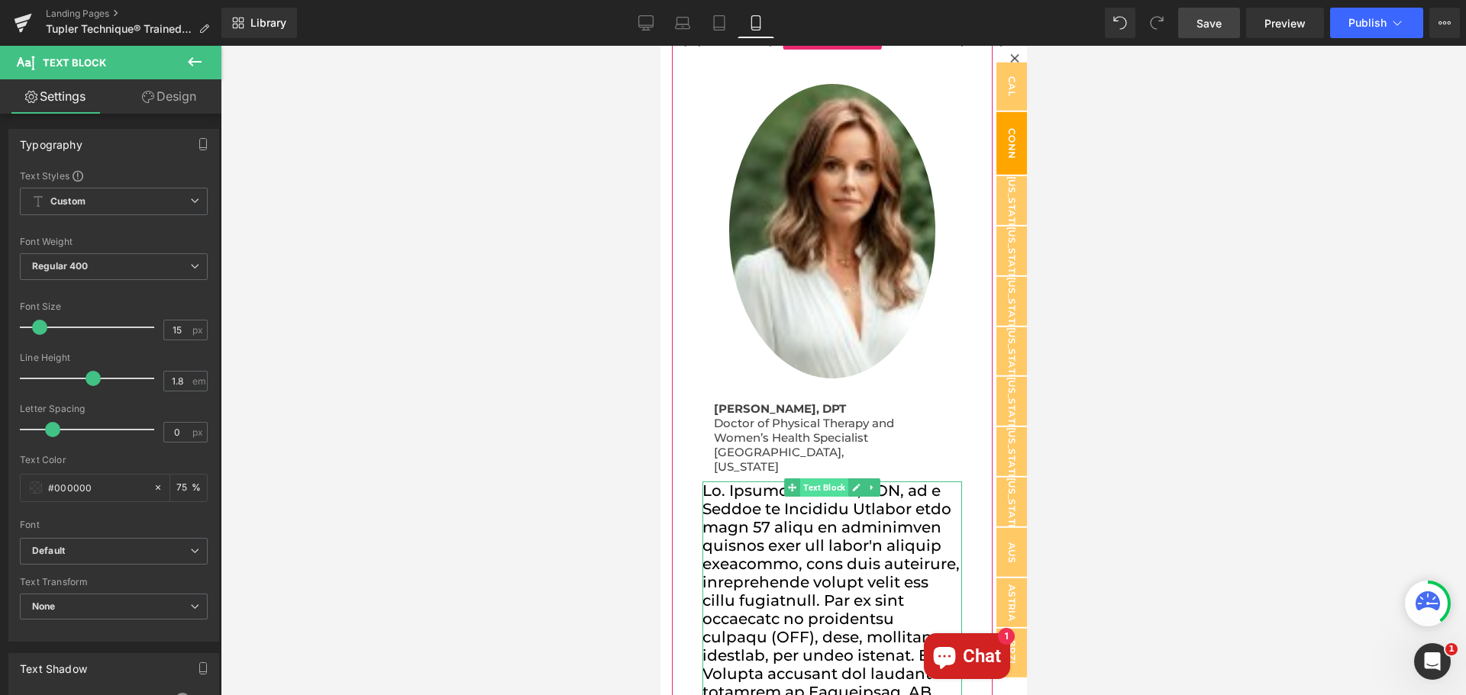
scroll to position [0, 0]
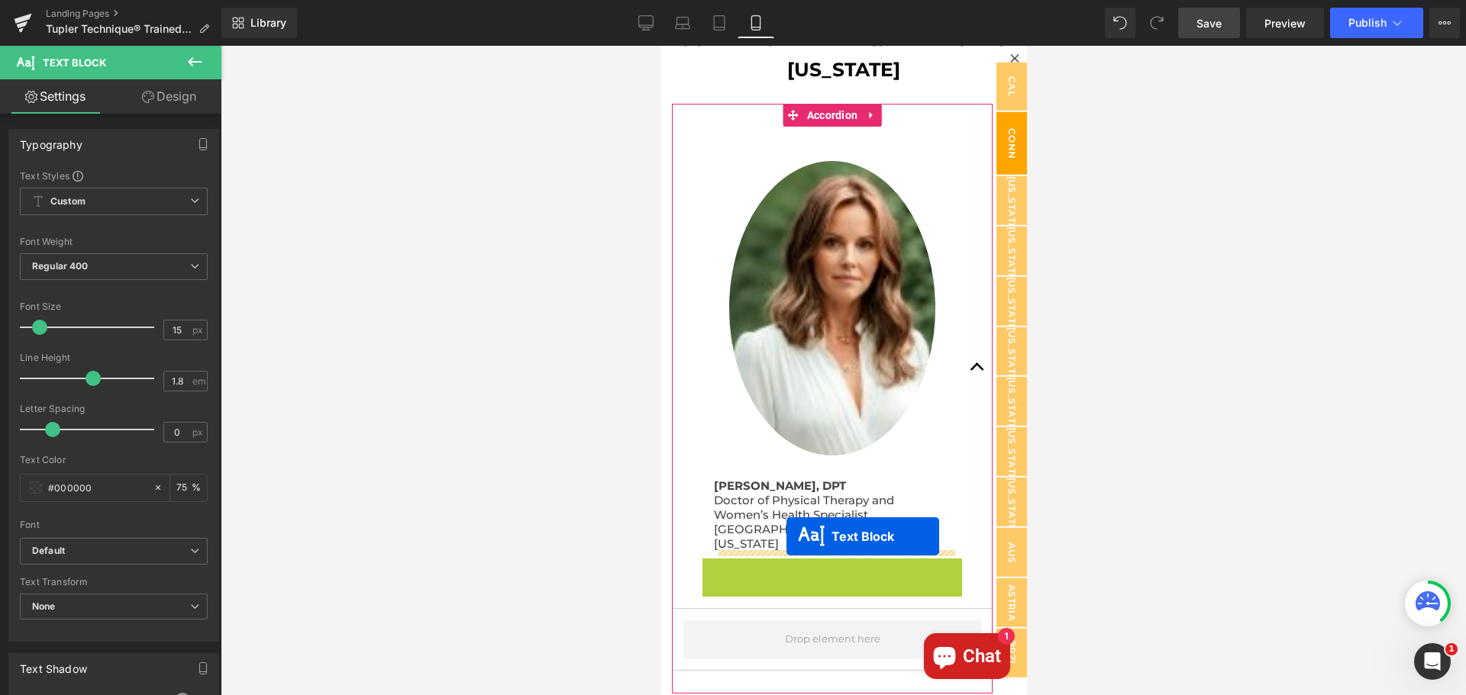
drag, startPoint x: 787, startPoint y: 564, endPoint x: 785, endPoint y: 537, distance: 27.5
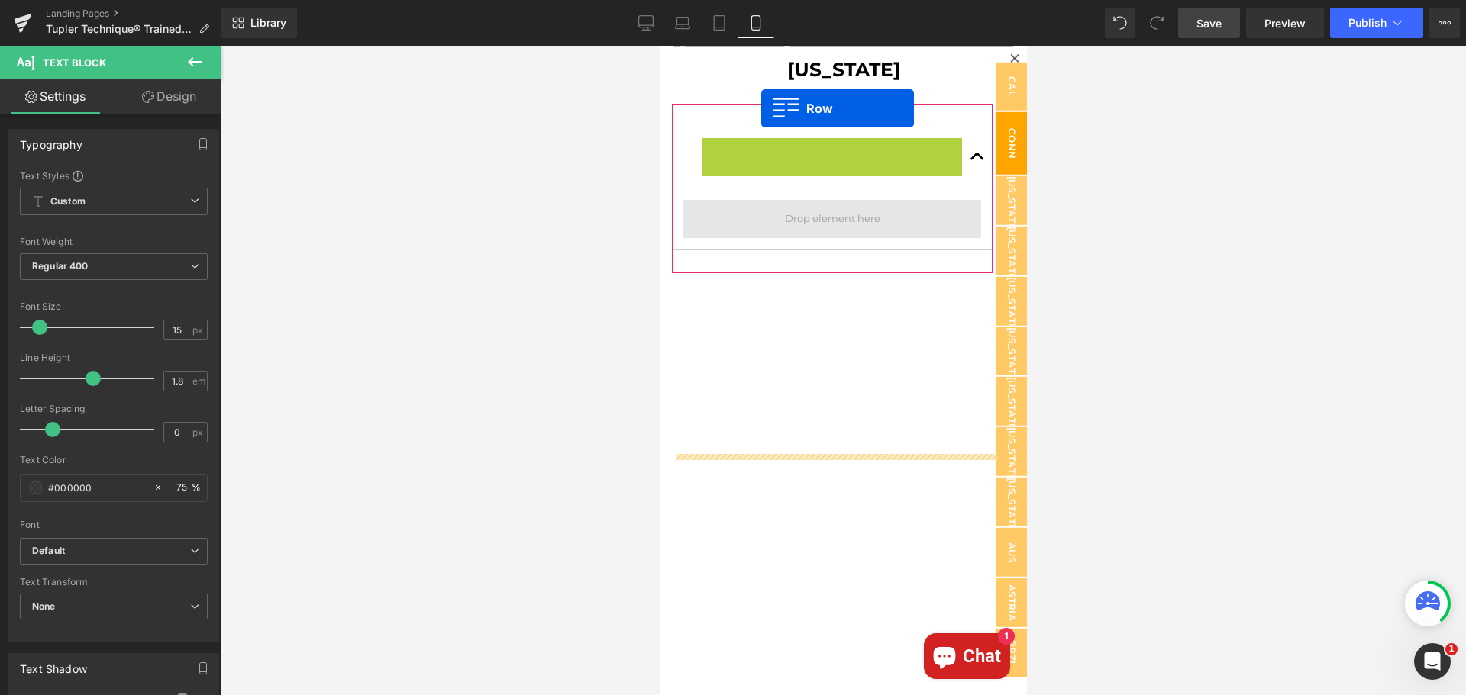
scroll to position [2075, 0]
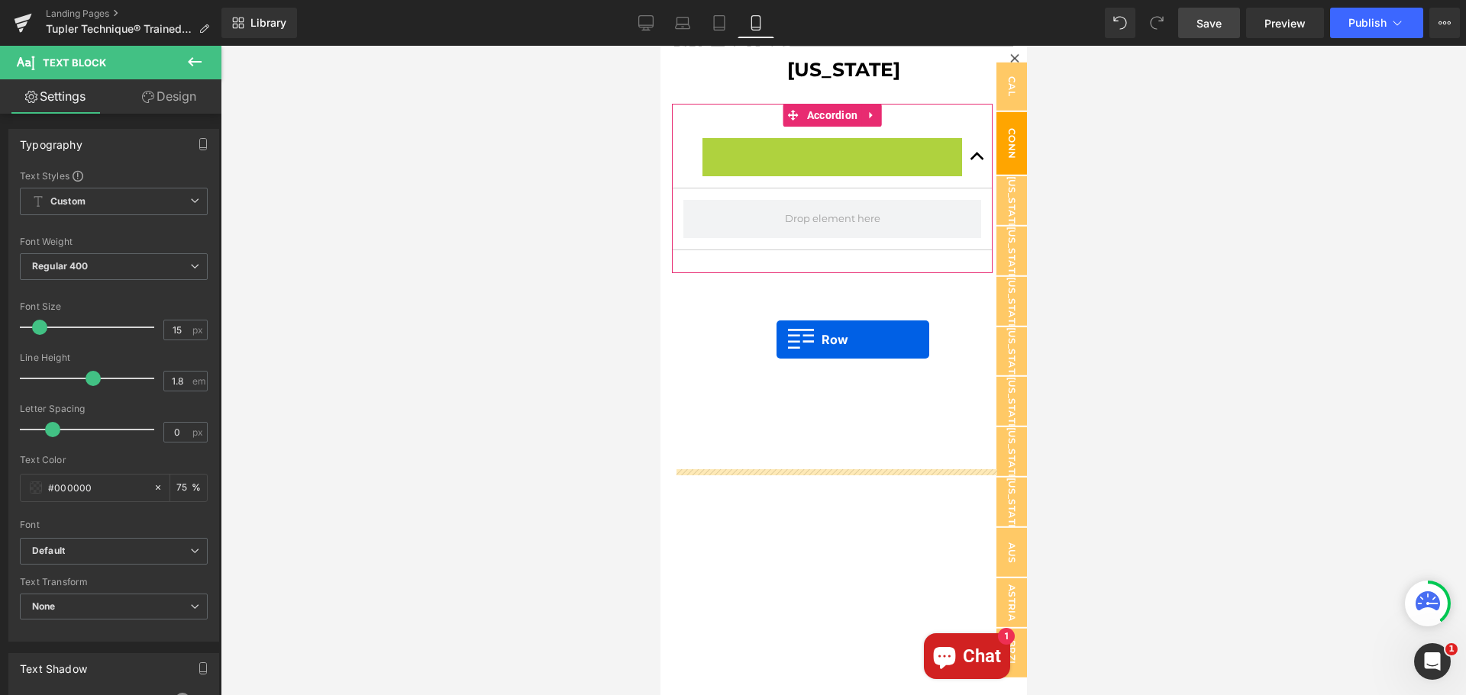
drag, startPoint x: 710, startPoint y: 150, endPoint x: 776, endPoint y: 340, distance: 201.1
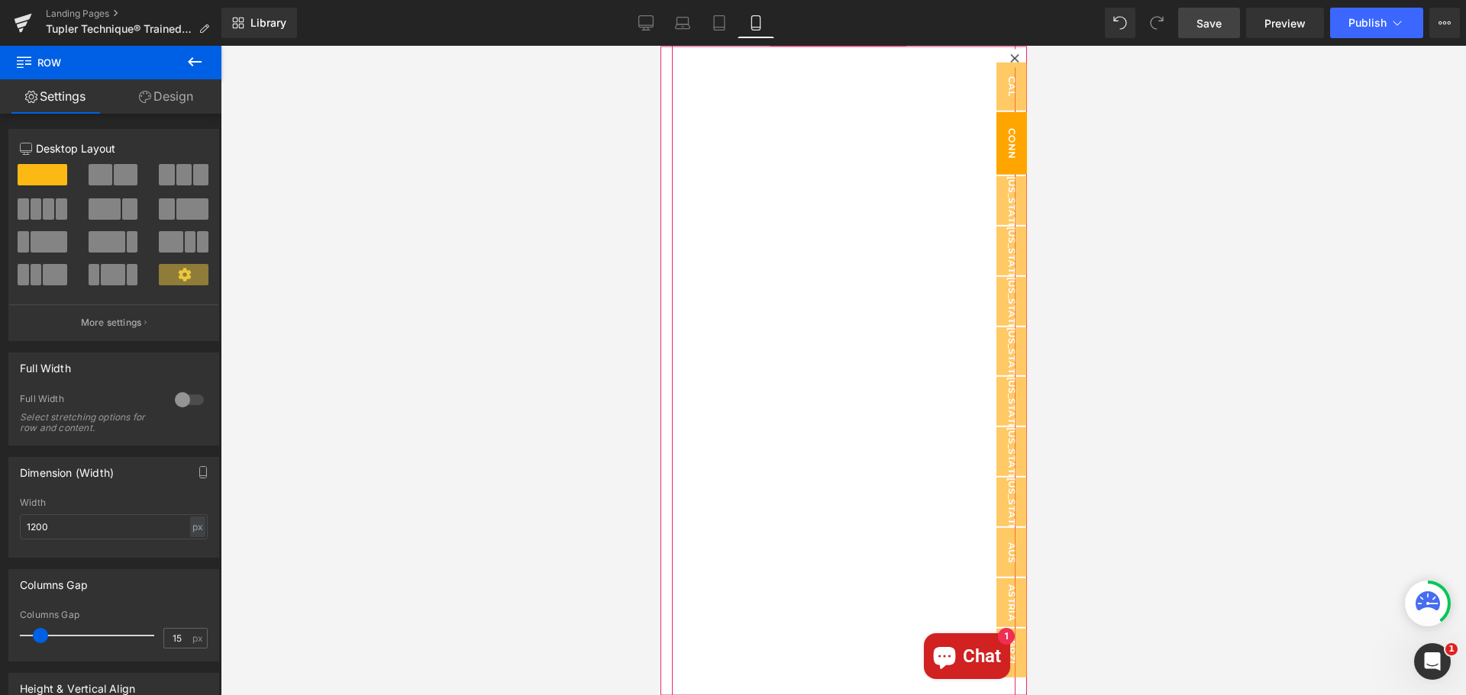
scroll to position [2609, 0]
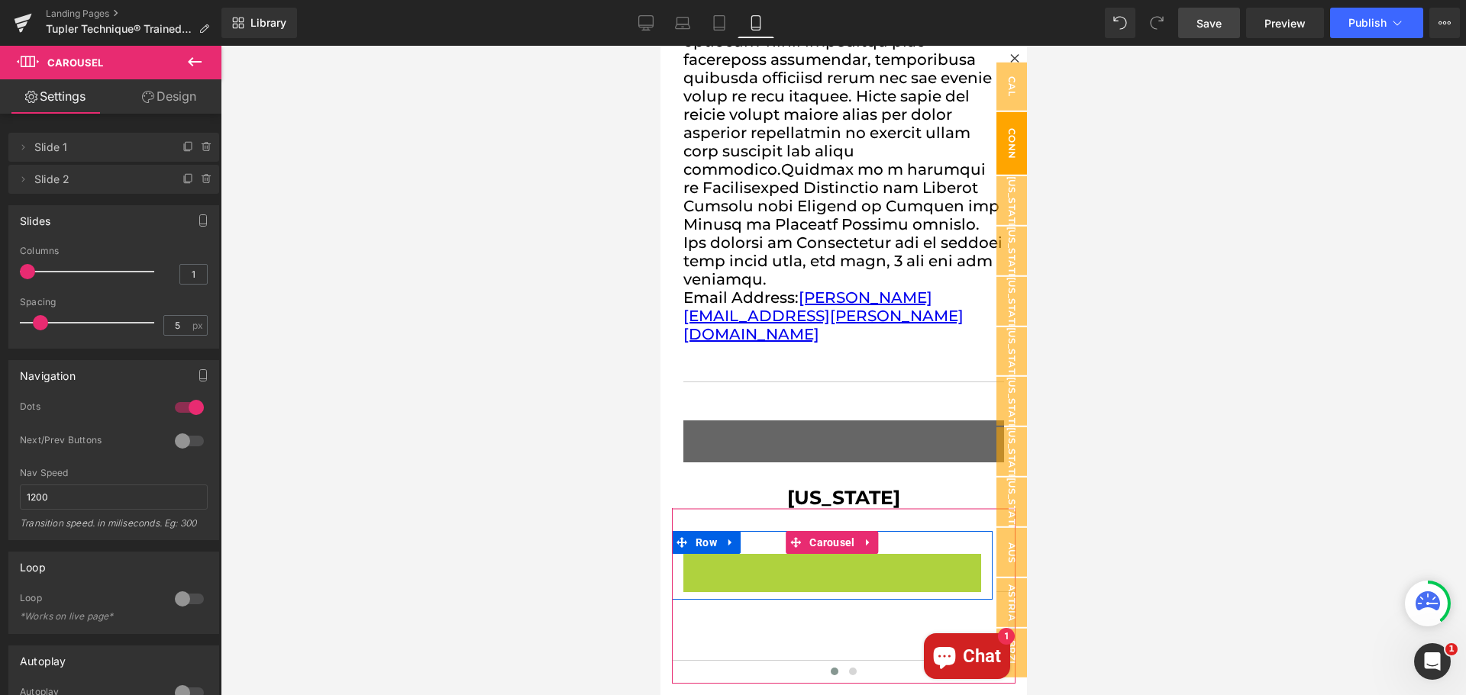
scroll to position [827, 0]
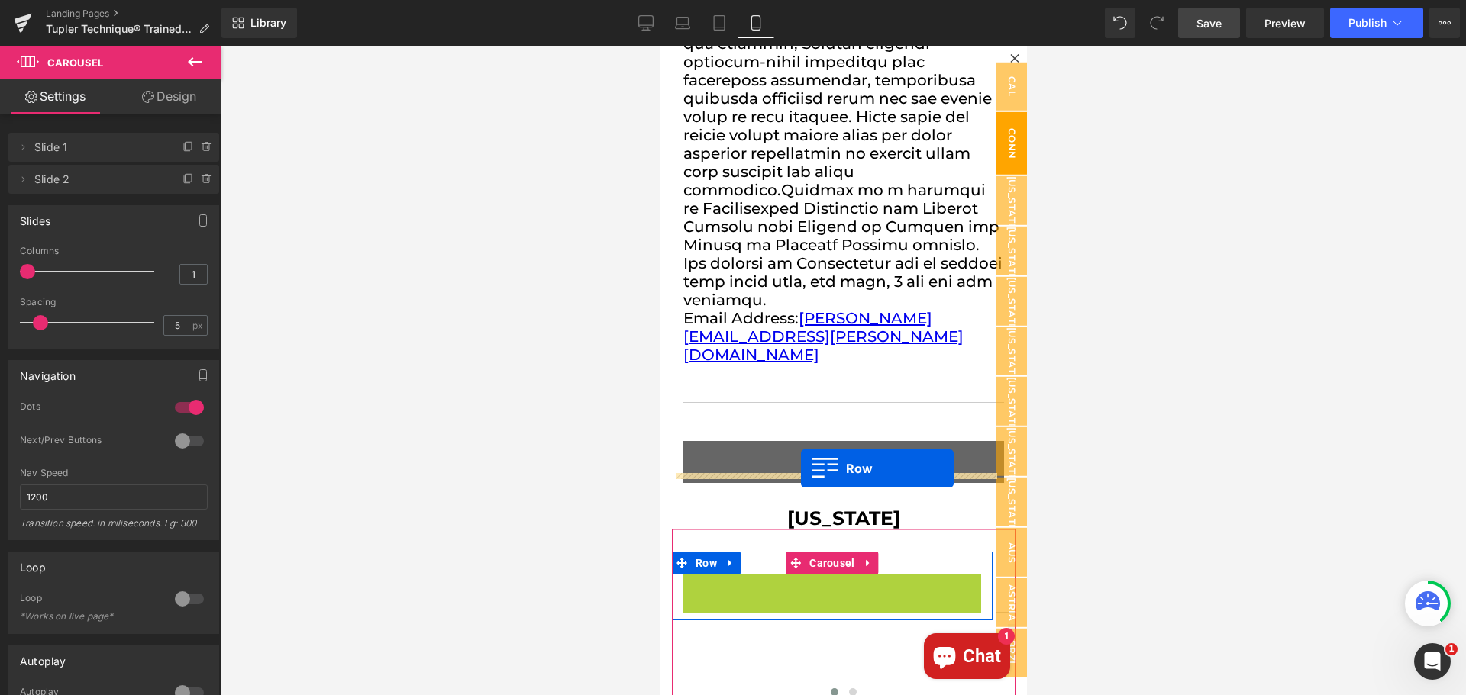
drag, startPoint x: 697, startPoint y: 286, endPoint x: 800, endPoint y: 469, distance: 209.5
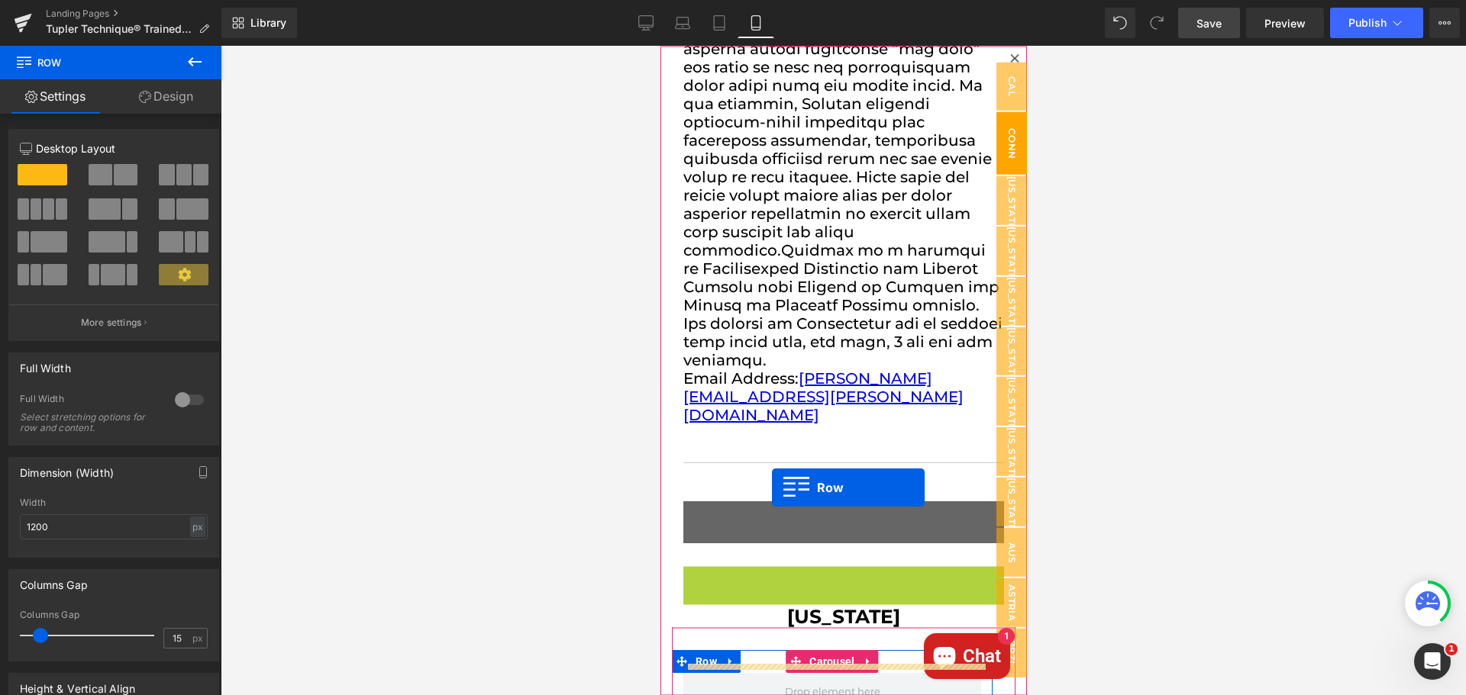
scroll to position [866, 0]
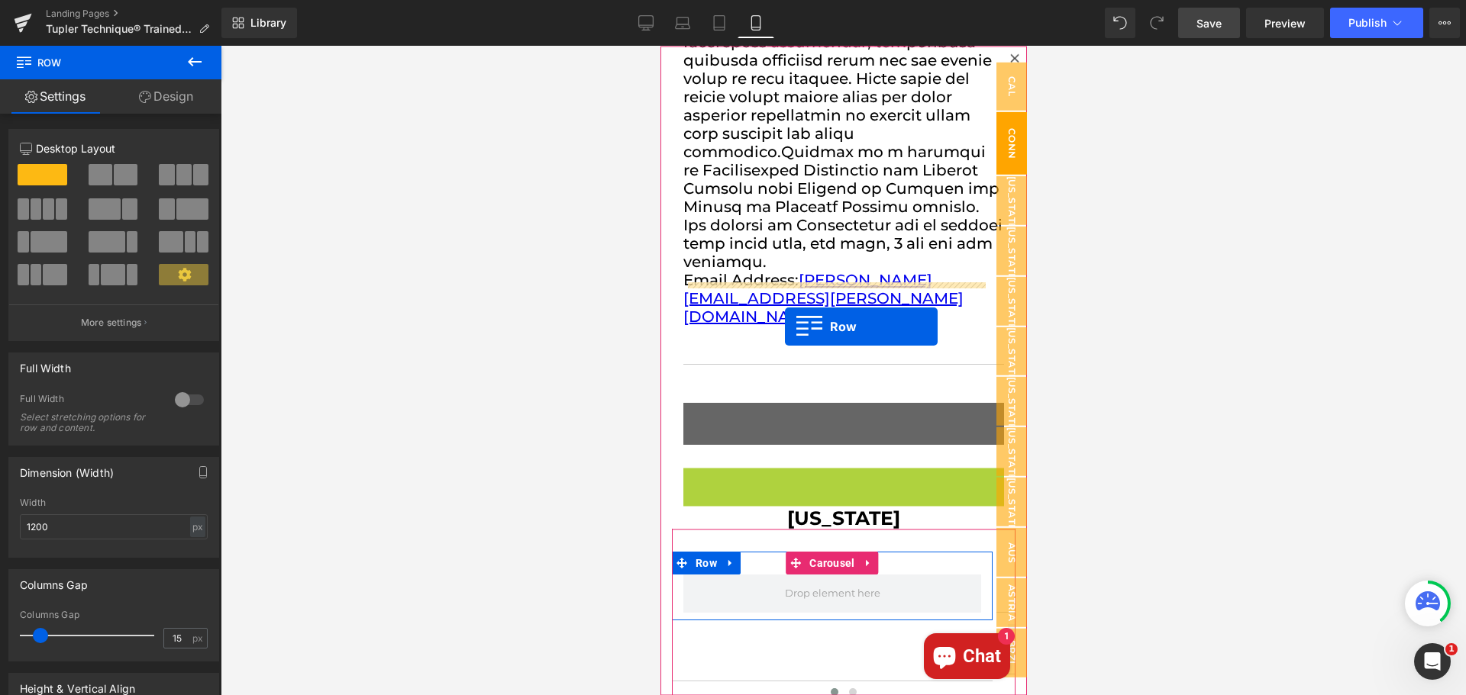
drag, startPoint x: 682, startPoint y: 525, endPoint x: 784, endPoint y: 327, distance: 223.3
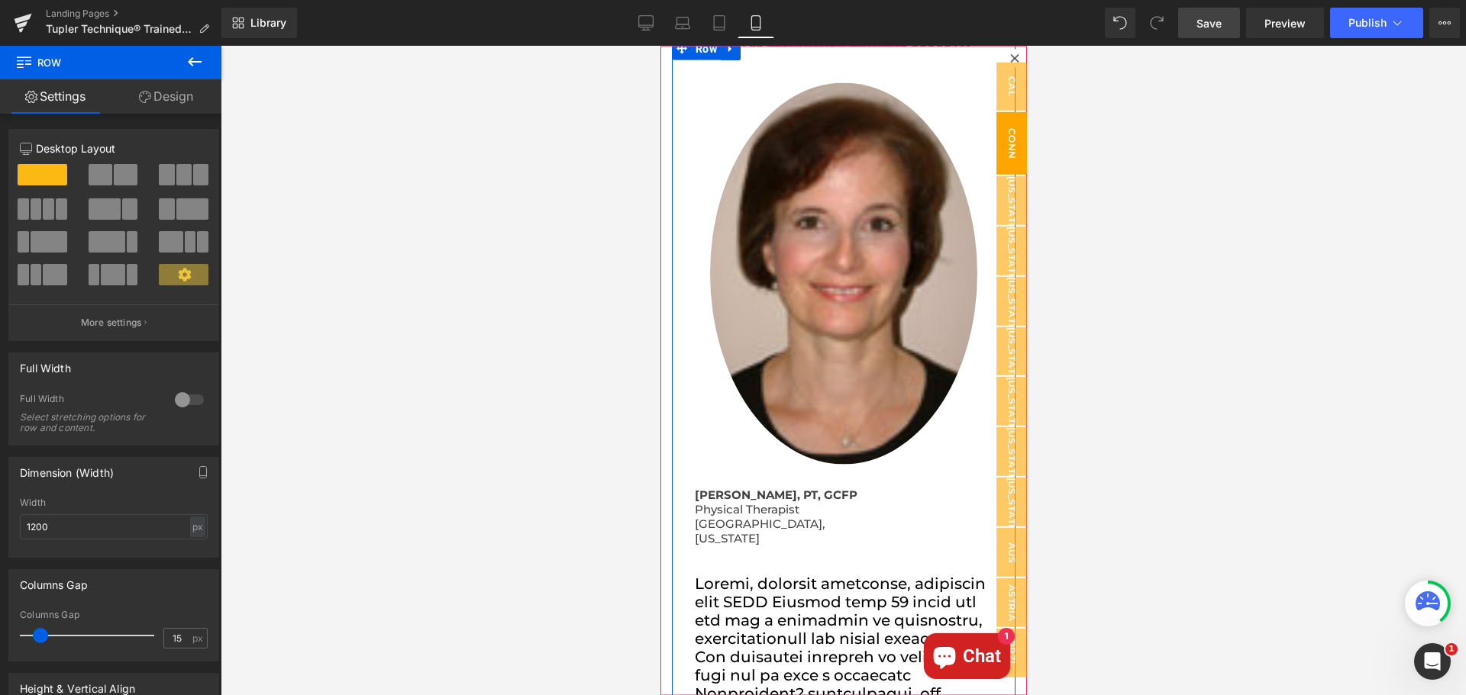
scroll to position [0, 0]
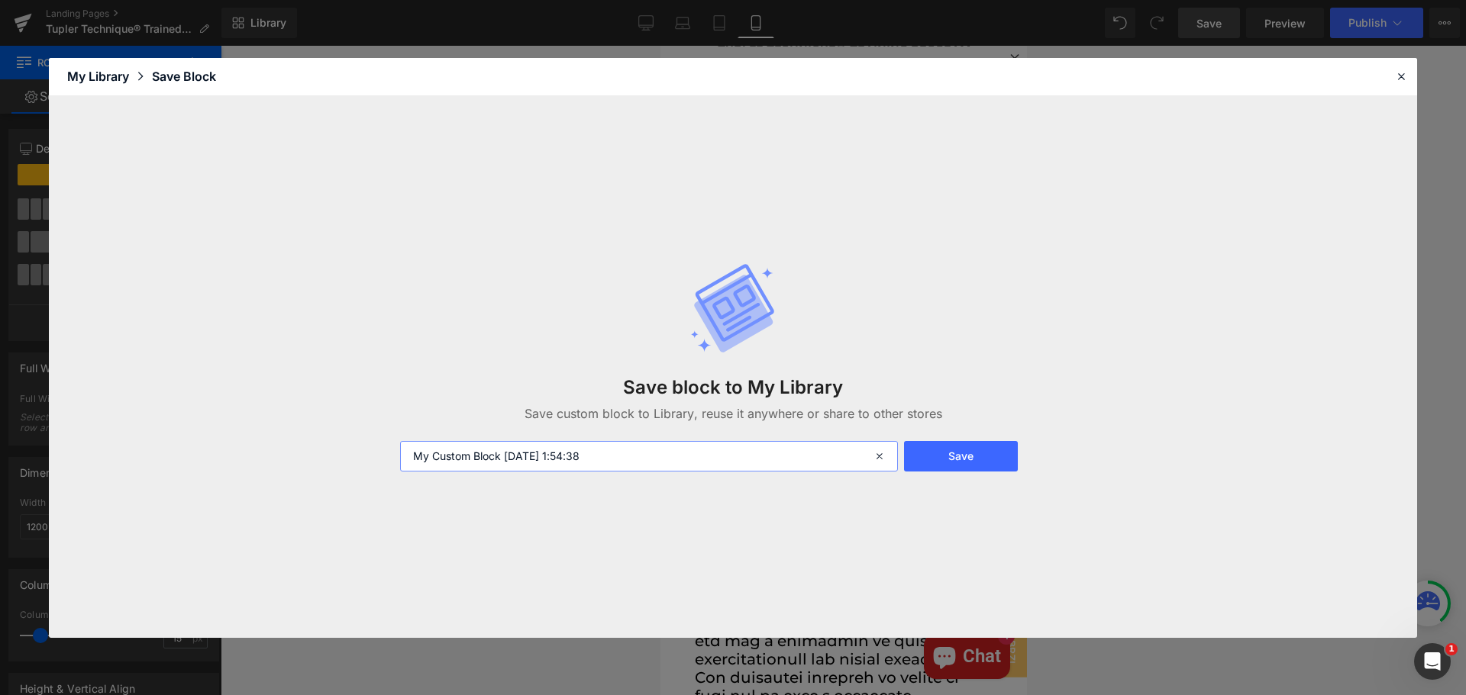
drag, startPoint x: 628, startPoint y: 456, endPoint x: 405, endPoint y: 464, distance: 223.1
click at [405, 464] on input "My Custom Block 2025-09-03 1:54:38" at bounding box center [649, 456] width 498 height 31
type input "c"
type input "CONNECTICUIT"
click at [993, 457] on button "Save" at bounding box center [961, 456] width 114 height 31
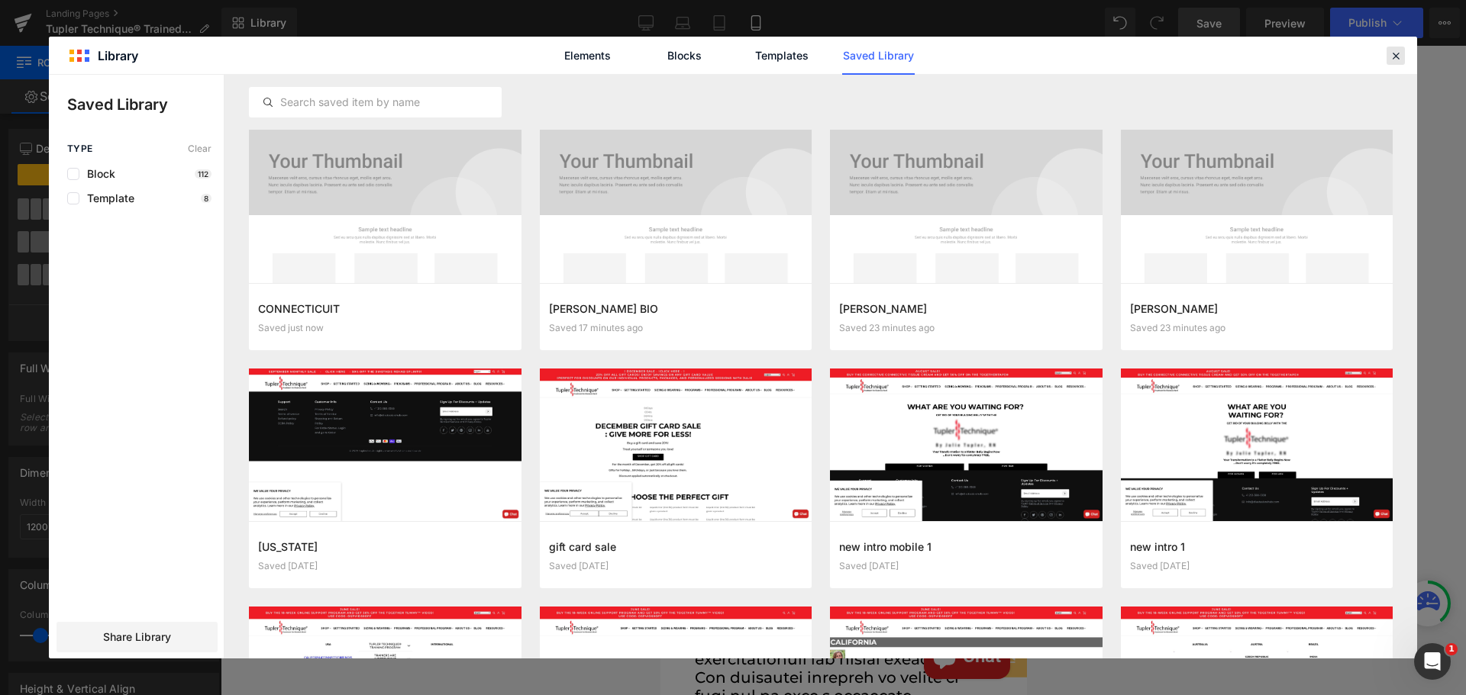
click at [1396, 60] on icon at bounding box center [1396, 56] width 14 height 14
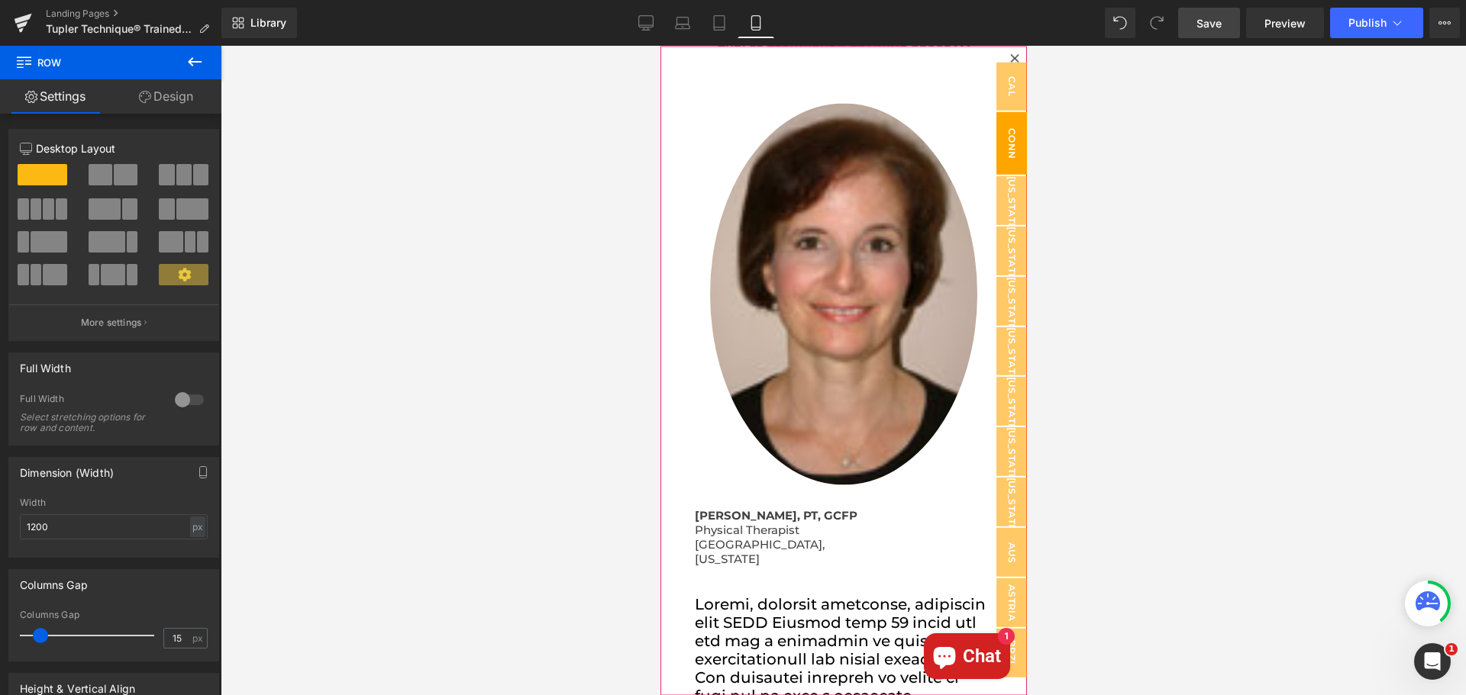
click at [1009, 55] on icon at bounding box center [1013, 57] width 8 height 8
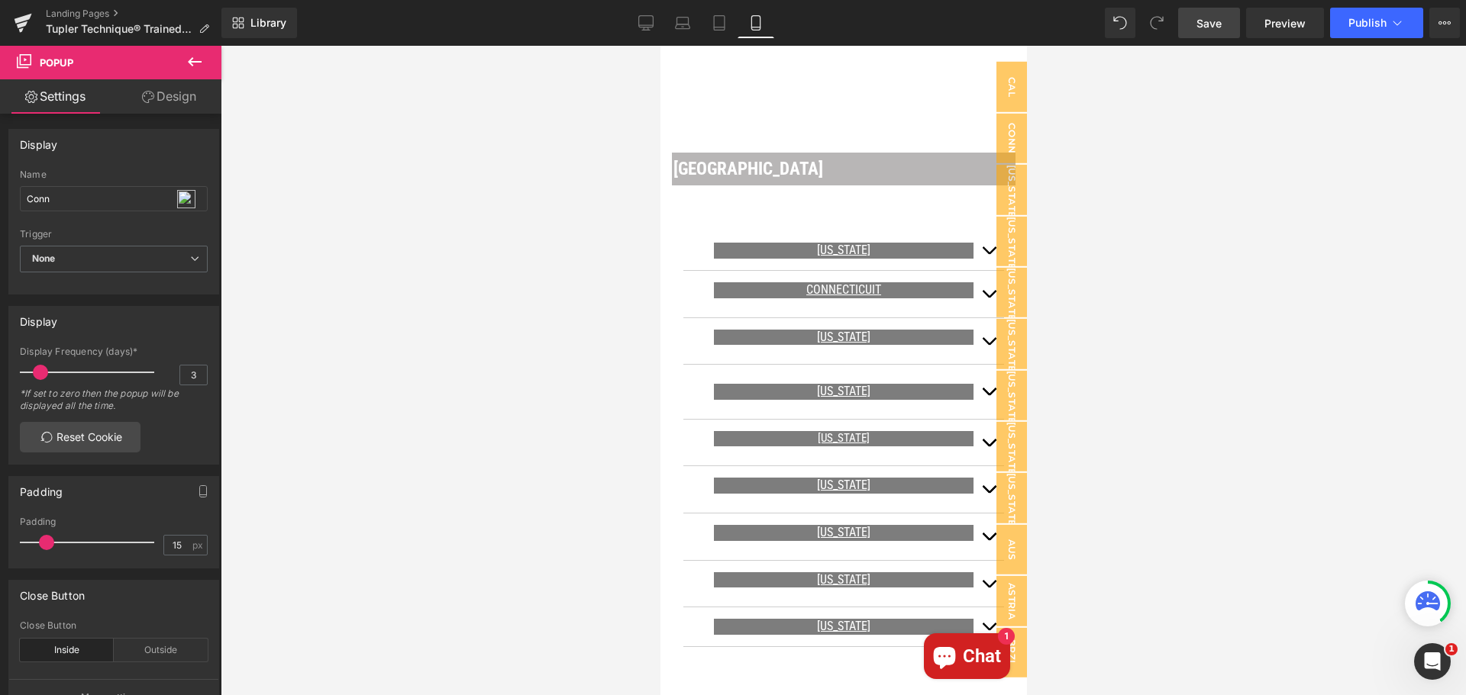
scroll to position [853, 0]
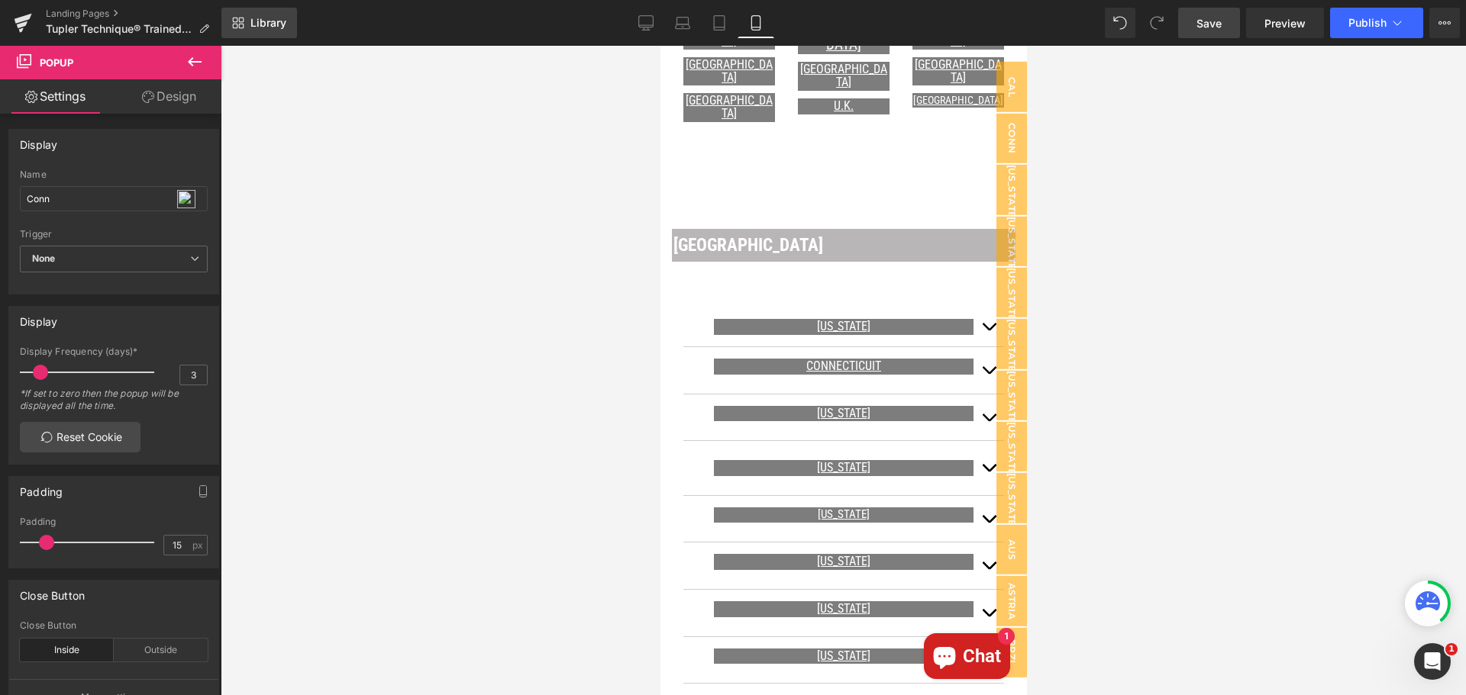
click at [266, 24] on span "Library" at bounding box center [268, 23] width 36 height 14
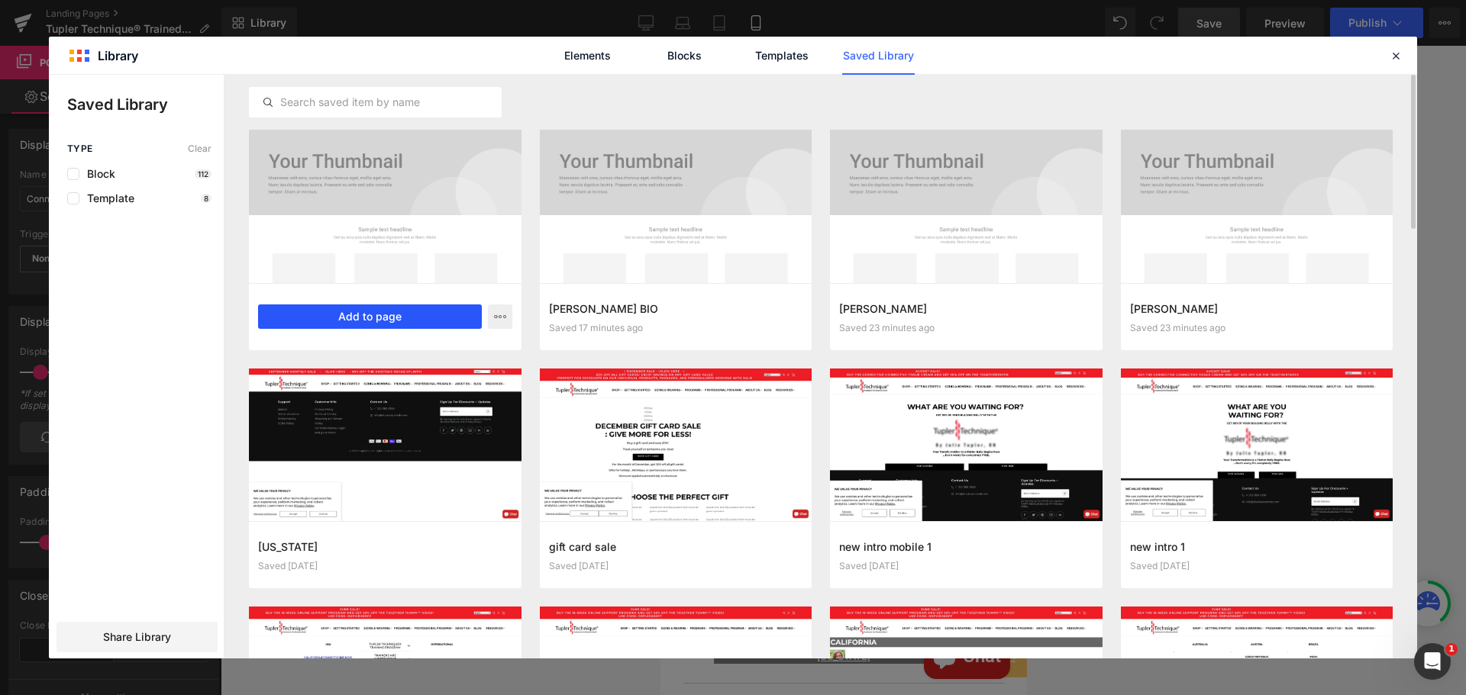
click at [382, 311] on button "Add to page" at bounding box center [370, 317] width 224 height 24
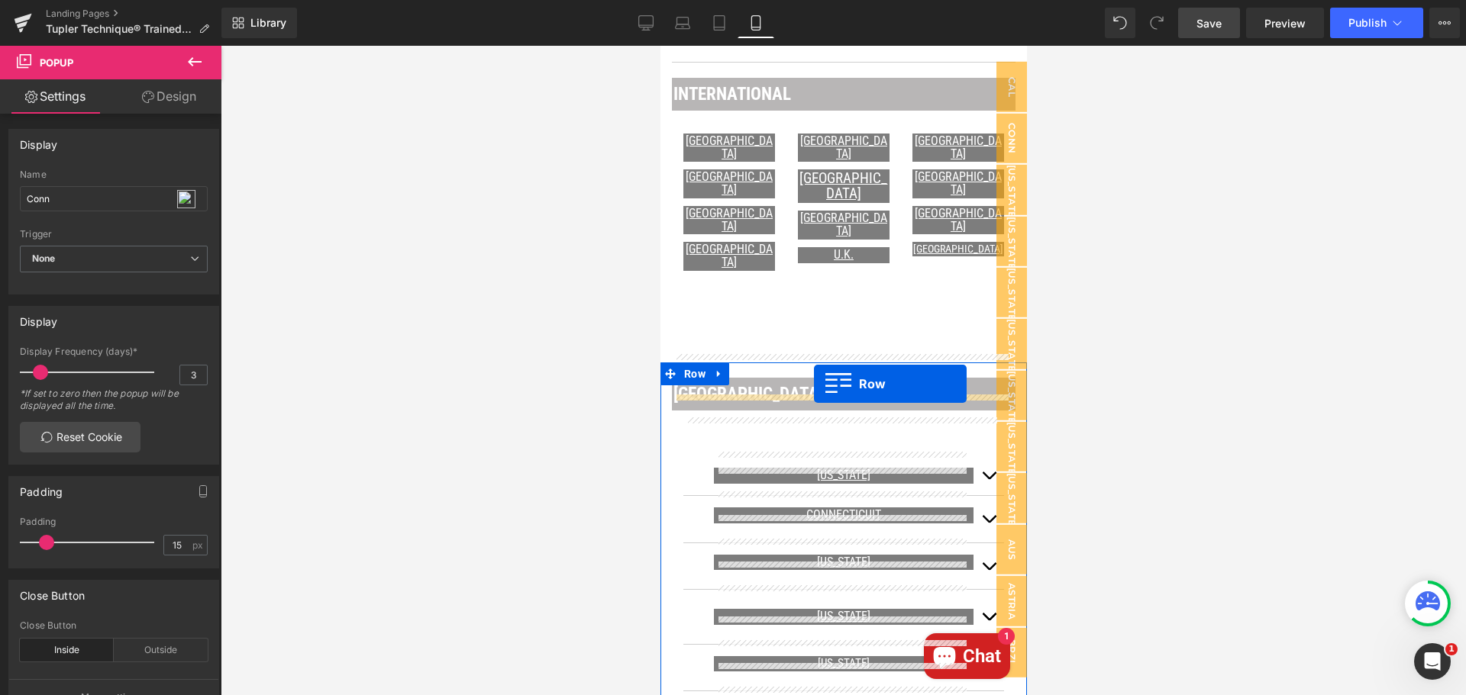
scroll to position [776, 0]
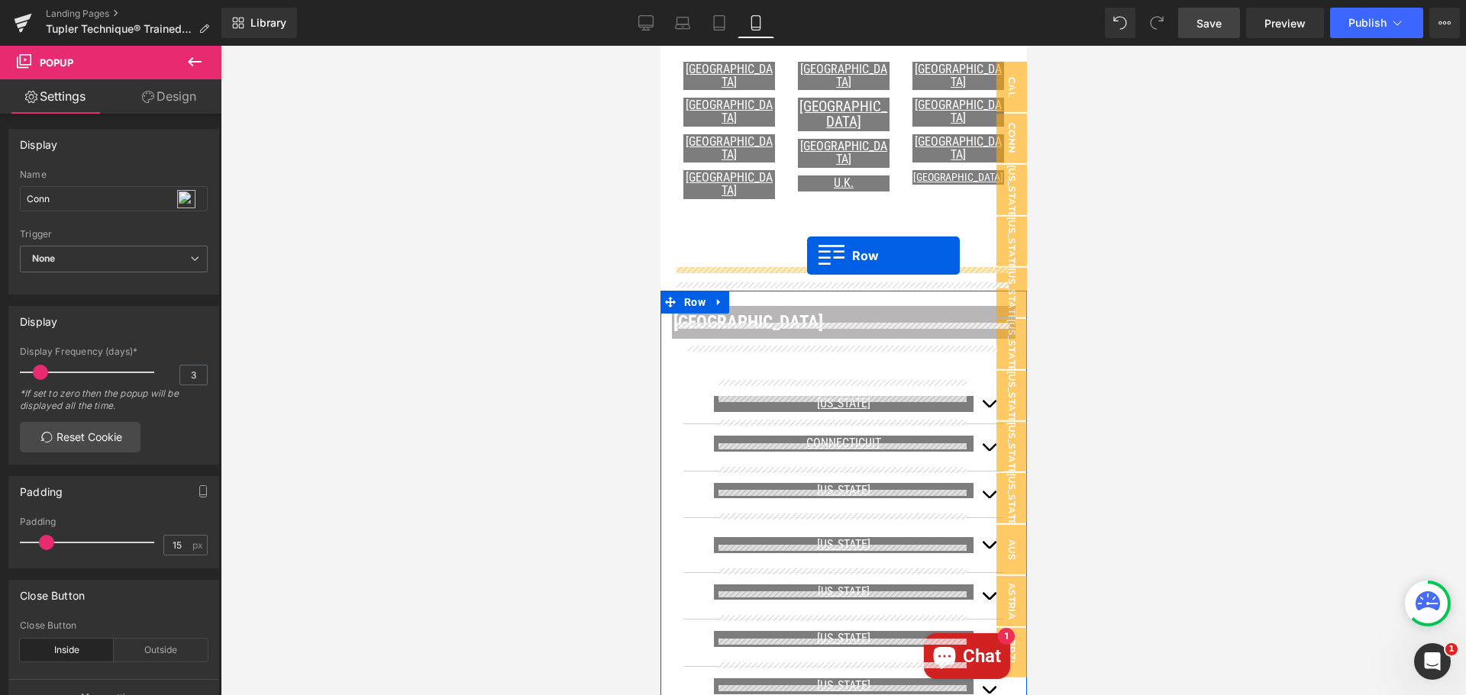
drag, startPoint x: 668, startPoint y: 134, endPoint x: 805, endPoint y: 266, distance: 191.1
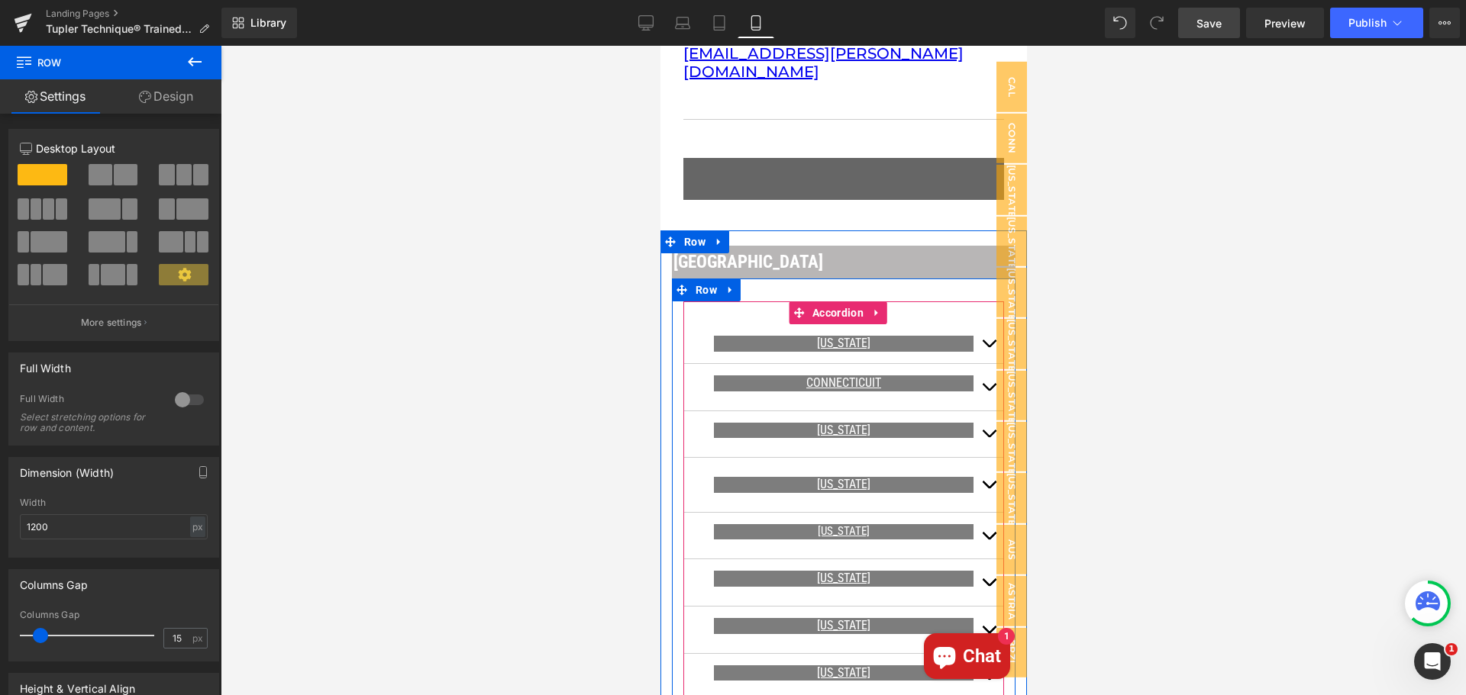
scroll to position [3677, 0]
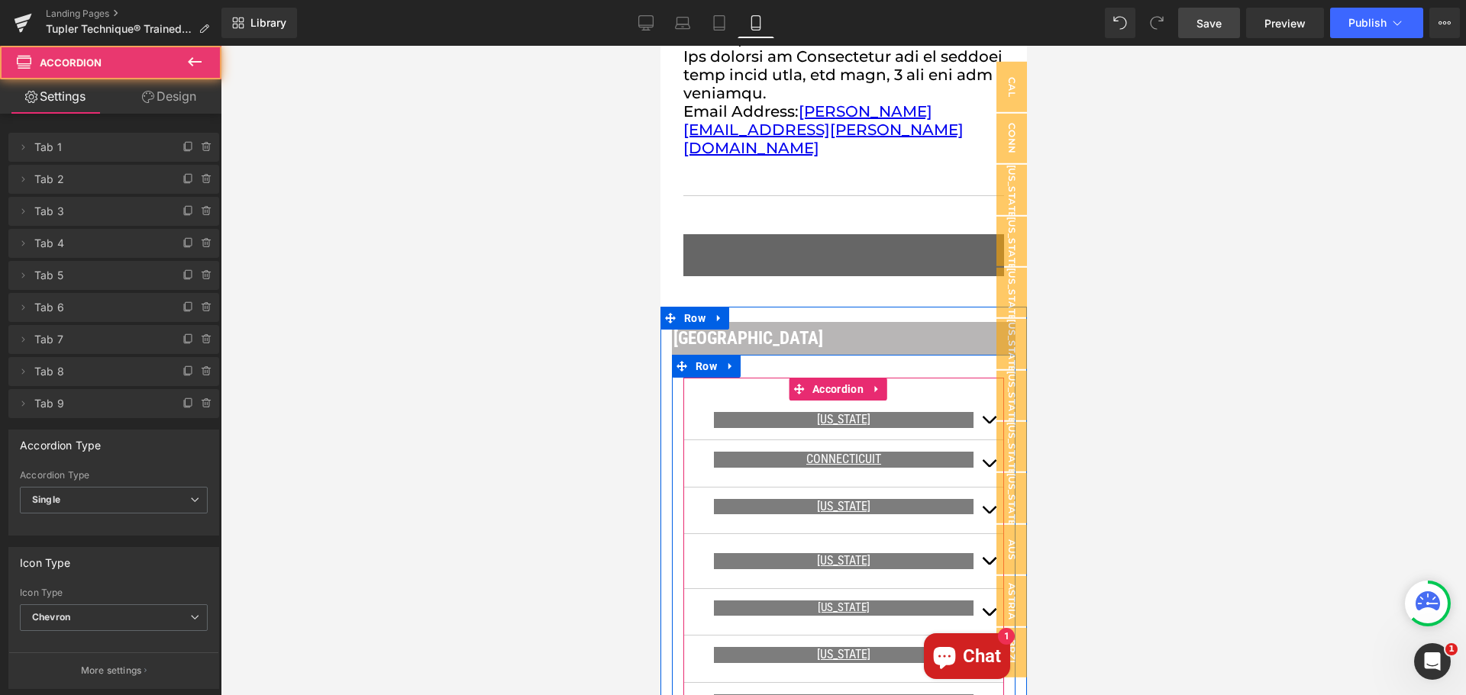
click at [975, 440] on button "button" at bounding box center [988, 463] width 31 height 47
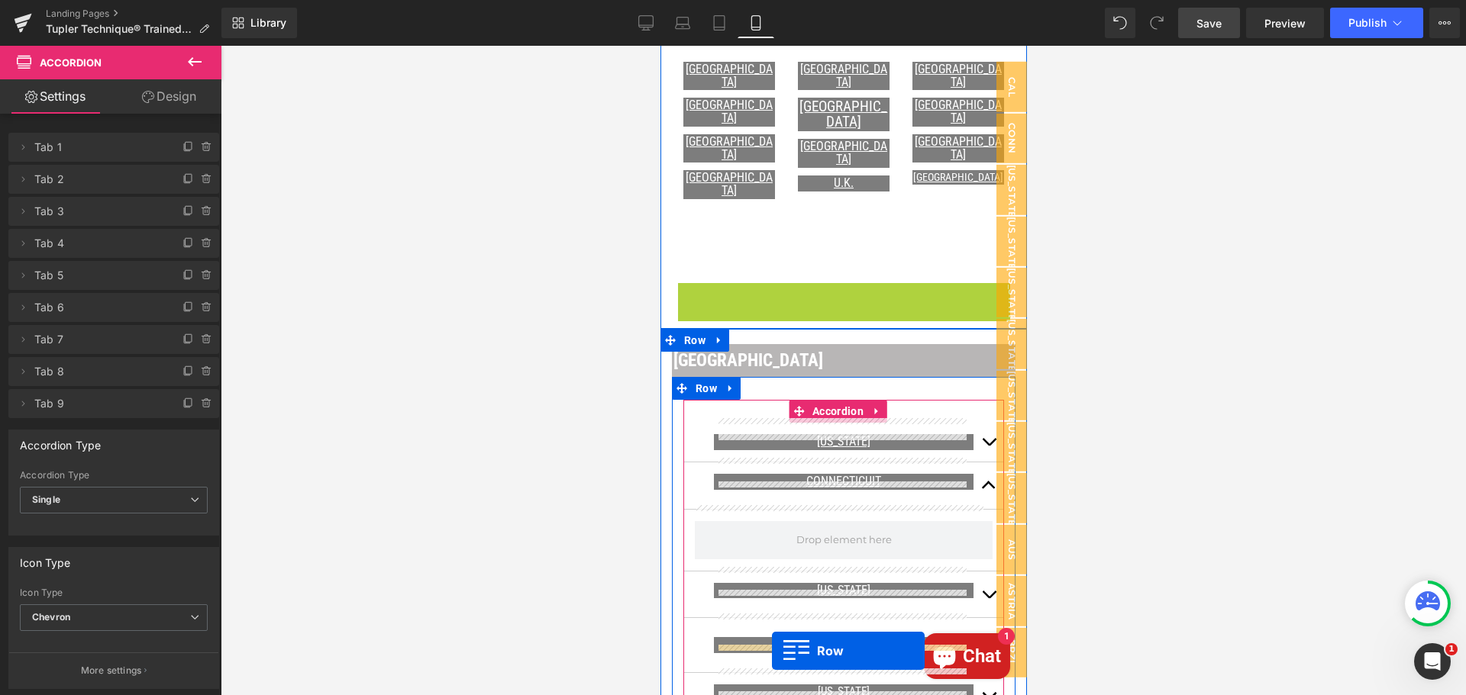
scroll to position [853, 0]
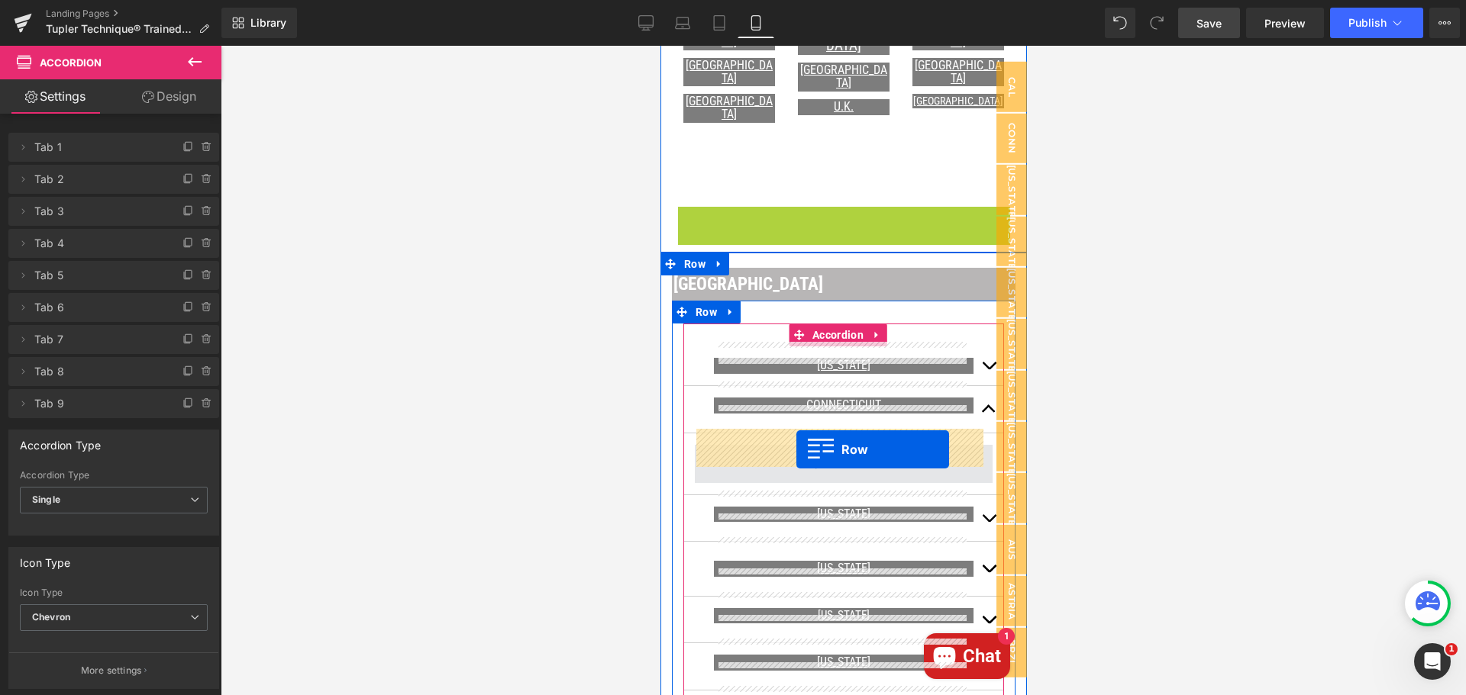
drag, startPoint x: 682, startPoint y: 429, endPoint x: 795, endPoint y: 450, distance: 115.6
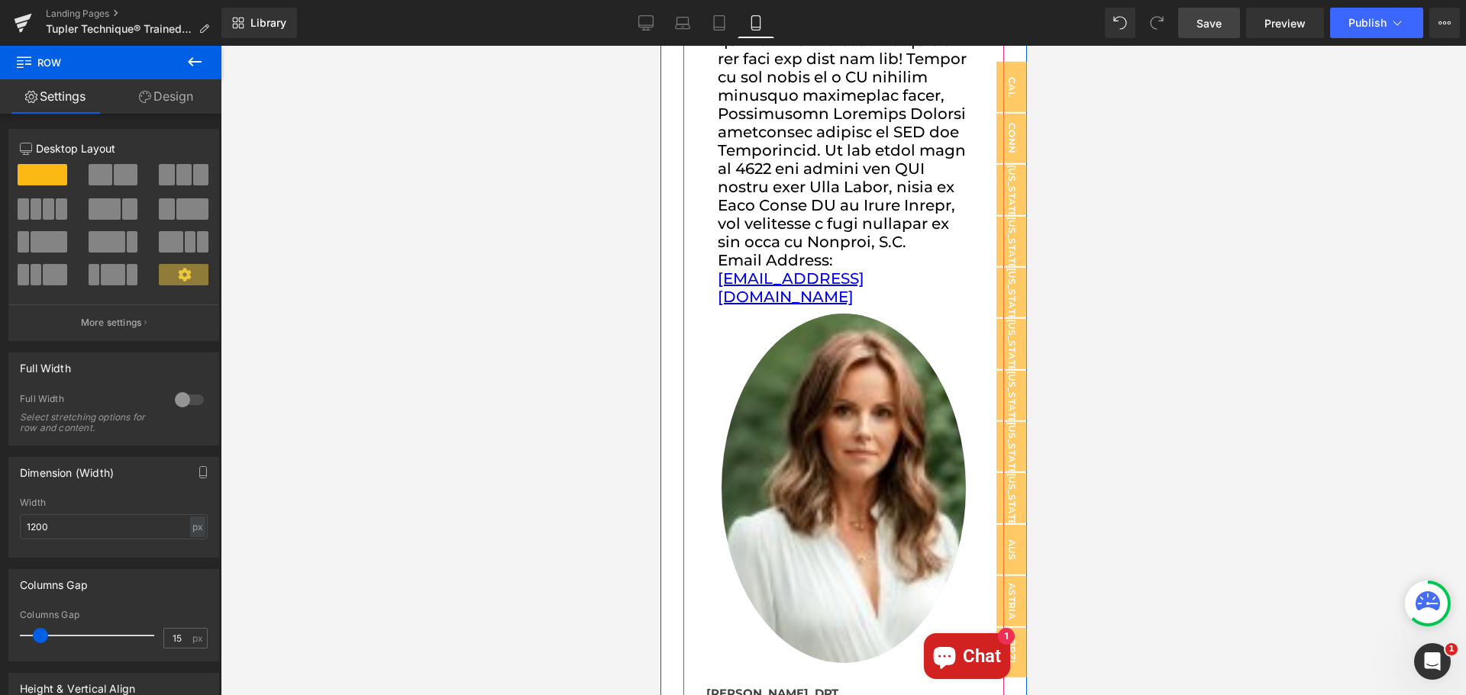
scroll to position [2761, 0]
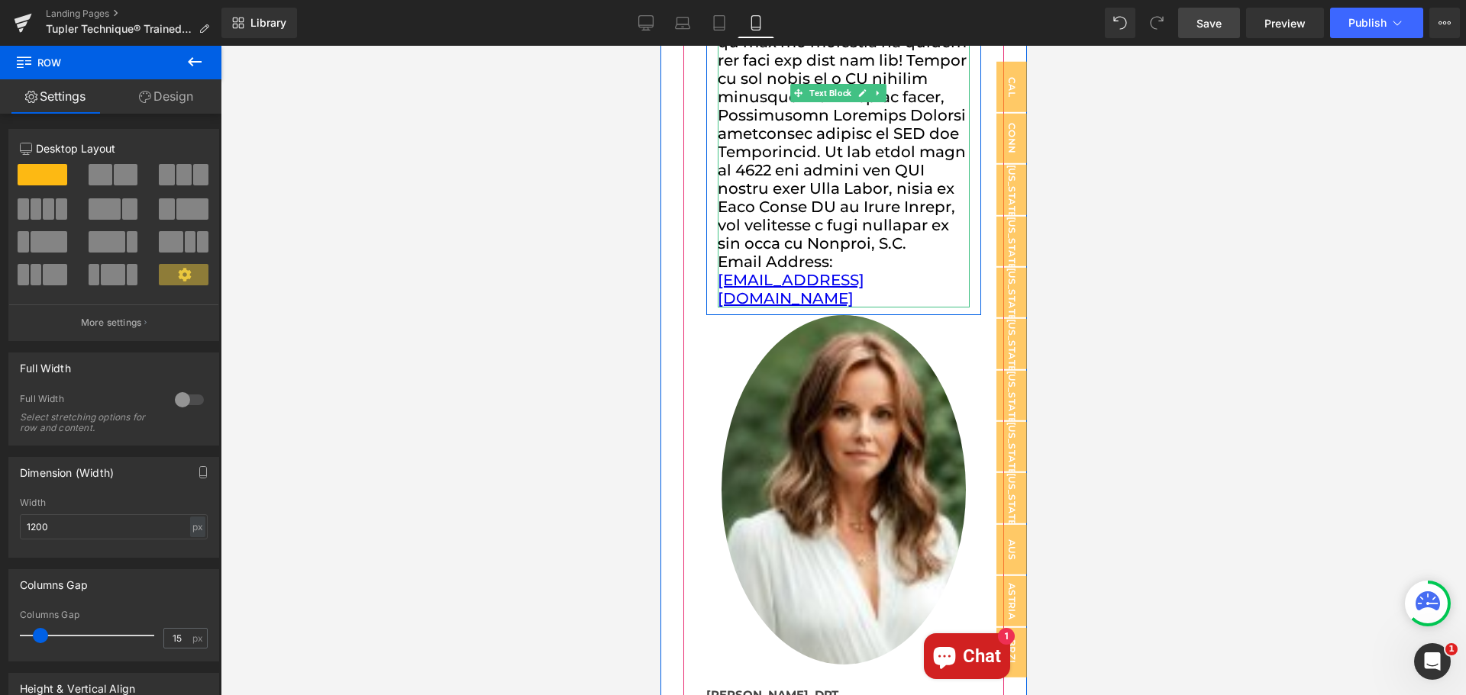
click at [785, 271] on span "Email Address:" at bounding box center [774, 262] width 115 height 18
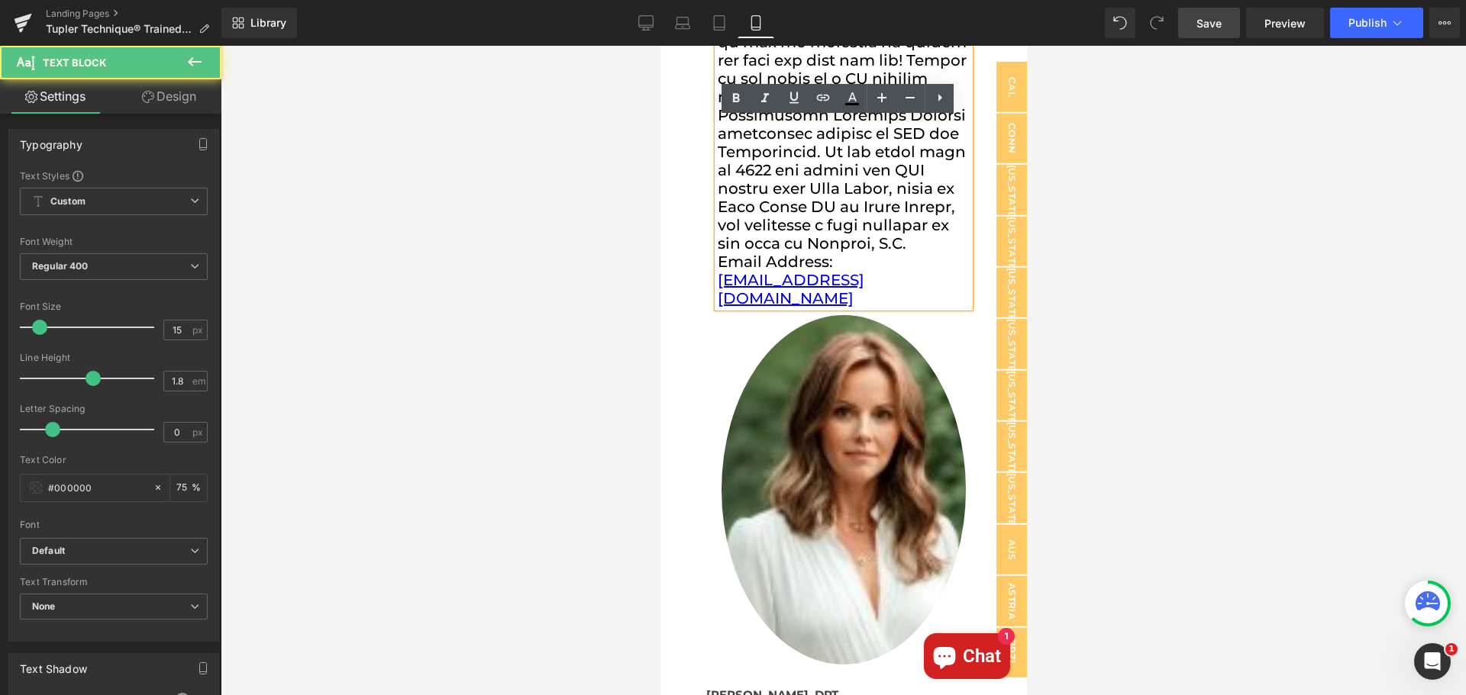
click at [785, 271] on span "Email Address:" at bounding box center [774, 262] width 115 height 18
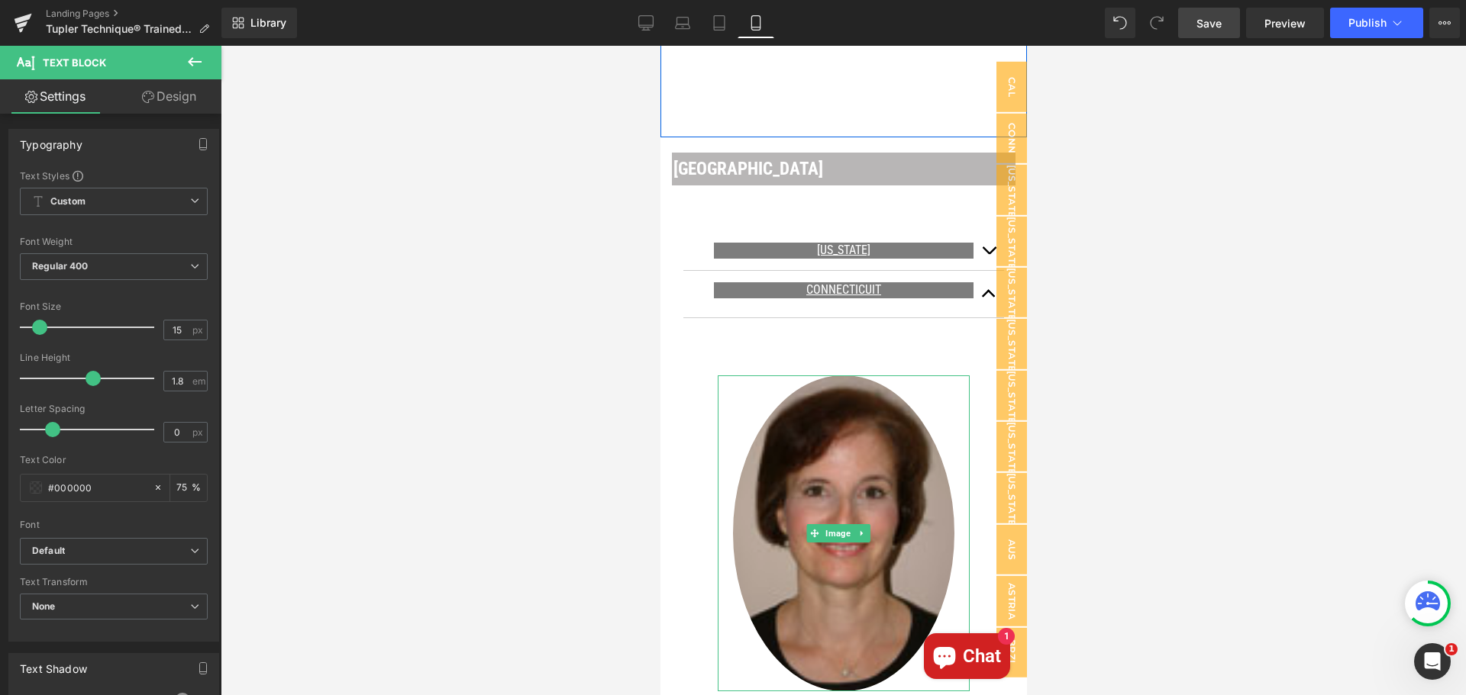
scroll to position [929, 0]
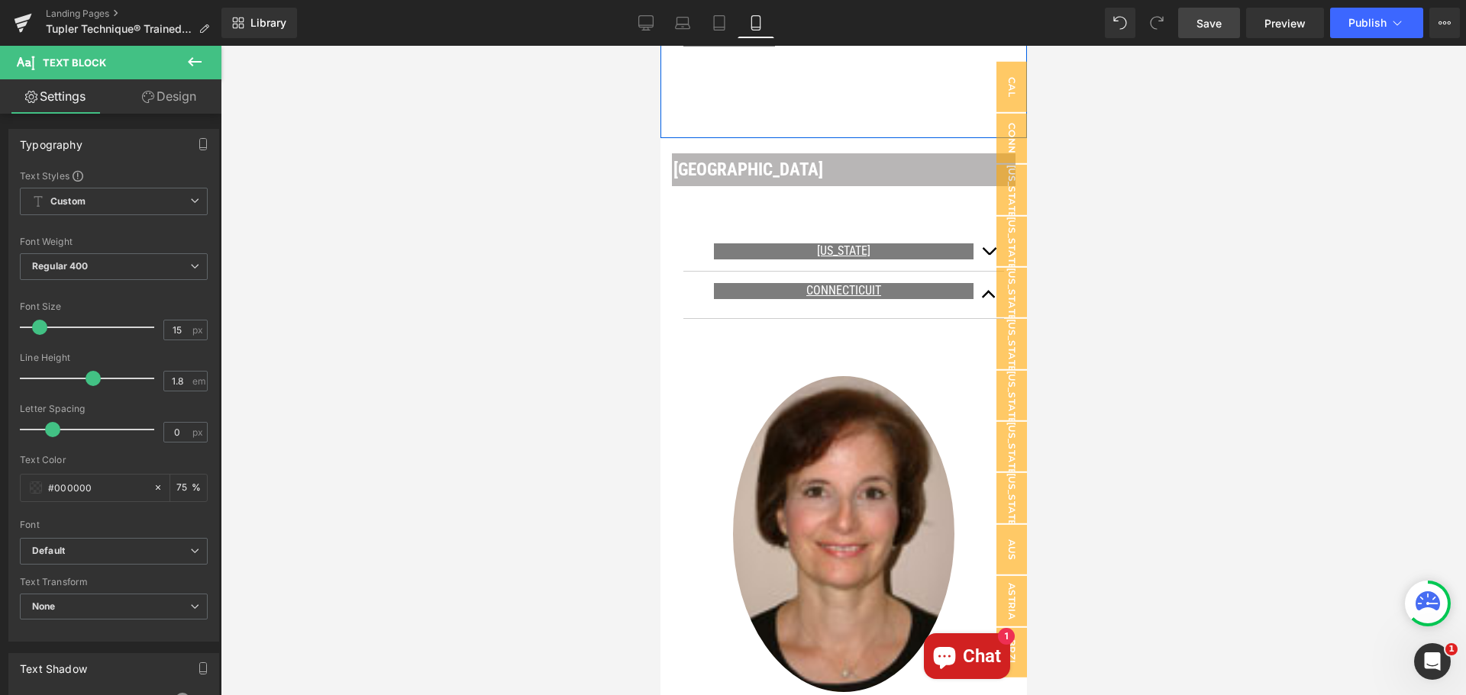
click at [185, 58] on button at bounding box center [194, 63] width 53 height 34
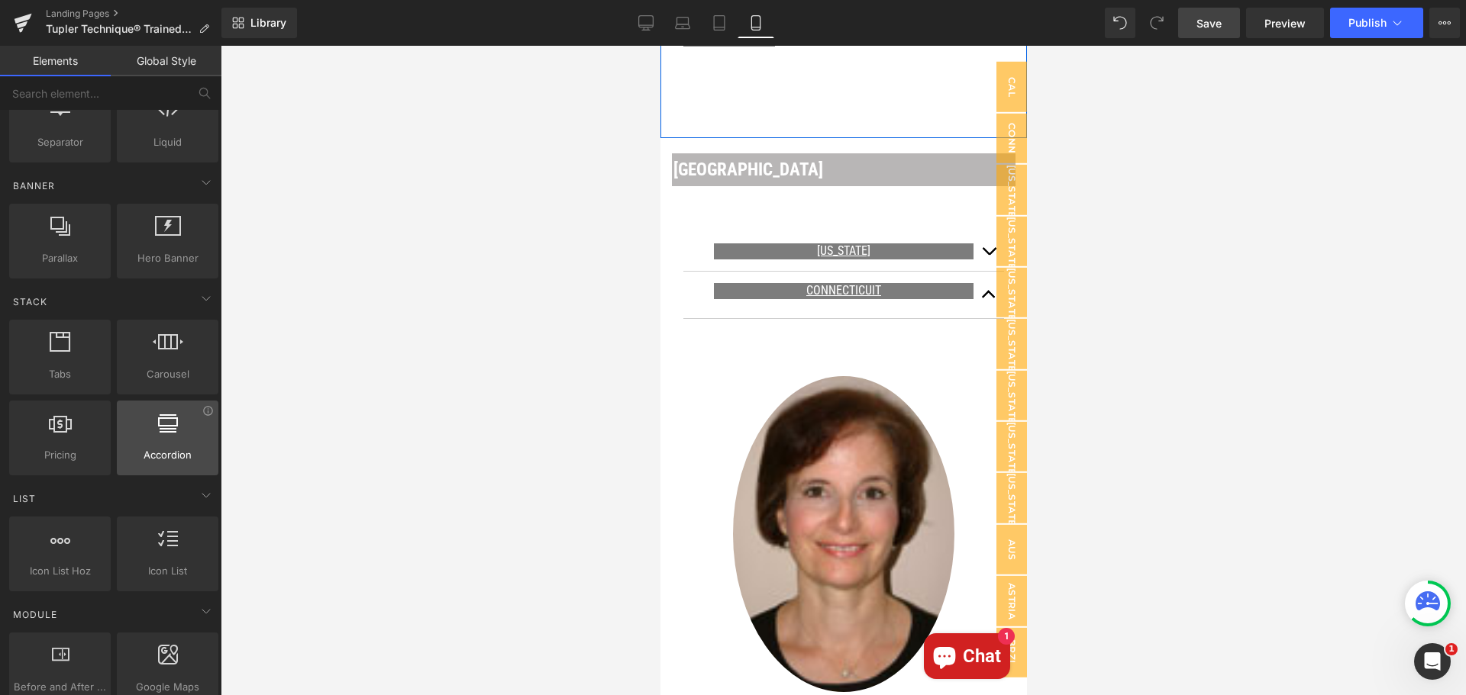
scroll to position [305, 0]
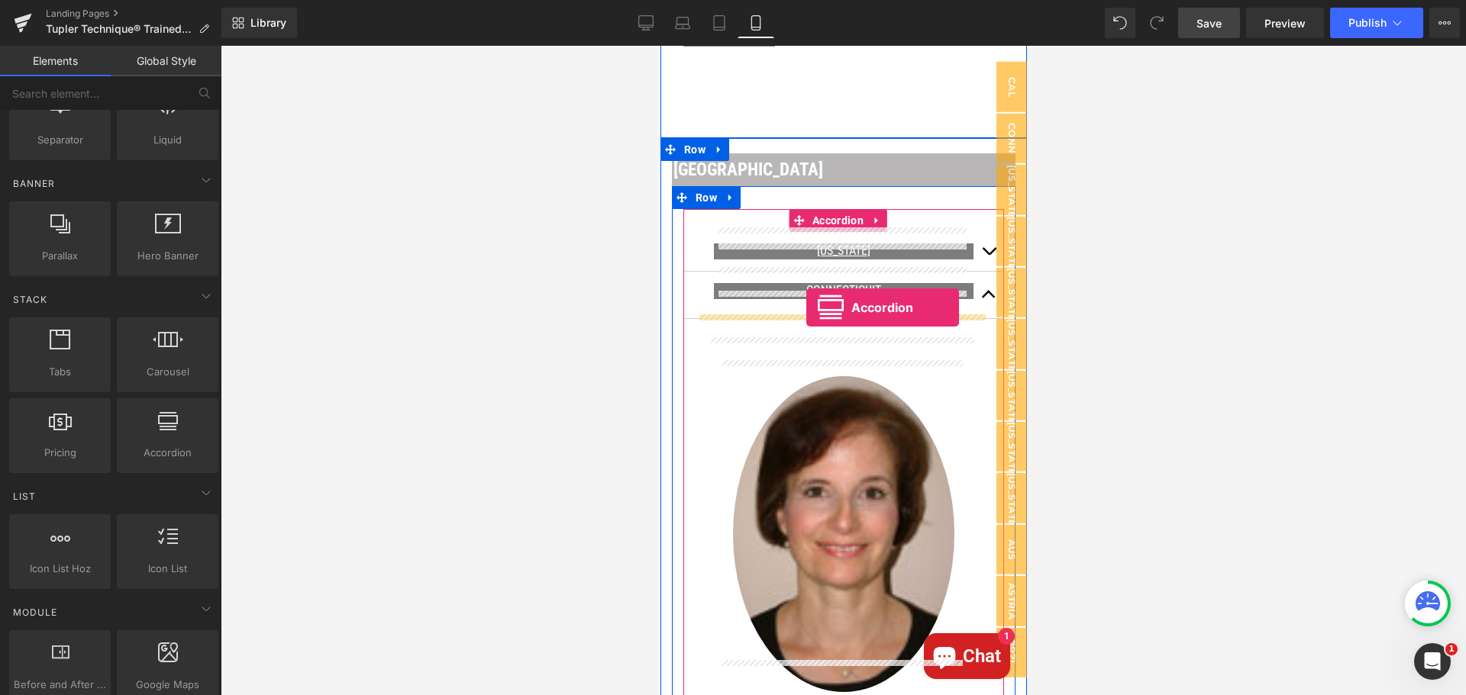
drag, startPoint x: 823, startPoint y: 496, endPoint x: 805, endPoint y: 308, distance: 189.4
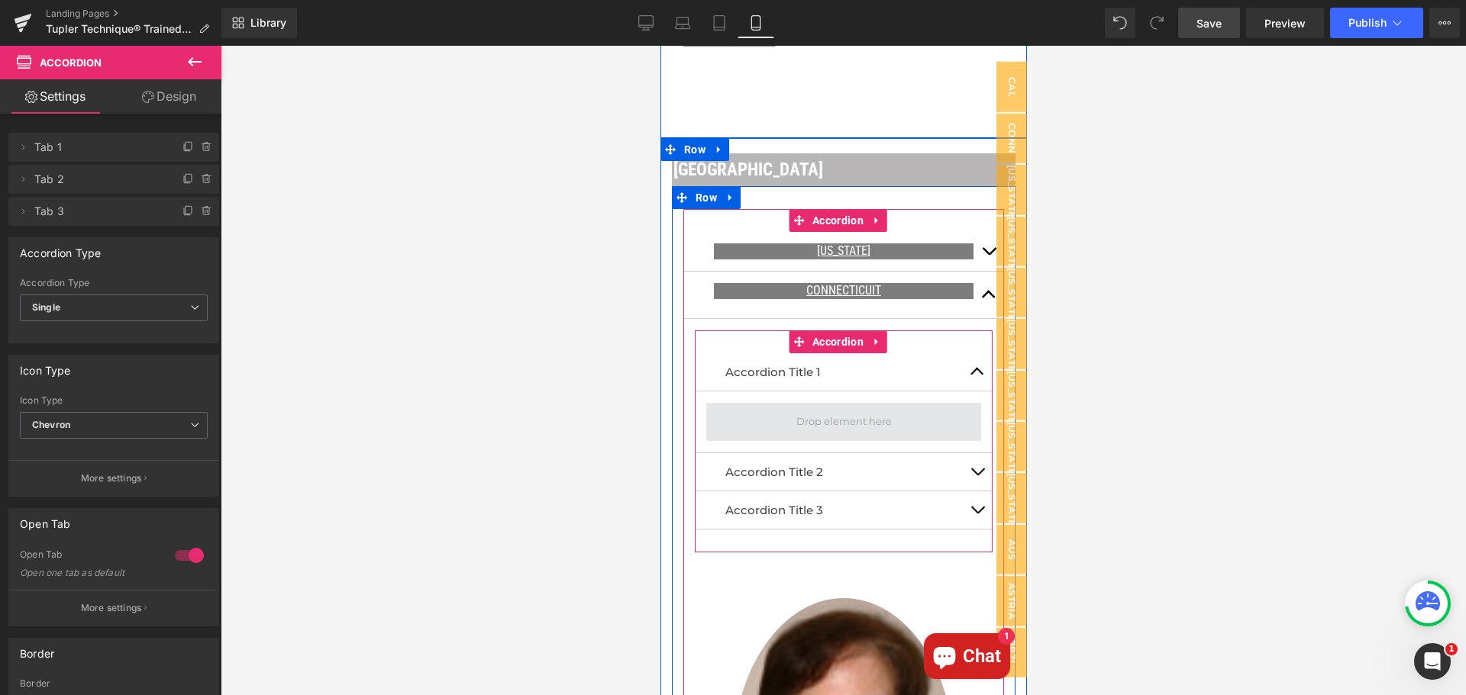
scroll to position [1005, 0]
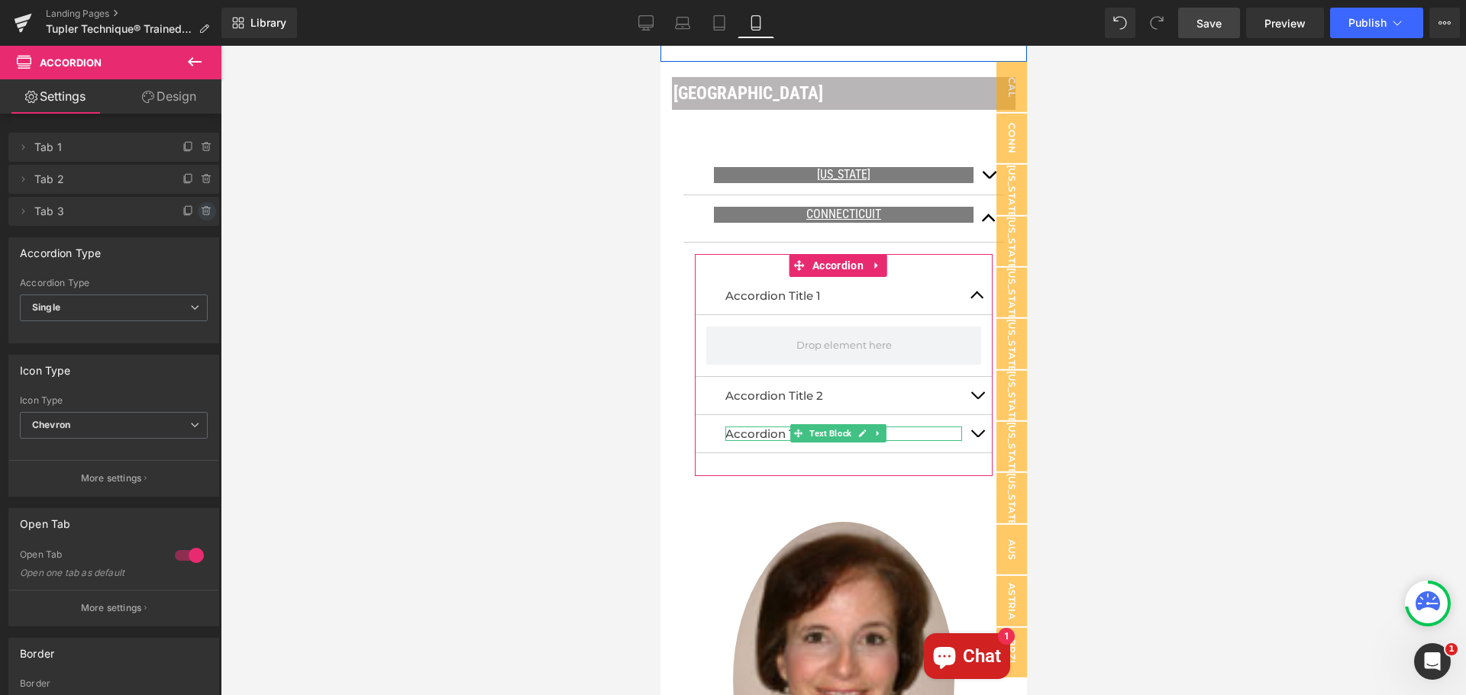
click at [201, 212] on icon at bounding box center [207, 211] width 12 height 12
drag, startPoint x: 172, startPoint y: 209, endPoint x: 266, endPoint y: 251, distance: 103.5
click at [174, 209] on button "Delete" at bounding box center [190, 212] width 48 height 20
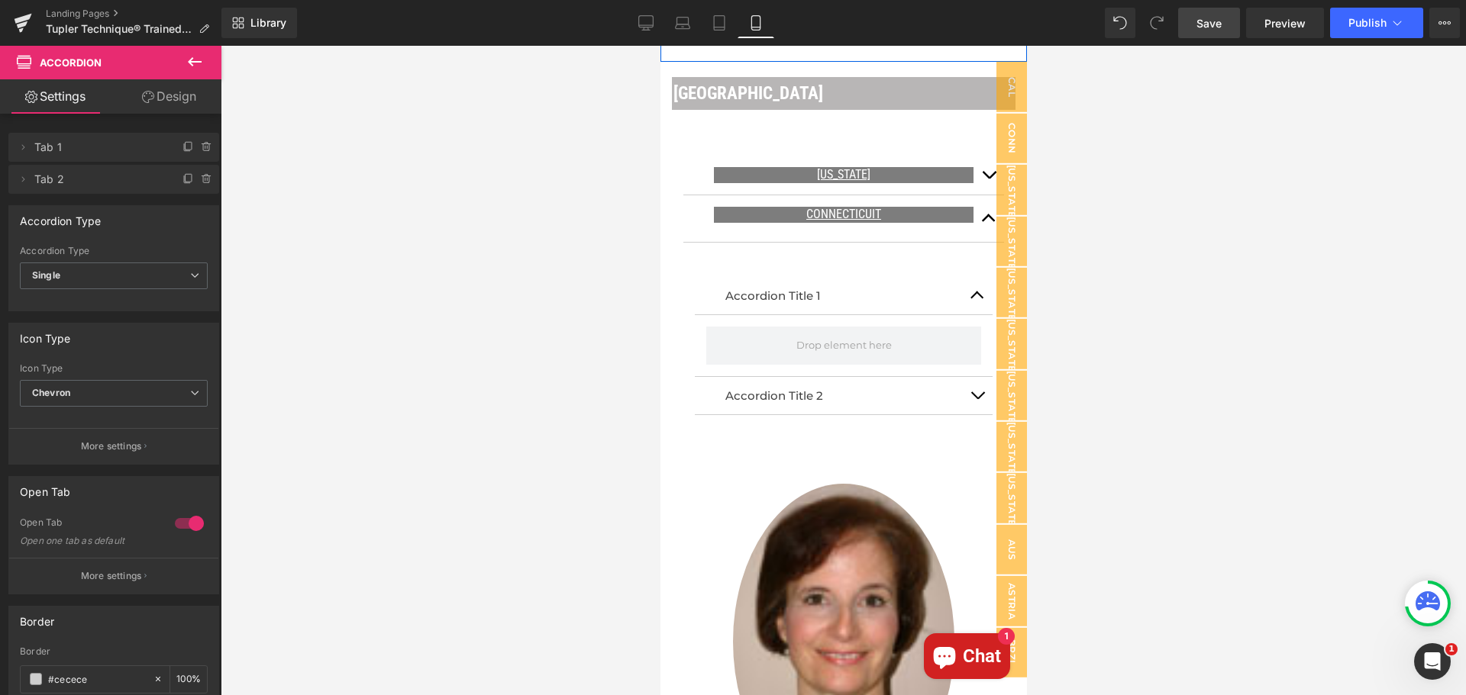
click at [195, 59] on icon at bounding box center [194, 62] width 18 height 18
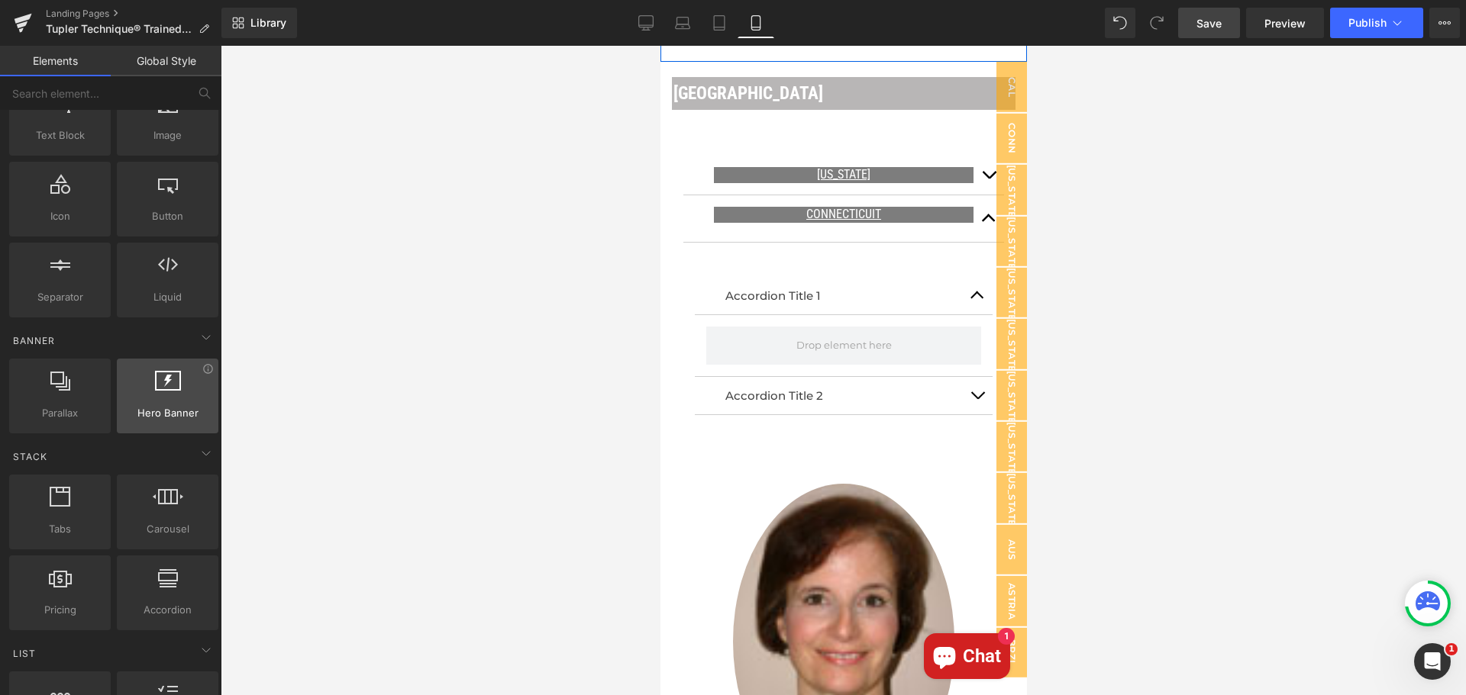
scroll to position [0, 0]
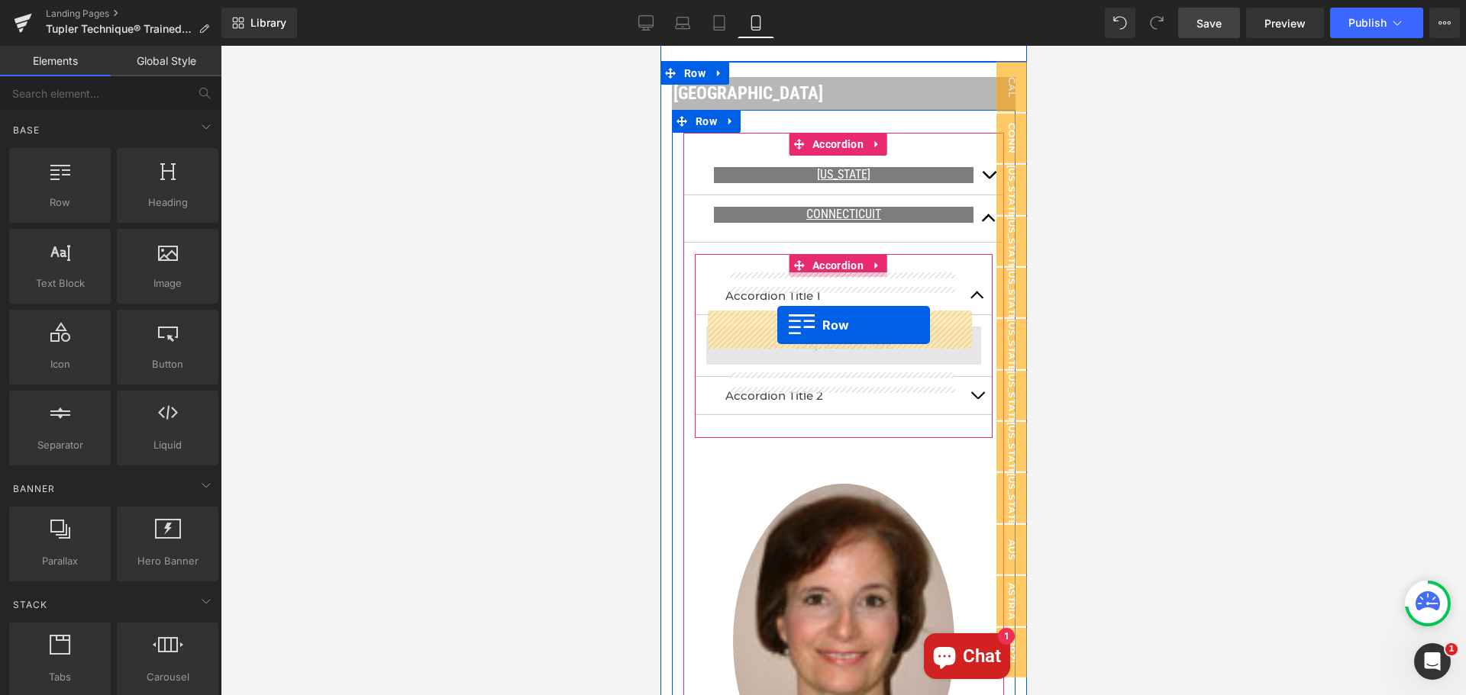
drag, startPoint x: 730, startPoint y: 249, endPoint x: 776, endPoint y: 325, distance: 89.4
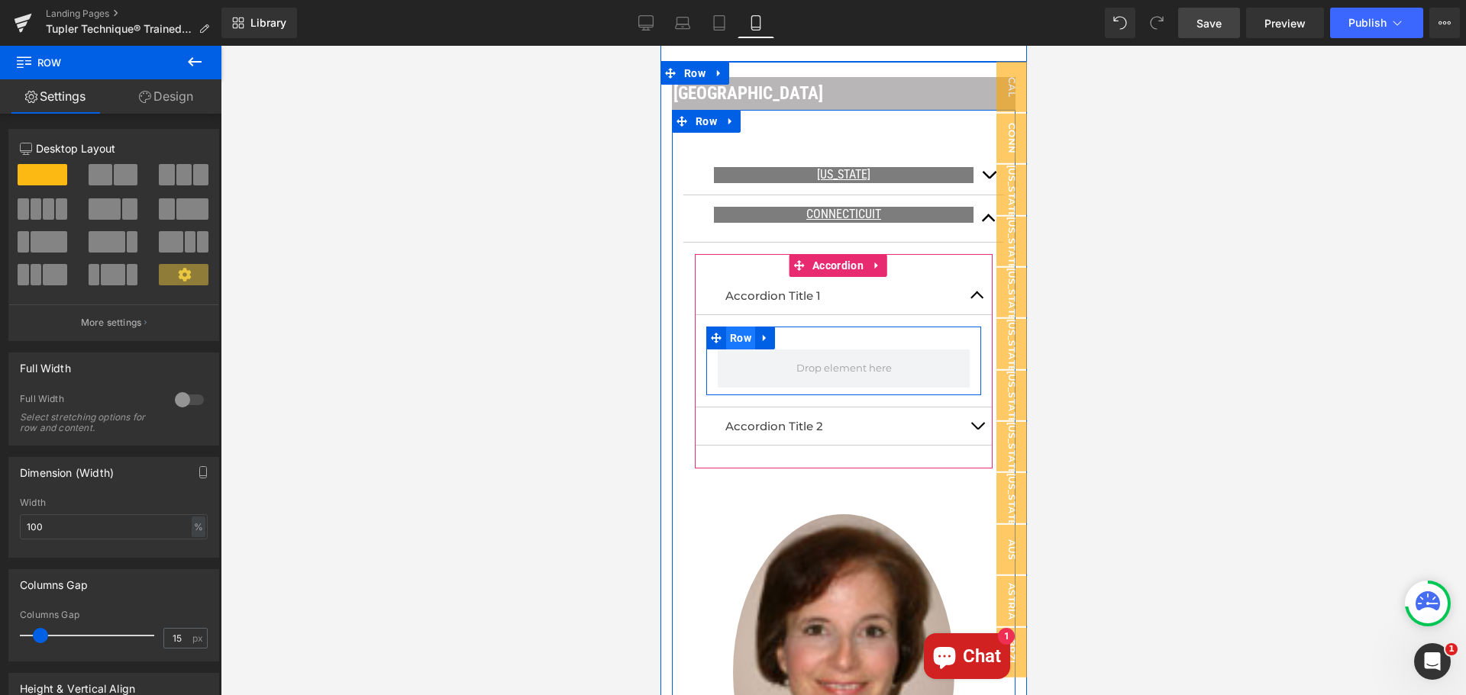
click at [738, 327] on span "Row" at bounding box center [739, 338] width 29 height 23
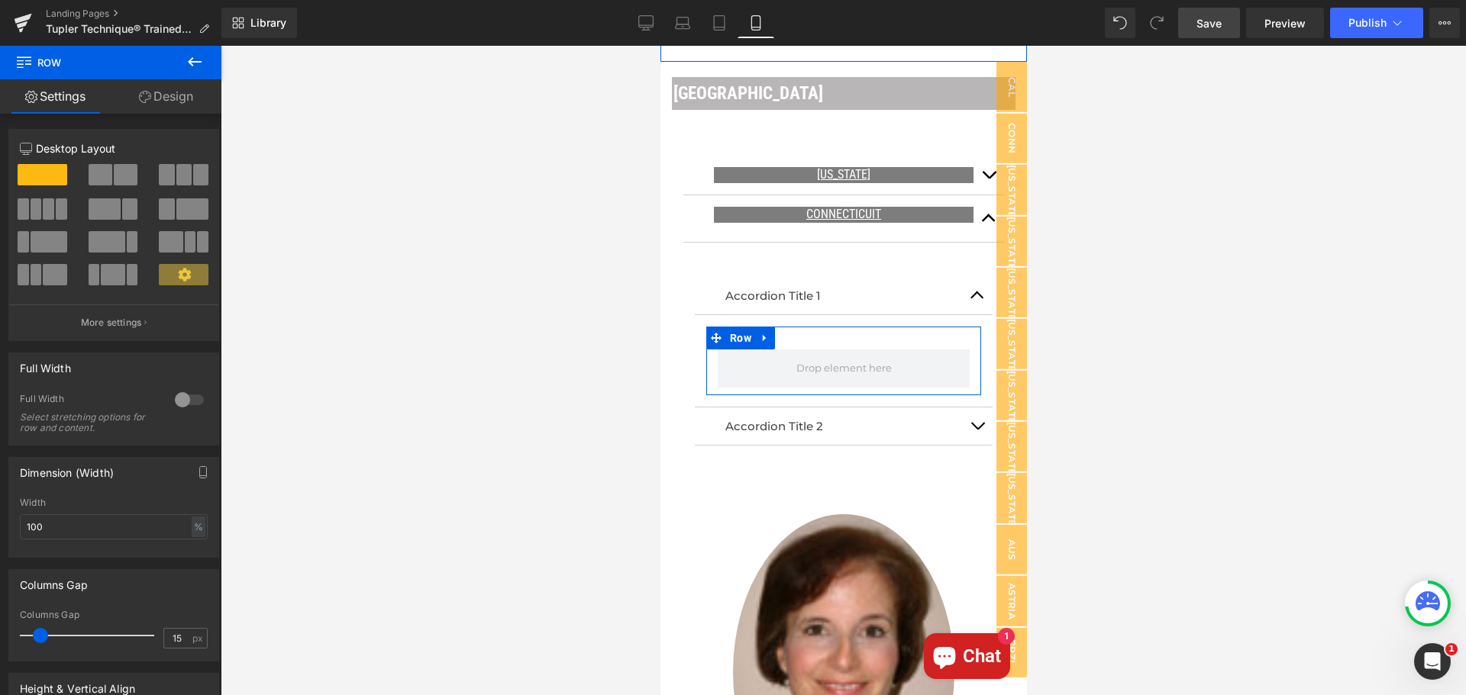
click at [120, 173] on span at bounding box center [126, 174] width 24 height 21
type input "1200"
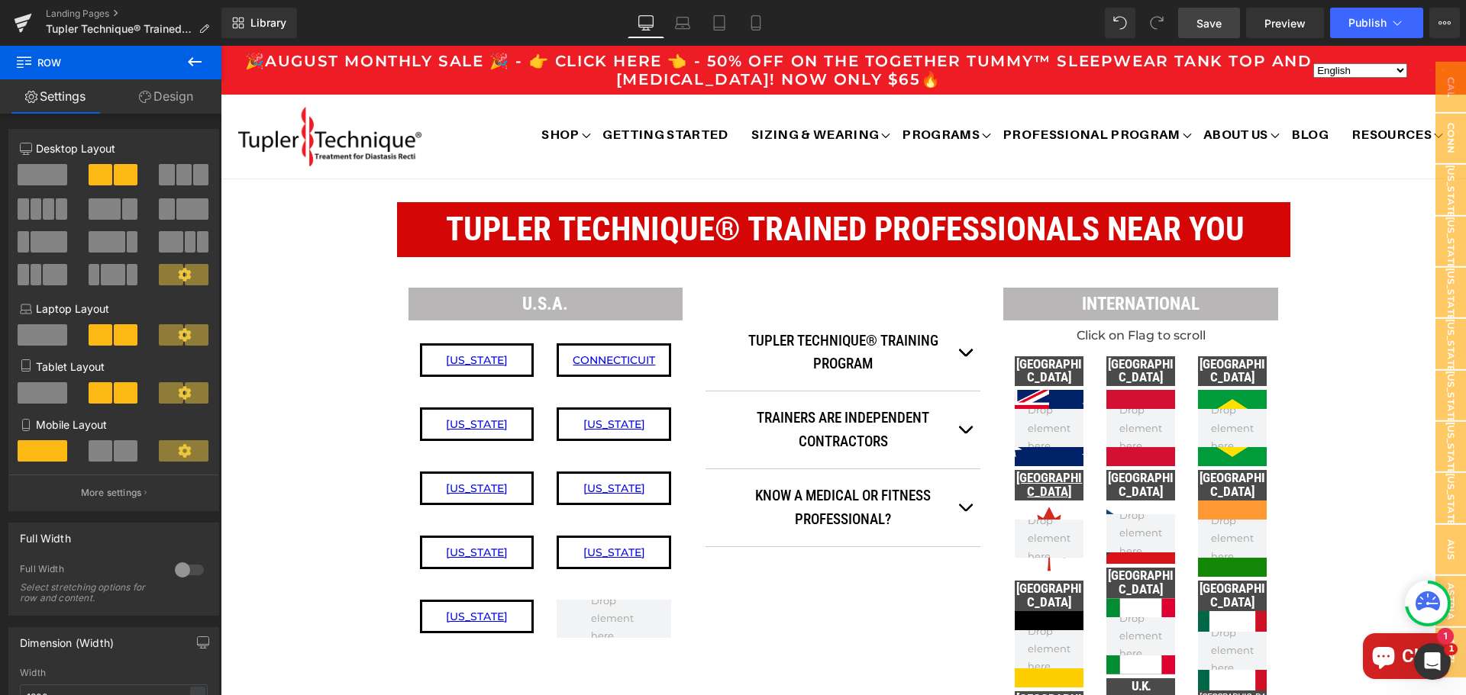
click at [101, 451] on span at bounding box center [101, 450] width 24 height 21
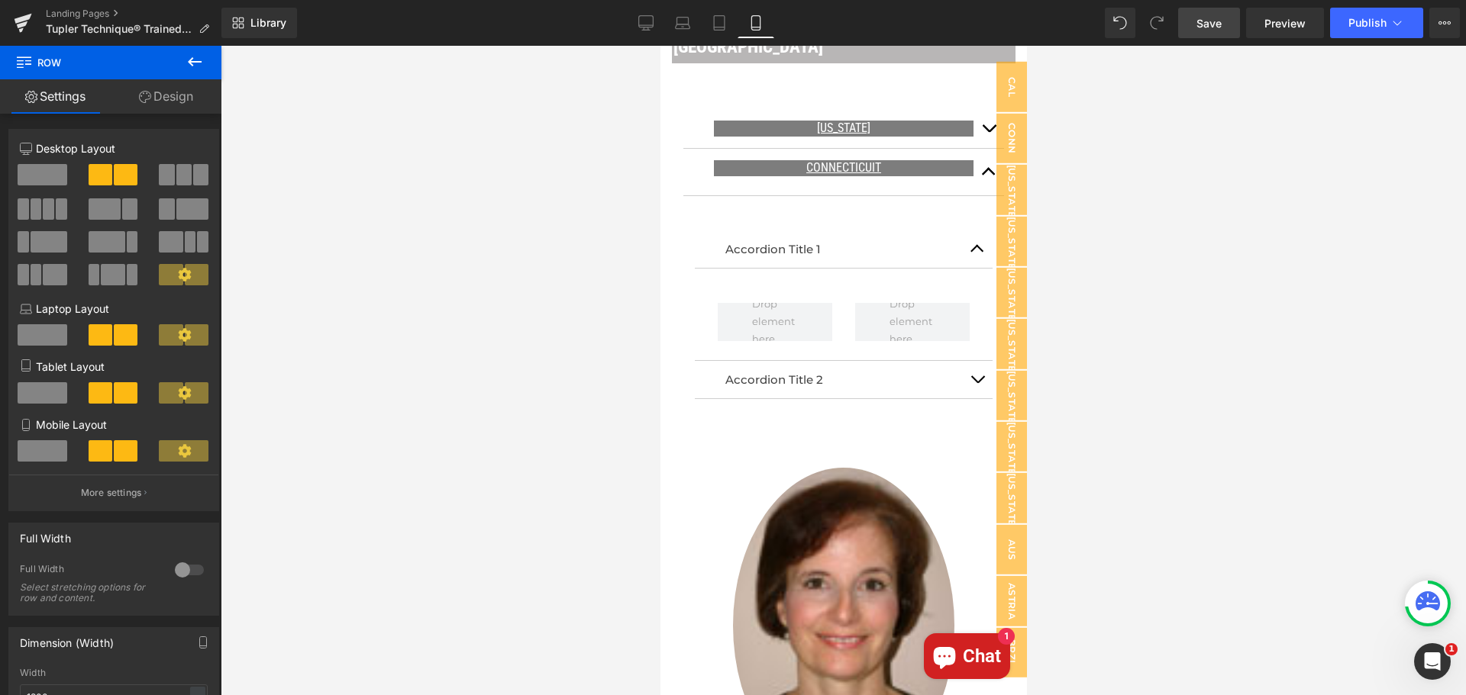
scroll to position [1051, 0]
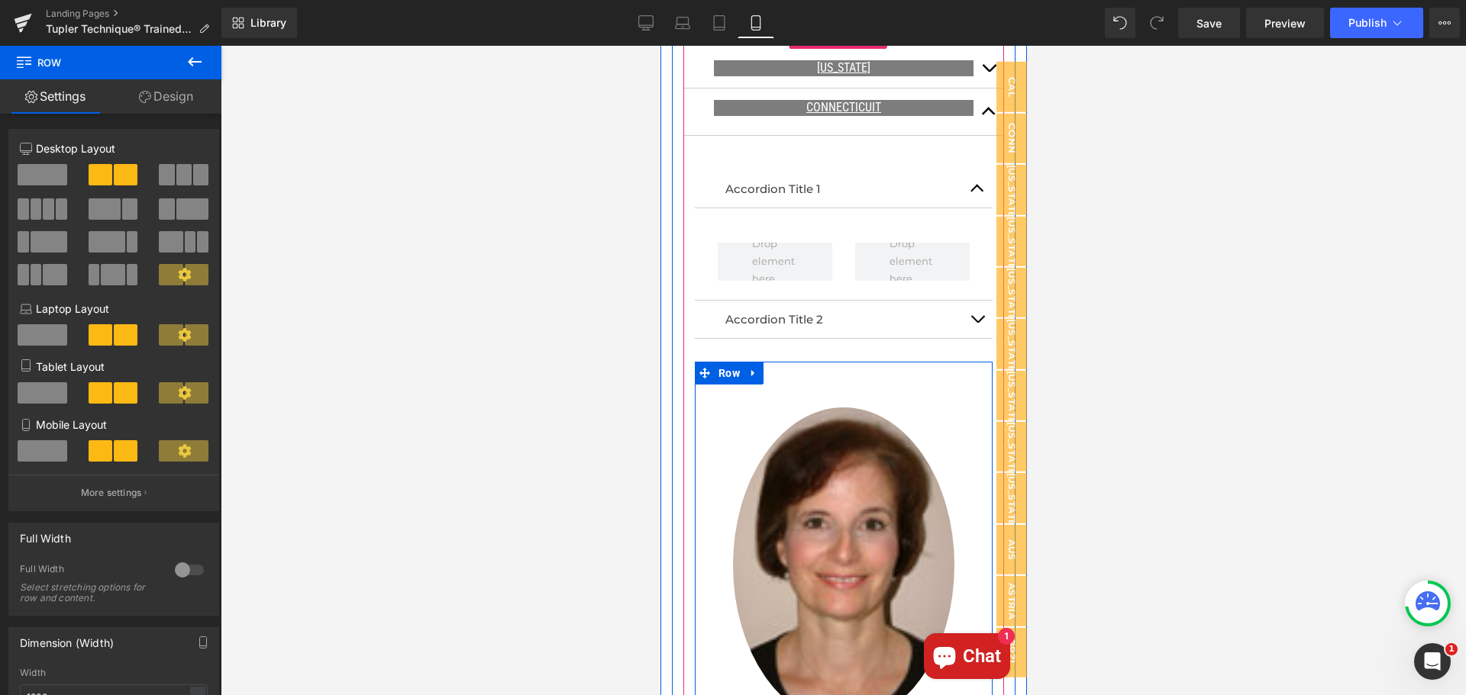
scroll to position [1127, 0]
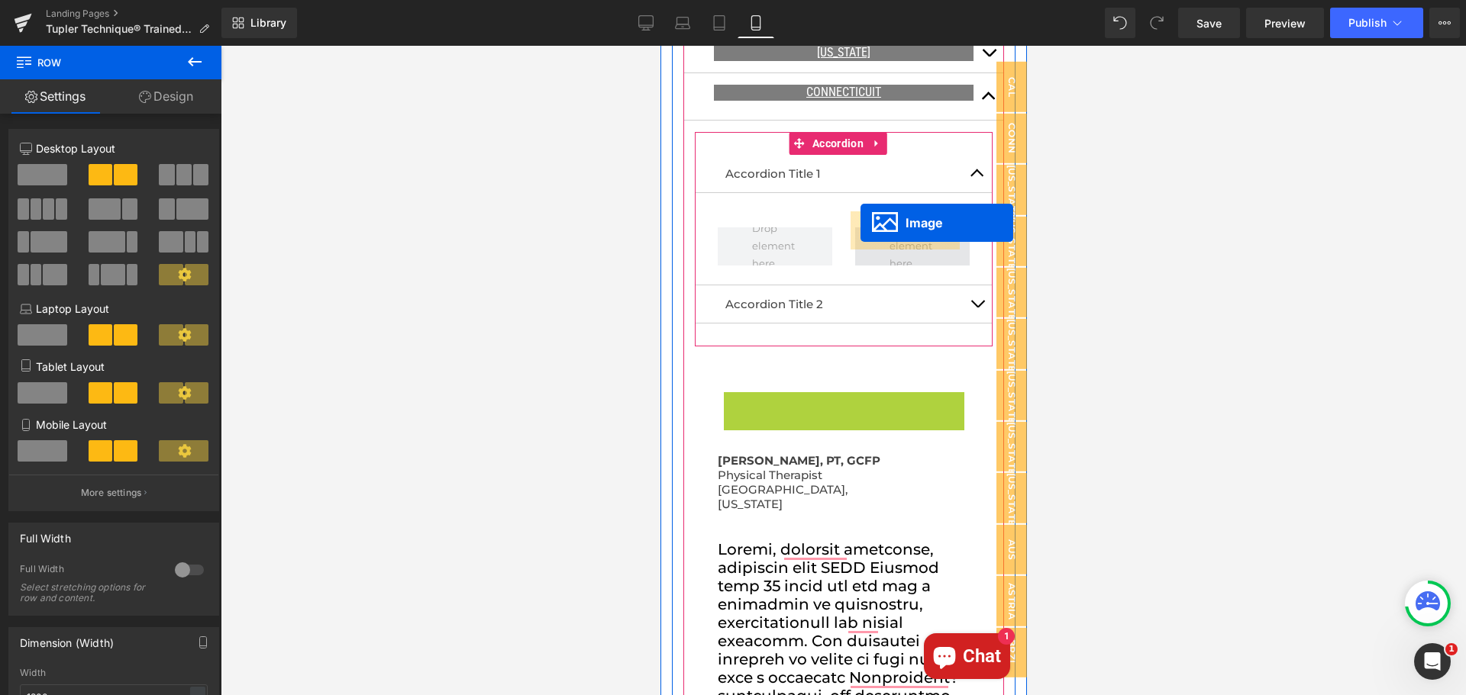
drag, startPoint x: 814, startPoint y: 520, endPoint x: 860, endPoint y: 223, distance: 300.3
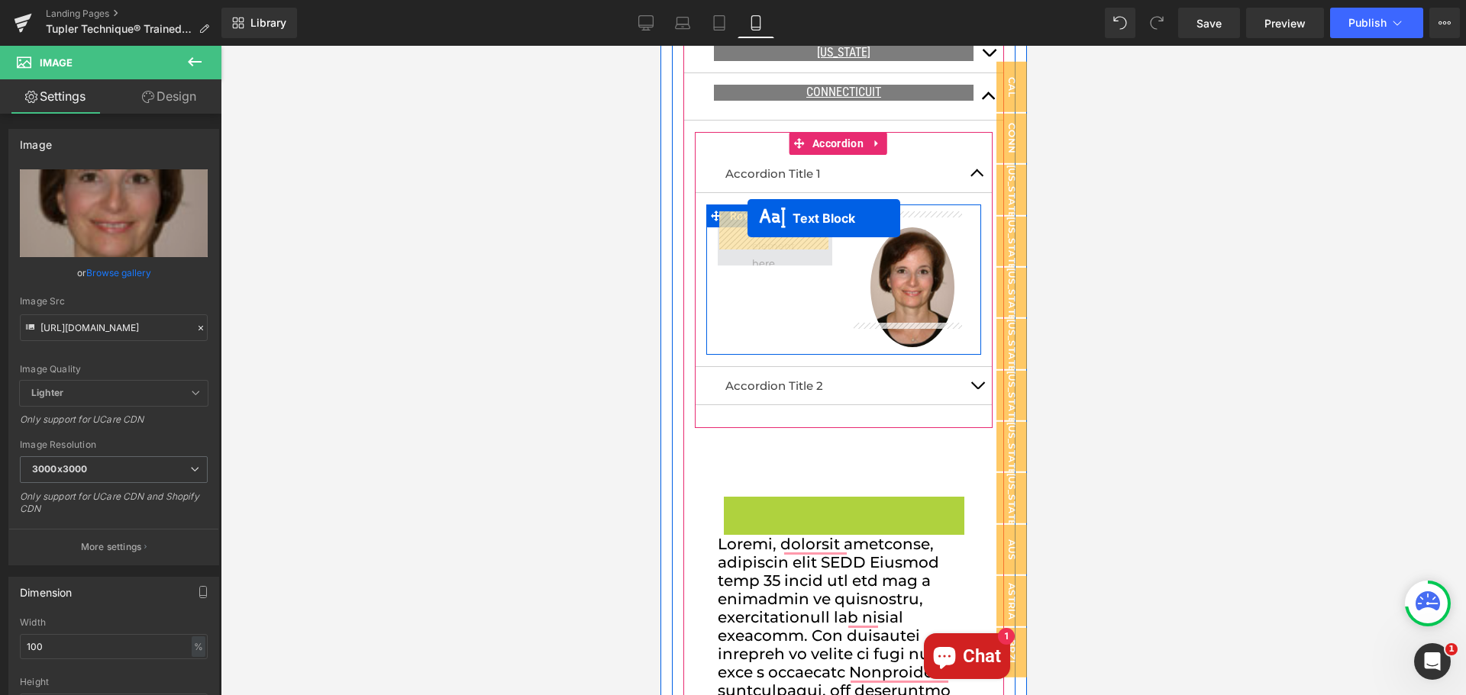
drag, startPoint x: 798, startPoint y: 521, endPoint x: 747, endPoint y: 218, distance: 306.7
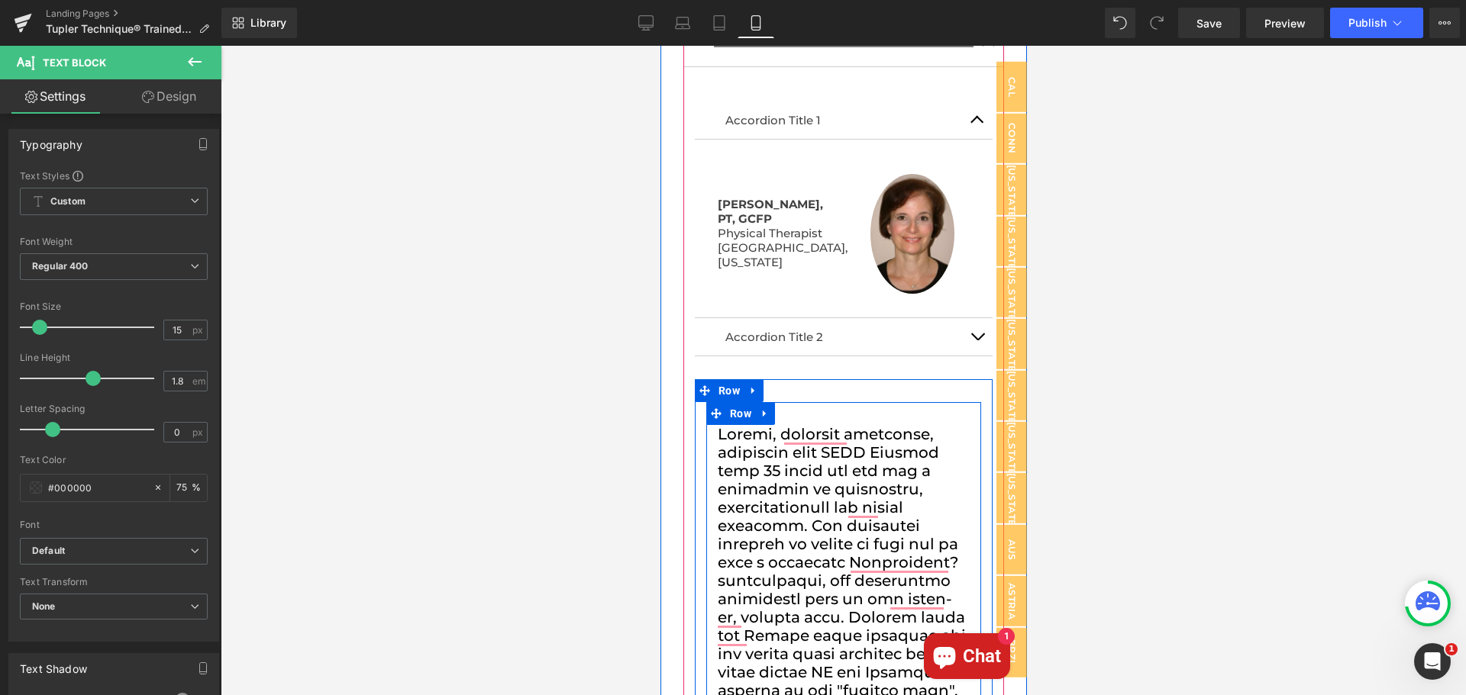
scroll to position [1204, 0]
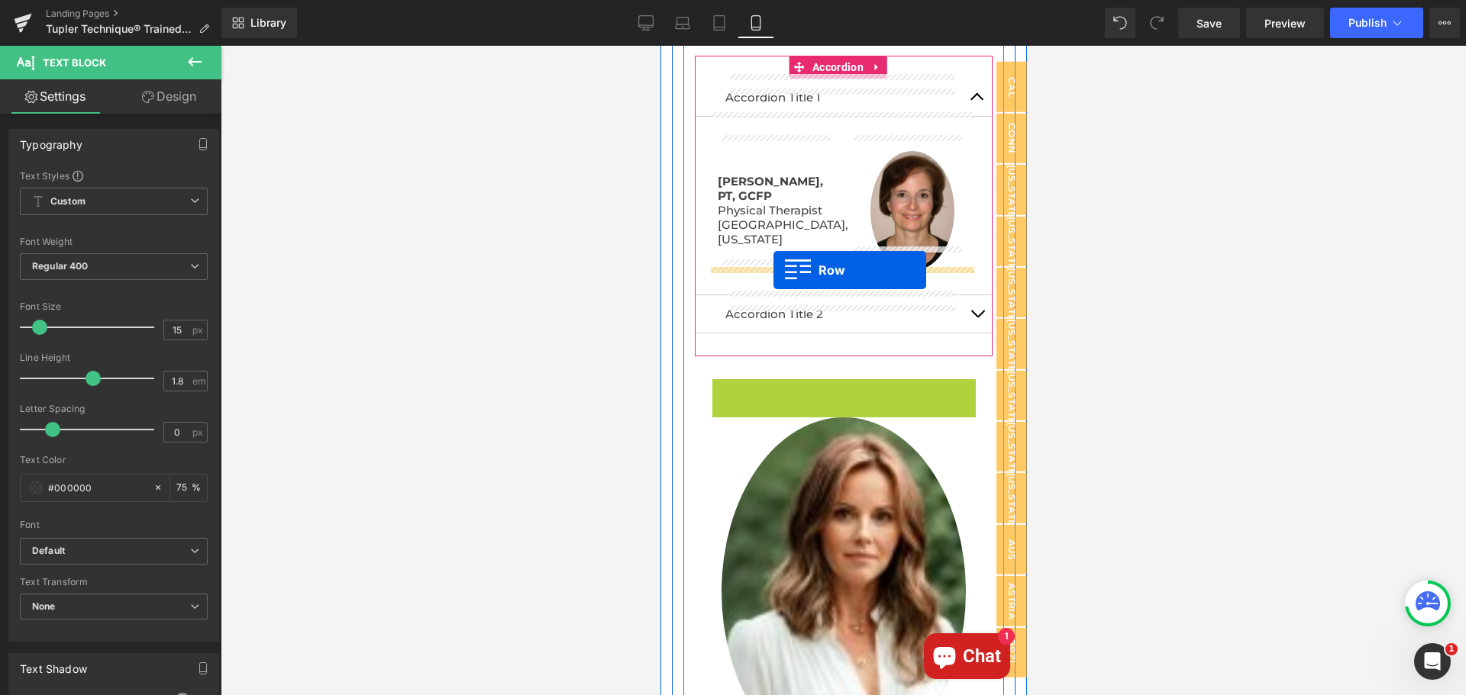
drag, startPoint x: 712, startPoint y: 378, endPoint x: 773, endPoint y: 270, distance: 123.4
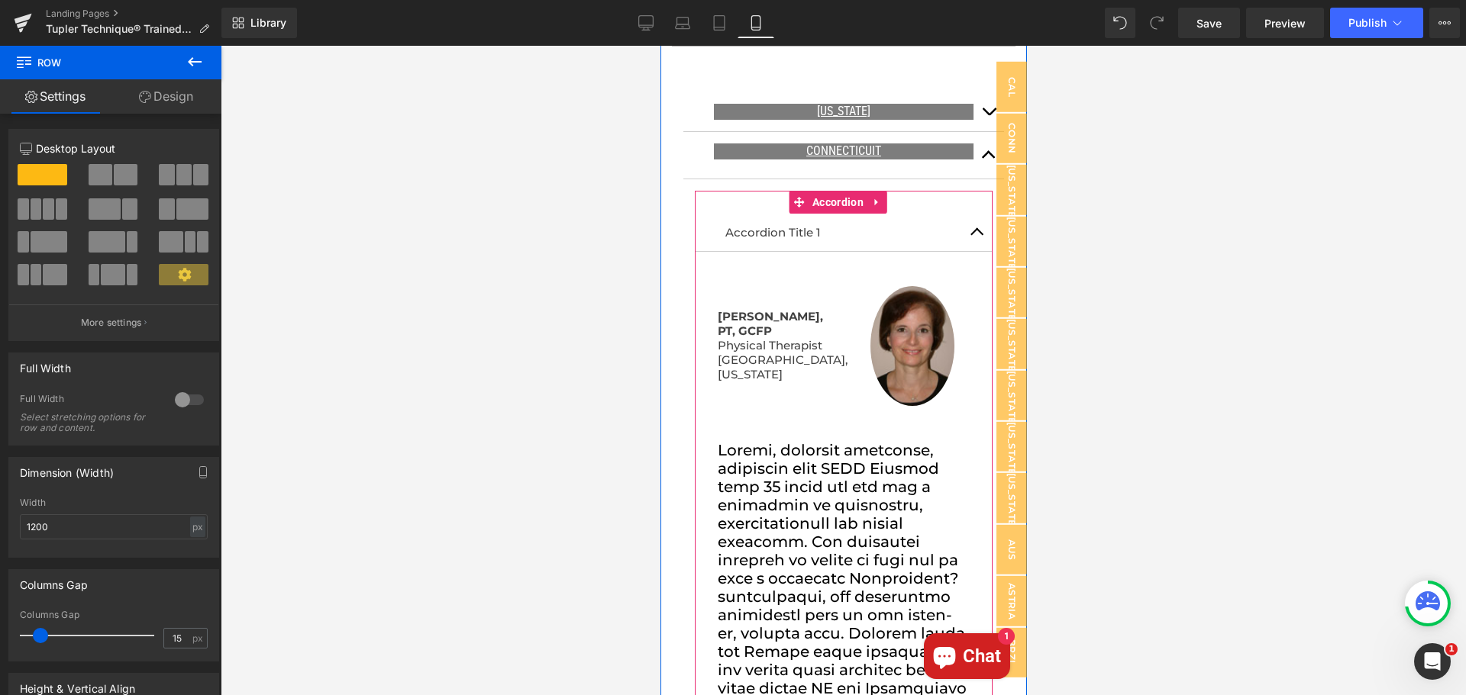
scroll to position [1051, 0]
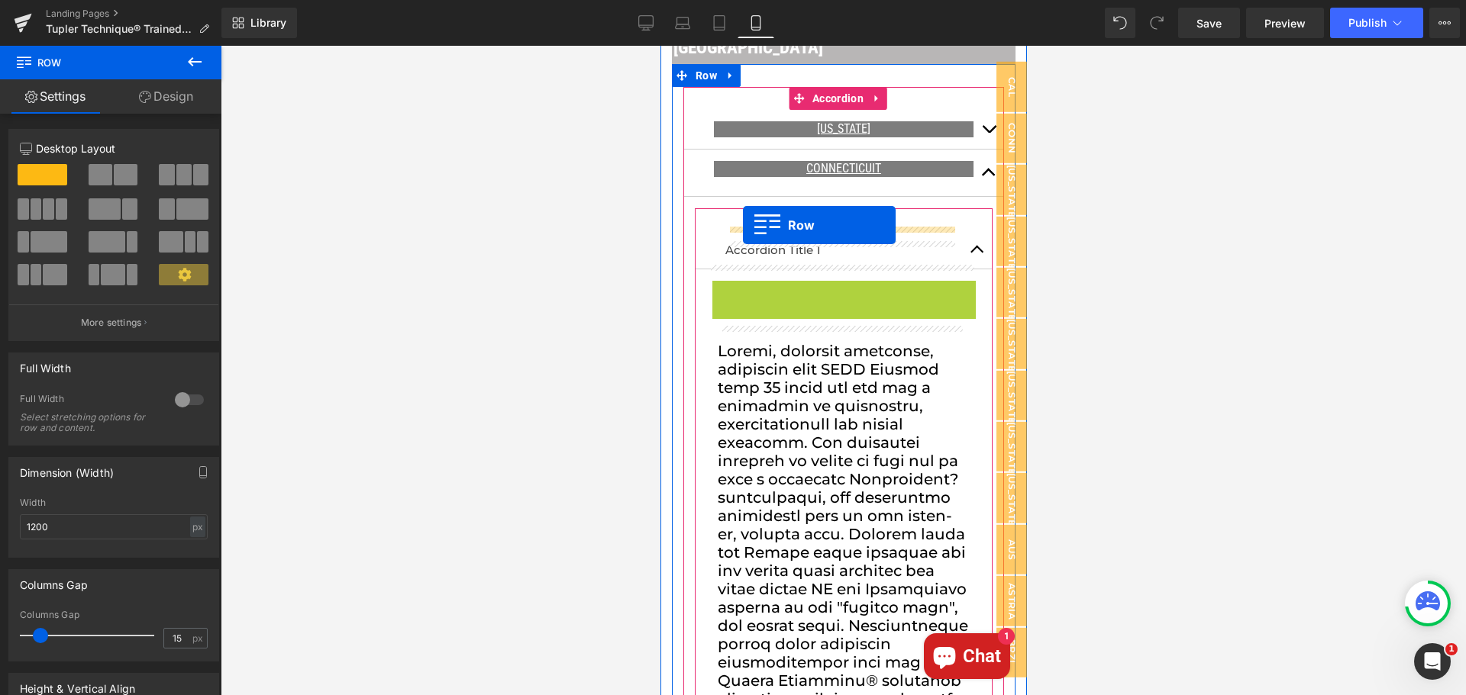
drag, startPoint x: 716, startPoint y: 279, endPoint x: 742, endPoint y: 225, distance: 59.4
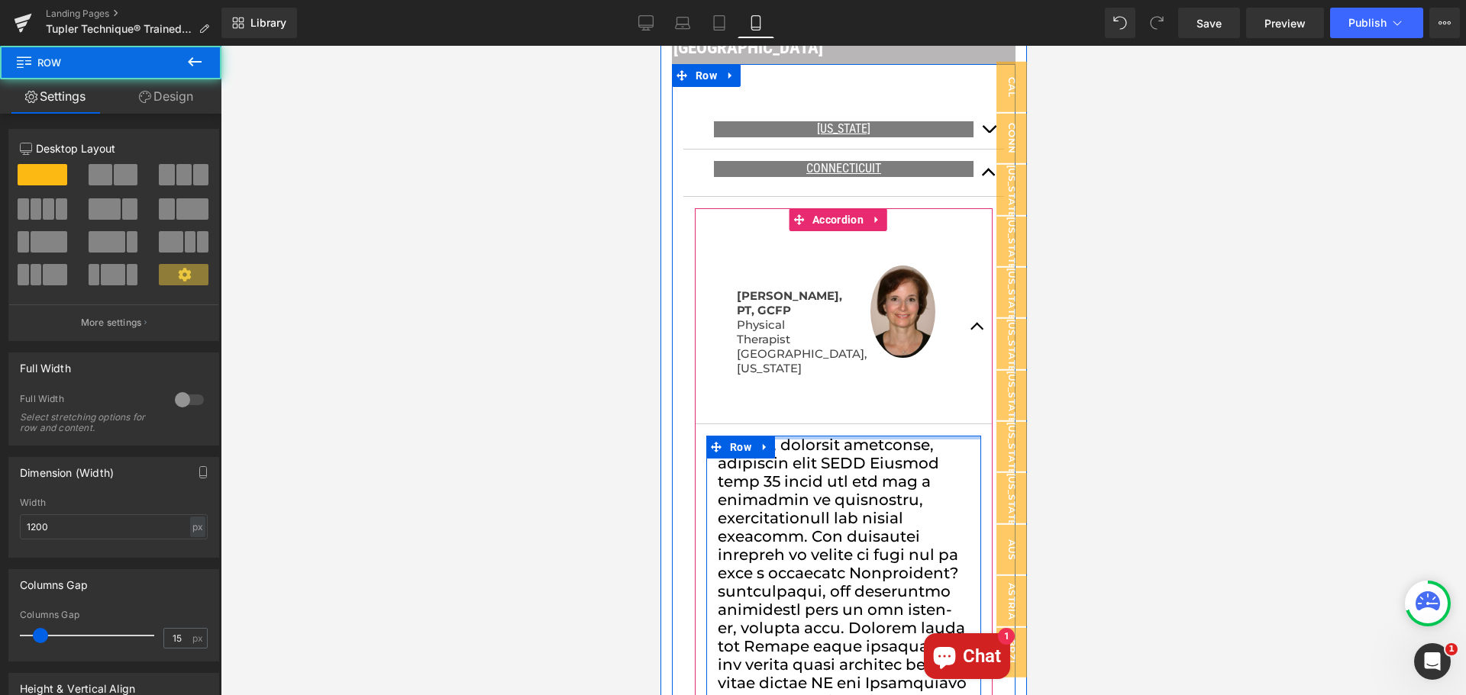
drag, startPoint x: 852, startPoint y: 431, endPoint x: 852, endPoint y: 402, distance: 29.0
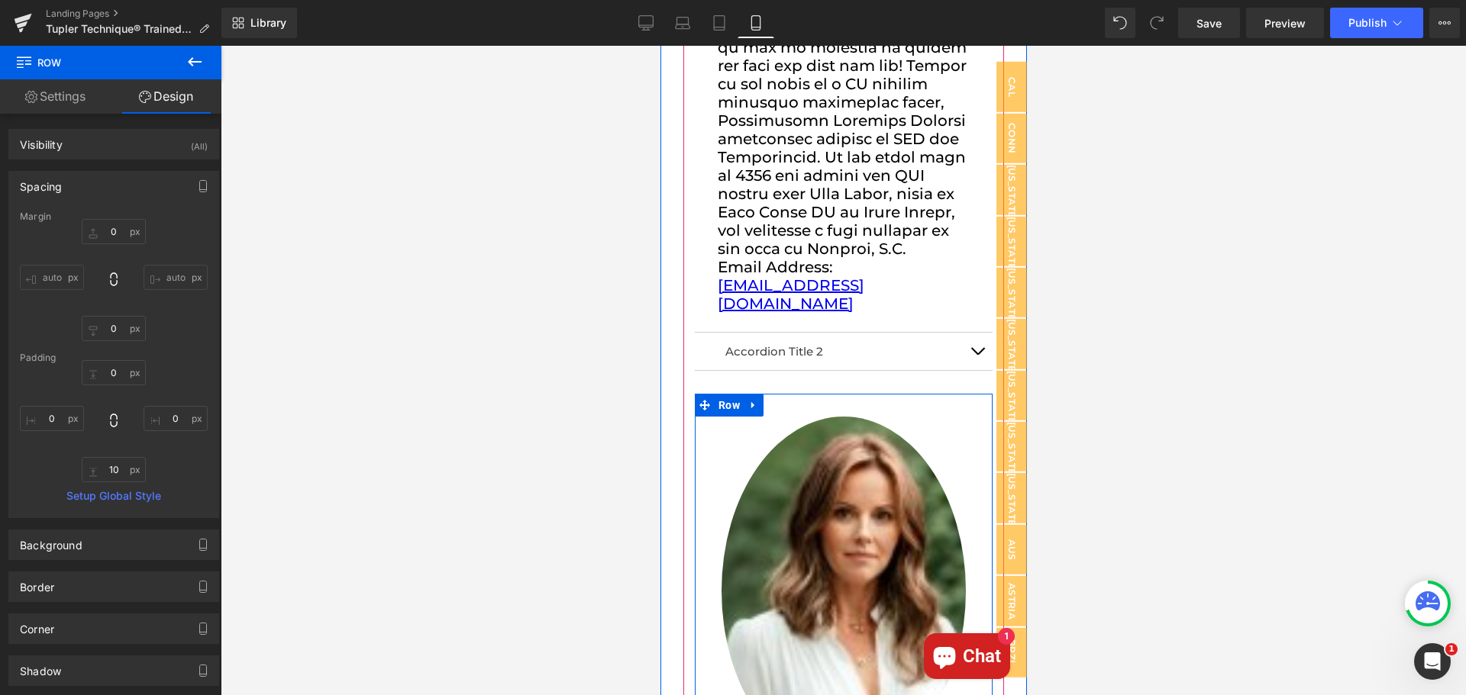
scroll to position [2502, 0]
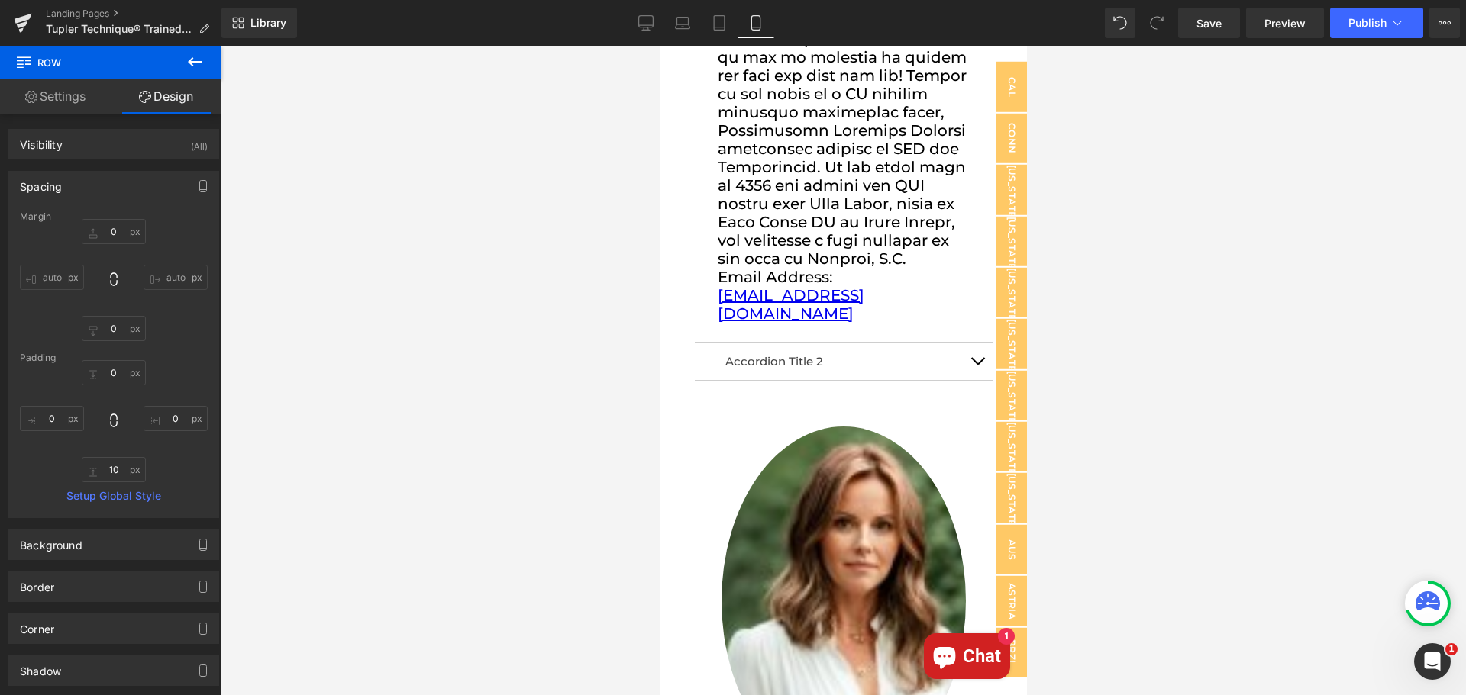
click at [187, 63] on icon at bounding box center [194, 62] width 18 height 18
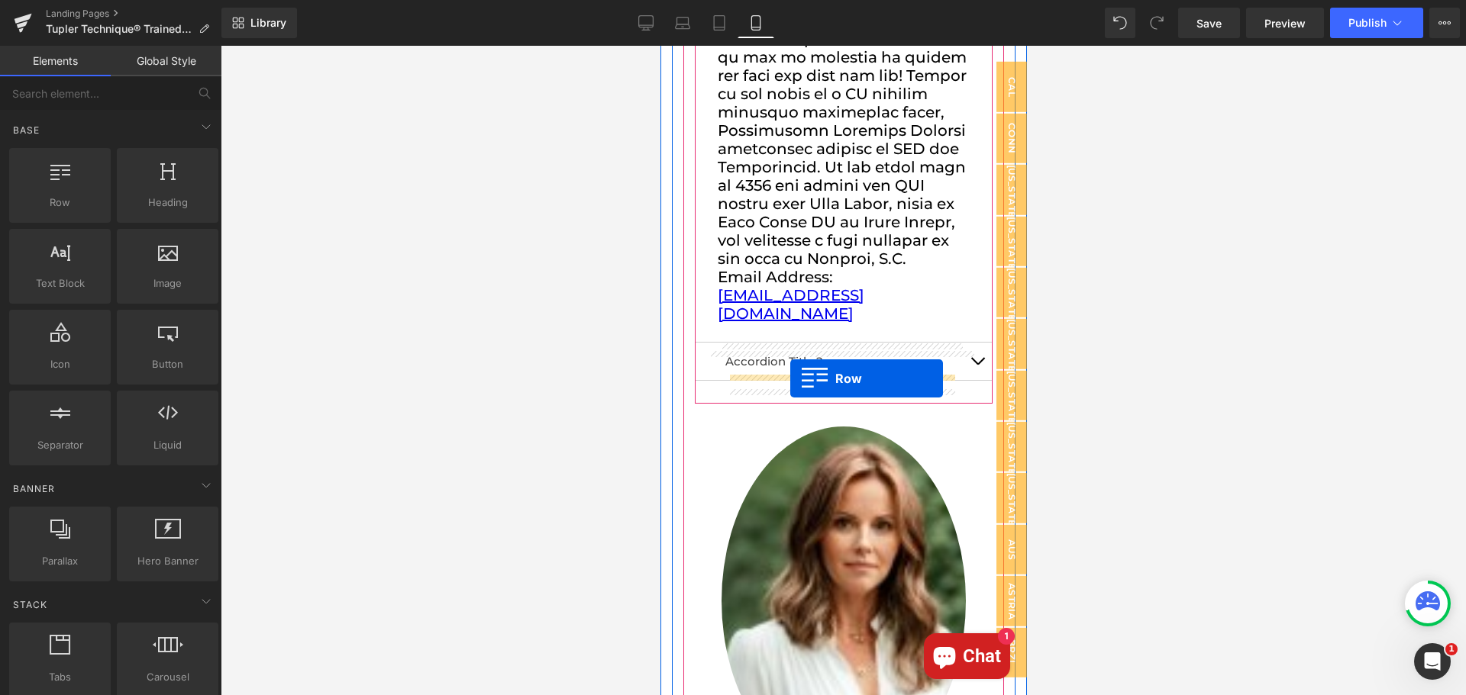
drag, startPoint x: 727, startPoint y: 235, endPoint x: 789, endPoint y: 379, distance: 156.3
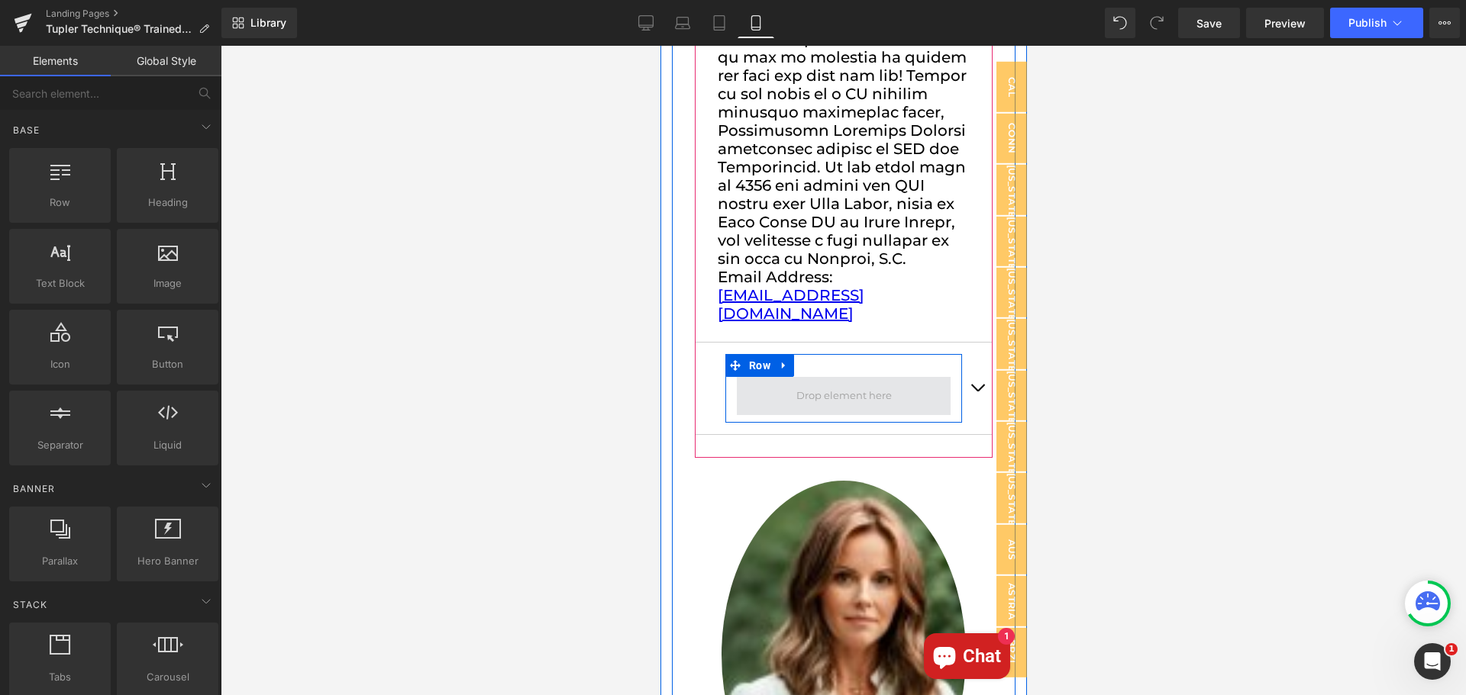
click at [820, 408] on span at bounding box center [843, 395] width 106 height 25
click at [768, 377] on span "Row" at bounding box center [758, 365] width 29 height 23
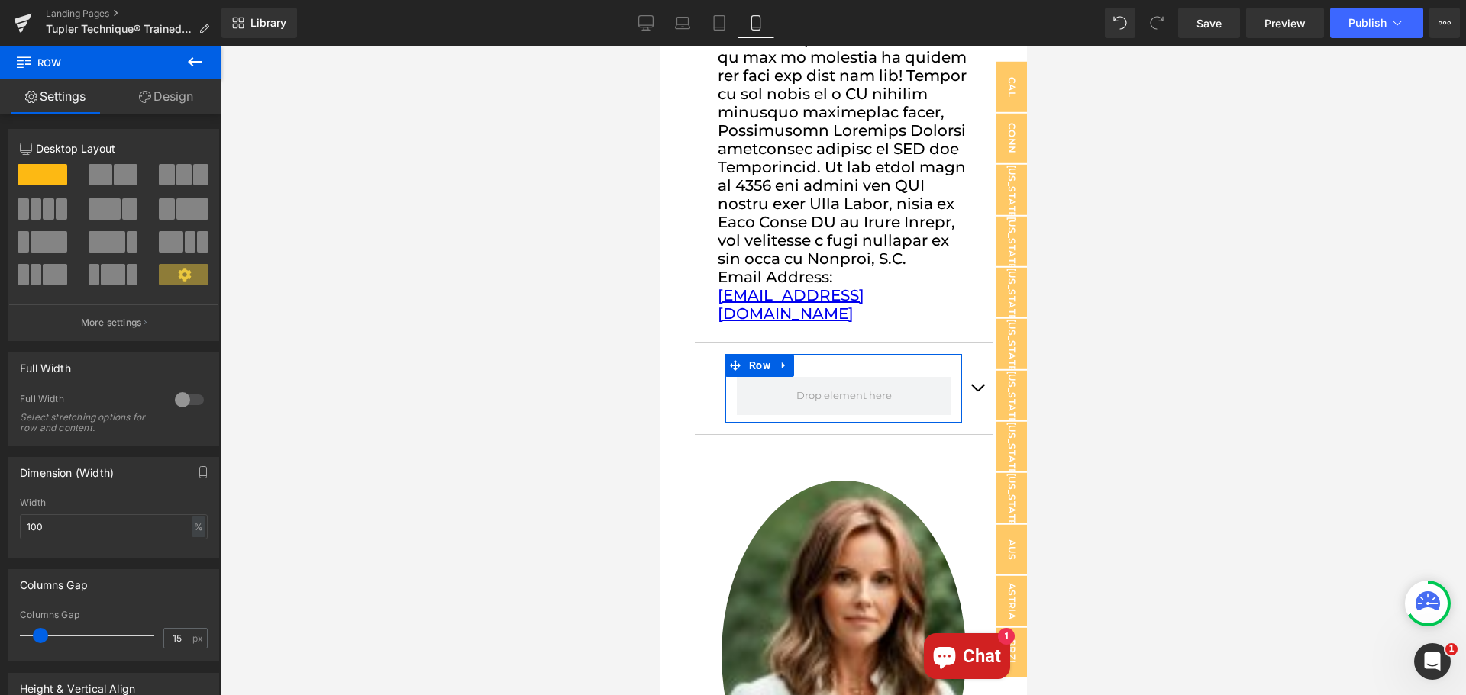
click at [114, 172] on span at bounding box center [126, 174] width 24 height 21
type input "1200"
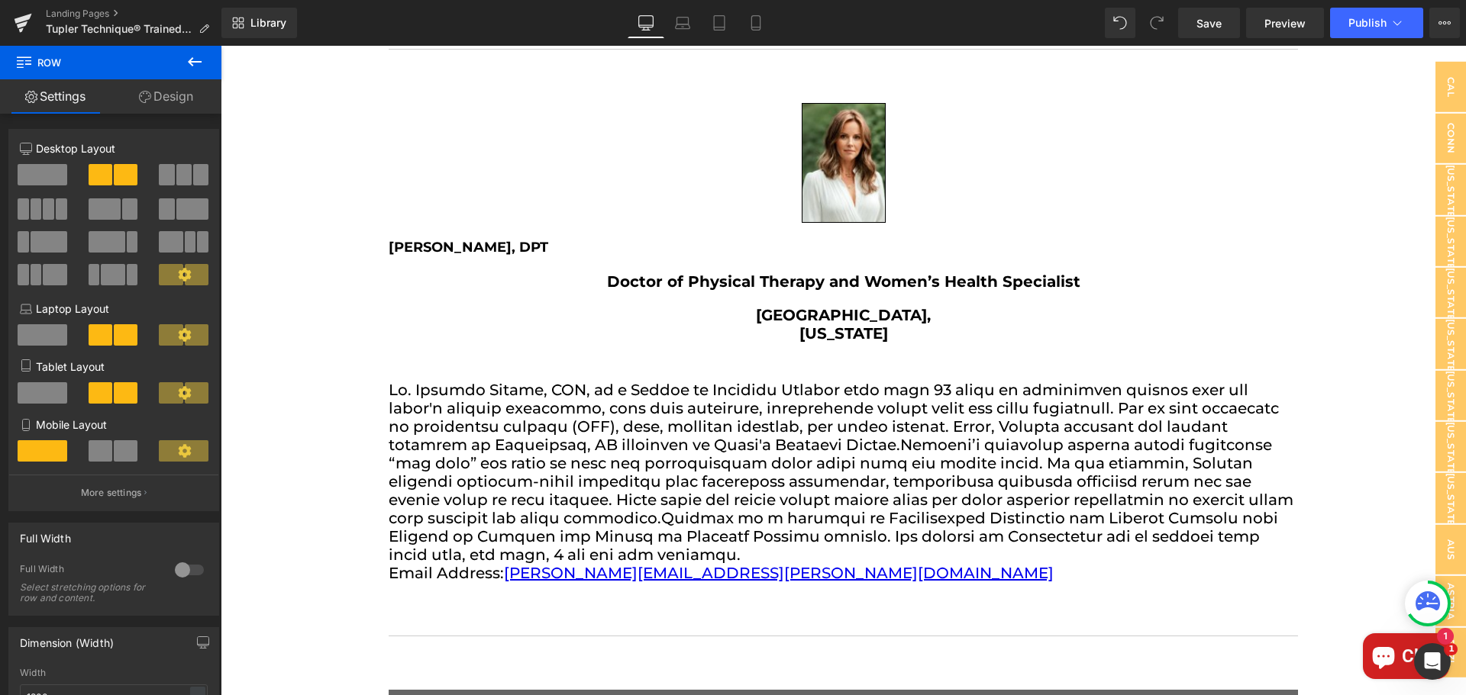
scroll to position [0, 0]
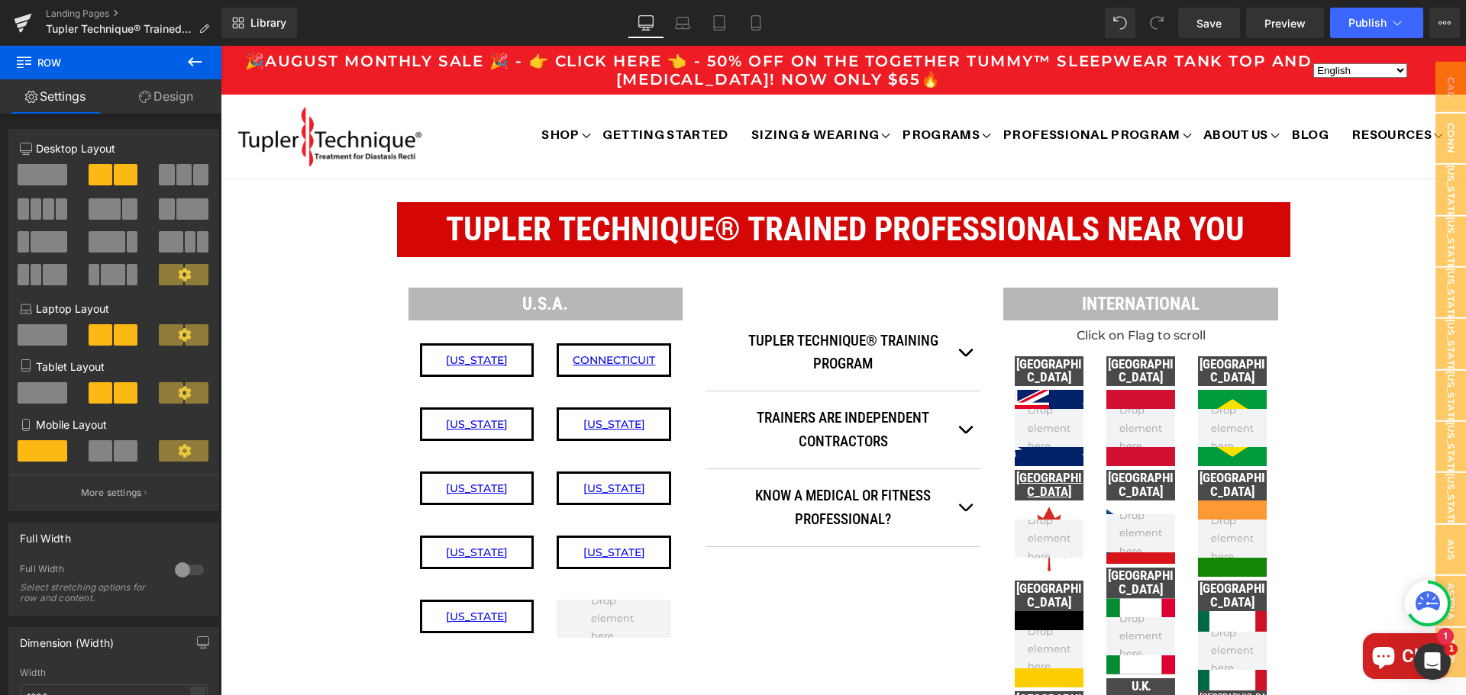
click at [114, 456] on span at bounding box center [126, 450] width 24 height 21
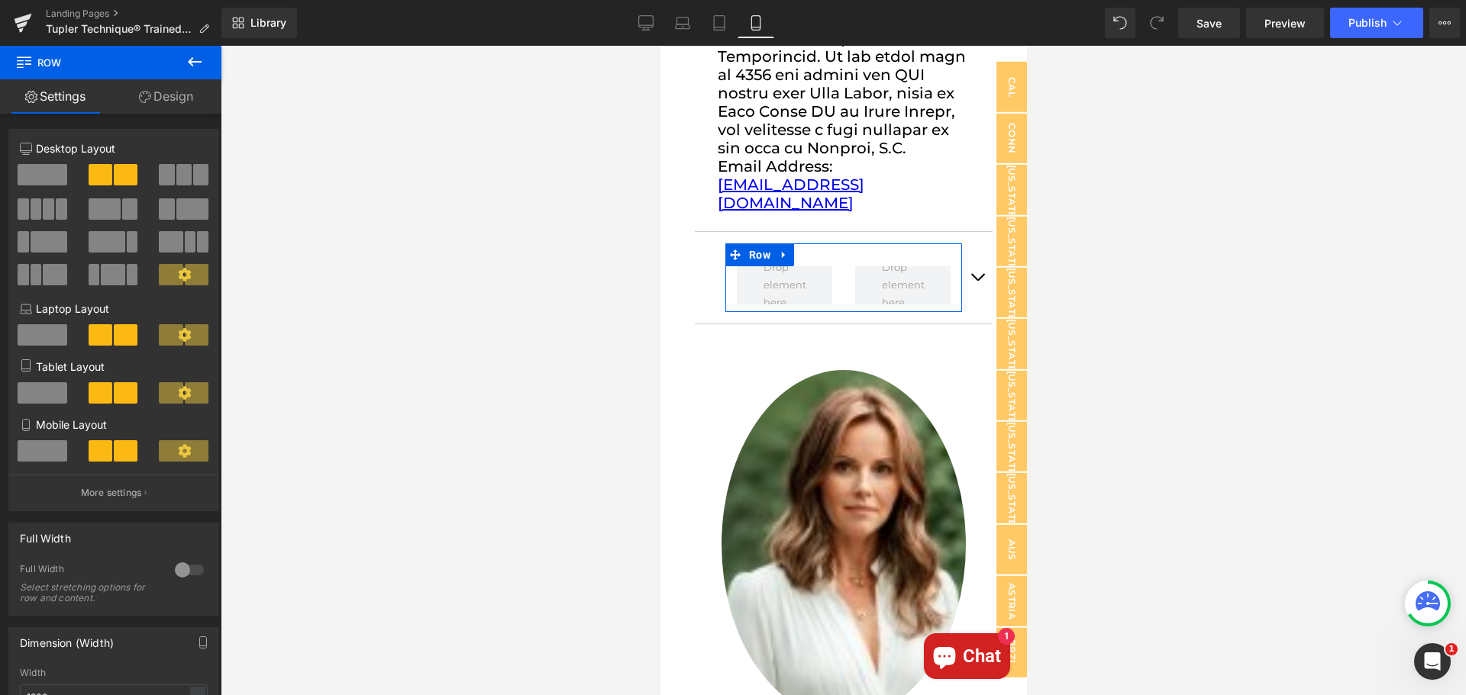
scroll to position [2611, 0]
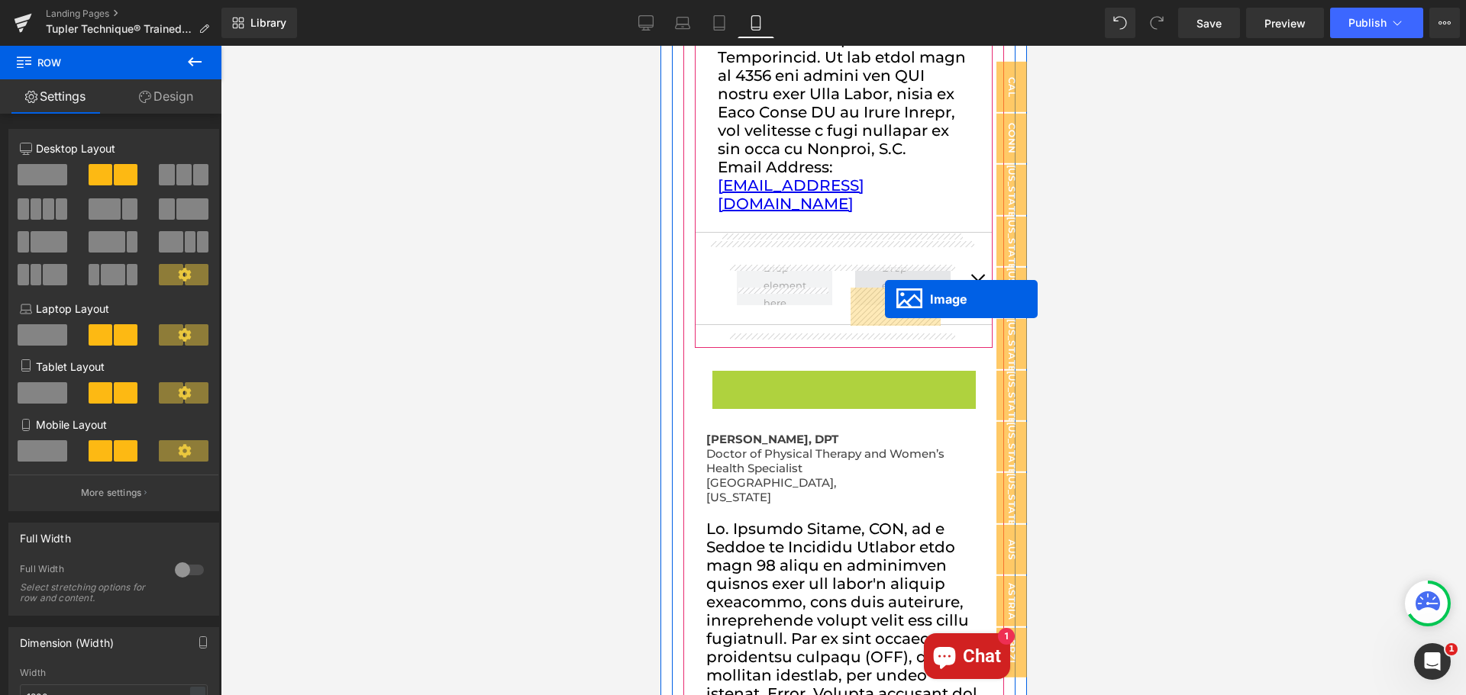
drag, startPoint x: 808, startPoint y: 555, endPoint x: 884, endPoint y: 299, distance: 266.9
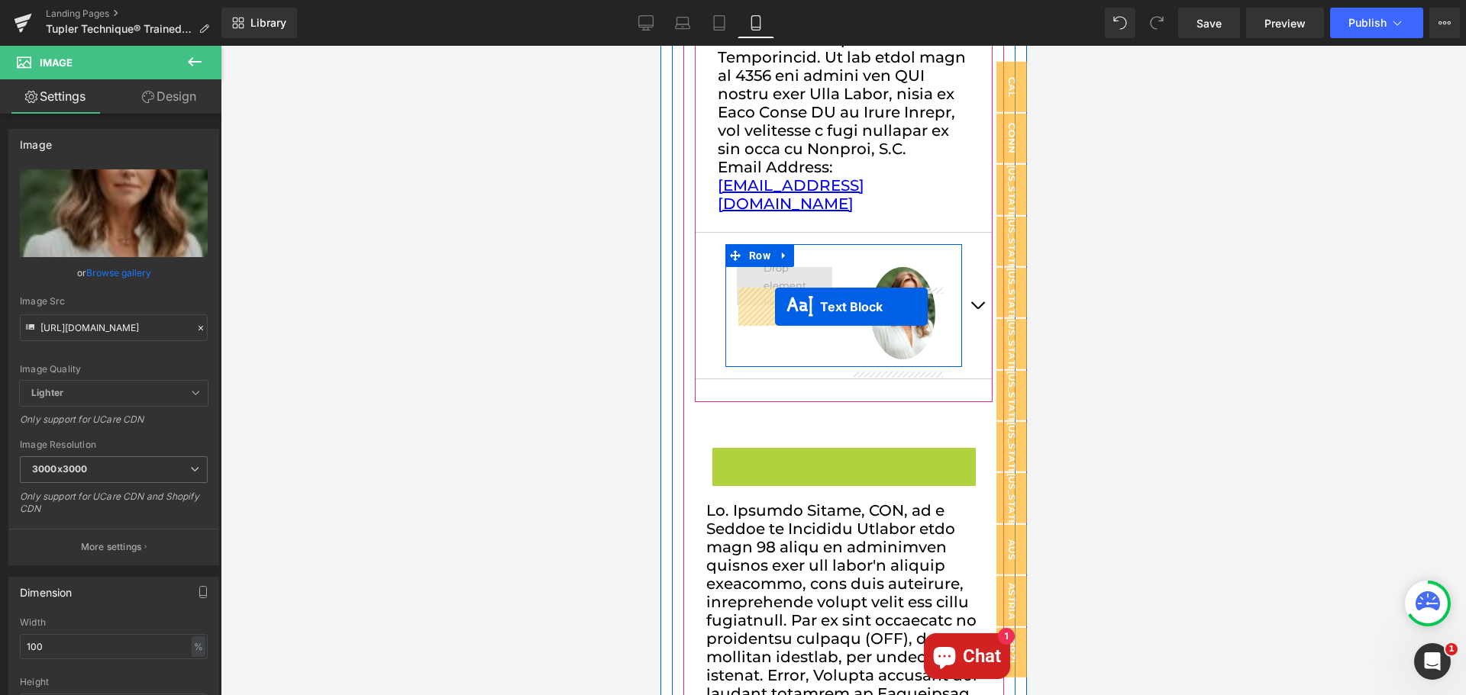
drag, startPoint x: 798, startPoint y: 498, endPoint x: 774, endPoint y: 307, distance: 192.3
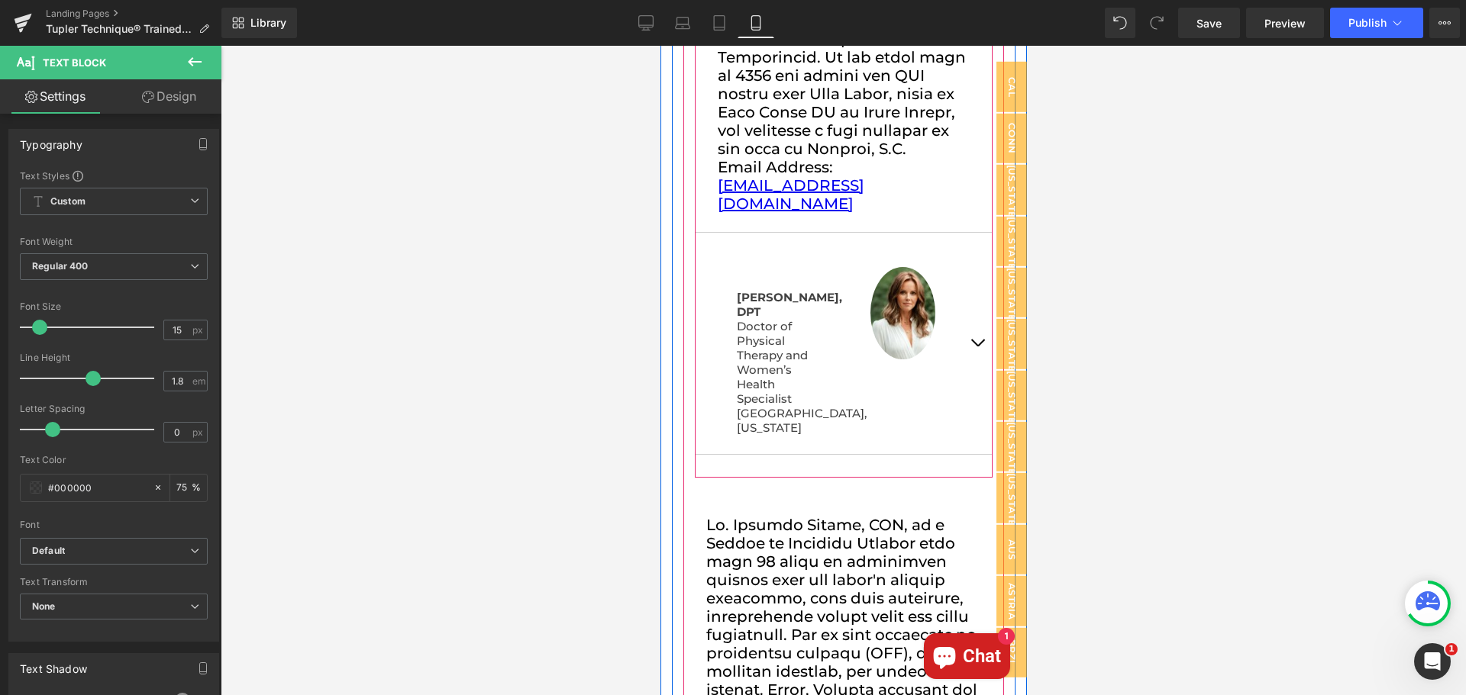
click at [976, 347] on span "button" at bounding box center [976, 347] width 0 height 0
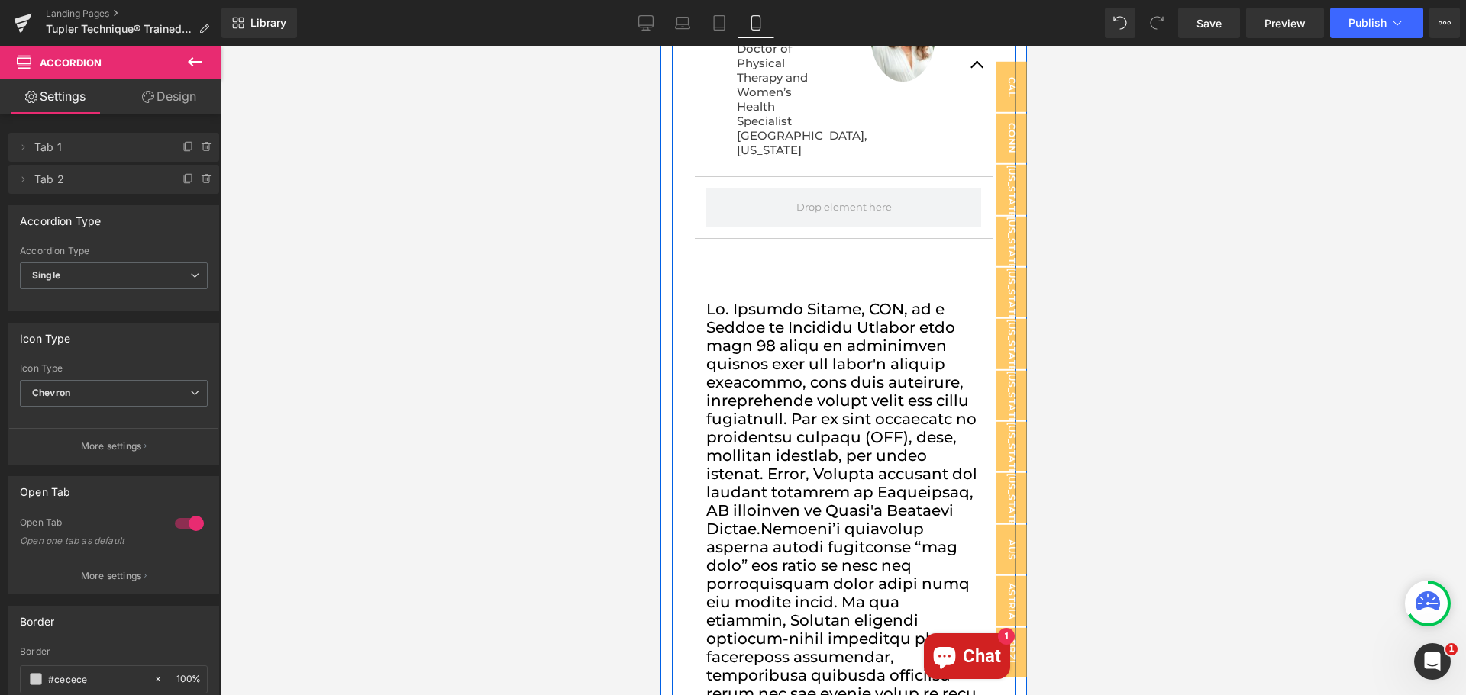
scroll to position [1511, 0]
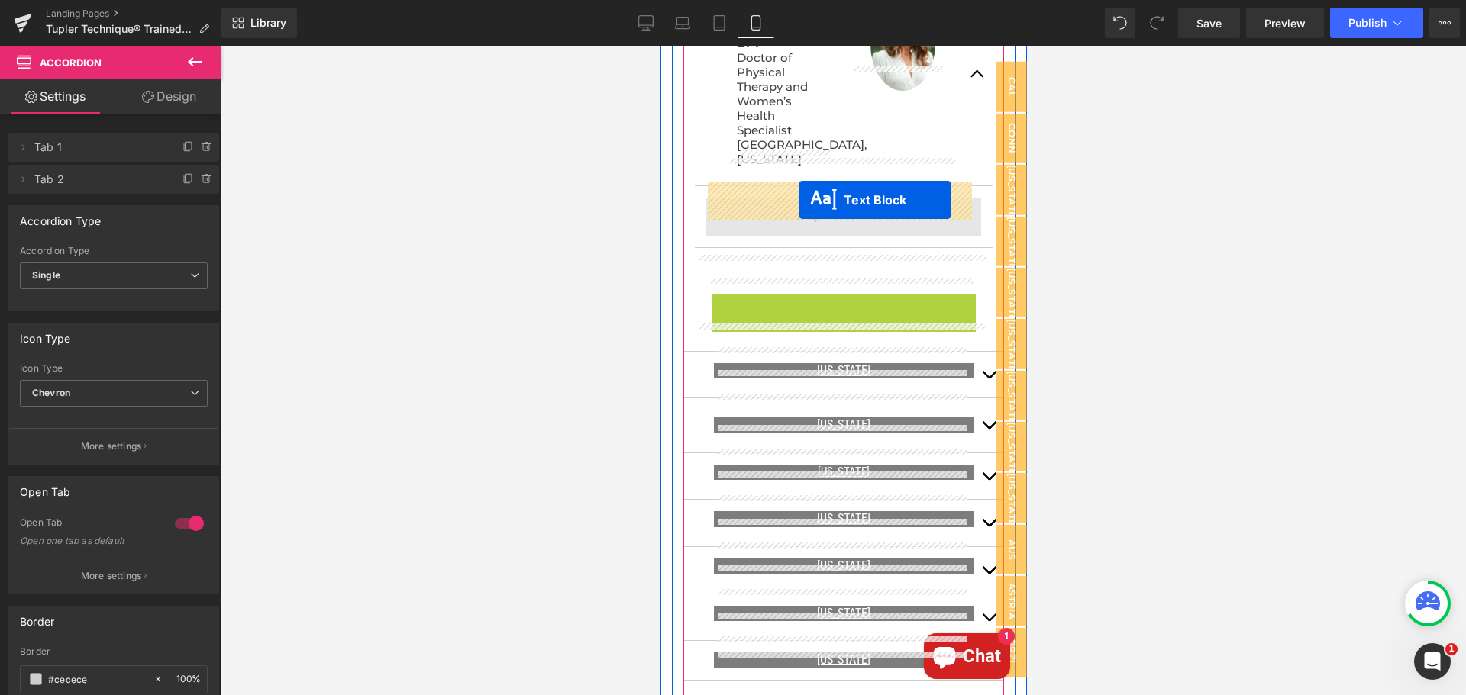
drag, startPoint x: 796, startPoint y: 305, endPoint x: 798, endPoint y: 200, distance: 104.6
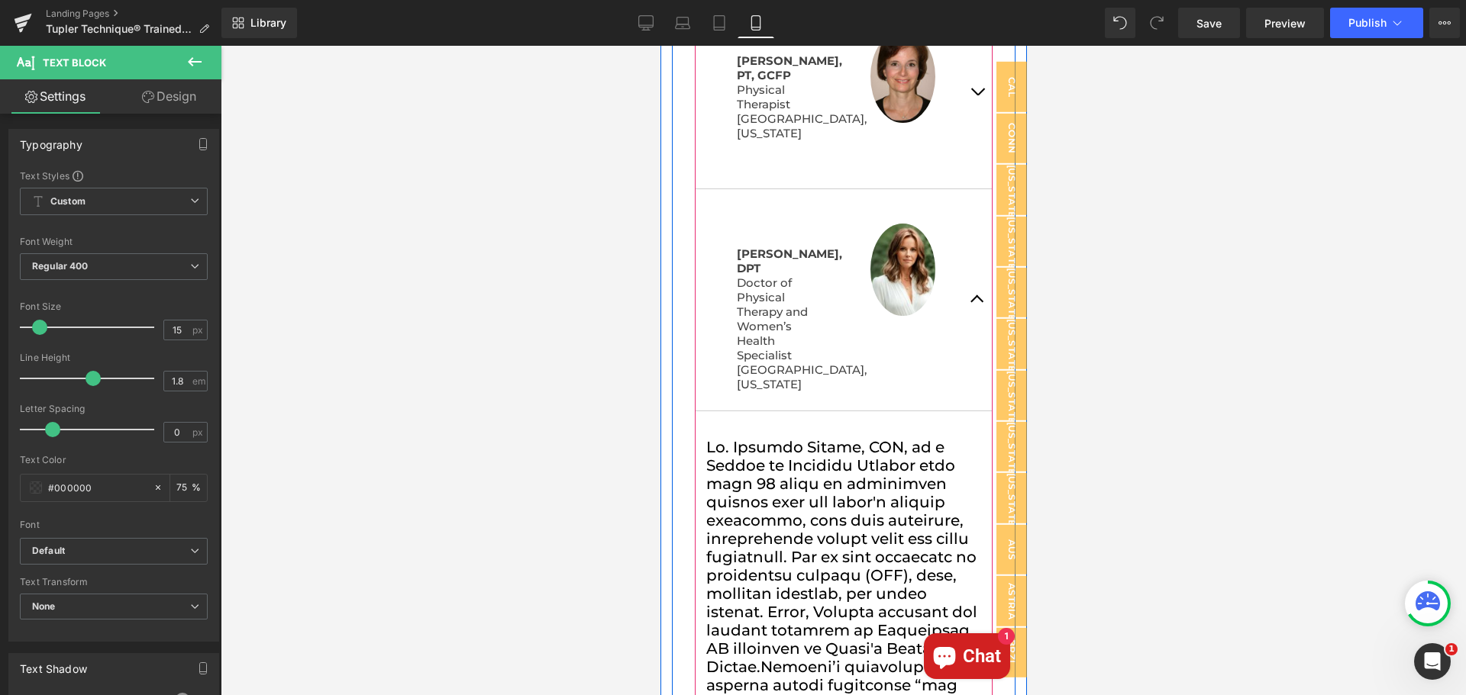
scroll to position [1282, 0]
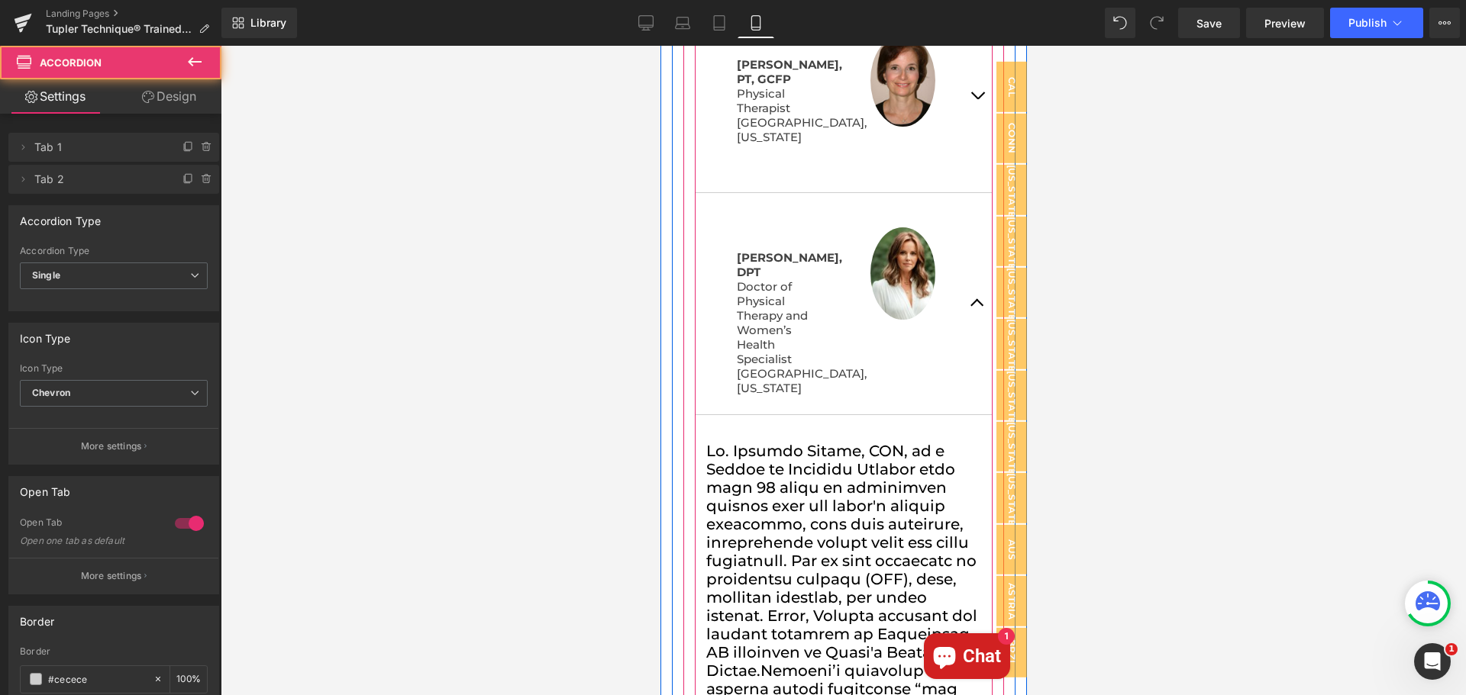
click at [976, 307] on span "button" at bounding box center [976, 307] width 0 height 0
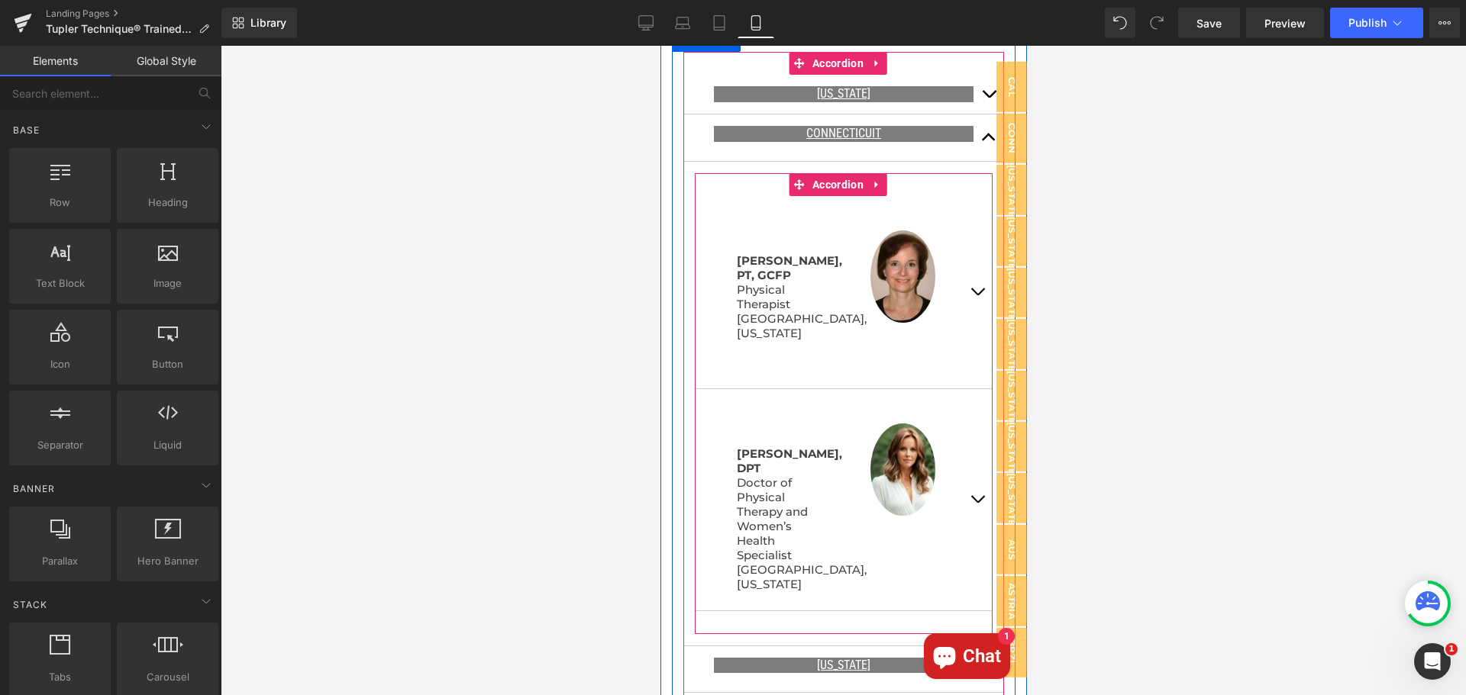
scroll to position [1053, 0]
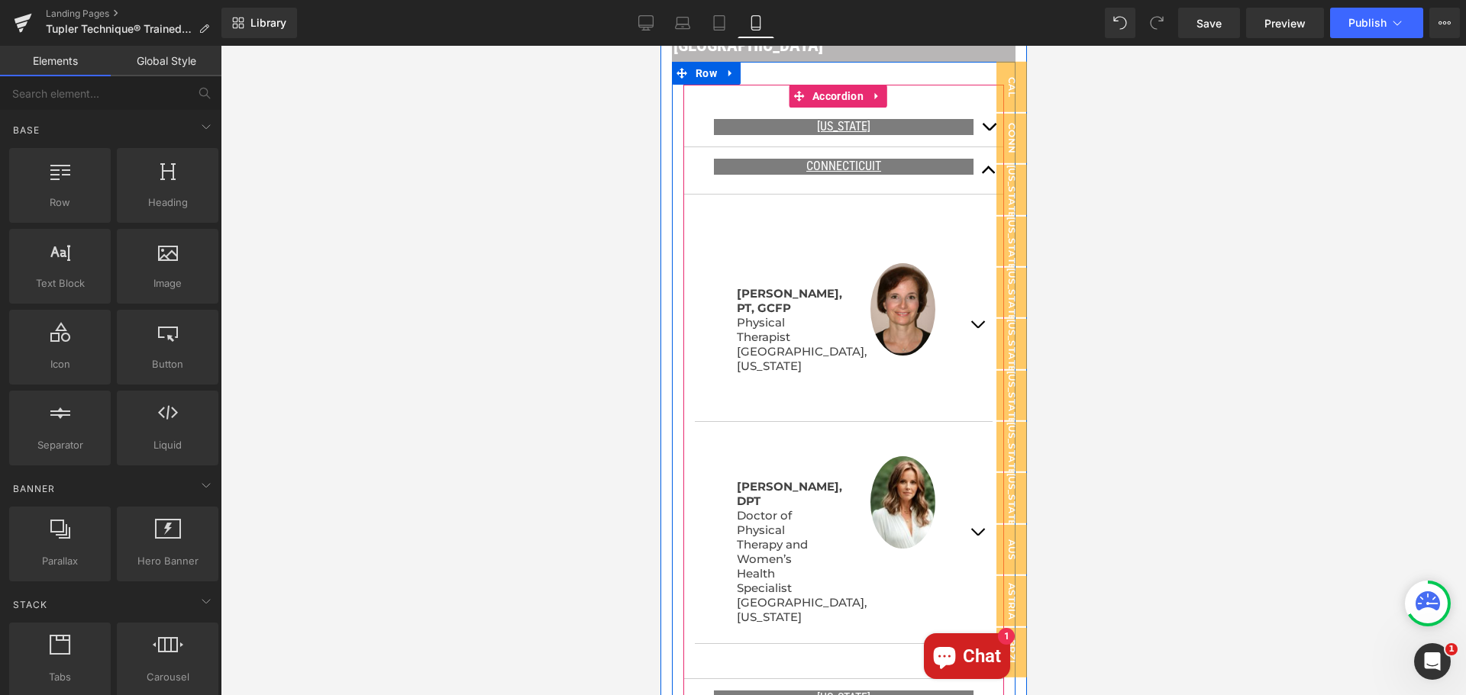
click at [975, 156] on button "button" at bounding box center [988, 170] width 31 height 47
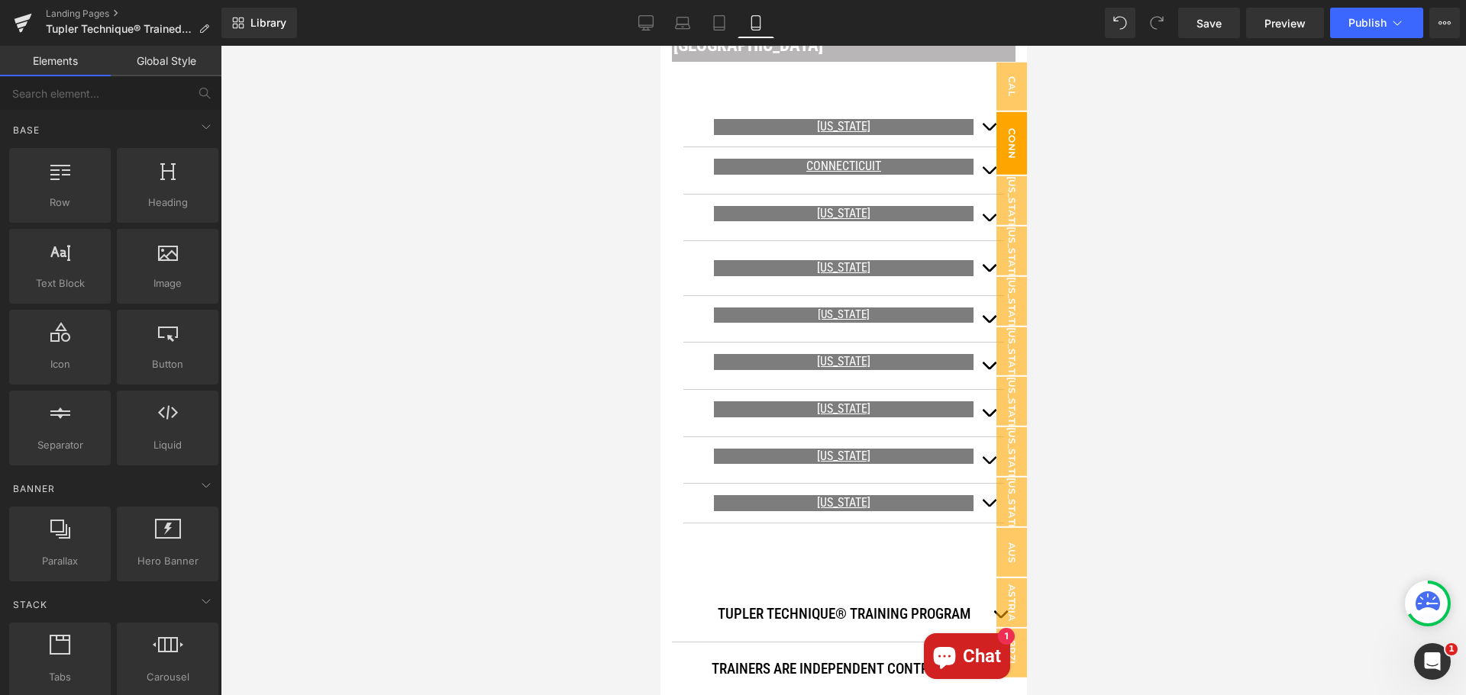
click at [1002, 139] on span "Conn" at bounding box center [1010, 143] width 31 height 62
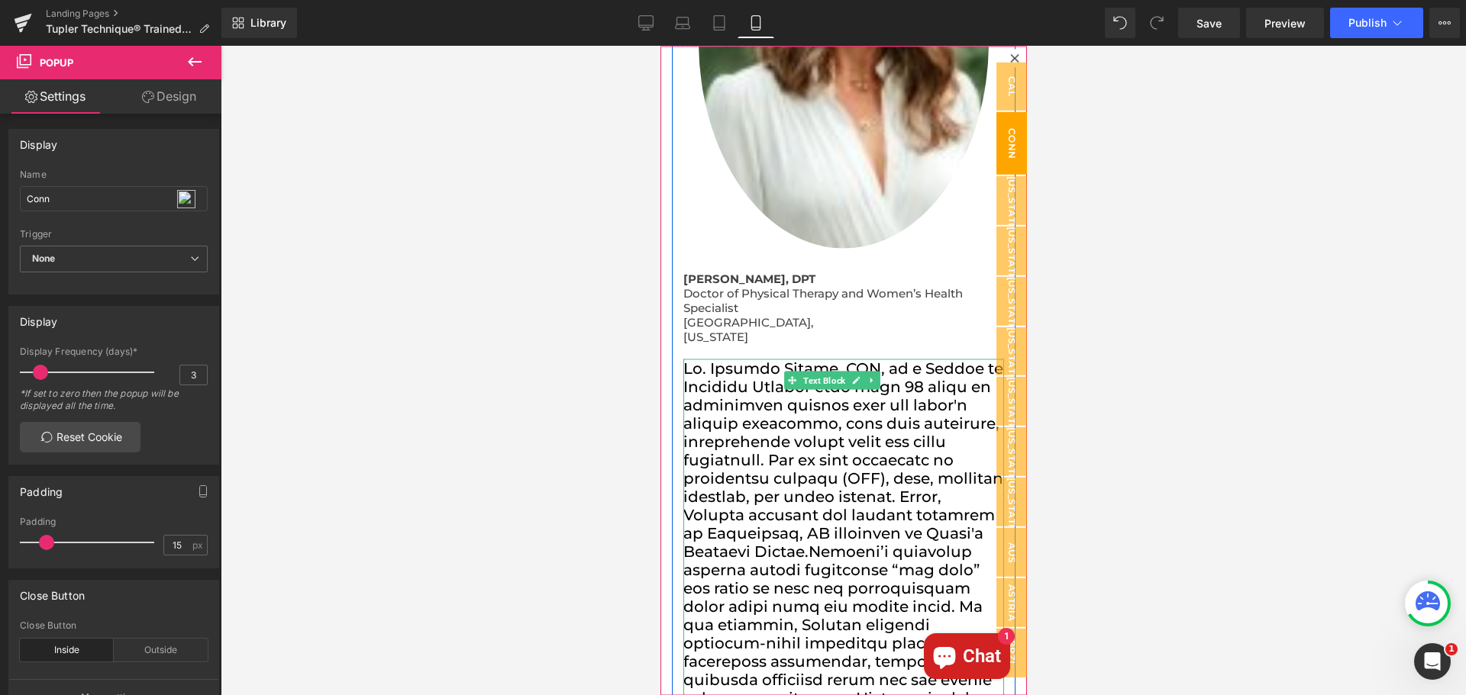
scroll to position [1733, 0]
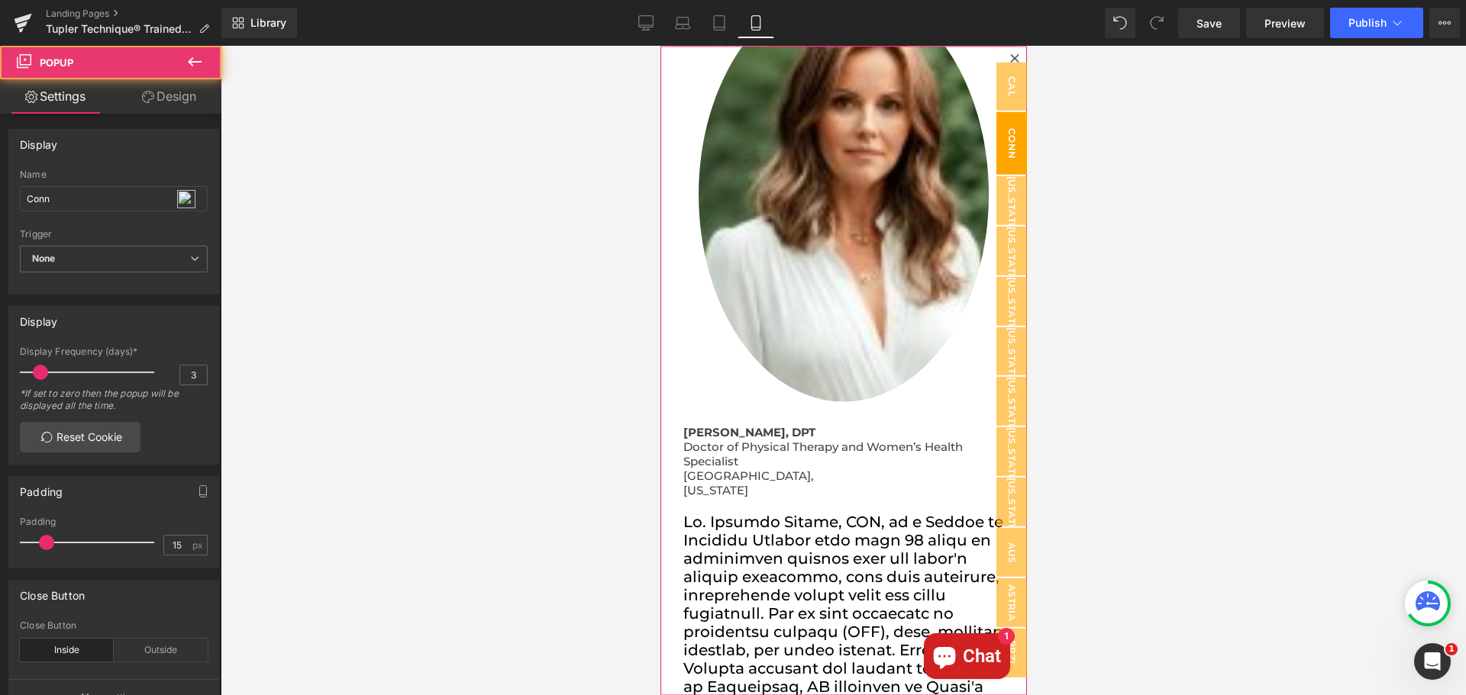
click at [1009, 59] on icon at bounding box center [1013, 57] width 8 height 8
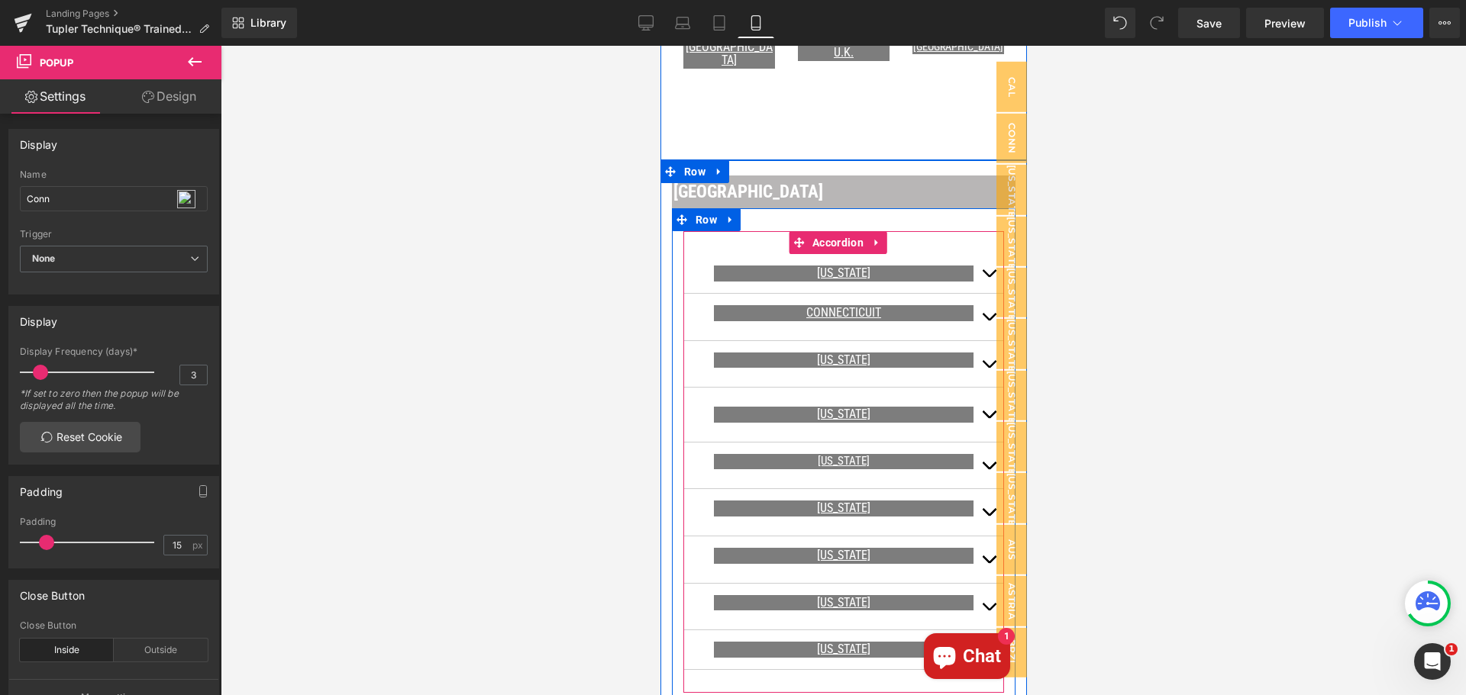
scroll to position [901, 0]
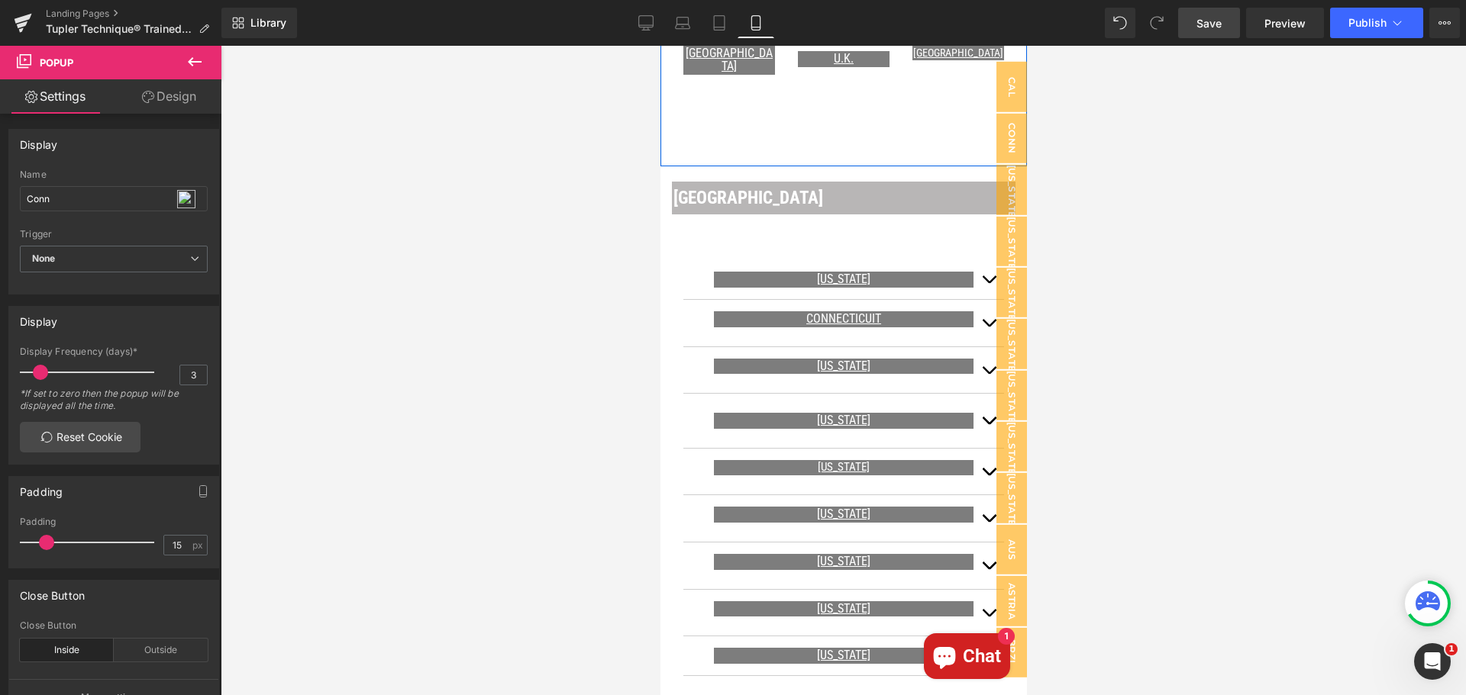
click at [1214, 25] on span "Save" at bounding box center [1208, 23] width 25 height 16
click at [1279, 27] on span "Preview" at bounding box center [1284, 23] width 41 height 16
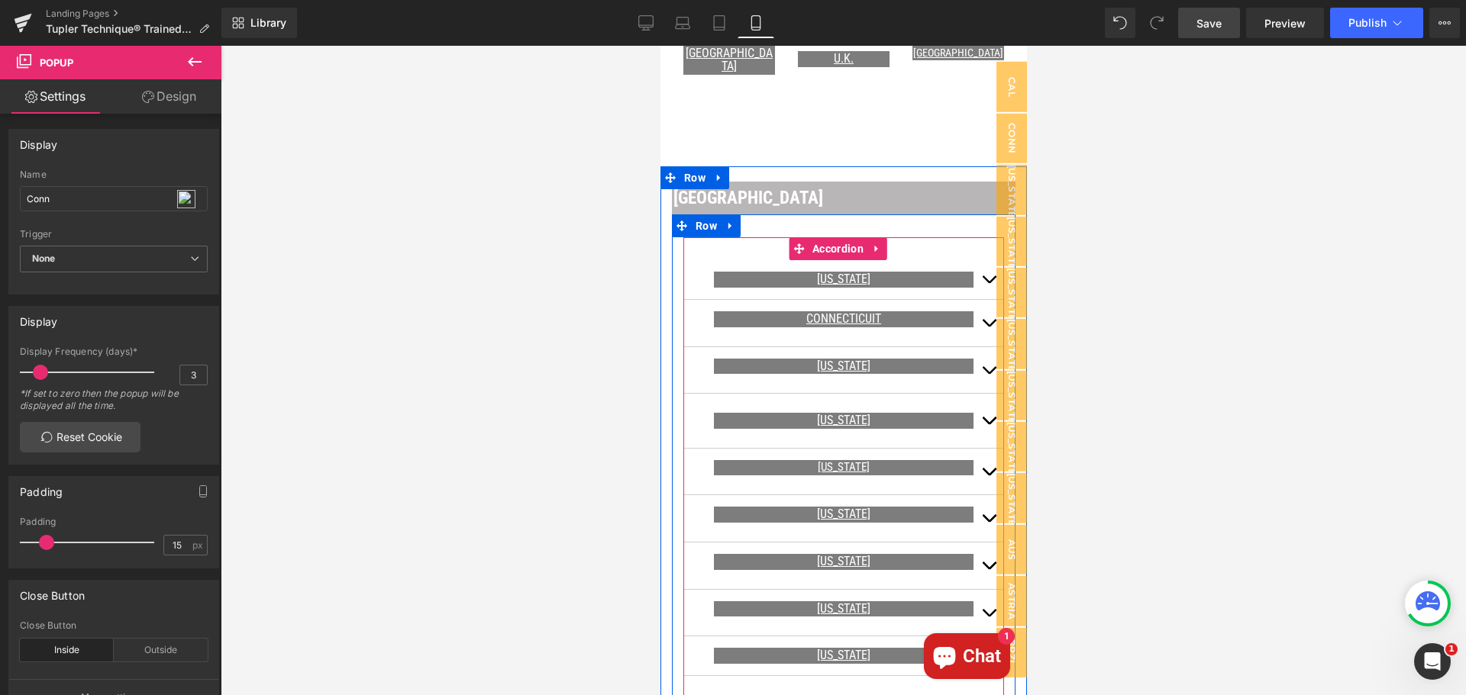
click at [988, 327] on span "button" at bounding box center [988, 327] width 0 height 0
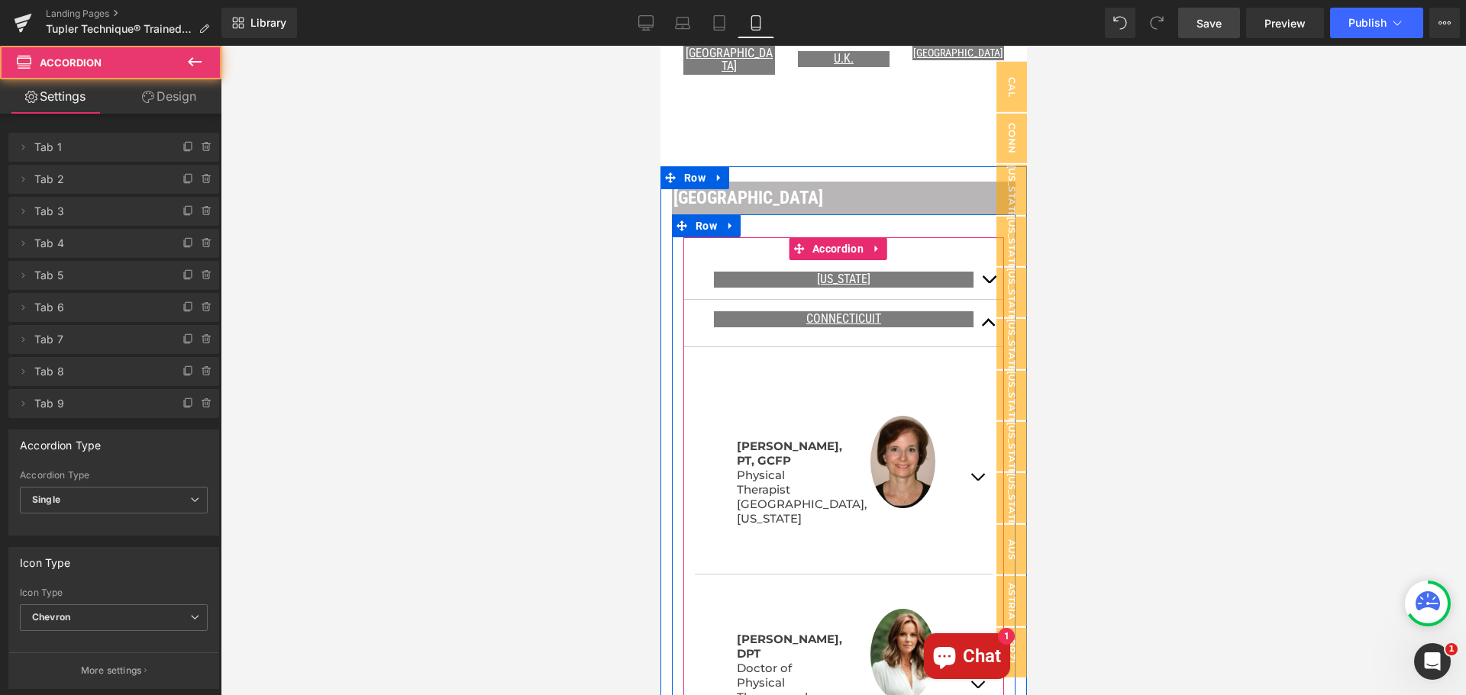
click at [988, 283] on span "button" at bounding box center [988, 283] width 0 height 0
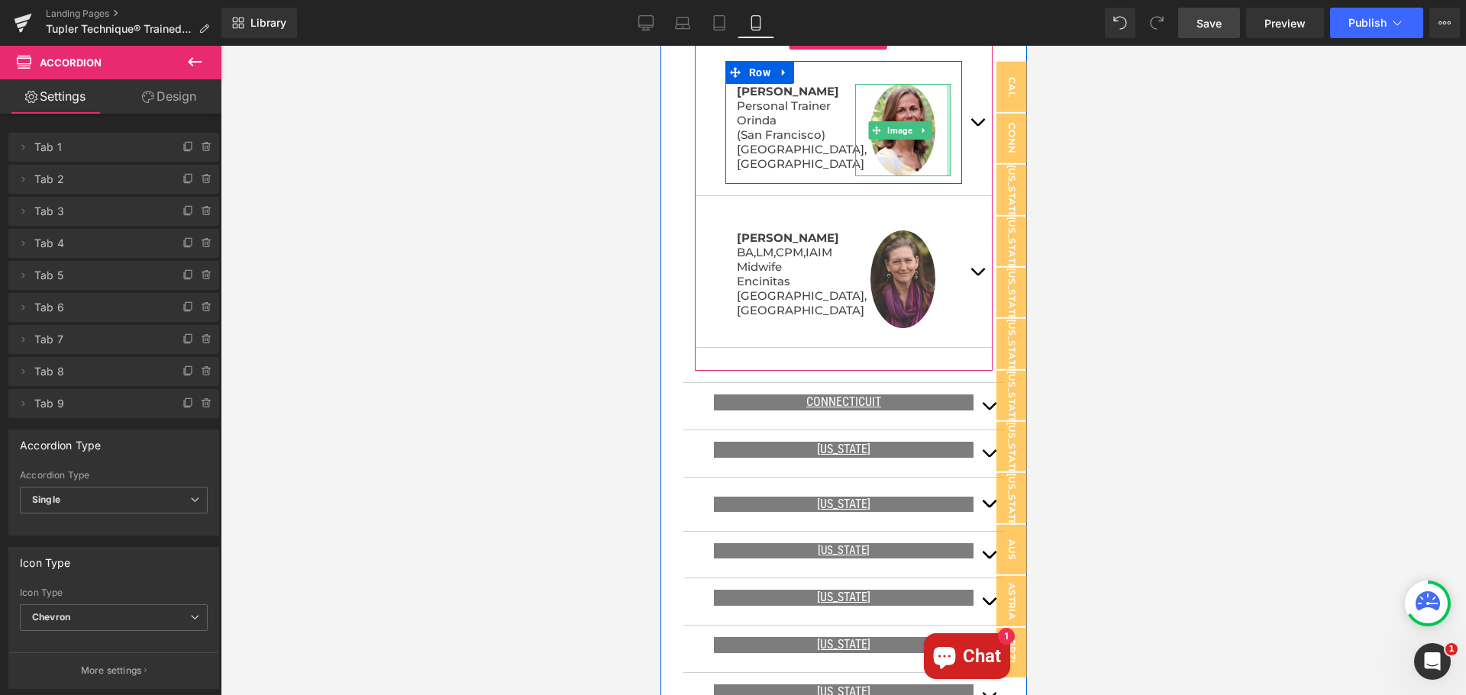
scroll to position [1206, 0]
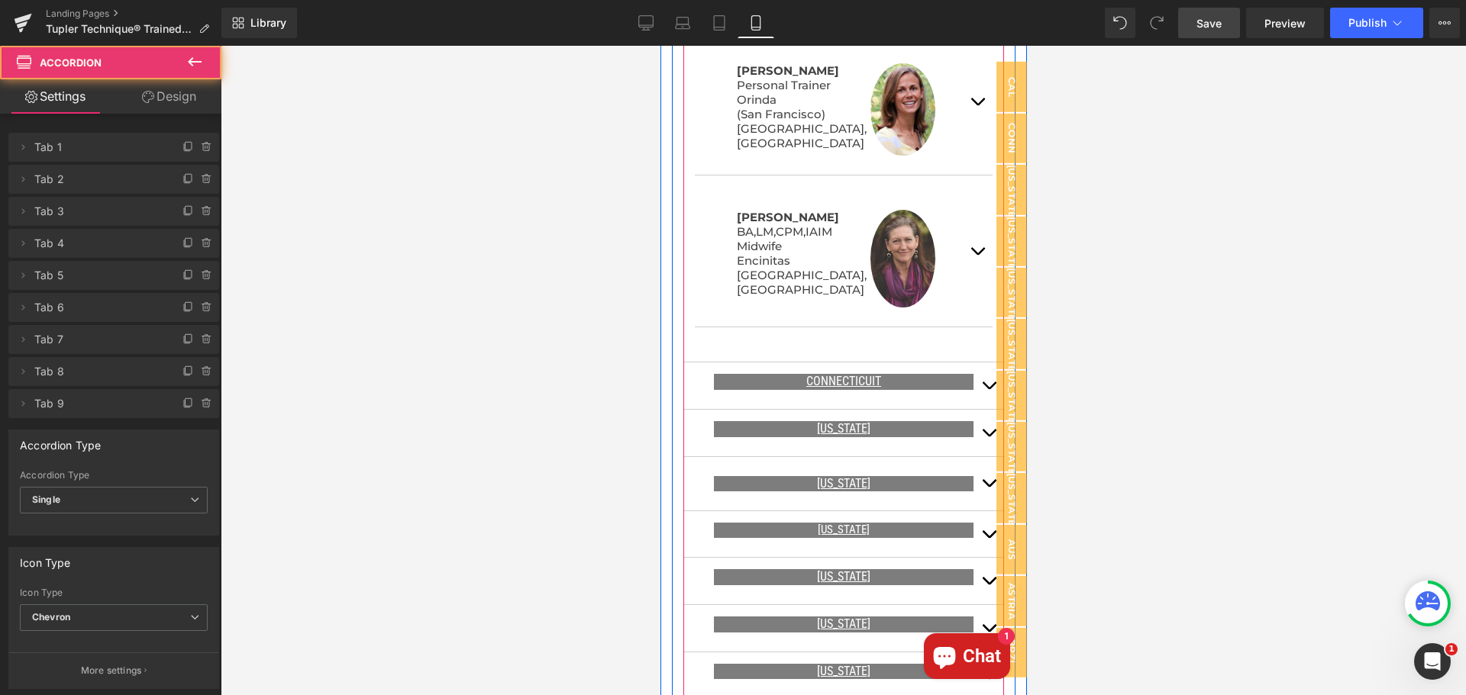
click at [988, 389] on span "button" at bounding box center [988, 389] width 0 height 0
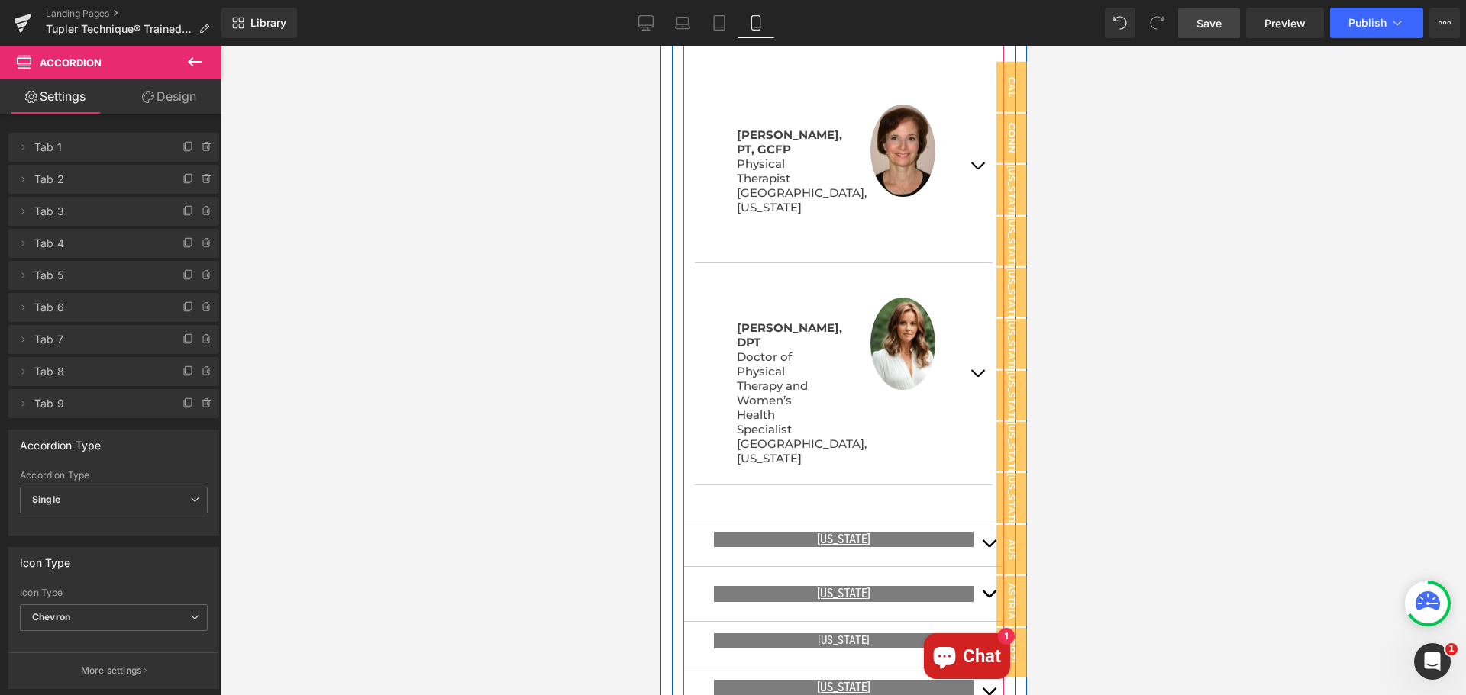
scroll to position [1220, 0]
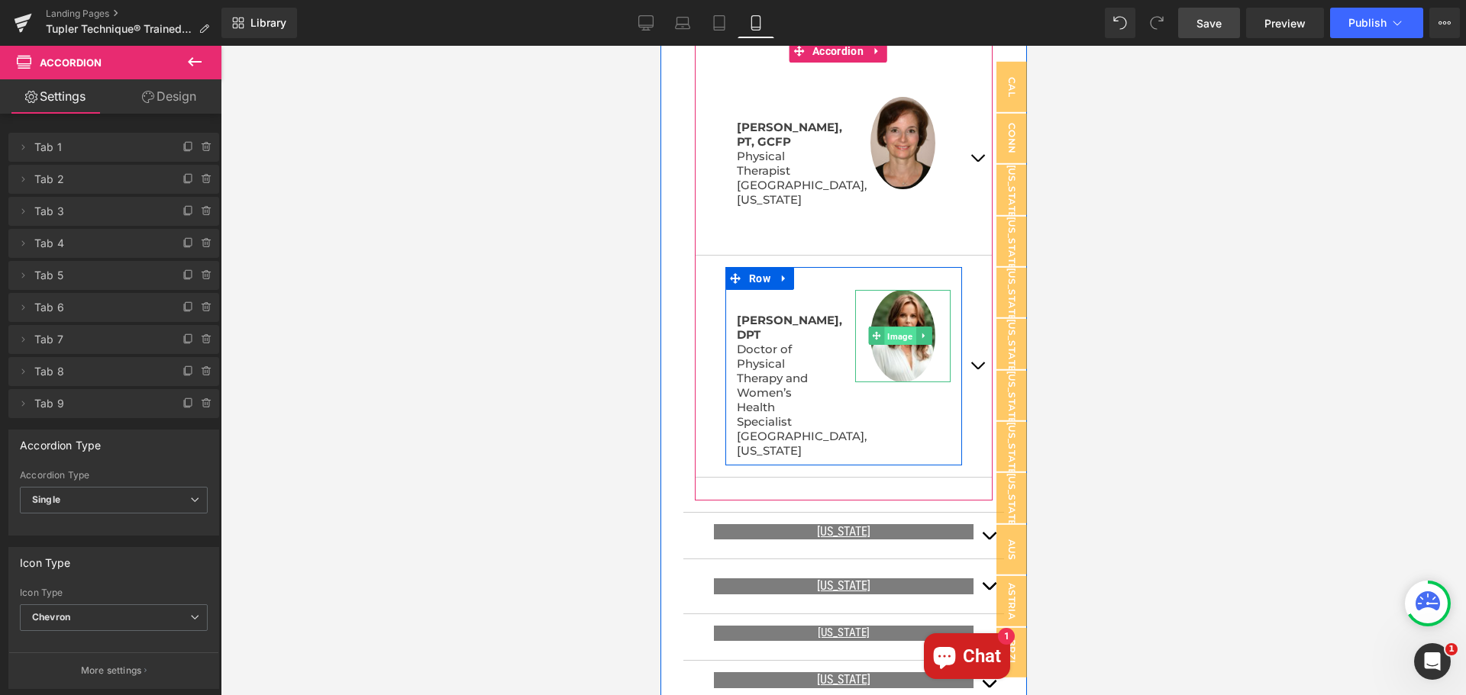
click at [884, 327] on span "Image" at bounding box center [898, 336] width 31 height 18
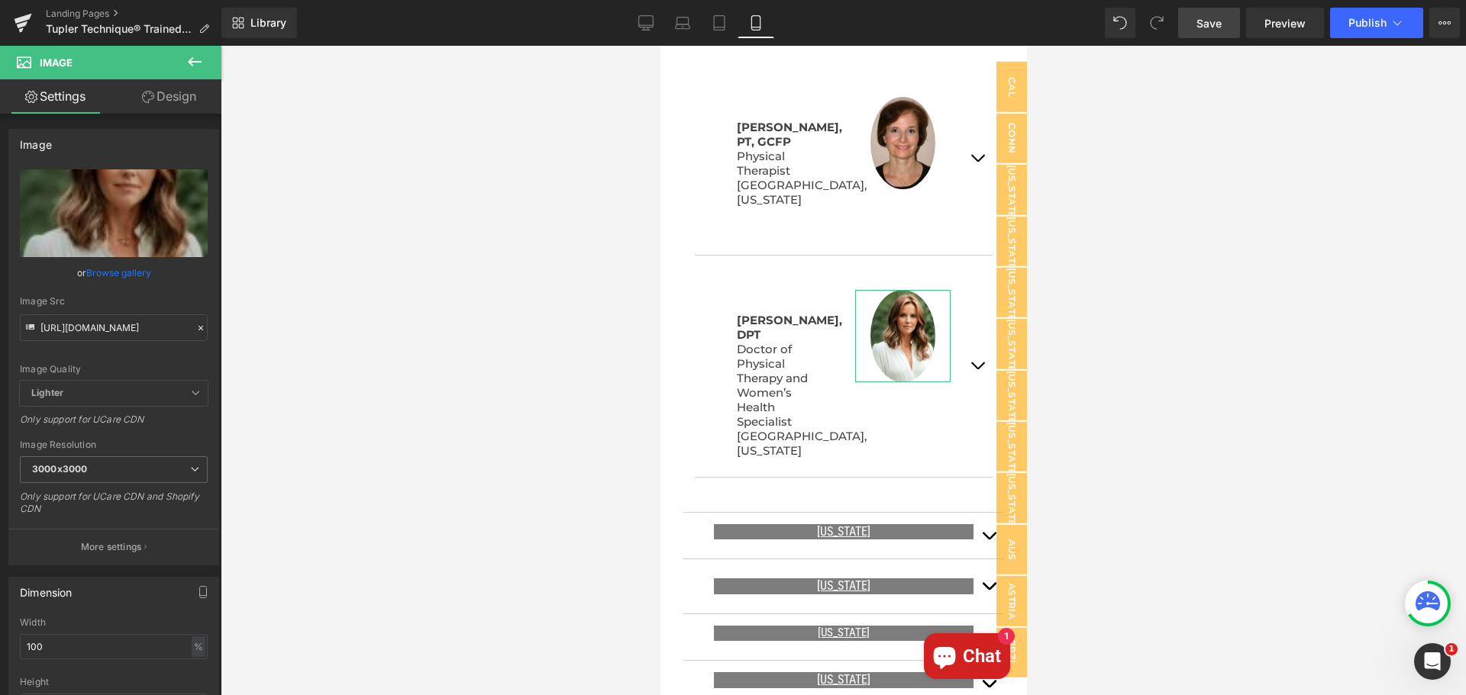
click at [156, 87] on link "Design" at bounding box center [169, 96] width 111 height 34
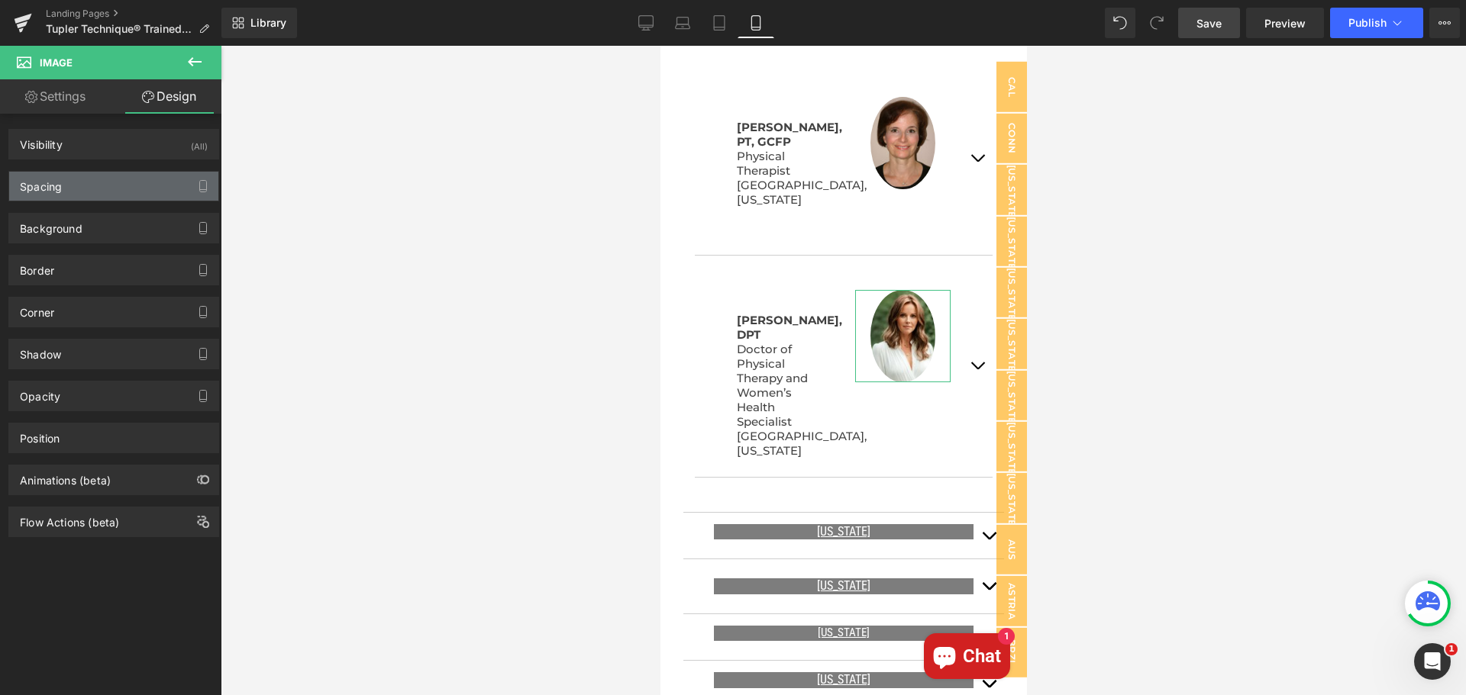
click at [163, 189] on div "Spacing" at bounding box center [113, 186] width 209 height 29
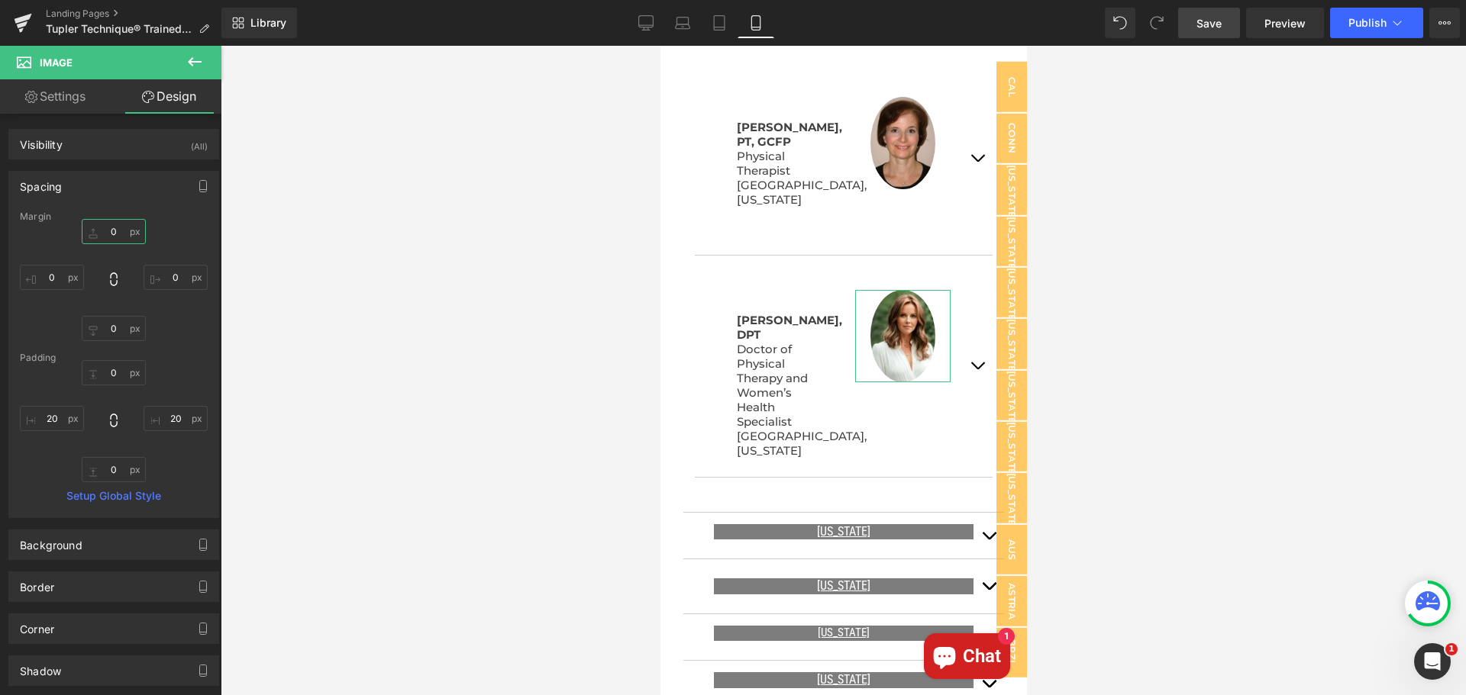
click at [105, 231] on input "0" at bounding box center [114, 231] width 64 height 25
drag, startPoint x: 118, startPoint y: 232, endPoint x: 106, endPoint y: 233, distance: 11.5
click at [106, 233] on input "15" at bounding box center [114, 231] width 64 height 25
type input "30"
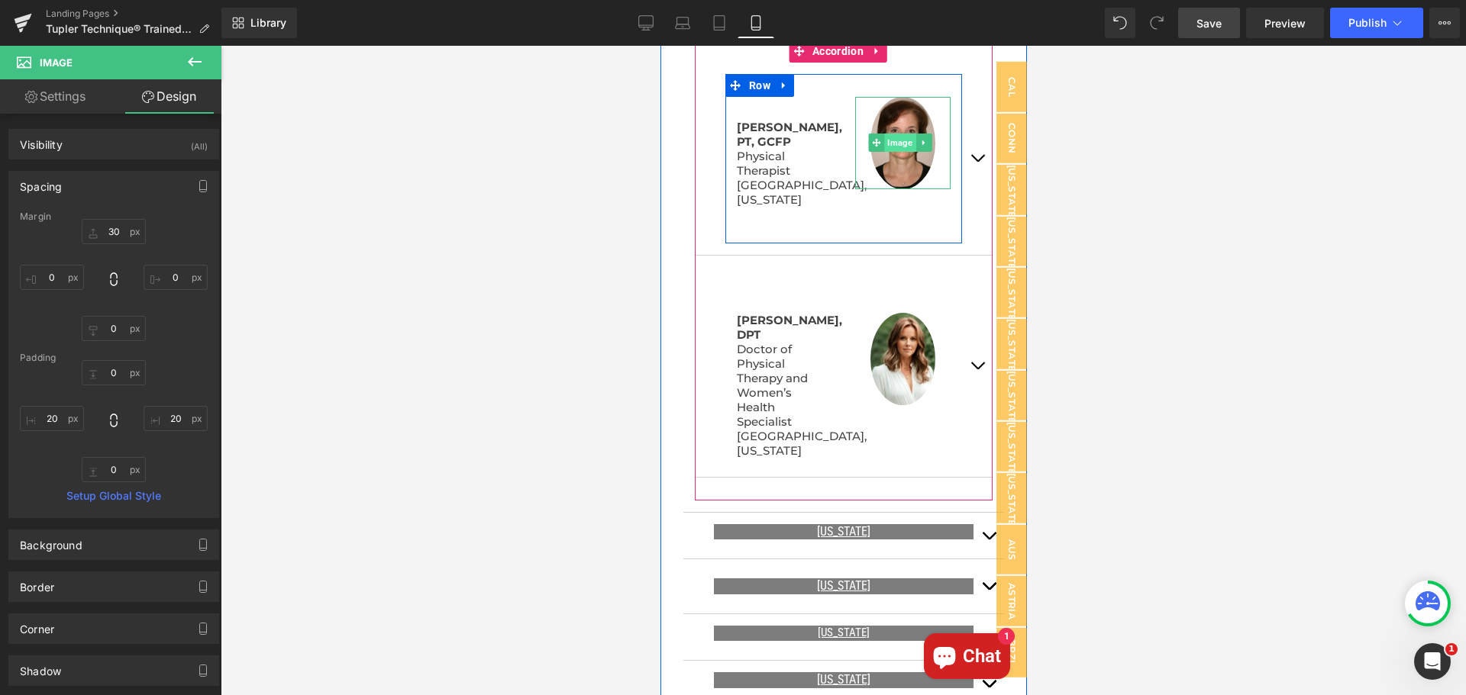
click at [889, 134] on span "Image" at bounding box center [898, 143] width 31 height 18
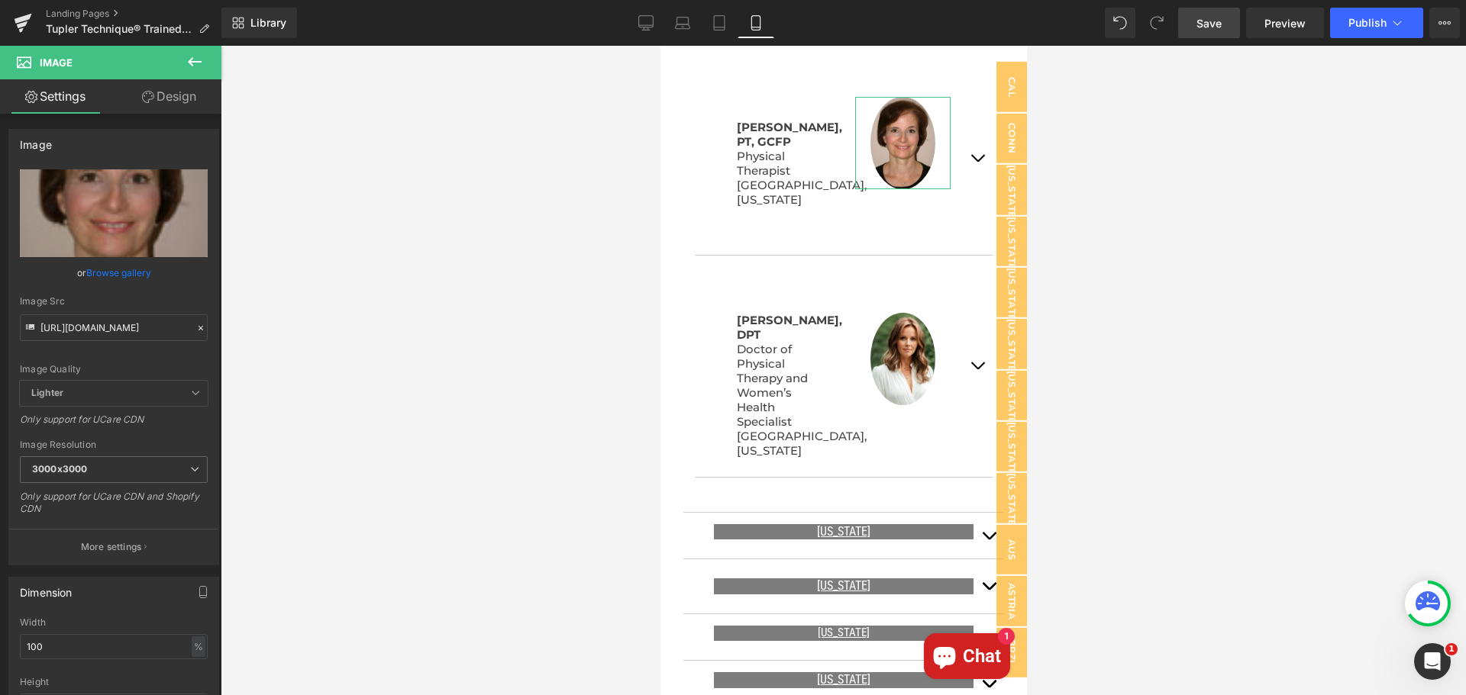
drag, startPoint x: 181, startPoint y: 89, endPoint x: 140, endPoint y: 179, distance: 98.7
click at [181, 89] on link "Design" at bounding box center [169, 96] width 111 height 34
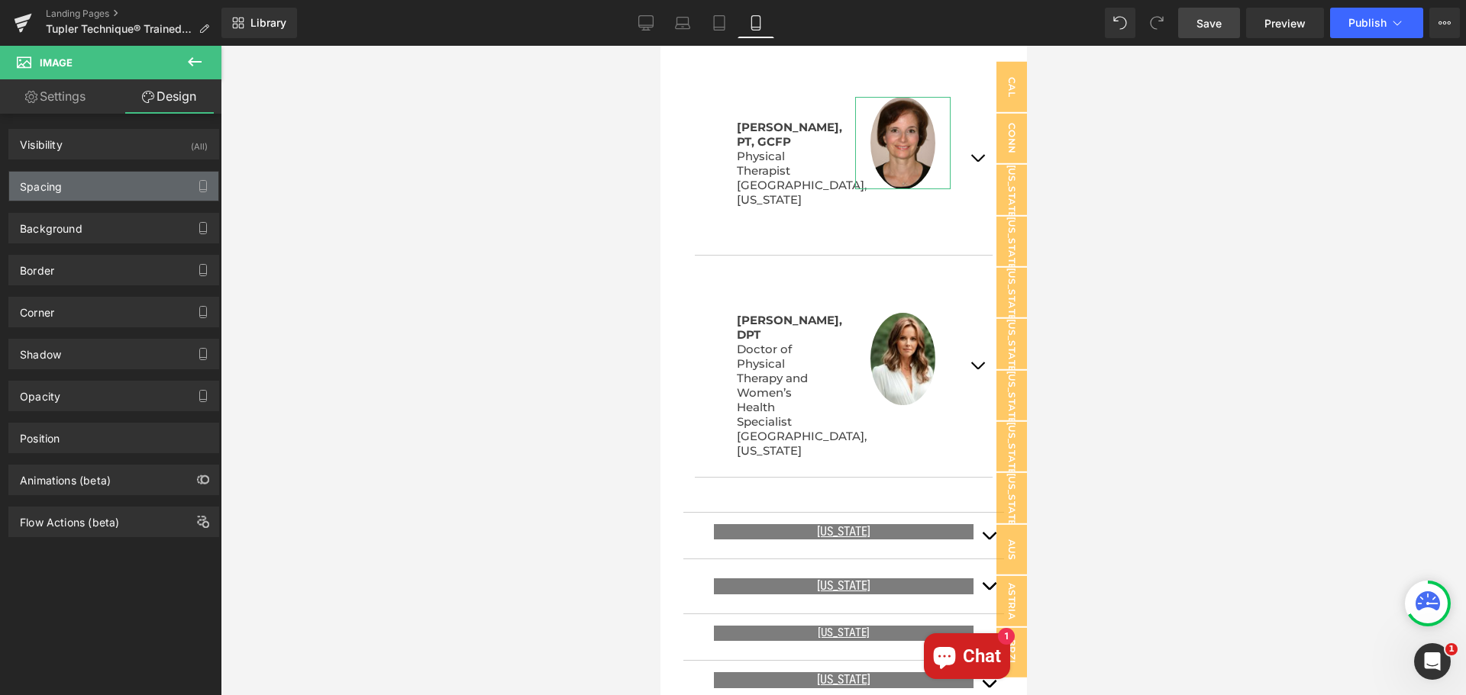
type input "0"
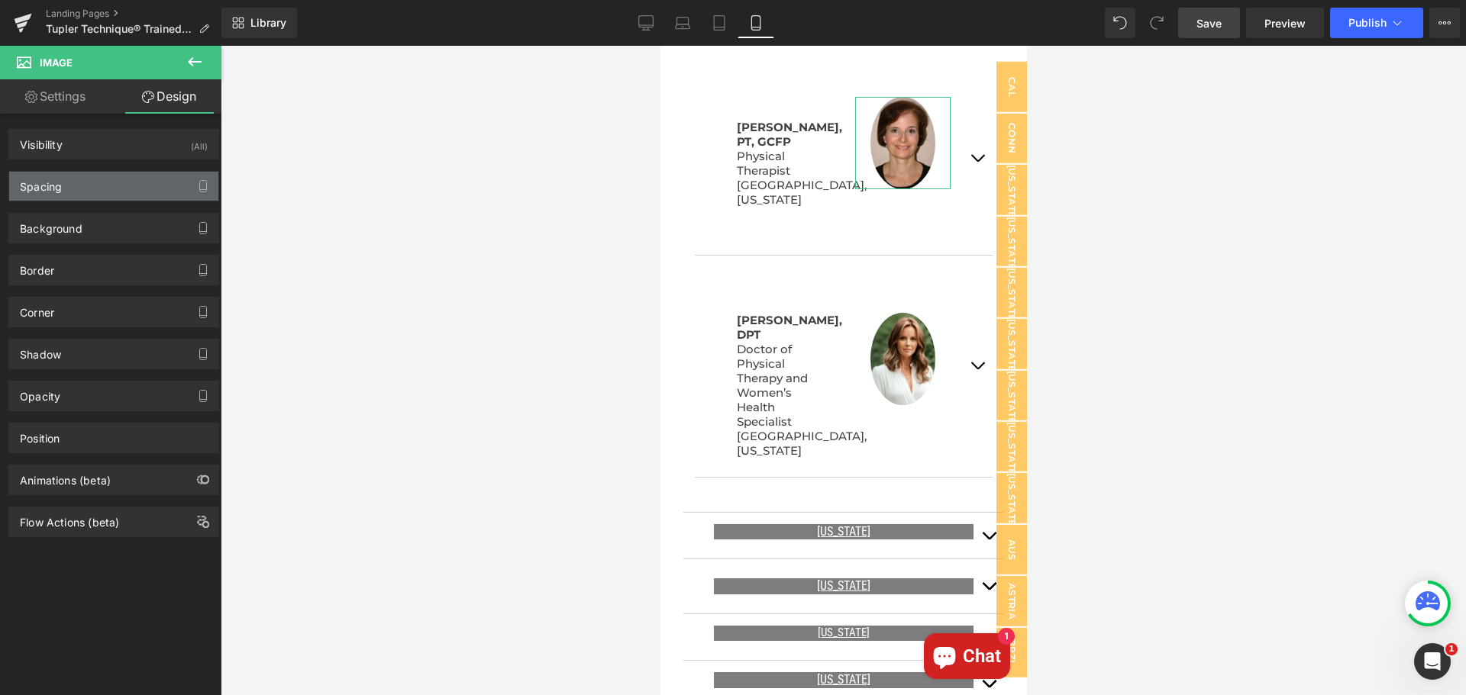
type input "20"
type input "0"
type input "20"
click at [137, 183] on div "Spacing" at bounding box center [113, 186] width 209 height 29
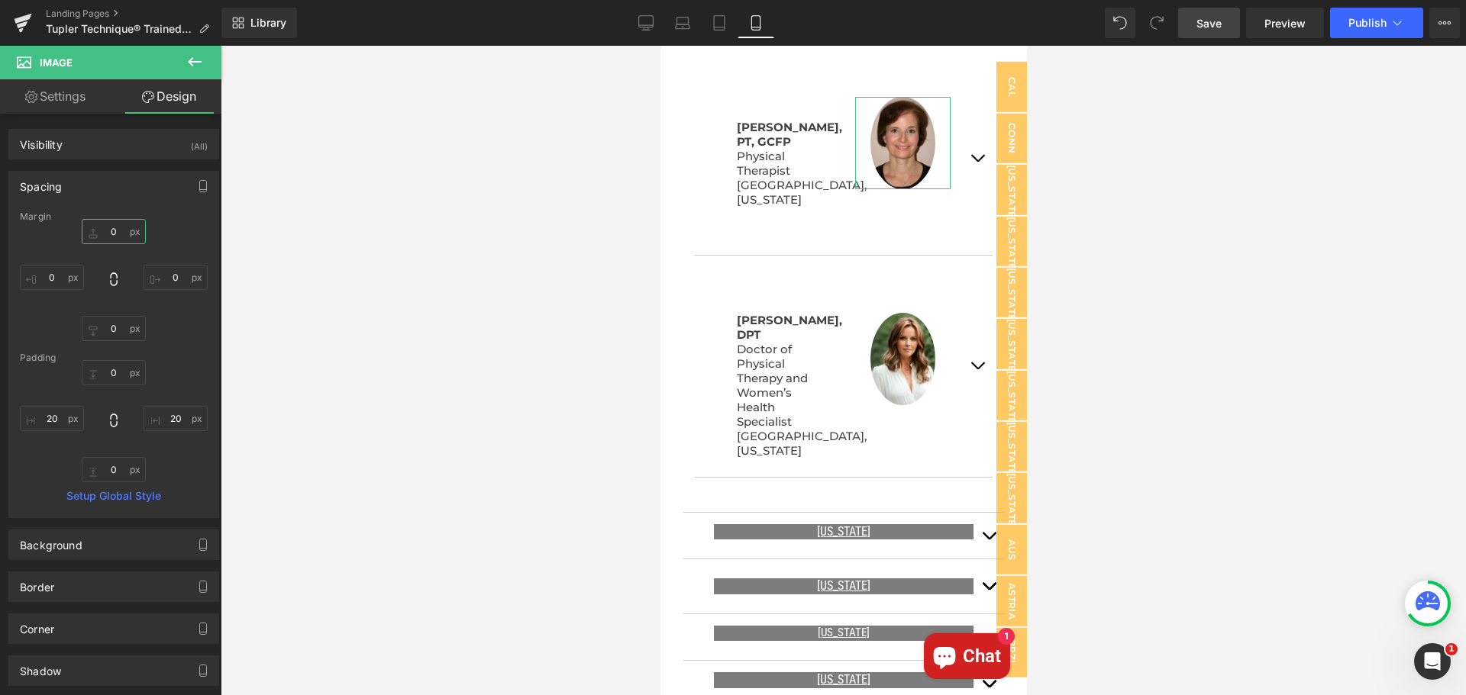
click at [118, 233] on input "0" at bounding box center [114, 231] width 64 height 25
type input "30"
drag, startPoint x: 1208, startPoint y: 18, endPoint x: 164, endPoint y: 108, distance: 1048.2
click at [1208, 18] on span "Save" at bounding box center [1208, 23] width 25 height 16
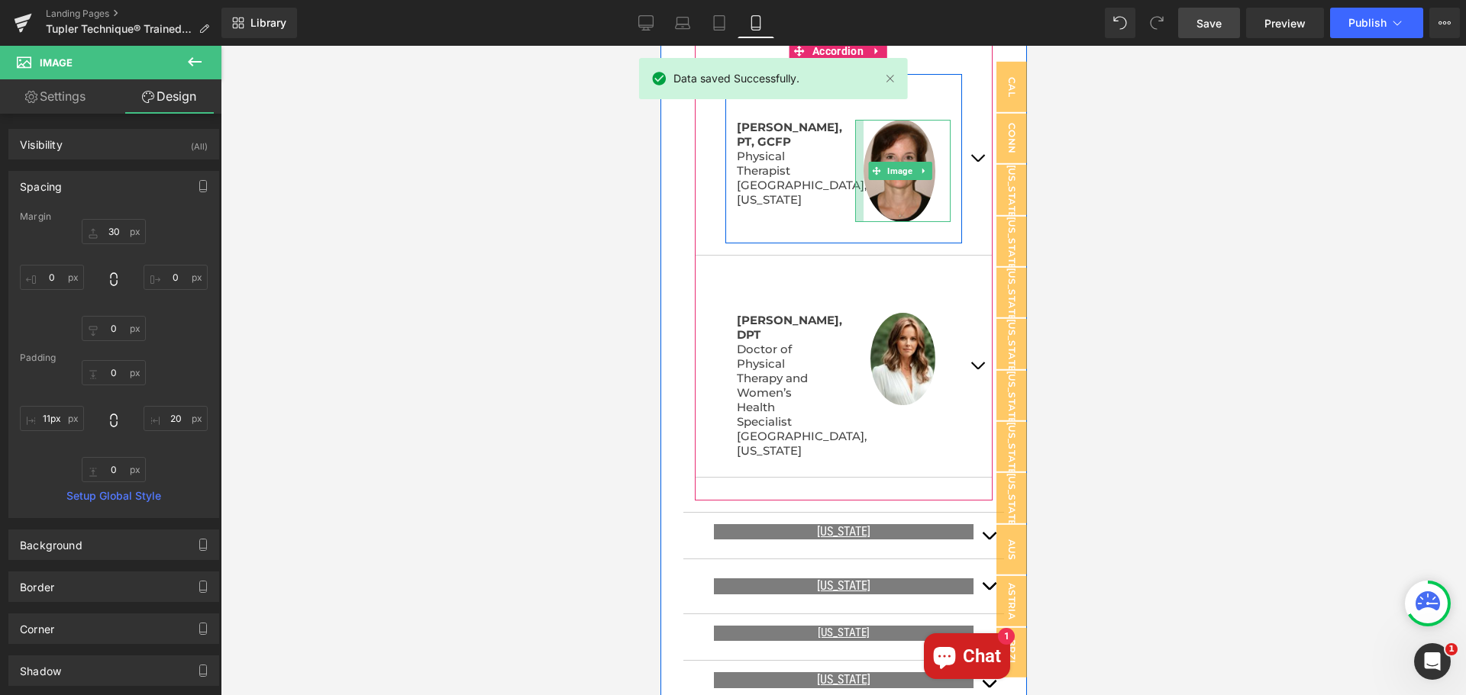
type input "12px"
click at [845, 176] on div "Image" at bounding box center [902, 159] width 118 height 124
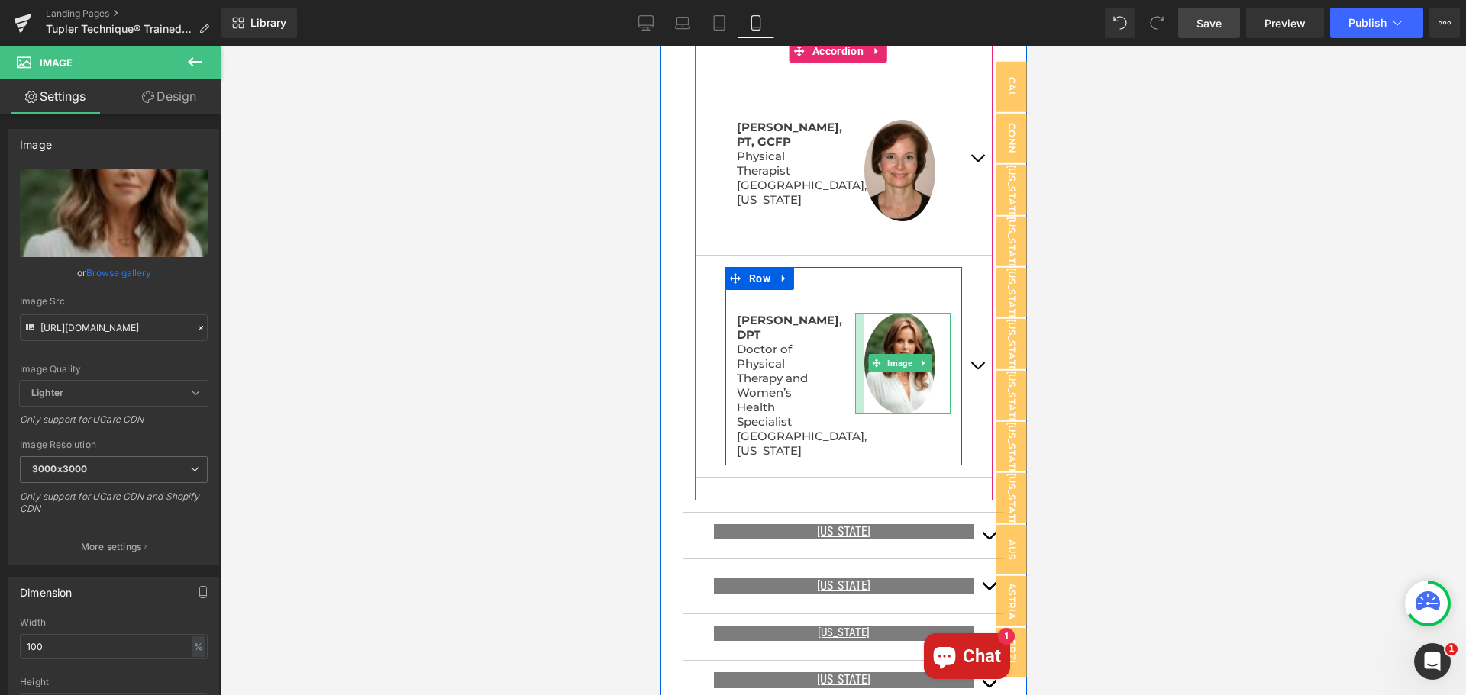
click at [844, 357] on div "Image" at bounding box center [902, 352] width 118 height 124
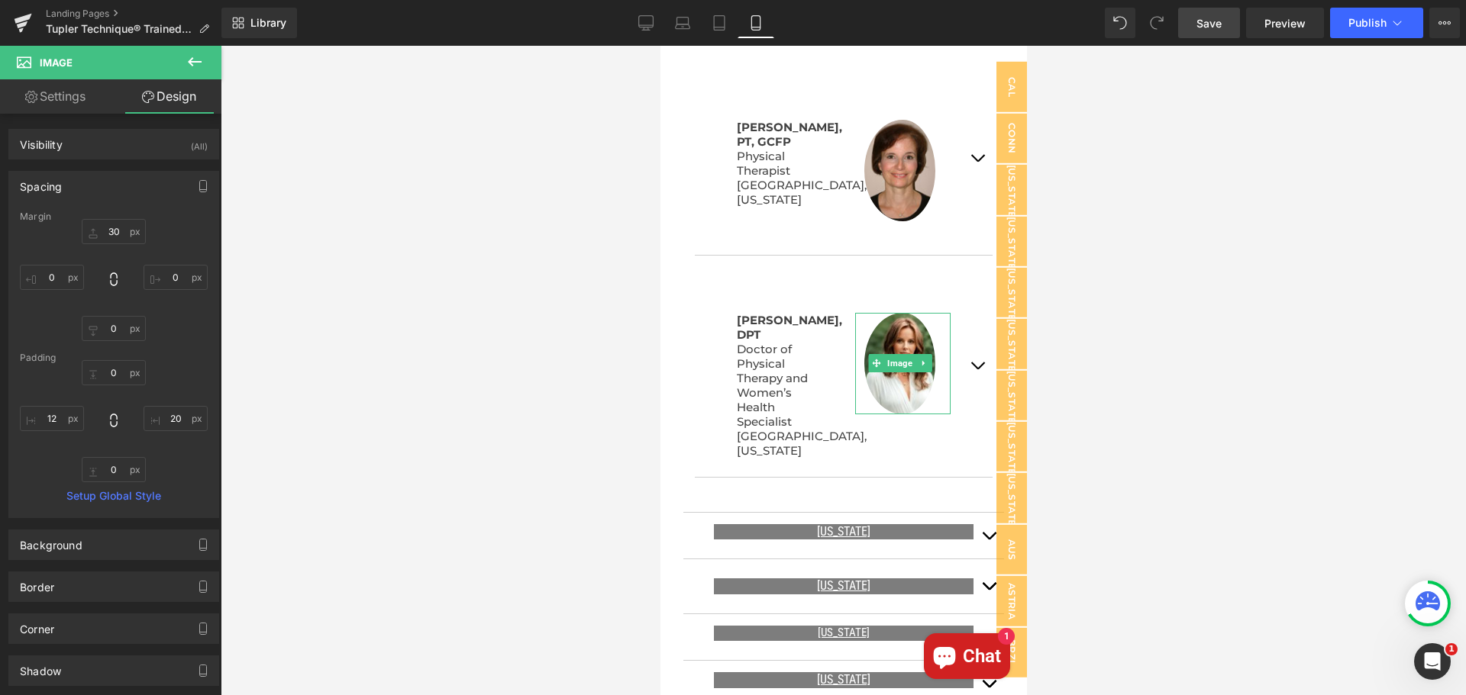
click at [1208, 31] on link "Save" at bounding box center [1209, 23] width 62 height 31
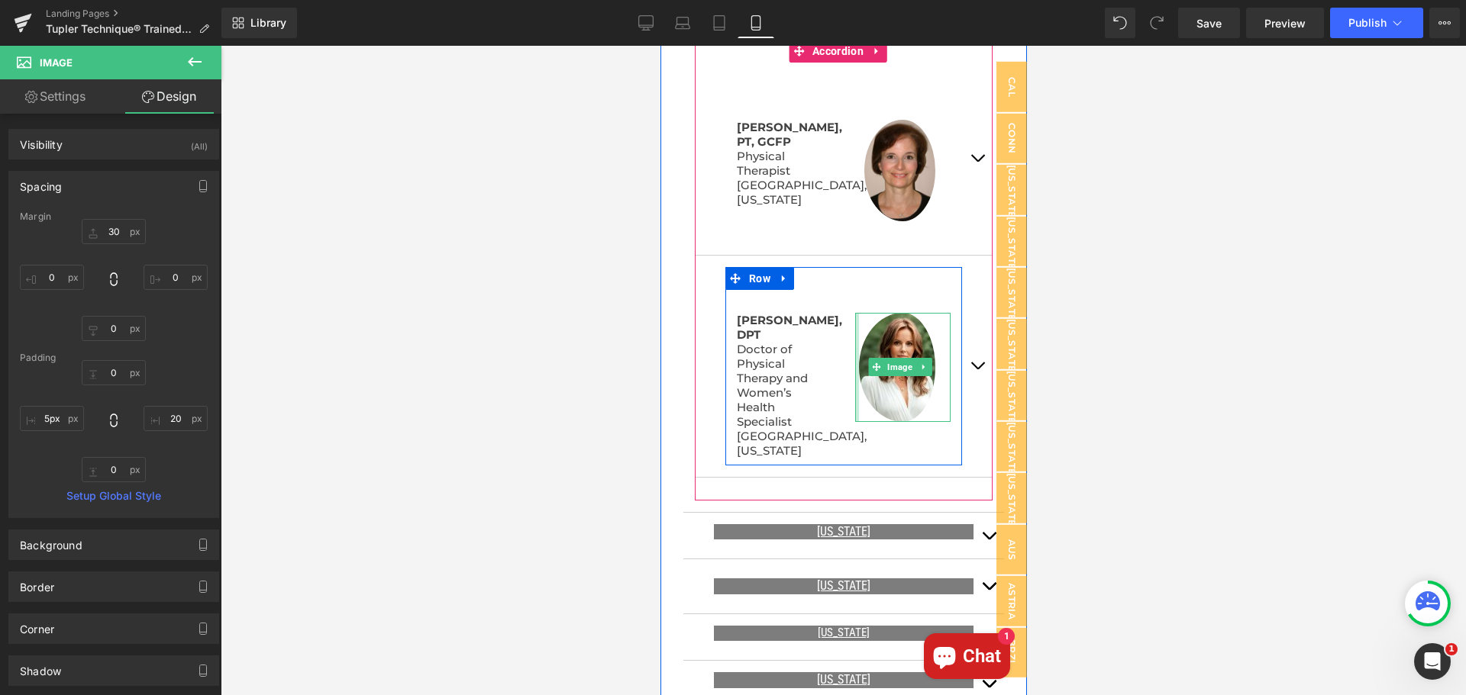
type input "3px"
click at [843, 360] on div "Image" at bounding box center [902, 357] width 118 height 134
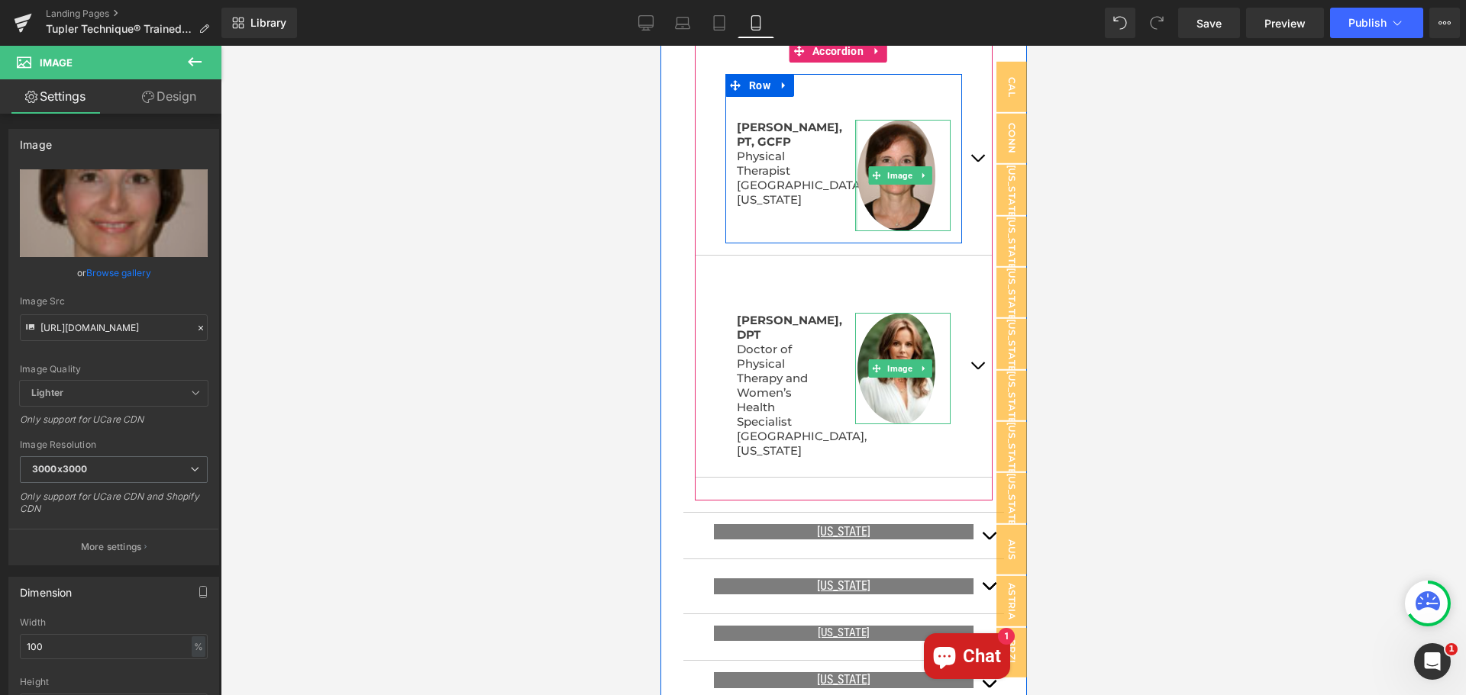
click at [847, 185] on div "Image" at bounding box center [902, 164] width 118 height 134
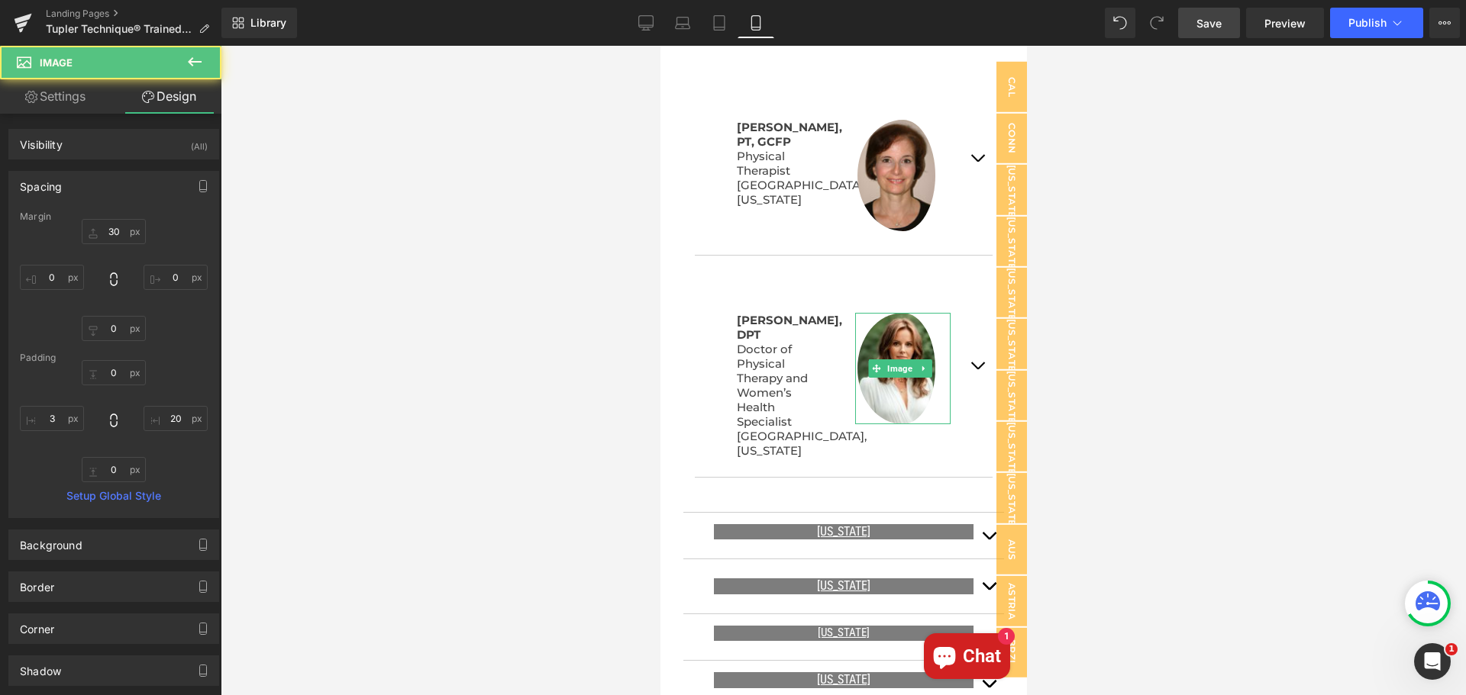
type input "30"
type input "0"
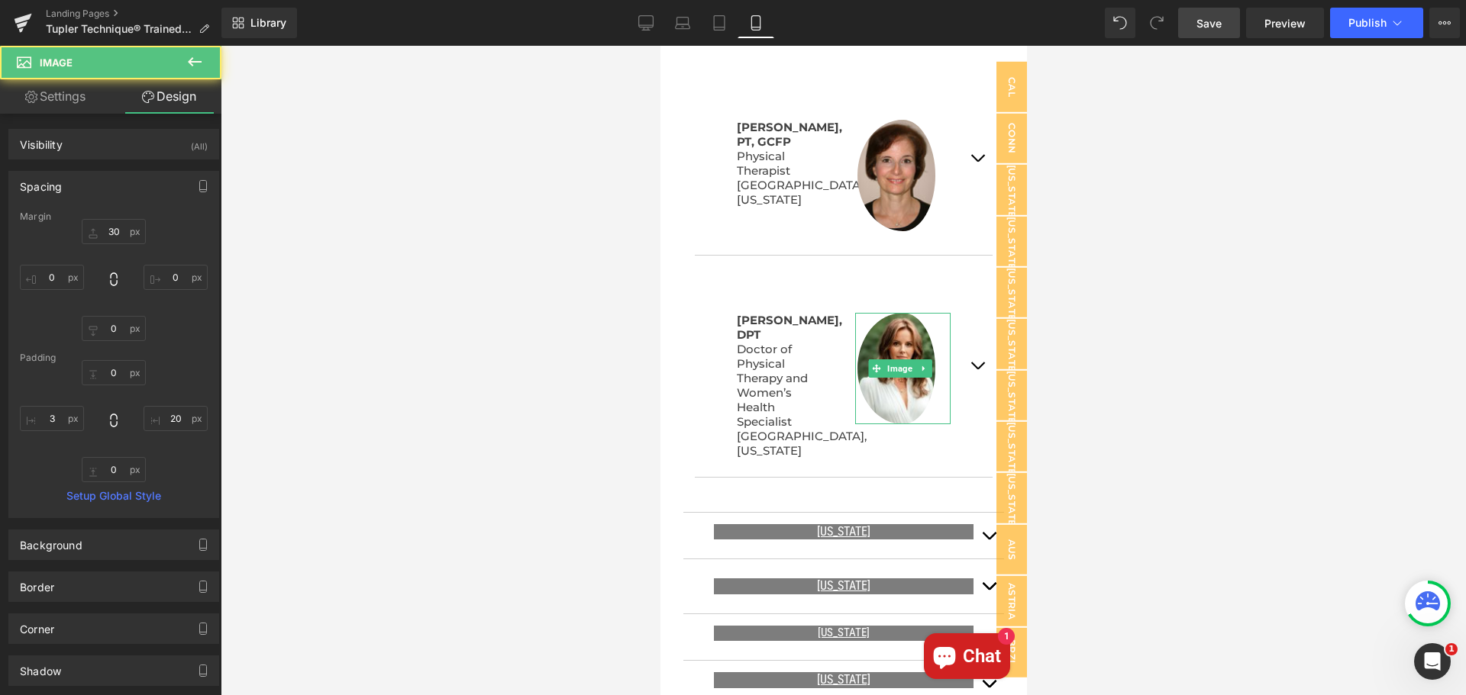
type input "20"
type input "0"
type input "3"
click at [1202, 22] on span "Save" at bounding box center [1208, 23] width 25 height 16
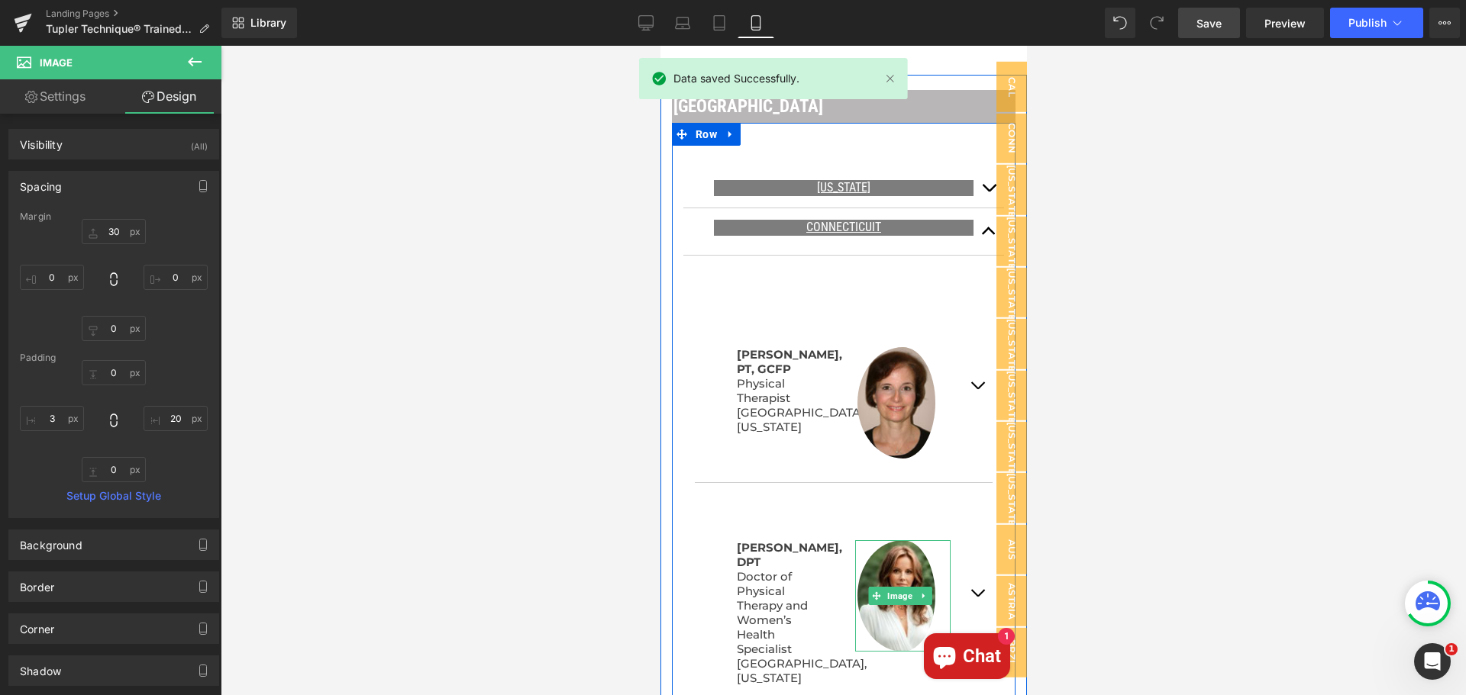
scroll to position [991, 0]
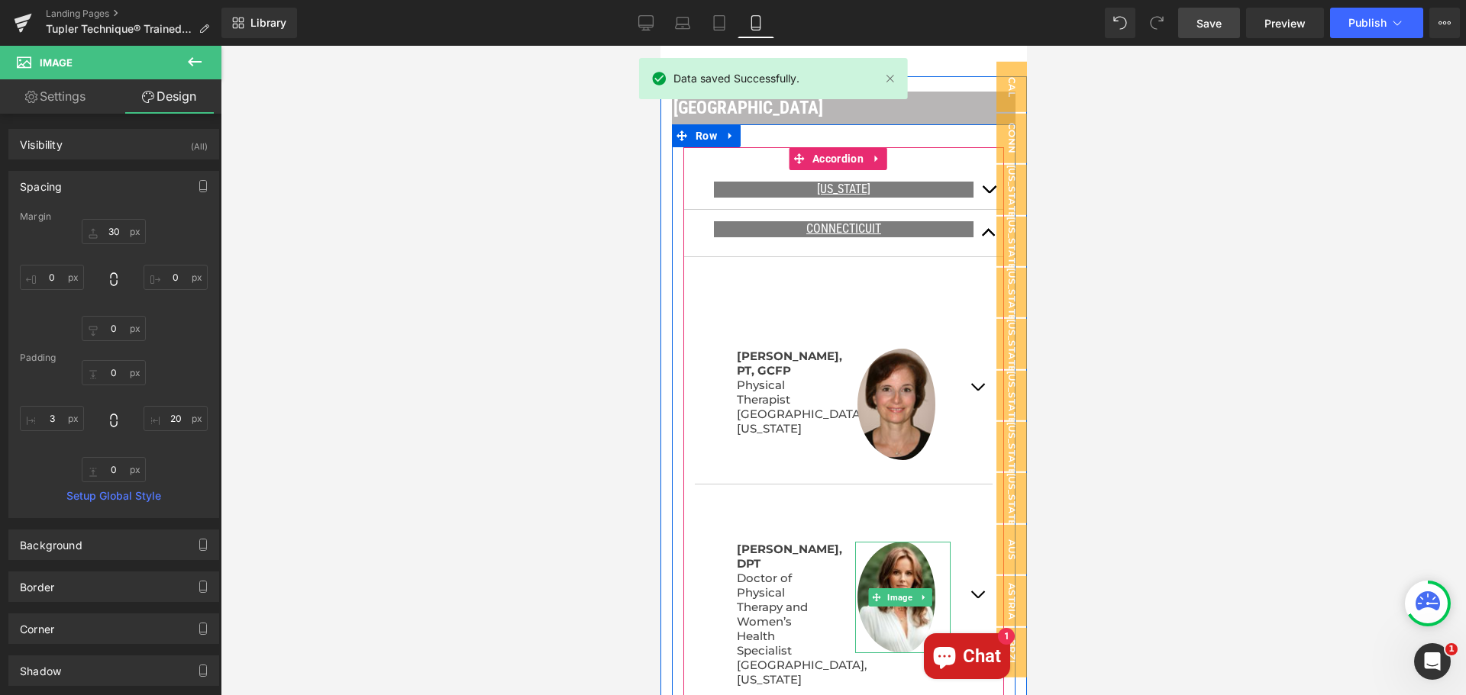
drag, startPoint x: 973, startPoint y: 216, endPoint x: 974, endPoint y: 194, distance: 22.2
click at [988, 237] on span "button" at bounding box center [988, 237] width 0 height 0
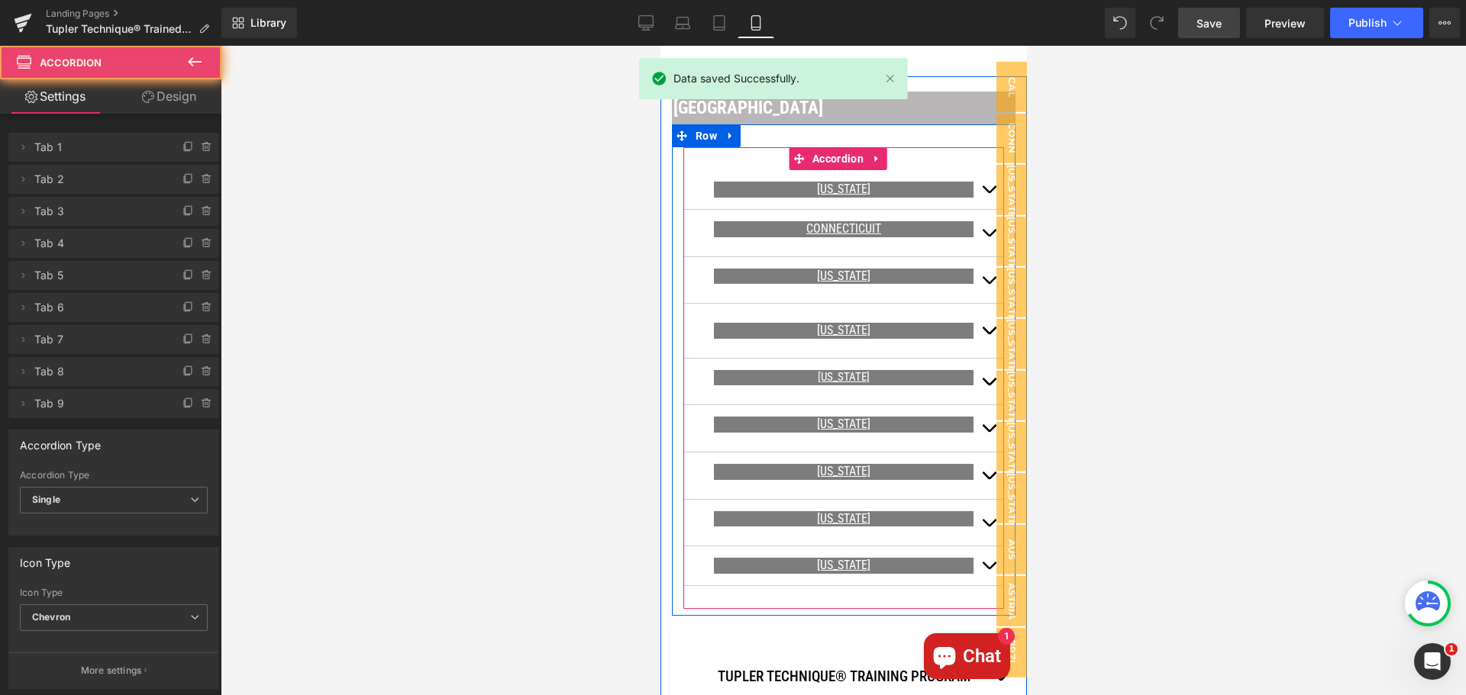
click at [976, 172] on button "button" at bounding box center [988, 189] width 31 height 39
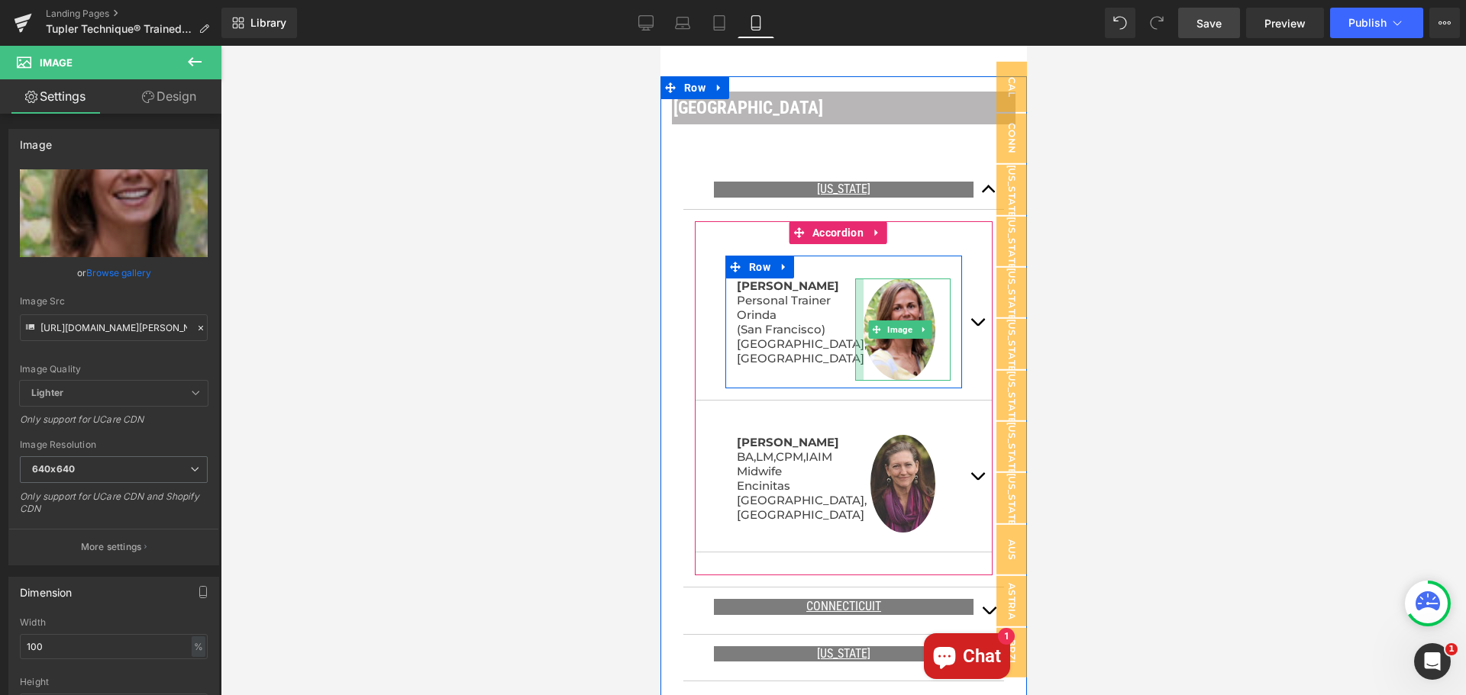
drag, startPoint x: 850, startPoint y: 328, endPoint x: 844, endPoint y: 332, distance: 7.9
click at [844, 332] on div "Image" at bounding box center [902, 330] width 118 height 102
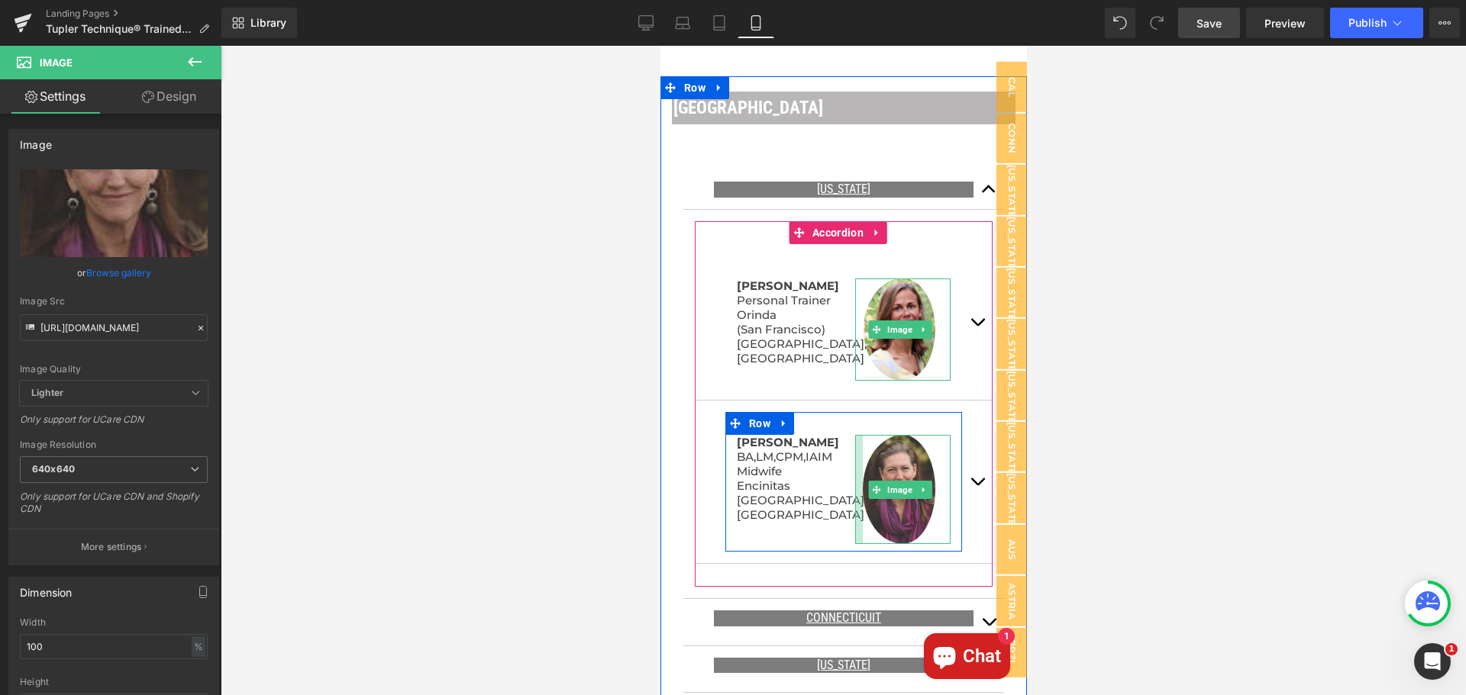
drag, startPoint x: 850, startPoint y: 495, endPoint x: 842, endPoint y: 492, distance: 8.0
click at [843, 492] on div "Image" at bounding box center [902, 489] width 118 height 109
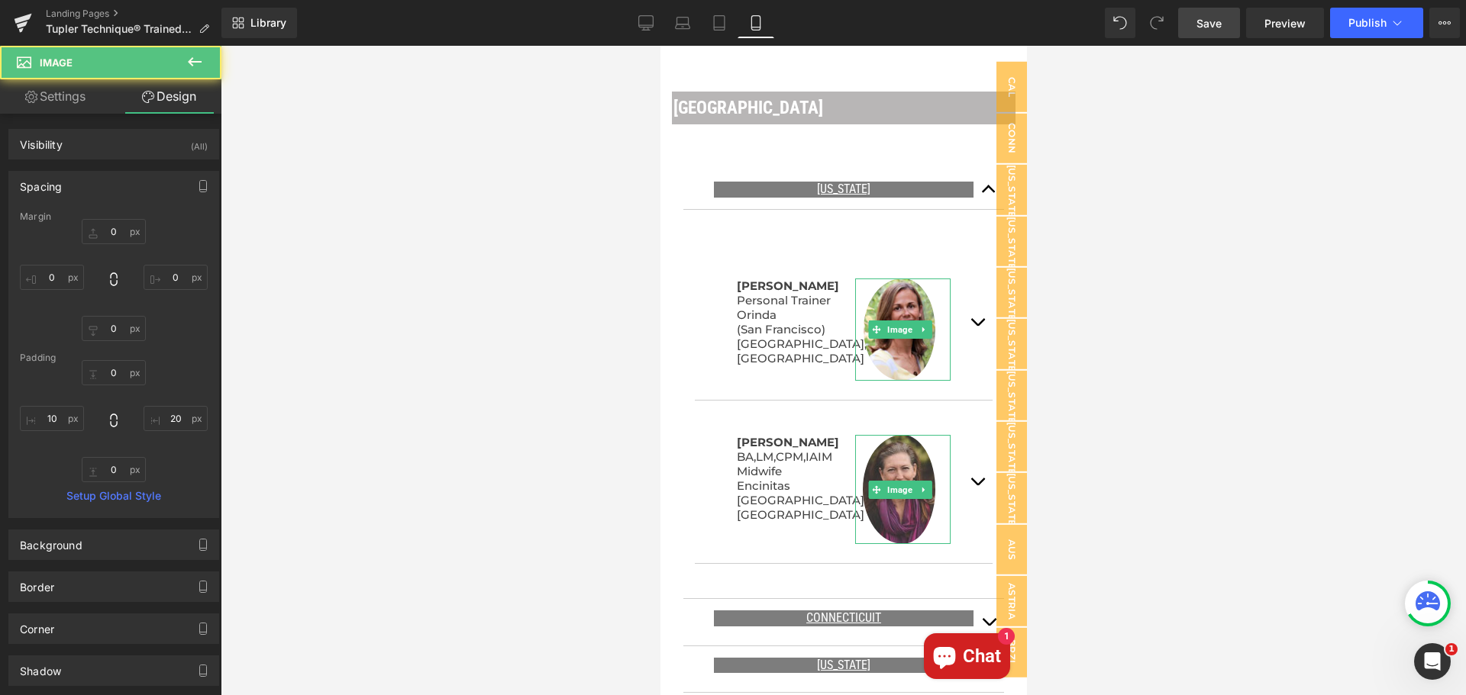
type input "0"
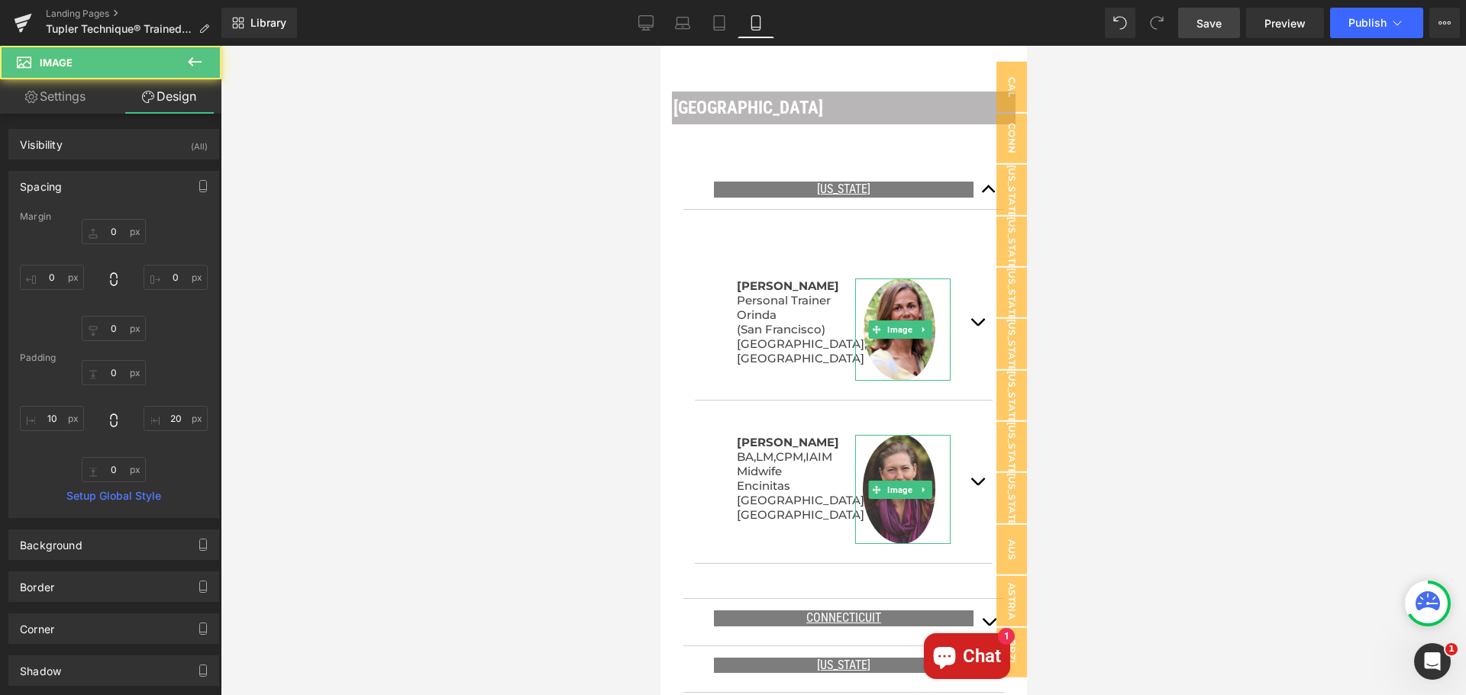
type input "20"
type input "0"
type input "10"
click at [1211, 21] on span "Save" at bounding box center [1208, 23] width 25 height 16
click at [195, 63] on icon at bounding box center [195, 61] width 14 height 9
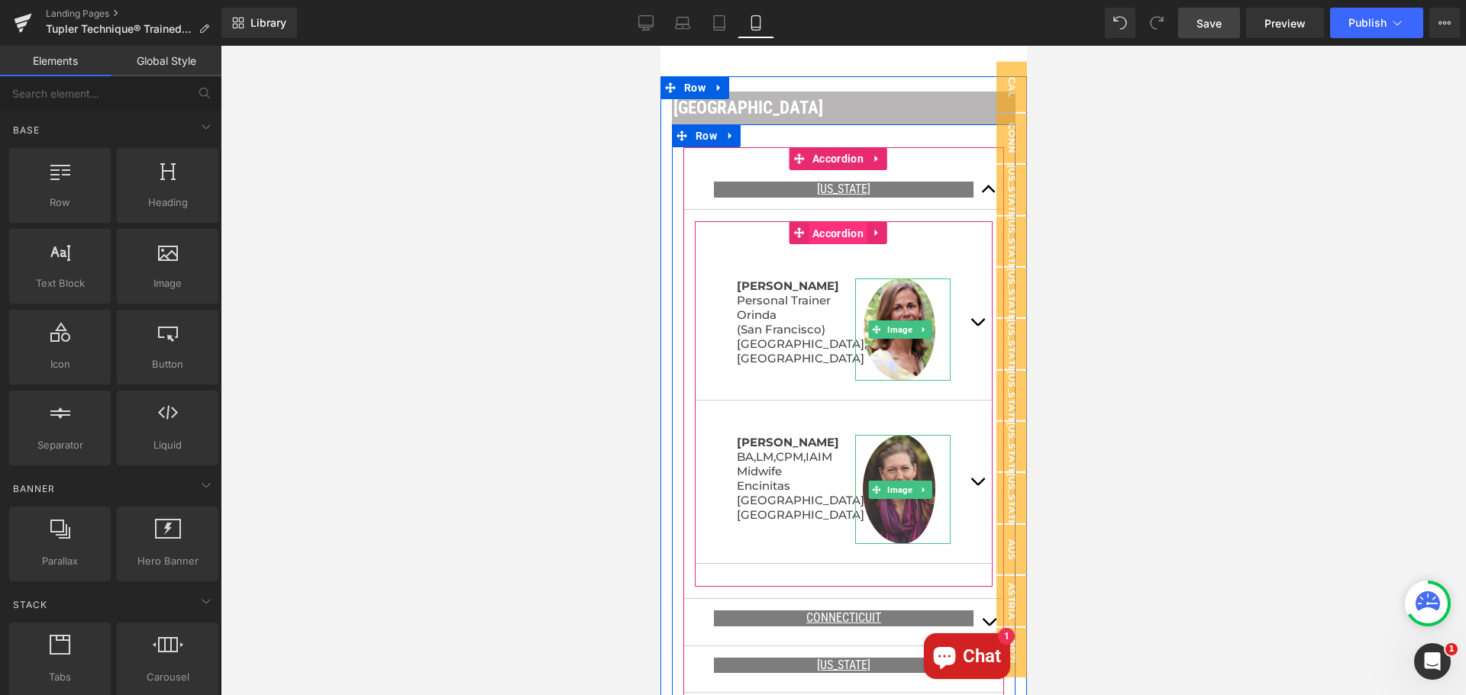
click at [845, 222] on span "Accordion" at bounding box center [837, 233] width 59 height 23
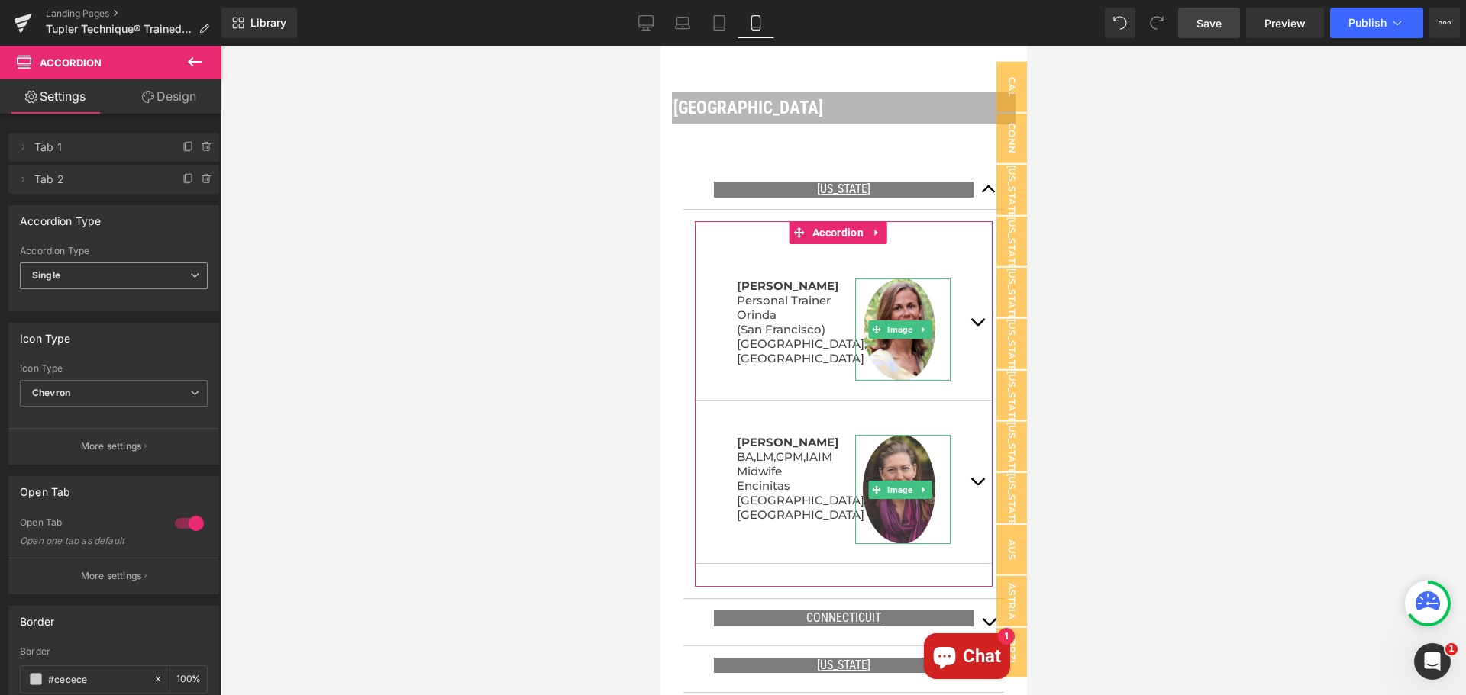
click at [181, 275] on span "Single" at bounding box center [114, 276] width 188 height 27
click at [181, 275] on span "Single" at bounding box center [111, 276] width 182 height 27
click at [178, 390] on span "Chevron" at bounding box center [114, 393] width 188 height 27
click at [140, 440] on li "Plus" at bounding box center [111, 443] width 182 height 23
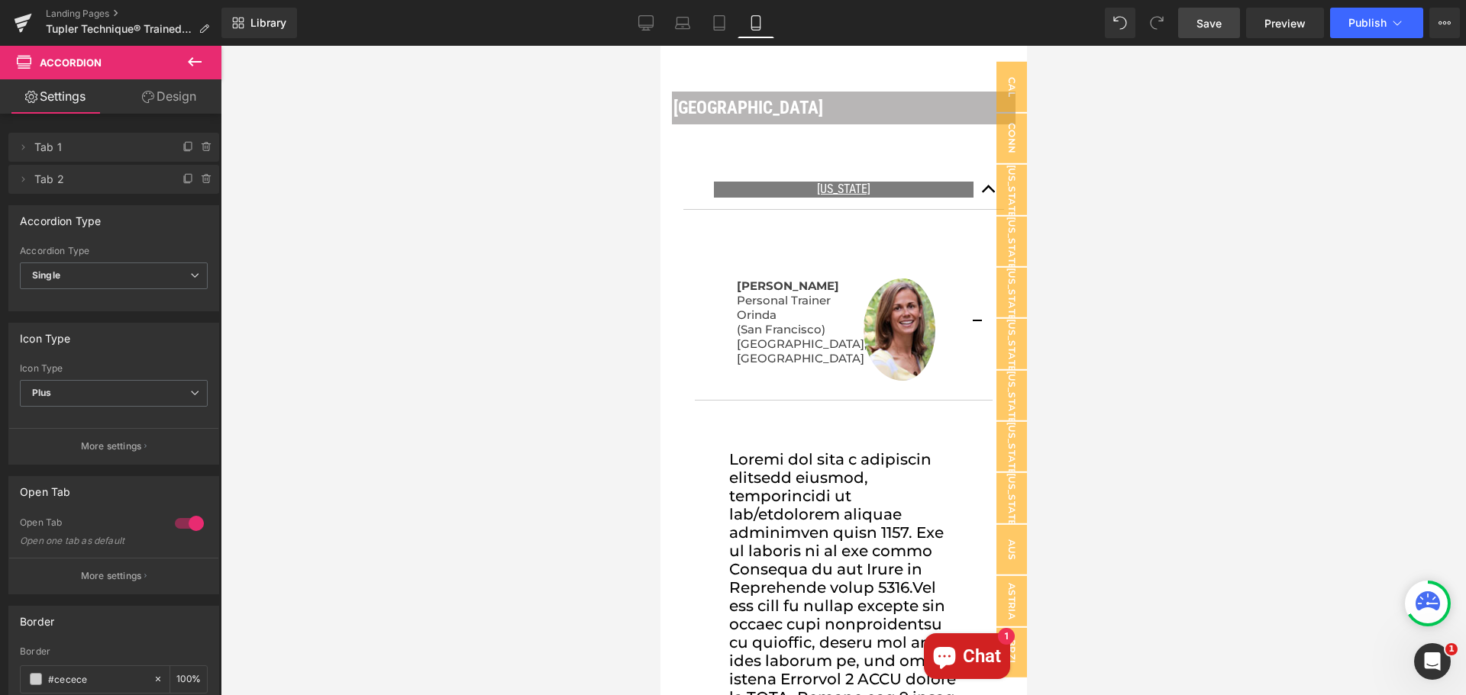
click at [969, 303] on div at bounding box center [843, 371] width 366 height 650
drag, startPoint x: 964, startPoint y: 299, endPoint x: 962, endPoint y: 308, distance: 8.7
click at [963, 303] on div at bounding box center [843, 371] width 366 height 650
click at [961, 304] on div at bounding box center [843, 371] width 366 height 650
click at [964, 299] on div at bounding box center [843, 371] width 366 height 650
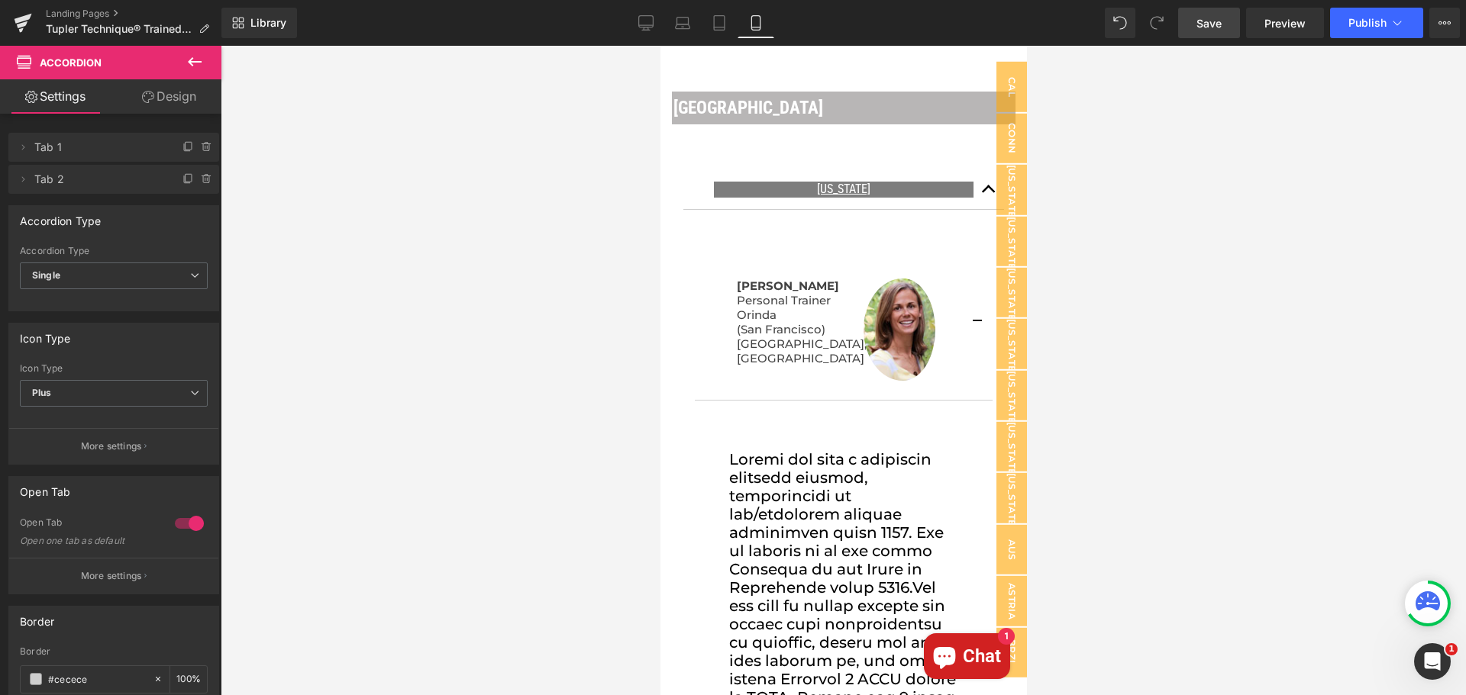
click at [965, 298] on div at bounding box center [843, 371] width 366 height 650
click at [182, 396] on span "Plus" at bounding box center [114, 393] width 188 height 27
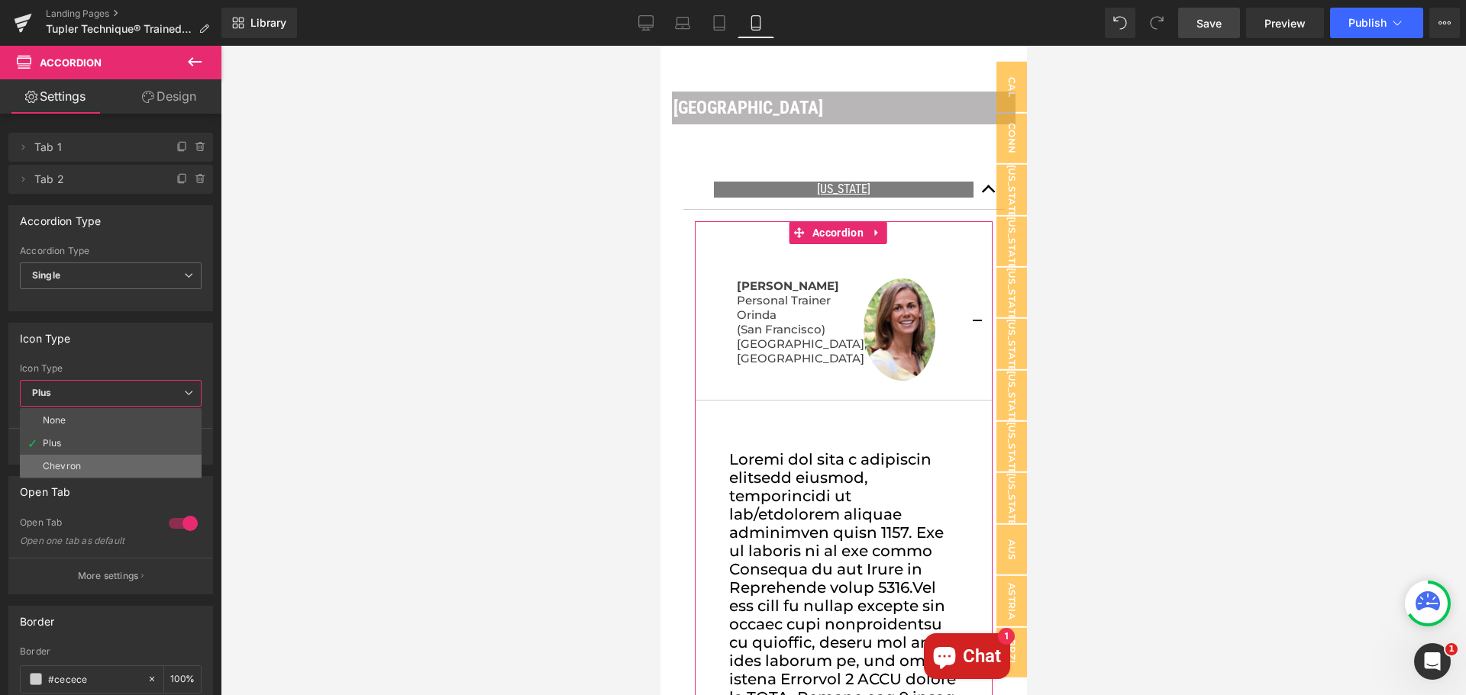
click at [160, 464] on li "Chevron" at bounding box center [111, 466] width 182 height 23
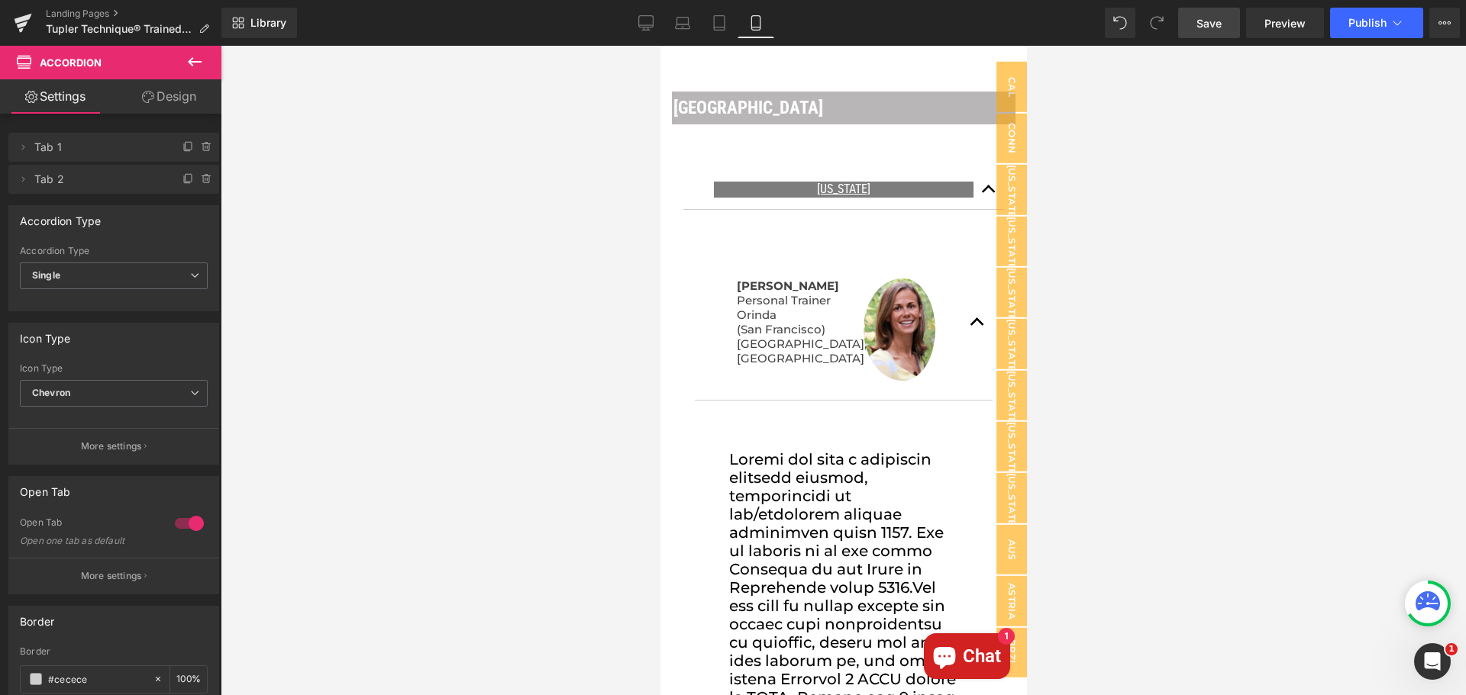
click at [967, 304] on div at bounding box center [843, 371] width 366 height 650
click at [966, 302] on div at bounding box center [843, 371] width 366 height 650
click at [960, 307] on div at bounding box center [843, 371] width 366 height 650
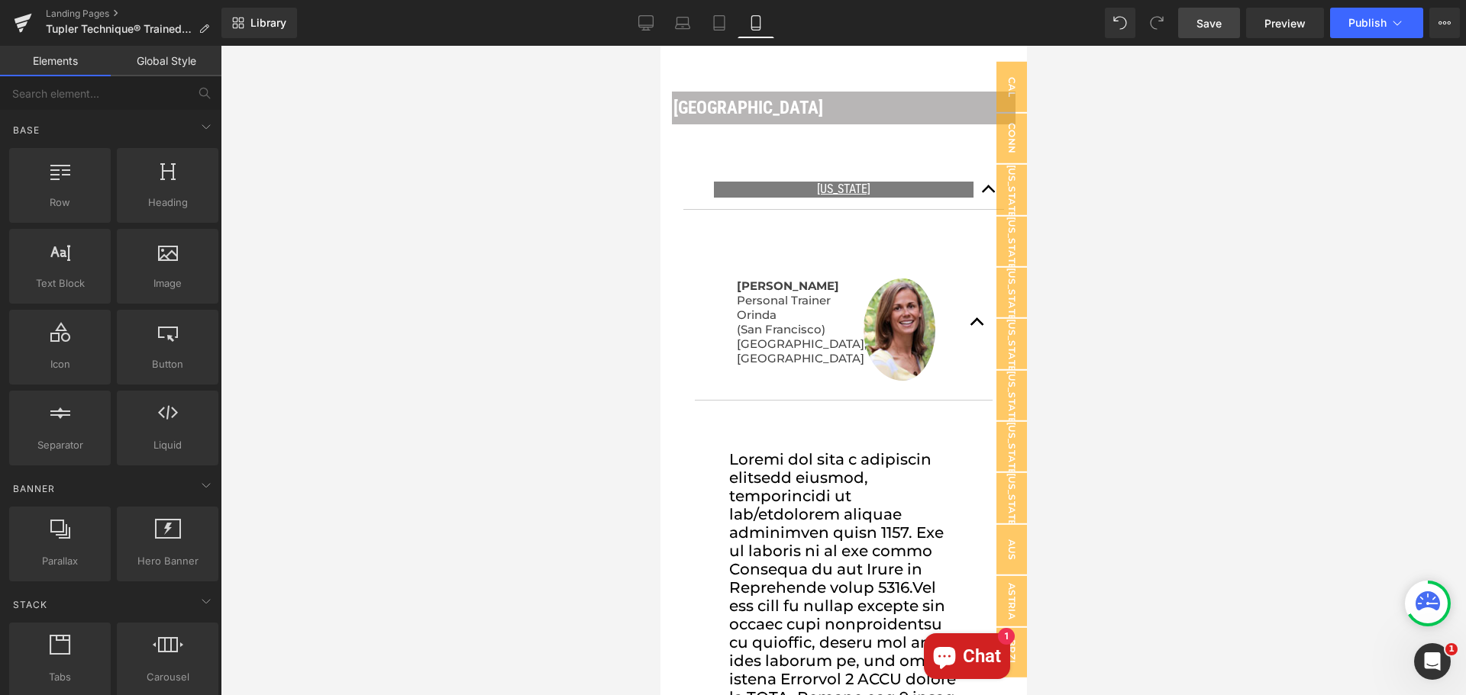
click at [1131, 289] on div at bounding box center [843, 371] width 1245 height 650
click at [970, 306] on div at bounding box center [843, 371] width 366 height 650
click at [1008, 82] on span "Cal" at bounding box center [1010, 93] width 31 height 62
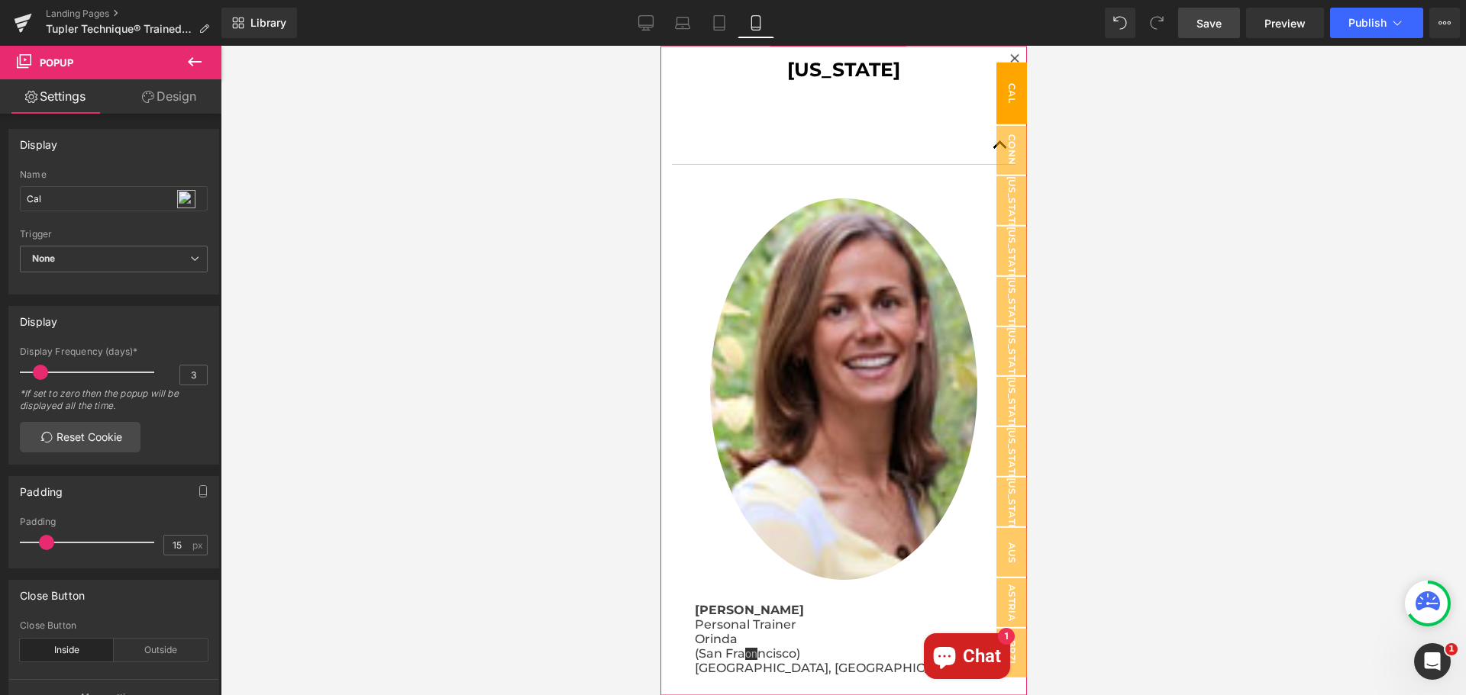
click at [1009, 56] on icon at bounding box center [1013, 57] width 9 height 9
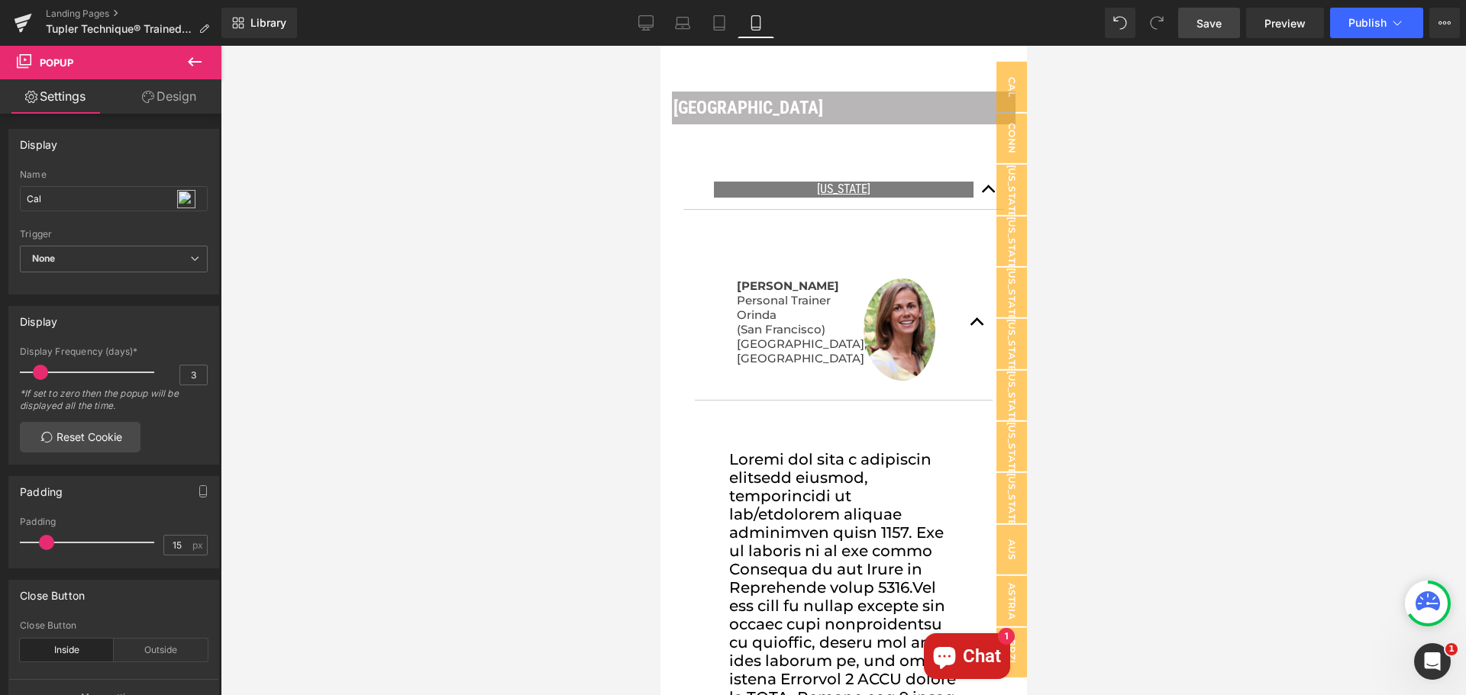
click at [975, 176] on div at bounding box center [843, 371] width 366 height 650
click at [974, 172] on div at bounding box center [843, 371] width 366 height 650
click at [1213, 19] on span "Save" at bounding box center [1208, 23] width 25 height 16
